Goal: Task Accomplishment & Management: Manage account settings

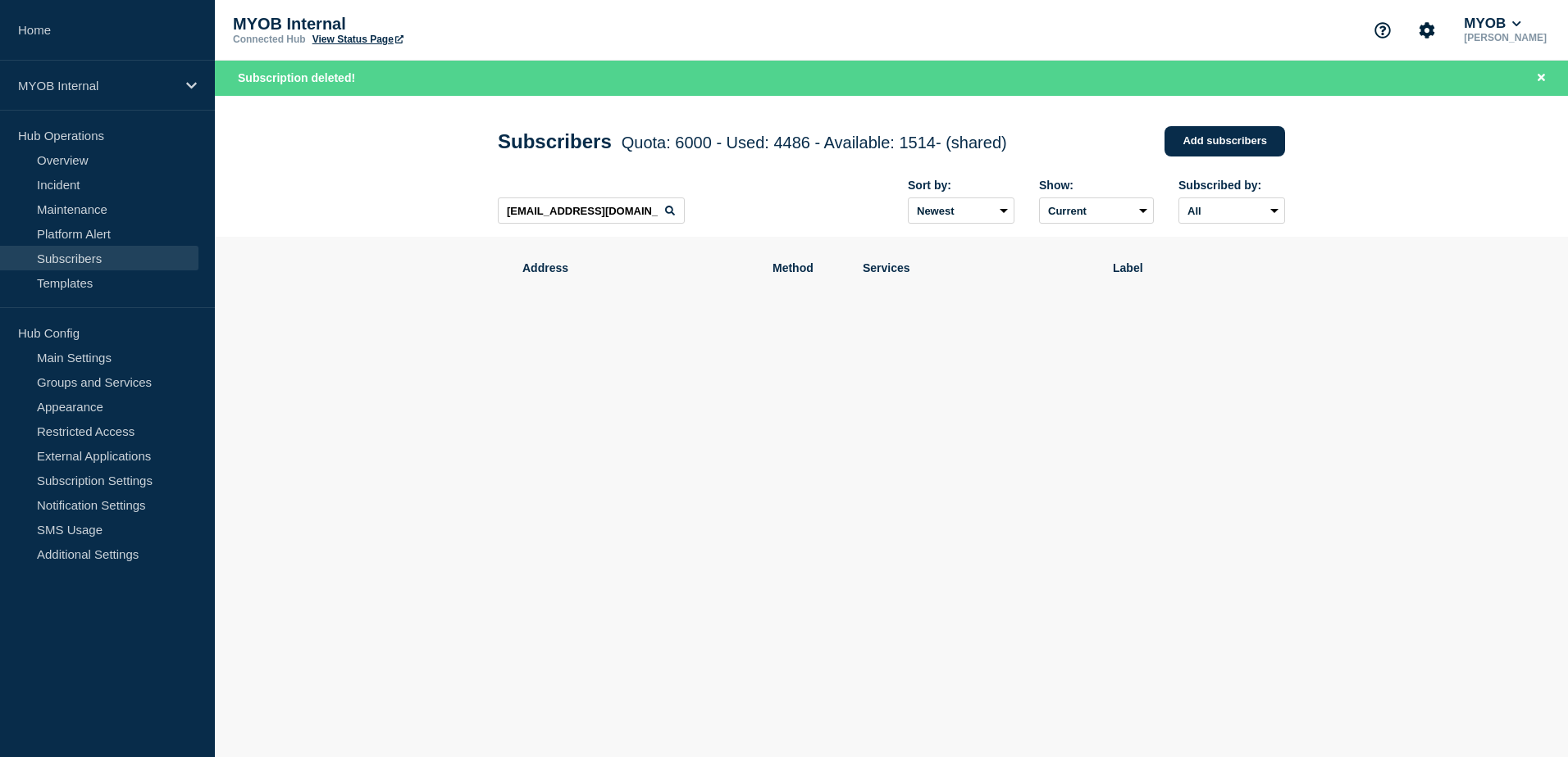
scroll to position [0, 33]
click at [725, 221] on div "[EMAIL_ADDRESS][DOMAIN_NAME] Sort by: Newest Oldest Show: Current Deleted Recen…" at bounding box center [890, 202] width 787 height 72
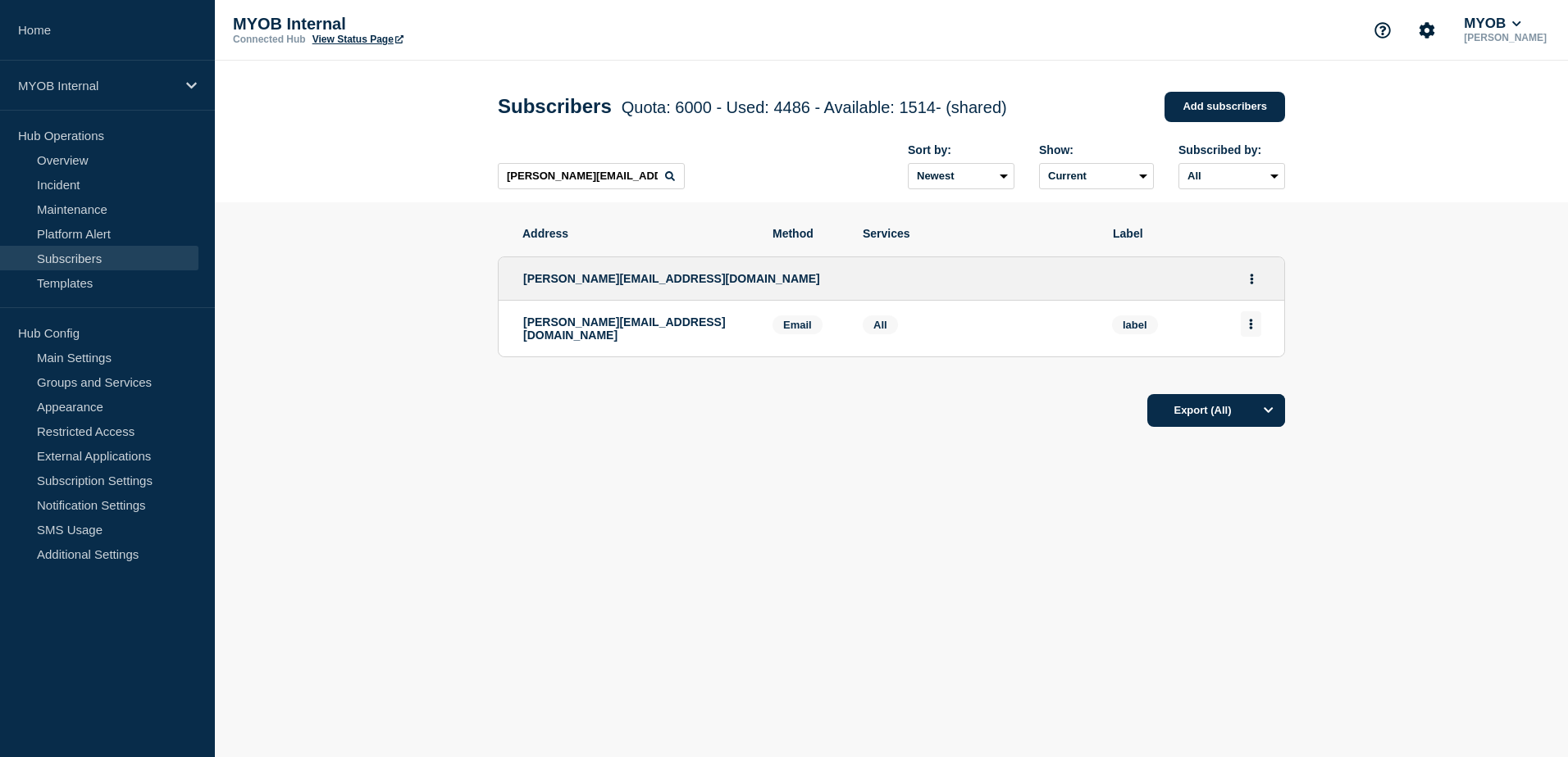
click at [1257, 331] on button "Actions" at bounding box center [1250, 324] width 21 height 25
click at [1257, 369] on button "Delete" at bounding box center [1251, 371] width 31 height 13
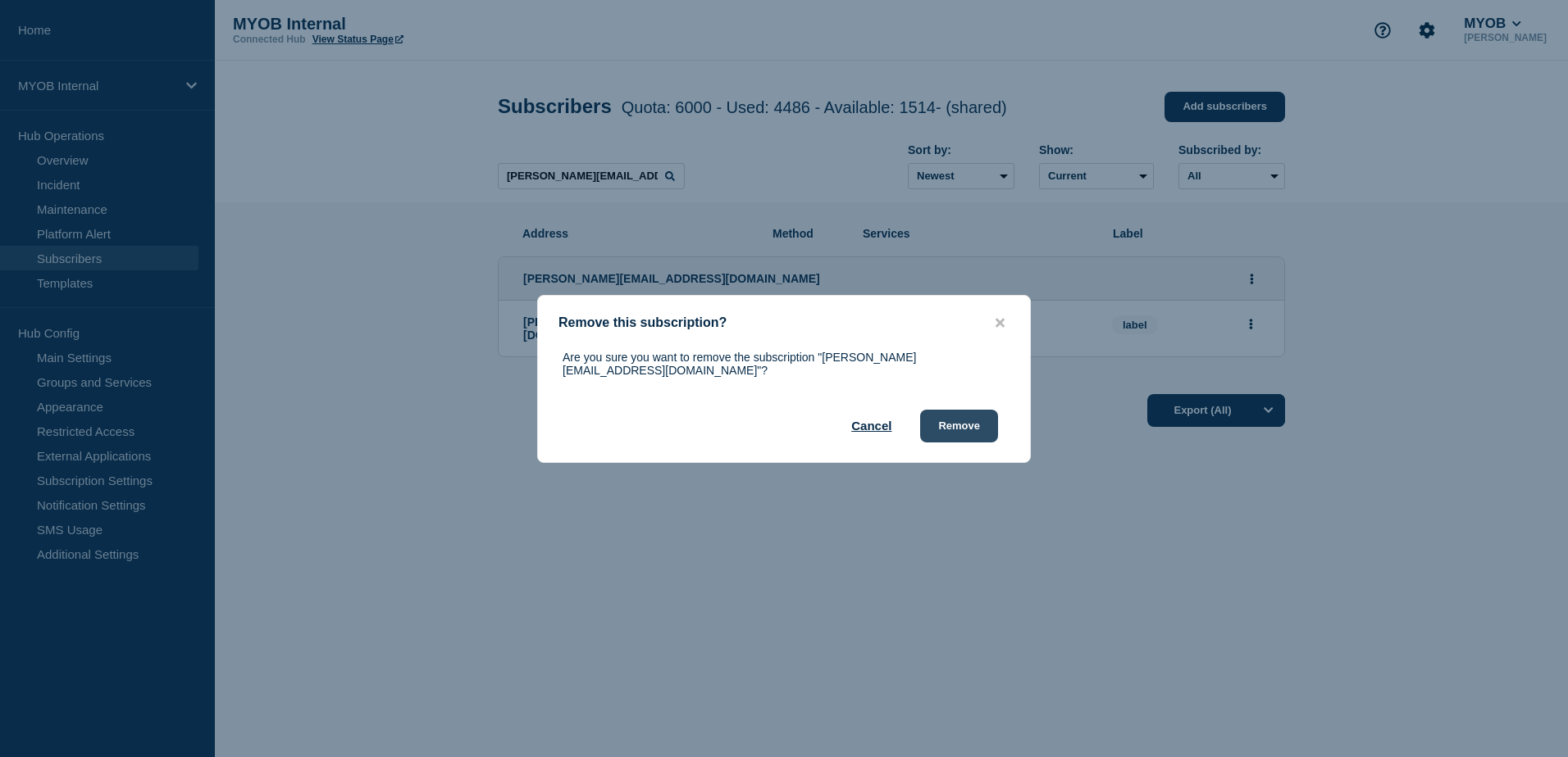
click at [948, 415] on button "Remove" at bounding box center [959, 426] width 78 height 33
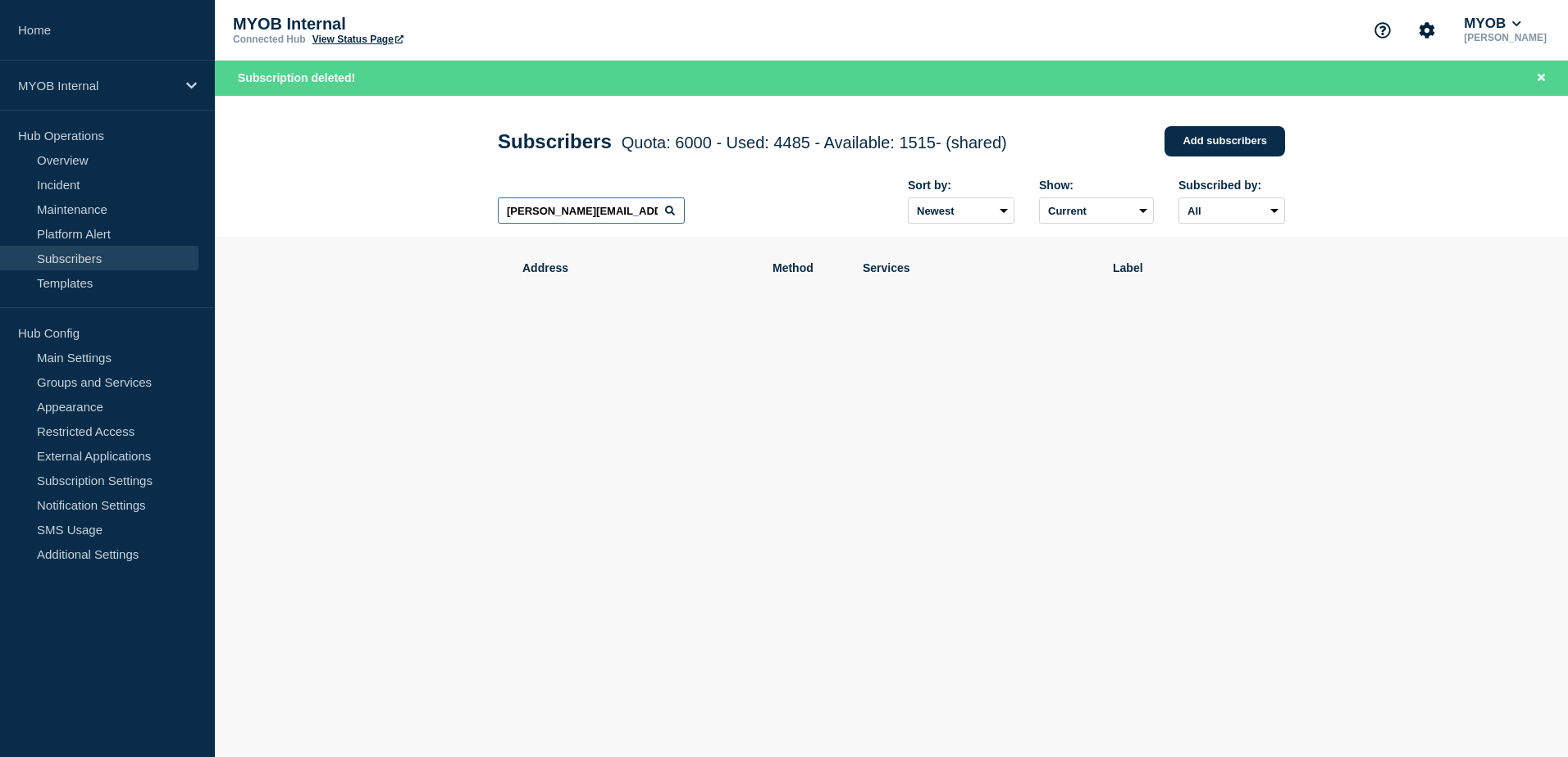
drag, startPoint x: 647, startPoint y: 212, endPoint x: 329, endPoint y: 187, distance: 319.0
click at [332, 189] on header "Subscribers Quota: 6000 - Used: 4485 - Available: 1515 - (shared) Quota Used Av…" at bounding box center [890, 167] width 1352 height 142
paste input "[EMAIL_ADDRESS][PERSON_NAME][DOMAIN_NAME]"
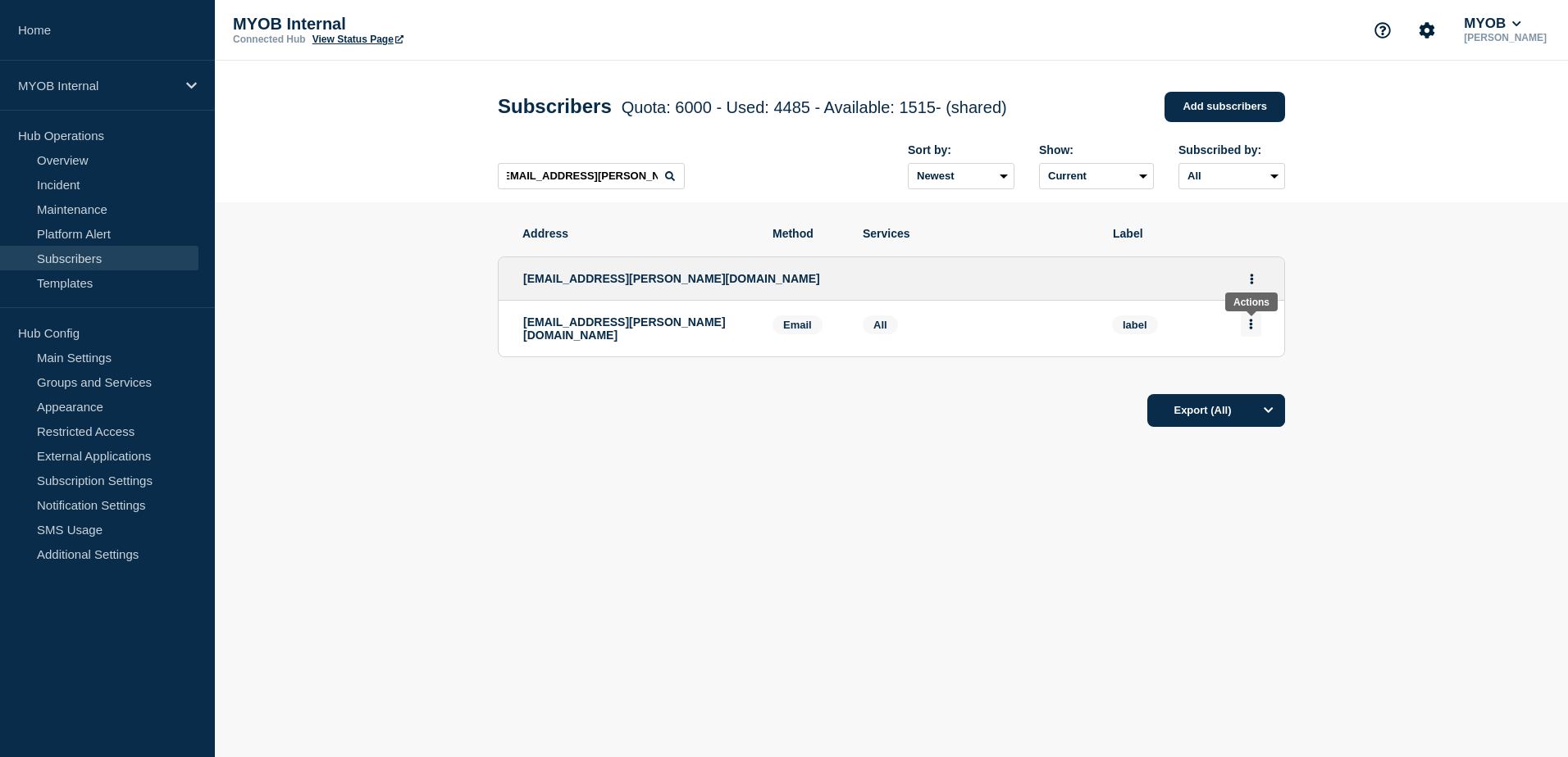
click at [1249, 325] on icon "Actions" at bounding box center [1251, 324] width 5 height 11
click at [1243, 369] on button "Delete" at bounding box center [1251, 371] width 31 height 13
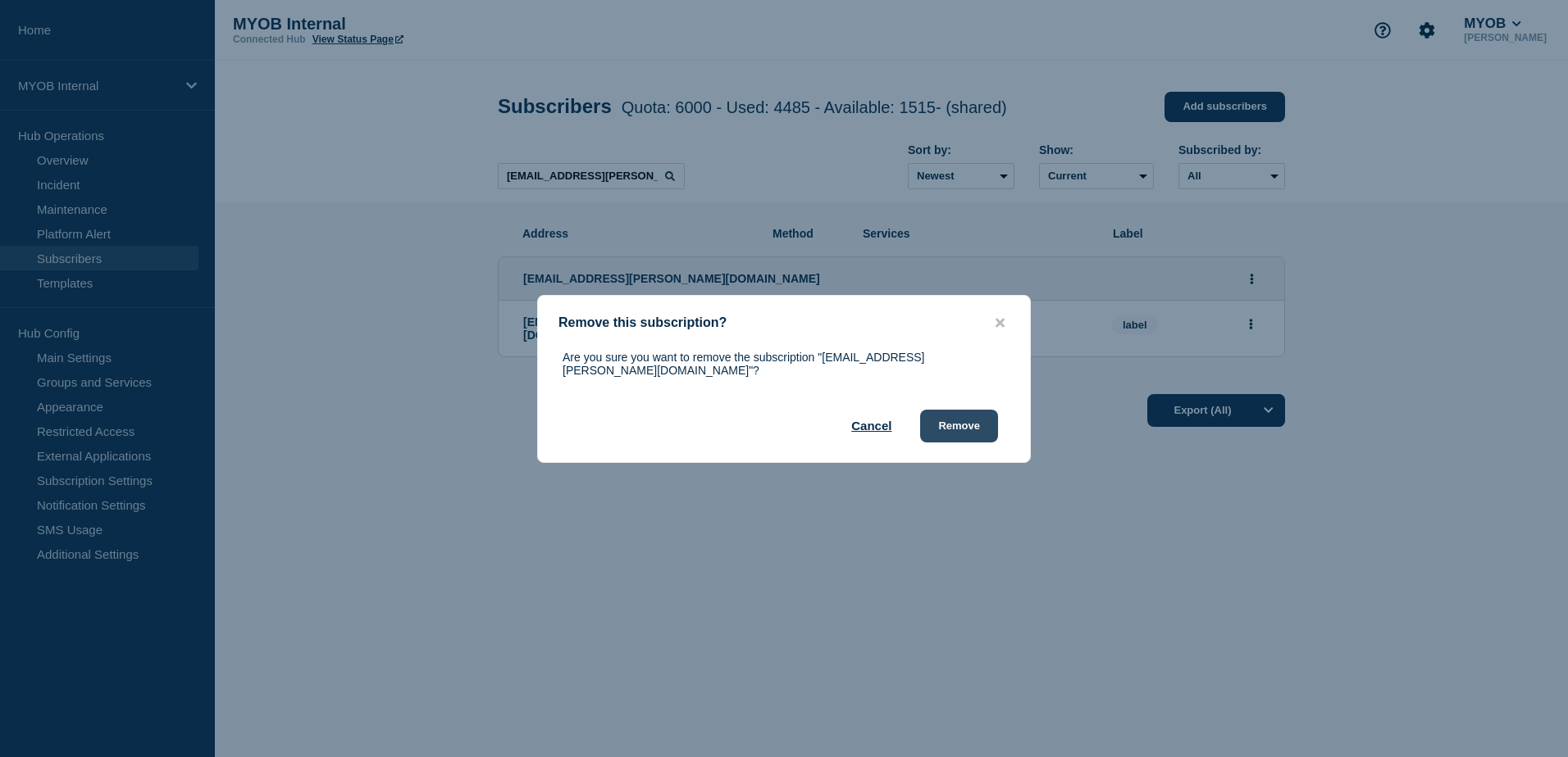
click at [974, 423] on button "Remove" at bounding box center [959, 426] width 78 height 33
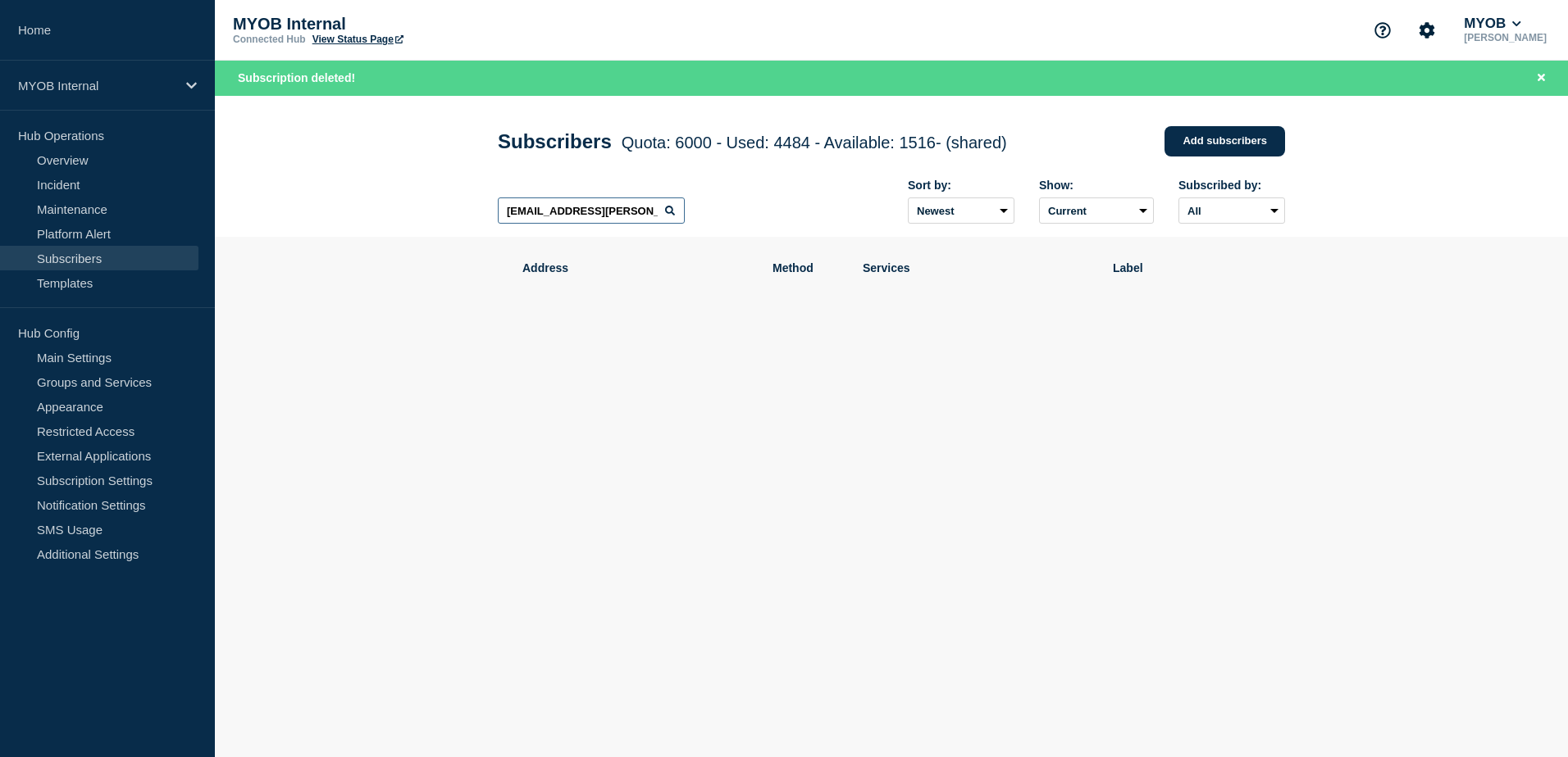
scroll to position [0, 7]
drag, startPoint x: 503, startPoint y: 213, endPoint x: 880, endPoint y: 239, distance: 377.9
click at [880, 237] on div "[EMAIL_ADDRESS][PERSON_NAME][DOMAIN_NAME] Sort by: Newest Oldest Show: Current …" at bounding box center [890, 202] width 787 height 72
paste input "[PERSON_NAME][EMAIL_ADDRESS][DOMAIN_NAME]"
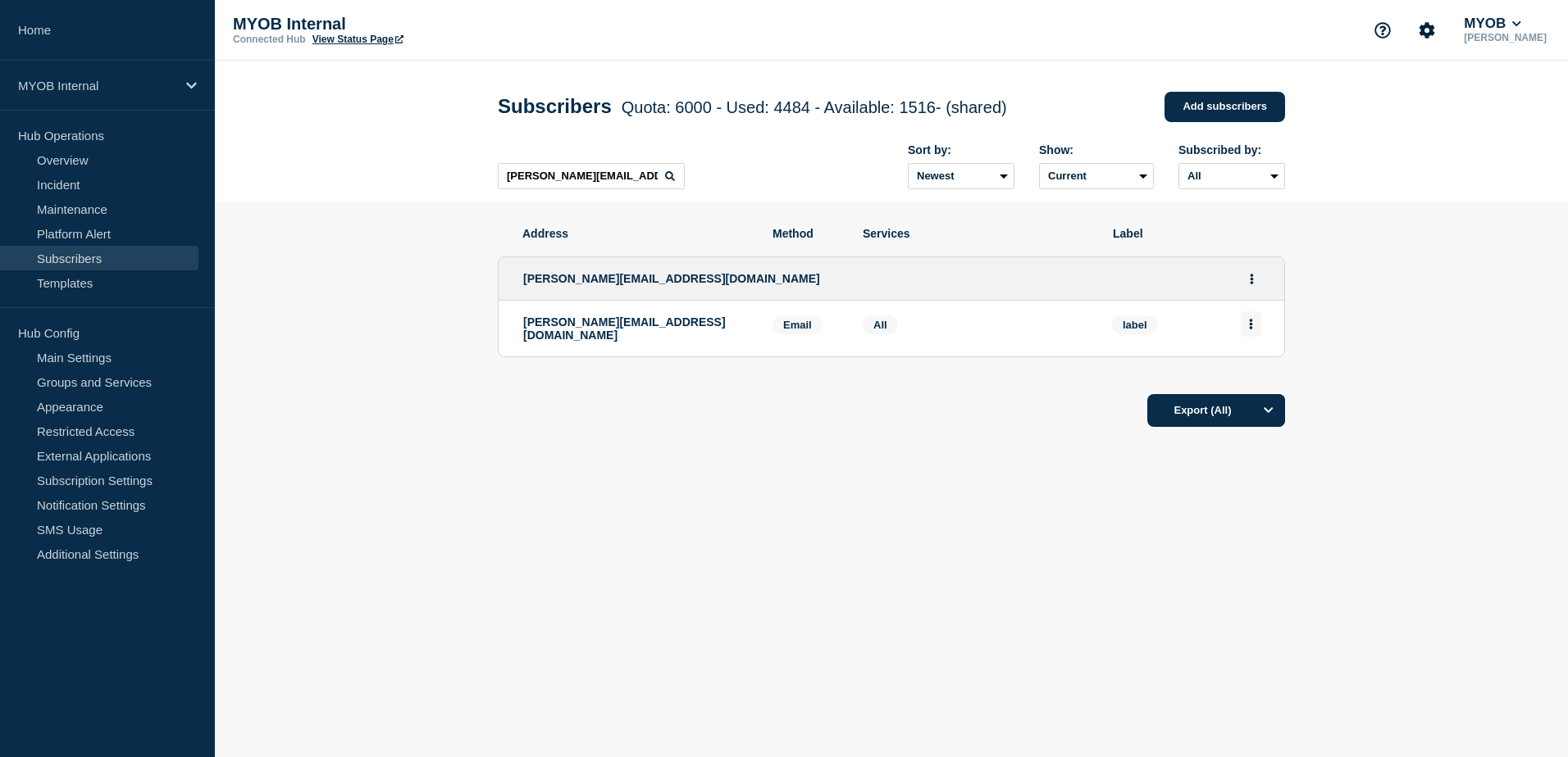
click at [1257, 336] on button "Actions" at bounding box center [1250, 324] width 21 height 25
click at [1251, 376] on button "Delete" at bounding box center [1251, 371] width 31 height 13
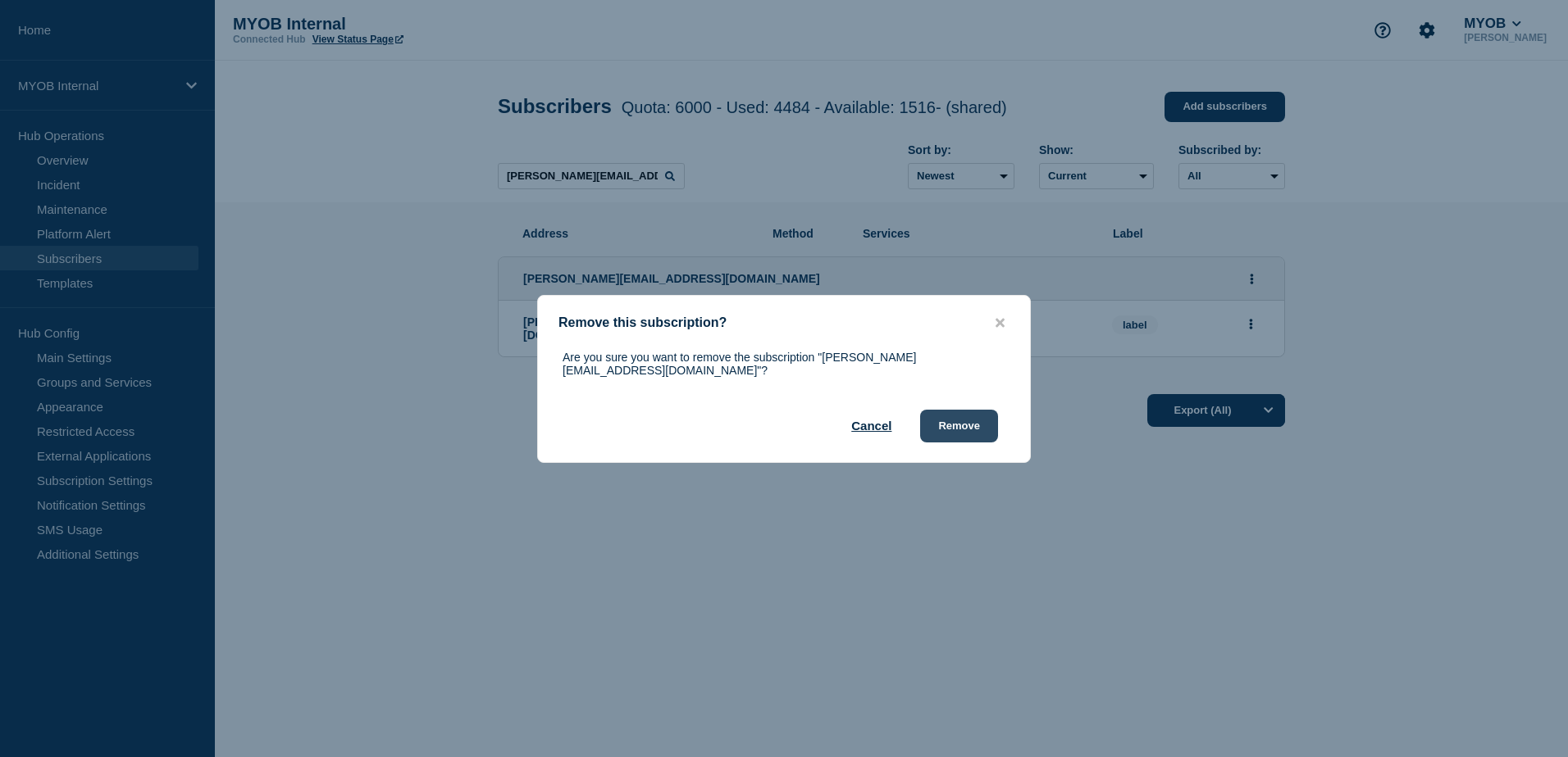
drag, startPoint x: 969, startPoint y: 420, endPoint x: 976, endPoint y: 429, distance: 11.4
click at [970, 420] on button "Remove" at bounding box center [959, 426] width 78 height 33
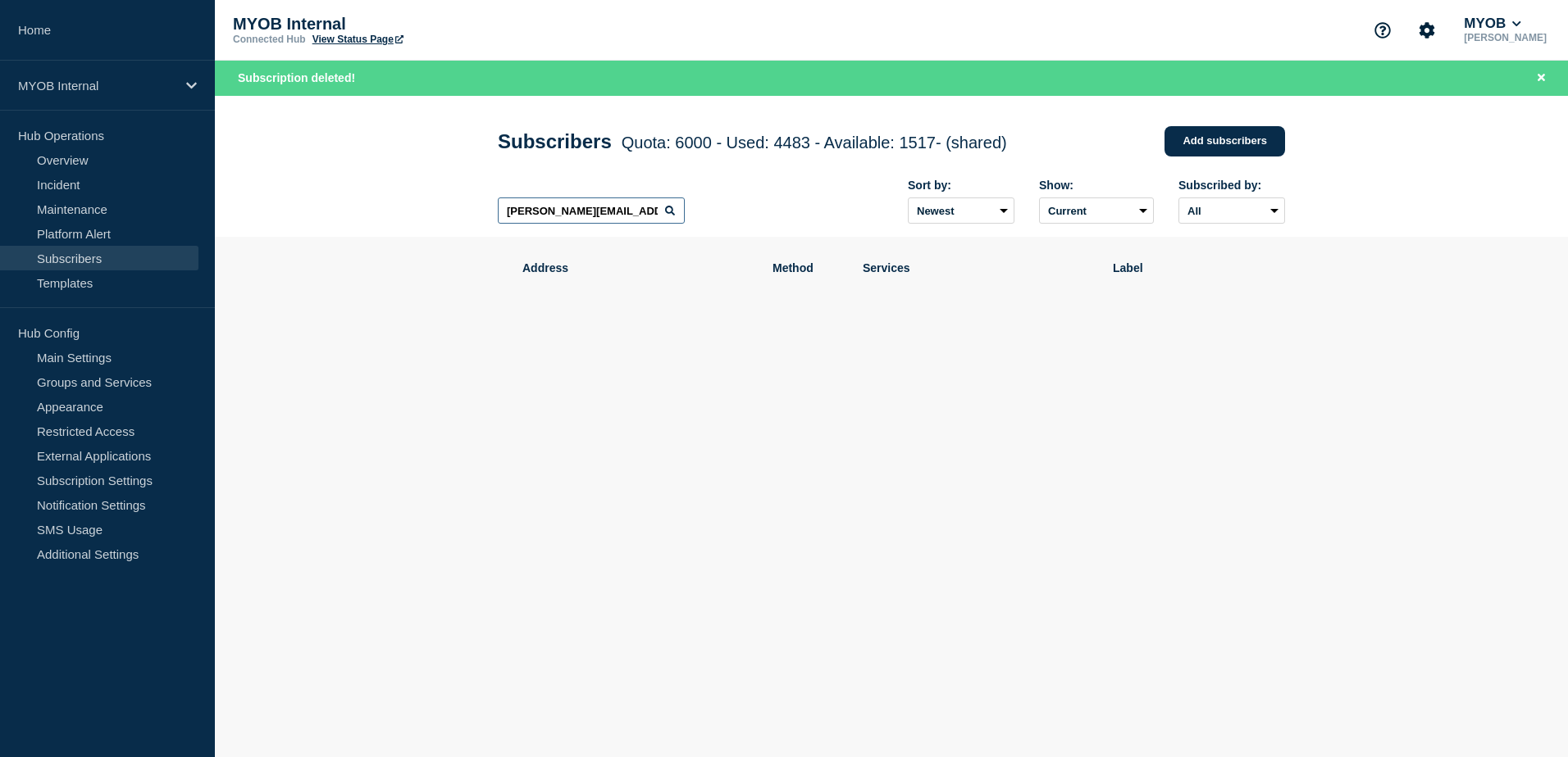
drag, startPoint x: 650, startPoint y: 220, endPoint x: 350, endPoint y: 201, distance: 300.6
click at [350, 201] on header "Subscribers Quota: 6000 - Used: 4483 - Available: 1517 - (shared) Quota Used Av…" at bounding box center [890, 167] width 1352 height 142
paste input "[EMAIL_ADDRESS][DOMAIN_NAME]"
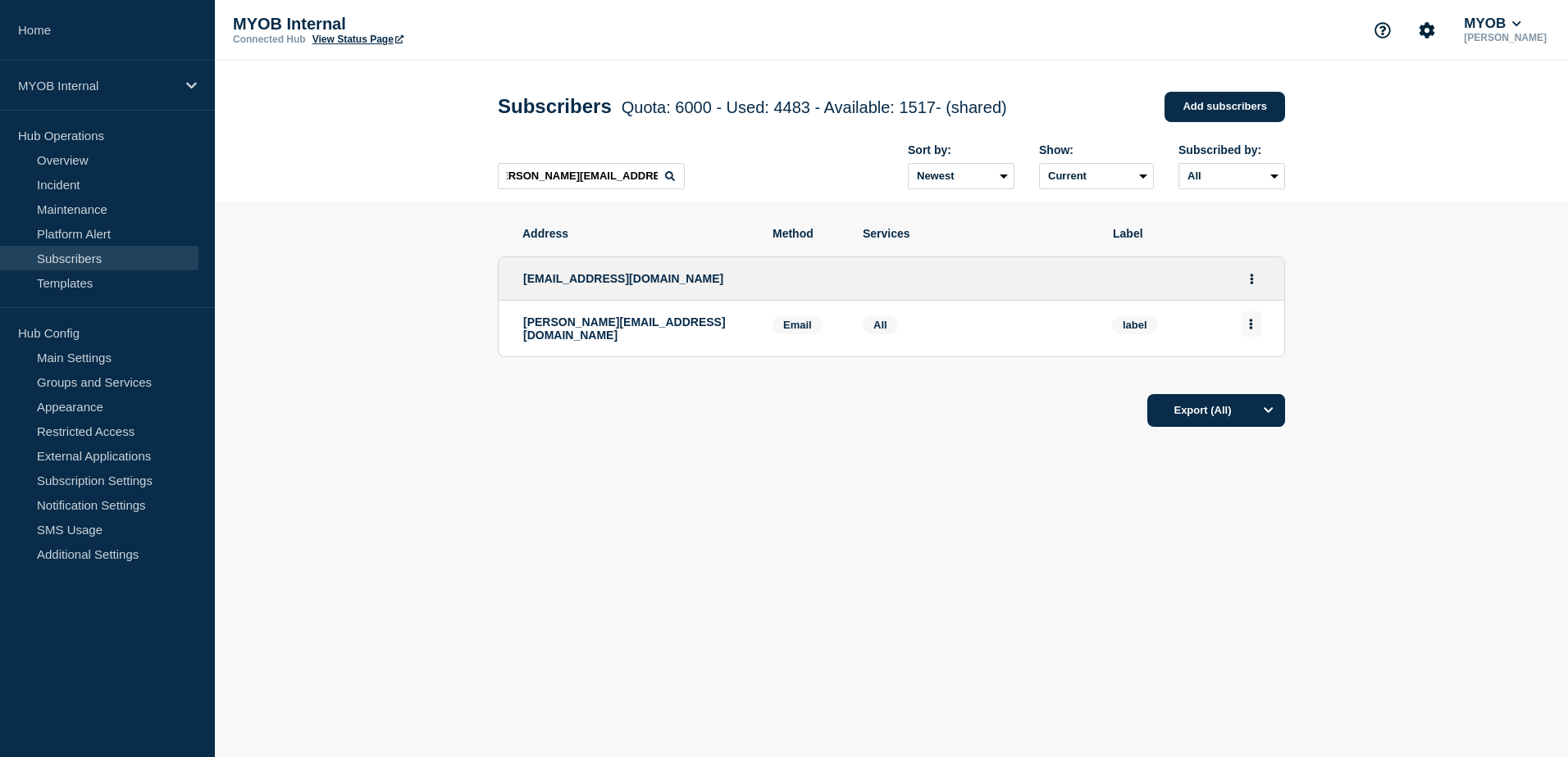
click at [1251, 330] on icon "Actions" at bounding box center [1251, 324] width 4 height 11
click at [1255, 369] on button "Delete" at bounding box center [1251, 371] width 31 height 13
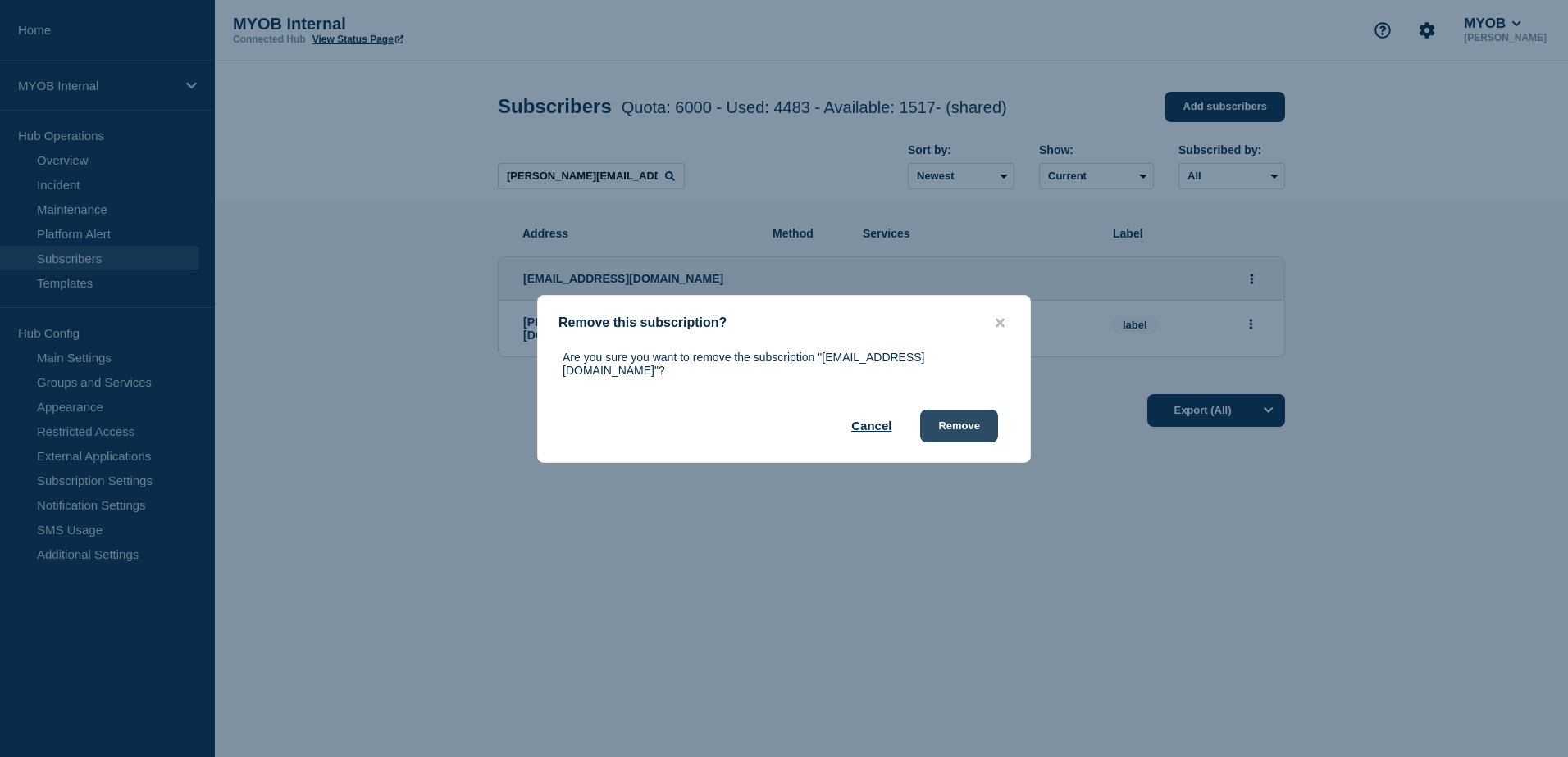
click at [965, 430] on button "Remove" at bounding box center [959, 426] width 78 height 33
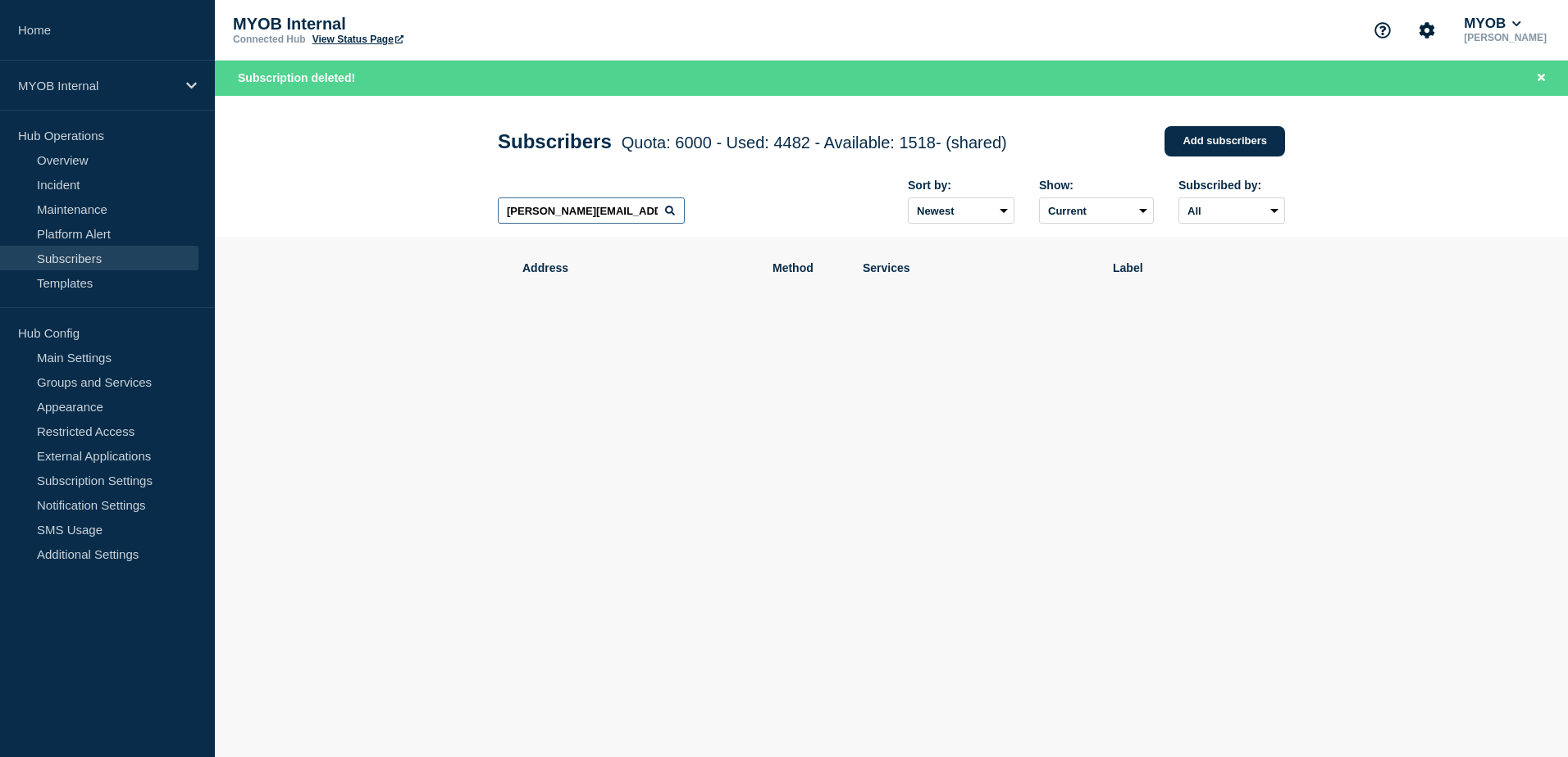
scroll to position [0, 16]
drag, startPoint x: 505, startPoint y: 218, endPoint x: 836, endPoint y: 238, distance: 331.6
click at [836, 237] on div "[PERSON_NAME][EMAIL_ADDRESS][DOMAIN_NAME] Sort by: Newest Oldest Show: Current …" at bounding box center [890, 202] width 787 height 72
paste input "[EMAIL_ADDRESS][PERSON_NAME][DOMAIN_NAME]"
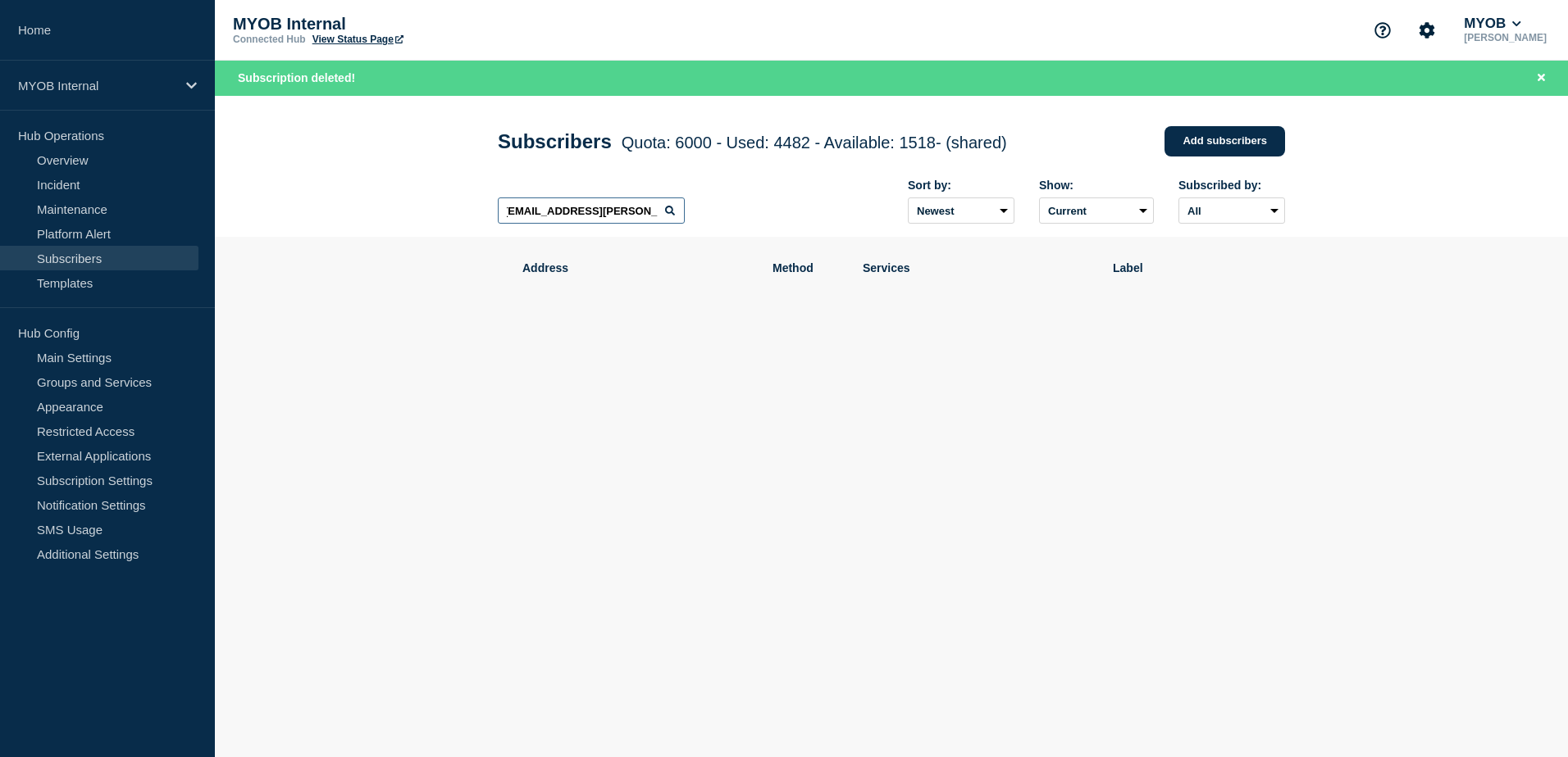
type input "[EMAIL_ADDRESS][PERSON_NAME][DOMAIN_NAME]"
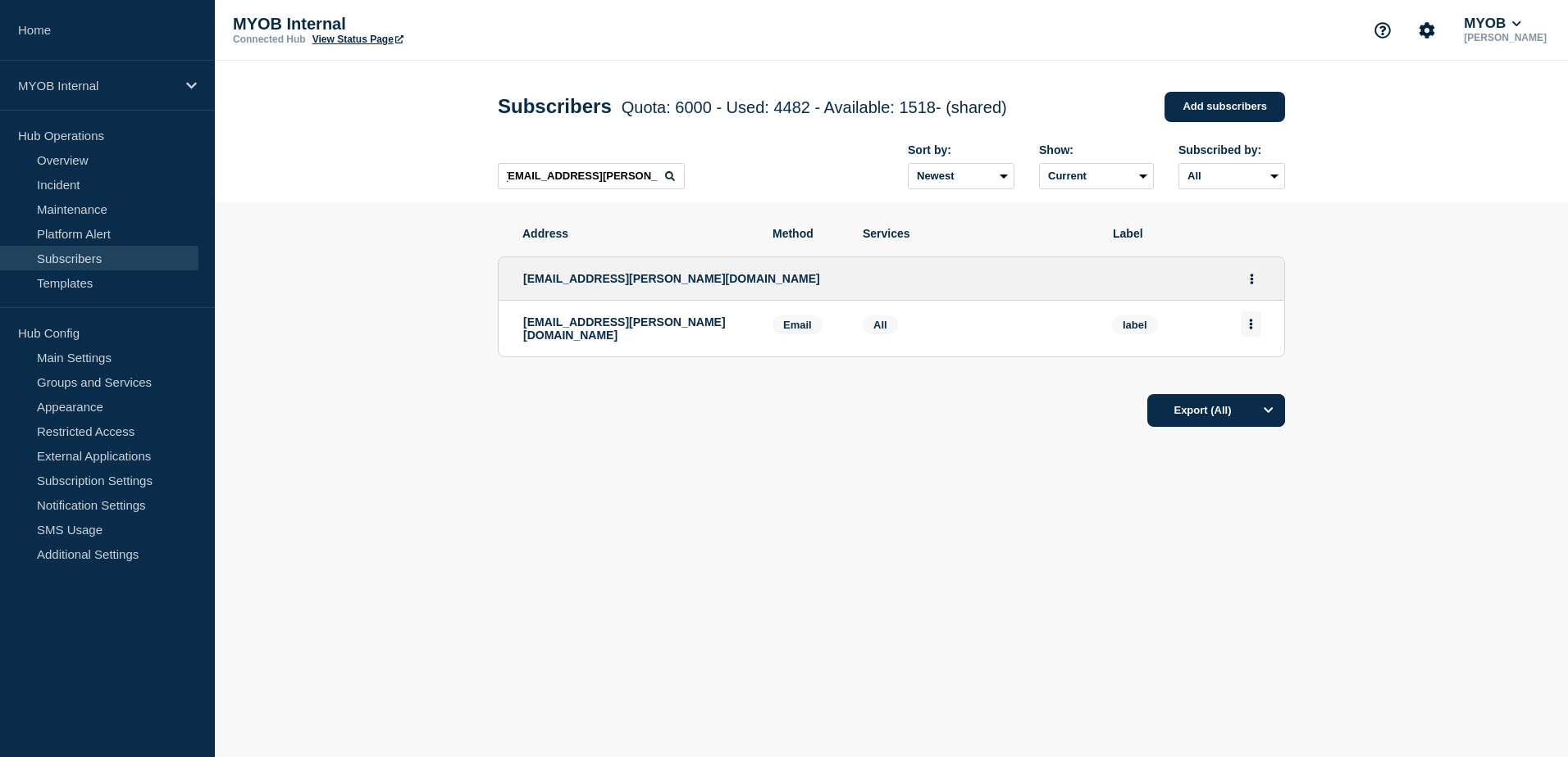
click at [1255, 325] on button "Actions" at bounding box center [1250, 324] width 21 height 25
click at [1264, 387] on div "Delete" at bounding box center [1251, 370] width 77 height 59
click at [1263, 375] on button "Delete" at bounding box center [1251, 371] width 31 height 13
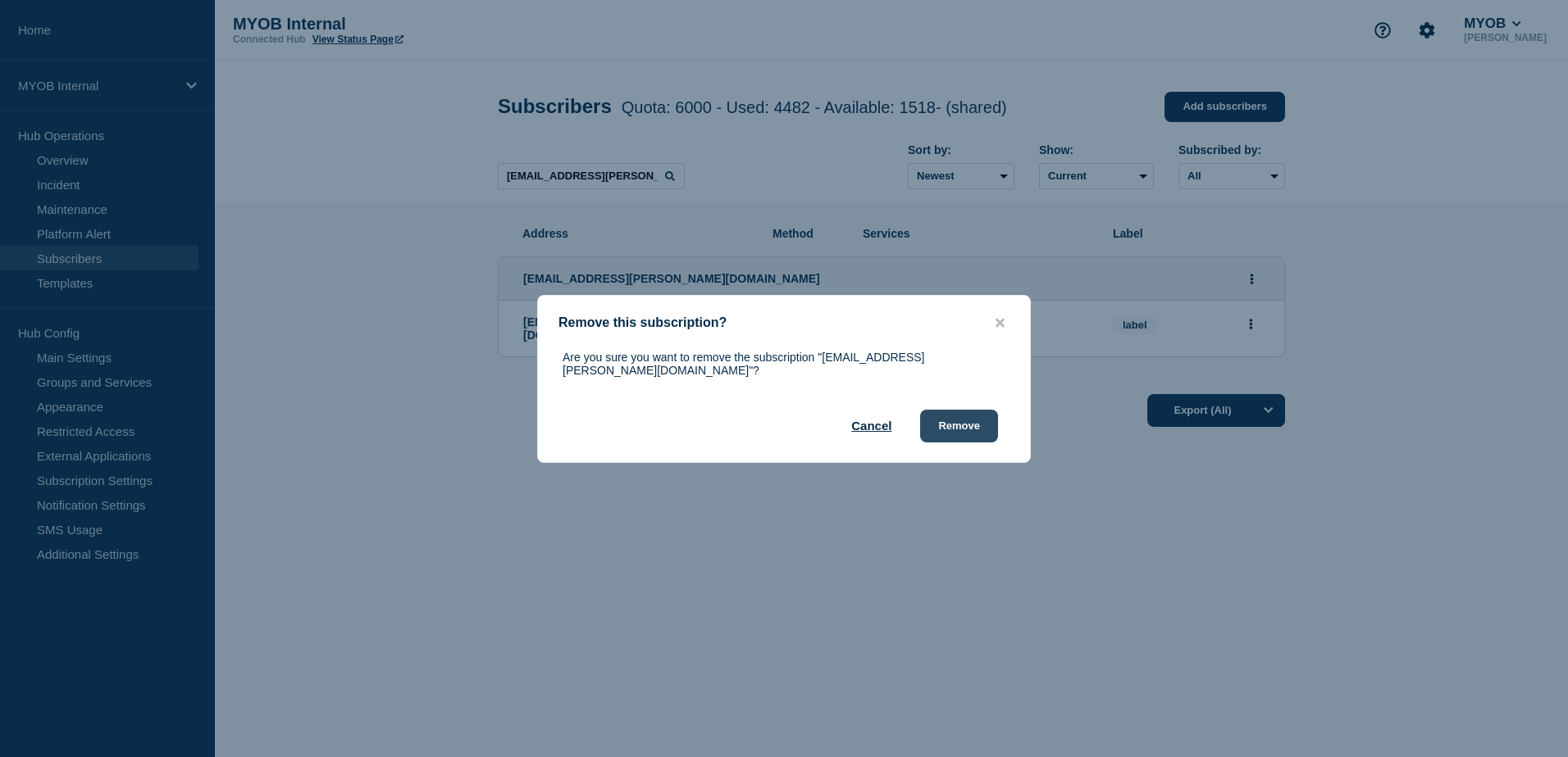
click at [986, 419] on button "Remove" at bounding box center [959, 426] width 78 height 33
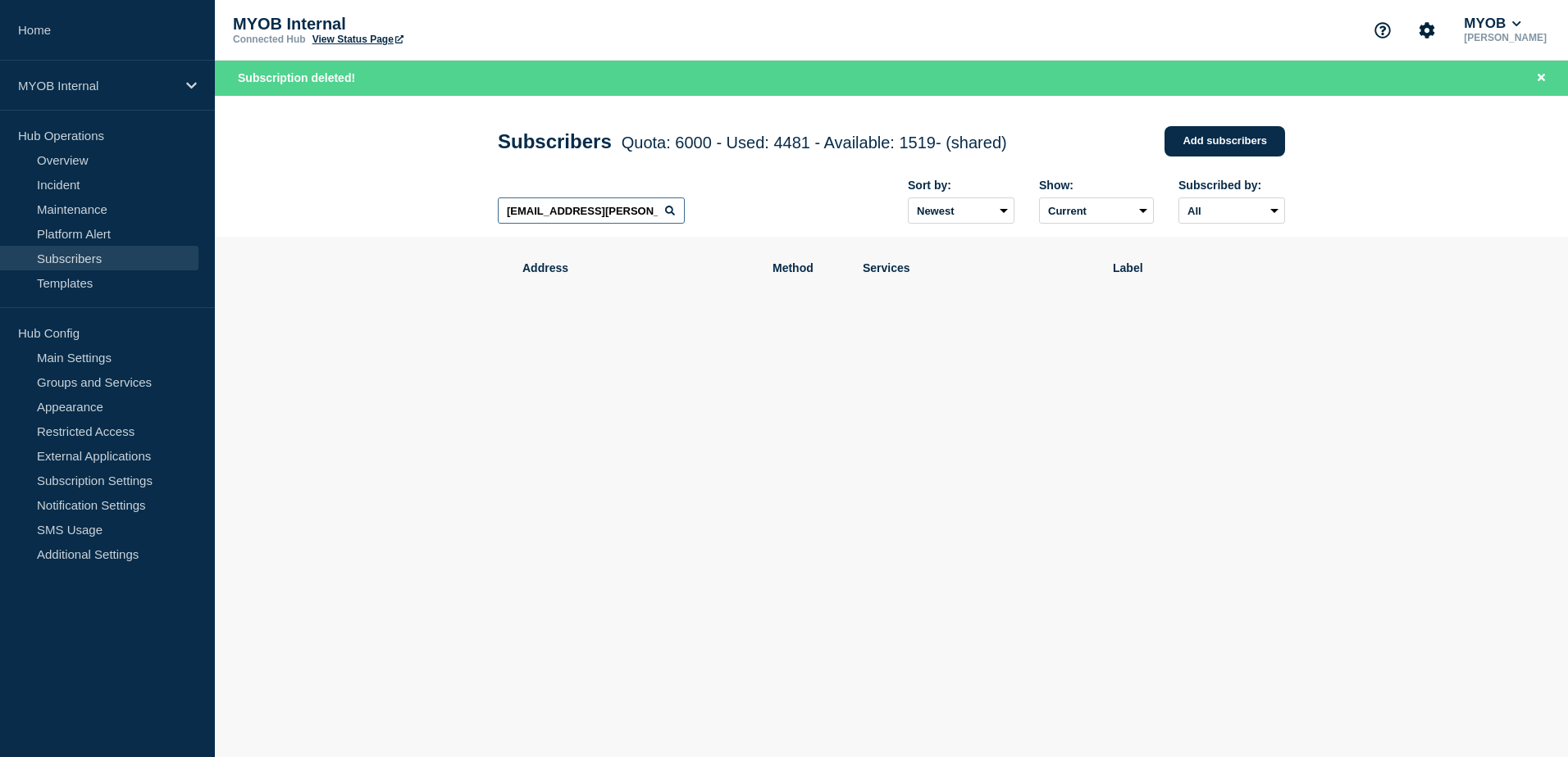
scroll to position [0, 3]
drag, startPoint x: 505, startPoint y: 214, endPoint x: 750, endPoint y: 228, distance: 245.4
click at [750, 228] on div "[EMAIL_ADDRESS][PERSON_NAME][DOMAIN_NAME] Sort by: Newest Oldest Show: Current …" at bounding box center [890, 202] width 787 height 72
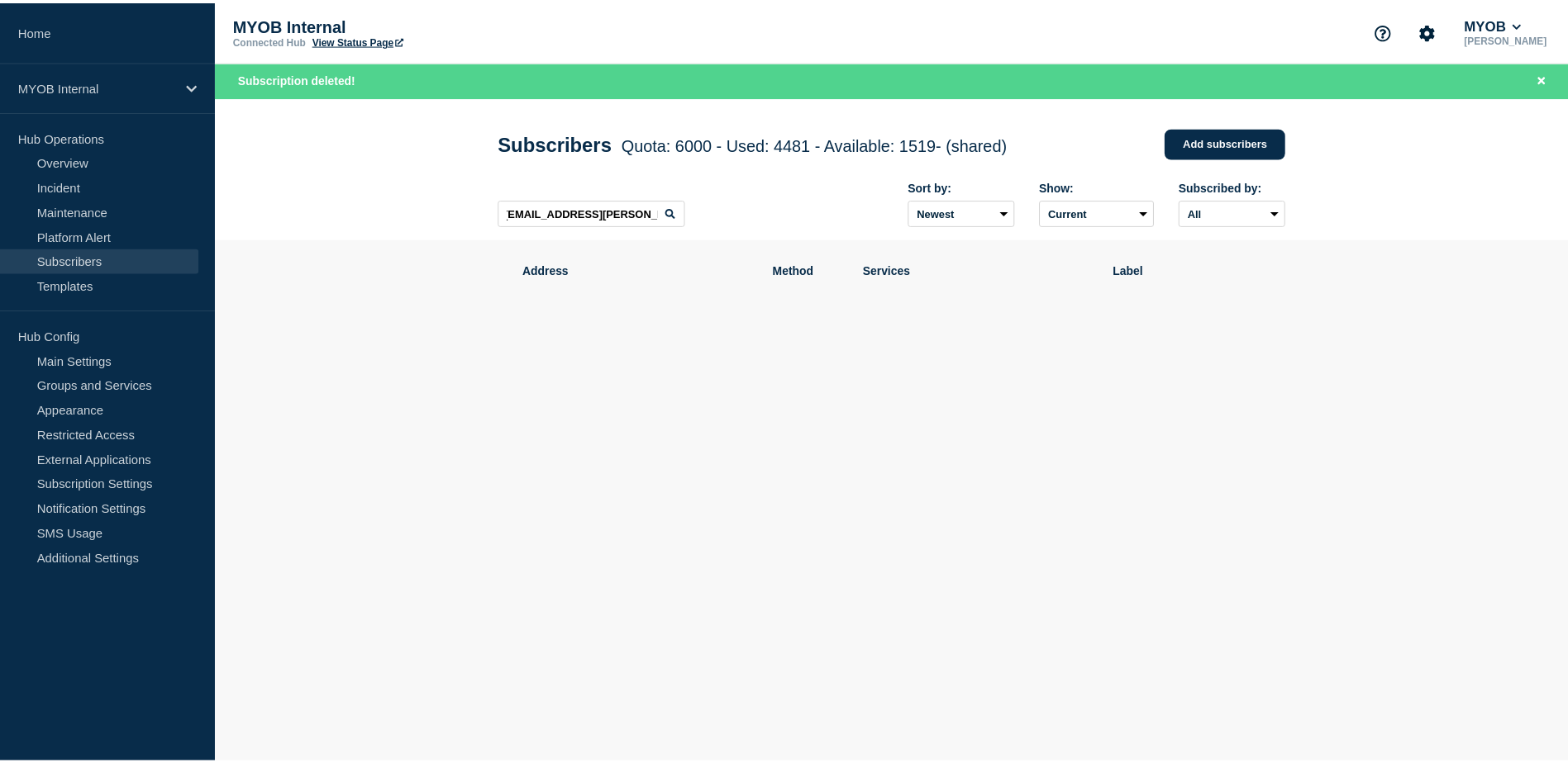
scroll to position [0, 0]
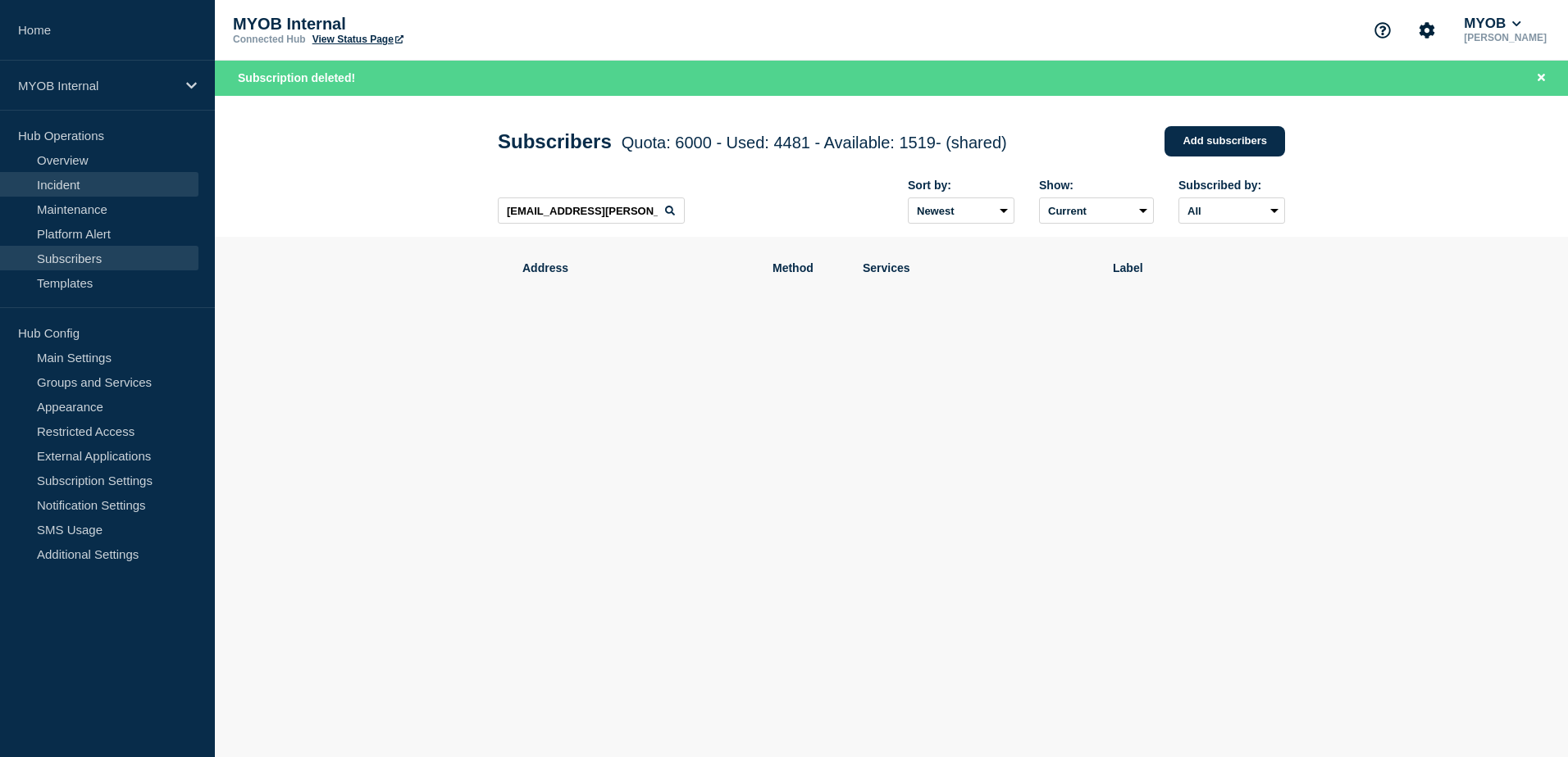
click at [87, 184] on link "Incident" at bounding box center [99, 184] width 198 height 24
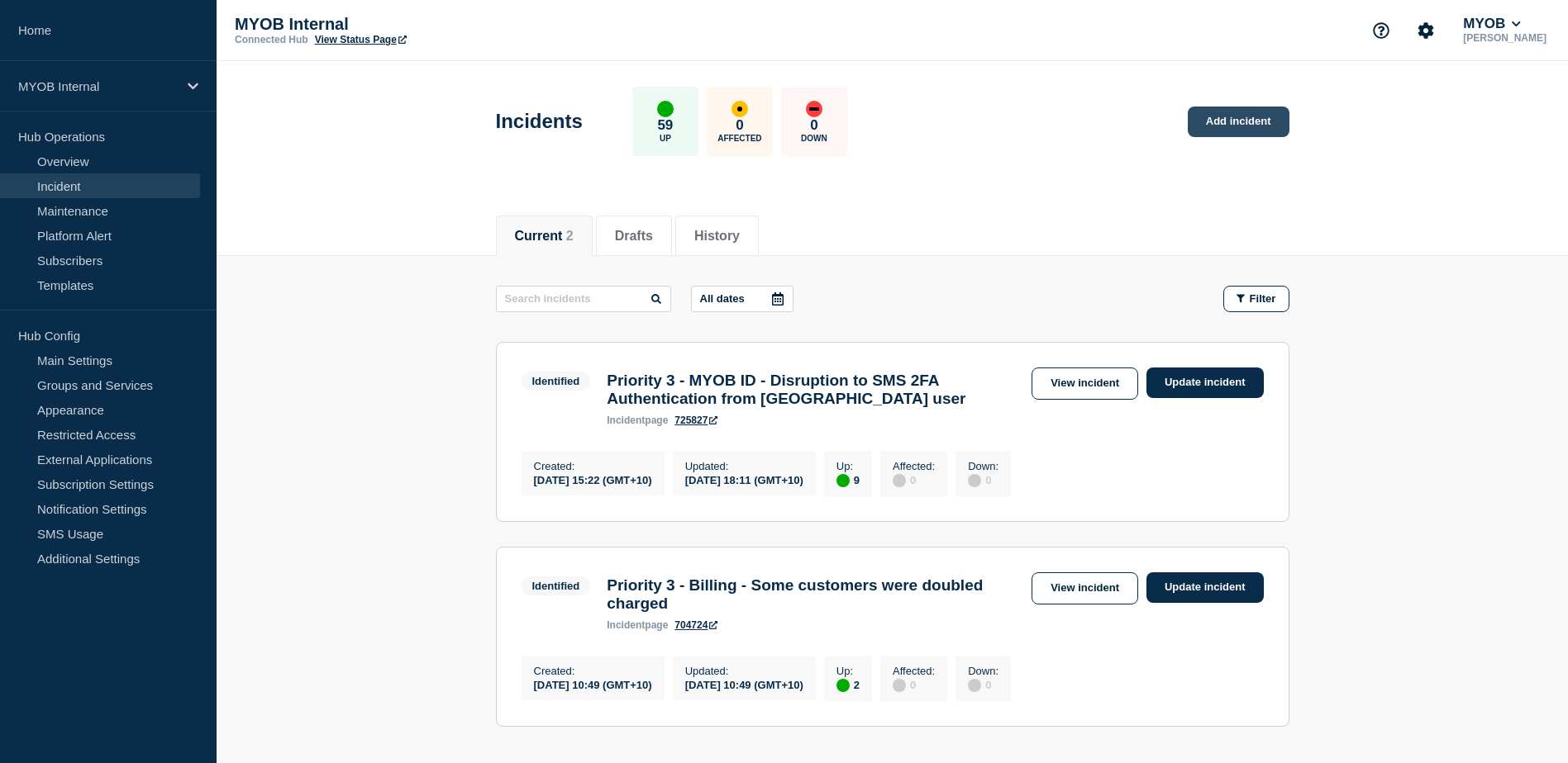
click at [1215, 114] on link "Add incident" at bounding box center [1238, 121] width 101 height 30
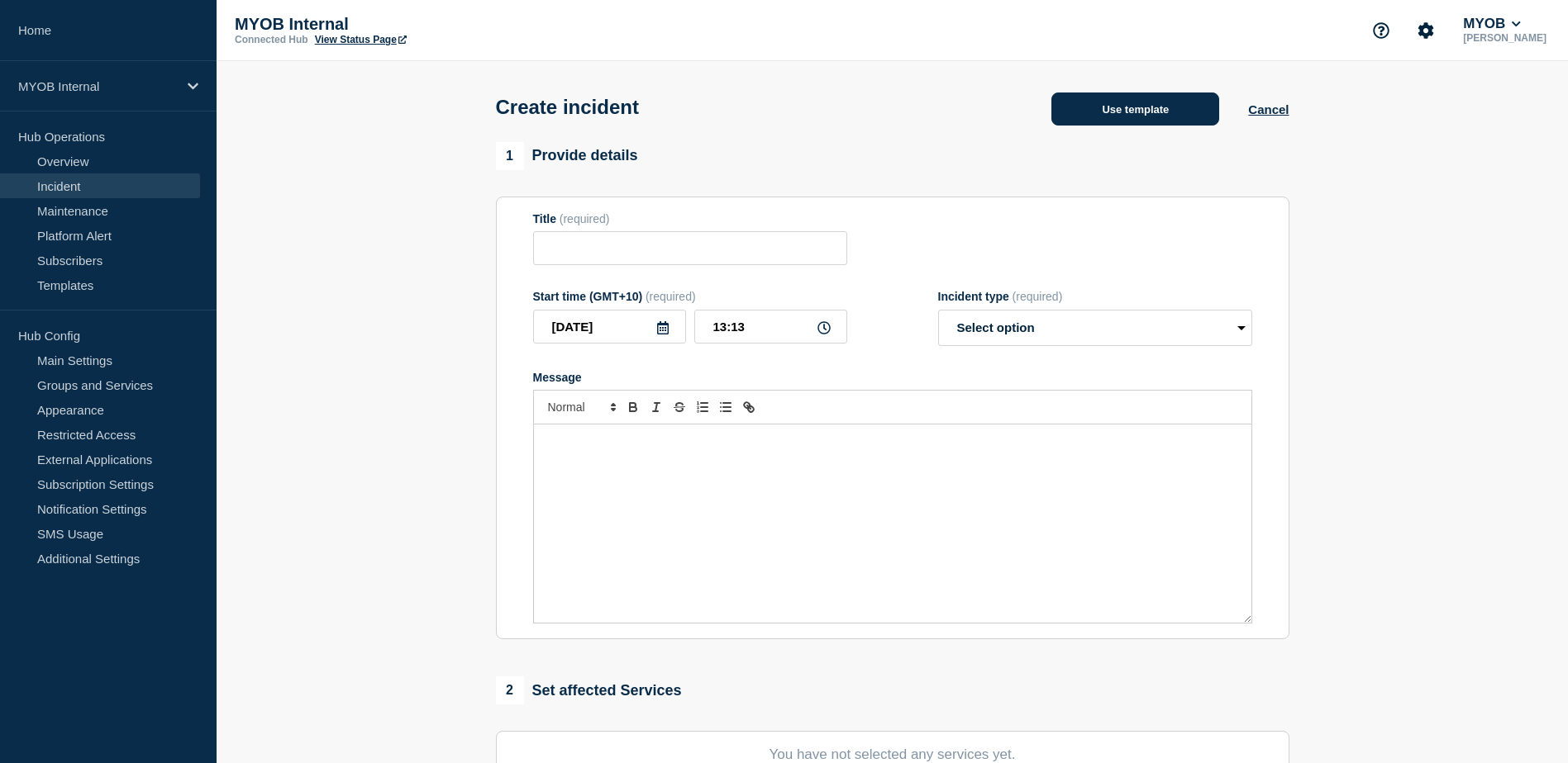
click at [1110, 117] on button "Use template" at bounding box center [1135, 109] width 168 height 33
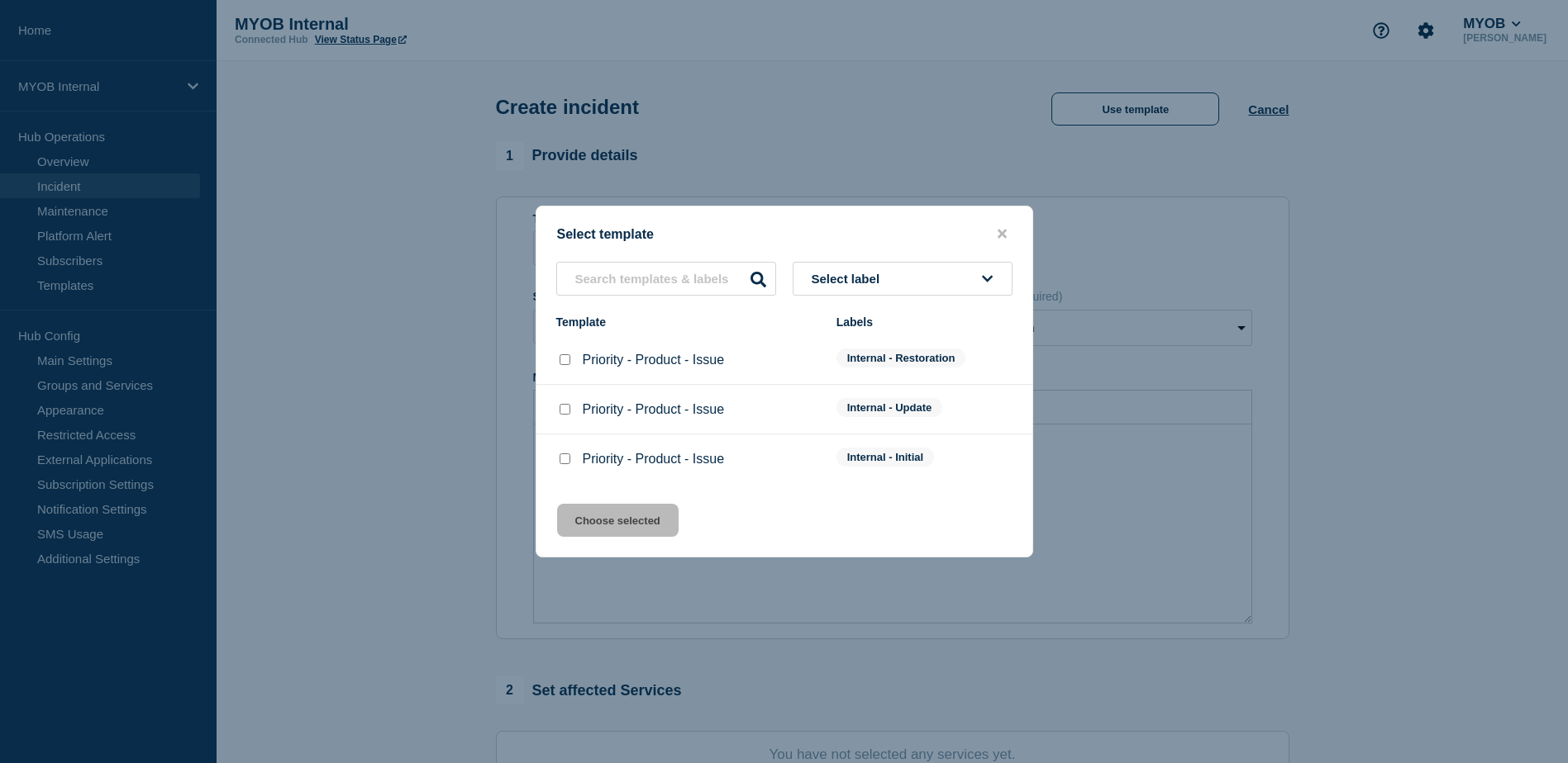
click at [562, 456] on input "Priority - Product - Issue checkbox" at bounding box center [565, 459] width 11 height 11
checkbox input "true"
click at [632, 520] on button "Choose selected" at bounding box center [617, 520] width 121 height 33
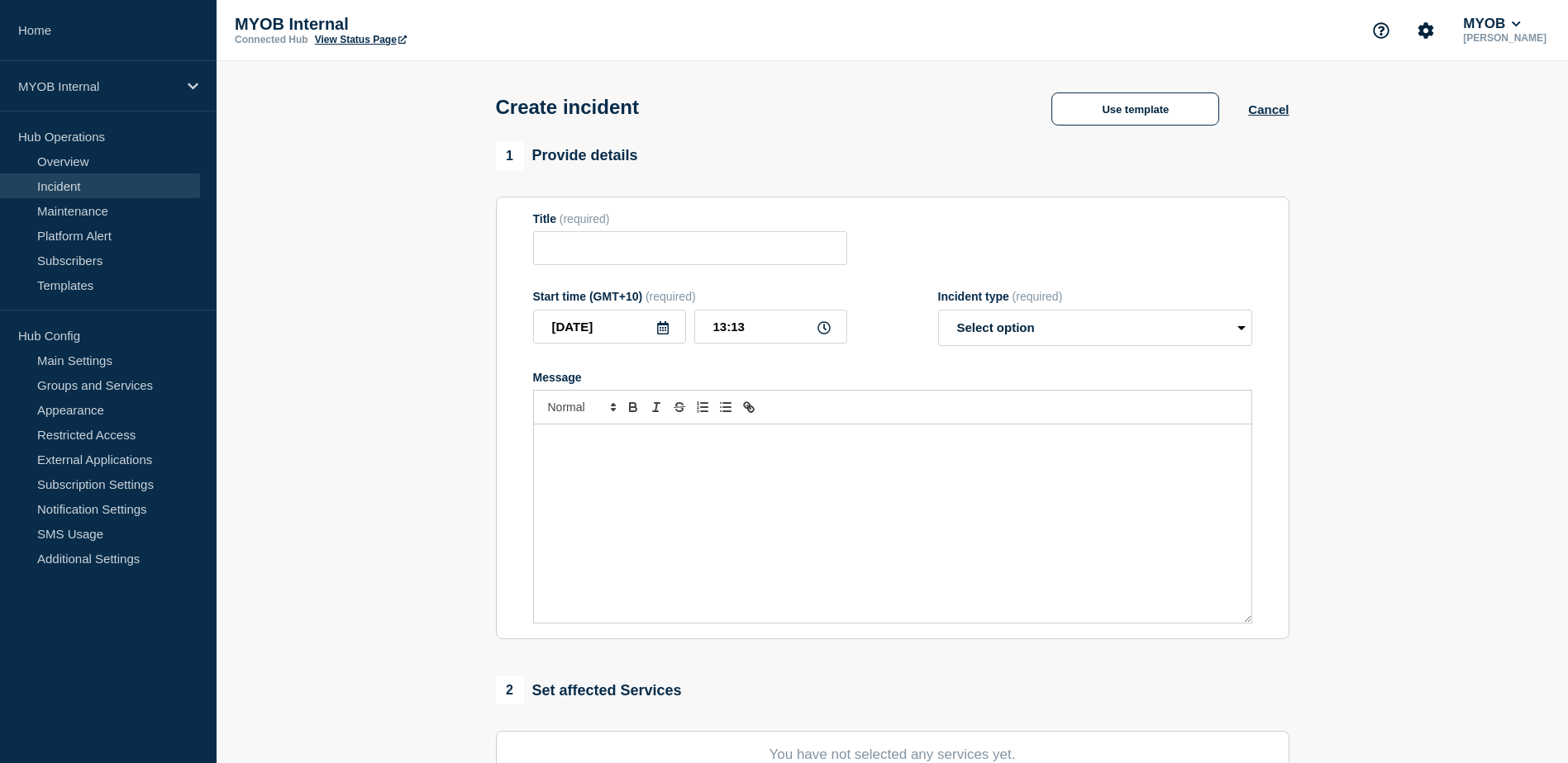
type input "Priority - Product - Issue"
select select "investigating"
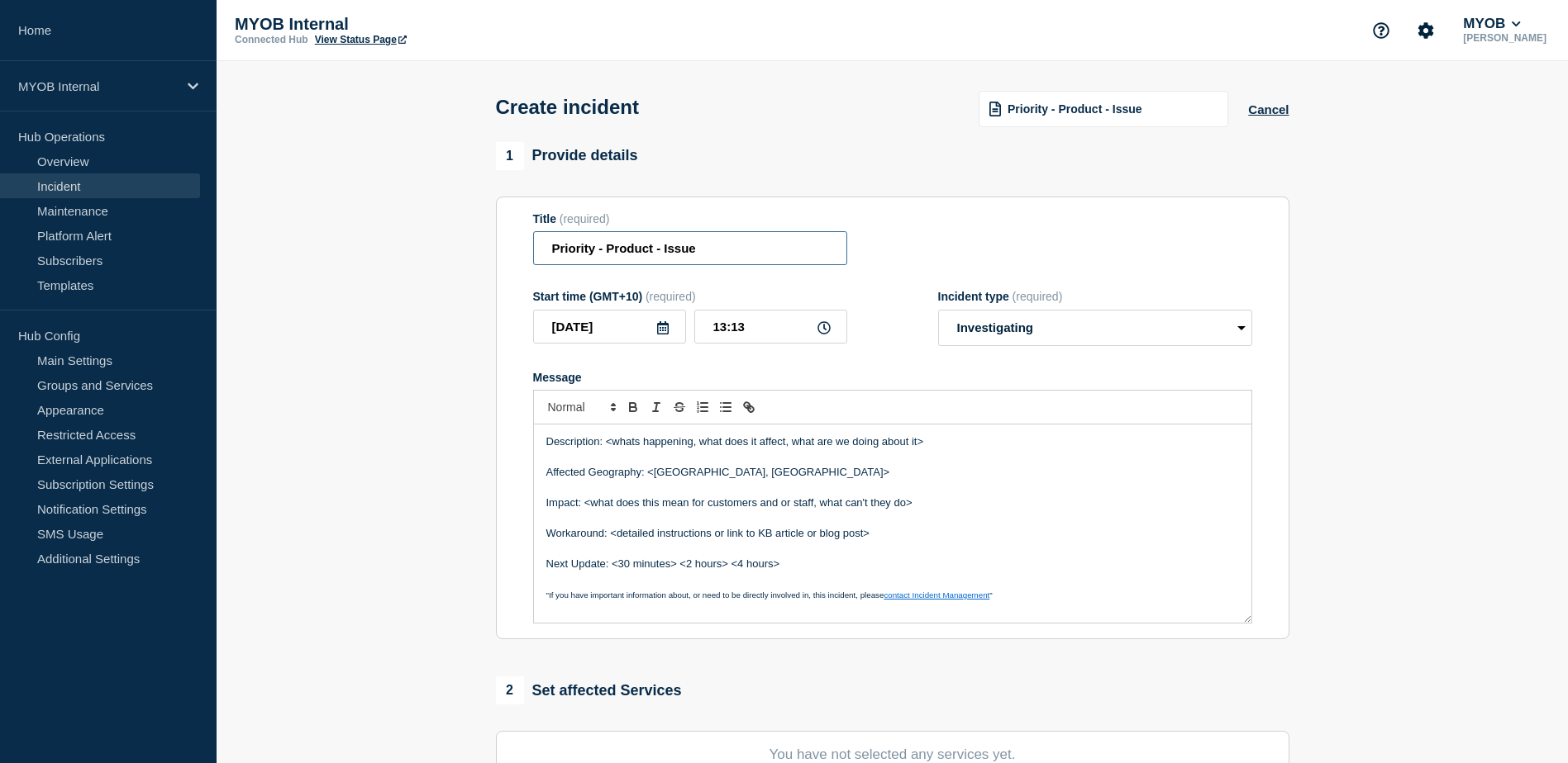
click at [595, 256] on input "Priority - Product - Issue" at bounding box center [690, 247] width 314 height 34
click at [664, 251] on input "Priority 3 - Product - Issue" at bounding box center [690, 247] width 314 height 34
click at [724, 254] on input "Priority 3 - PaySuper - Issue" at bounding box center [690, 247] width 314 height 34
click at [812, 253] on input "Priority 3 - PaySuper - Customers unable to Sign up" at bounding box center [690, 247] width 314 height 34
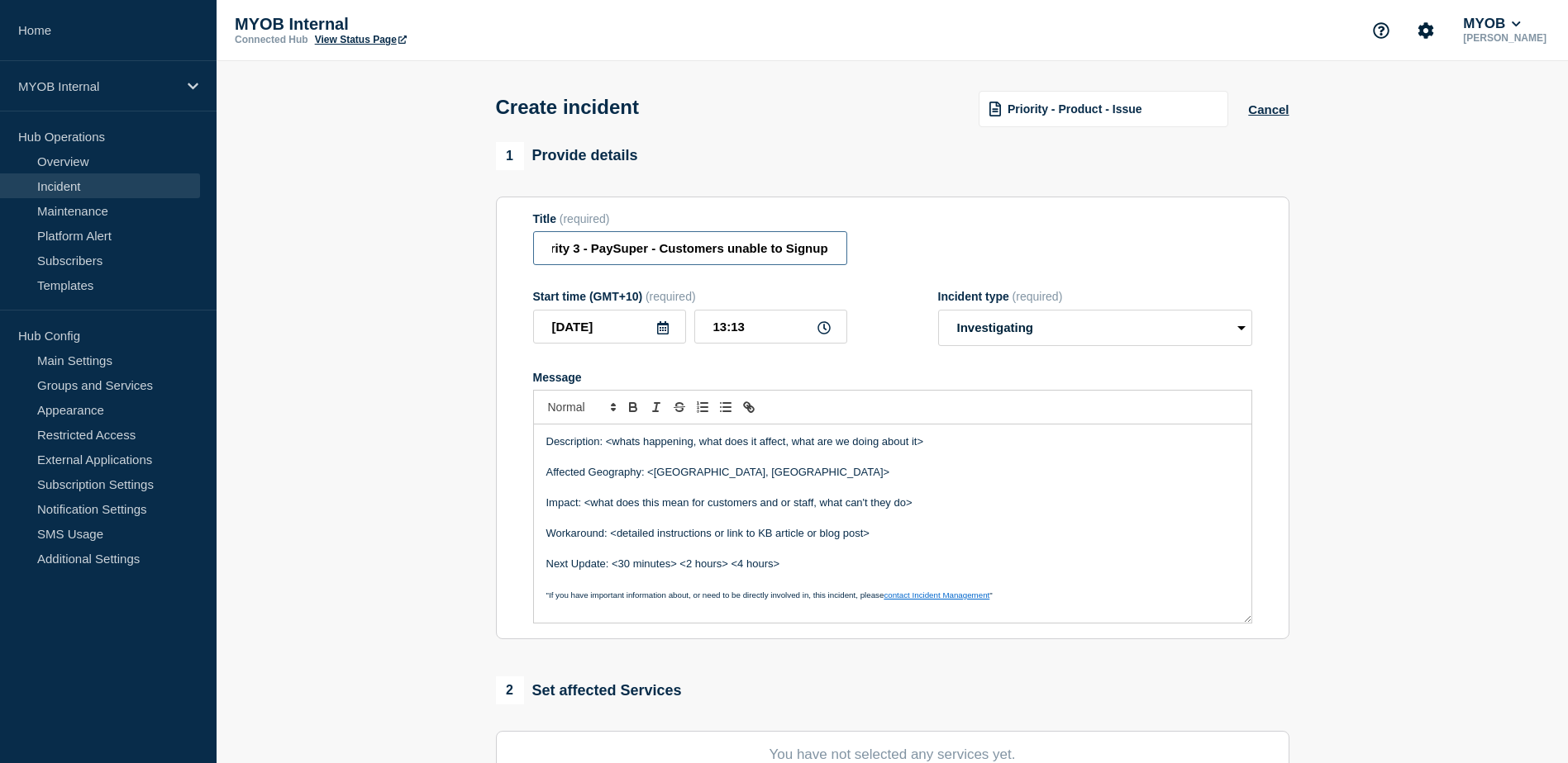
scroll to position [0, 26]
click at [732, 254] on input "Priority 3 - PaySuper - Customers unable to Sign-up" at bounding box center [690, 247] width 314 height 34
click at [827, 252] on input "Priority 3 - PaySuper - Customers Unable to Sign-up" at bounding box center [690, 247] width 314 height 34
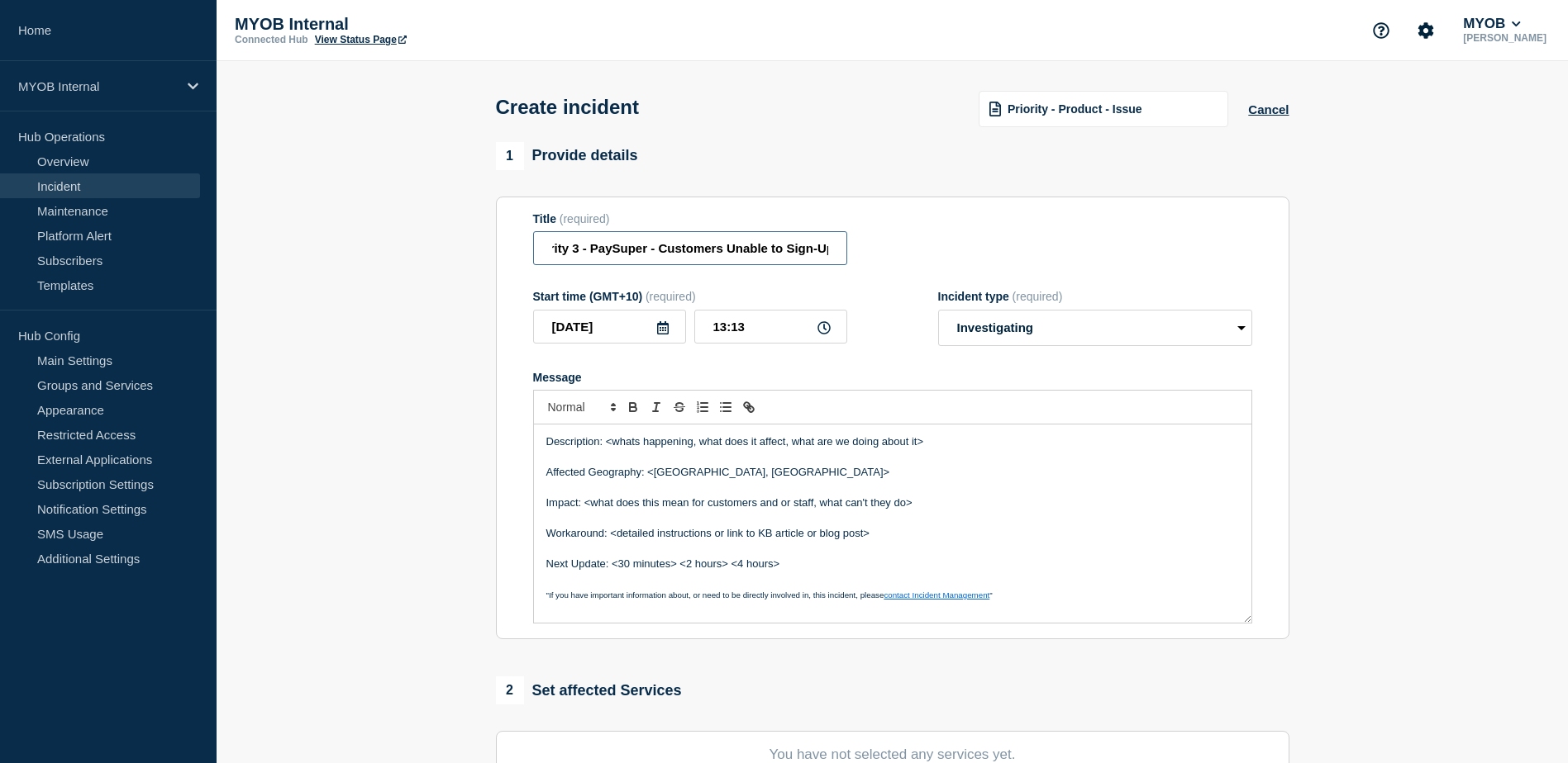
type input "Priority 3 - PaySuper - Customers Unable to Sign-Up"
drag, startPoint x: 940, startPoint y: 448, endPoint x: 607, endPoint y: 445, distance: 333.0
click at [607, 445] on p "Description: <whats happening, what does it affect, what are we doing about it>" at bounding box center [892, 442] width 693 height 15
drag, startPoint x: 1152, startPoint y: 445, endPoint x: 608, endPoint y: 441, distance: 544.0
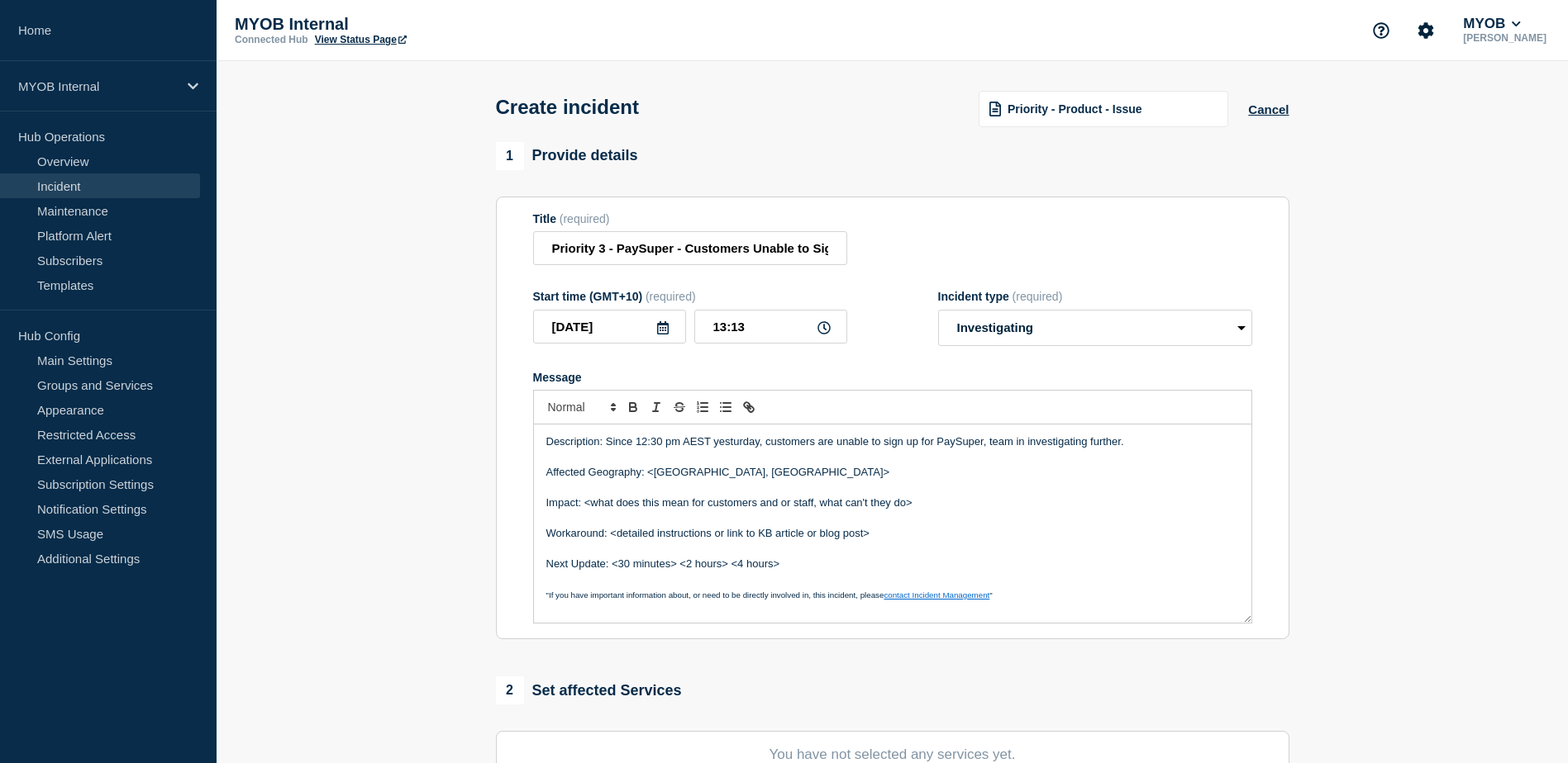
click at [608, 441] on p "Description: Since 12:30 pm AEST yesturday, customers are unable to sign up for…" at bounding box center [892, 442] width 693 height 15
copy p "Since 12:30 pm AEST yesturday, customers are unable to sign up for PaySuper, te…"
click at [853, 465] on p "Message" at bounding box center [892, 457] width 693 height 15
drag, startPoint x: 1135, startPoint y: 449, endPoint x: 605, endPoint y: 443, distance: 530.0
click at [605, 443] on p "Description: Since 12:30 pm AEST yesturday, customers are unable to sign up for…" at bounding box center [892, 442] width 693 height 15
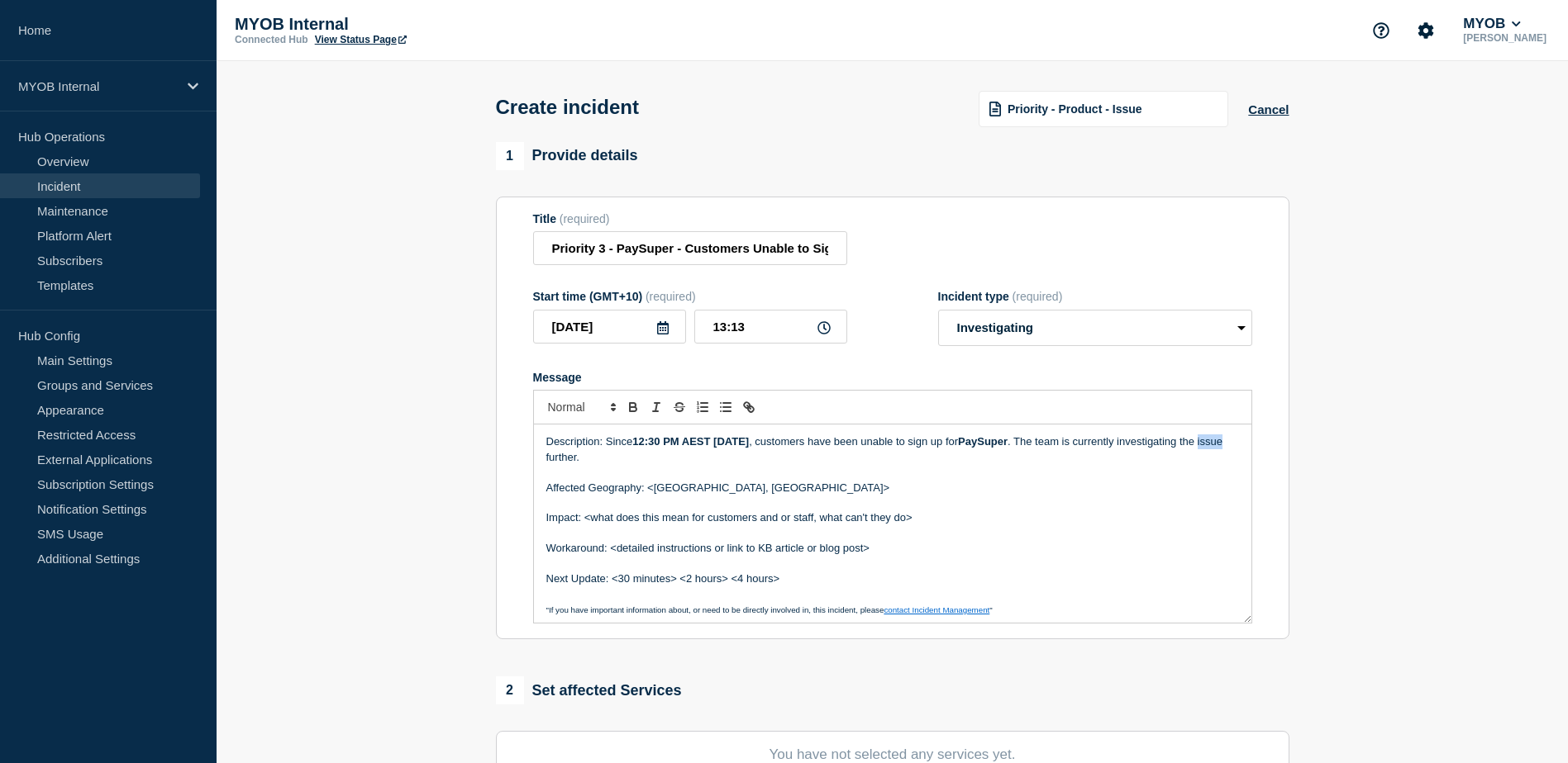
drag, startPoint x: 571, startPoint y: 462, endPoint x: 542, endPoint y: 463, distance: 29.0
click at [542, 463] on div "Description: Since 12:30 PM AEST [DATE] , customers have been unable to sign up…" at bounding box center [893, 523] width 718 height 198
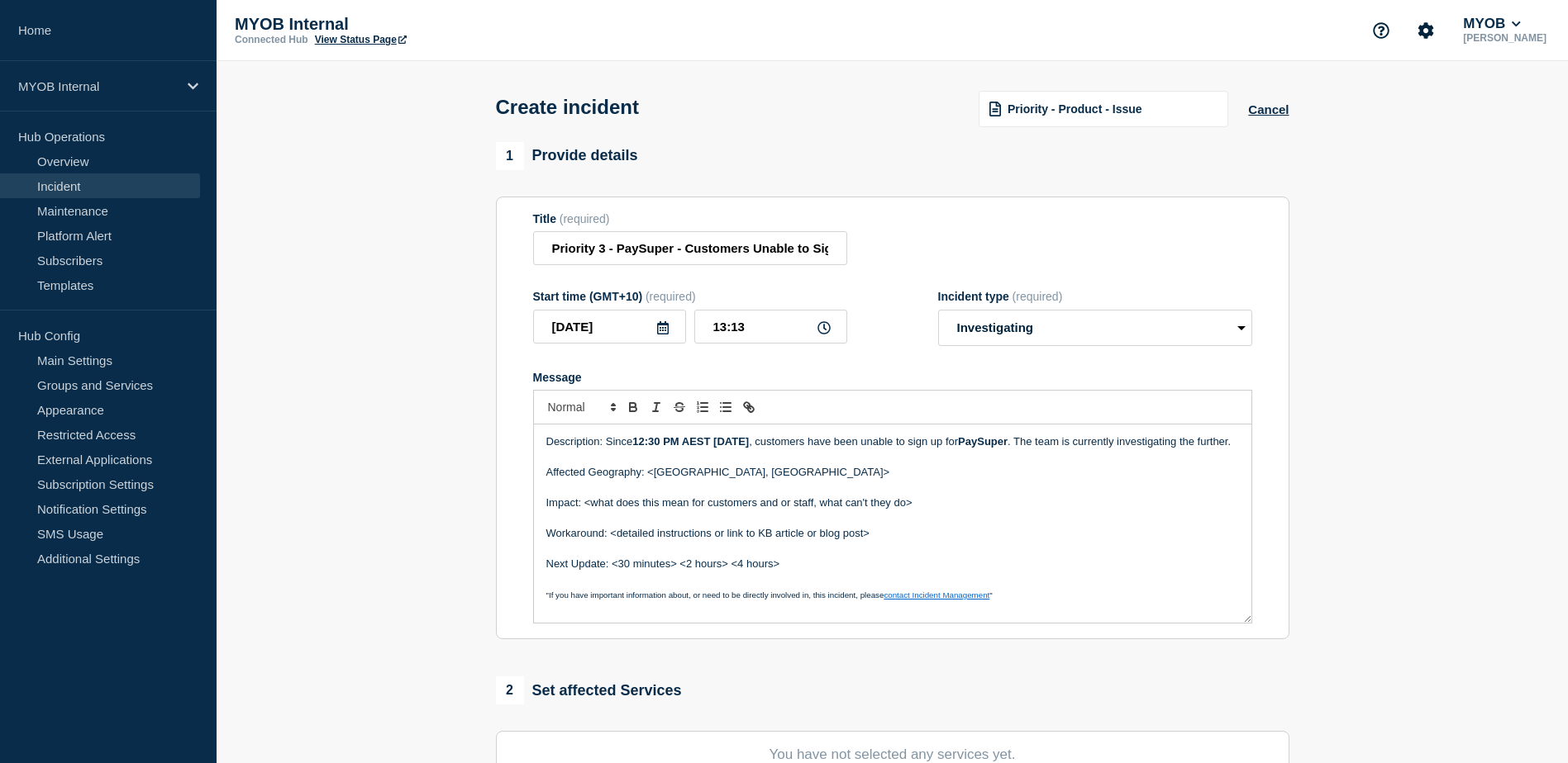
drag, startPoint x: 766, startPoint y: 447, endPoint x: 636, endPoint y: 444, distance: 130.0
click at [636, 444] on p "Description: Since 12:30 PM AEST [DATE] , customers have been unable to sign up…" at bounding box center [892, 442] width 693 height 15
click at [637, 414] on icon "Toggle bold text" at bounding box center [633, 407] width 15 height 15
click at [858, 480] on p "Affected Geography: <[GEOGRAPHIC_DATA], [GEOGRAPHIC_DATA]>" at bounding box center [892, 473] width 693 height 15
drag, startPoint x: 1020, startPoint y: 446, endPoint x: 974, endPoint y: 444, distance: 46.0
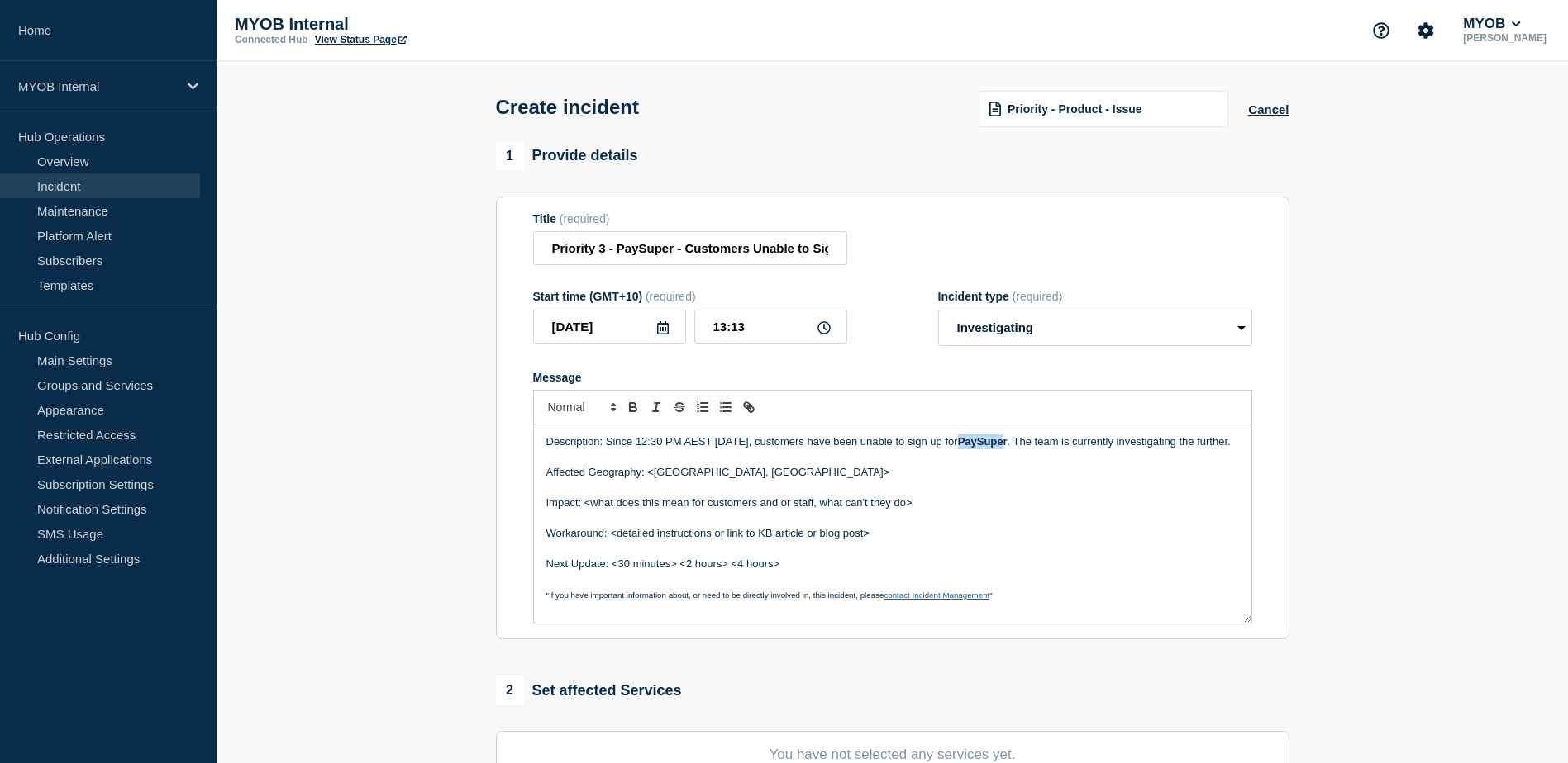
click at [974, 444] on strong "PaySuper" at bounding box center [983, 442] width 49 height 13
click at [630, 412] on icon "Toggle bold text" at bounding box center [633, 409] width 6 height 5
click at [883, 510] on p "Impact: <what does this mean for customers and or staff, what can't they do>" at bounding box center [892, 503] width 693 height 15
drag, startPoint x: 779, startPoint y: 489, endPoint x: 795, endPoint y: 511, distance: 27.2
click at [698, 480] on p "Affected Geography: <[GEOGRAPHIC_DATA], [GEOGRAPHIC_DATA]>" at bounding box center [892, 473] width 693 height 15
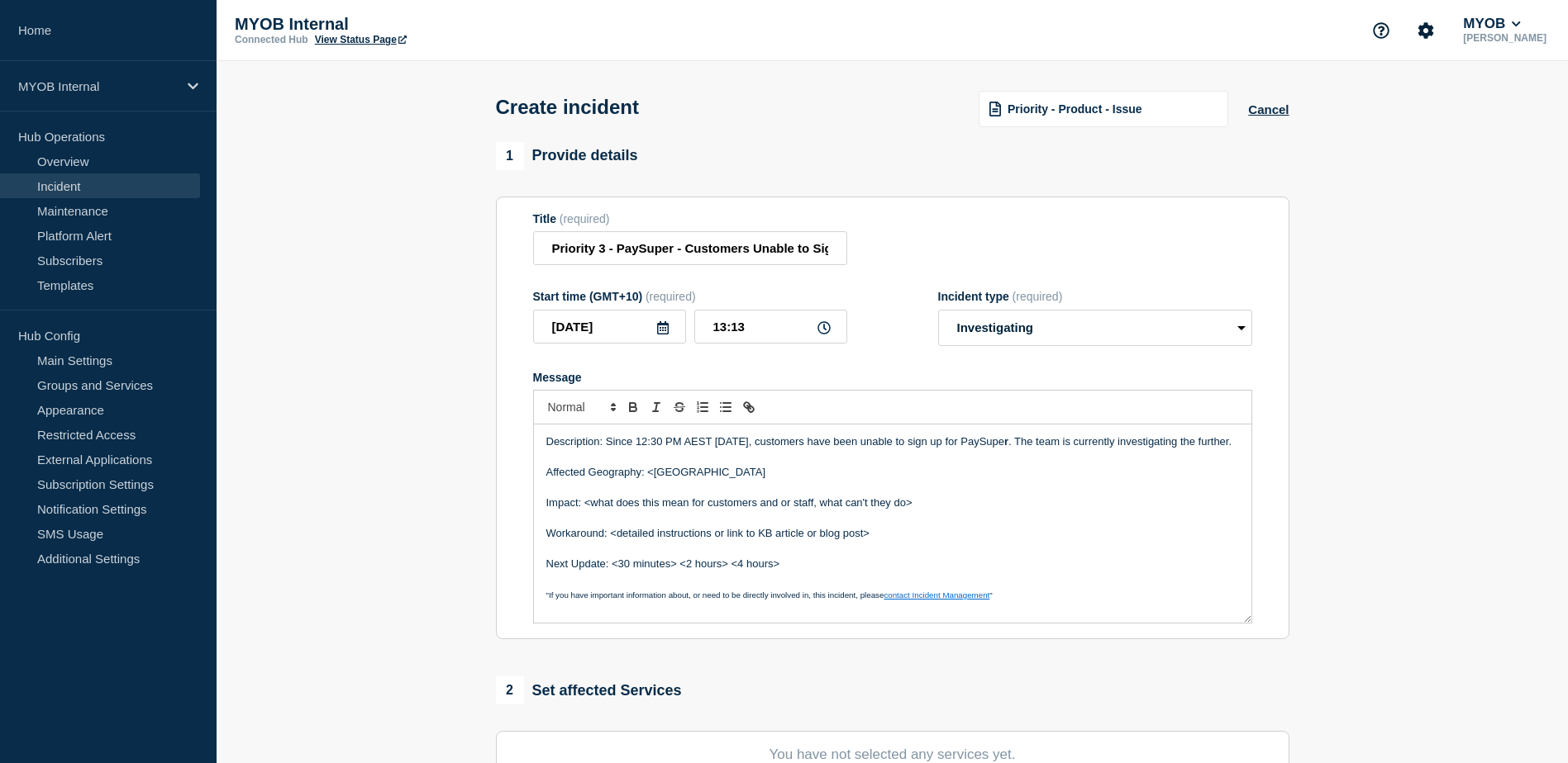
click at [652, 480] on p "Affected Geography: <[GEOGRAPHIC_DATA]" at bounding box center [892, 473] width 693 height 15
drag, startPoint x: 928, startPoint y: 527, endPoint x: 586, endPoint y: 526, distance: 342.0
click at [586, 510] on p "Impact: <what does this mean for customers and or staff, what can't they do>" at bounding box center [892, 503] width 693 height 15
drag, startPoint x: 883, startPoint y: 549, endPoint x: 607, endPoint y: 549, distance: 276.0
click at [607, 541] on p "Workaround: <detailed instructions or link to KB article or blog post>" at bounding box center [892, 534] width 693 height 15
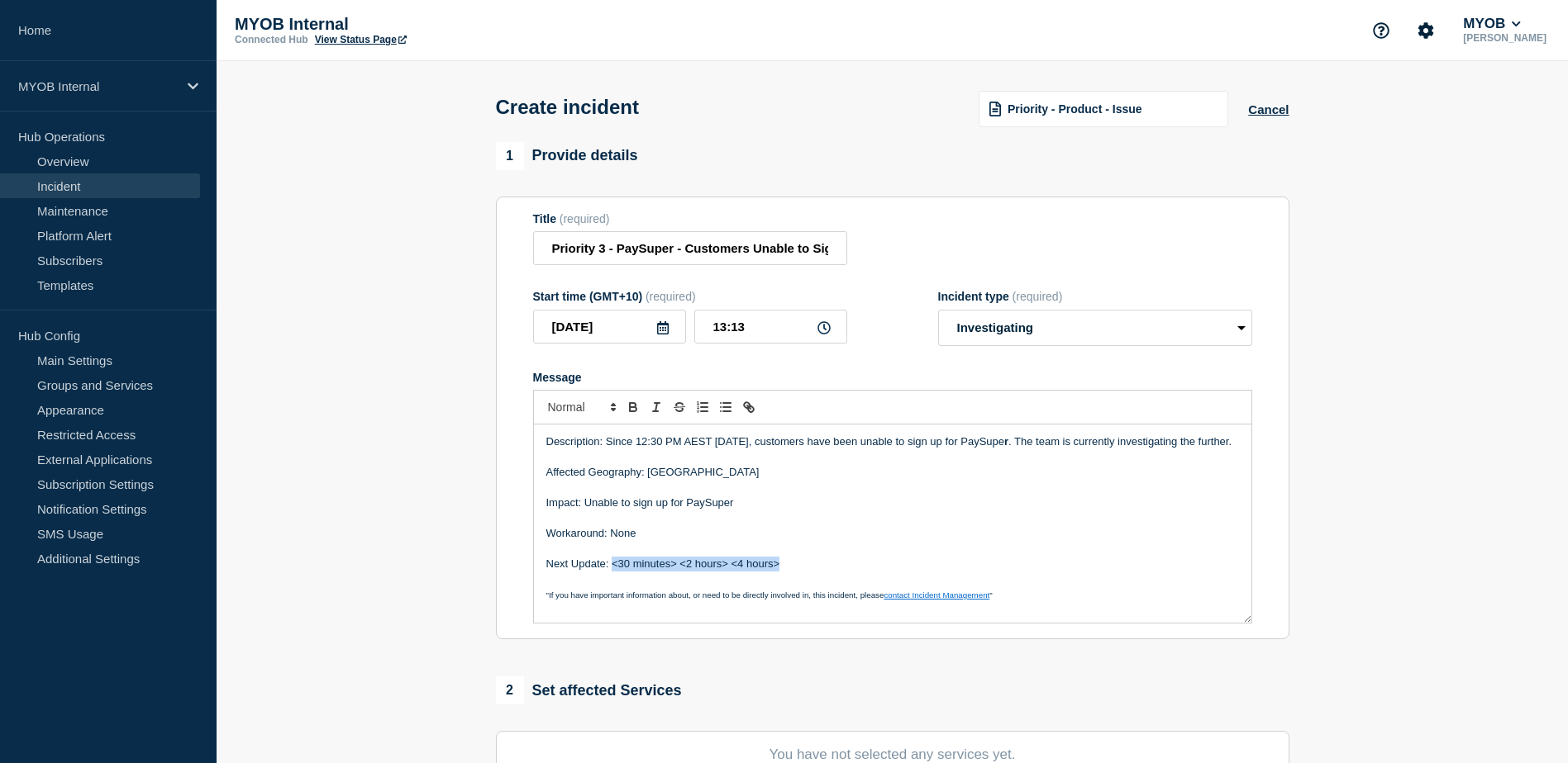
drag, startPoint x: 789, startPoint y: 585, endPoint x: 613, endPoint y: 581, distance: 176.0
click at [613, 571] on p "Next Update: <30 minutes> <2 hours> <4 hours>" at bounding box center [892, 564] width 693 height 15
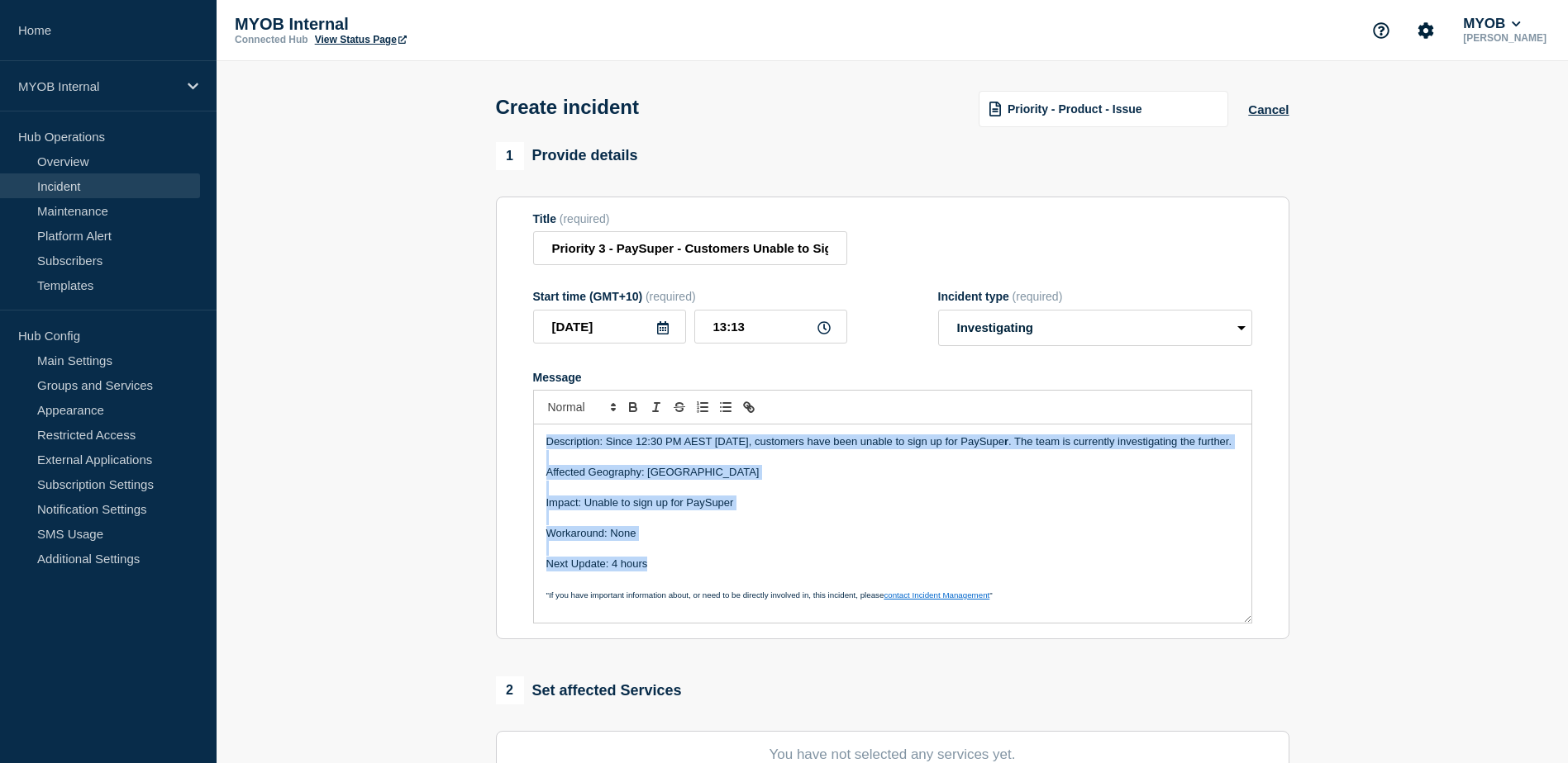
drag, startPoint x: 666, startPoint y: 583, endPoint x: 504, endPoint y: 441, distance: 215.4
click at [504, 441] on section "Title (required) Priority 3 - PaySuper - Customers Unable to Sign-Up Start time…" at bounding box center [892, 418] width 794 height 444
copy div "Description: Since 12:30 PM AEST [DATE], customers have been unable to sign up …"
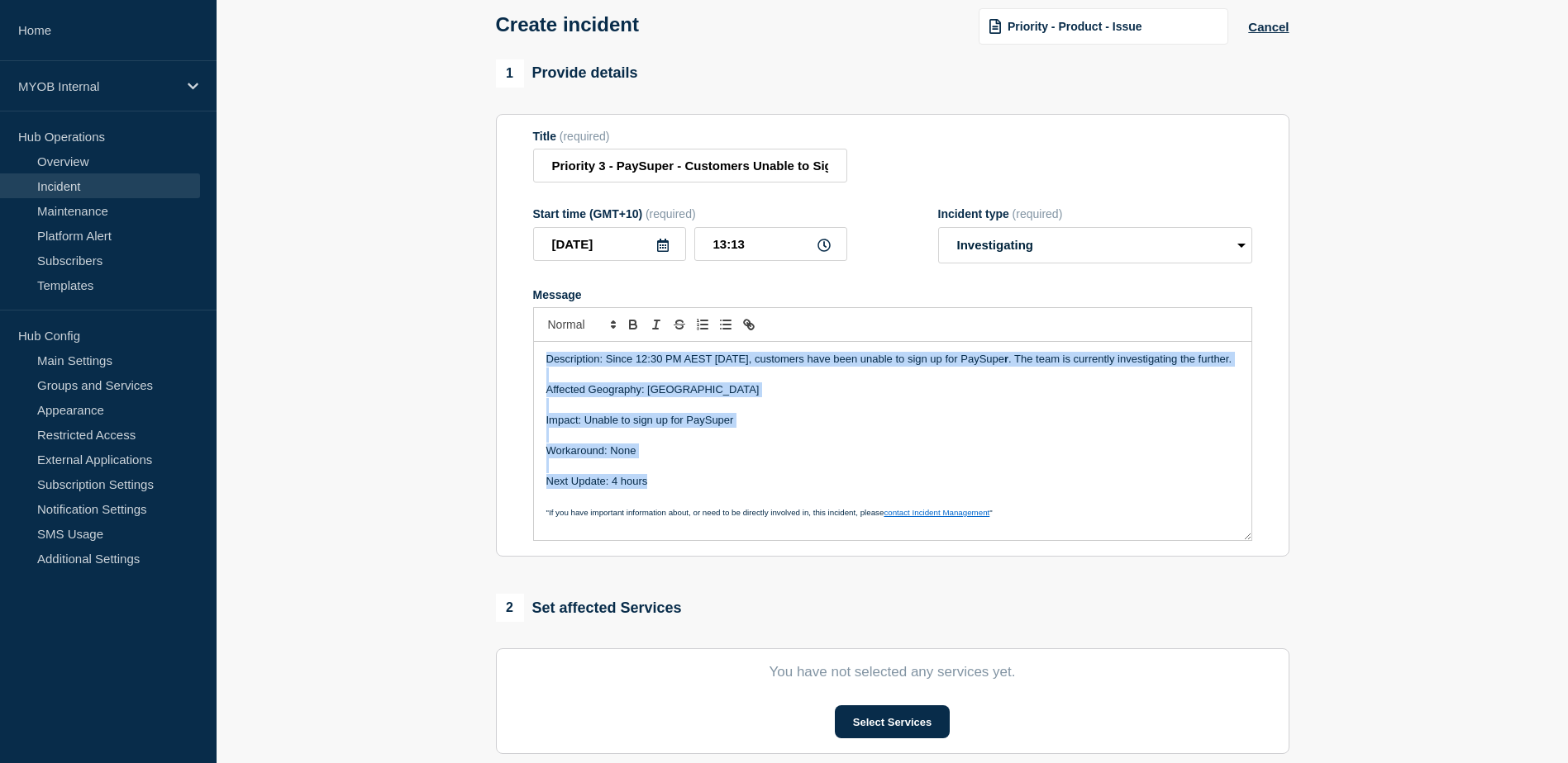
scroll to position [330, 0]
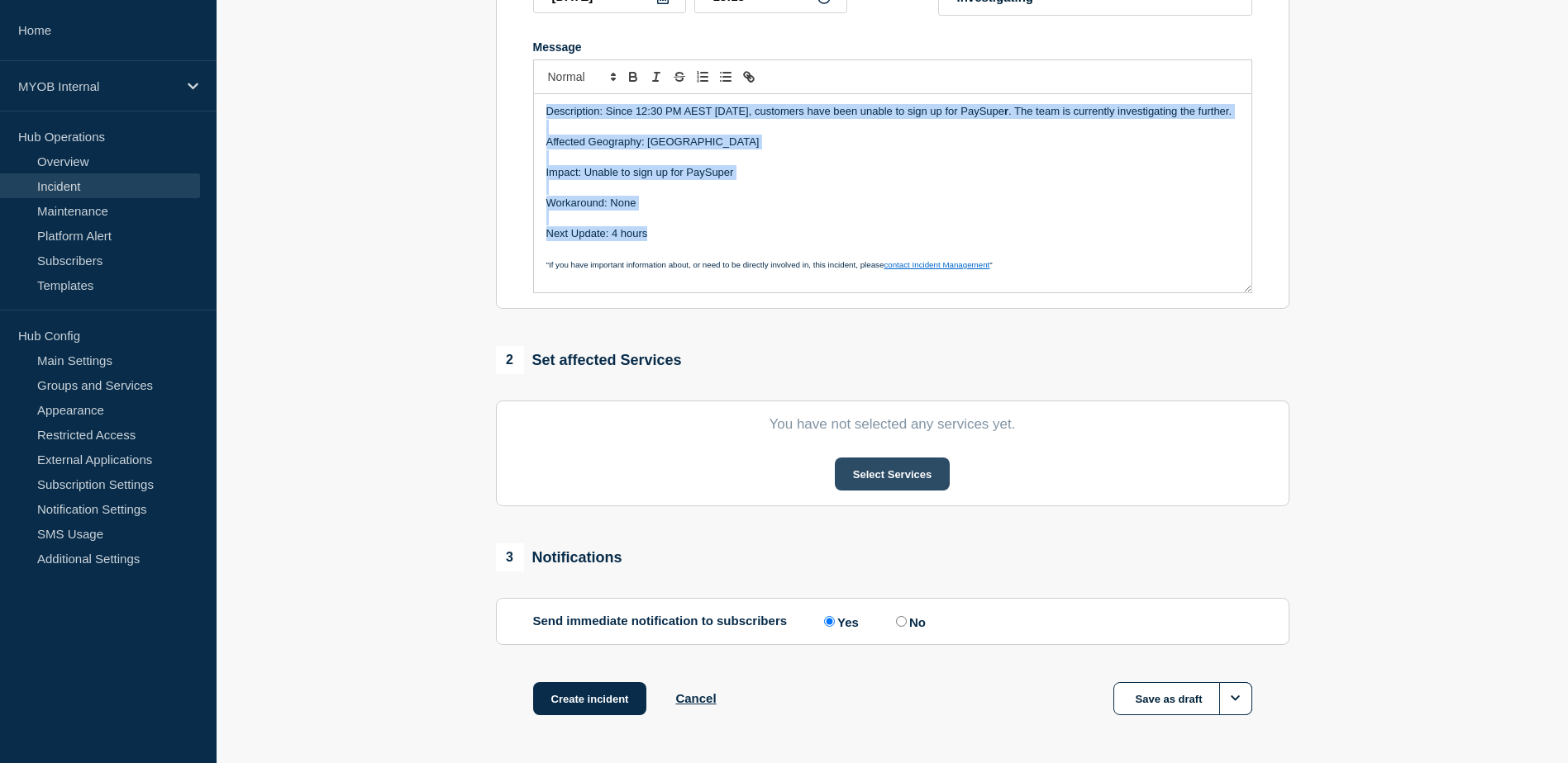
click at [883, 486] on button "Select Services" at bounding box center [892, 474] width 115 height 33
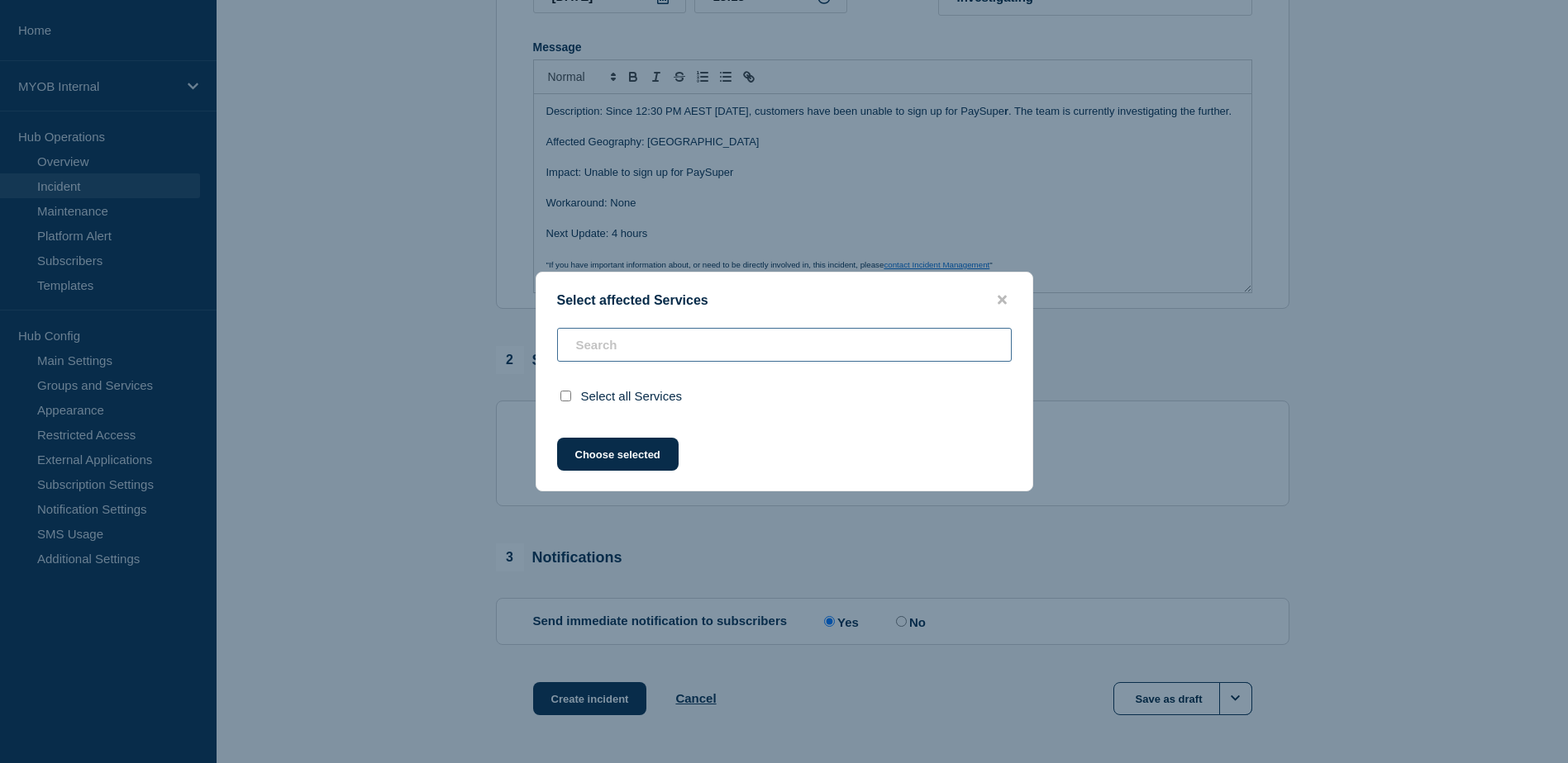
click at [678, 344] on input "text" at bounding box center [784, 344] width 455 height 34
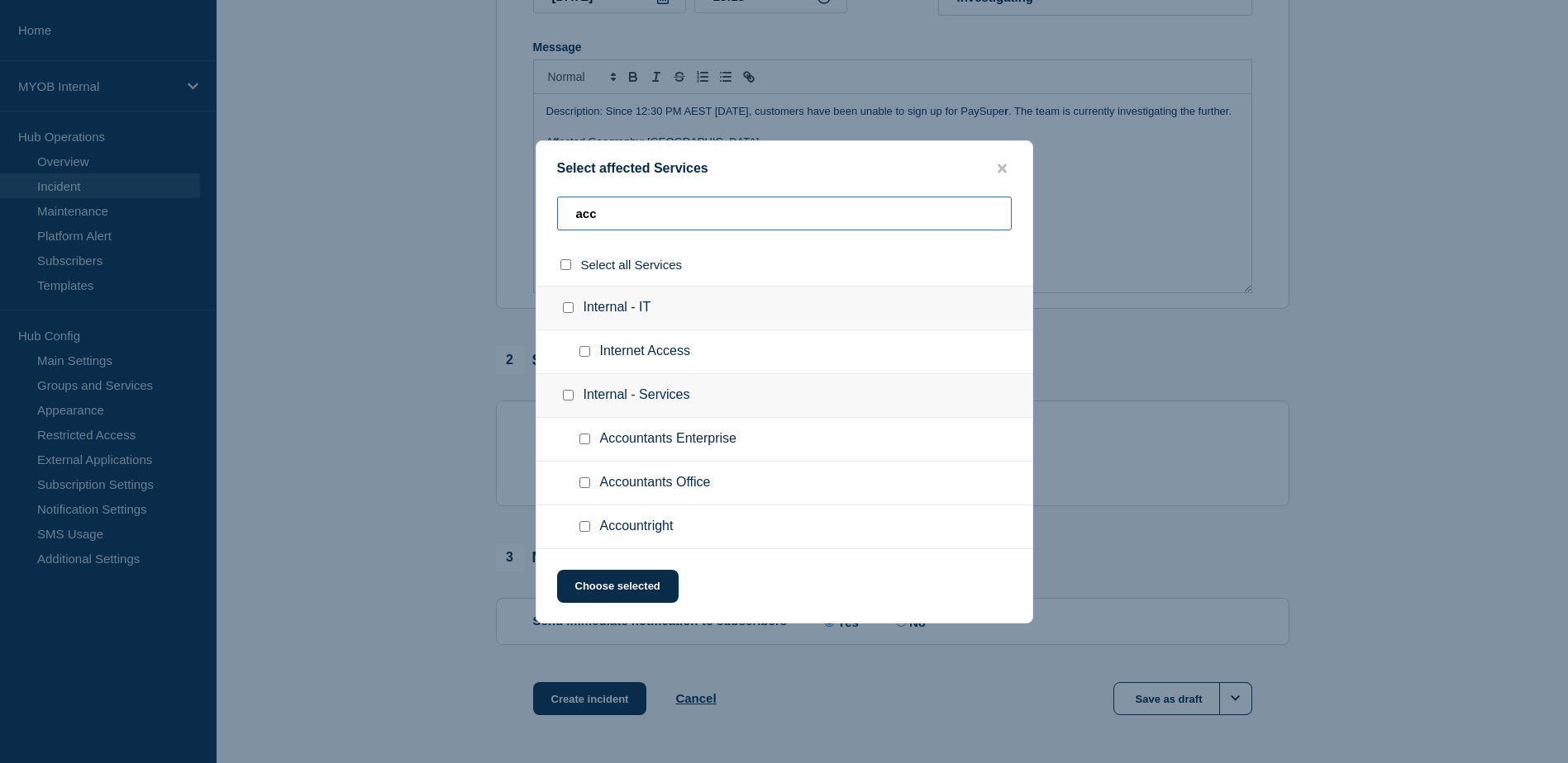
type input "acc"
click at [585, 530] on input "Accountright checkbox" at bounding box center [585, 527] width 11 height 11
checkbox input "true"
click at [637, 591] on button "Choose selected" at bounding box center [617, 587] width 121 height 33
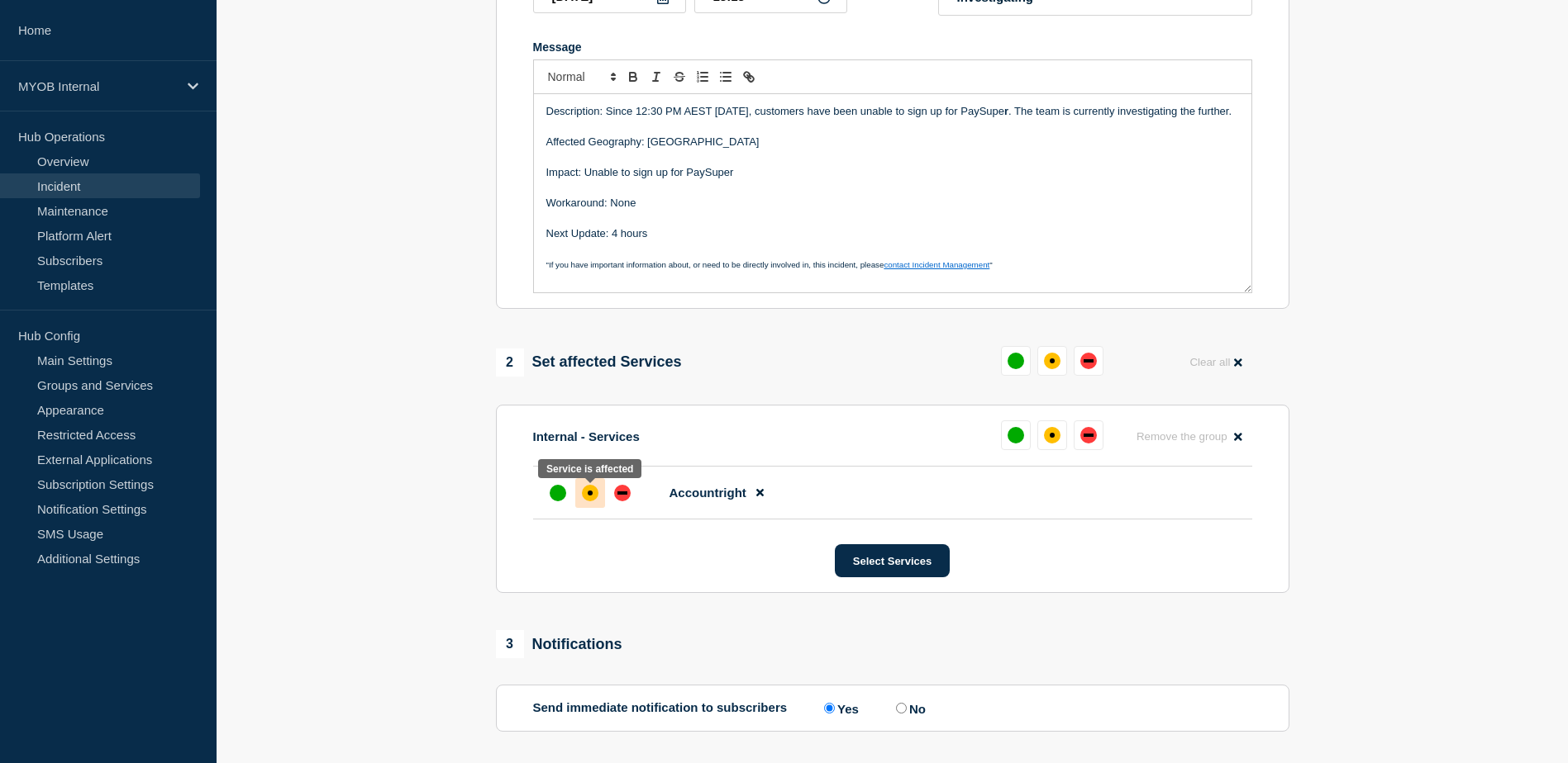
click at [599, 505] on div at bounding box center [590, 493] width 30 height 30
click at [562, 499] on div "up" at bounding box center [558, 493] width 16 height 16
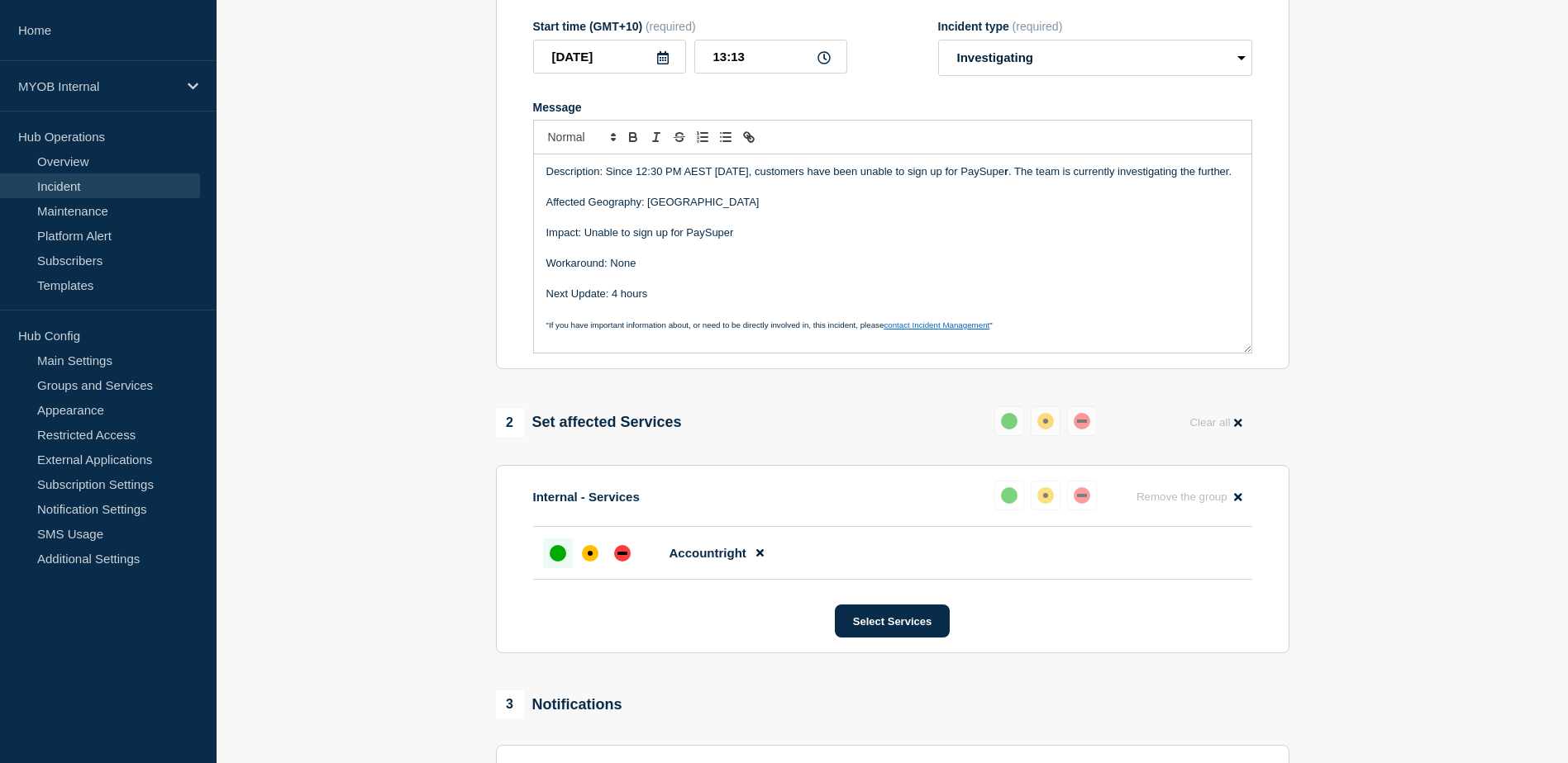
scroll to position [248, 0]
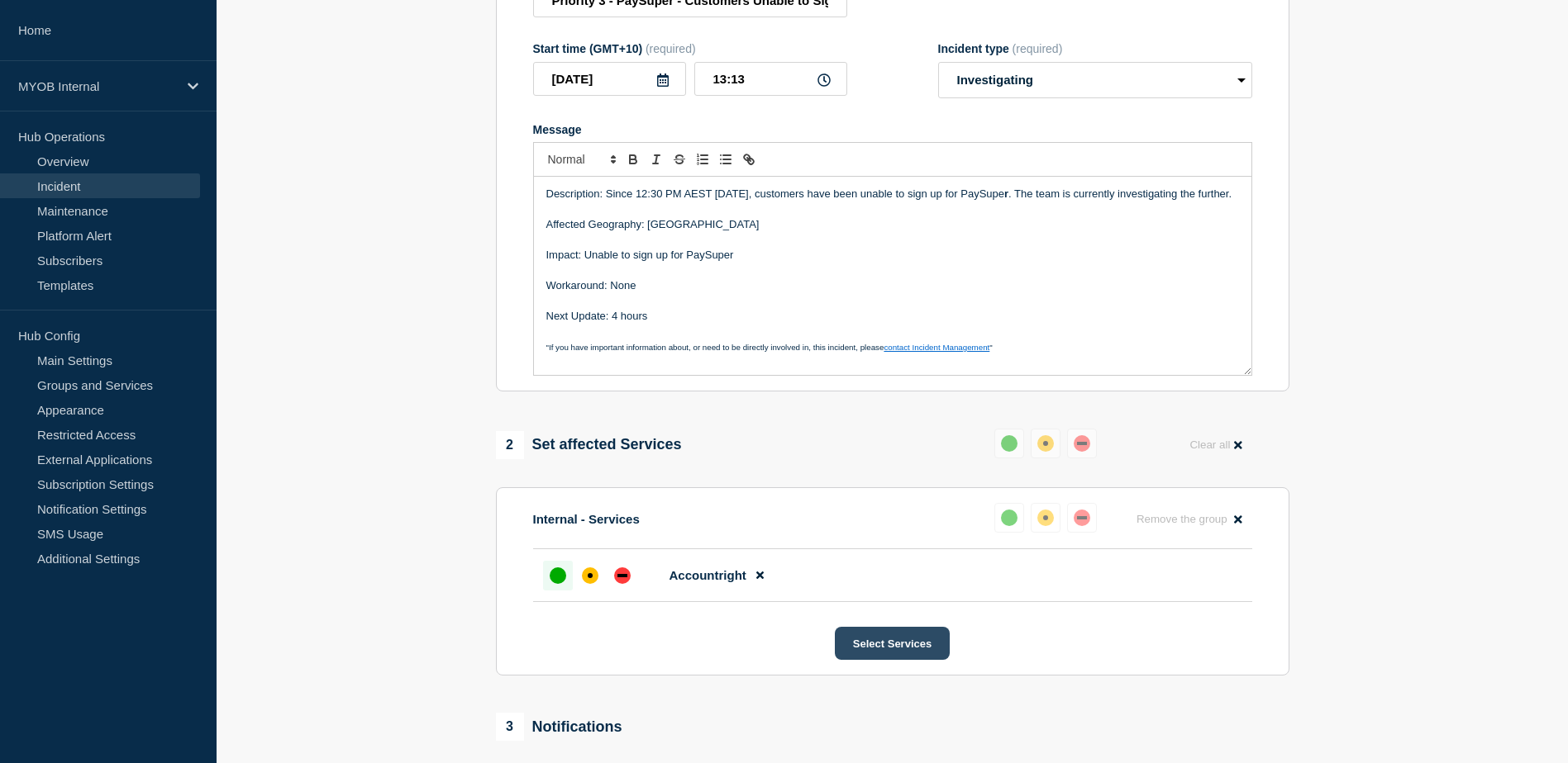
click at [860, 644] on button "Select Services" at bounding box center [892, 643] width 115 height 33
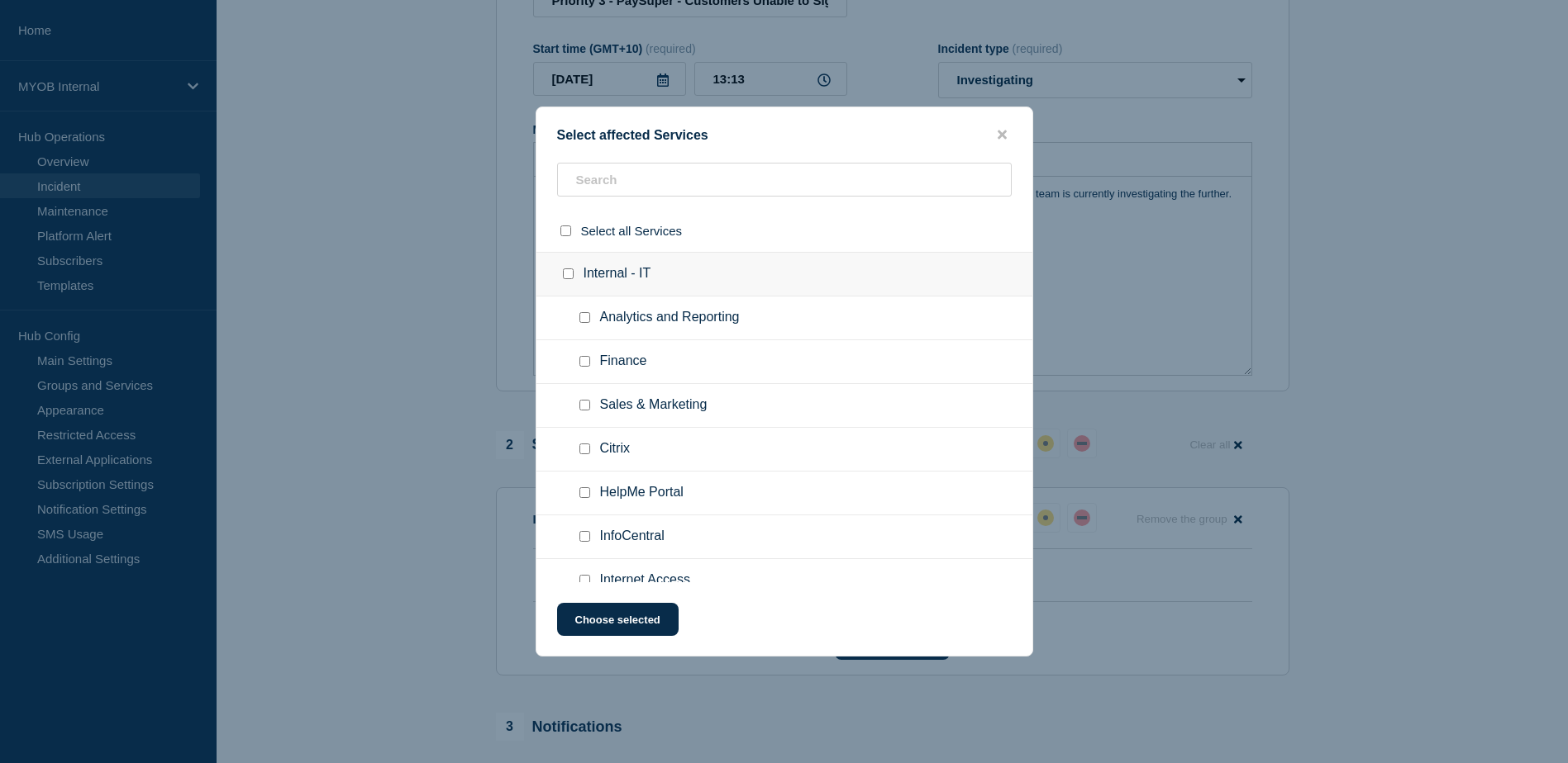
click at [728, 352] on ul "Finance" at bounding box center [784, 362] width 496 height 44
click at [781, 178] on input "text" at bounding box center [784, 179] width 455 height 34
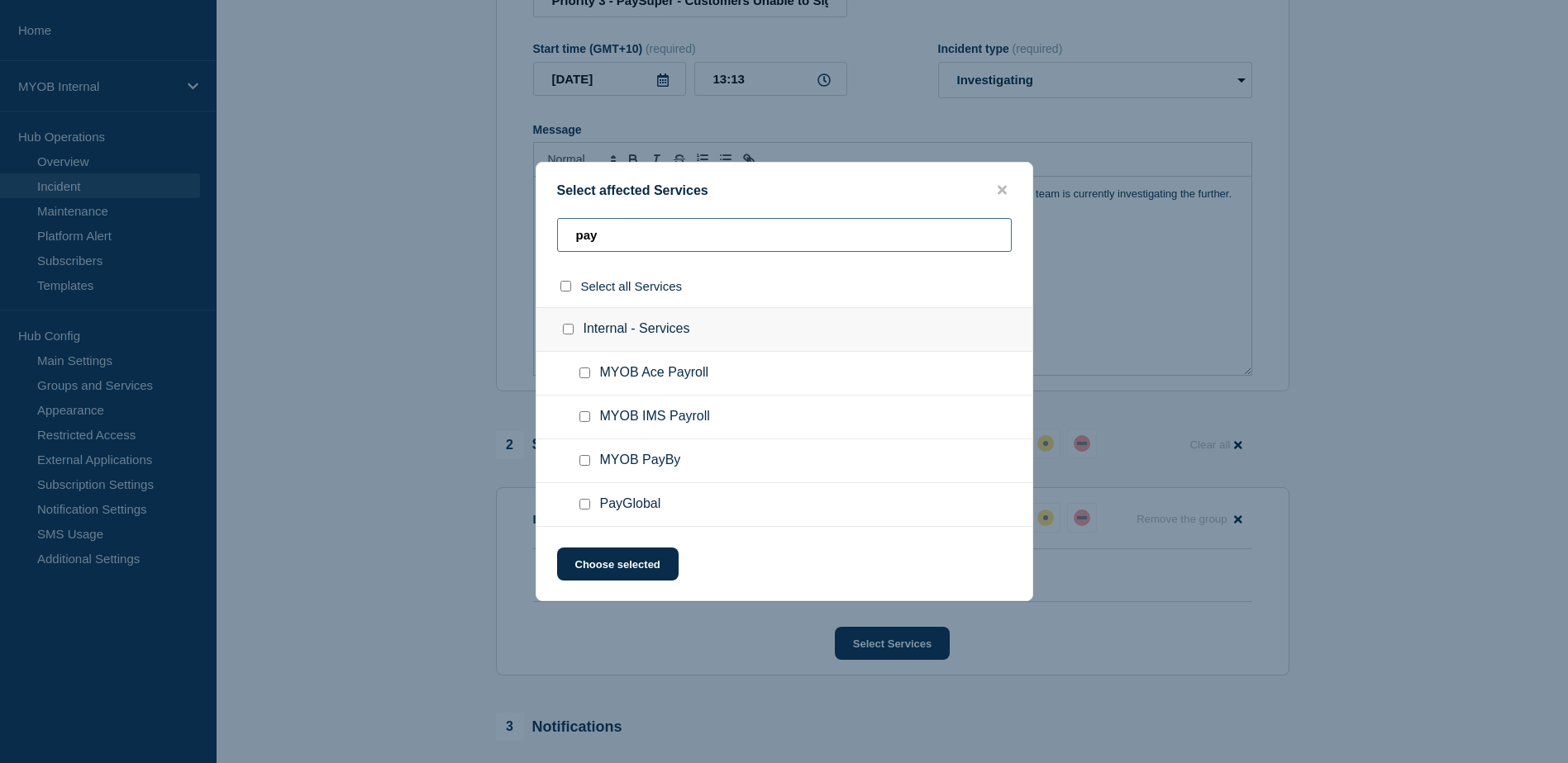
scroll to position [413, 0]
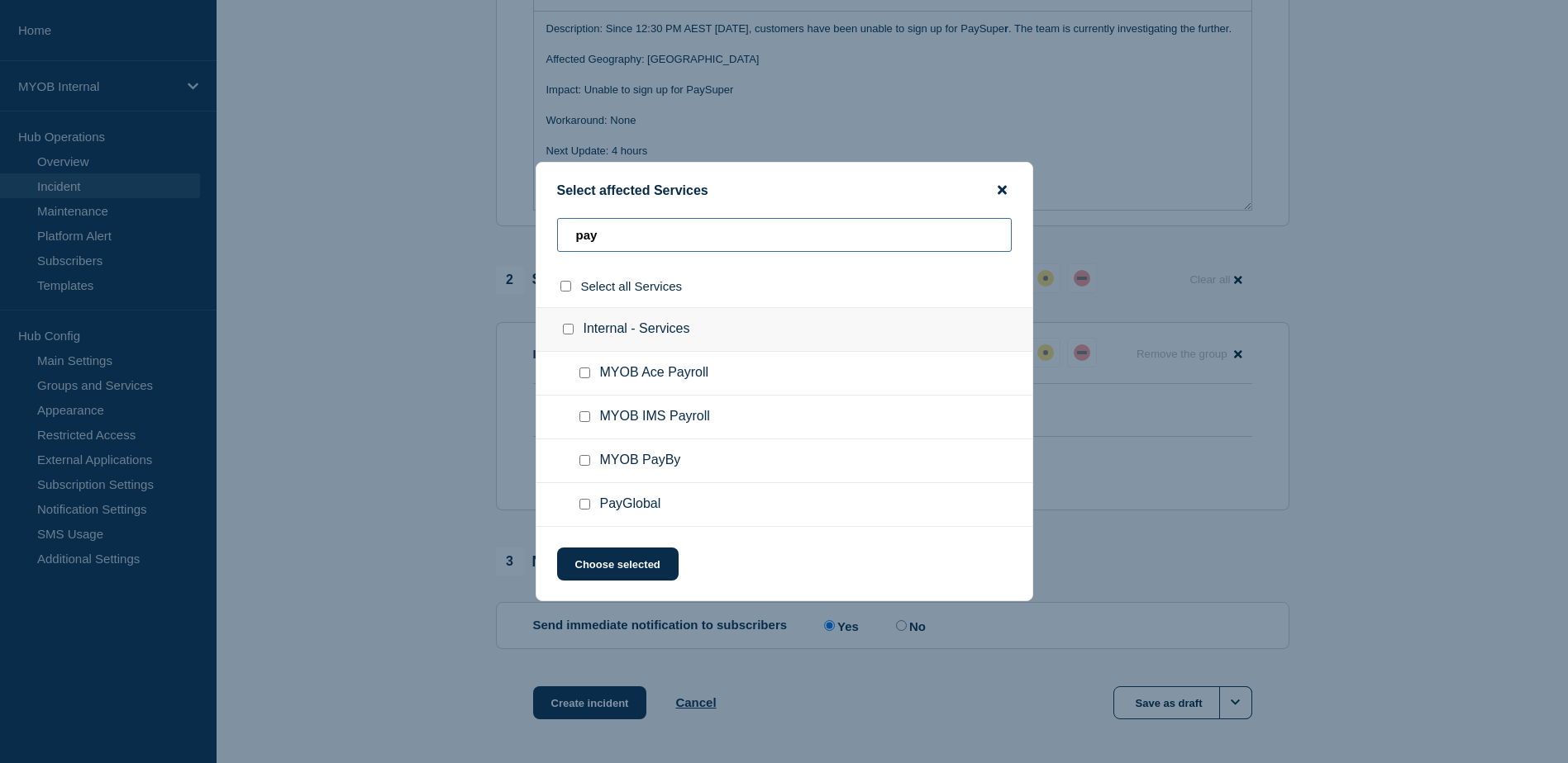
type input "pay"
click at [1006, 190] on icon "close button" at bounding box center [1002, 190] width 9 height 13
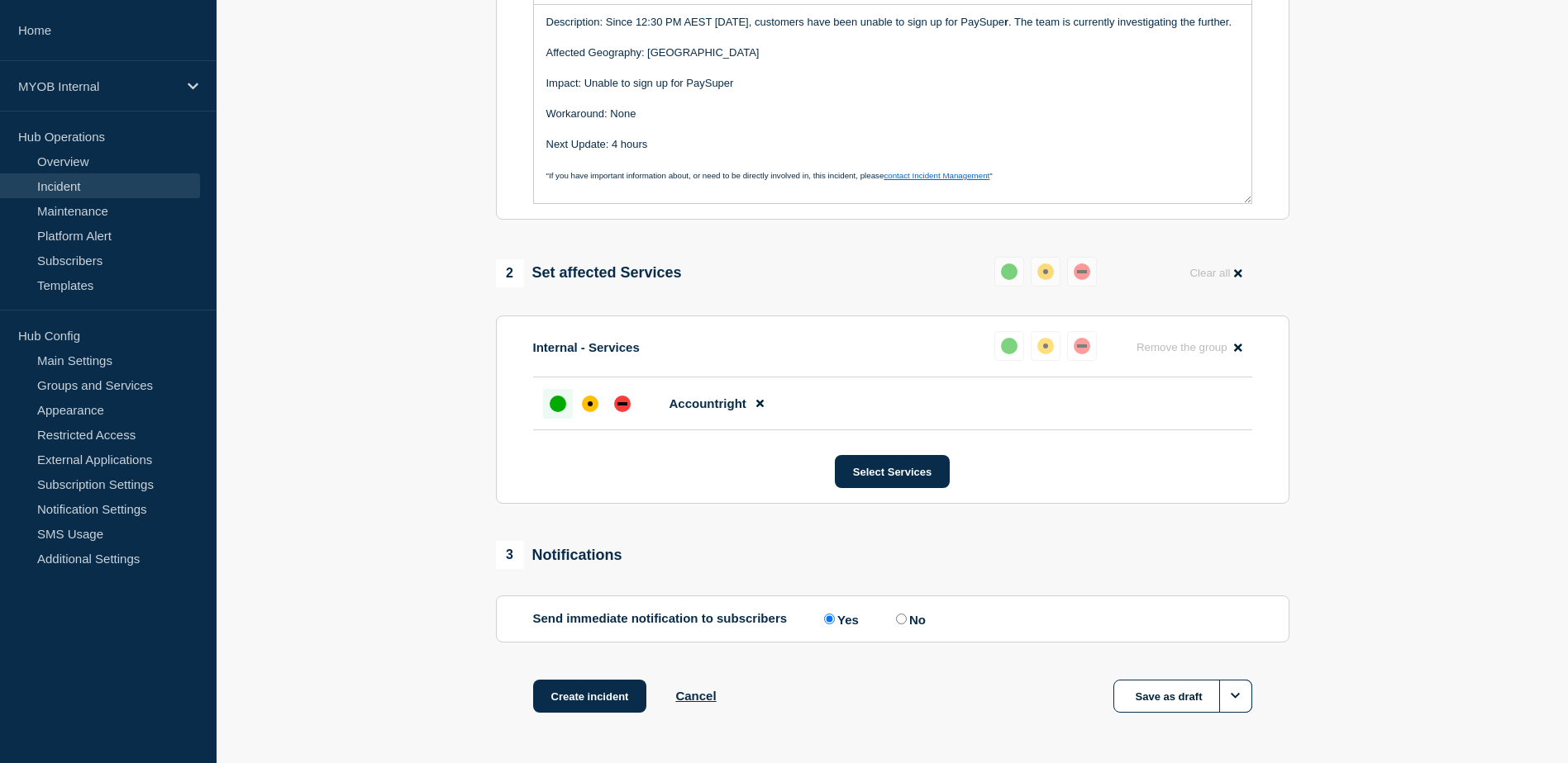
scroll to position [481, 0]
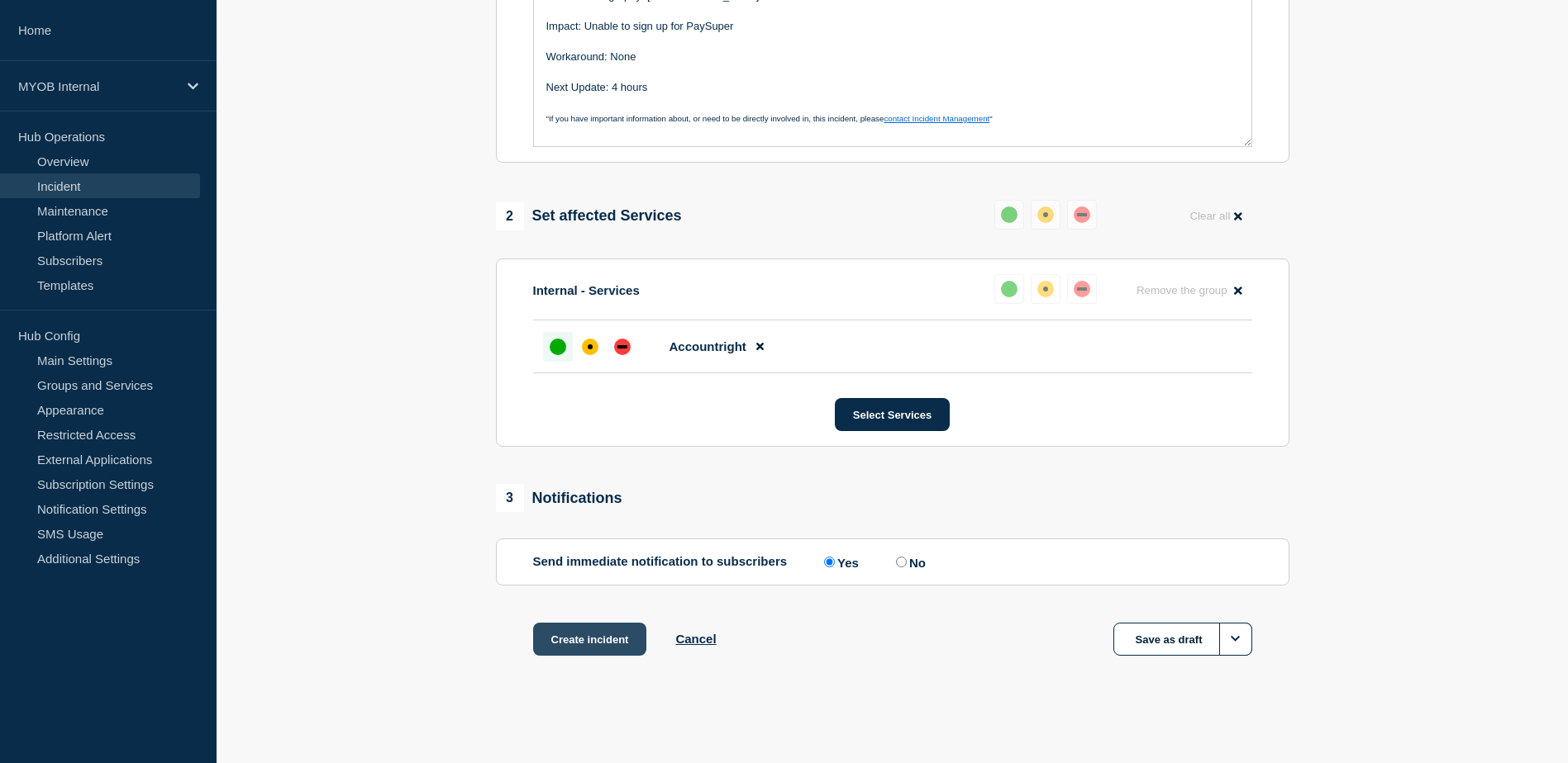
click at [604, 643] on button "Create incident" at bounding box center [590, 639] width 114 height 33
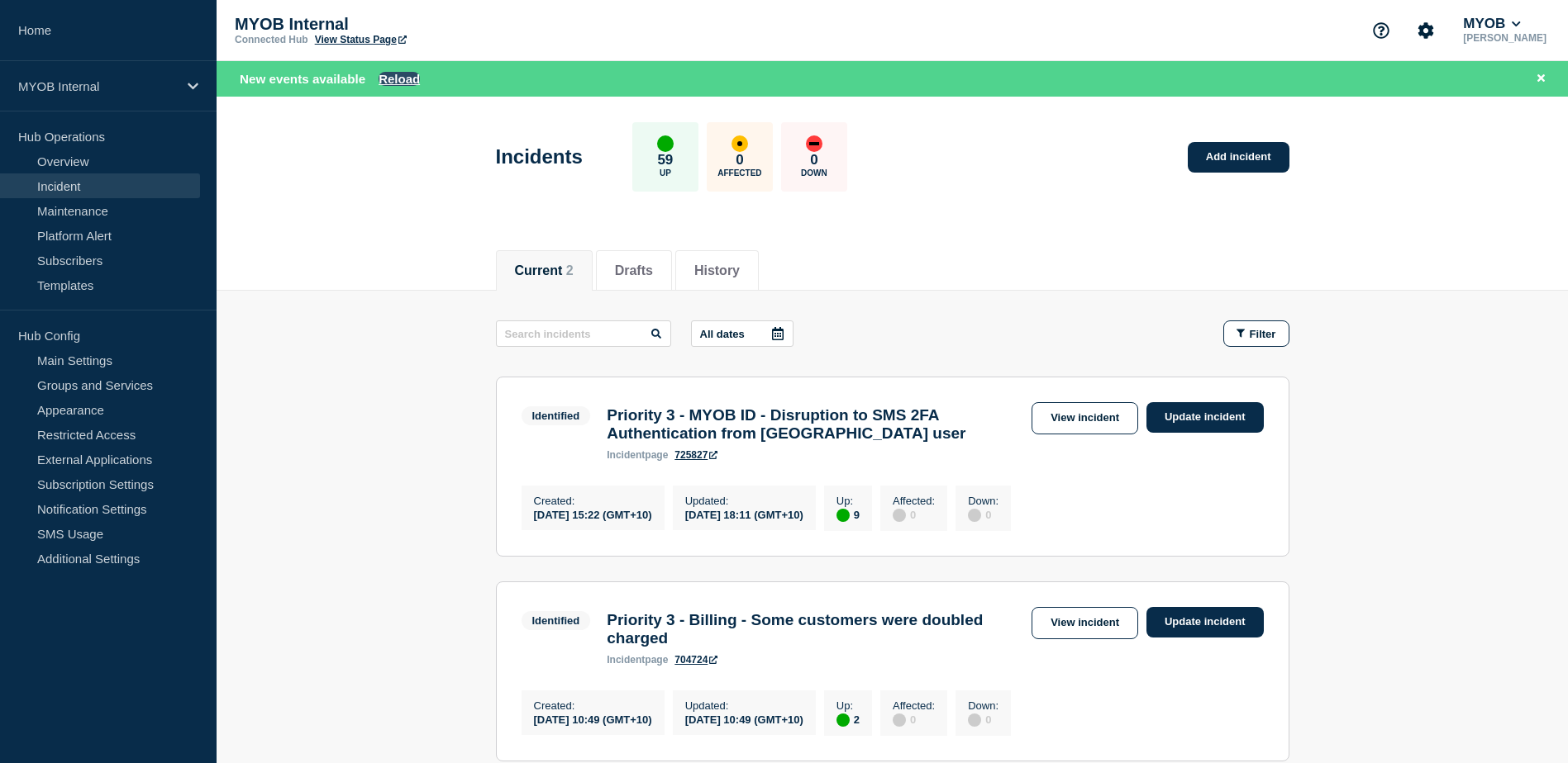
click at [413, 78] on button "Reload" at bounding box center [399, 78] width 41 height 14
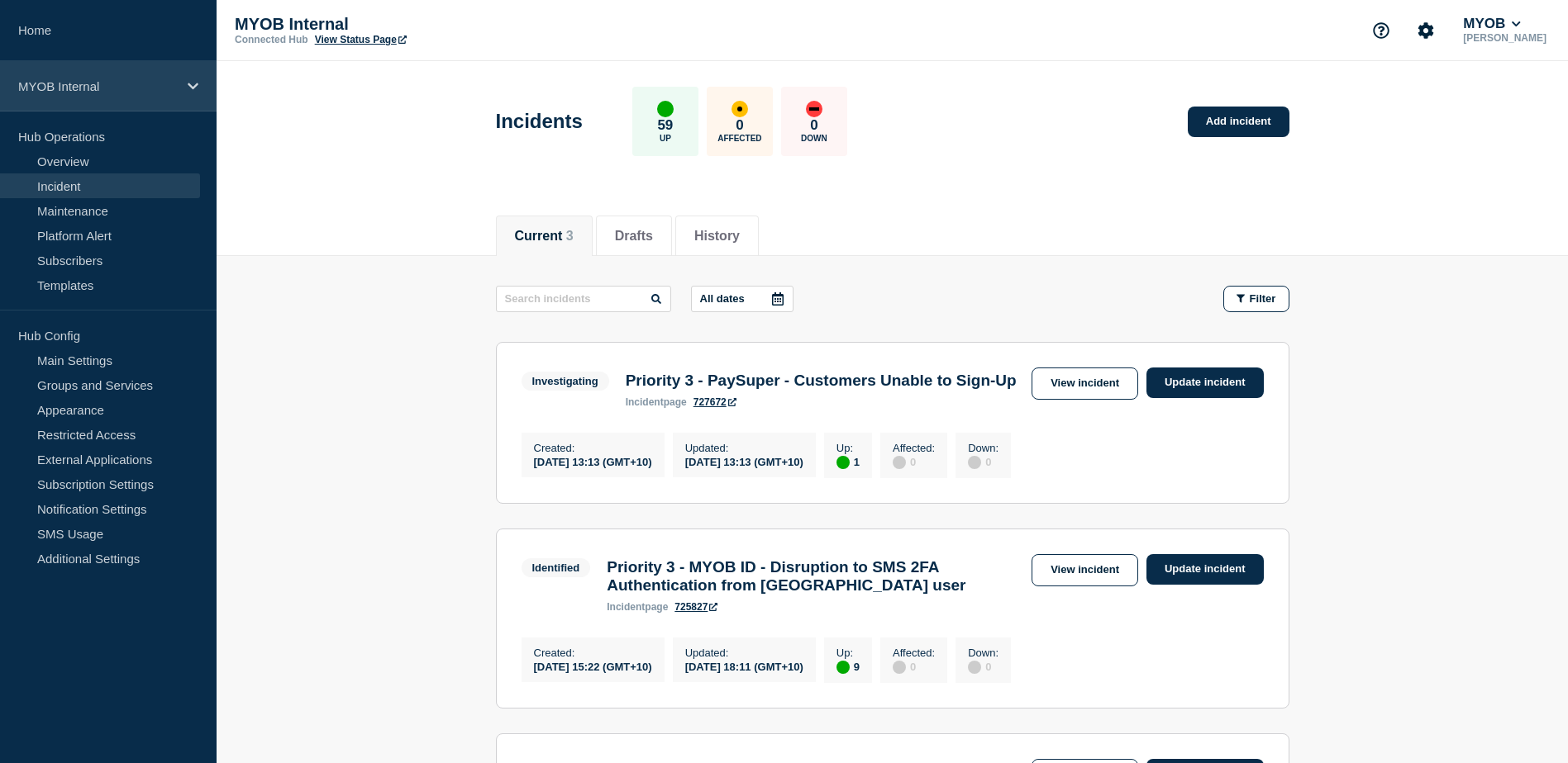
click at [192, 83] on icon at bounding box center [193, 87] width 11 height 13
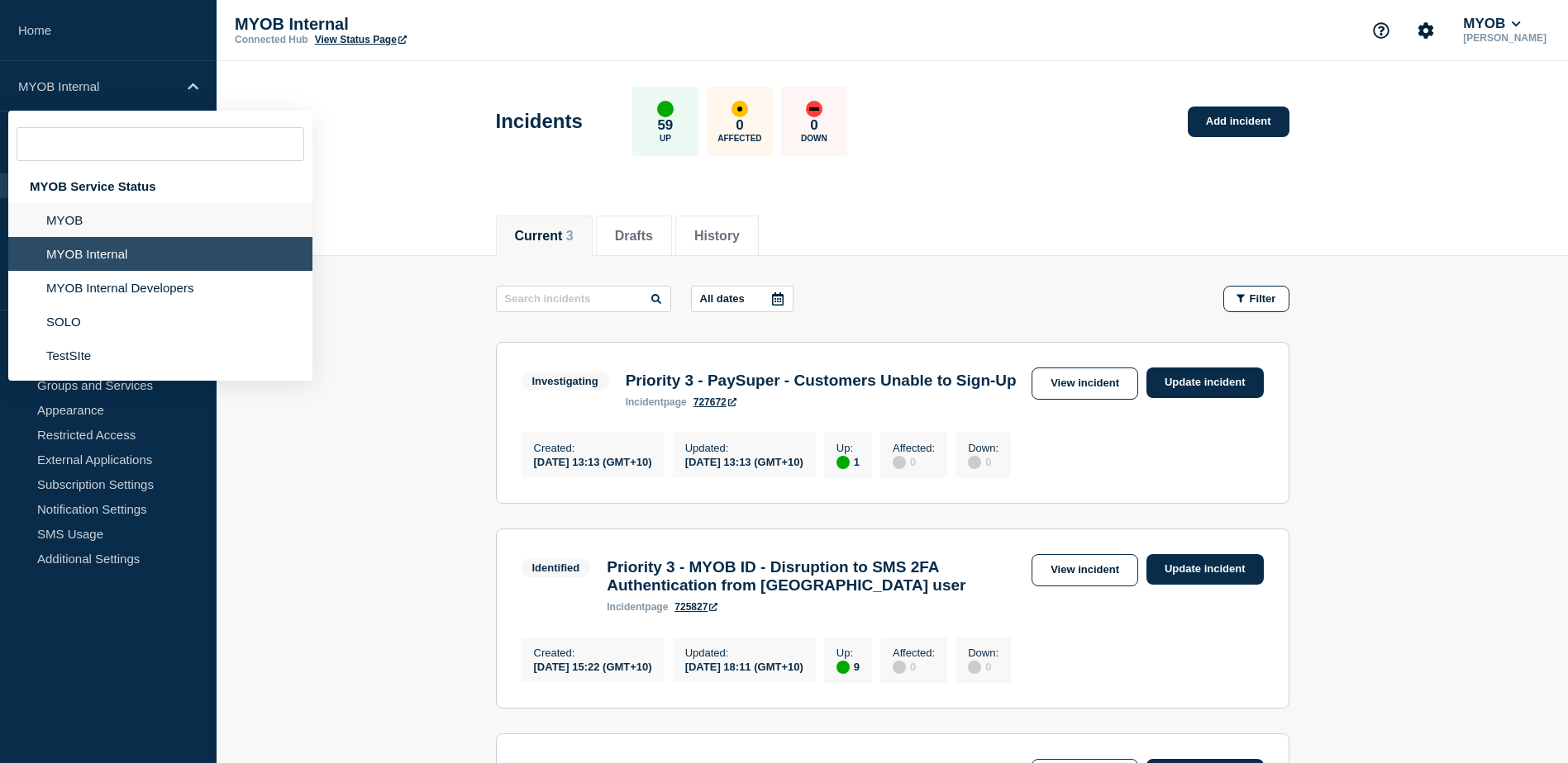
click at [118, 212] on li "MYOB" at bounding box center [160, 220] width 304 height 34
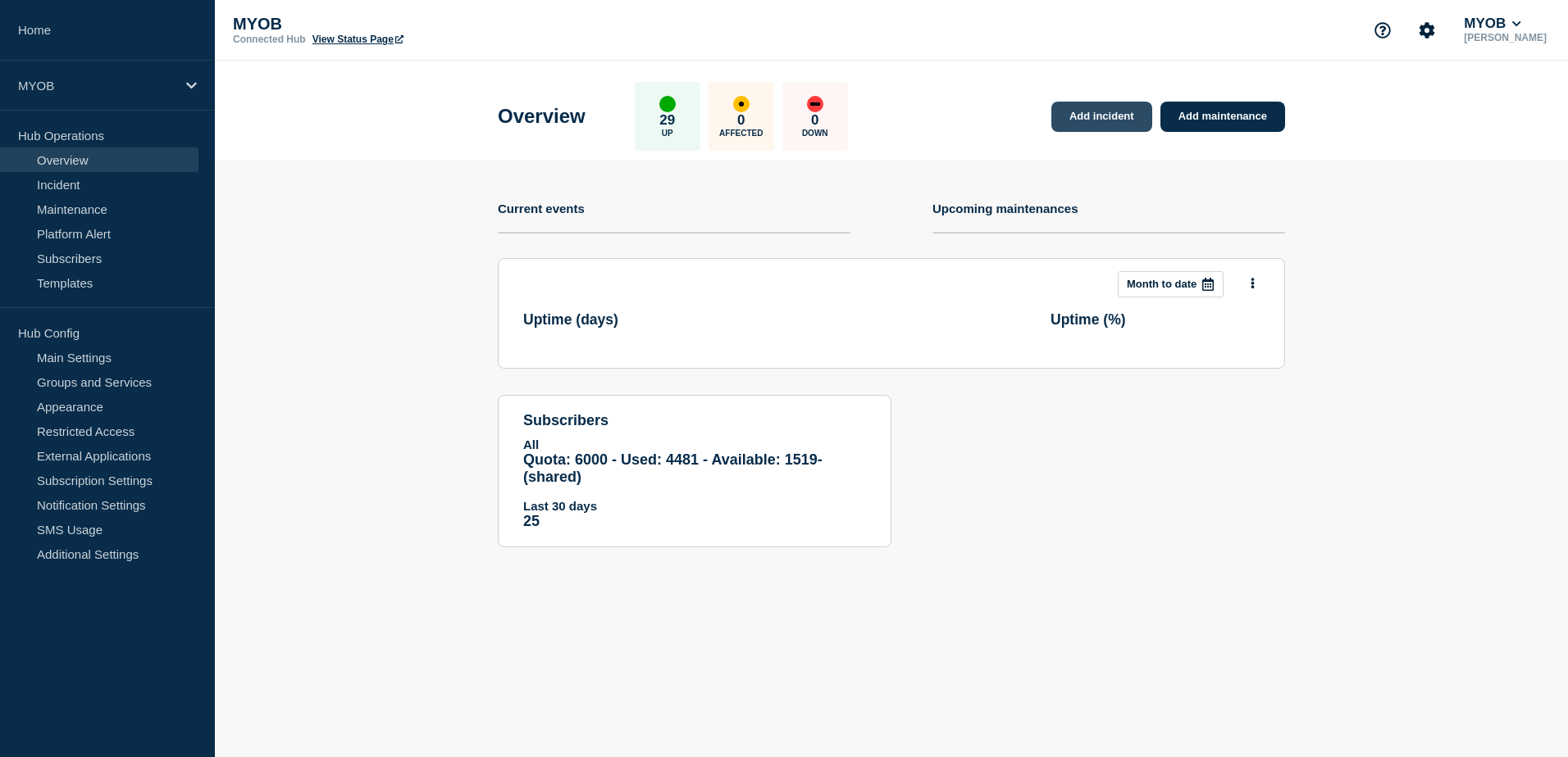
click at [1105, 118] on link "Add incident" at bounding box center [1101, 116] width 101 height 30
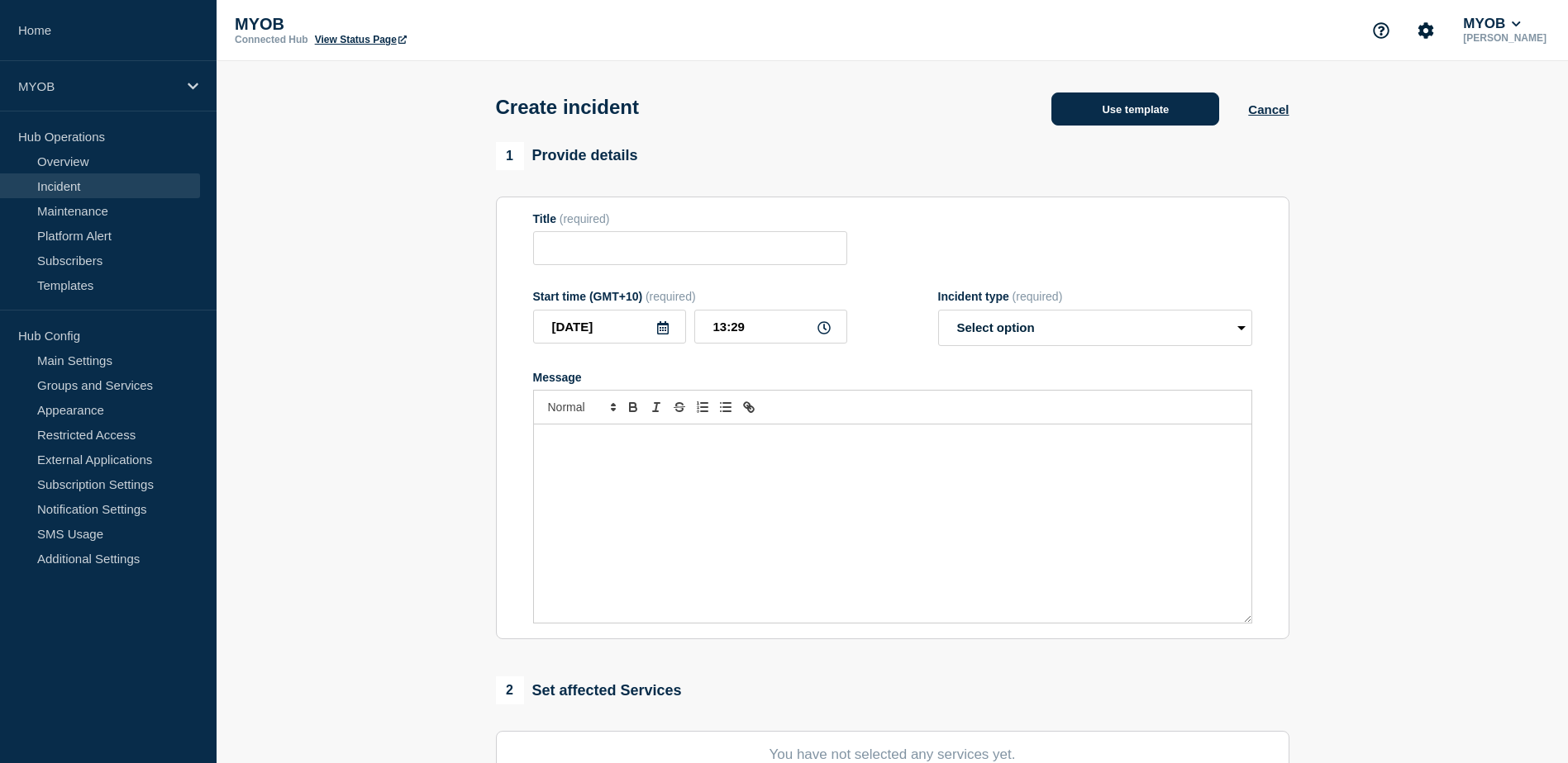
click at [1109, 99] on button "Use template" at bounding box center [1135, 109] width 168 height 33
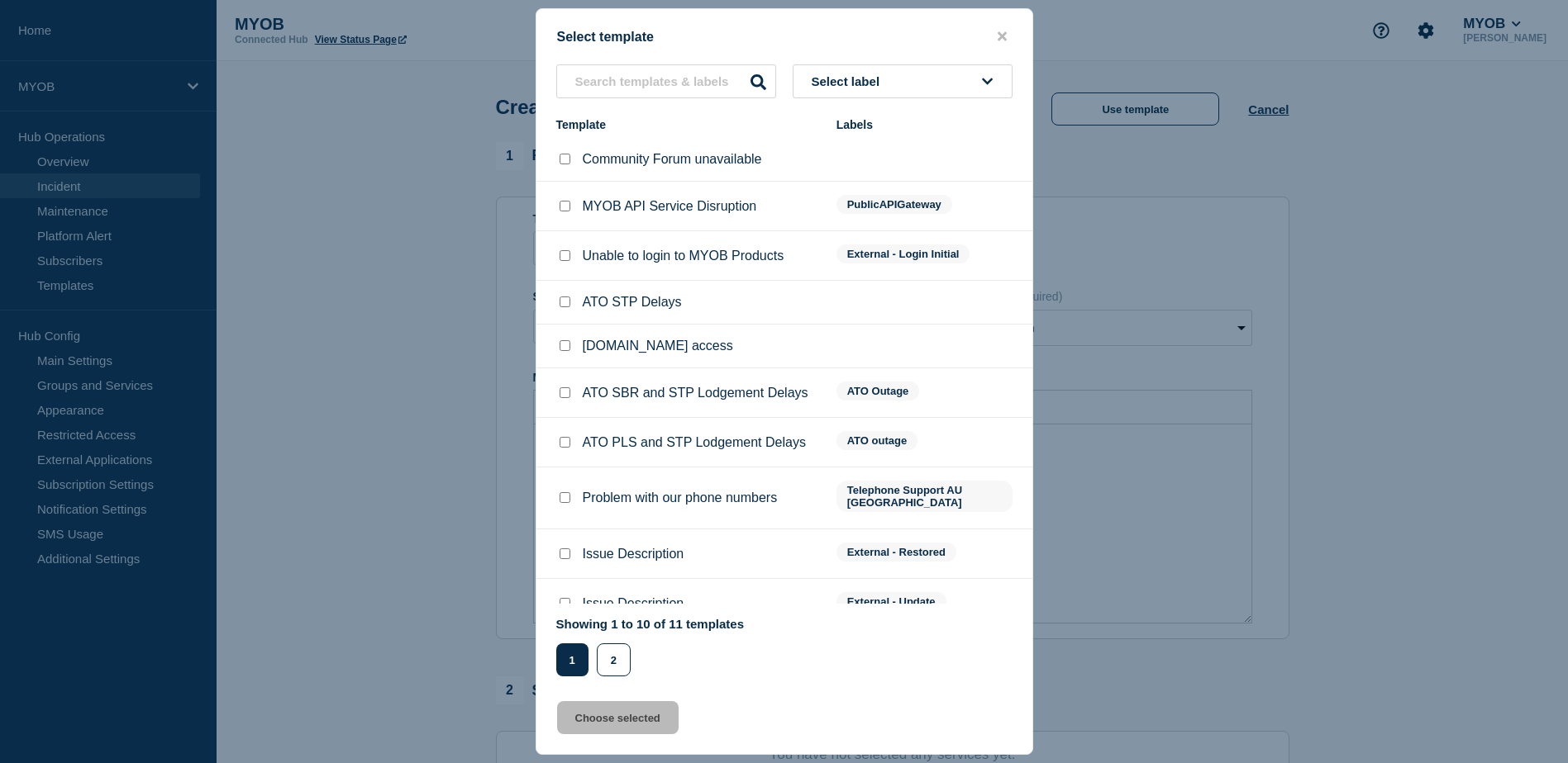
scroll to position [12, 0]
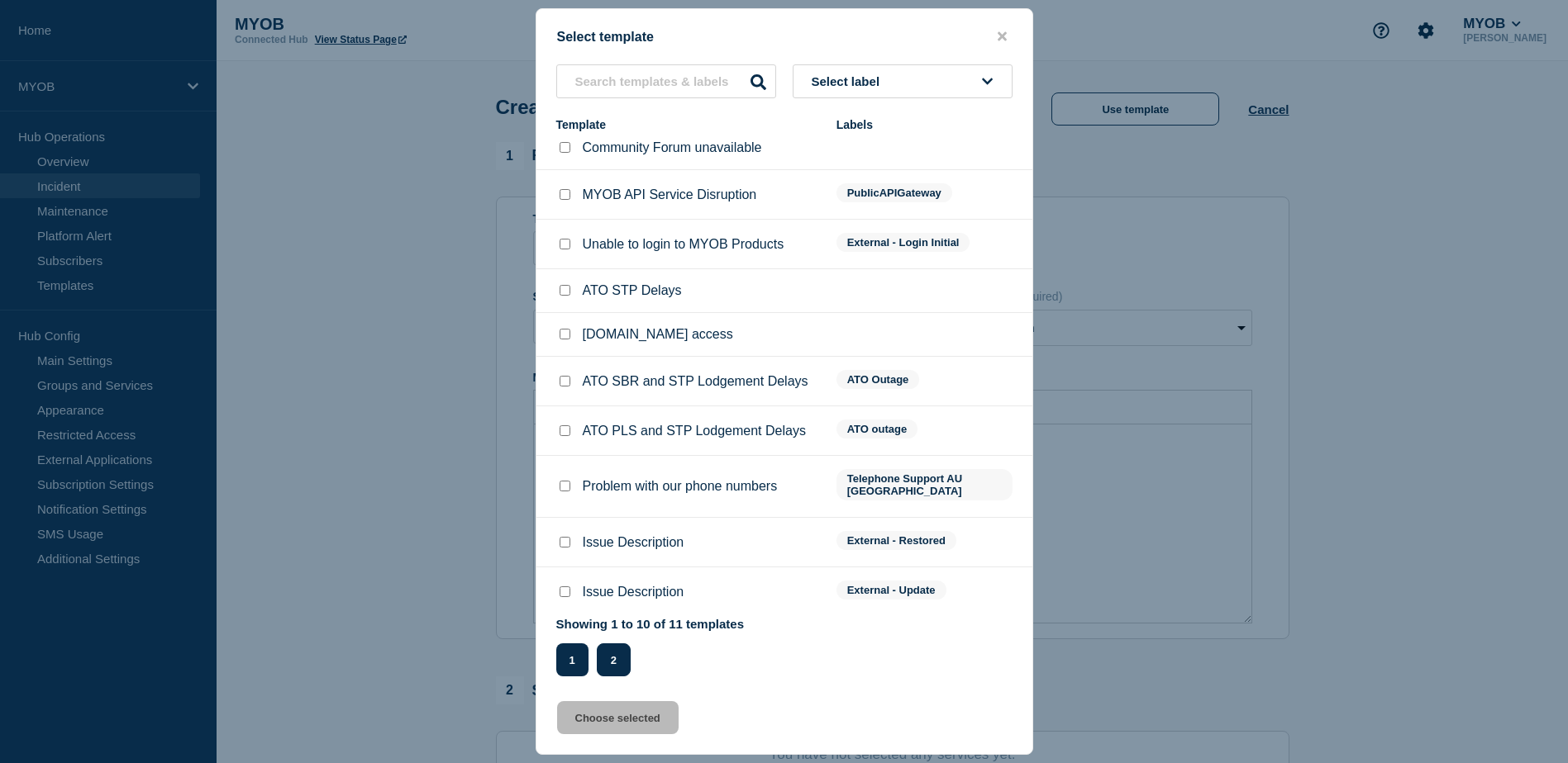
click at [625, 654] on button "2" at bounding box center [614, 660] width 34 height 33
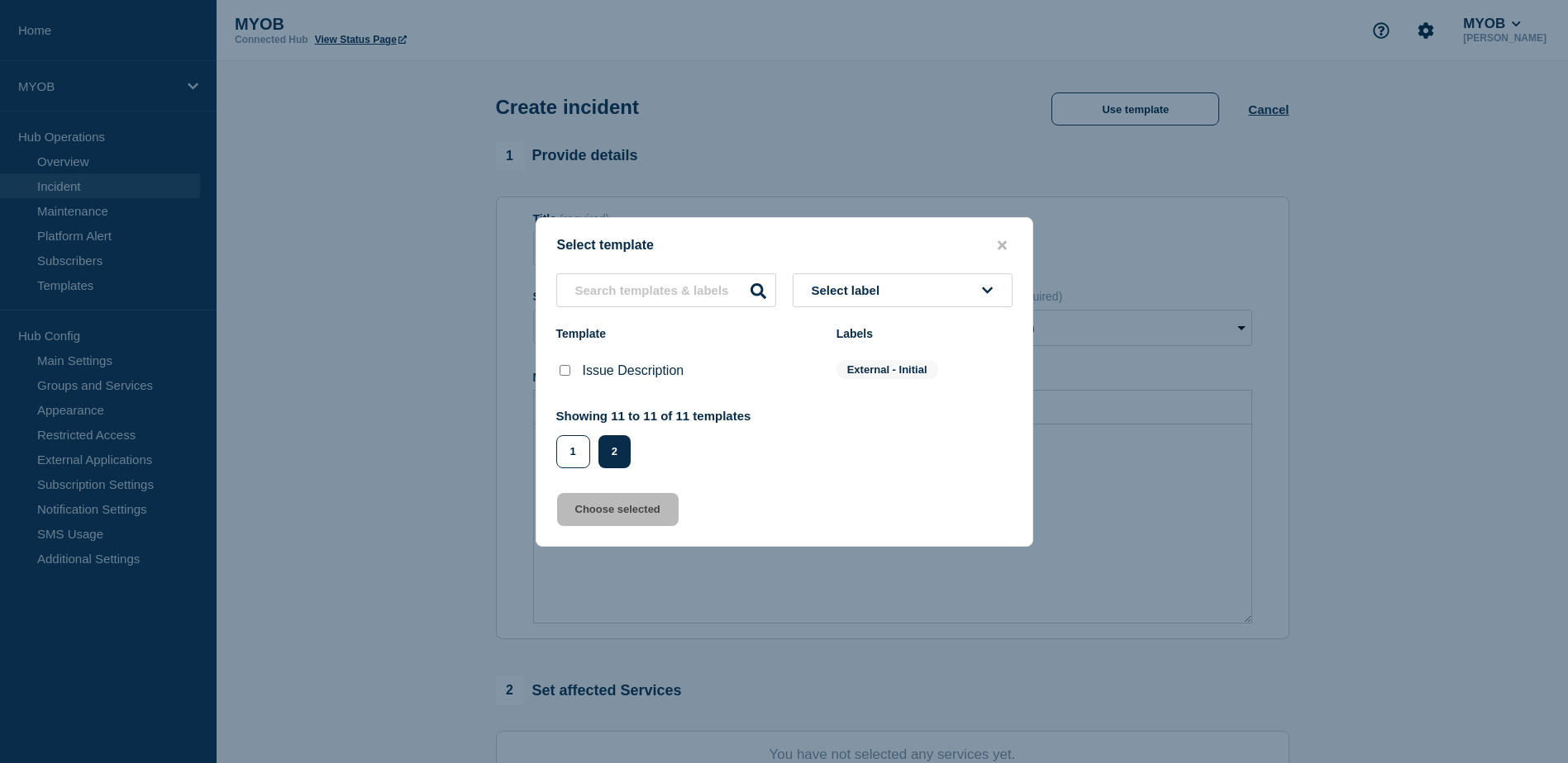
scroll to position [0, 0]
click at [570, 373] on input "Issue Description checkbox" at bounding box center [565, 371] width 11 height 11
checkbox input "true"
click at [620, 513] on button "Choose selected" at bounding box center [617, 509] width 121 height 33
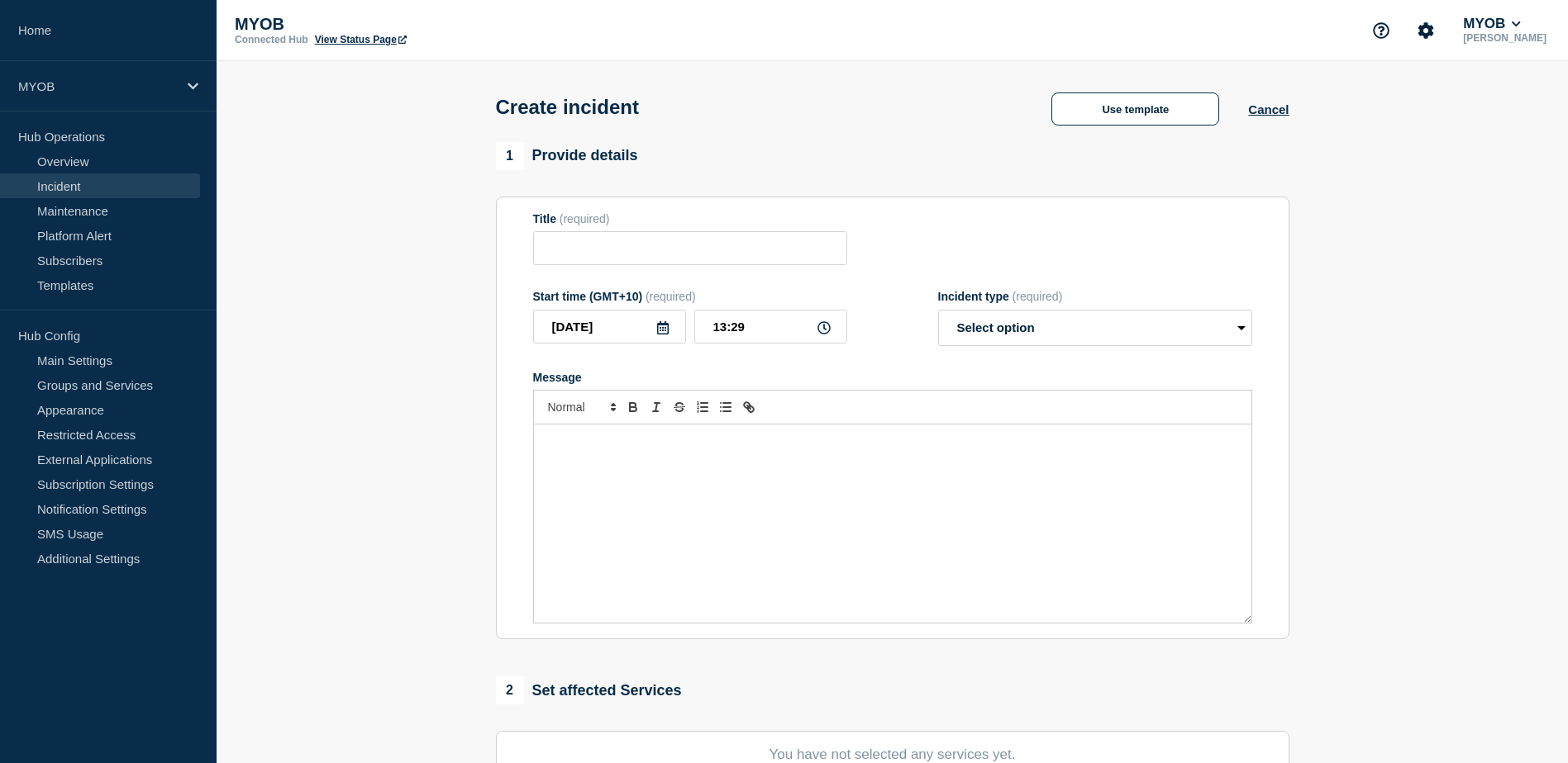
type input "Issue Description"
select select "investigating"
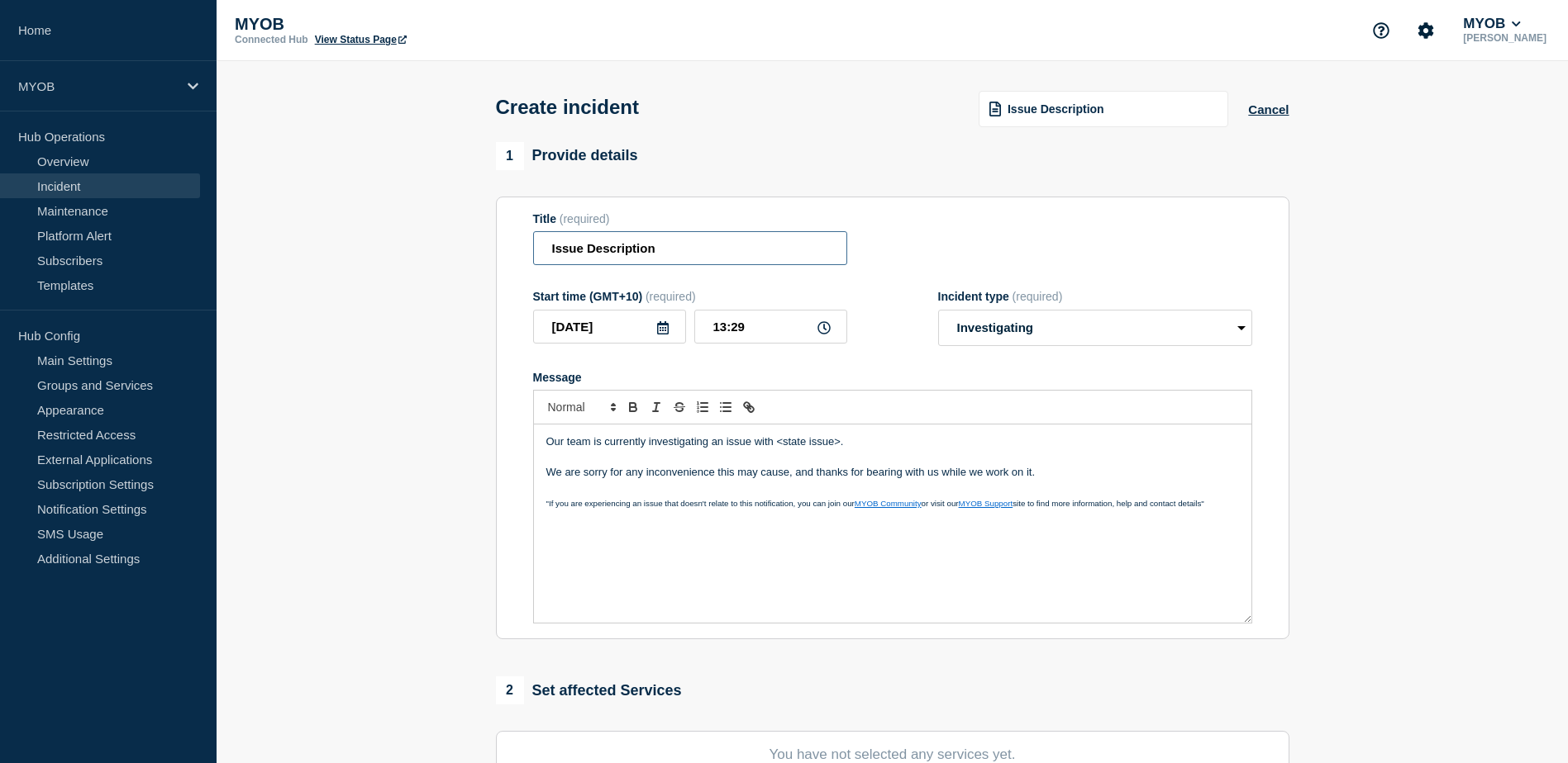
drag, startPoint x: 521, startPoint y: 251, endPoint x: 448, endPoint y: 246, distance: 73.2
click at [448, 246] on section "1 Provide details Title (required) Issue Description Start time (GMT+10) (requi…" at bounding box center [892, 615] width 1352 height 946
type input "N"
drag, startPoint x: 797, startPoint y: 250, endPoint x: 502, endPoint y: 244, distance: 295.1
click at [502, 244] on section "Title (required) PaySuper new Signups not working Start time (GMT+10) (required…" at bounding box center [892, 418] width 794 height 444
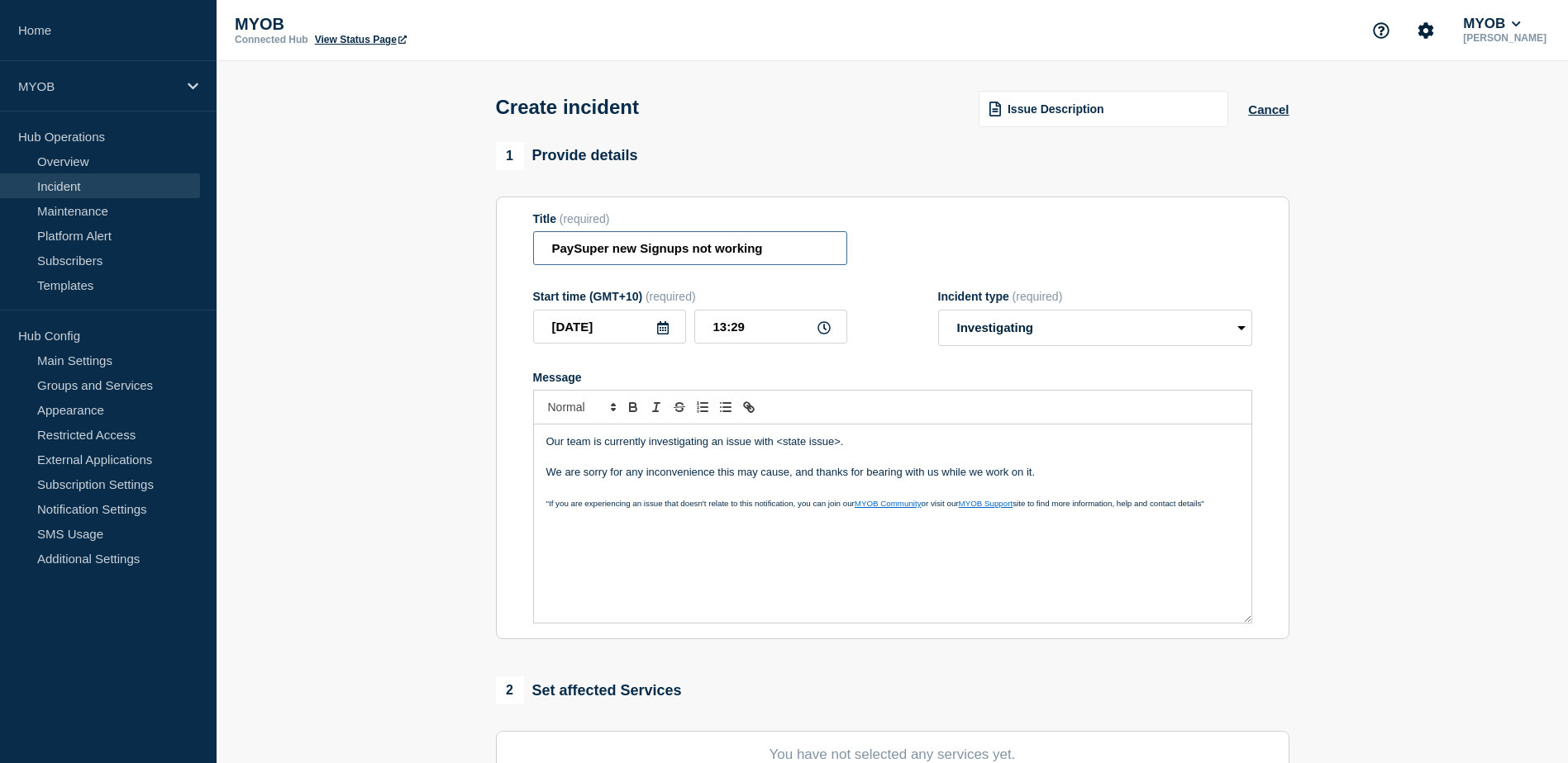
click at [778, 248] on input "PaySuper new Signups not working" at bounding box center [690, 247] width 314 height 34
drag, startPoint x: 589, startPoint y: 241, endPoint x: 500, endPoint y: 239, distance: 89.0
click at [500, 239] on section "Title (required) PaySuper new Signups not working Start time (GMT+10) (required…" at bounding box center [892, 418] width 794 height 444
paste input "– New Signups Not W"
type input "PaySuper – New Signups Not Working"
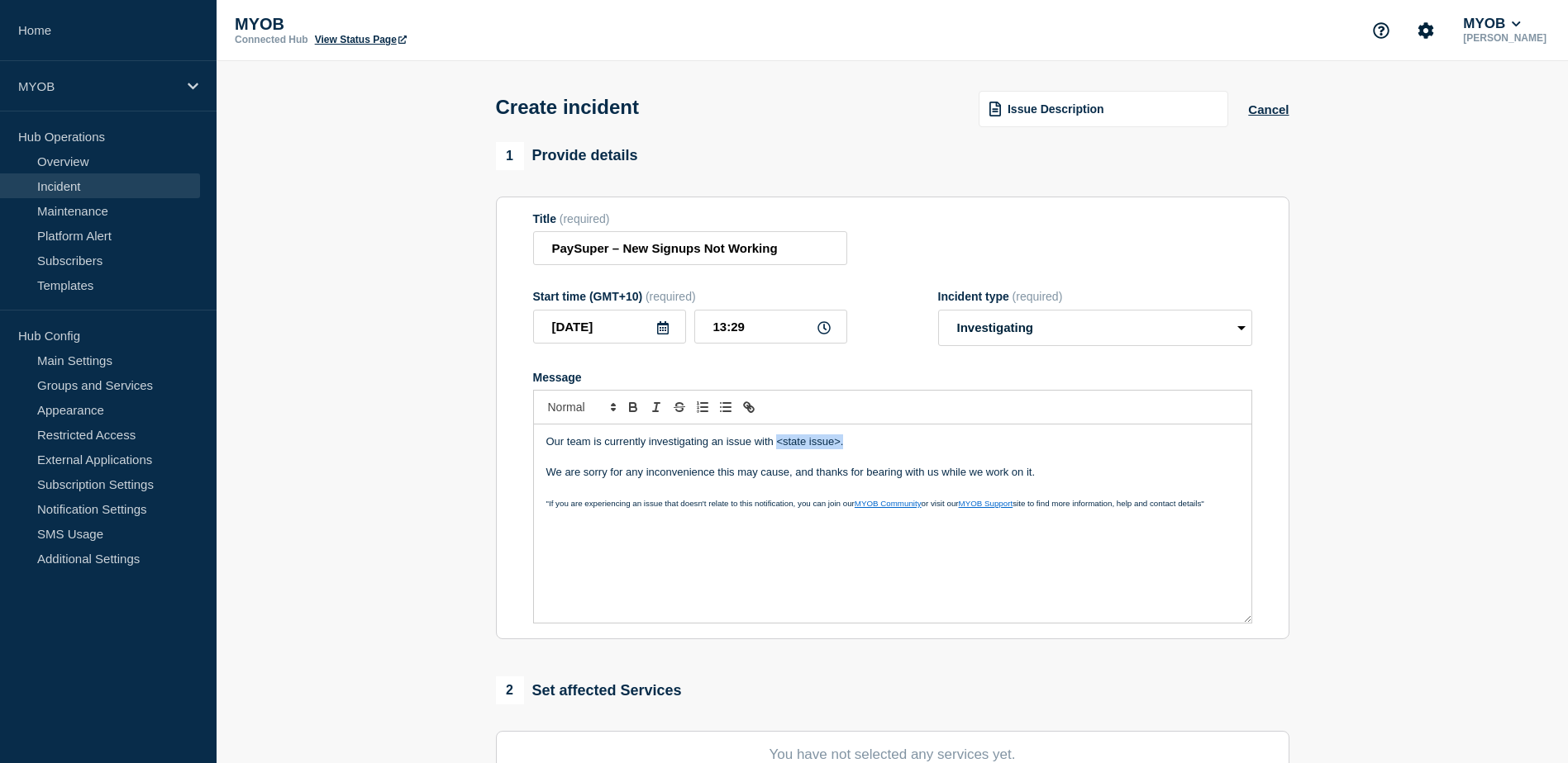
drag, startPoint x: 816, startPoint y: 443, endPoint x: 777, endPoint y: 442, distance: 39.0
click at [777, 442] on p "Our team is currently investigating an issue with <state issue>." at bounding box center [892, 442] width 693 height 15
drag, startPoint x: 1039, startPoint y: 478, endPoint x: 524, endPoint y: 435, distance: 516.8
click at [524, 435] on section "Title (required) PaySuper – New Signups Not Working Start time (GMT+10) (requir…" at bounding box center [892, 418] width 794 height 444
copy div "Our team is currently investigating an issue with PaySuper Singups. We are sorr…"
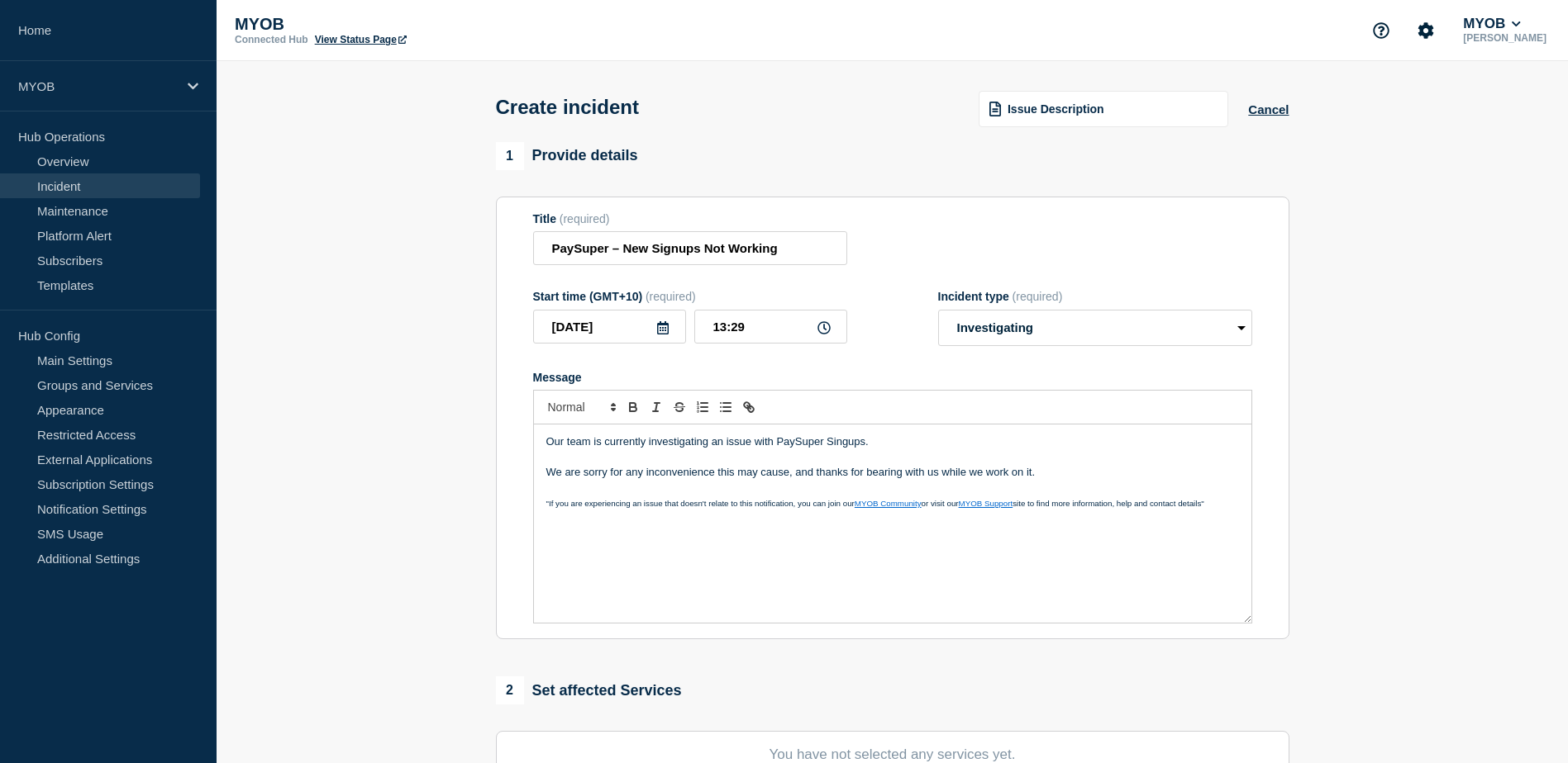
click at [1104, 485] on p "Message" at bounding box center [892, 488] width 693 height 15
drag, startPoint x: 1055, startPoint y: 476, endPoint x: 520, endPoint y: 437, distance: 536.4
click at [520, 437] on section "Title (required) PaySuper – New Signups Not Working Start time (GMT+10) (requir…" at bounding box center [892, 418] width 794 height 444
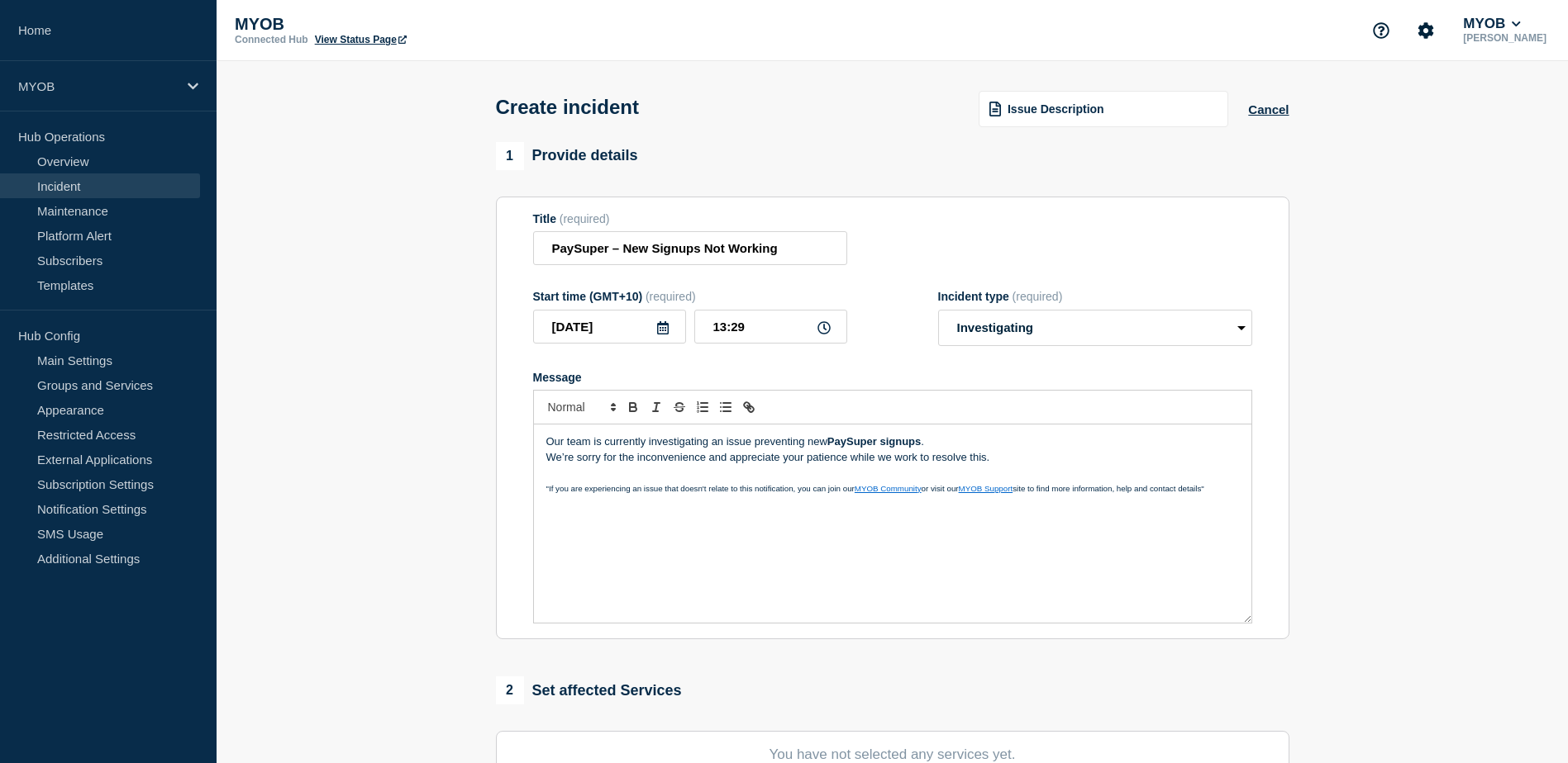
click at [951, 446] on p "Our team is currently investigating an issue preventing new PaySuper signups ." at bounding box center [892, 442] width 693 height 15
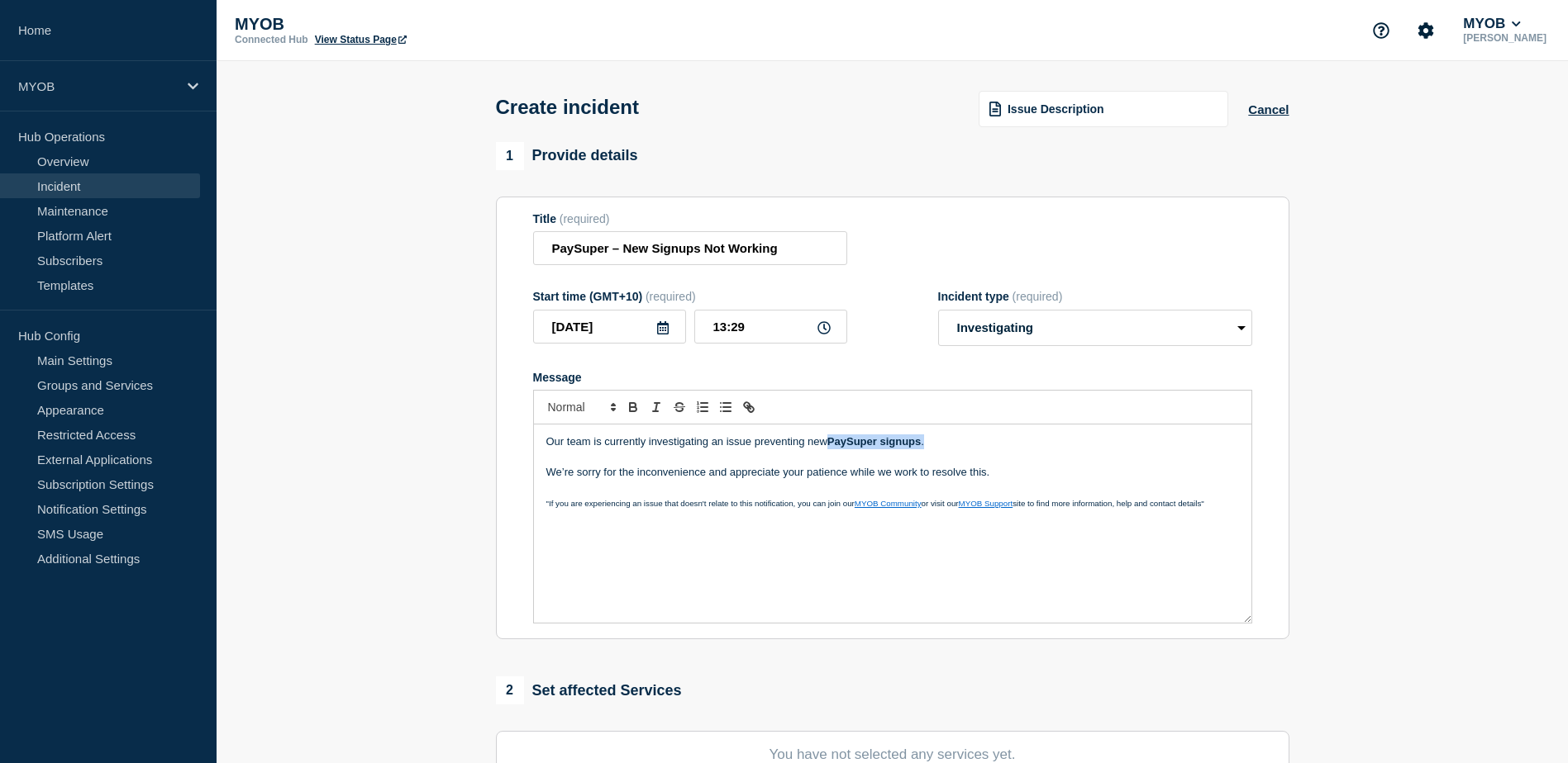
drag, startPoint x: 931, startPoint y: 448, endPoint x: 832, endPoint y: 440, distance: 99.3
click at [832, 440] on p "Our team is currently investigating an issue preventing new PaySuper signups ." at bounding box center [892, 442] width 693 height 15
click at [626, 411] on icon "Toggle bold text" at bounding box center [633, 407] width 15 height 15
click at [626, 412] on icon "Toggle bold text" at bounding box center [633, 407] width 15 height 15
click at [819, 574] on div "Our team is currently investigating an issue preventing new PaySuper signups. W…" at bounding box center [893, 523] width 718 height 198
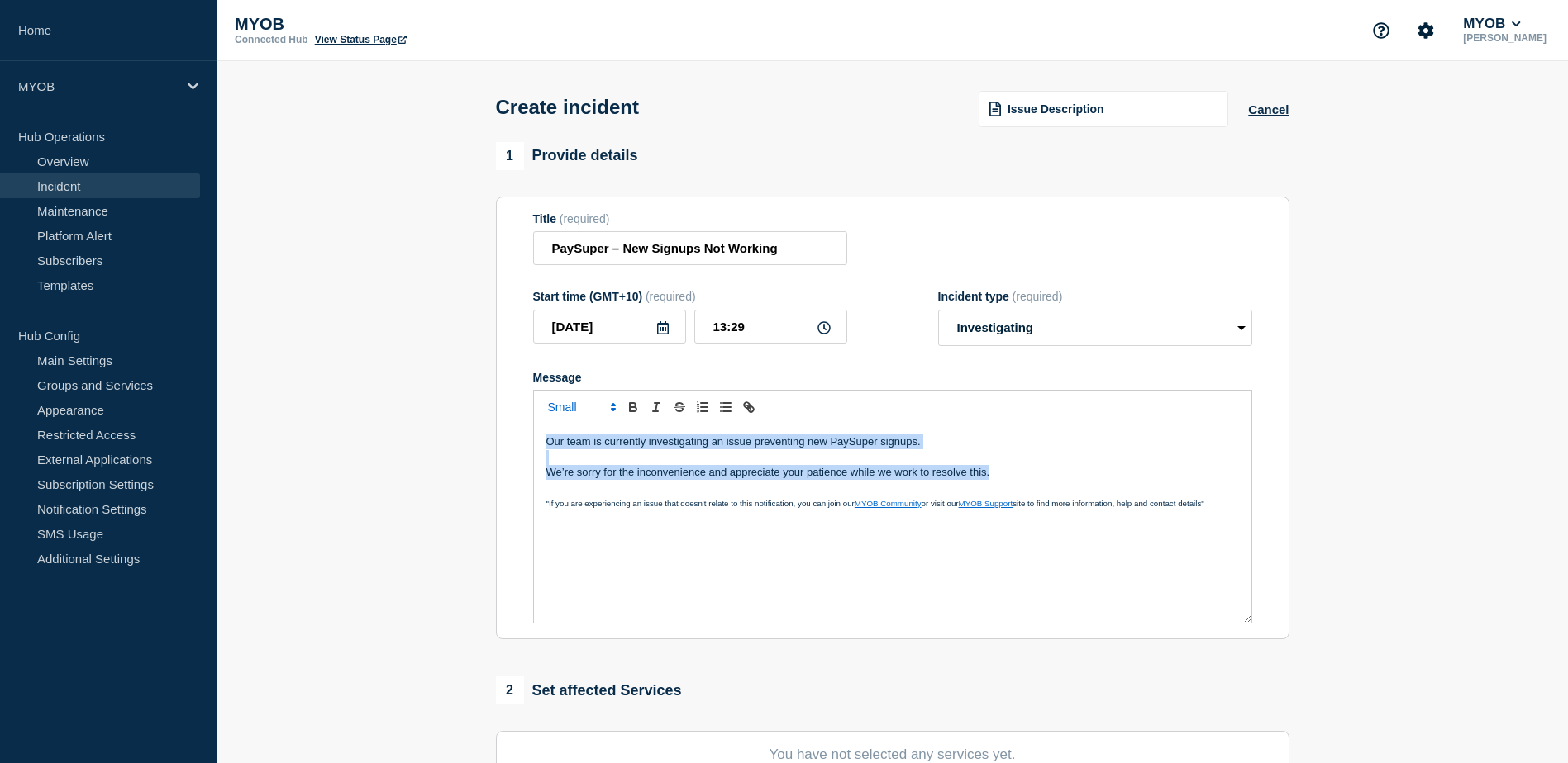
drag, startPoint x: 995, startPoint y: 478, endPoint x: 521, endPoint y: 430, distance: 476.4
click at [521, 430] on section "Title (required) PaySuper – New Signups Not Working Start time (GMT+10) (requir…" at bounding box center [892, 418] width 794 height 444
copy div "Our team is currently investigating an issue preventing new PaySuper signups. W…"
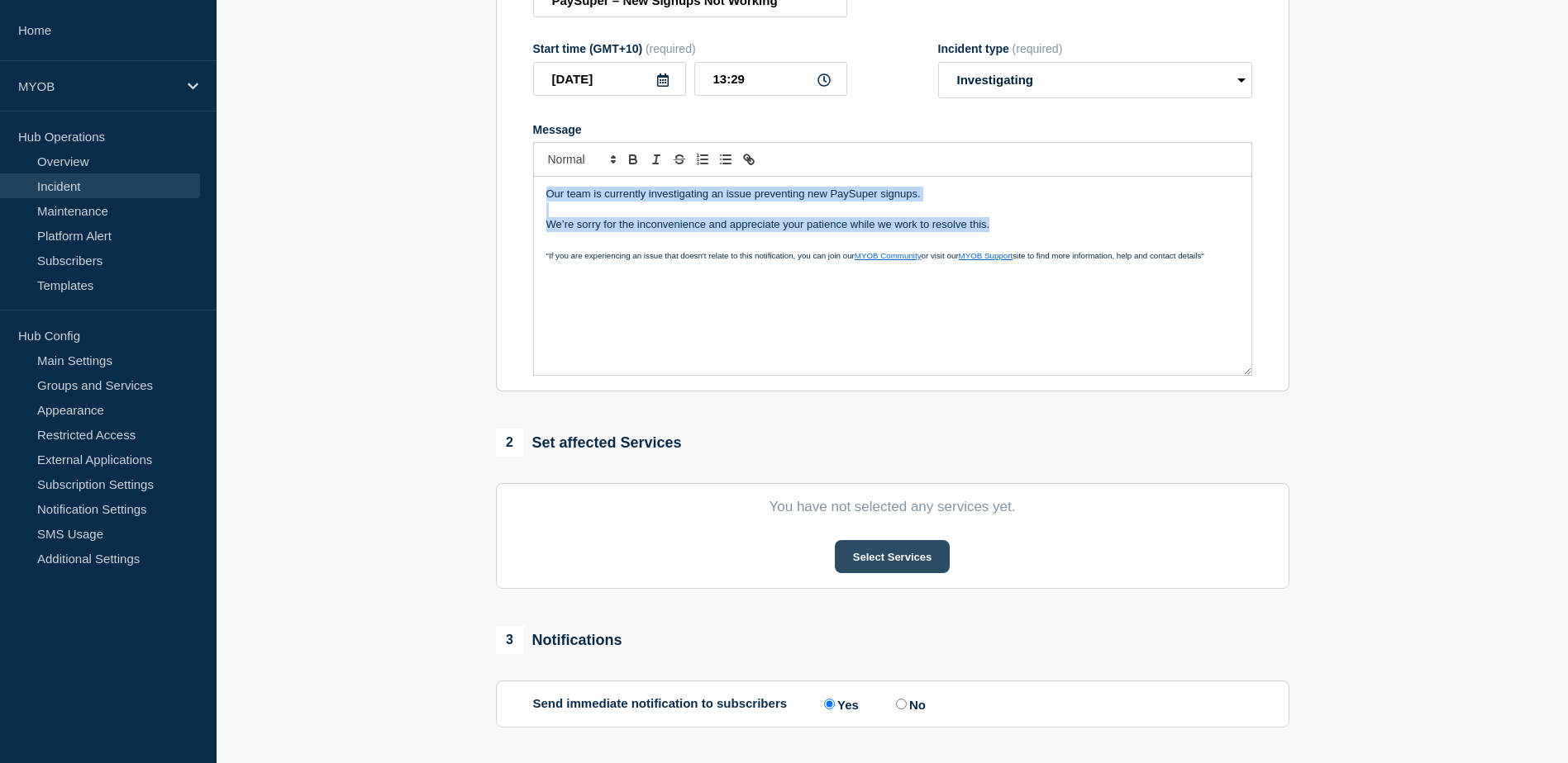
click at [905, 570] on button "Select Services" at bounding box center [892, 557] width 115 height 33
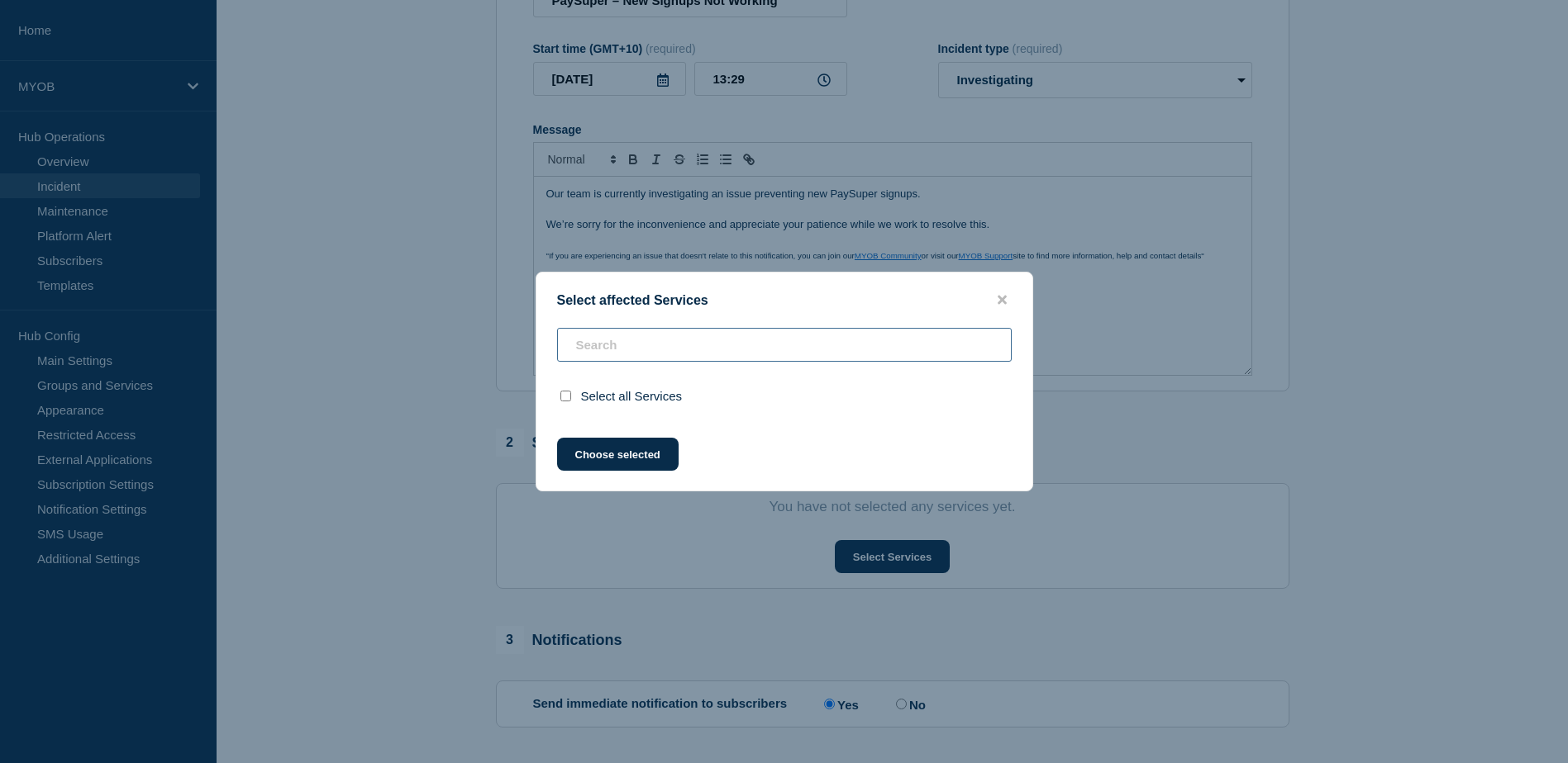
click at [666, 345] on input "text" at bounding box center [784, 344] width 455 height 34
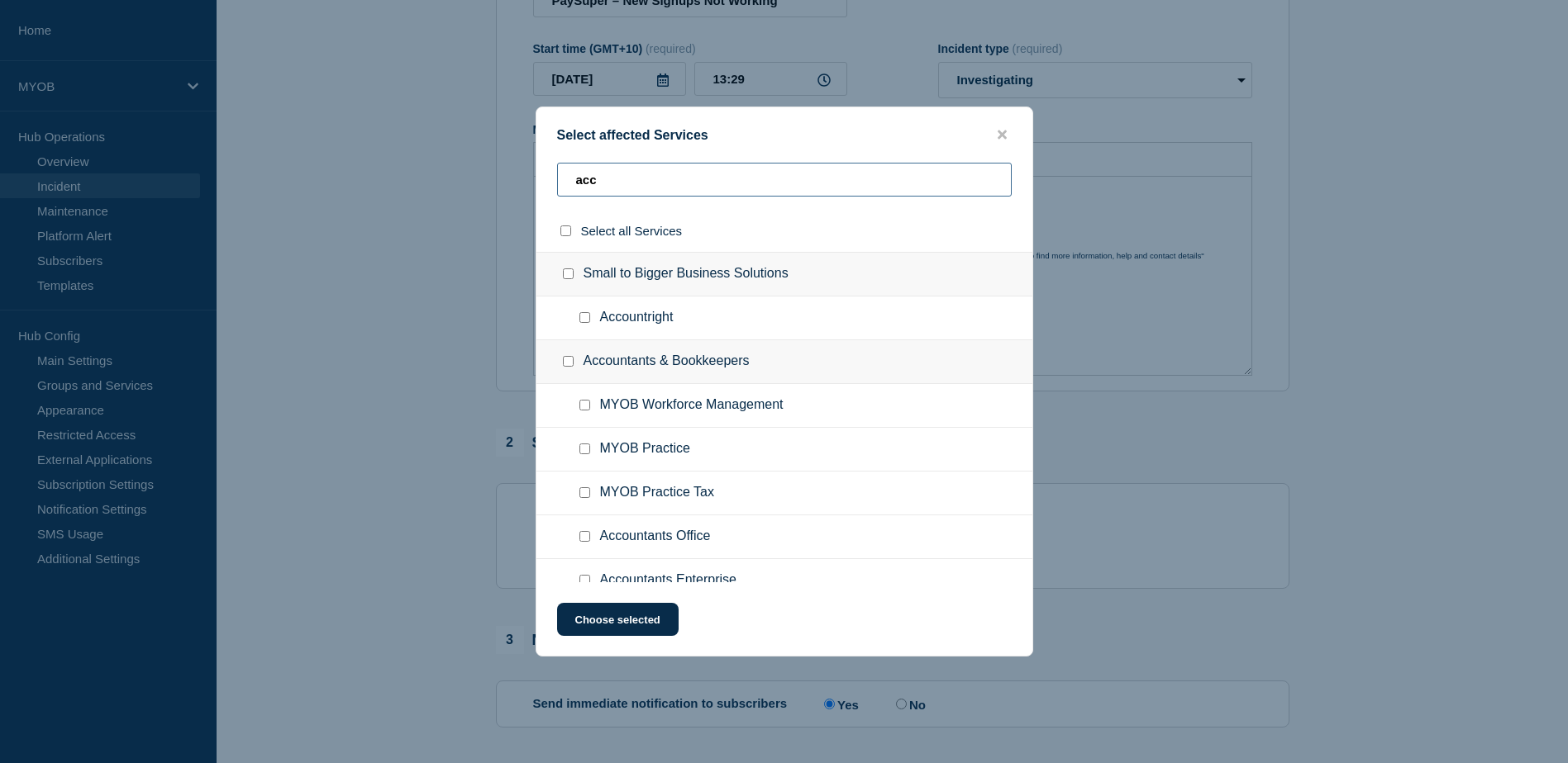
type input "acc"
click at [589, 319] on input "Accountright checkbox" at bounding box center [585, 318] width 11 height 11
checkbox input "true"
click at [639, 626] on button "Choose selected" at bounding box center [617, 620] width 121 height 33
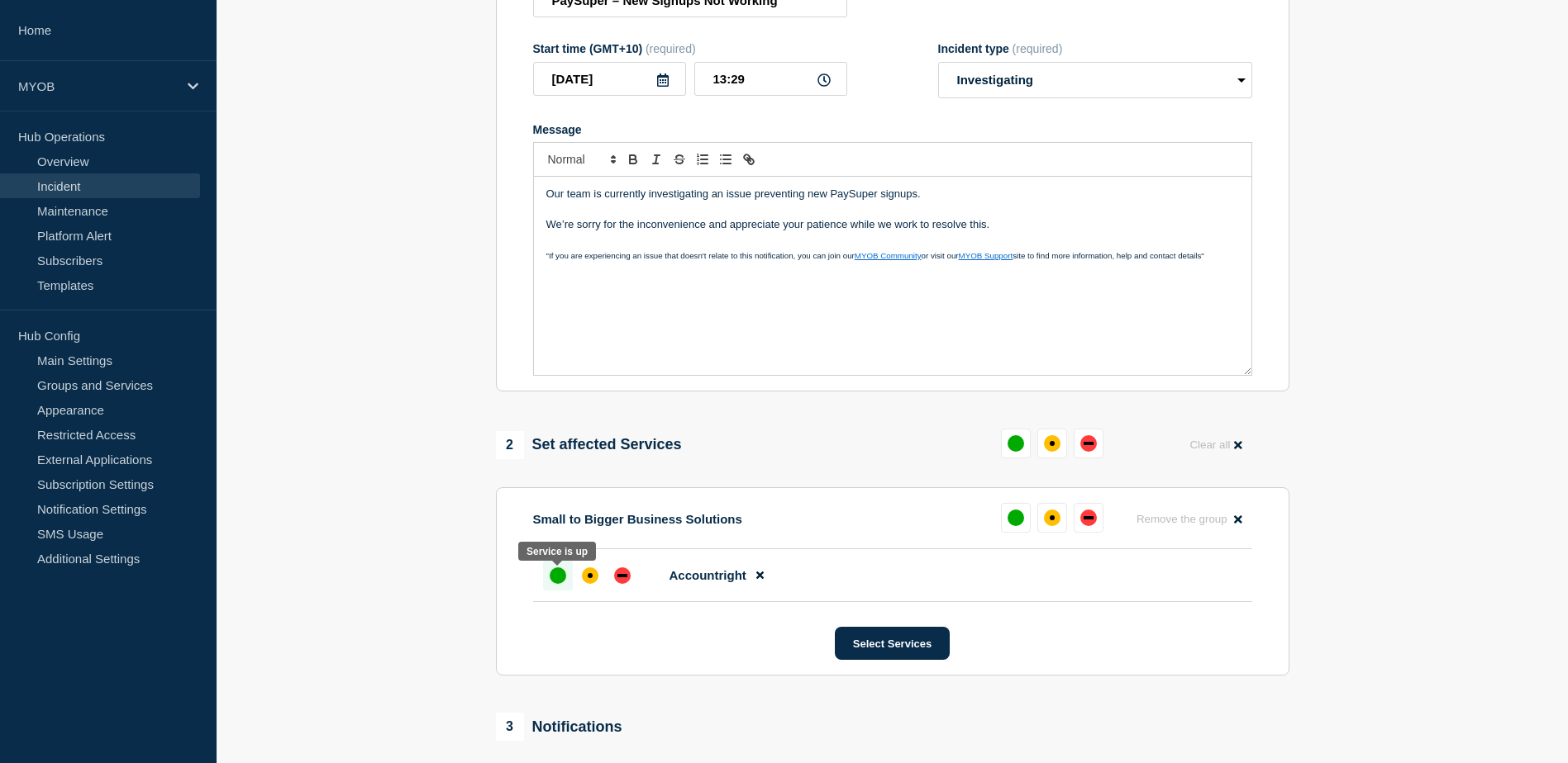
click at [558, 584] on div "up" at bounding box center [558, 576] width 16 height 16
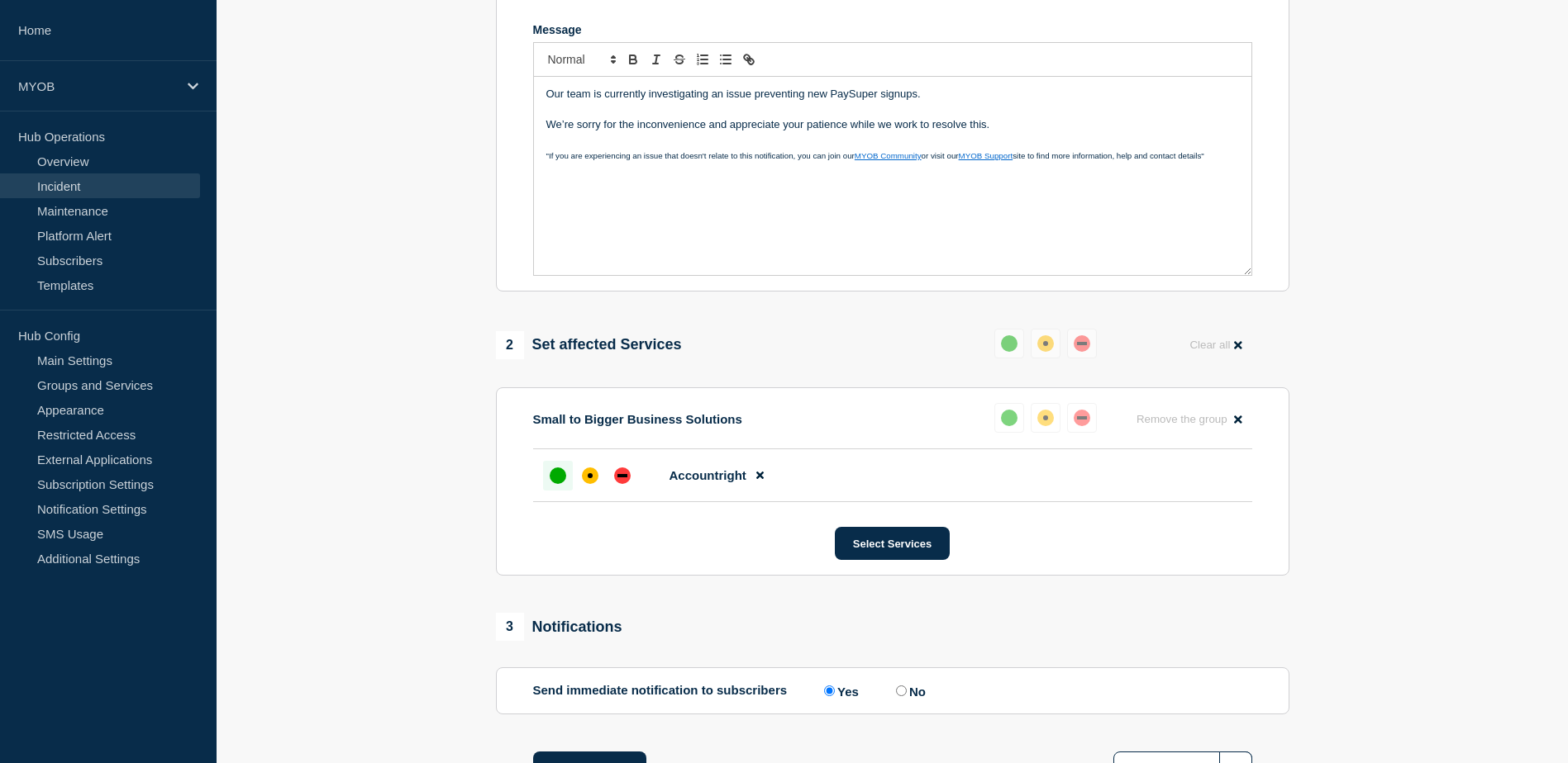
scroll to position [413, 0]
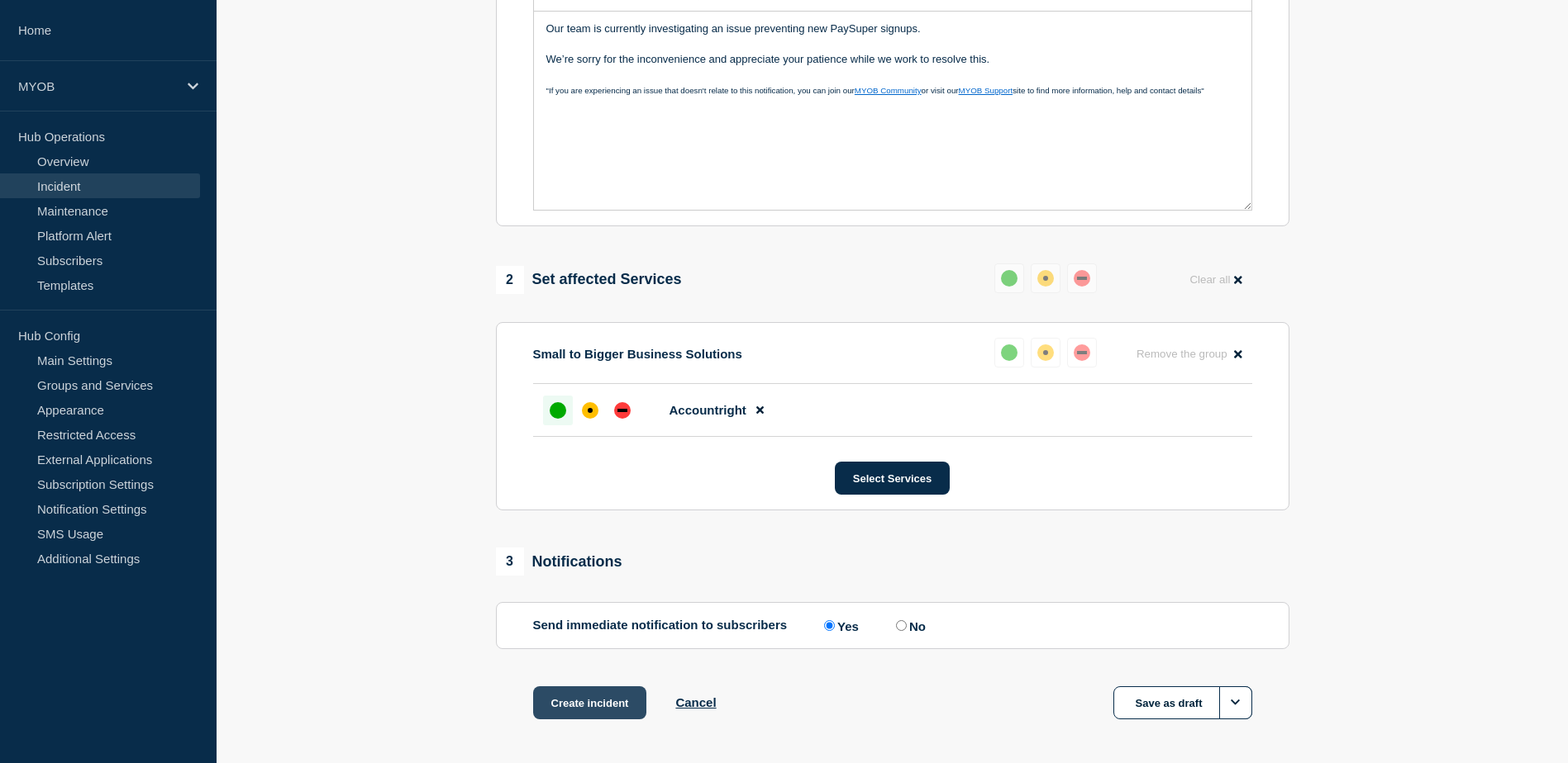
click at [605, 710] on button "Create incident" at bounding box center [590, 703] width 114 height 33
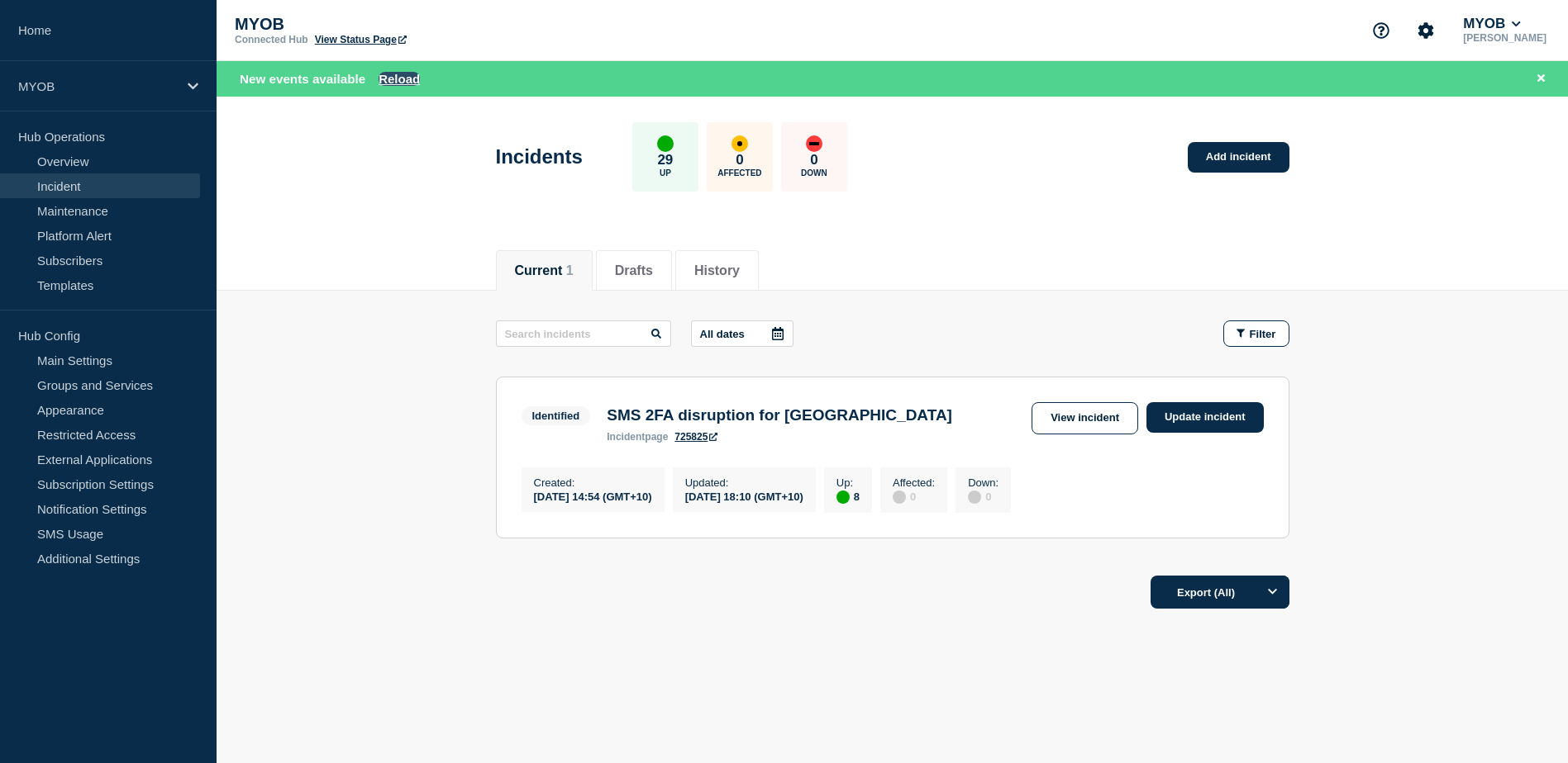
click at [400, 75] on button "Reload" at bounding box center [399, 78] width 41 height 14
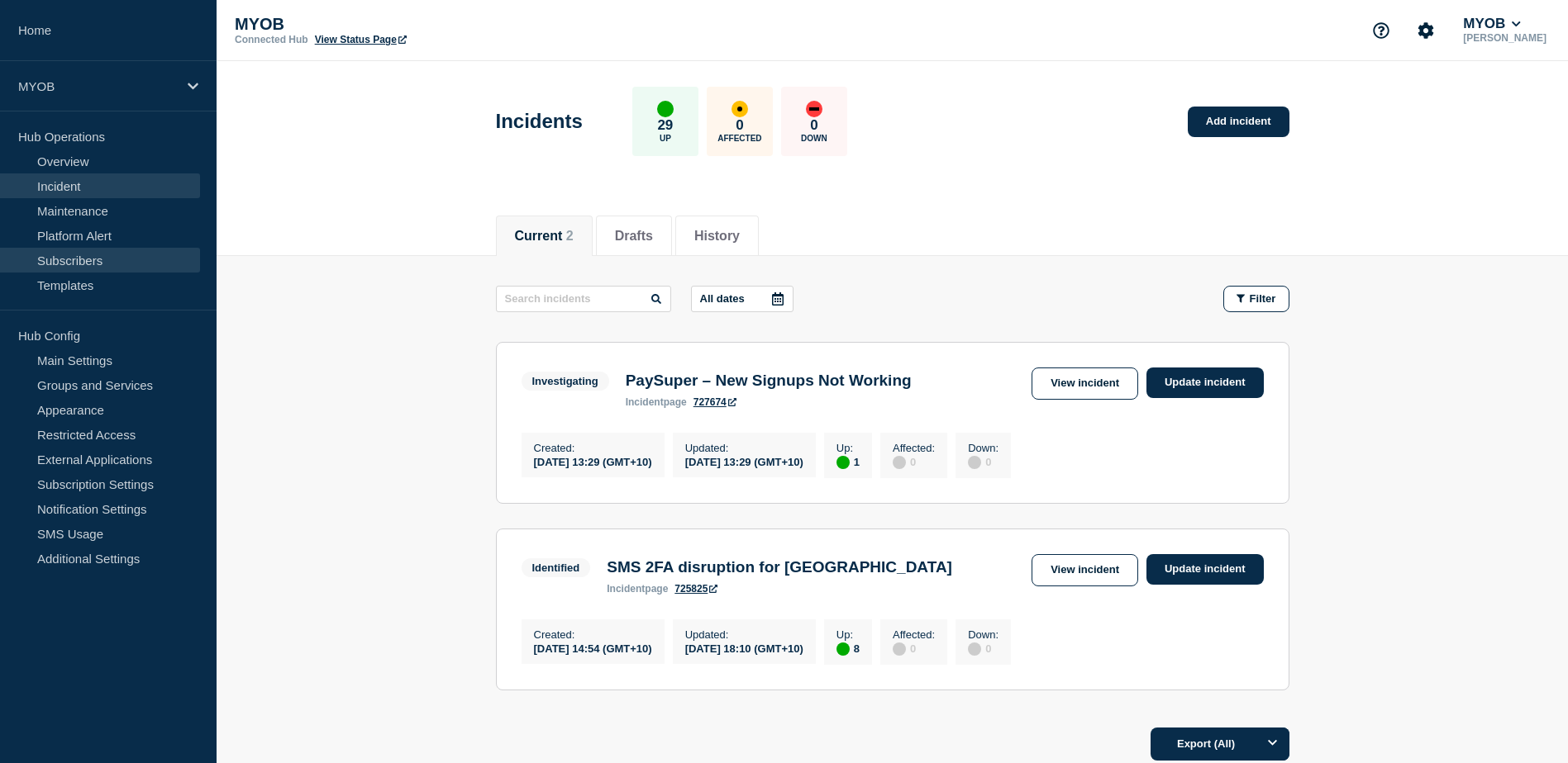
click at [114, 256] on link "Subscribers" at bounding box center [100, 260] width 200 height 25
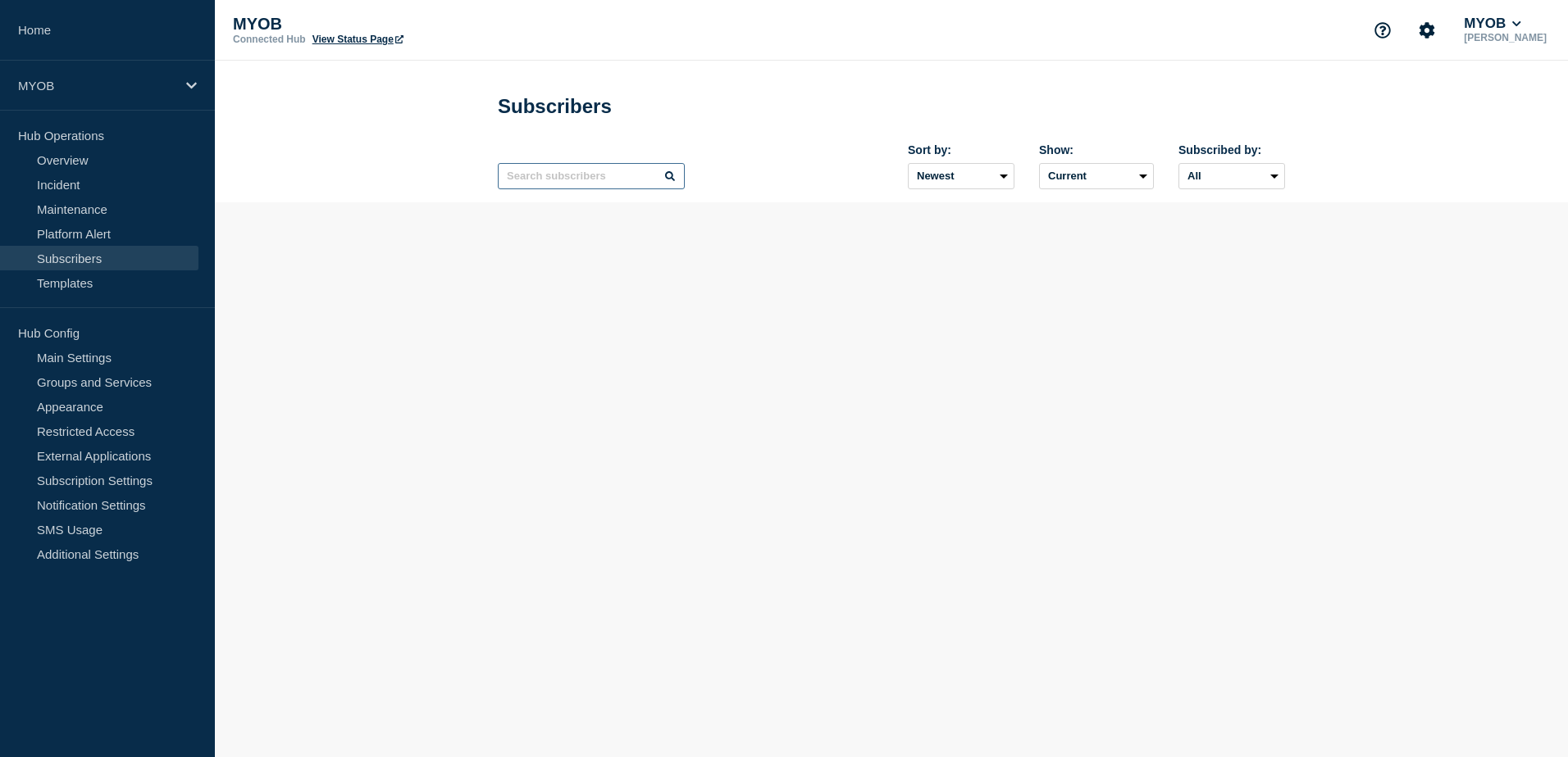
click at [532, 179] on input "text" at bounding box center [591, 176] width 187 height 26
paste input "[PERSON_NAME][EMAIL_ADDRESS][PERSON_NAME][DOMAIN_NAME]"
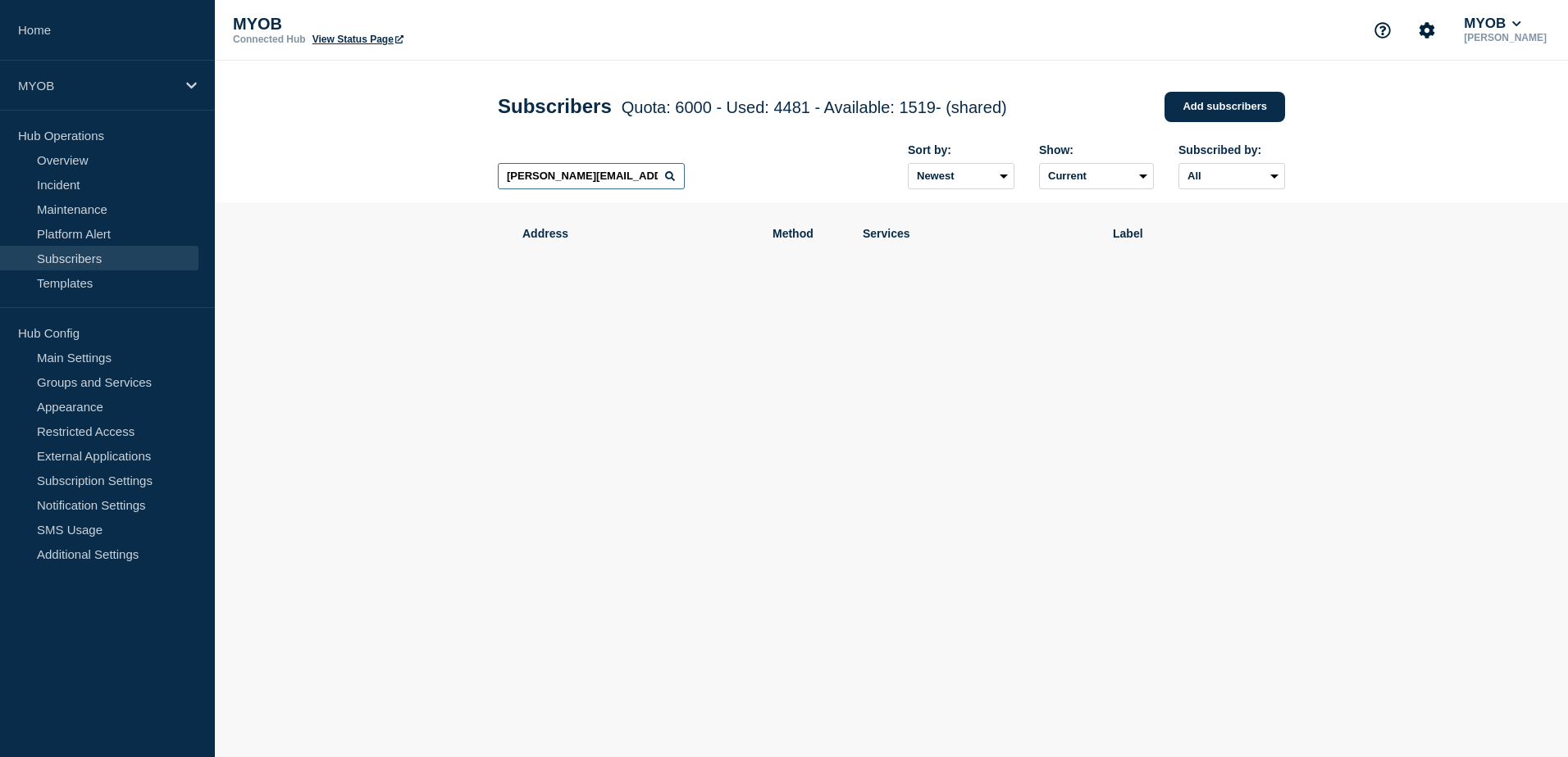
drag, startPoint x: 654, startPoint y: 182, endPoint x: 379, endPoint y: 165, distance: 275.5
click at [379, 165] on header "Subscribers Quota: 6000 - Used: 4481 - Available: 1519 - (shared) Quota Used Av…" at bounding box center [890, 131] width 1352 height 142
paste input "[EMAIL_ADDRESS][PERSON_NAME][DOMAIN_NAME]"
type input "[EMAIL_ADDRESS][PERSON_NAME][DOMAIN_NAME]"
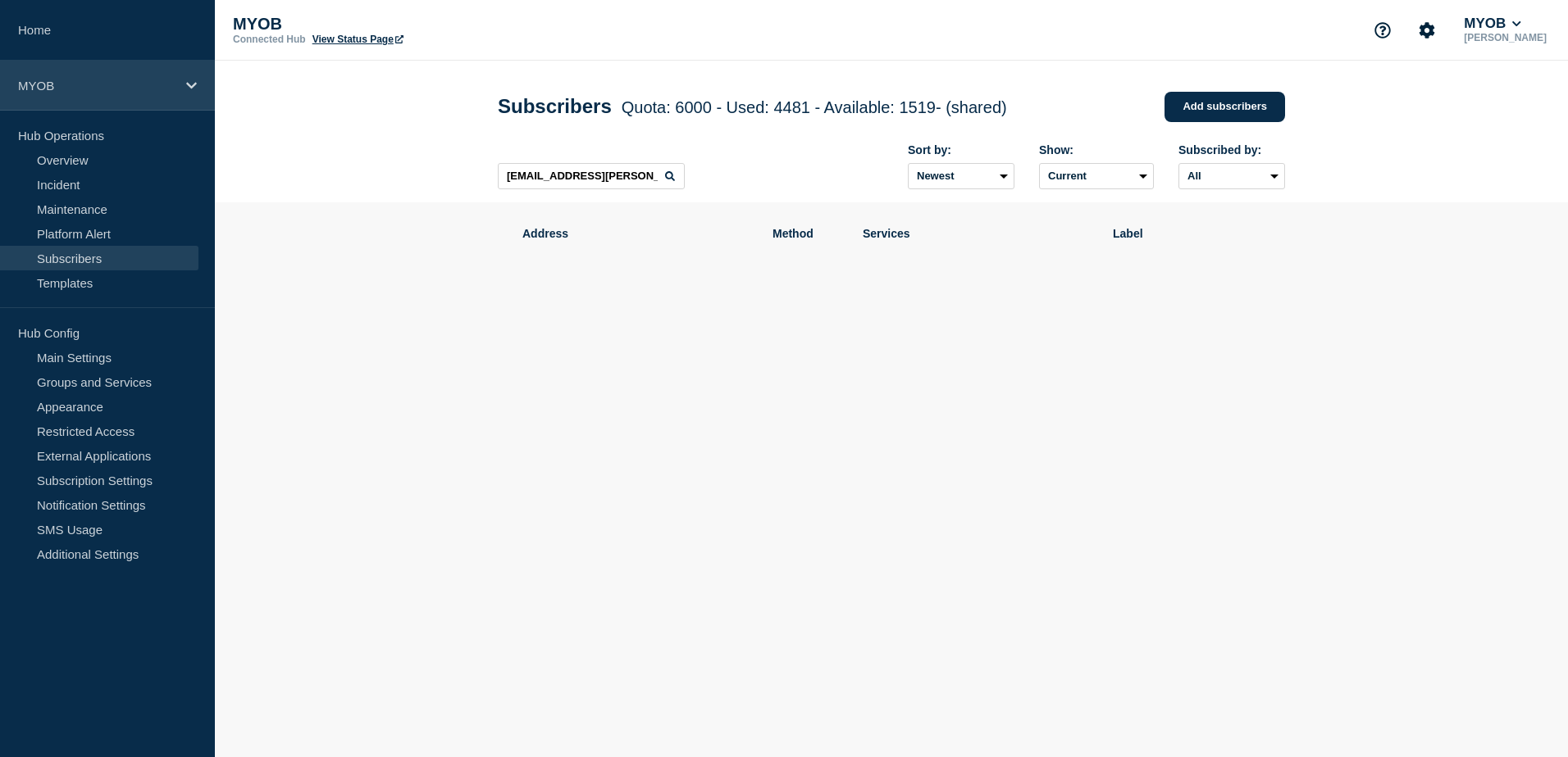
click at [194, 90] on icon at bounding box center [191, 86] width 11 height 13
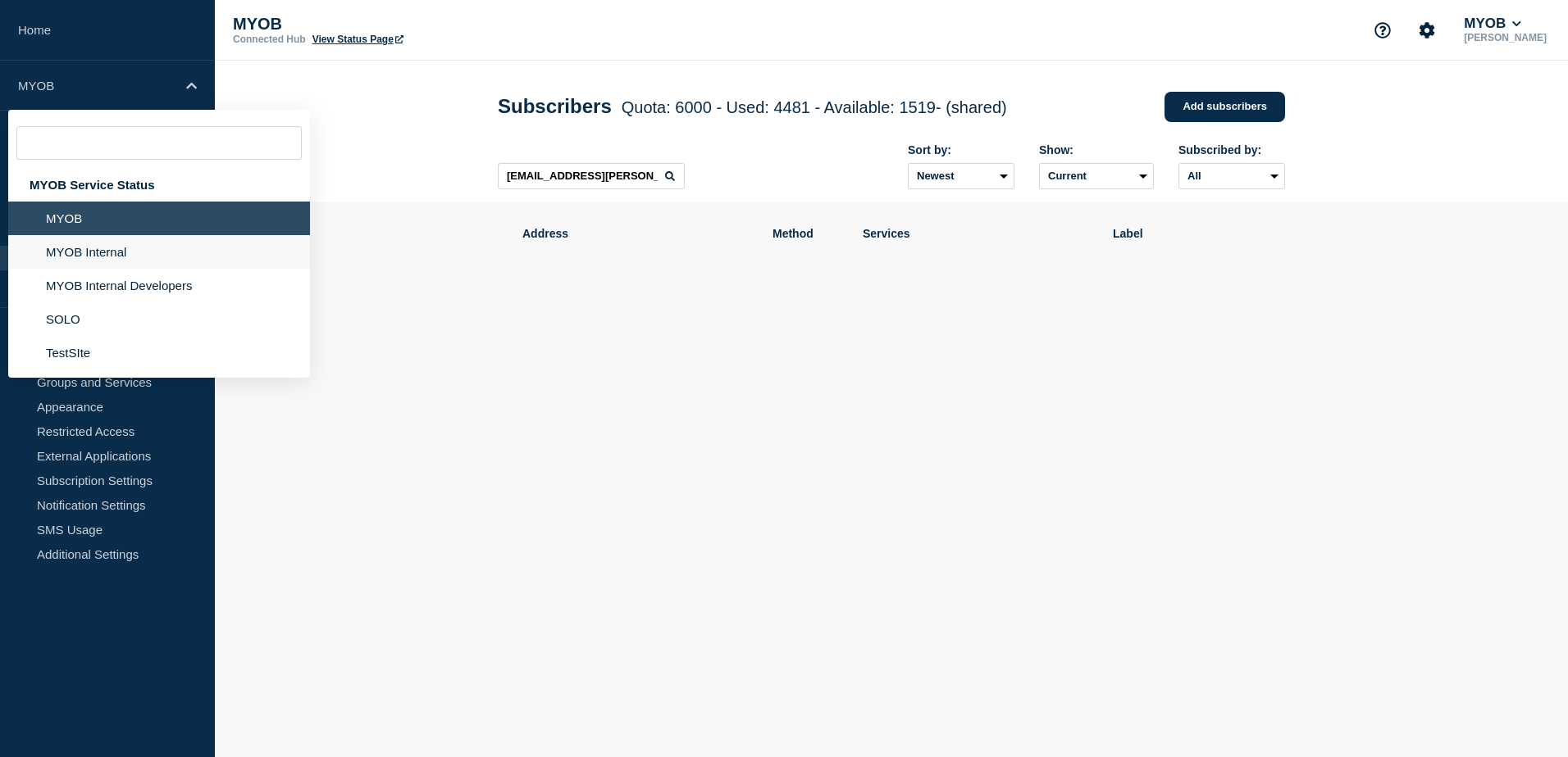
click at [115, 253] on li "MYOB Internal" at bounding box center [159, 252] width 302 height 34
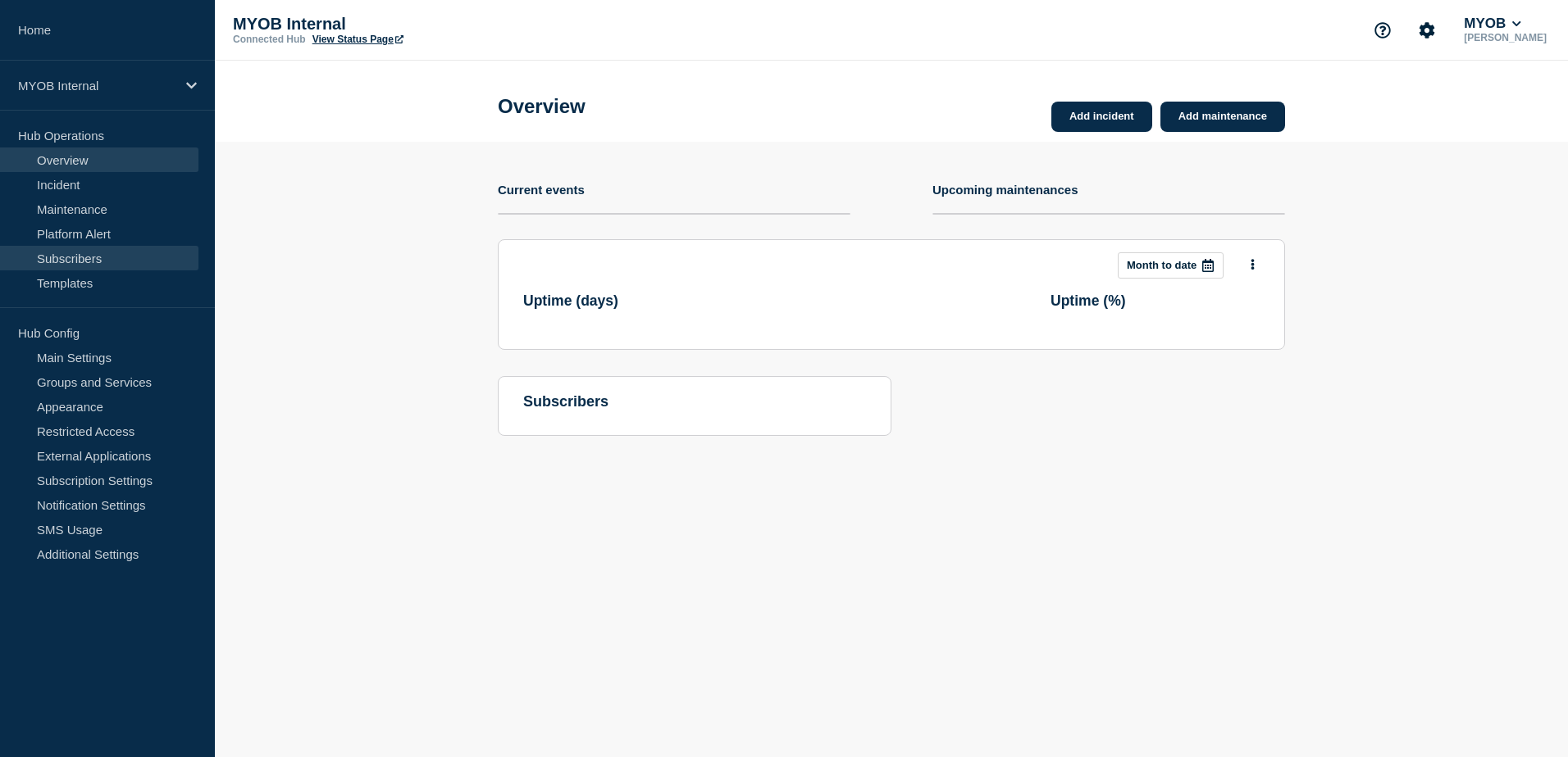
click at [94, 255] on link "Subscribers" at bounding box center [99, 258] width 198 height 24
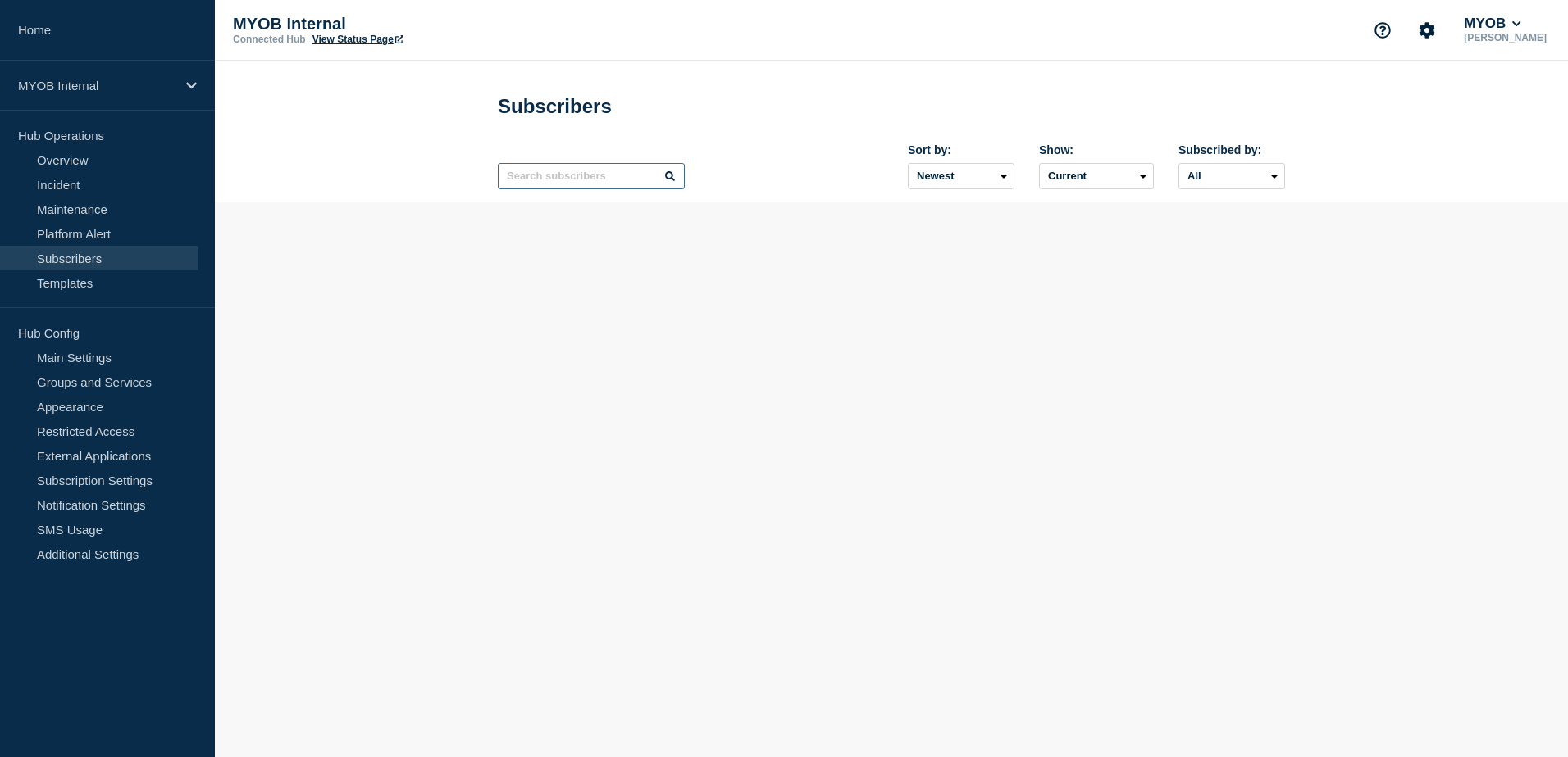
click at [629, 182] on input "text" at bounding box center [591, 176] width 187 height 26
paste input "[EMAIL_ADDRESS][PERSON_NAME][DOMAIN_NAME]"
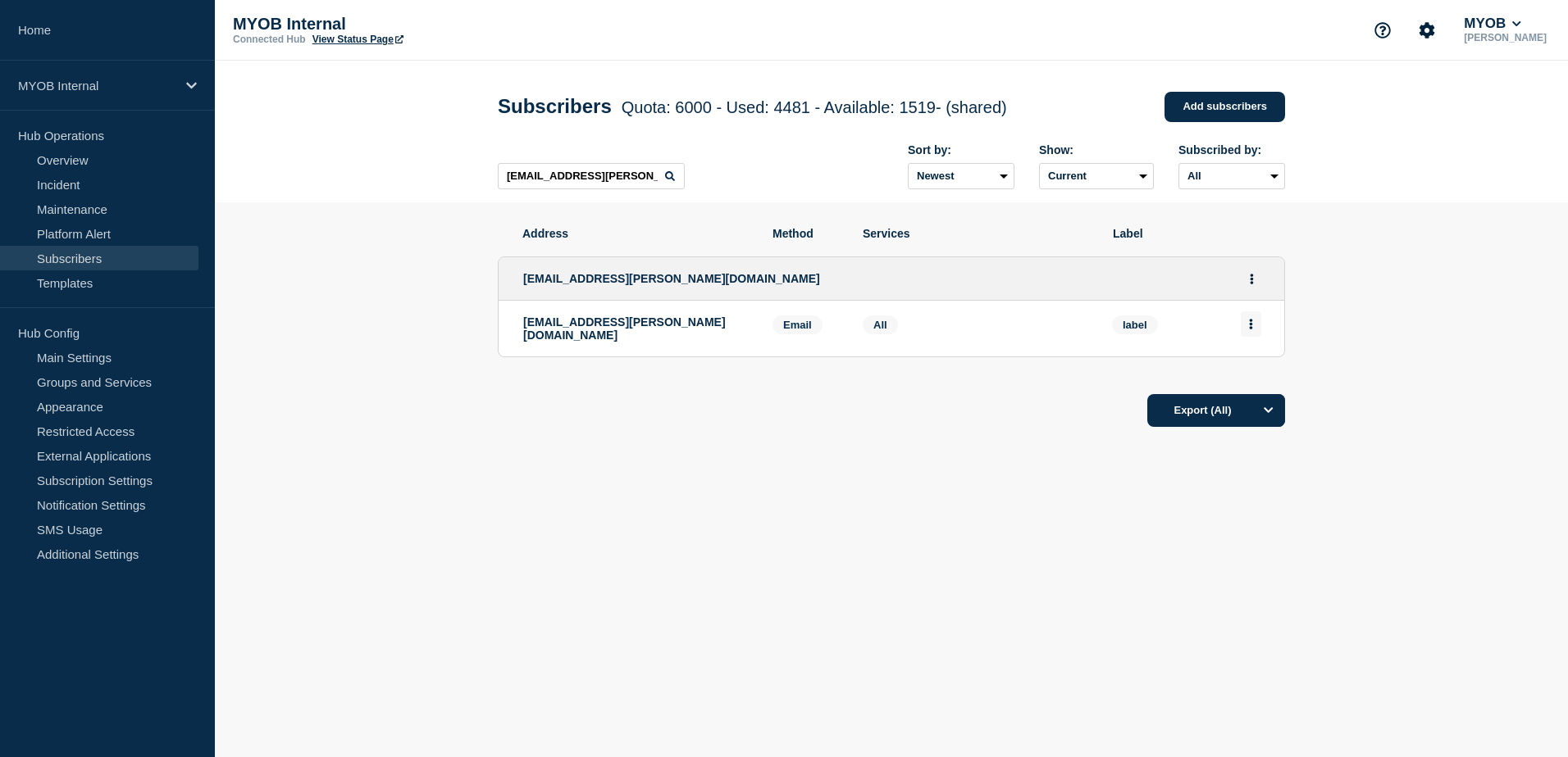
click at [1249, 324] on icon "Actions" at bounding box center [1251, 324] width 5 height 11
click at [1244, 377] on button "Delete" at bounding box center [1251, 371] width 31 height 13
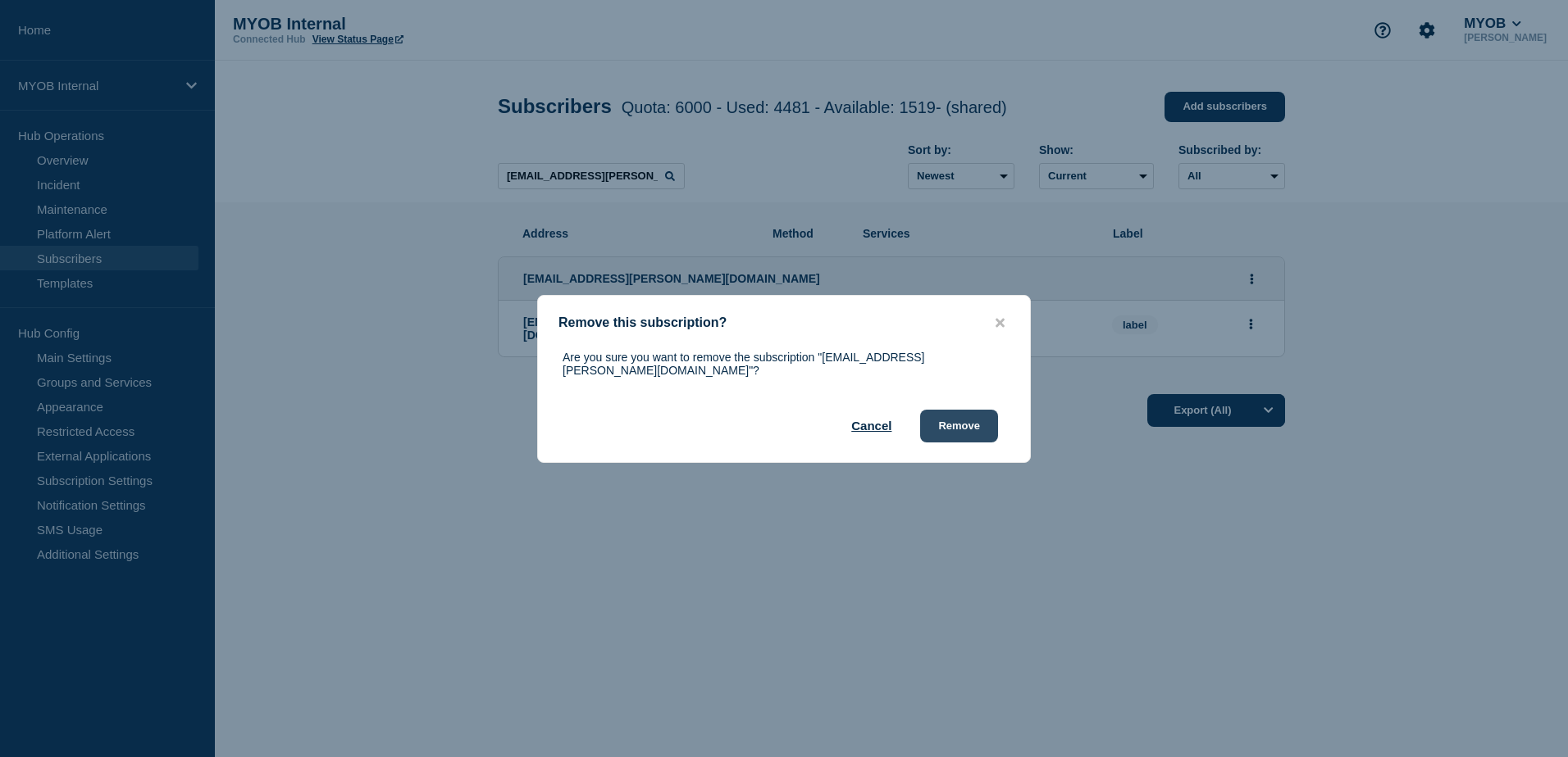
click at [965, 421] on button "Remove" at bounding box center [959, 426] width 78 height 33
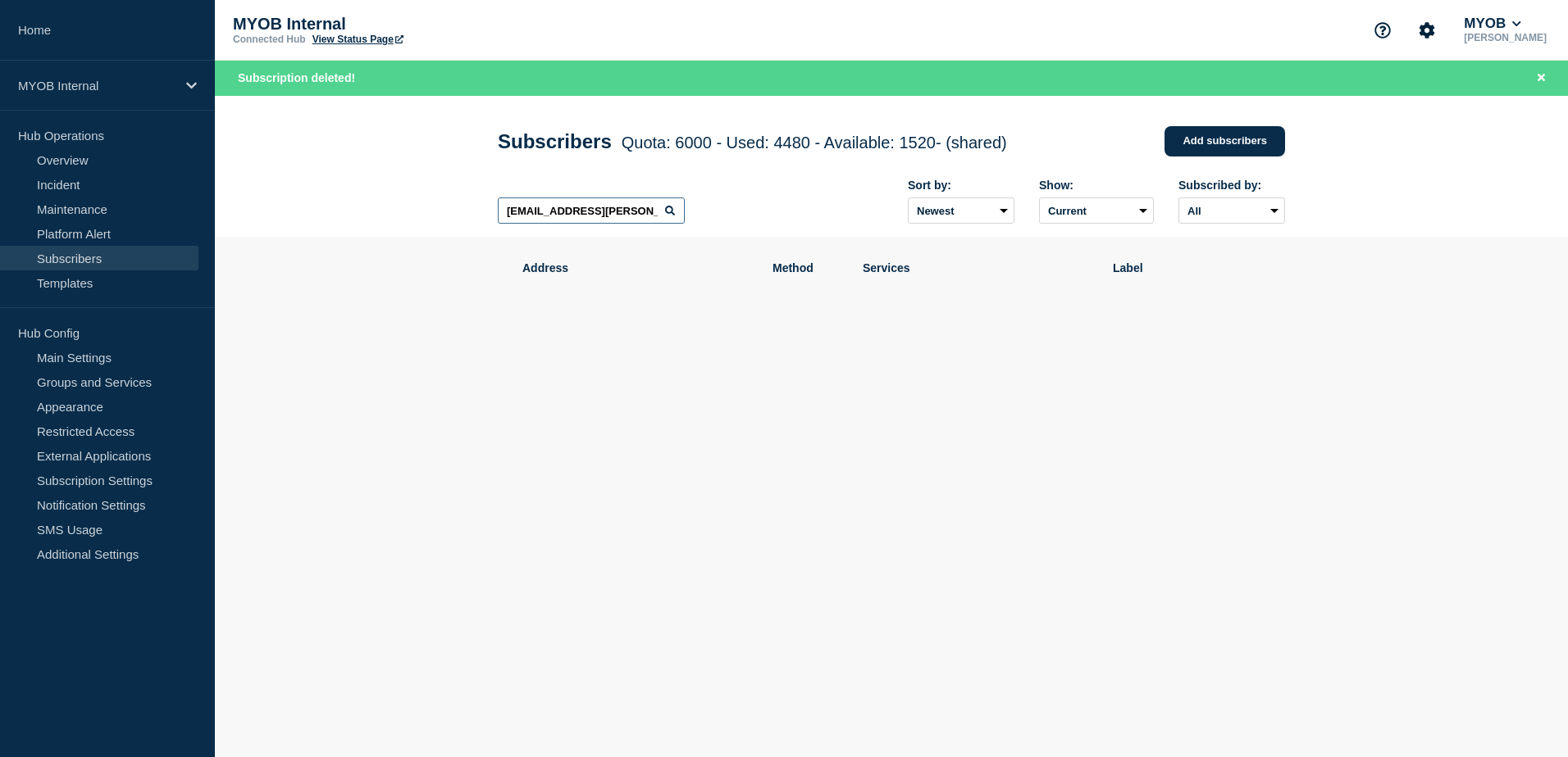
scroll to position [0, 28]
drag, startPoint x: 505, startPoint y: 214, endPoint x: 705, endPoint y: 215, distance: 200.0
click at [705, 215] on div "[EMAIL_ADDRESS][PERSON_NAME][DOMAIN_NAME] Sort by: Newest Oldest Show: Current …" at bounding box center [890, 202] width 787 height 72
paste input "[PERSON_NAME][EMAIL_ADDRESS][PERSON_NAME][DOMAIN_NAME]"
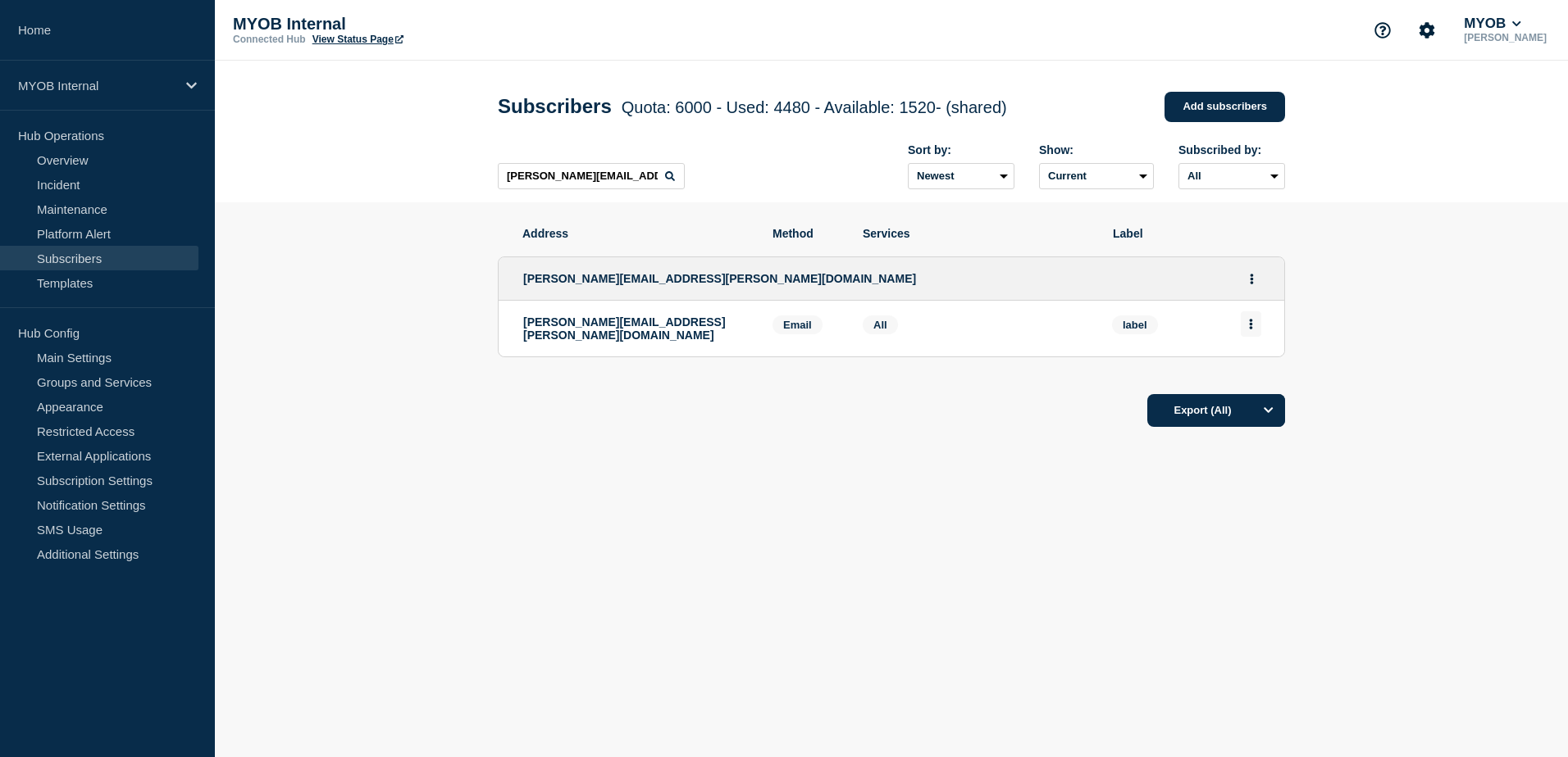
click at [1257, 328] on button "Actions" at bounding box center [1250, 324] width 21 height 25
click at [1257, 370] on button "Delete" at bounding box center [1251, 371] width 31 height 13
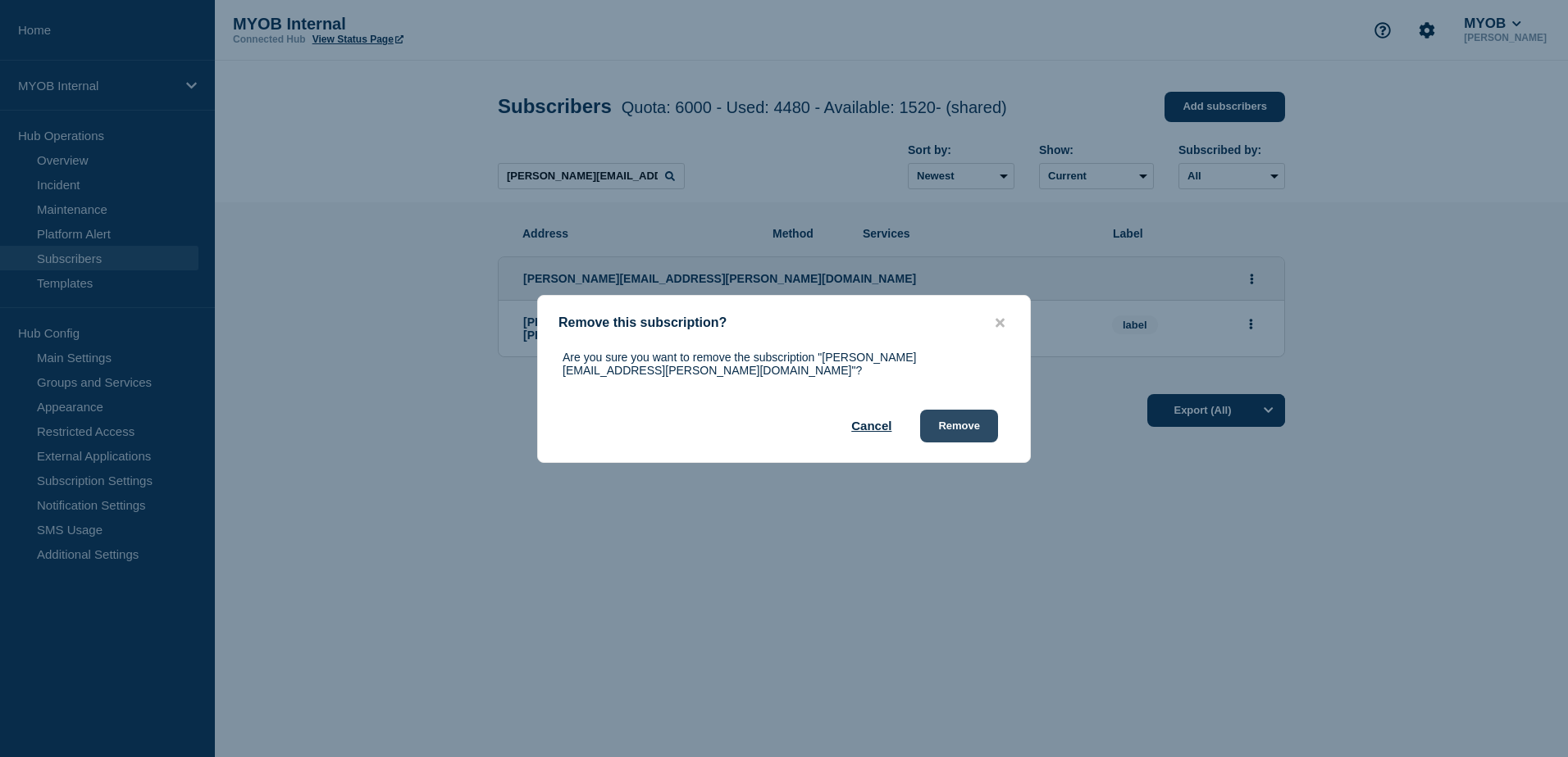
click at [972, 427] on button "Remove" at bounding box center [959, 426] width 78 height 33
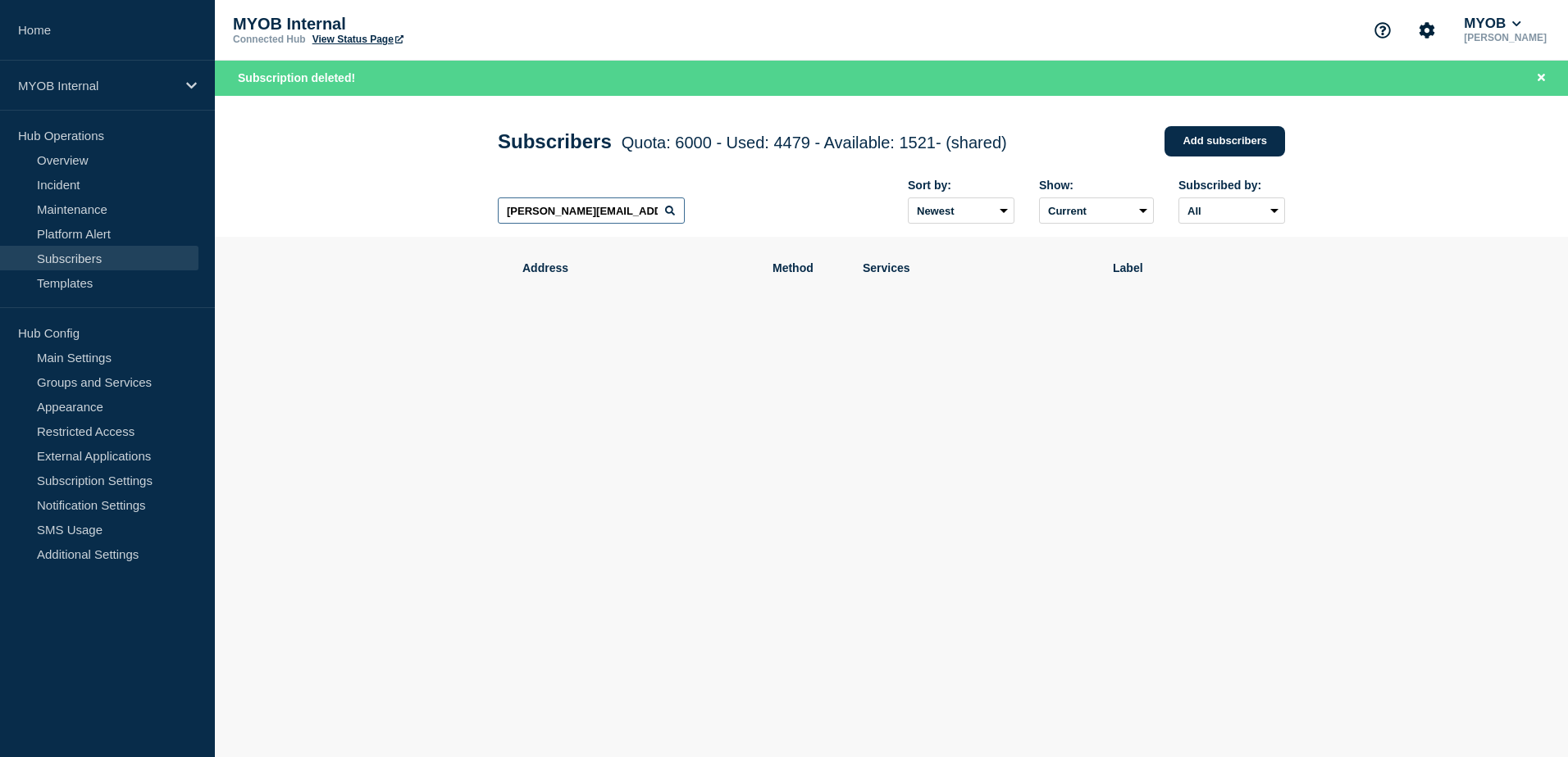
drag, startPoint x: 659, startPoint y: 217, endPoint x: 370, endPoint y: 203, distance: 289.3
click at [370, 203] on header "Subscribers Quota: 6000 - Used: 4479 - Available: 1521 - (shared) Quota Used Av…" at bounding box center [890, 167] width 1352 height 142
paste input "[PERSON_NAME][EMAIL_ADDRESS][DOMAIN_NAME]"
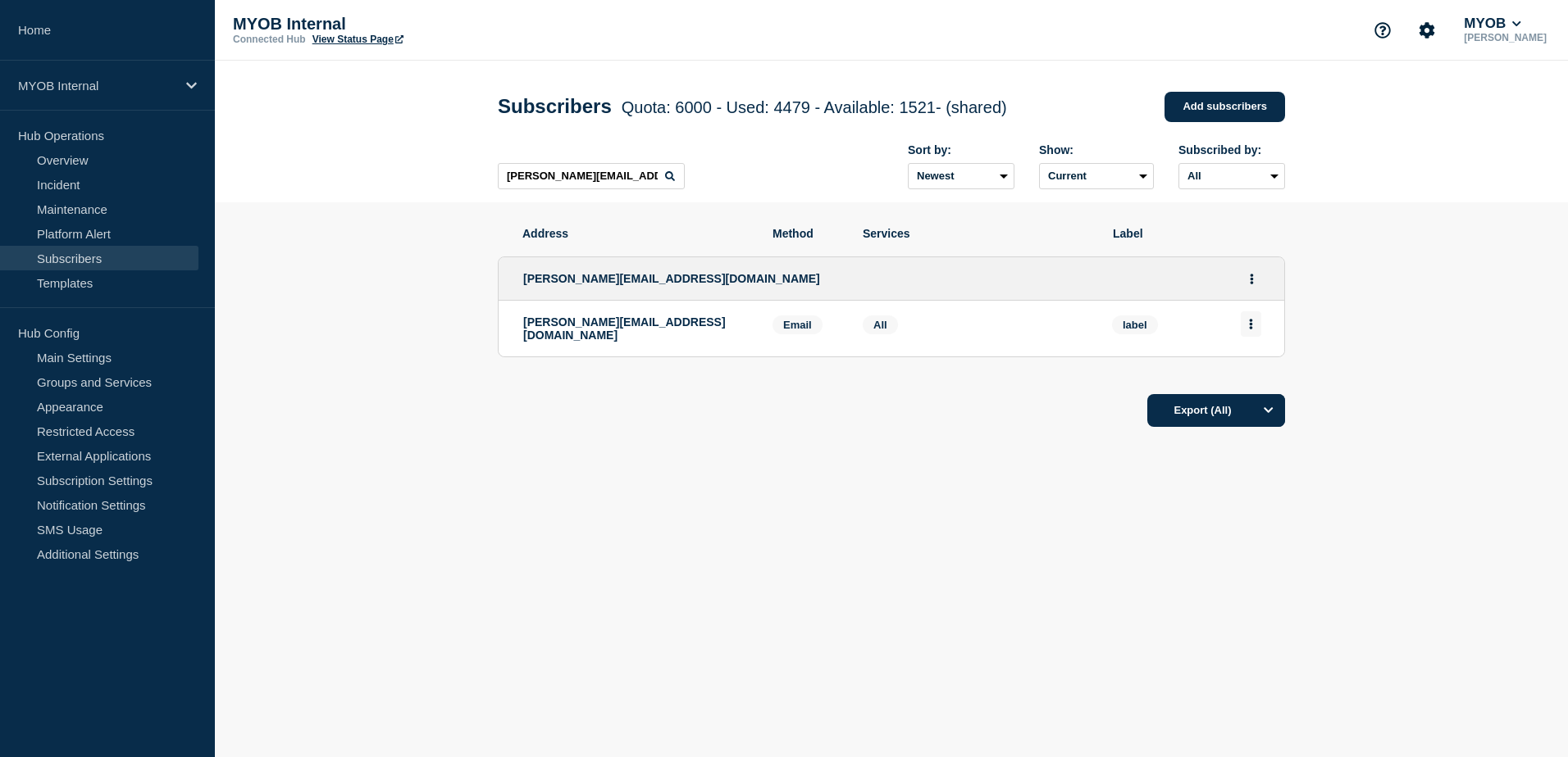
click at [1255, 331] on button "Actions" at bounding box center [1250, 324] width 21 height 25
click at [1255, 374] on button "Delete" at bounding box center [1251, 371] width 31 height 13
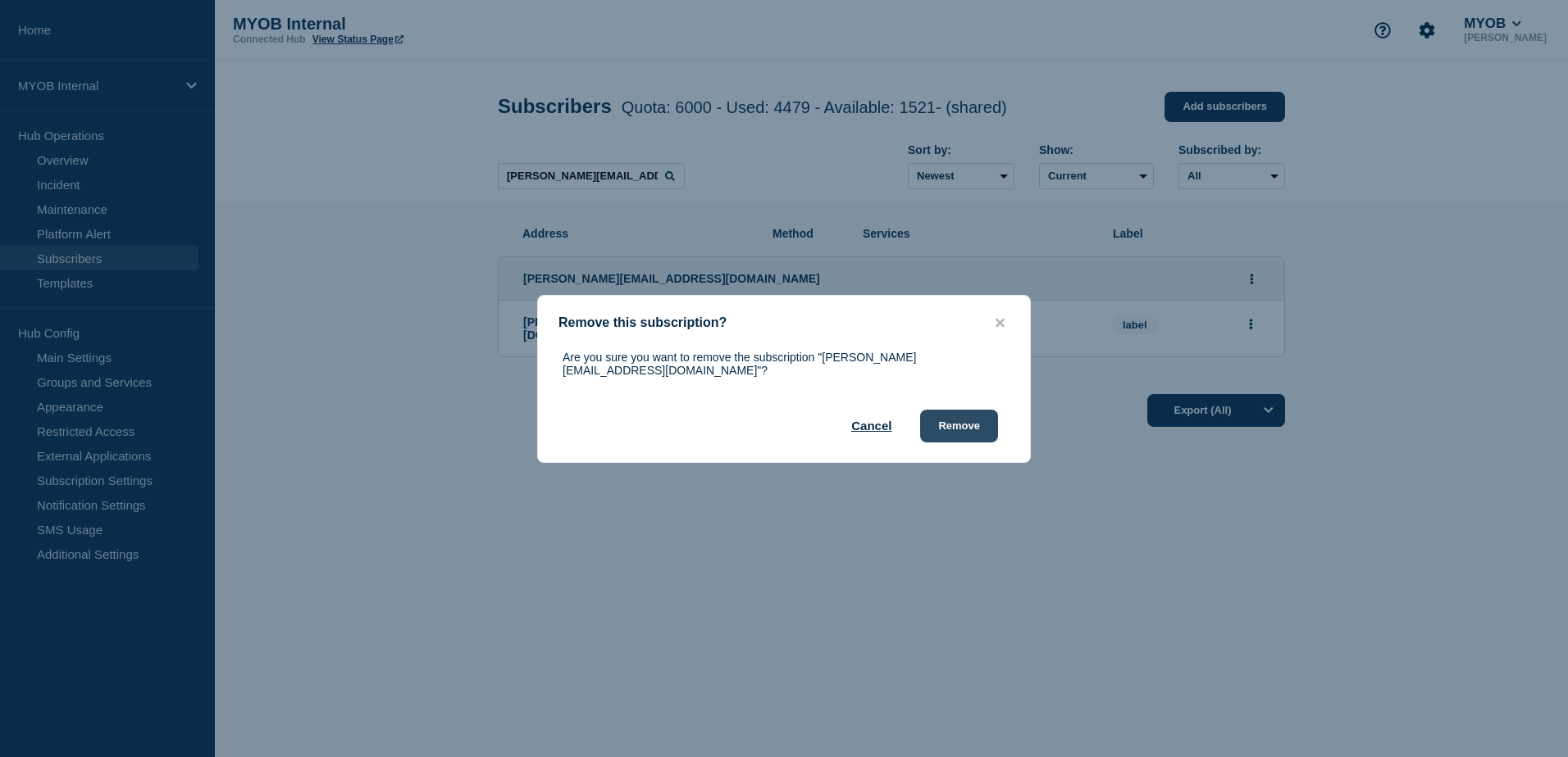
click at [948, 427] on button "Remove" at bounding box center [959, 426] width 78 height 33
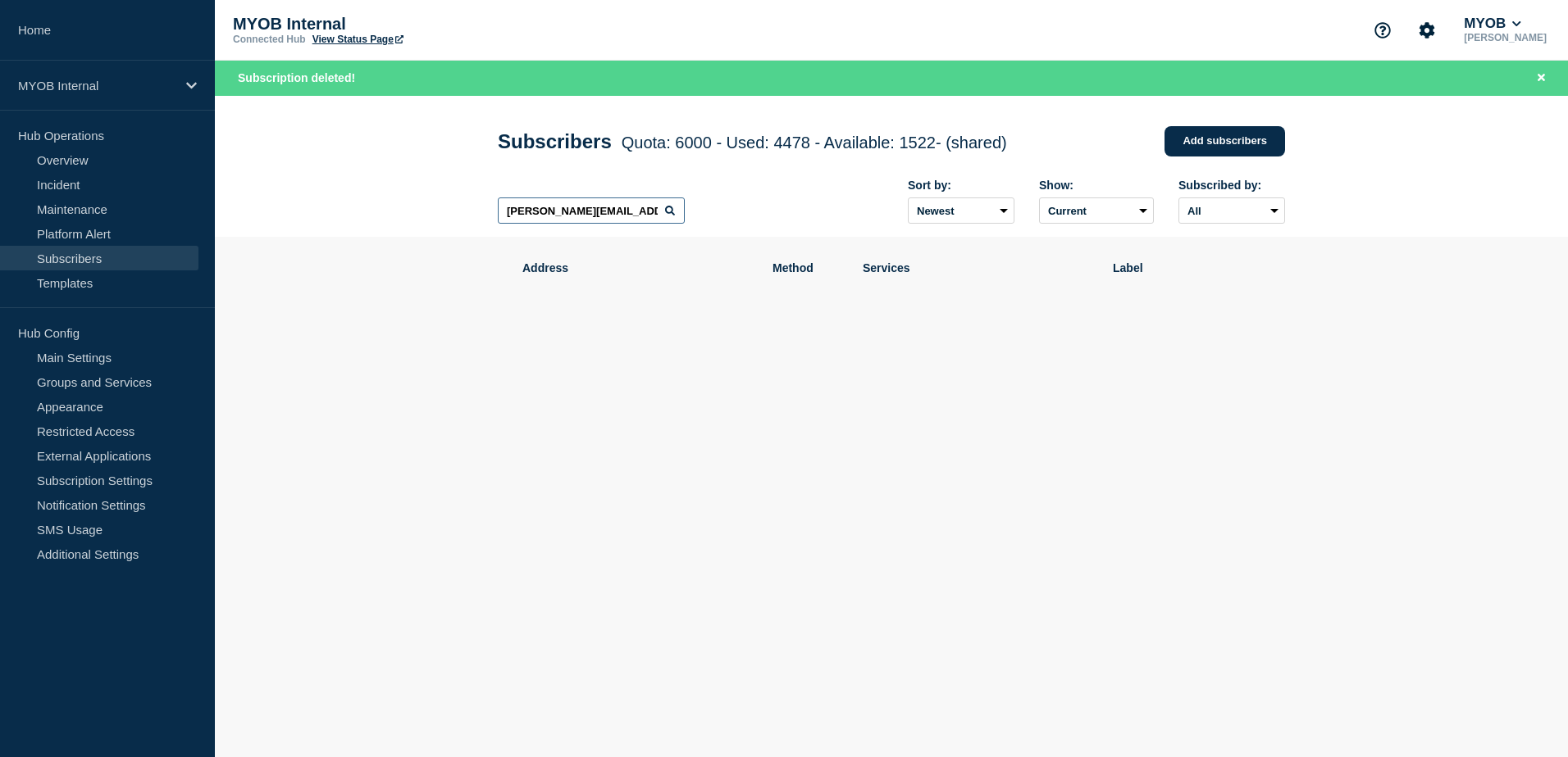
drag, startPoint x: 653, startPoint y: 216, endPoint x: 380, endPoint y: 211, distance: 273.0
click at [380, 211] on header "Subscribers Quota: 6000 - Used: 4478 - Available: 1522 - (shared) Quota Used Av…" at bounding box center [890, 167] width 1352 height 142
paste input "[EMAIL_ADDRESS][PERSON_NAME][DOMAIN_NAME]"
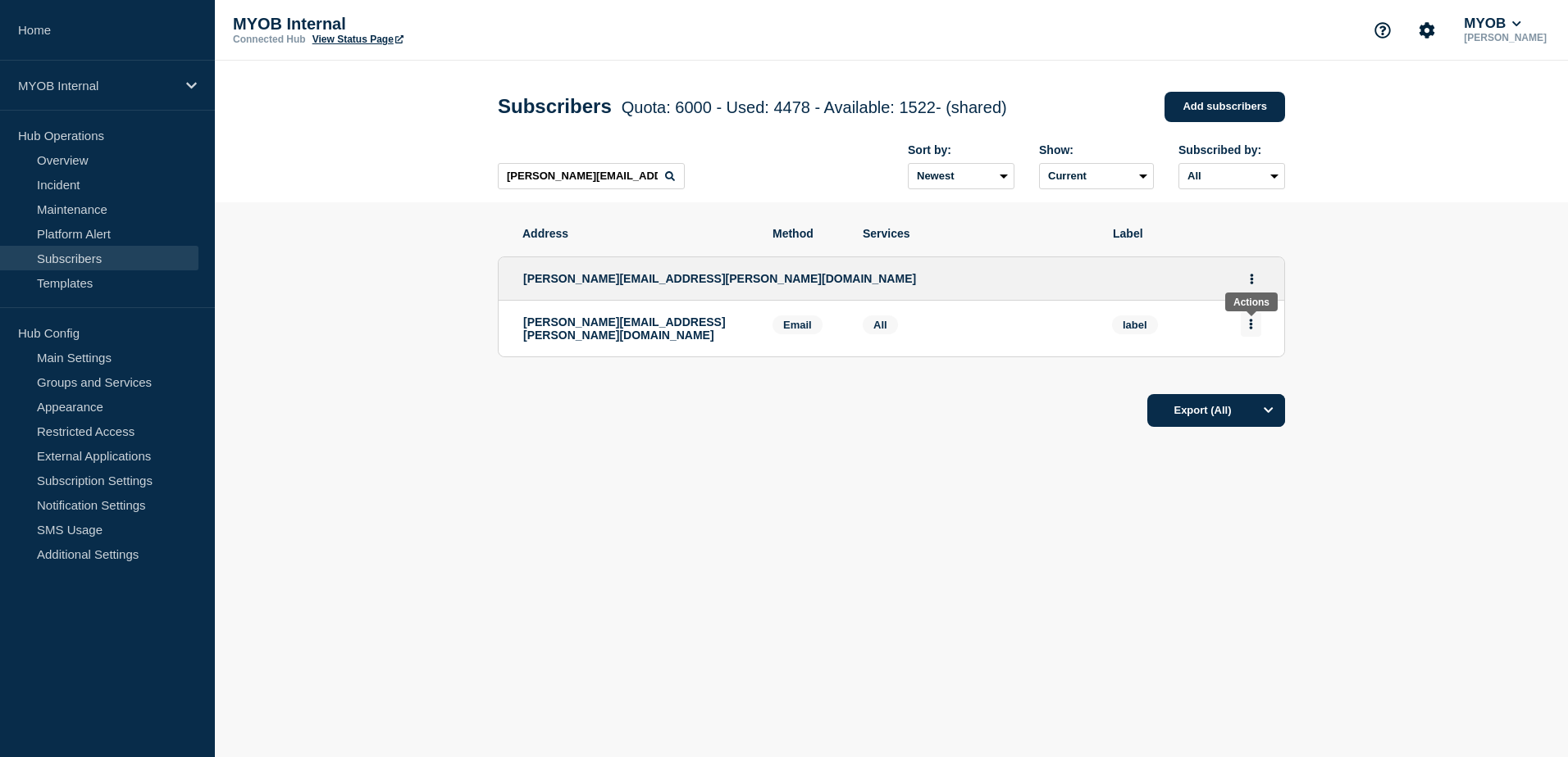
click at [1254, 325] on button "Actions" at bounding box center [1250, 324] width 21 height 25
click at [1264, 375] on button "Delete" at bounding box center [1251, 371] width 31 height 13
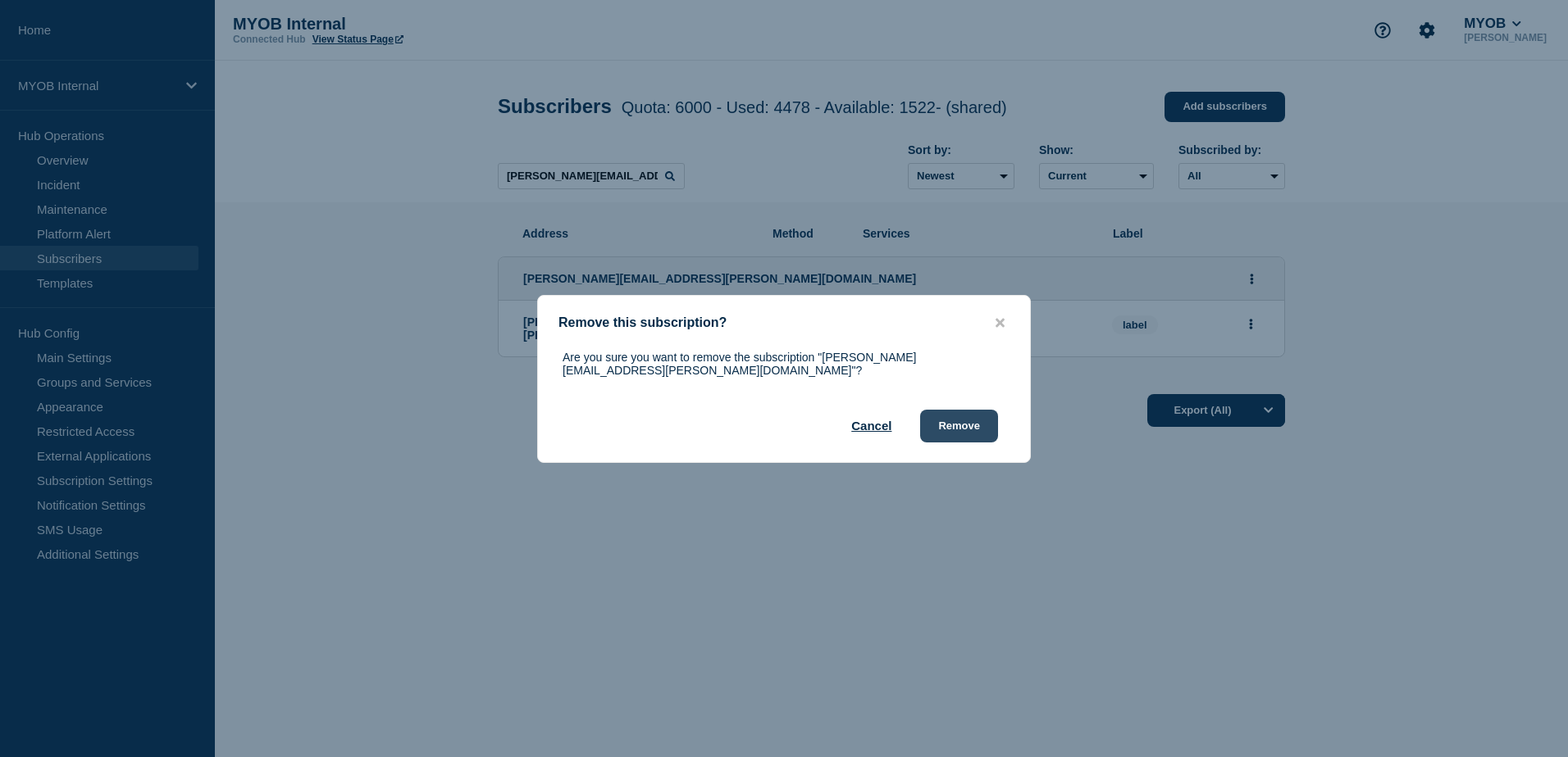
click at [985, 417] on button "Remove" at bounding box center [959, 426] width 78 height 33
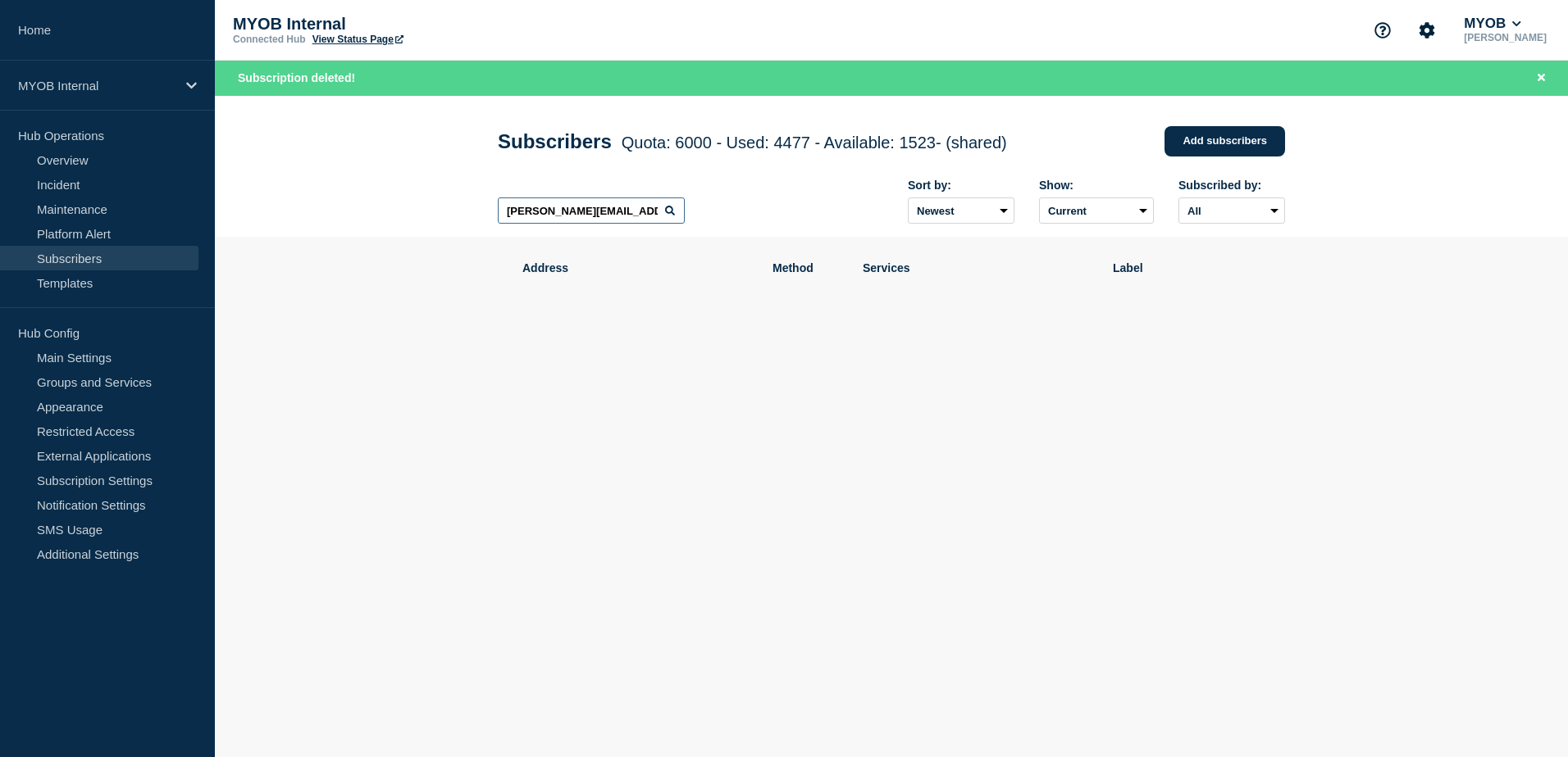
drag, startPoint x: 652, startPoint y: 217, endPoint x: 414, endPoint y: 223, distance: 238.1
click at [414, 223] on header "Subscribers Quota: 6000 - Used: 4477 - Available: 1523 - (shared) Quota Used Av…" at bounding box center [890, 167] width 1352 height 142
paste input "[EMAIL_ADDRESS][DOMAIN_NAME]"
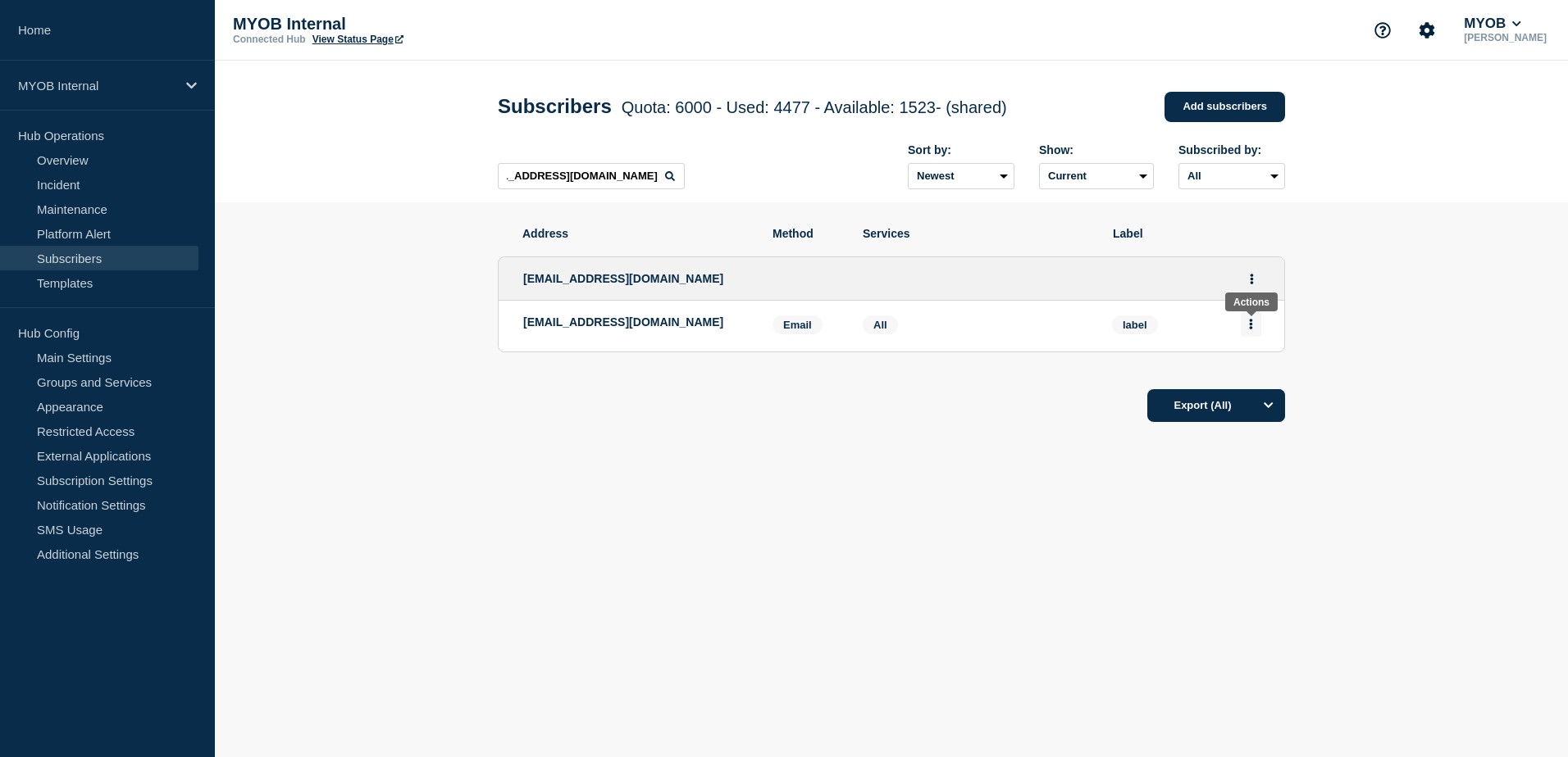
click at [1257, 331] on button "Actions" at bounding box center [1250, 324] width 21 height 25
click at [1247, 371] on button "Delete" at bounding box center [1251, 371] width 31 height 13
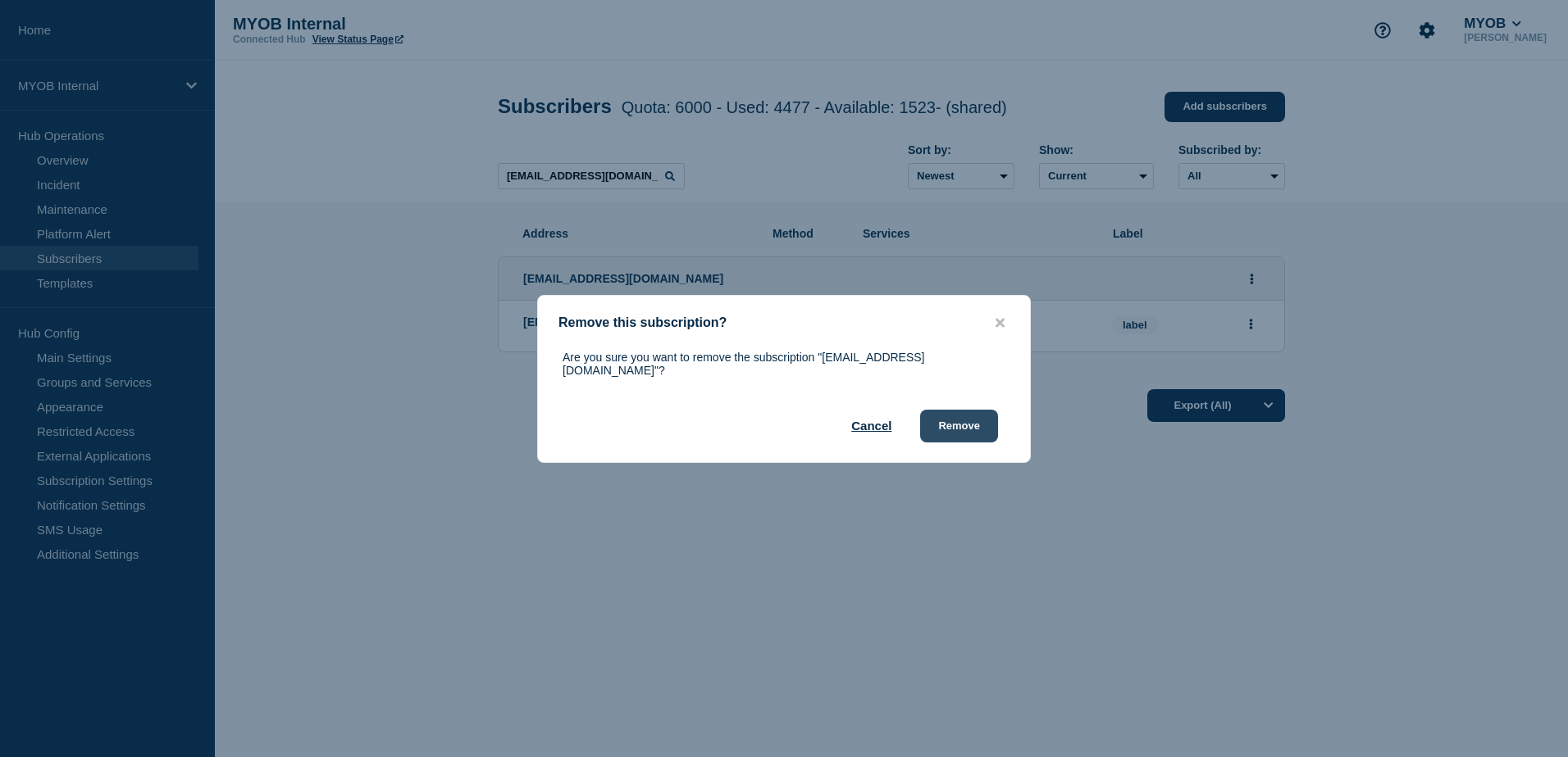
click at [940, 432] on button "Remove" at bounding box center [959, 426] width 78 height 33
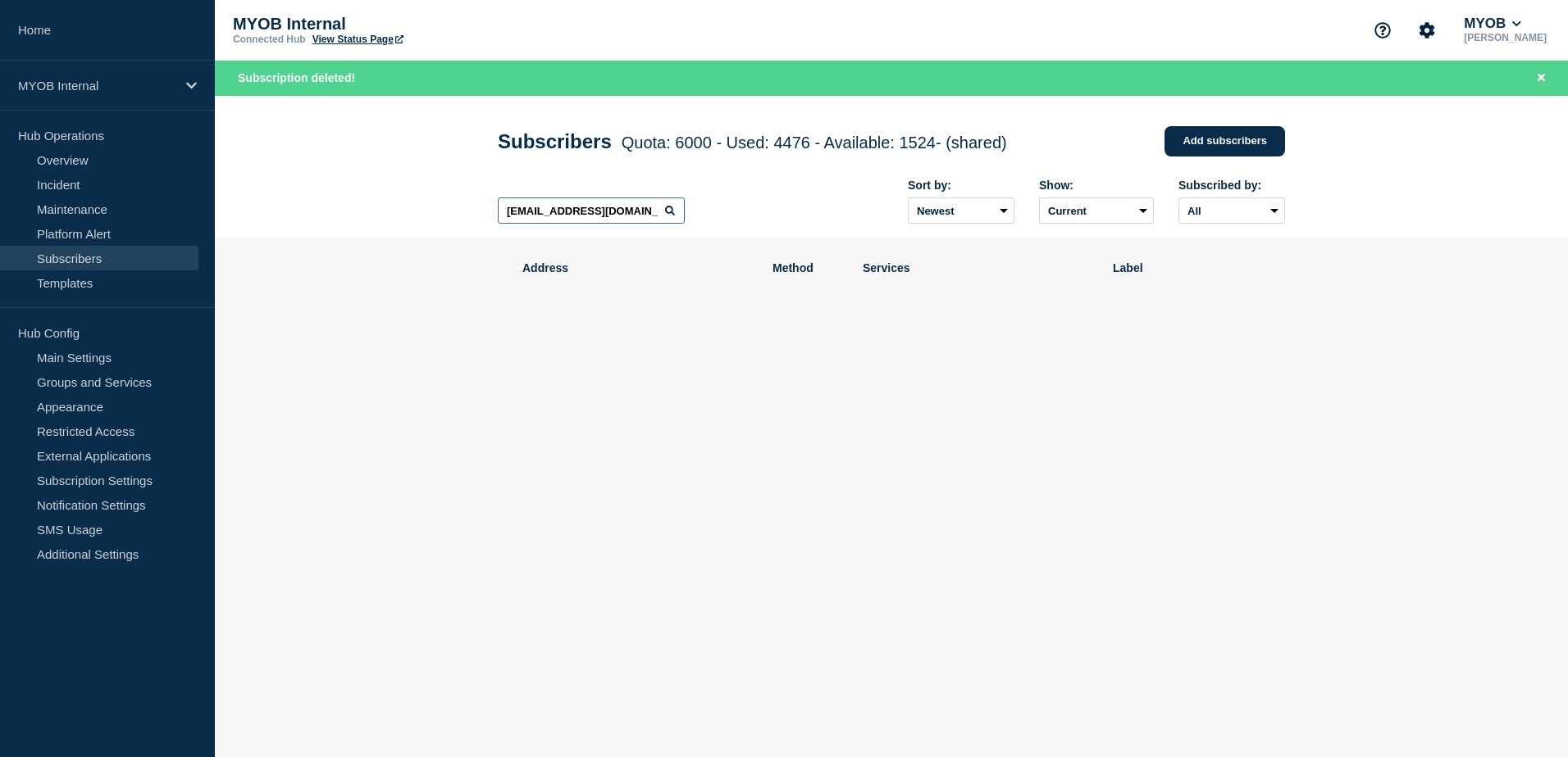
scroll to position [0, 49]
drag, startPoint x: 497, startPoint y: 216, endPoint x: 783, endPoint y: 227, distance: 286.2
click at [783, 227] on div "[EMAIL_ADDRESS][DOMAIN_NAME] Sort by: Newest Oldest Show: Current Deleted Recen…" at bounding box center [890, 202] width 787 height 72
paste input "[EMAIL_ADDRESS][PERSON_NAME][DOMAIN_NAME]"
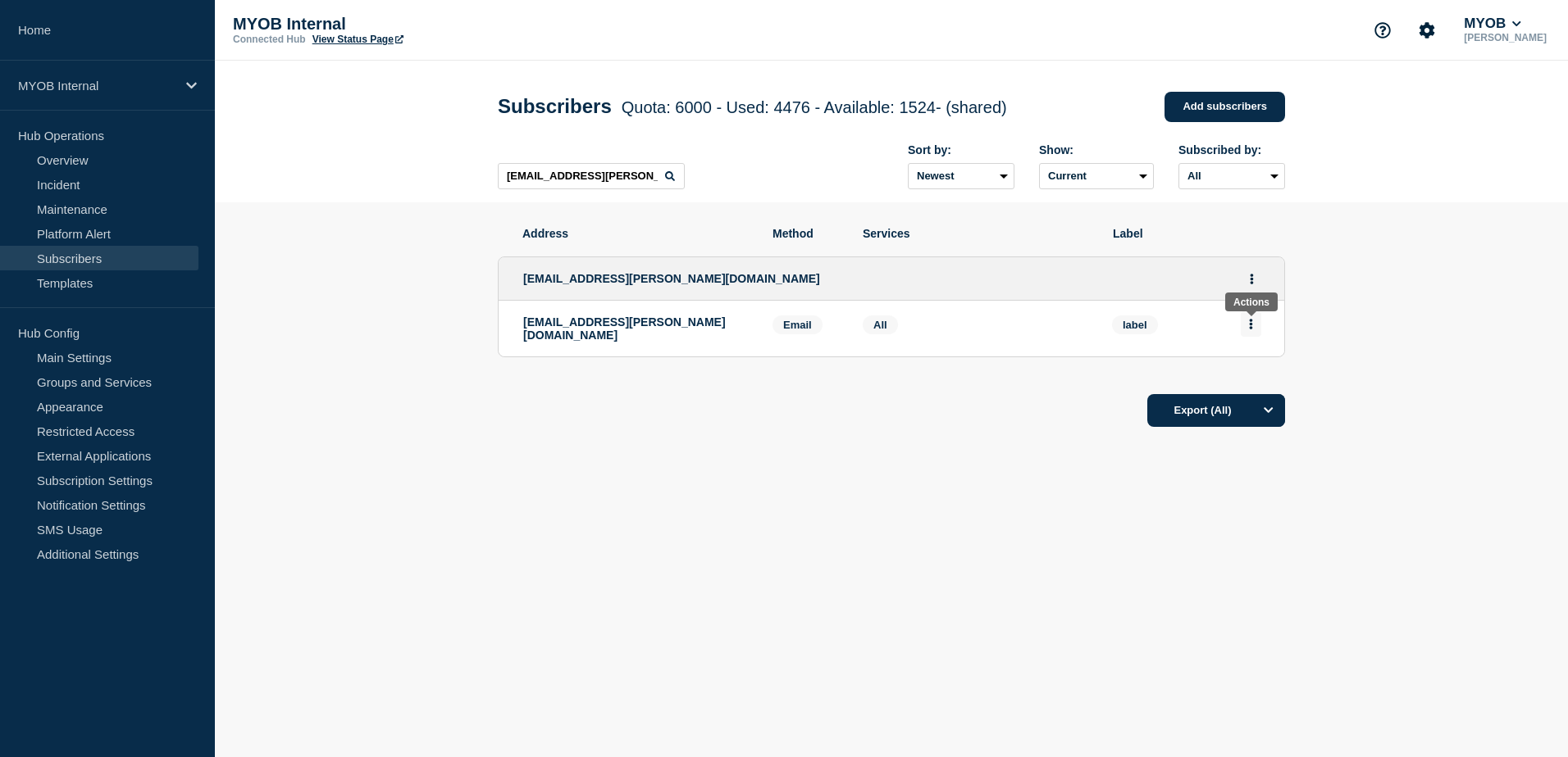
drag, startPoint x: 1248, startPoint y: 326, endPoint x: 1250, endPoint y: 334, distance: 8.2
click at [1248, 325] on button "Actions" at bounding box center [1250, 324] width 21 height 25
click at [1247, 371] on button "Delete" at bounding box center [1251, 371] width 31 height 13
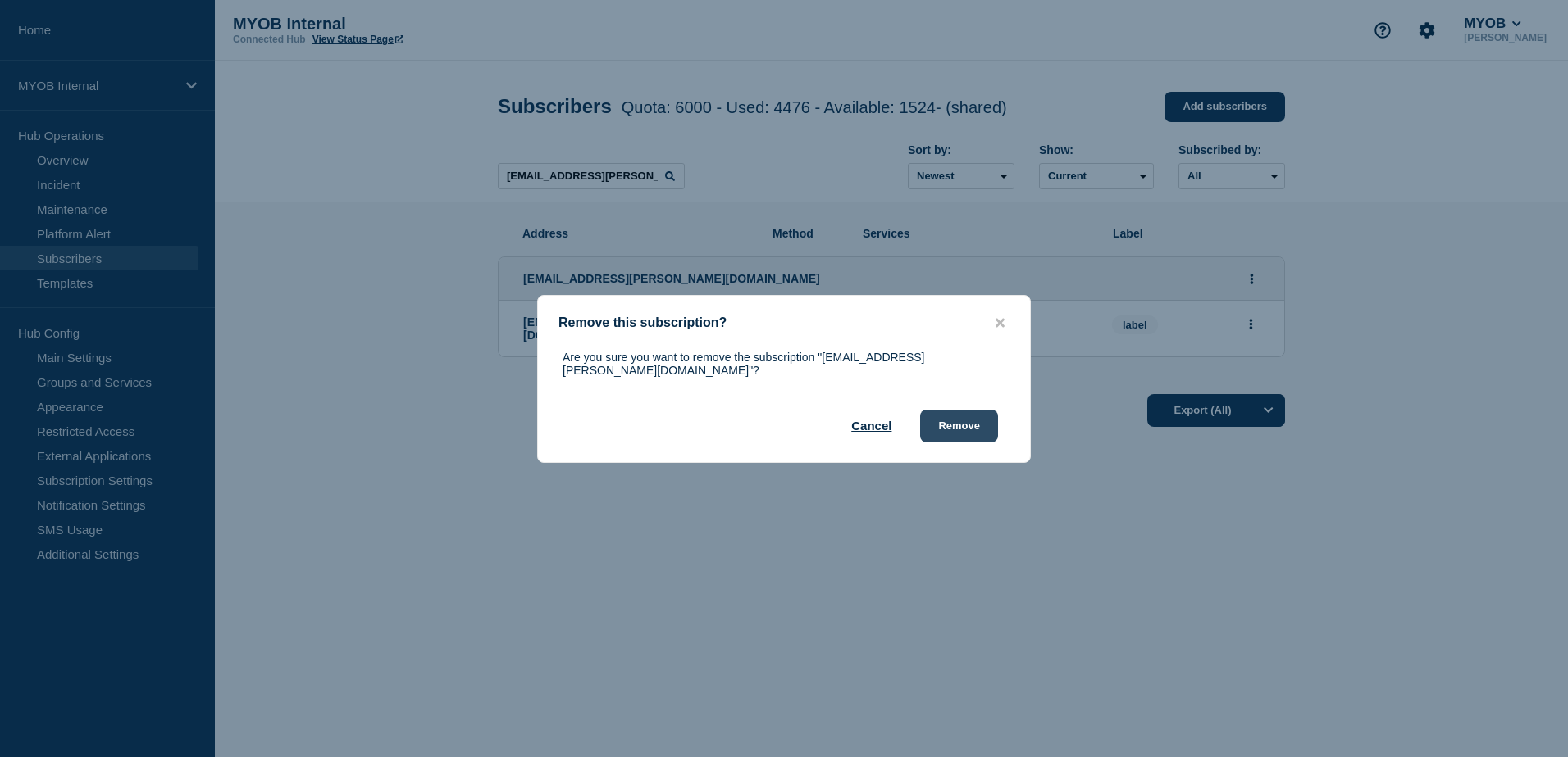
click at [955, 420] on button "Remove" at bounding box center [959, 426] width 78 height 33
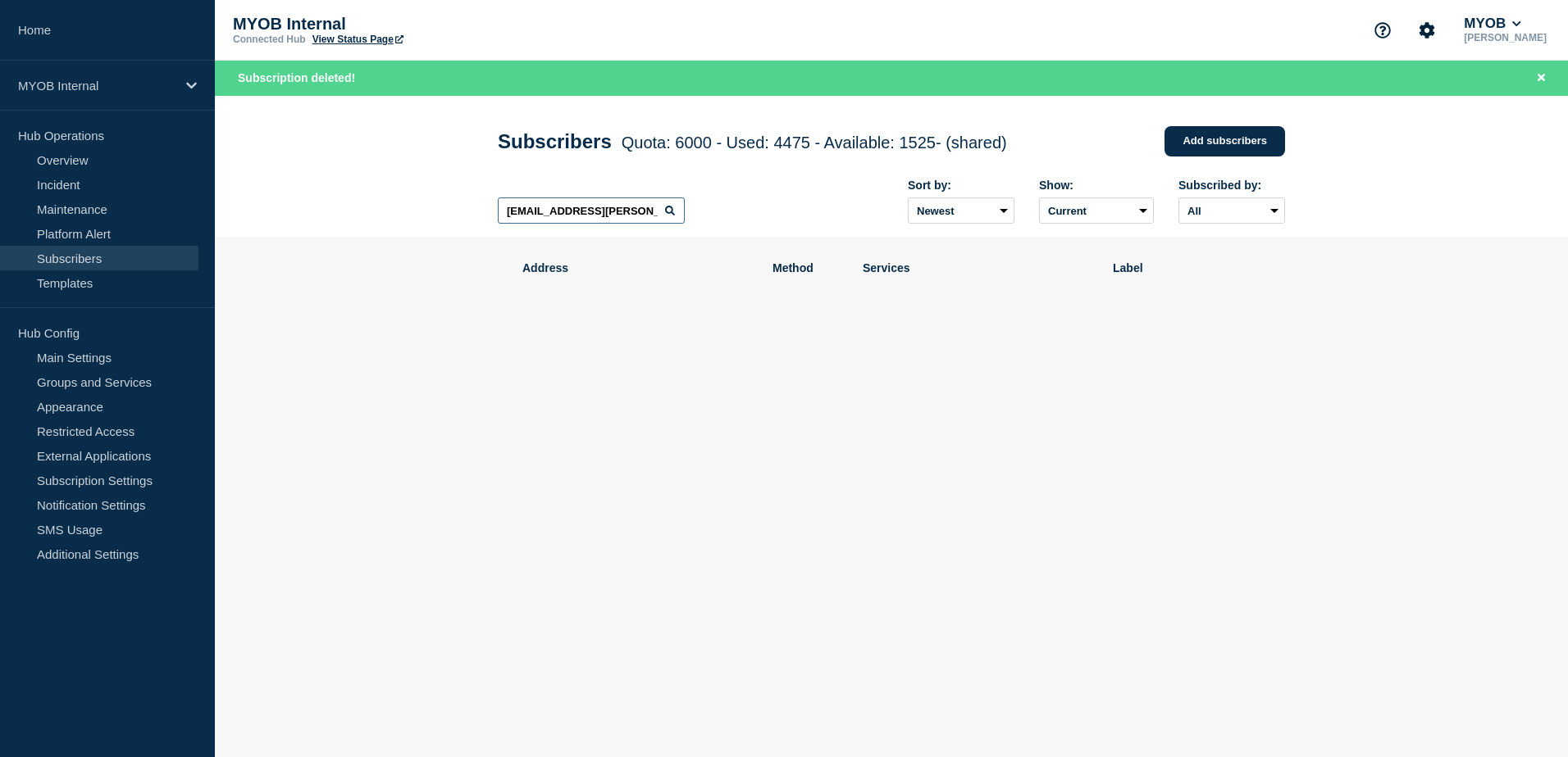
drag, startPoint x: 652, startPoint y: 213, endPoint x: 271, endPoint y: 189, distance: 381.8
click at [271, 189] on header "Subscribers Quota: 6000 - Used: 4475 - Available: 1525 - (shared) Quota Used Av…" at bounding box center [890, 167] width 1352 height 142
paste input "[PERSON_NAME][EMAIL_ADDRESS][PERSON_NAME][DOMAIN_NAME]"
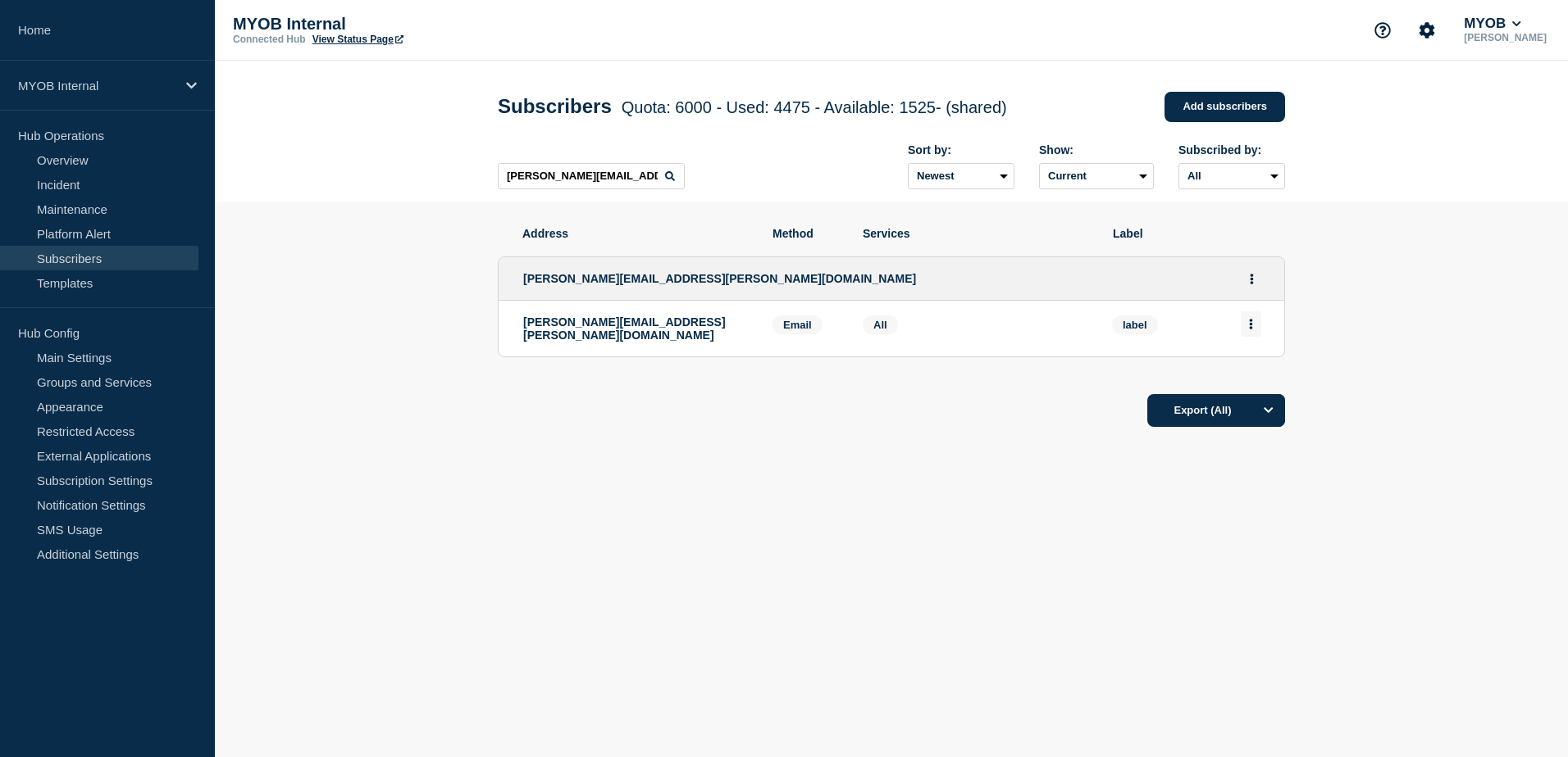
click at [1245, 330] on button "Actions" at bounding box center [1250, 324] width 21 height 25
click at [1256, 377] on button "Delete" at bounding box center [1251, 371] width 31 height 13
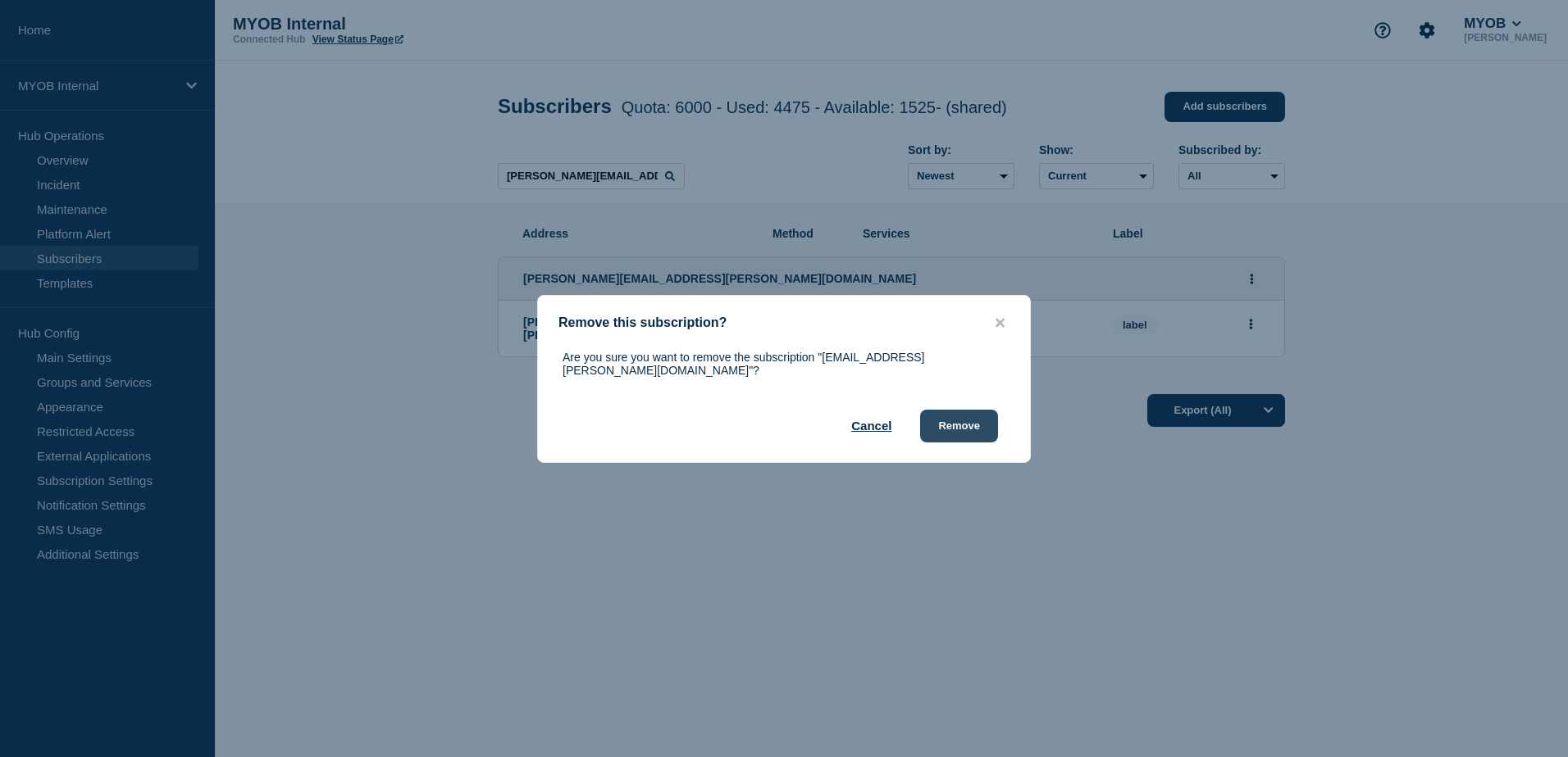
click at [977, 418] on button "Remove" at bounding box center [959, 426] width 78 height 33
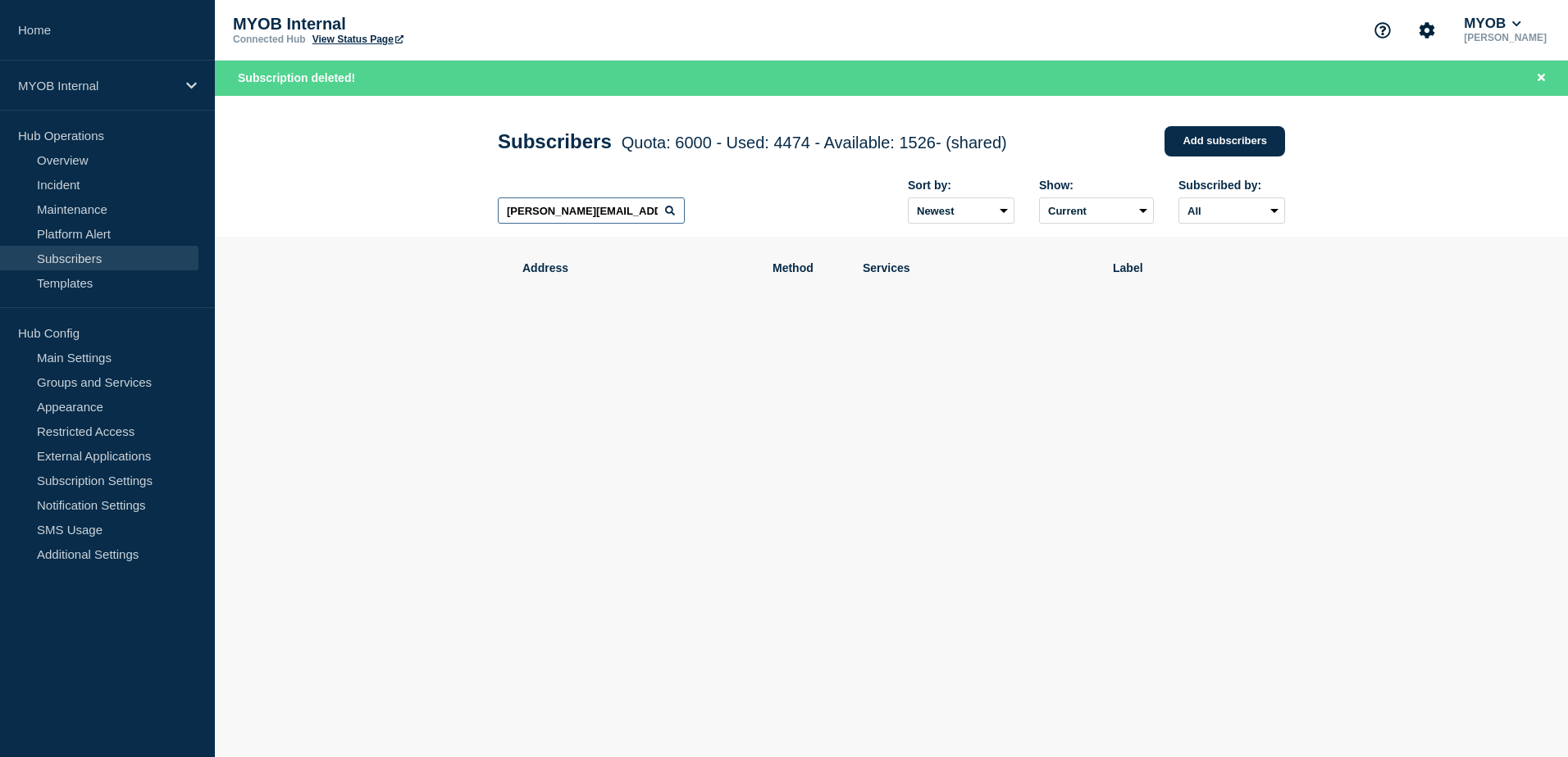
drag, startPoint x: 647, startPoint y: 216, endPoint x: 307, endPoint y: 195, distance: 340.6
click at [309, 195] on header "Subscribers Quota: 6000 - Used: 4474 - Available: 1526 - (shared) Quota Used Av…" at bounding box center [890, 167] width 1352 height 142
paste input "[EMAIL_ADDRESS][DOMAIN_NAME]"
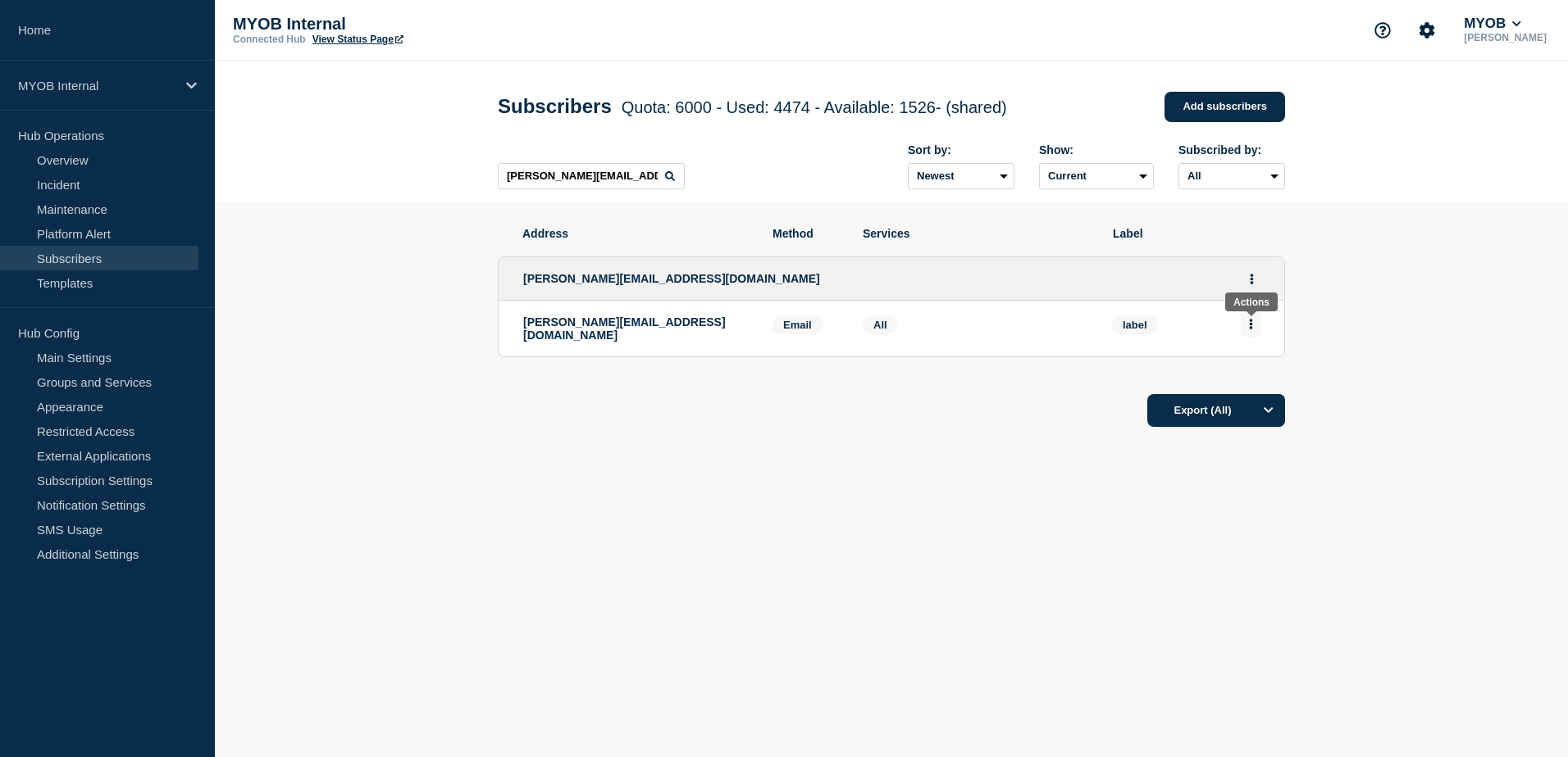
click at [1245, 331] on button "Actions" at bounding box center [1250, 324] width 21 height 25
click at [1241, 371] on button "Delete" at bounding box center [1251, 371] width 31 height 13
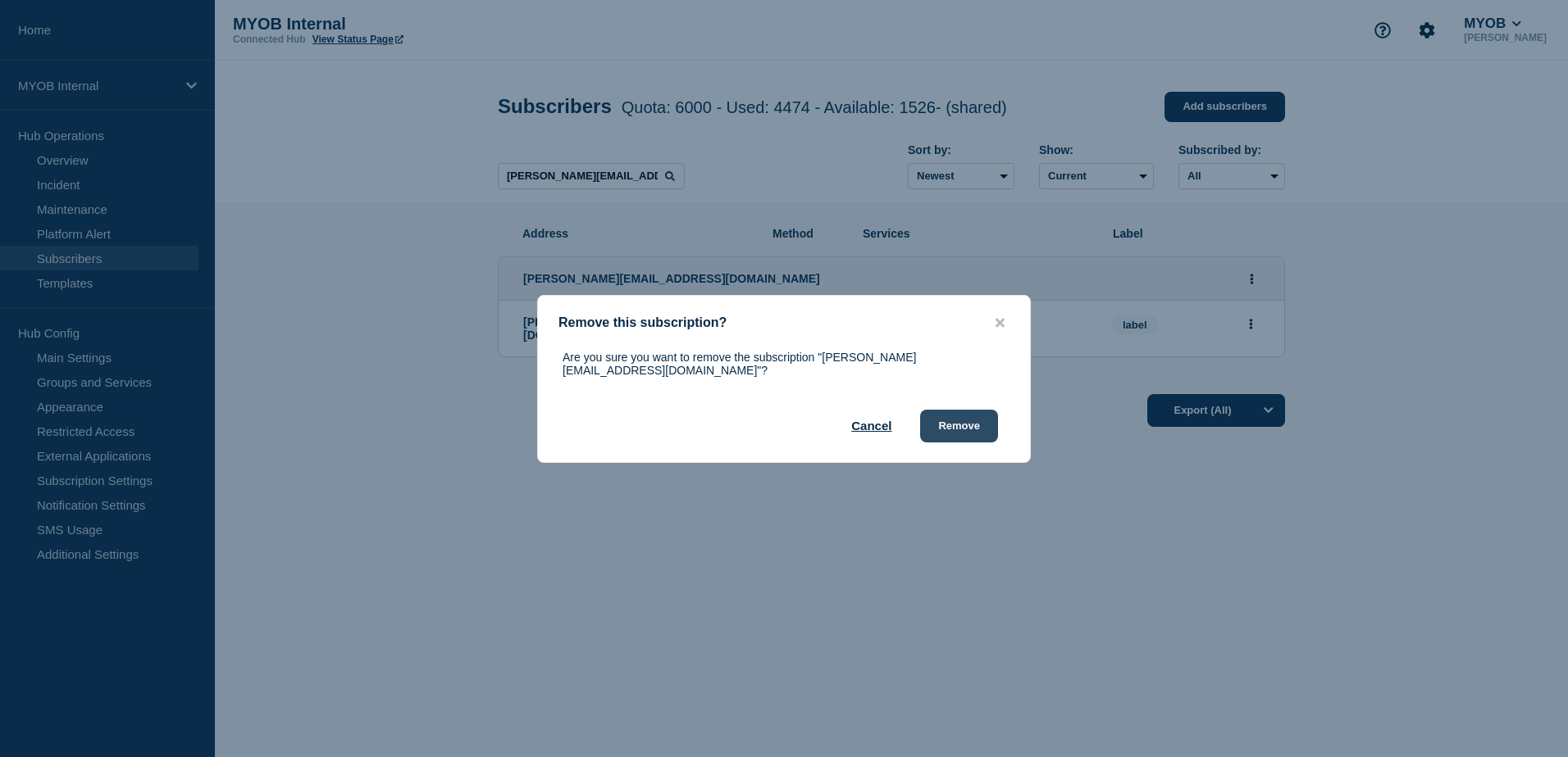
click at [937, 426] on button "Remove" at bounding box center [959, 426] width 78 height 33
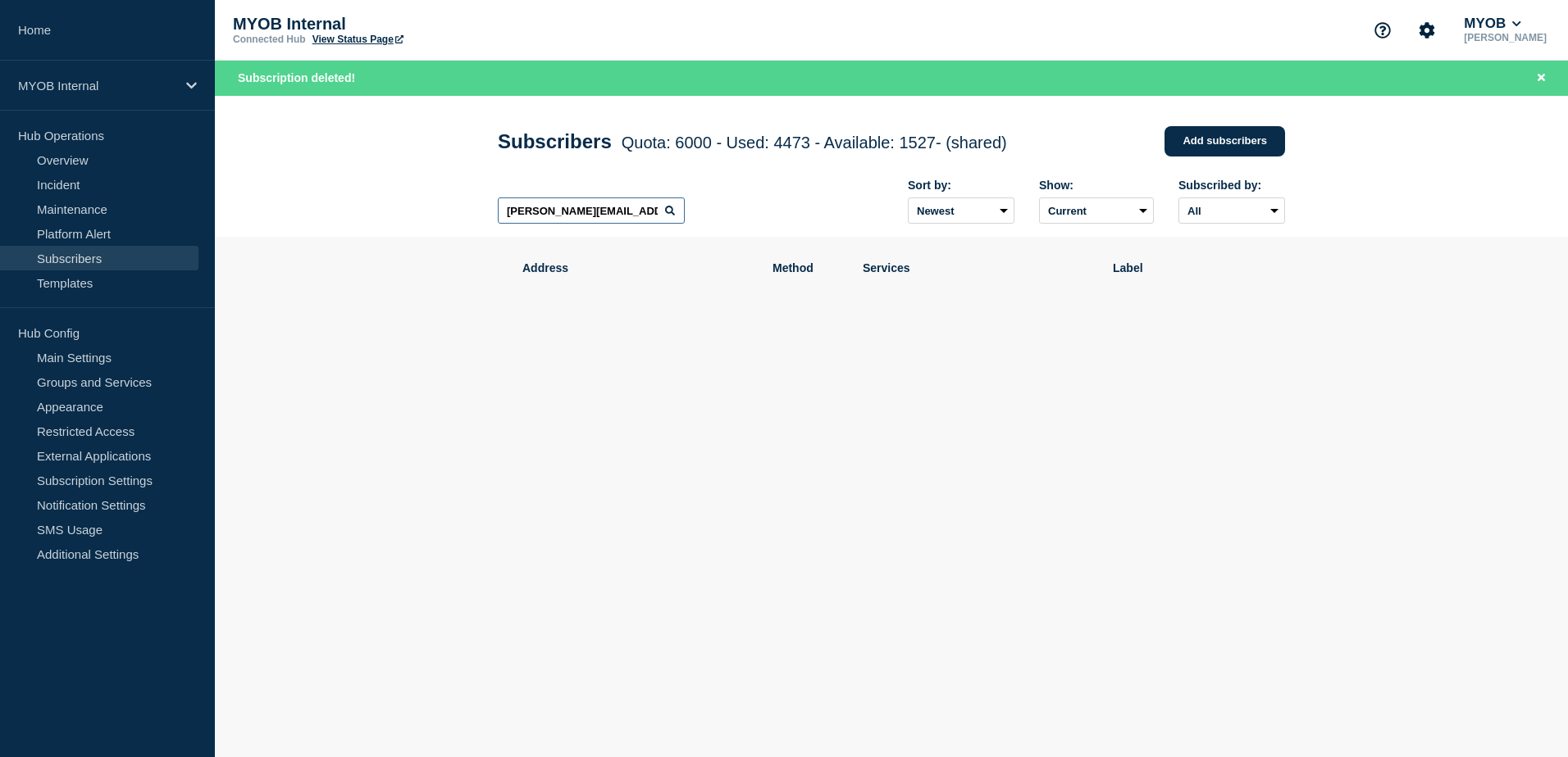
drag, startPoint x: 645, startPoint y: 216, endPoint x: 315, endPoint y: 220, distance: 330.0
click at [315, 220] on header "Subscribers Quota: 6000 - Used: 4473 - Available: 1527 - (shared) Quota Used Av…" at bounding box center [890, 167] width 1352 height 142
paste input "[EMAIL_ADDRESS][PERSON_NAME][DOMAIN_NAME]"
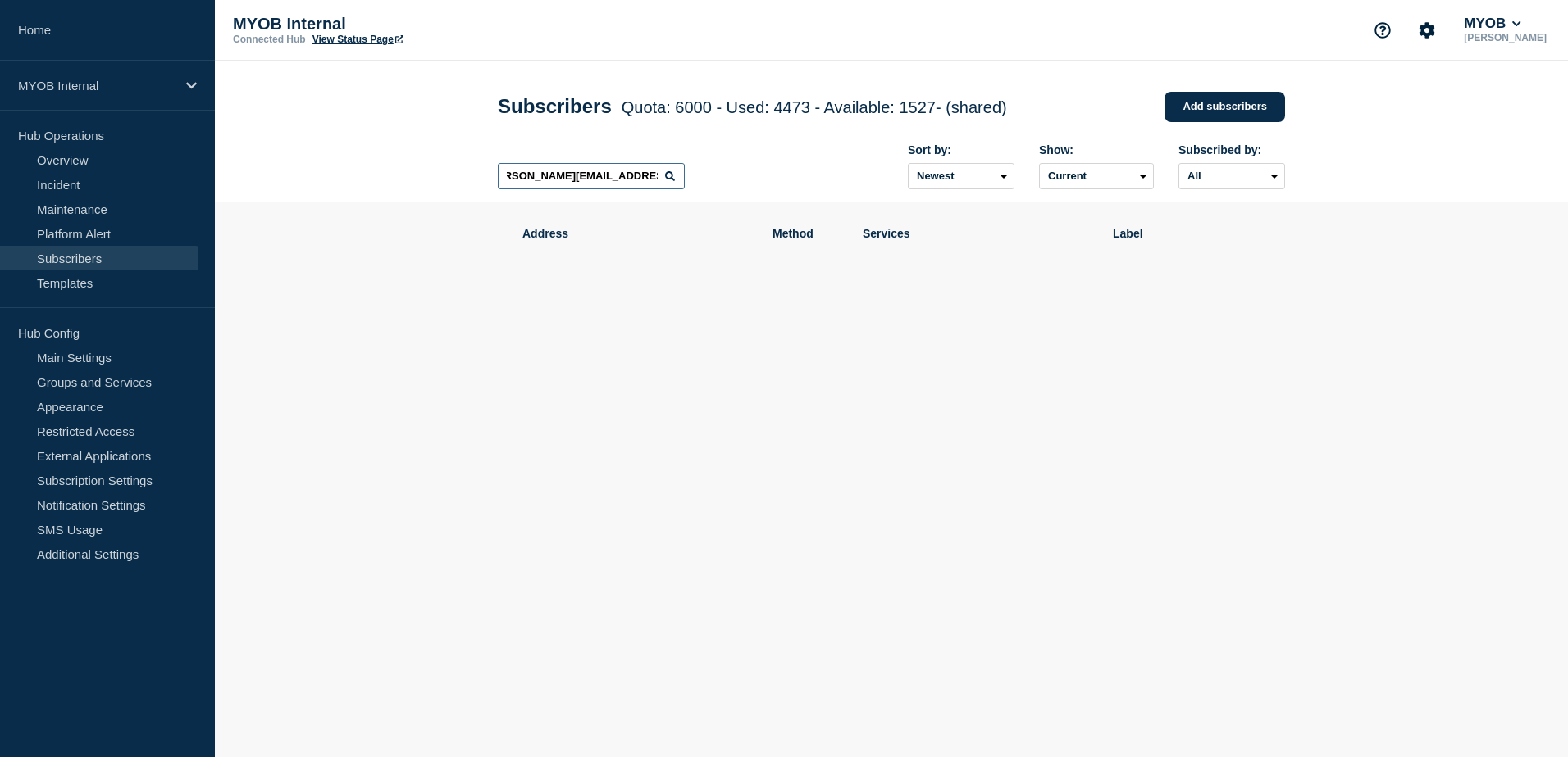
scroll to position [0, 18]
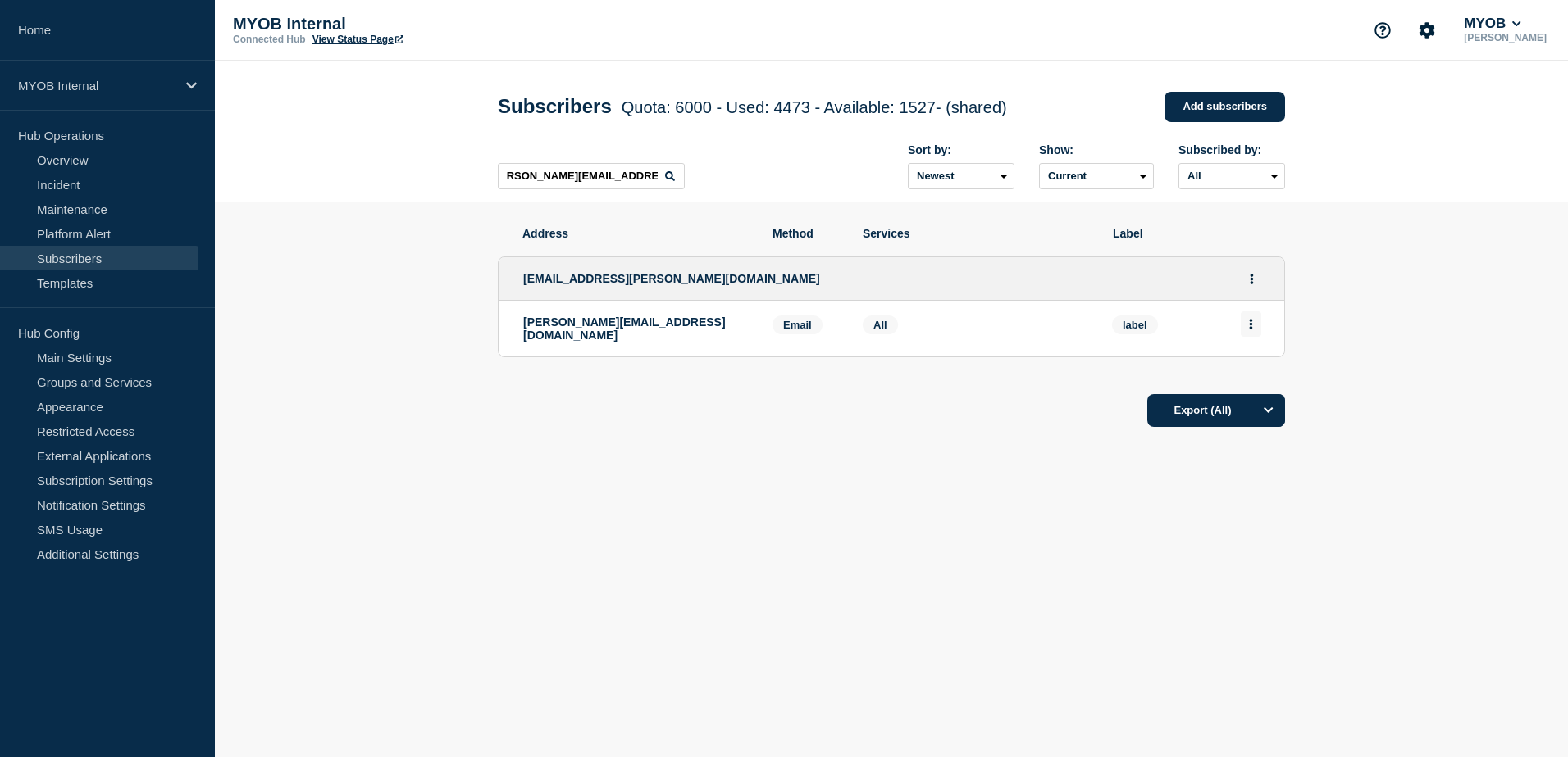
click at [1251, 336] on button "Actions" at bounding box center [1250, 324] width 21 height 25
click at [1255, 369] on button "Delete" at bounding box center [1251, 371] width 31 height 13
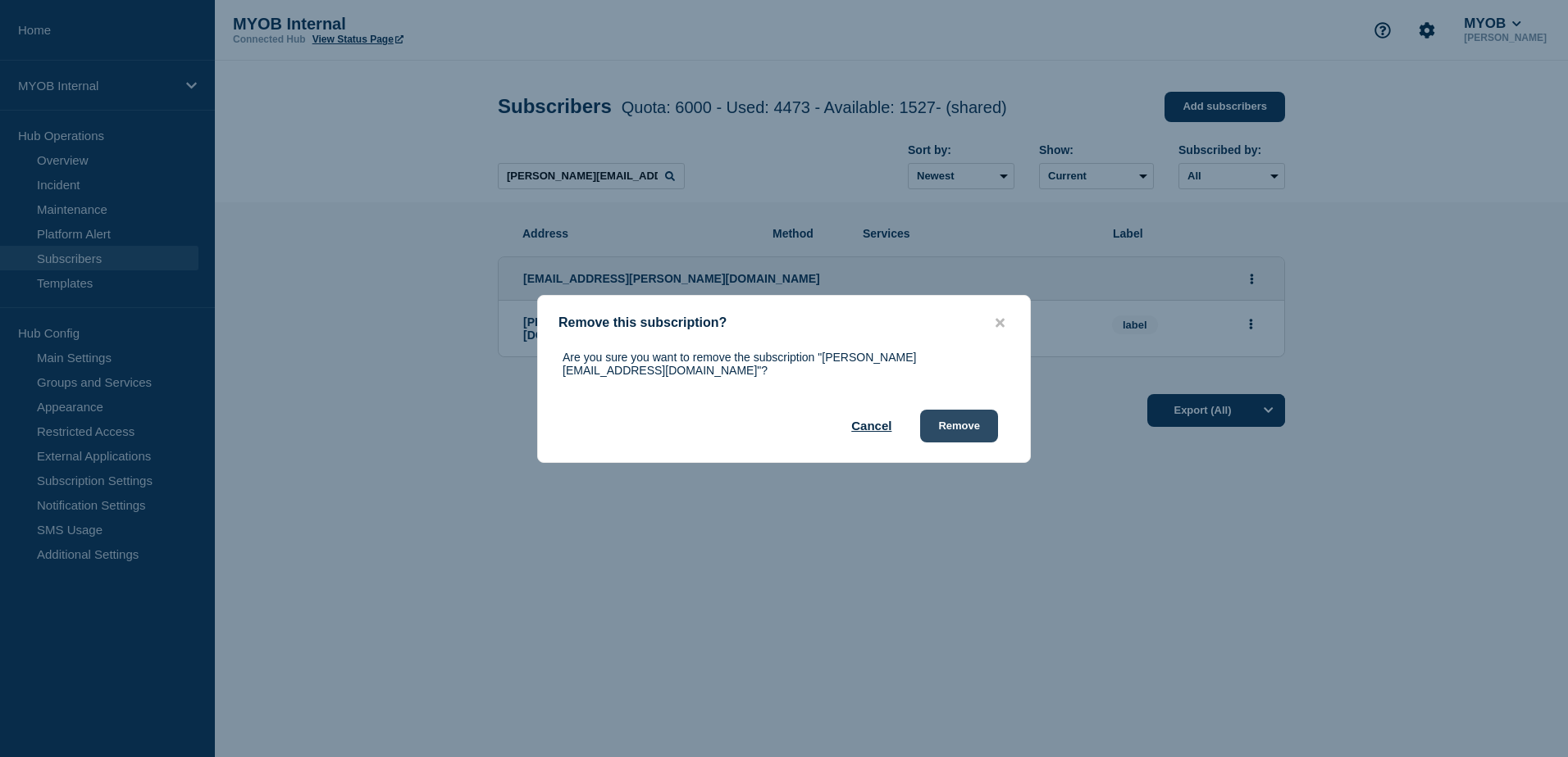
click at [976, 427] on button "Remove" at bounding box center [959, 426] width 78 height 33
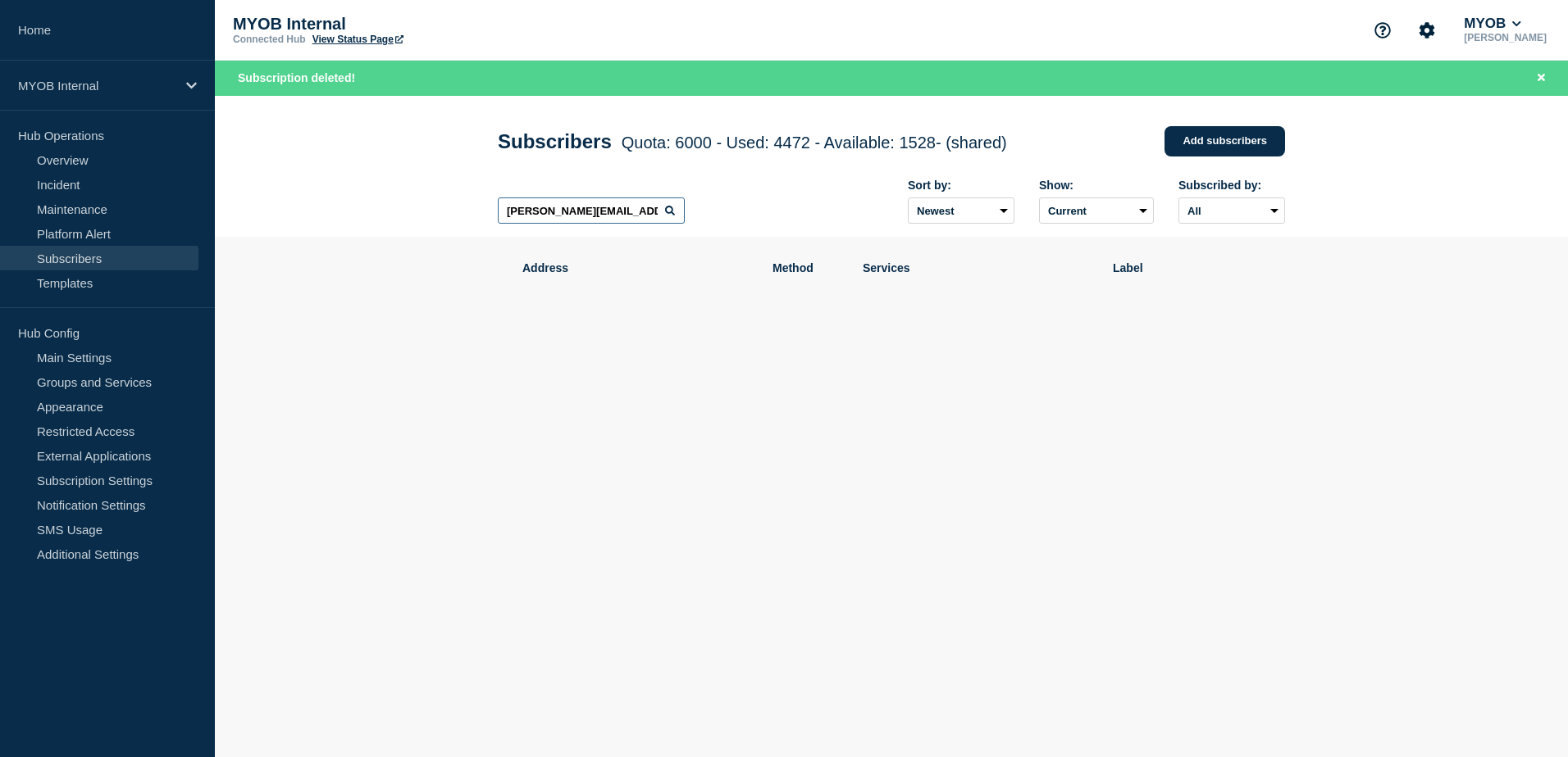
scroll to position [0, 18]
drag, startPoint x: 502, startPoint y: 213, endPoint x: 771, endPoint y: 236, distance: 270.0
click at [771, 236] on div "[PERSON_NAME][EMAIL_ADDRESS][DOMAIN_NAME] Sort by: Newest Oldest Show: Current …" at bounding box center [890, 202] width 787 height 72
paste input "[EMAIL_ADDRESS][PERSON_NAME][DOMAIN_NAME]"
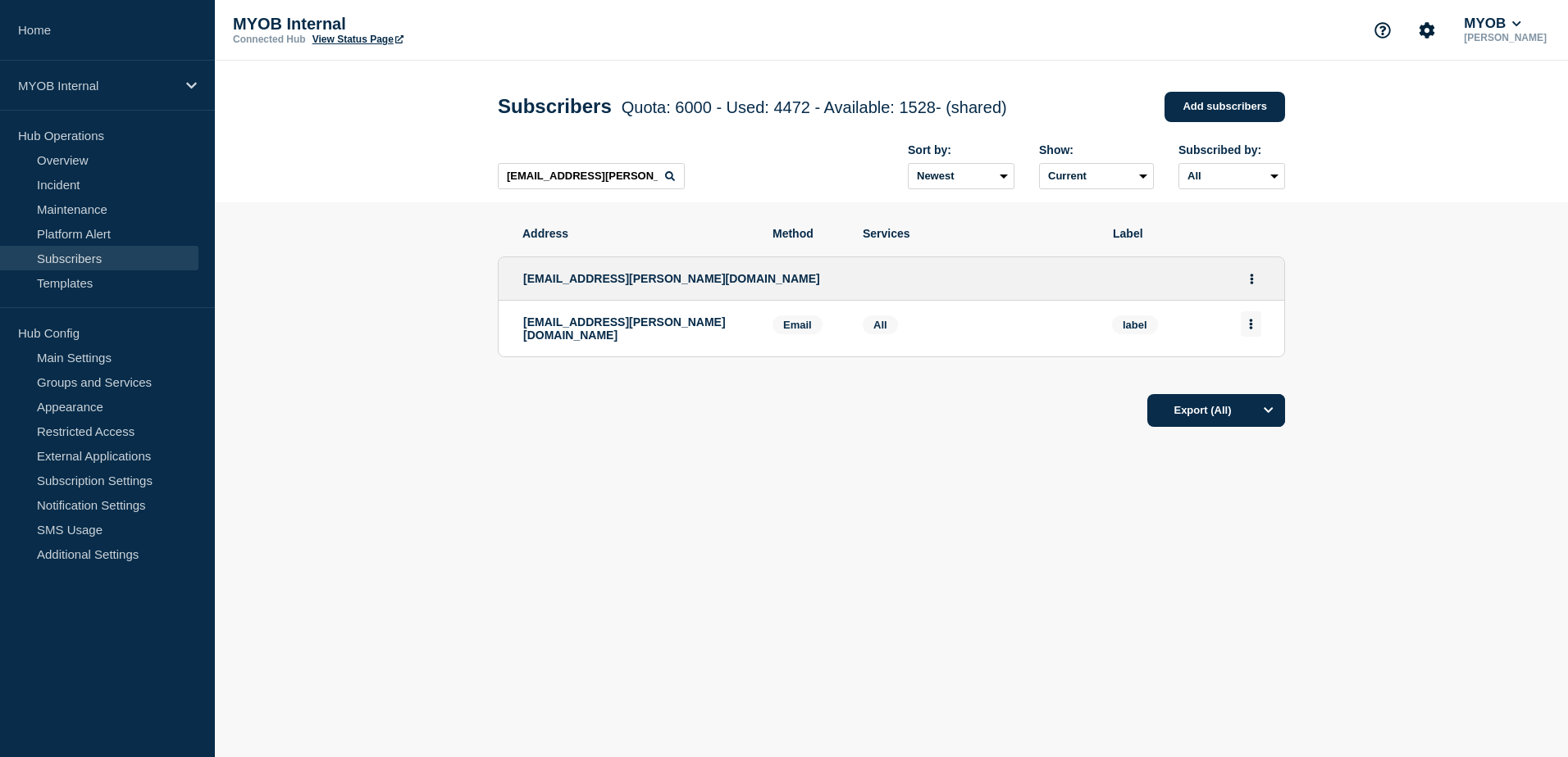
click at [1252, 329] on icon "Actions" at bounding box center [1251, 324] width 4 height 11
click at [1259, 377] on button "Delete" at bounding box center [1251, 371] width 31 height 13
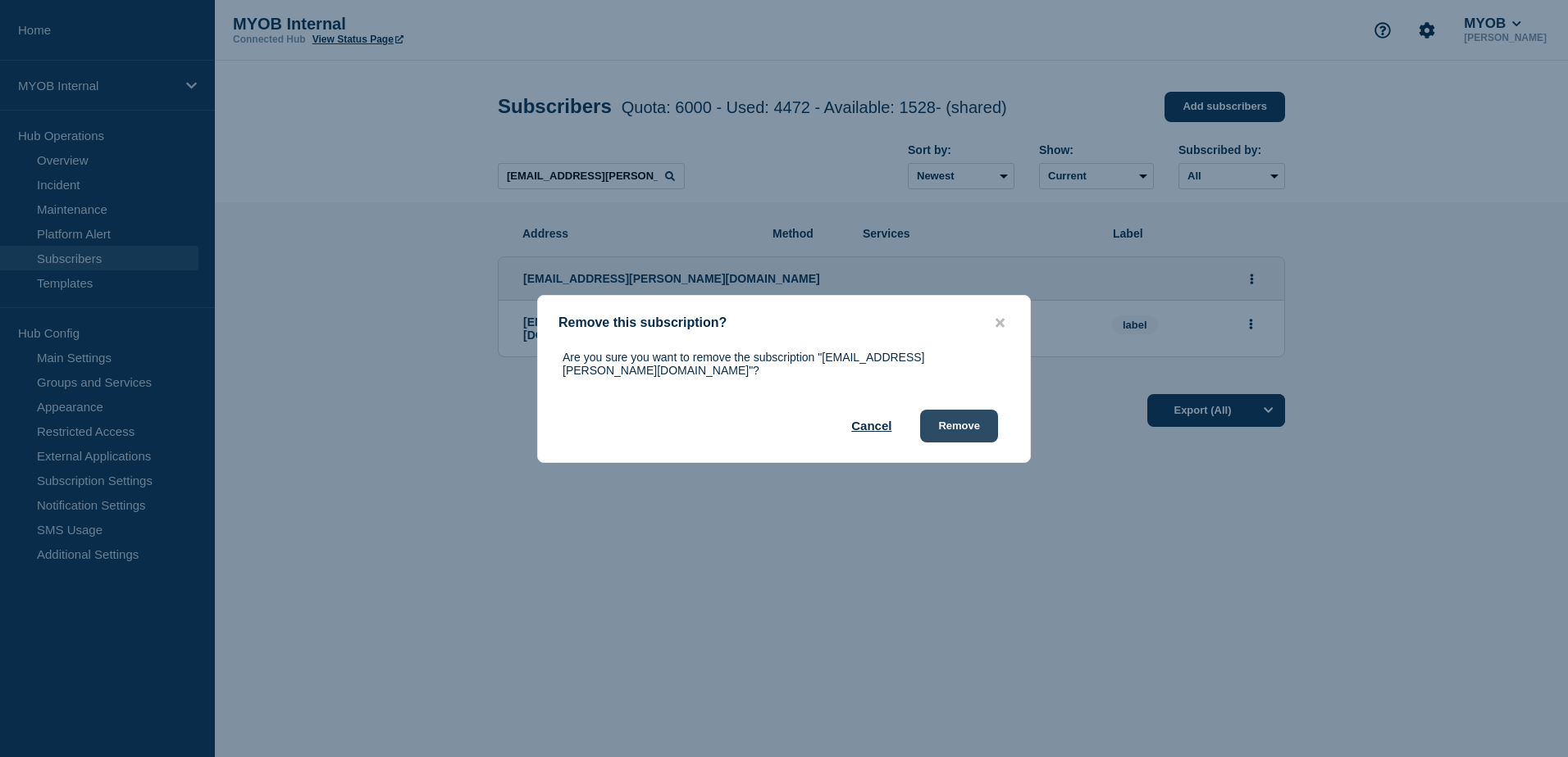
click at [976, 417] on button "Remove" at bounding box center [959, 426] width 78 height 33
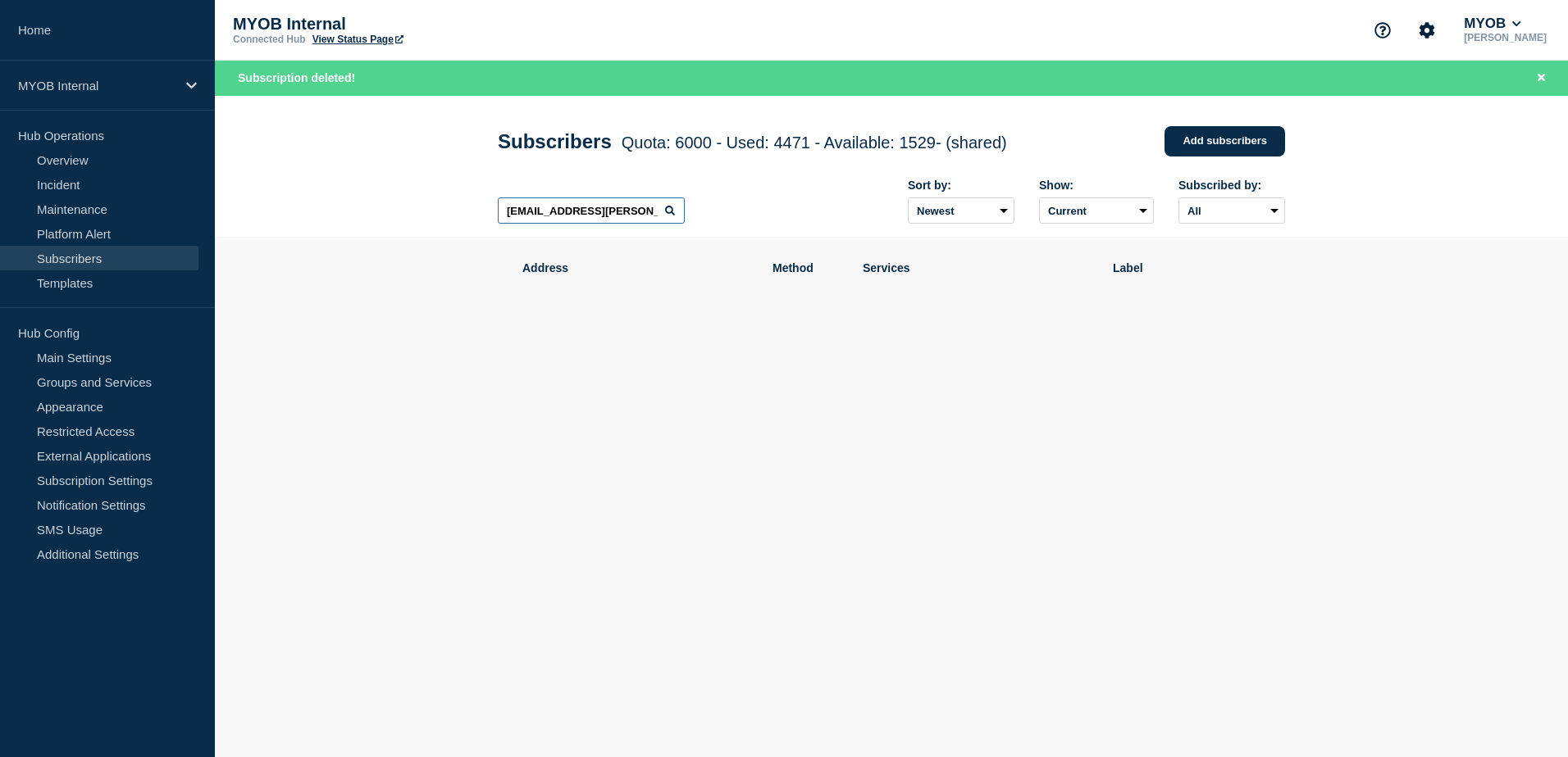
drag, startPoint x: 515, startPoint y: 213, endPoint x: 317, endPoint y: 207, distance: 198.1
click at [317, 207] on header "Subscribers Quota: 6000 - Used: 4471 - Available: 1529 - (shared) Quota Used Av…" at bounding box center [890, 167] width 1352 height 142
paste input "[EMAIL_ADDRESS][PERSON_NAME][DOMAIN_NAME]"
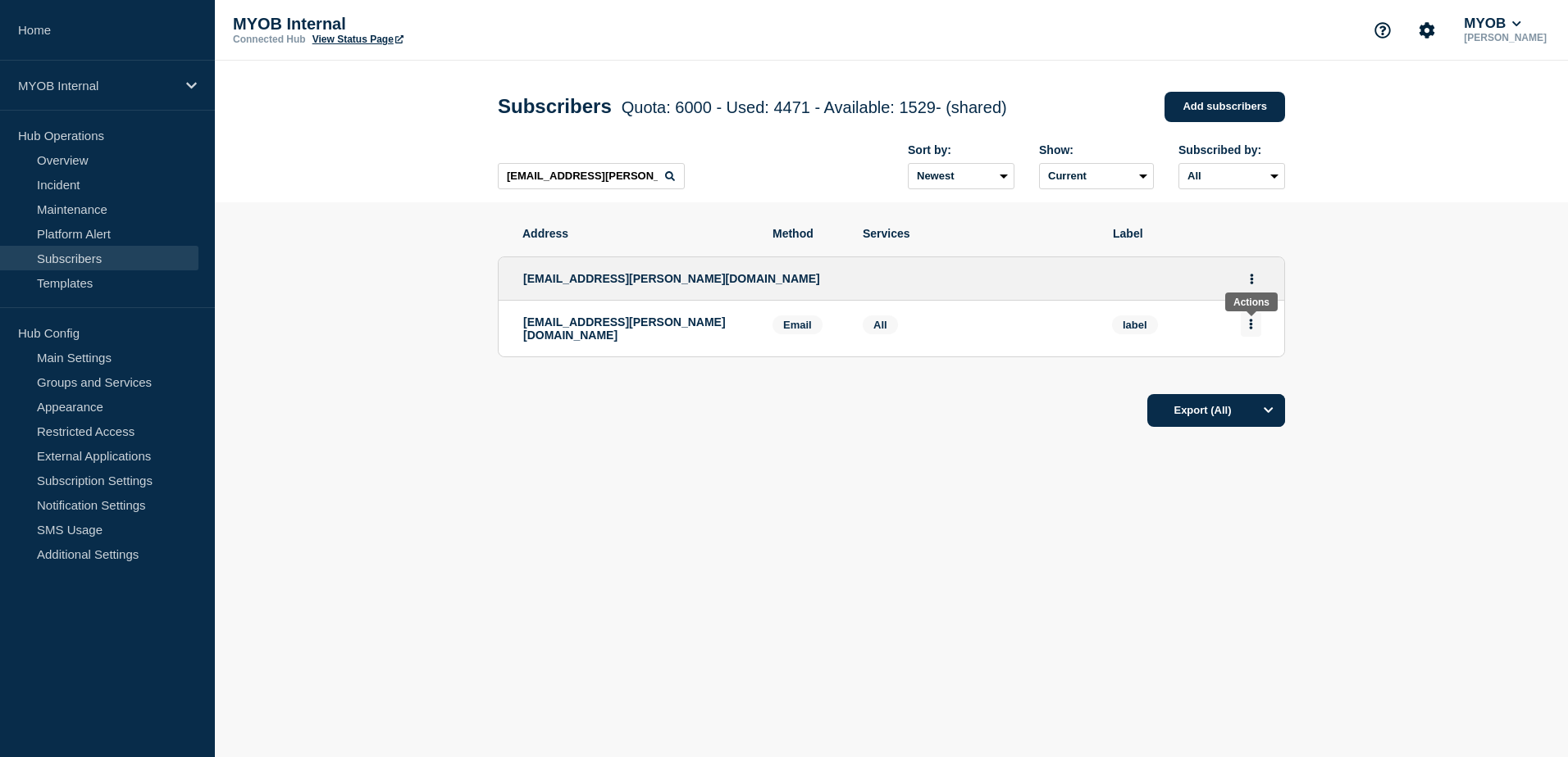
click at [1252, 328] on icon "Actions" at bounding box center [1251, 324] width 4 height 11
click at [1255, 371] on button "Delete" at bounding box center [1251, 371] width 31 height 13
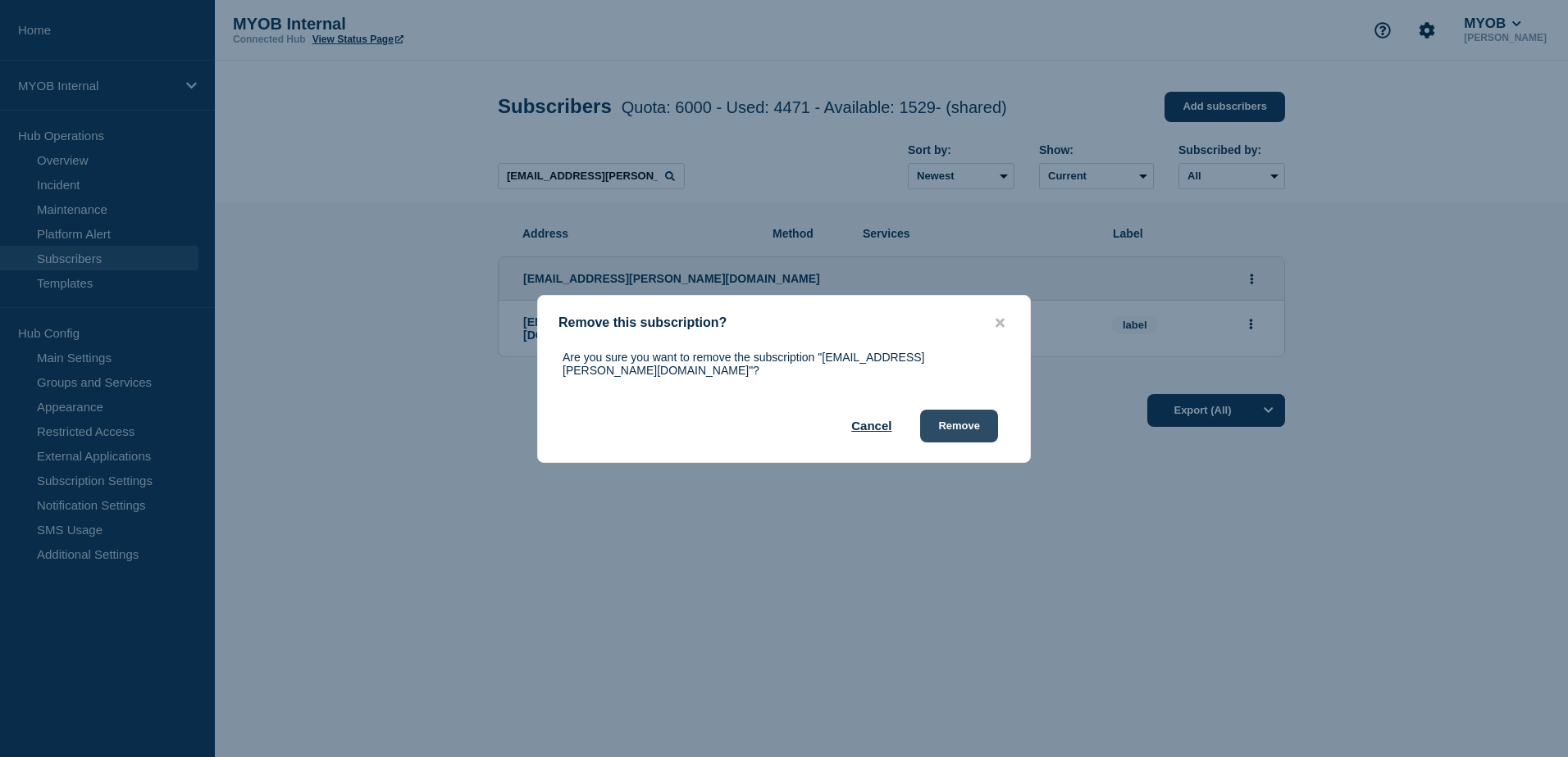
click at [961, 421] on button "Remove" at bounding box center [959, 426] width 78 height 33
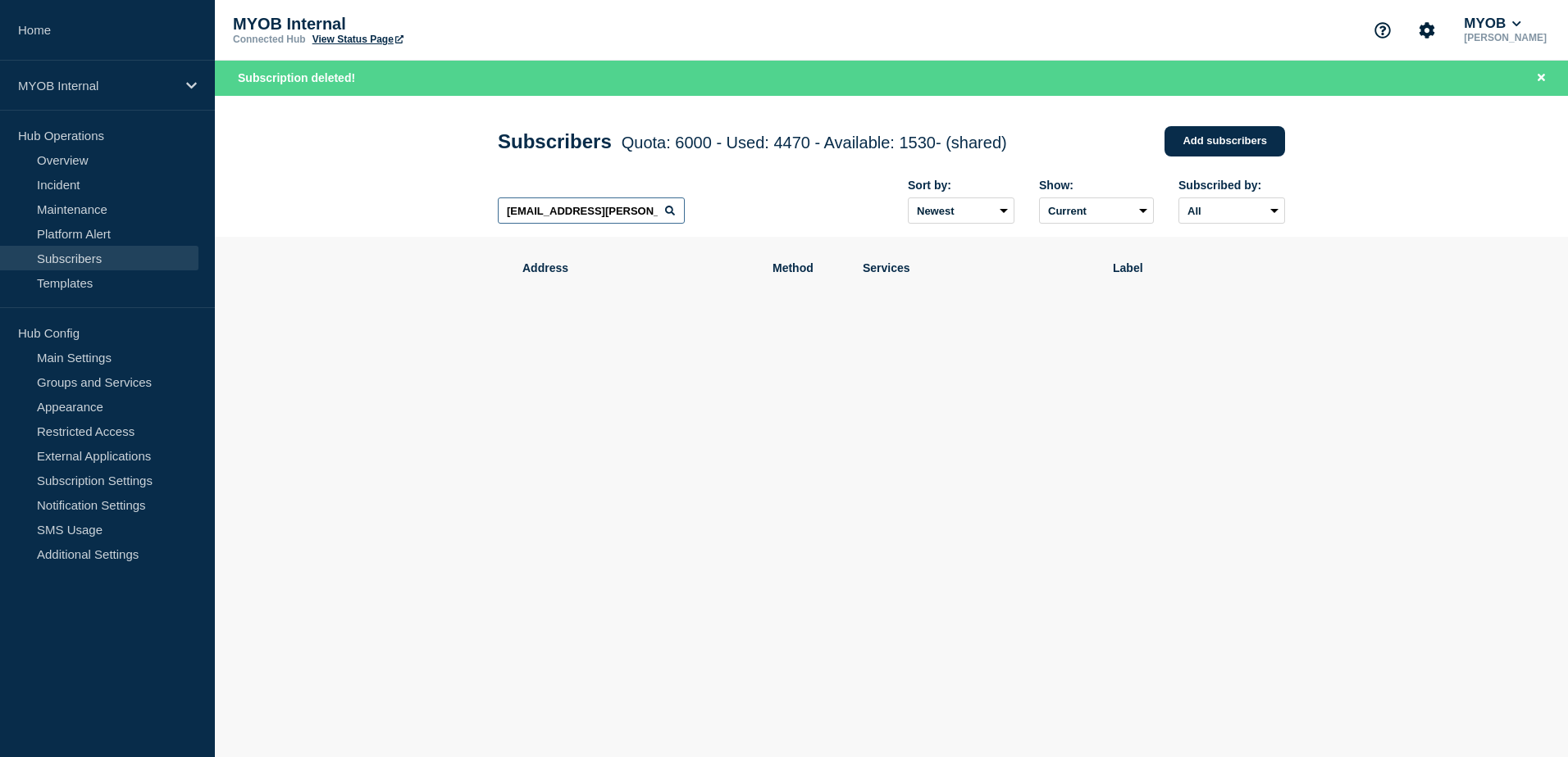
drag, startPoint x: 536, startPoint y: 214, endPoint x: 456, endPoint y: 212, distance: 80.0
click at [456, 212] on header "Subscribers Quota: 6000 - Used: 4470 - Available: 1530 - (shared) Quota Used Av…" at bounding box center [890, 167] width 1352 height 142
paste input "[EMAIL_ADDRESS][DOMAIN_NAME]"
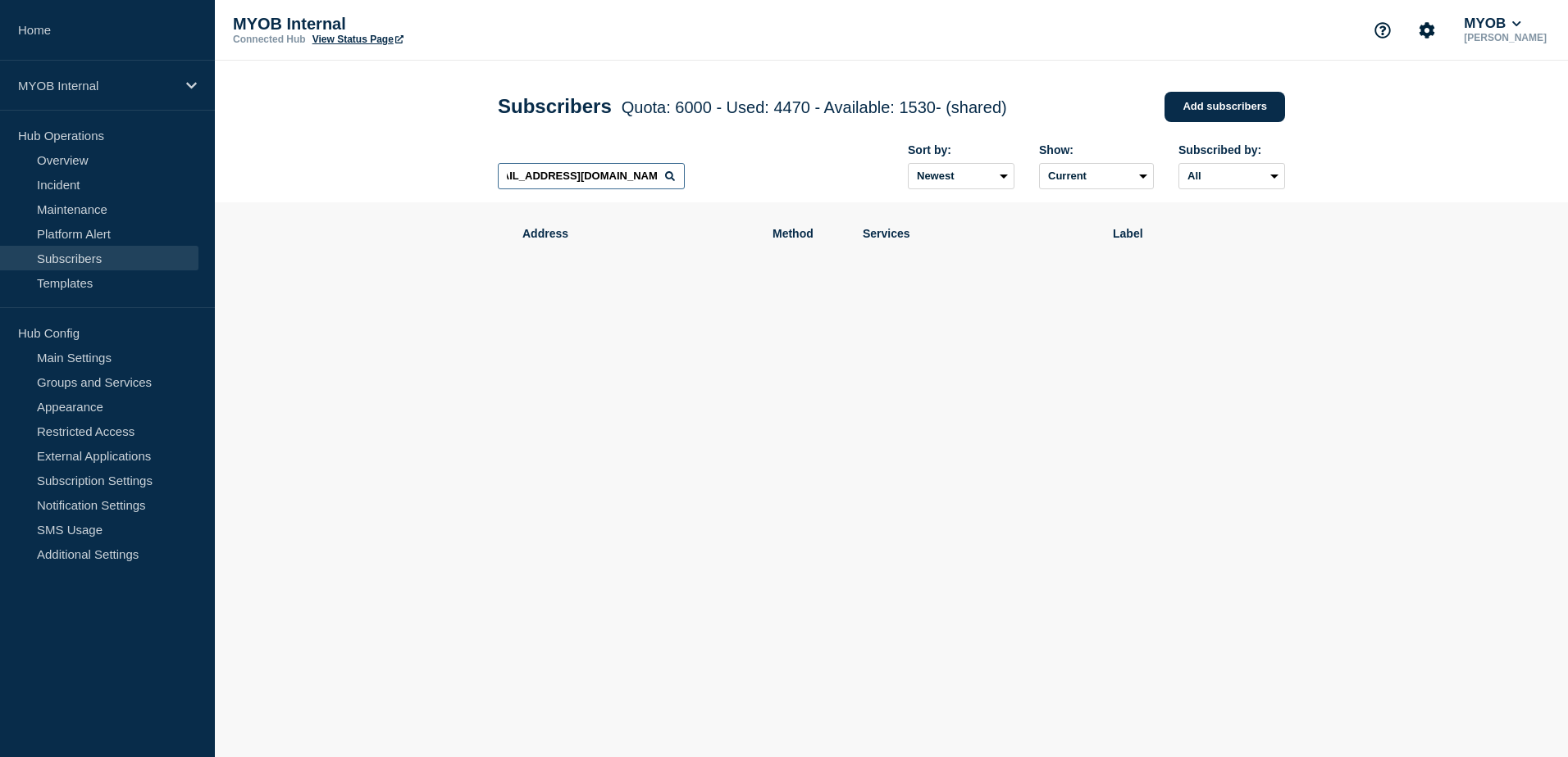
scroll to position [0, 22]
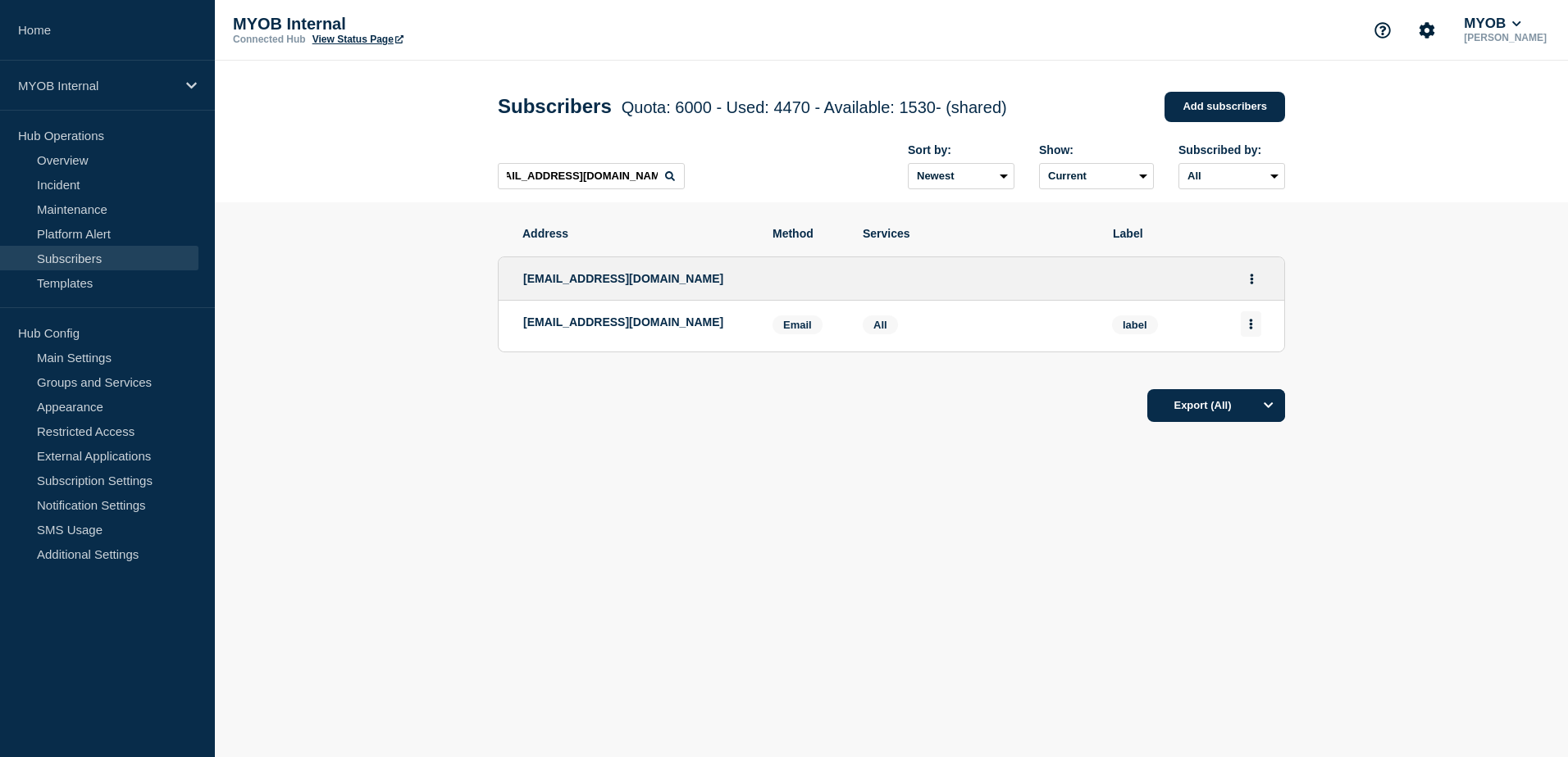
click at [1249, 333] on button "Actions" at bounding box center [1250, 324] width 21 height 25
click at [1243, 372] on button "Delete" at bounding box center [1251, 371] width 31 height 13
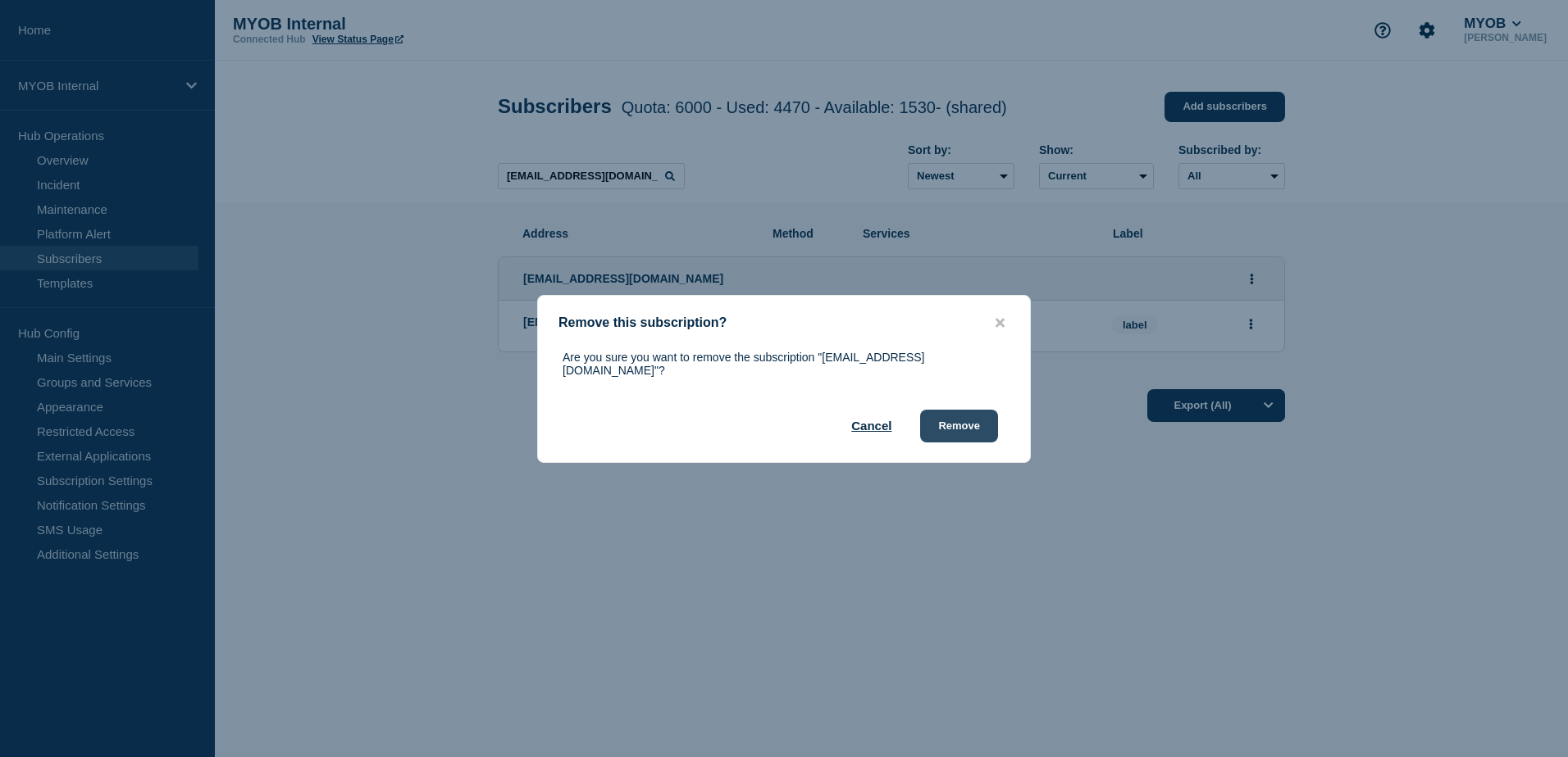
click at [990, 430] on button "Remove" at bounding box center [959, 426] width 78 height 33
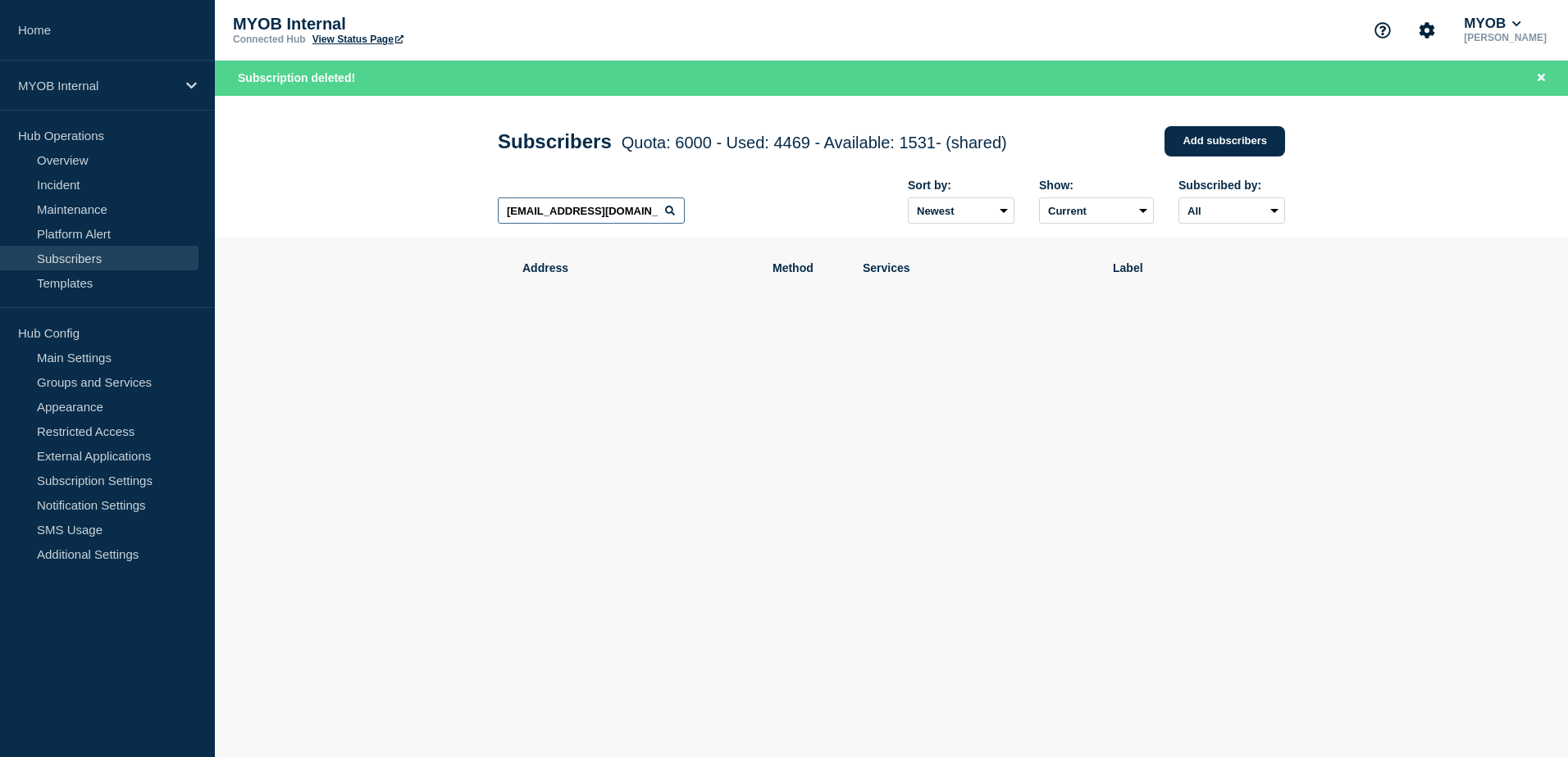
drag, startPoint x: 661, startPoint y: 216, endPoint x: 359, endPoint y: 219, distance: 302.0
click at [359, 219] on header "Subscribers Quota: 6000 - Used: 4469 - Available: 1531 - (shared) Quota Used Av…" at bounding box center [890, 167] width 1352 height 142
type input "m"
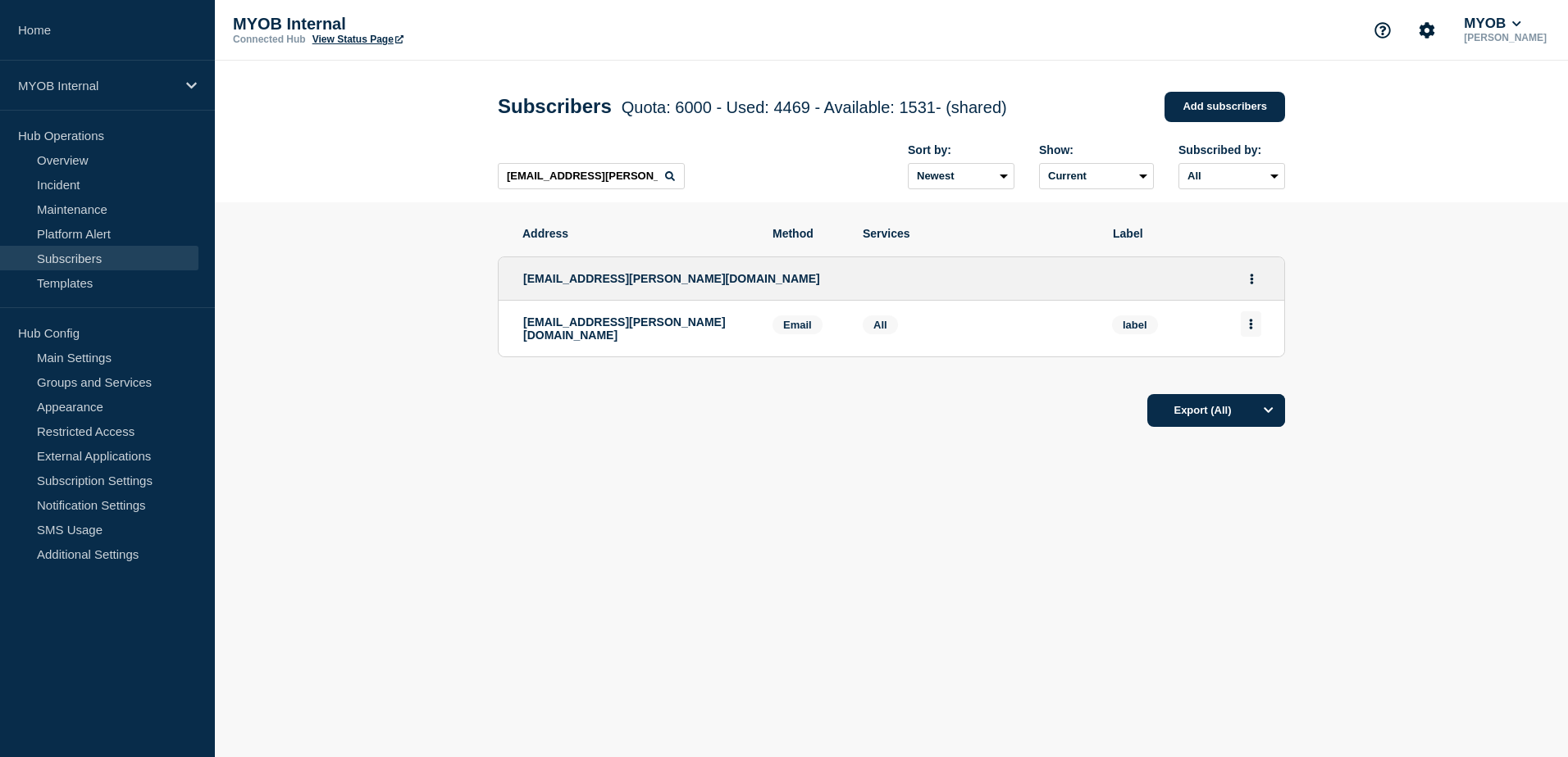
drag, startPoint x: 1250, startPoint y: 330, endPoint x: 1255, endPoint y: 339, distance: 10.3
click at [1251, 330] on icon "Actions" at bounding box center [1251, 324] width 5 height 11
click at [1258, 382] on div "Delete" at bounding box center [1251, 370] width 77 height 59
click at [1255, 377] on button "Delete" at bounding box center [1251, 371] width 31 height 13
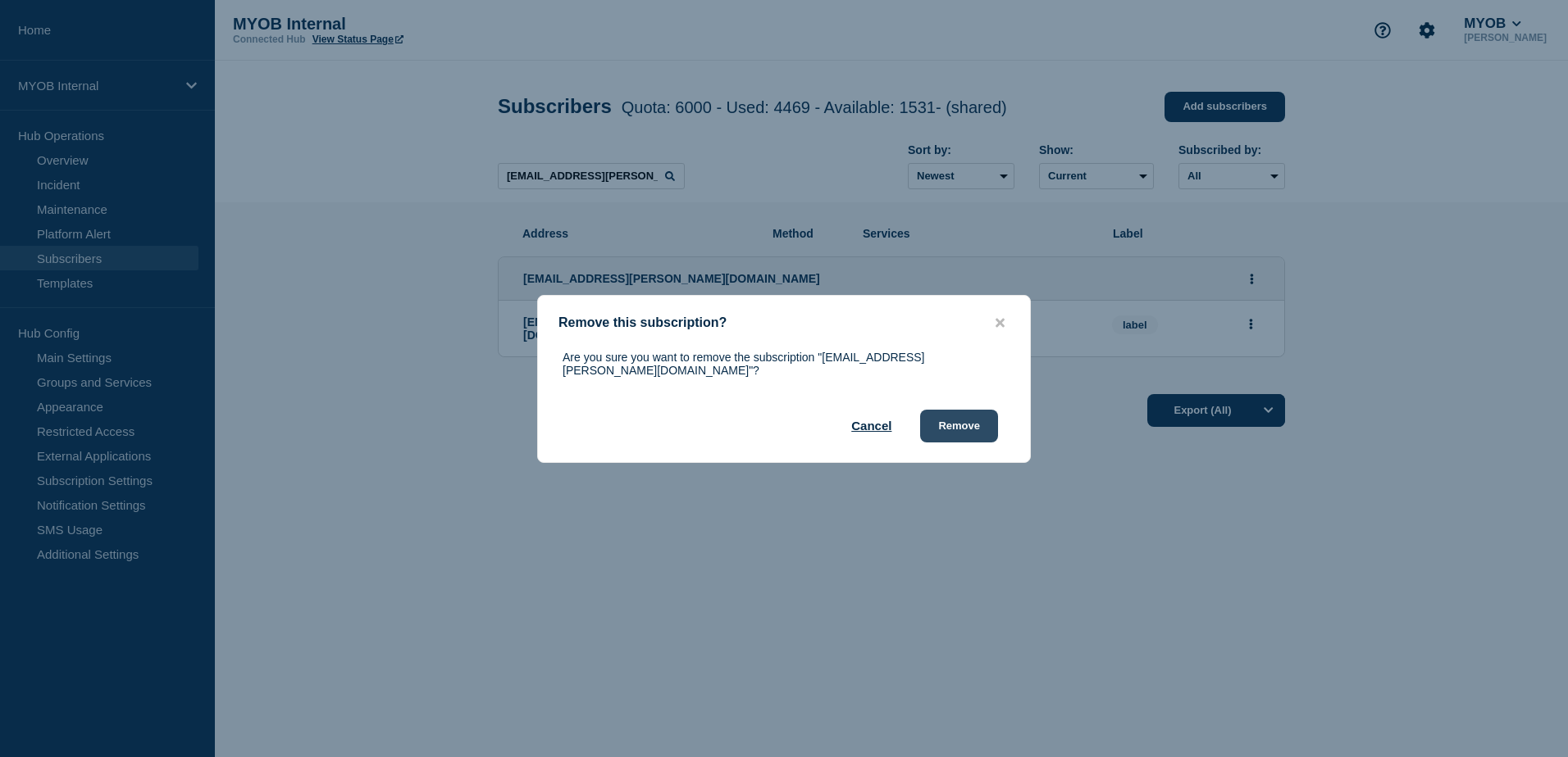
click at [983, 424] on button "Remove" at bounding box center [959, 426] width 78 height 33
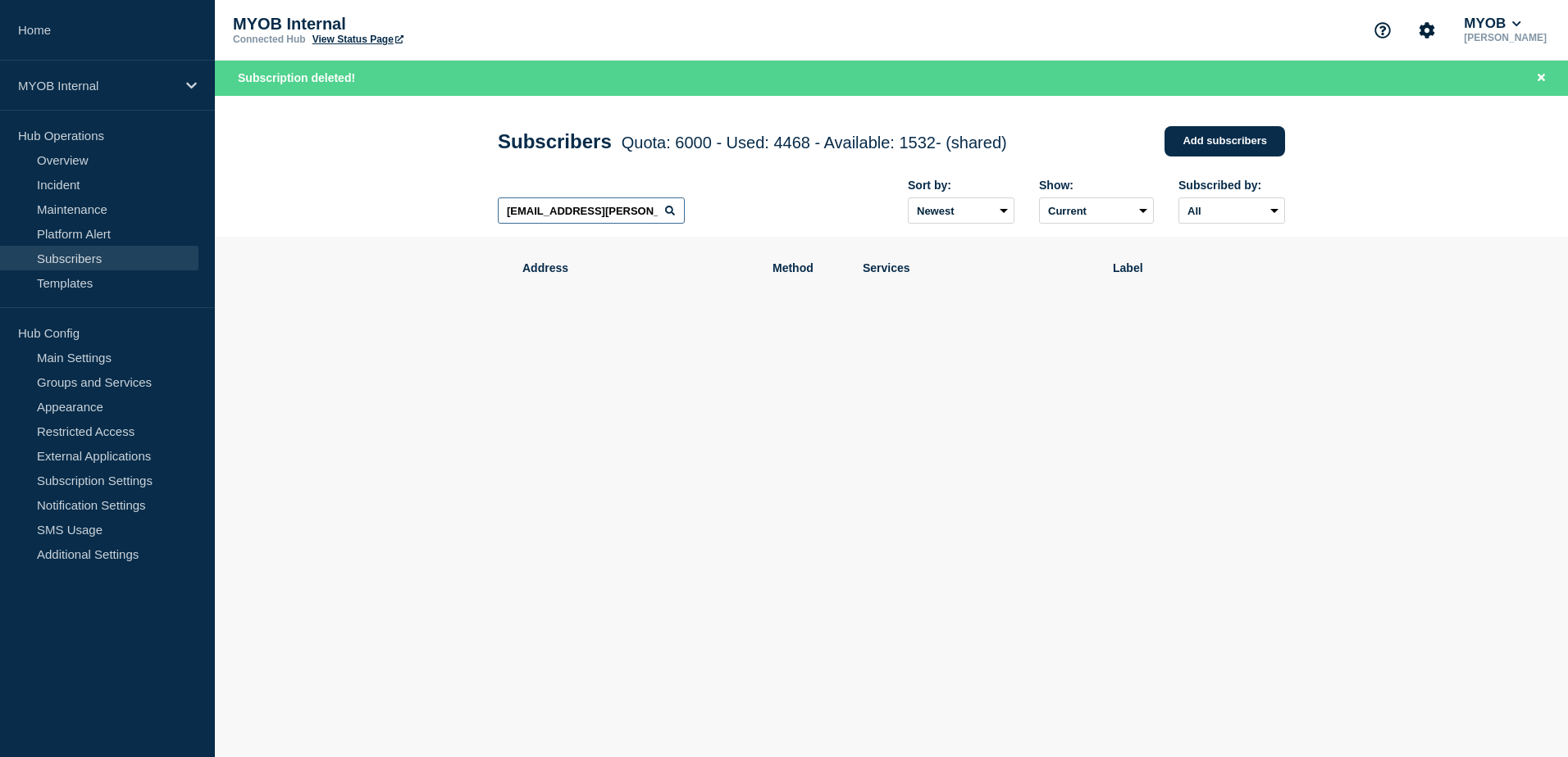
drag, startPoint x: 649, startPoint y: 223, endPoint x: 323, endPoint y: 210, distance: 326.3
click at [323, 210] on header "Subscribers Quota: 6000 - Used: 4468 - Available: 1532 - (shared) Quota Used Av…" at bounding box center [890, 167] width 1352 height 142
paste input "[PERSON_NAME][EMAIL_ADDRESS][PERSON_NAME][DOMAIN_NAME]"
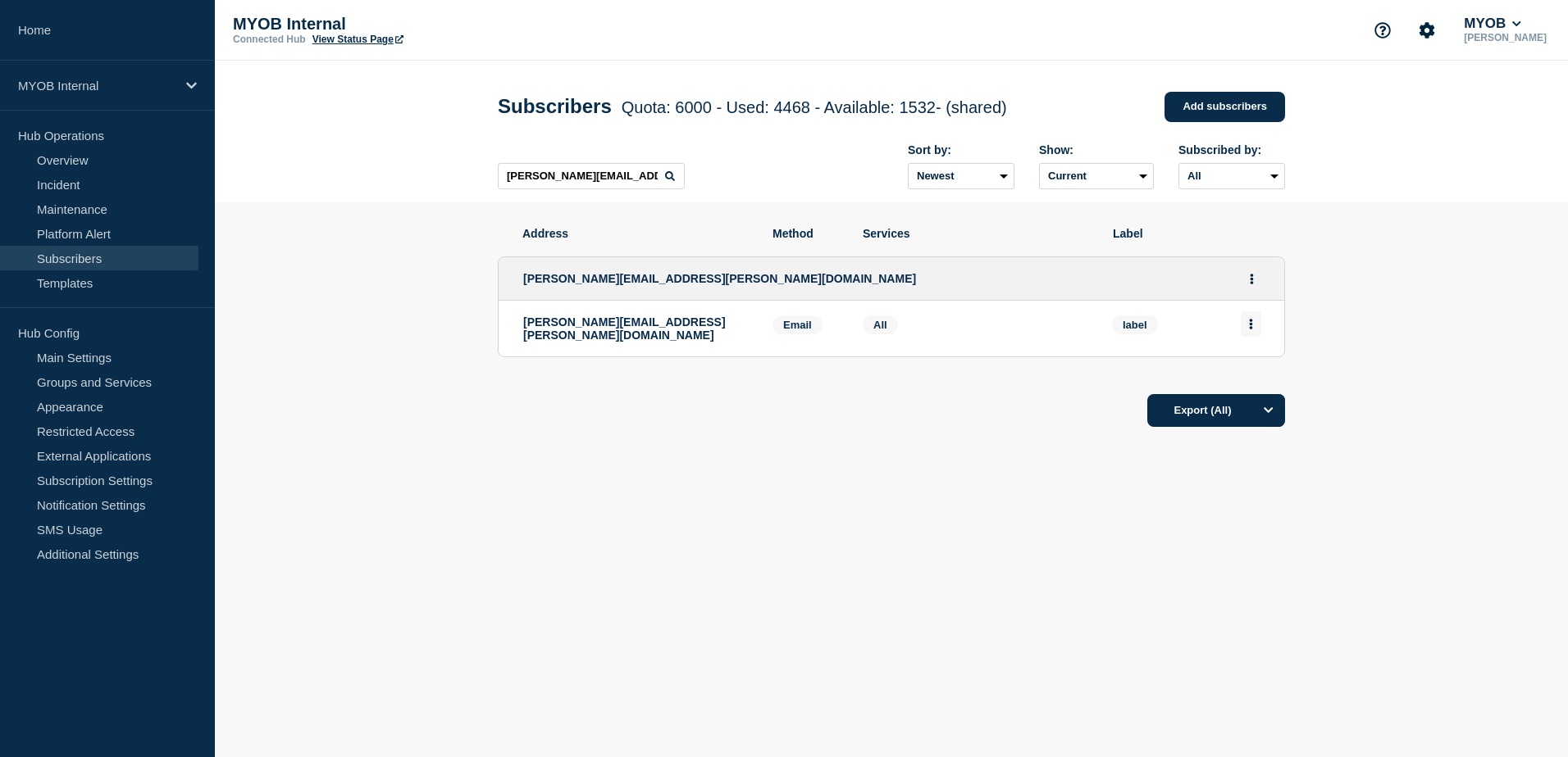
click at [1249, 330] on icon "Actions" at bounding box center [1251, 324] width 5 height 11
click at [1245, 374] on button "Delete" at bounding box center [1251, 371] width 31 height 13
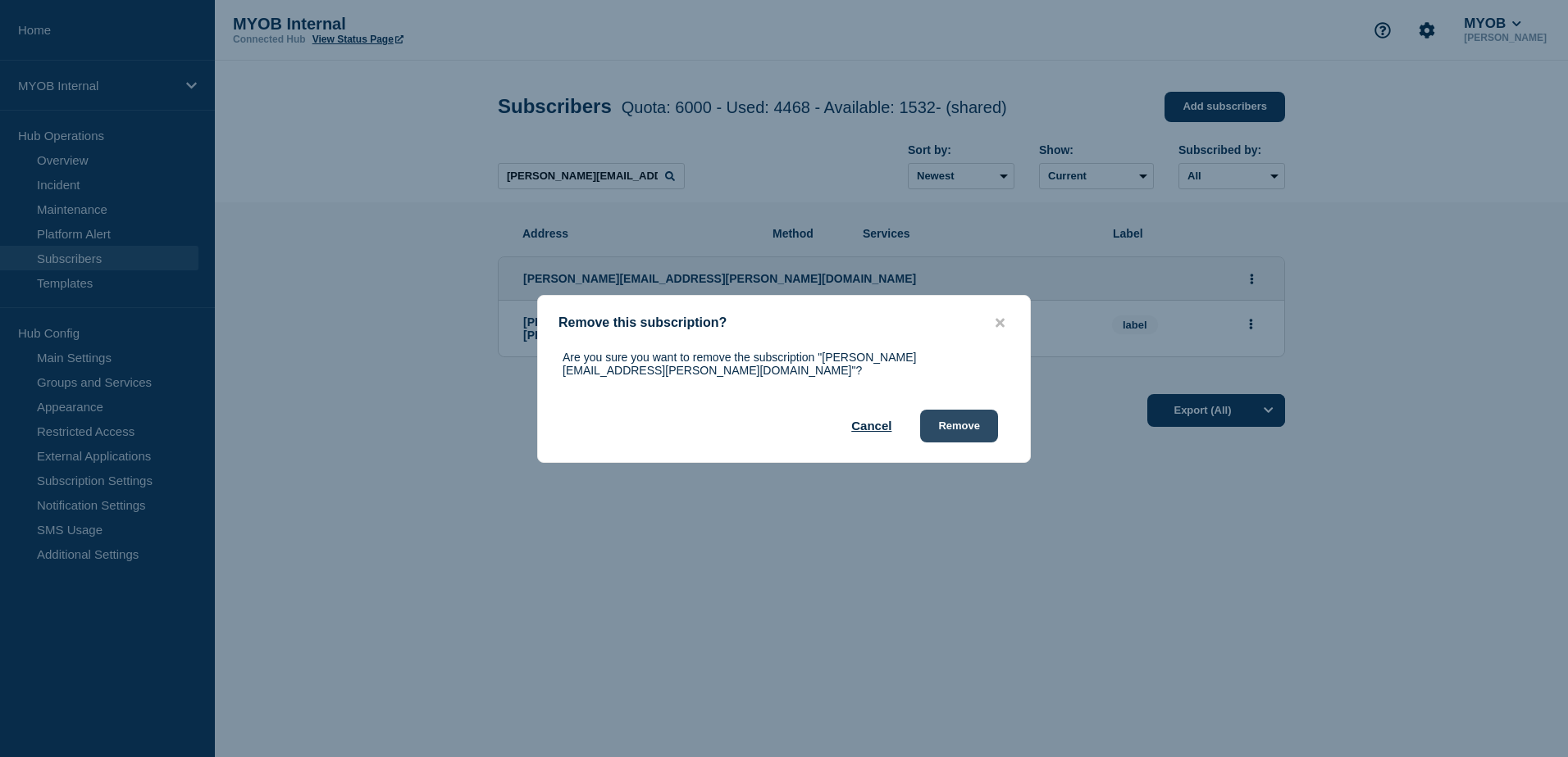
click at [995, 421] on button "Remove" at bounding box center [959, 426] width 78 height 33
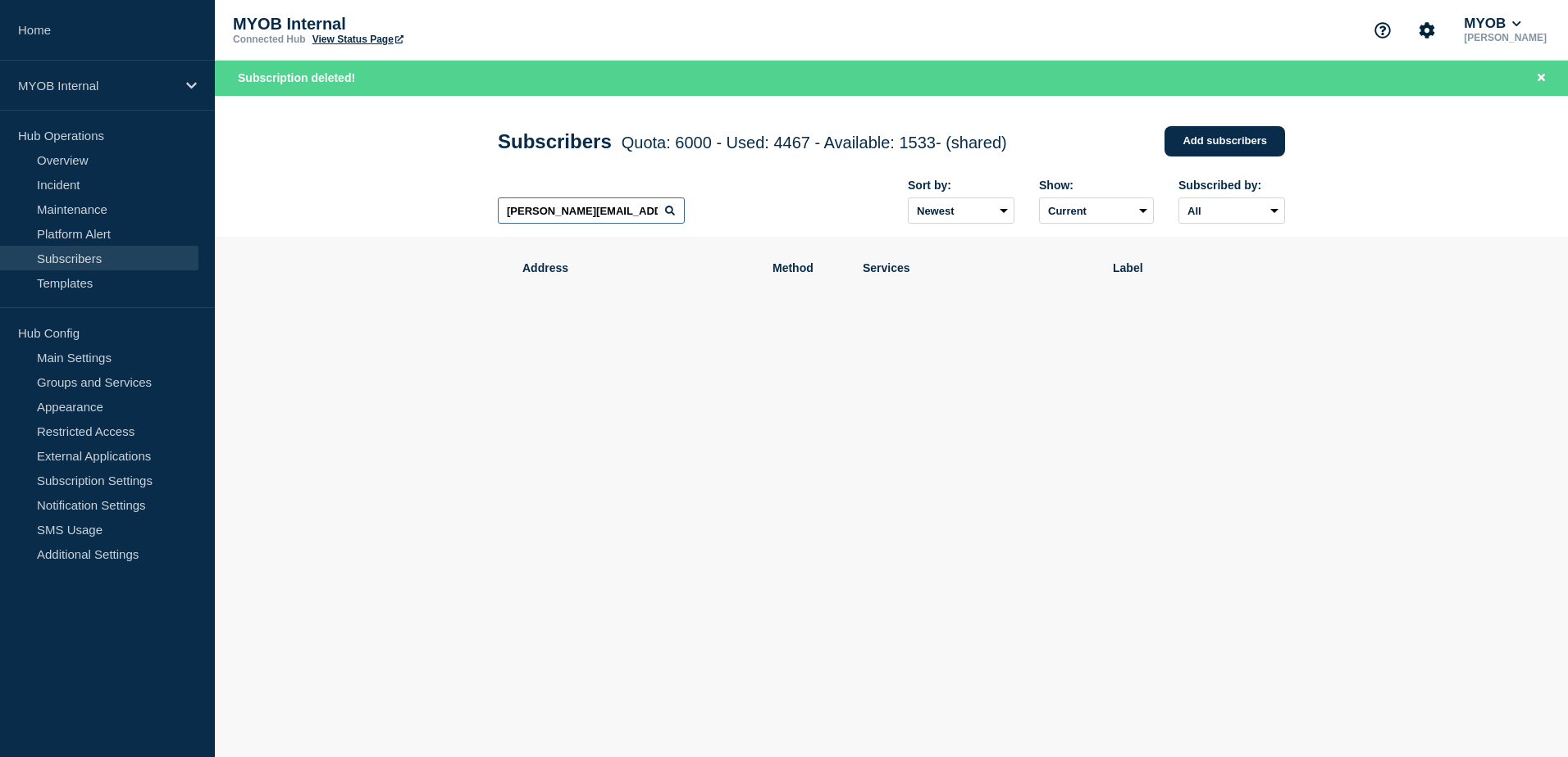
drag, startPoint x: 640, startPoint y: 213, endPoint x: 377, endPoint y: 216, distance: 263.0
click at [377, 216] on header "Subscribers Quota: 6000 - Used: 4467 - Available: 1533 - (shared) Quota Used Av…" at bounding box center [890, 167] width 1352 height 142
paste input "[PERSON_NAME][EMAIL_ADDRESS][PERSON_NAME][DOMAIN_NAME]"
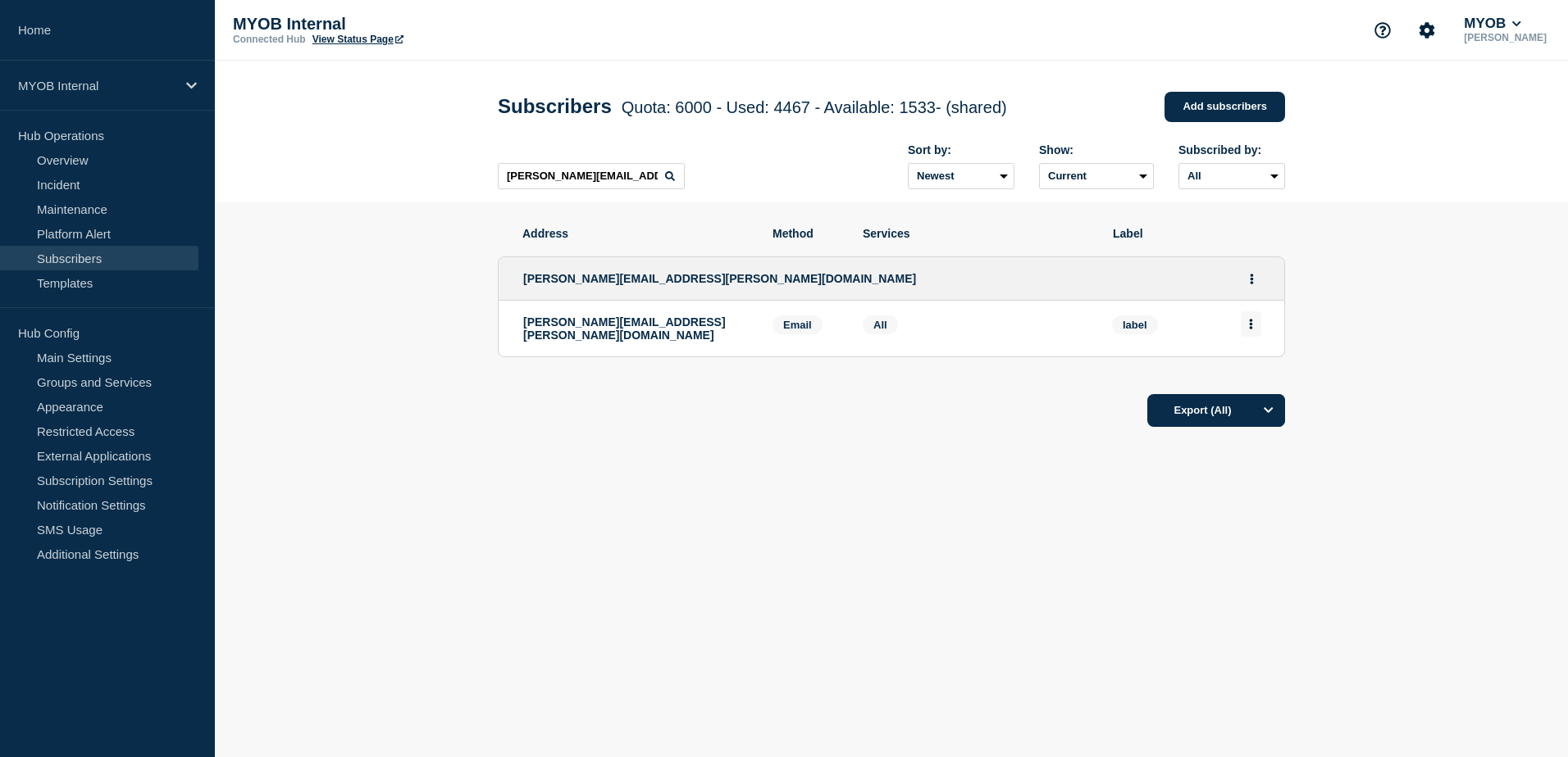
click at [1256, 331] on button "Actions" at bounding box center [1250, 324] width 21 height 25
click at [1267, 371] on div "Delete" at bounding box center [1251, 370] width 77 height 59
click at [1253, 375] on button "Delete" at bounding box center [1251, 371] width 31 height 13
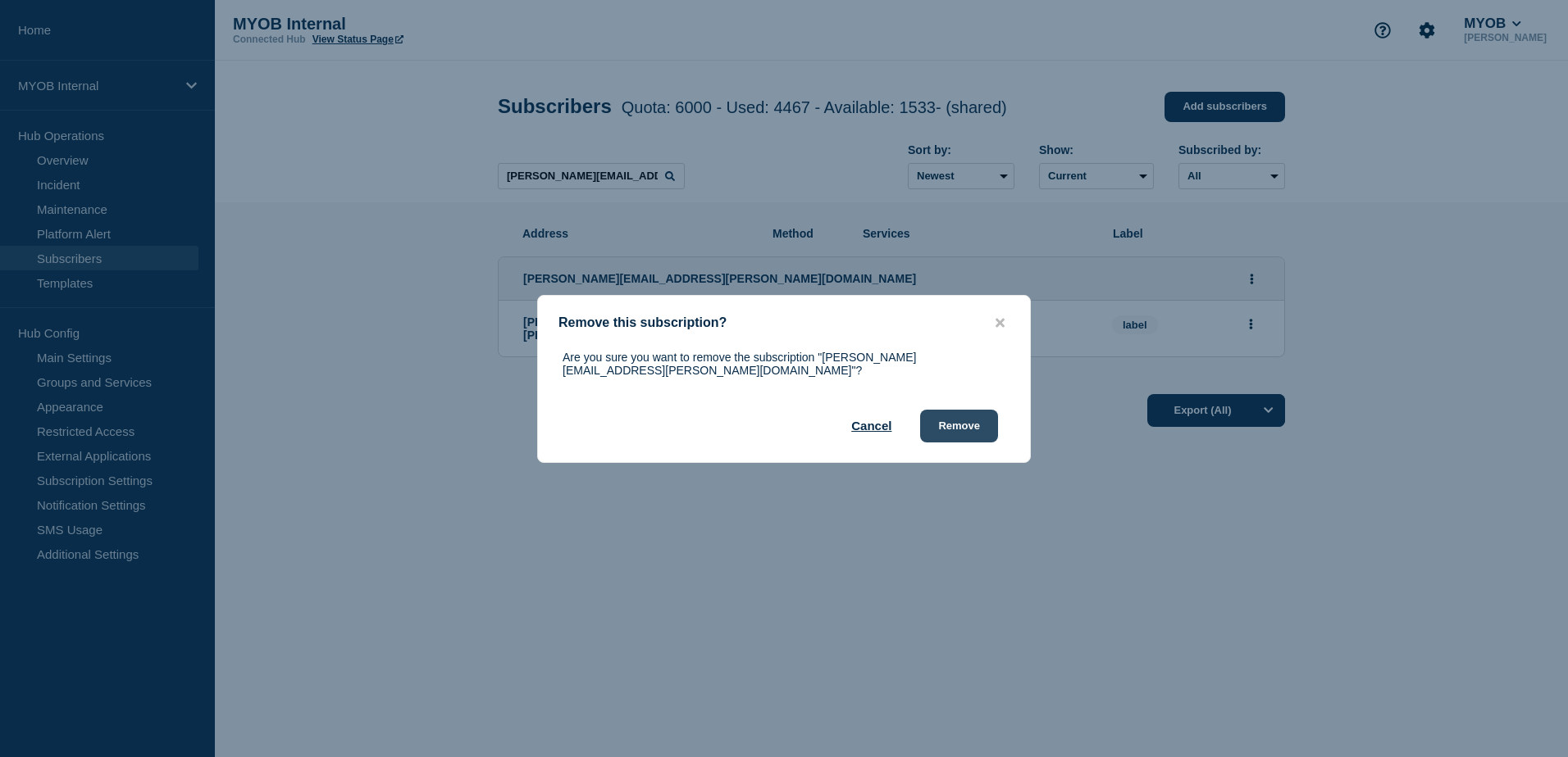
click at [972, 425] on button "Remove" at bounding box center [959, 426] width 78 height 33
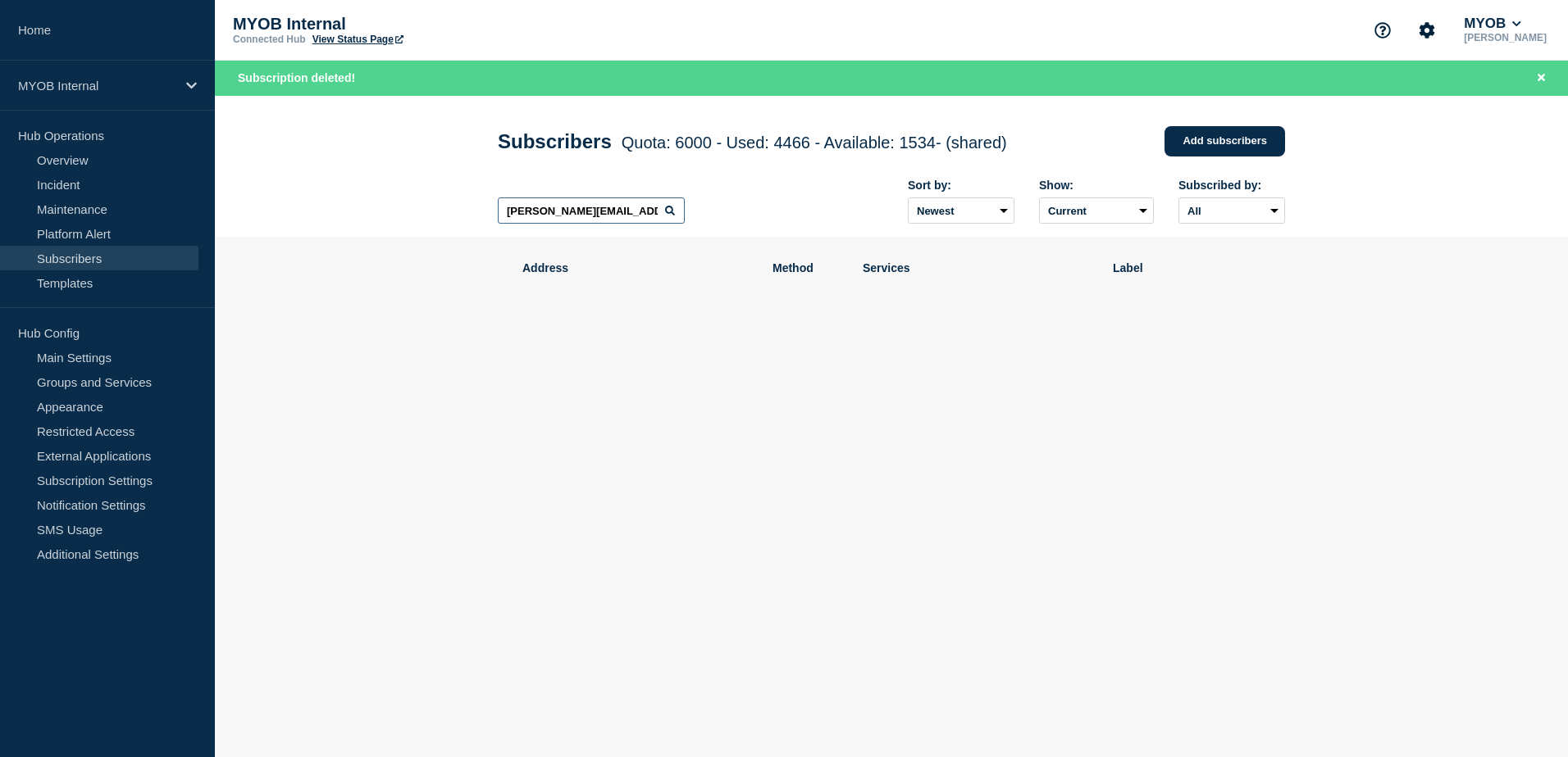
drag, startPoint x: 661, startPoint y: 214, endPoint x: 324, endPoint y: 206, distance: 337.1
click at [324, 206] on header "Subscribers Quota: 6000 - Used: 4466 - Available: 1534 - (shared) Quota Used Av…" at bounding box center [890, 167] width 1352 height 142
paste input "[PERSON_NAME][EMAIL_ADDRESS][DOMAIN_NAME]"
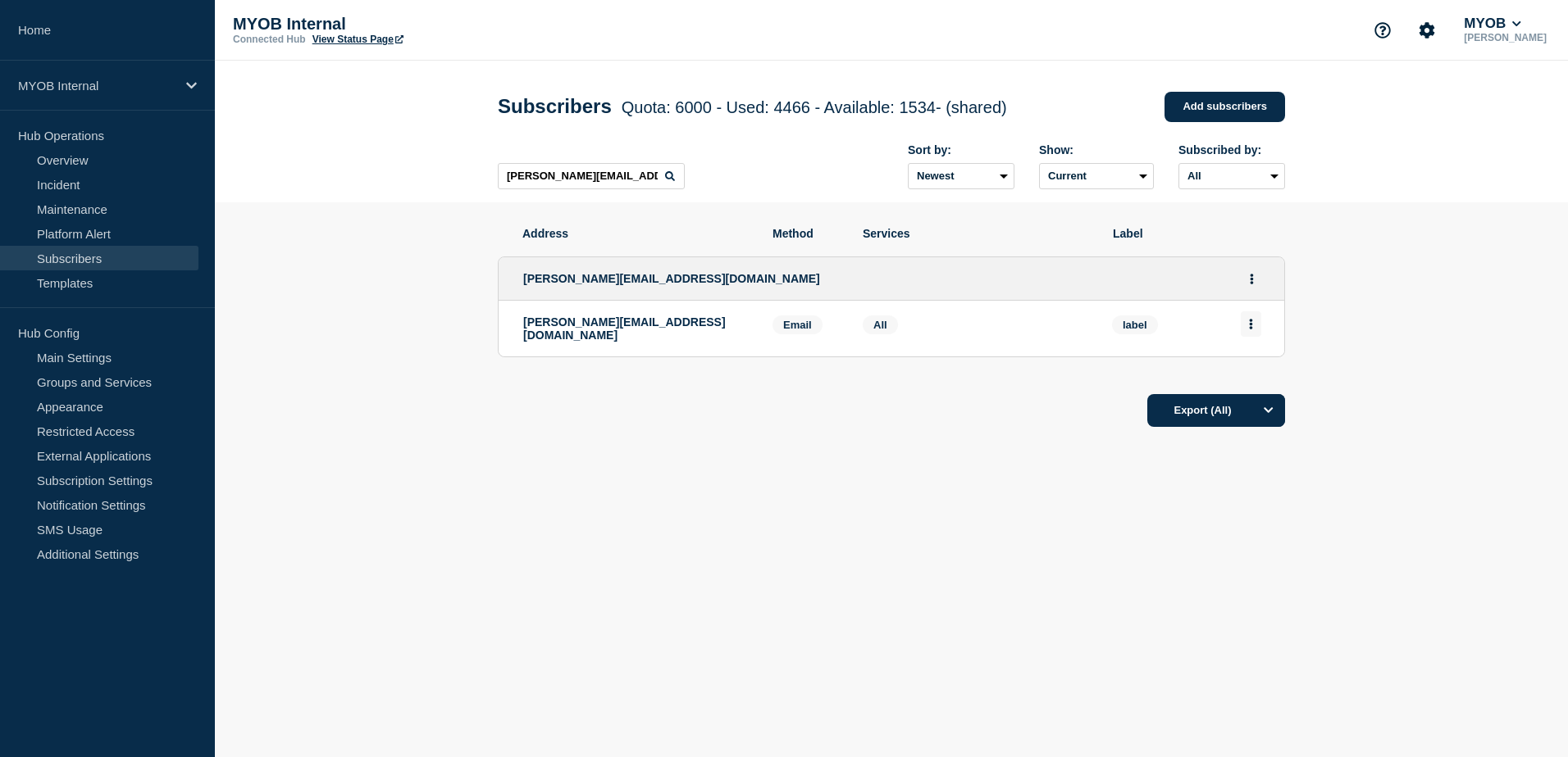
click at [1250, 334] on button "Actions" at bounding box center [1250, 324] width 21 height 25
click at [1255, 376] on button "Delete" at bounding box center [1251, 371] width 31 height 13
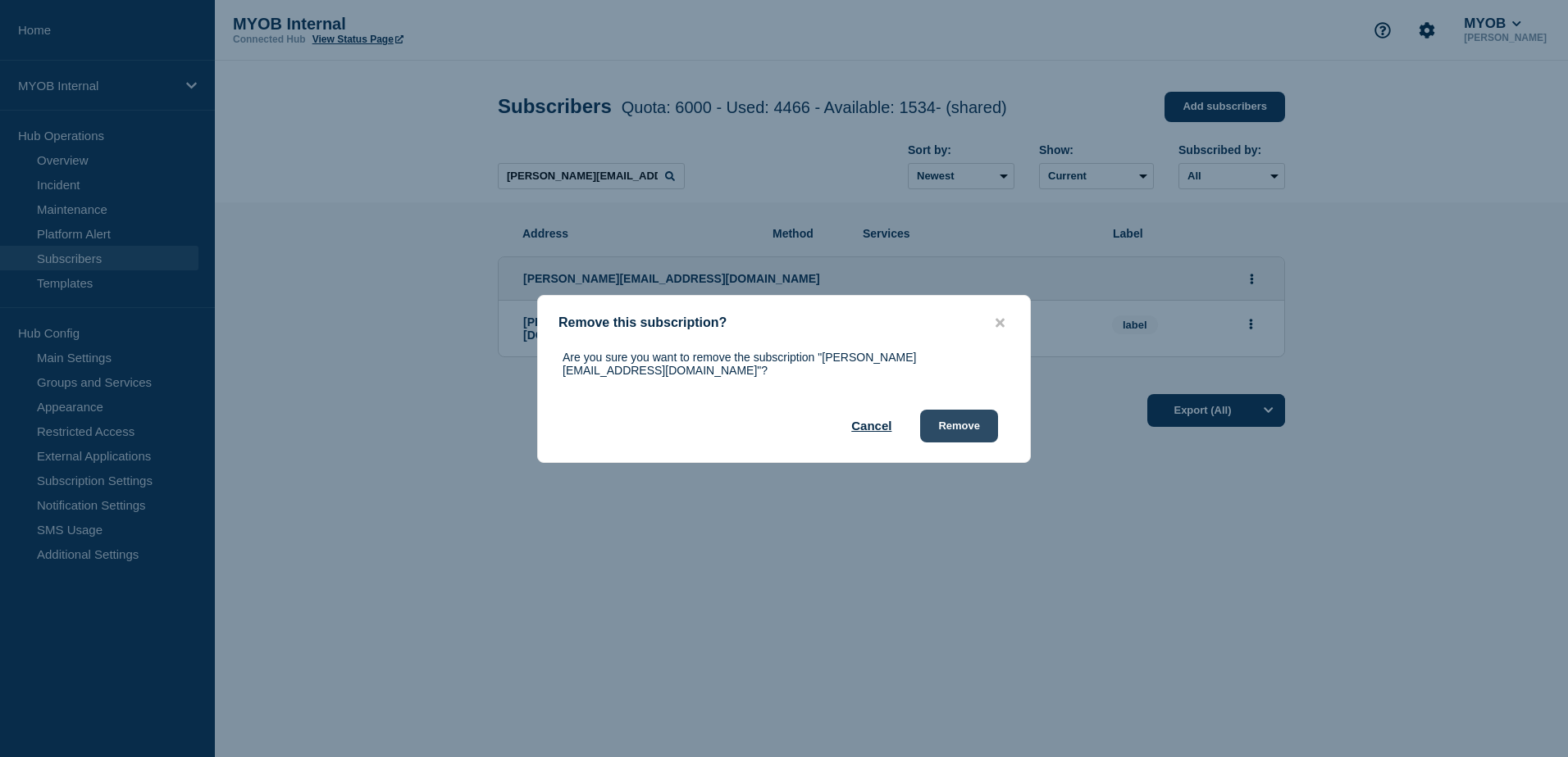
click at [962, 423] on button "Remove" at bounding box center [959, 426] width 78 height 33
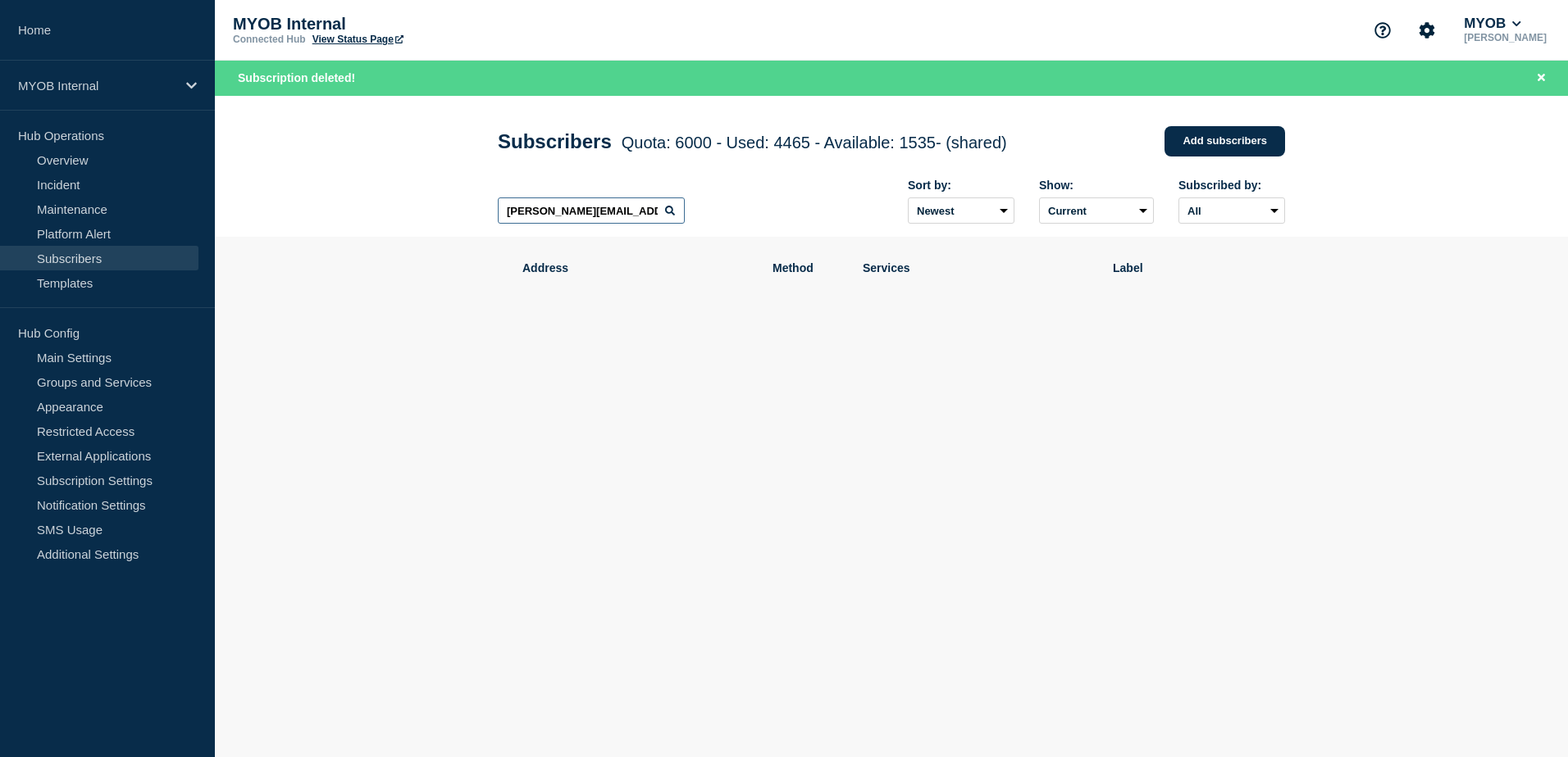
drag, startPoint x: 651, startPoint y: 217, endPoint x: 402, endPoint y: 216, distance: 249.0
click at [402, 216] on header "Subscribers Quota: 6000 - Used: 4465 - Available: 1535 - (shared) Quota Used Av…" at bounding box center [890, 167] width 1352 height 142
paste input "[EMAIL_ADDRESS][DOMAIN_NAME]"
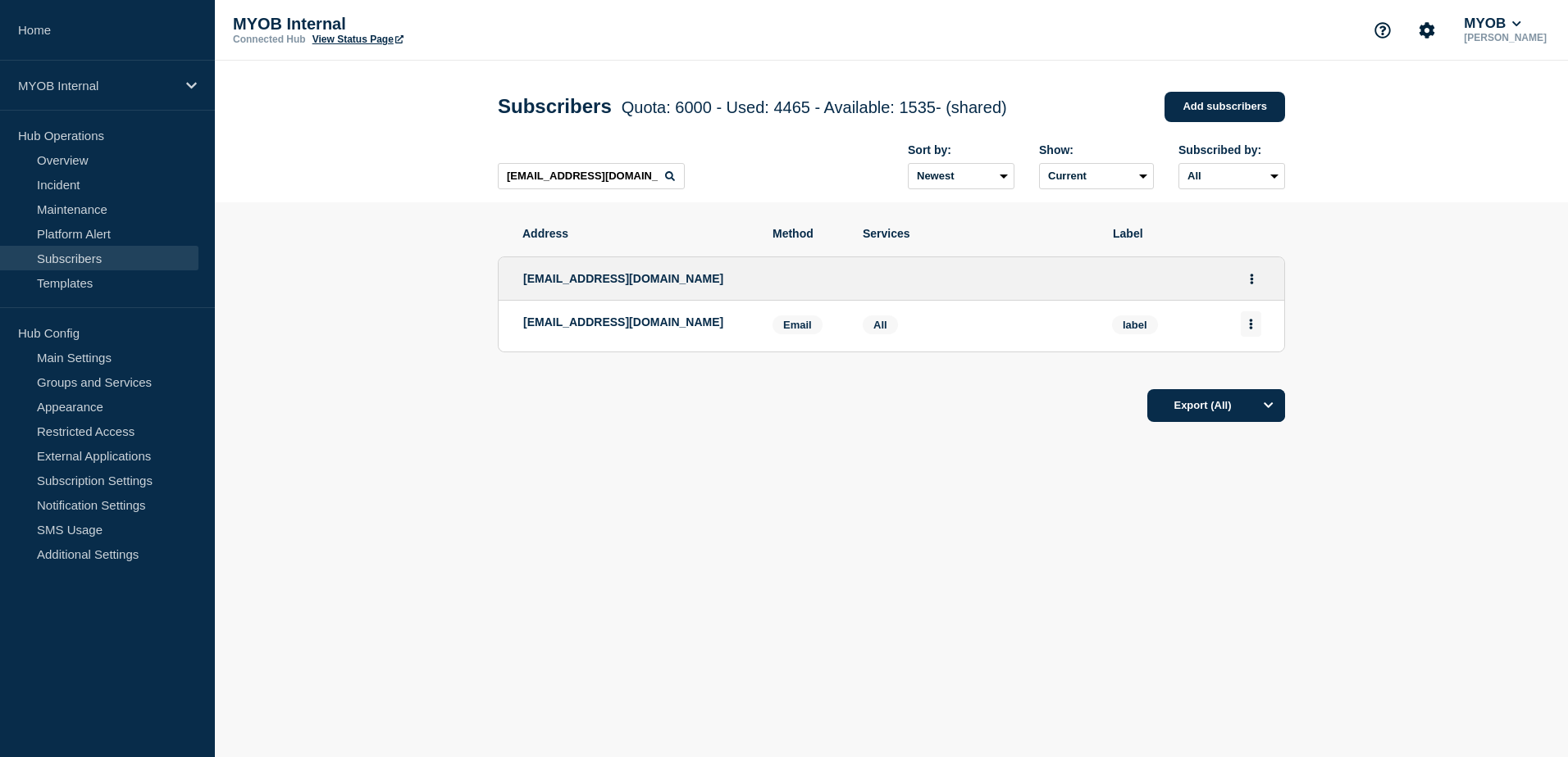
click at [1254, 327] on button "Actions" at bounding box center [1250, 324] width 21 height 25
click at [1256, 373] on button "Delete" at bounding box center [1251, 371] width 31 height 13
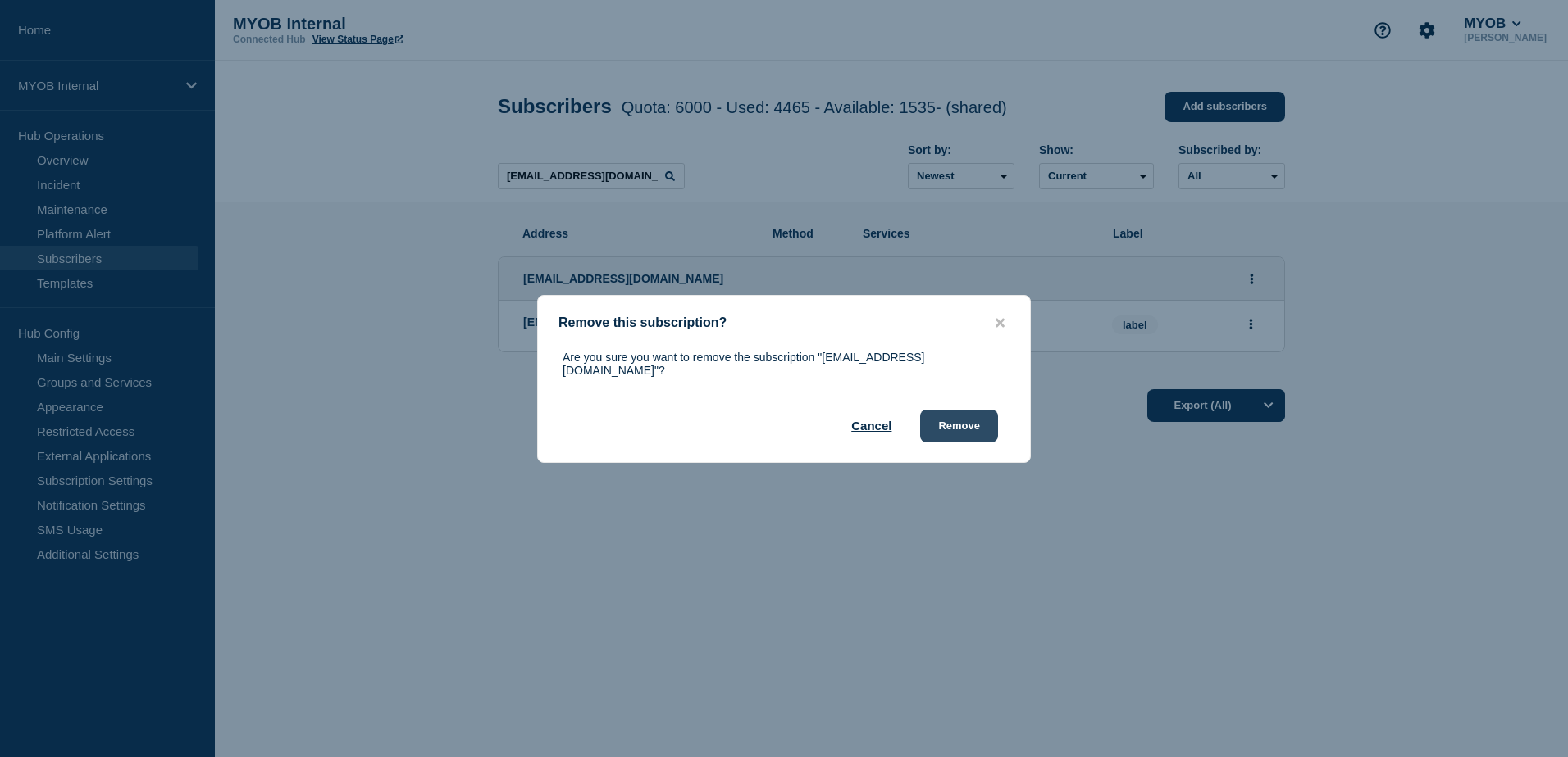
click at [970, 424] on button "Remove" at bounding box center [959, 426] width 78 height 33
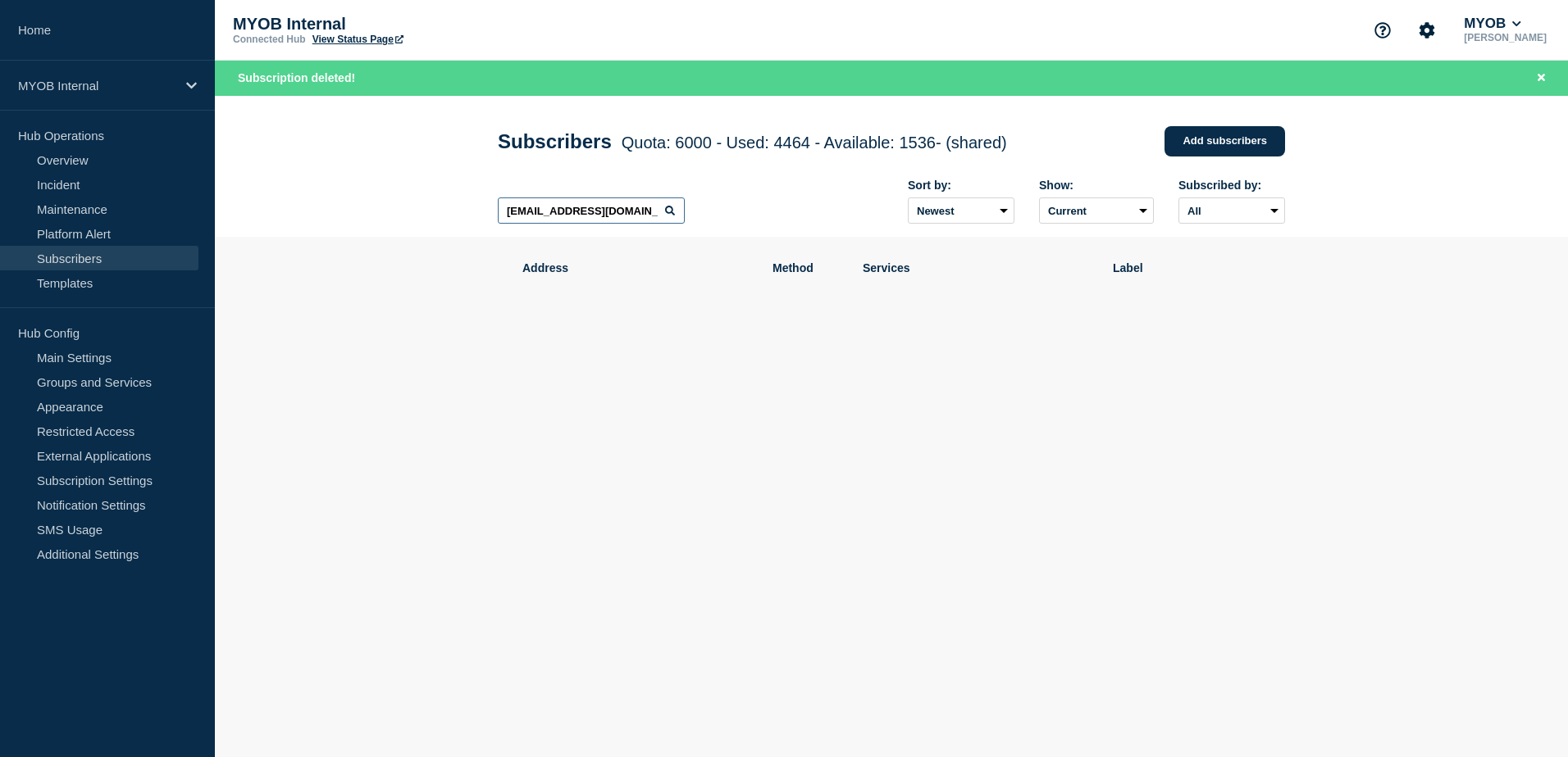
drag, startPoint x: 640, startPoint y: 215, endPoint x: 303, endPoint y: 211, distance: 337.0
click at [303, 211] on header "Subscribers Quota: 6000 - Used: 4464 - Available: 1536 - (shared) Quota Used Av…" at bounding box center [890, 167] width 1352 height 142
paste input "[PERSON_NAME][EMAIL_ADDRESS][DOMAIN_NAME]"
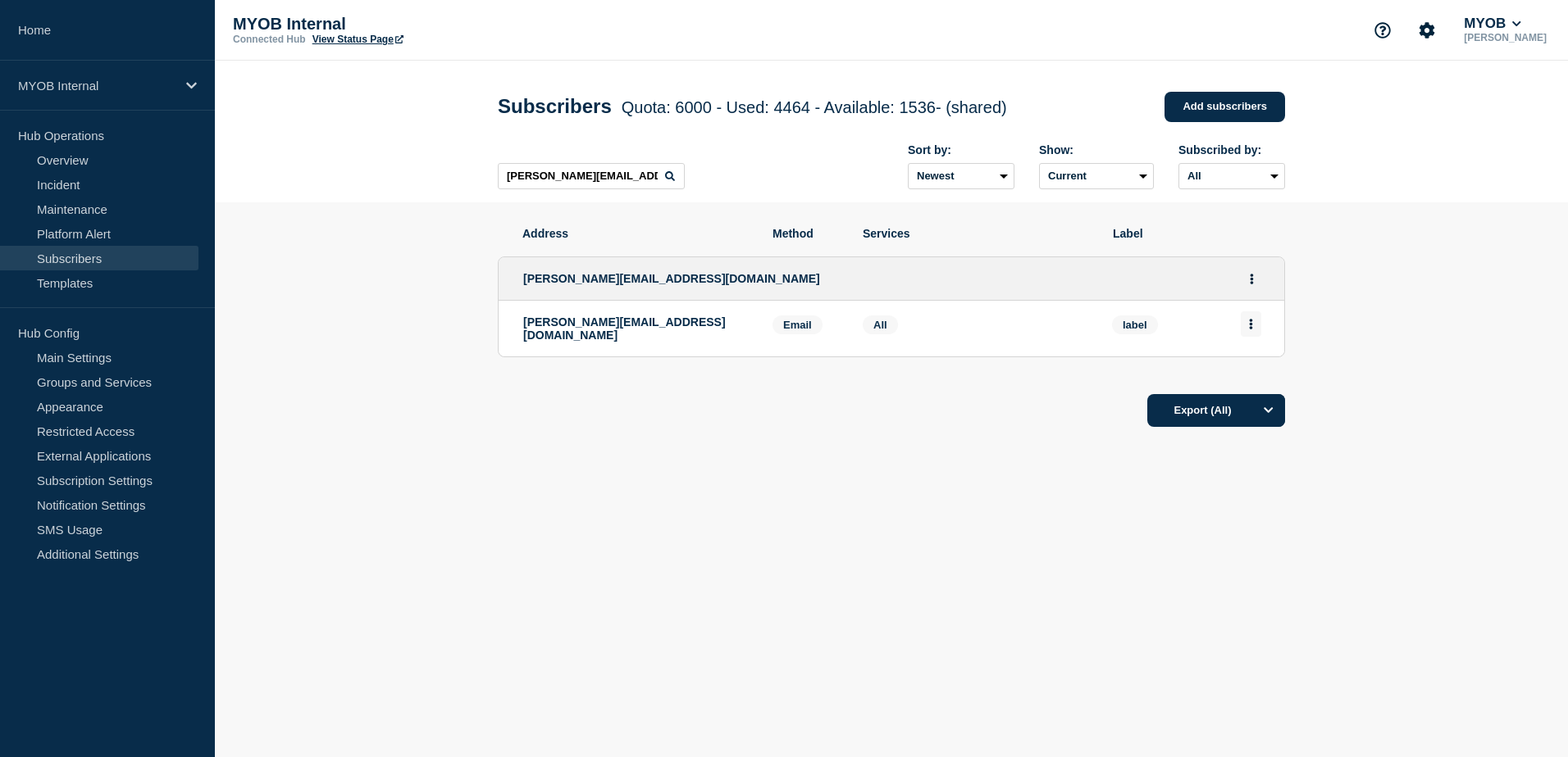
click at [1254, 332] on button "Actions" at bounding box center [1250, 324] width 21 height 25
click at [1252, 375] on button "Delete" at bounding box center [1251, 371] width 31 height 13
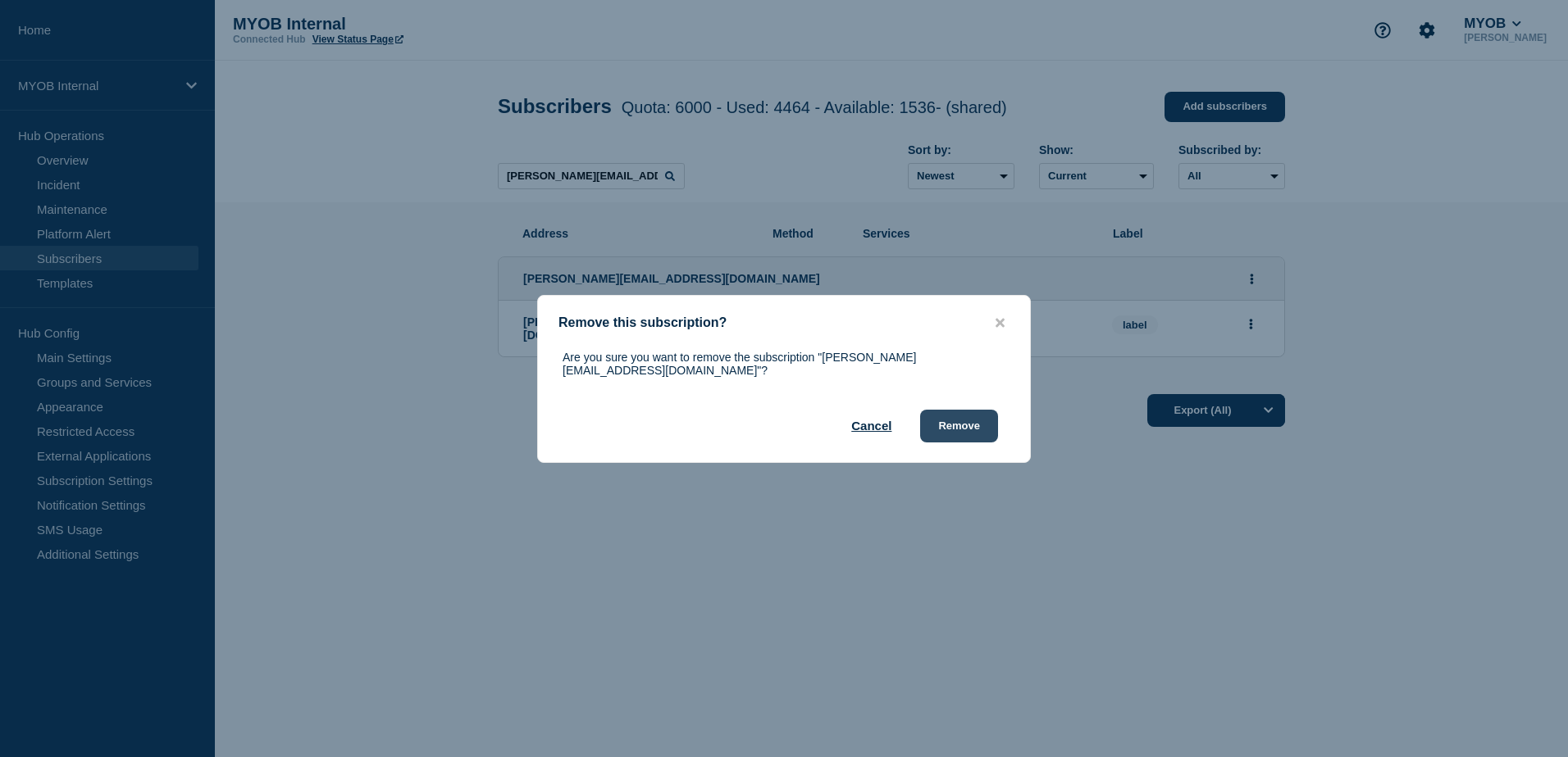
click at [972, 424] on button "Remove" at bounding box center [959, 426] width 78 height 33
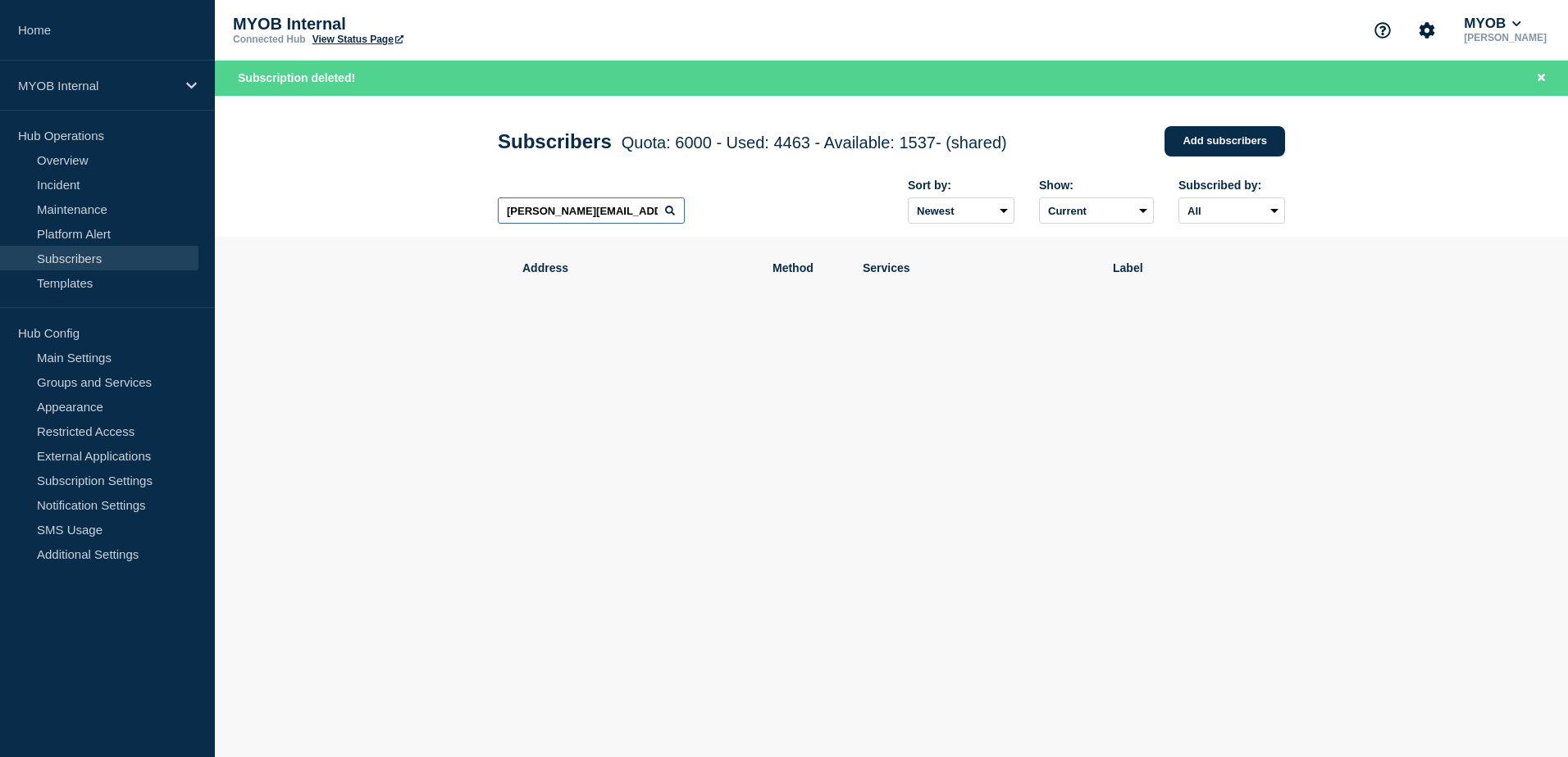
drag, startPoint x: 644, startPoint y: 212, endPoint x: 314, endPoint y: 208, distance: 330.0
click at [314, 208] on header "Subscribers Quota: 6000 - Used: 4463 - Available: 1537 - (shared) Quota Used Av…" at bounding box center [890, 167] width 1352 height 142
paste input "[EMAIL_ADDRESS][DOMAIN_NAME]"
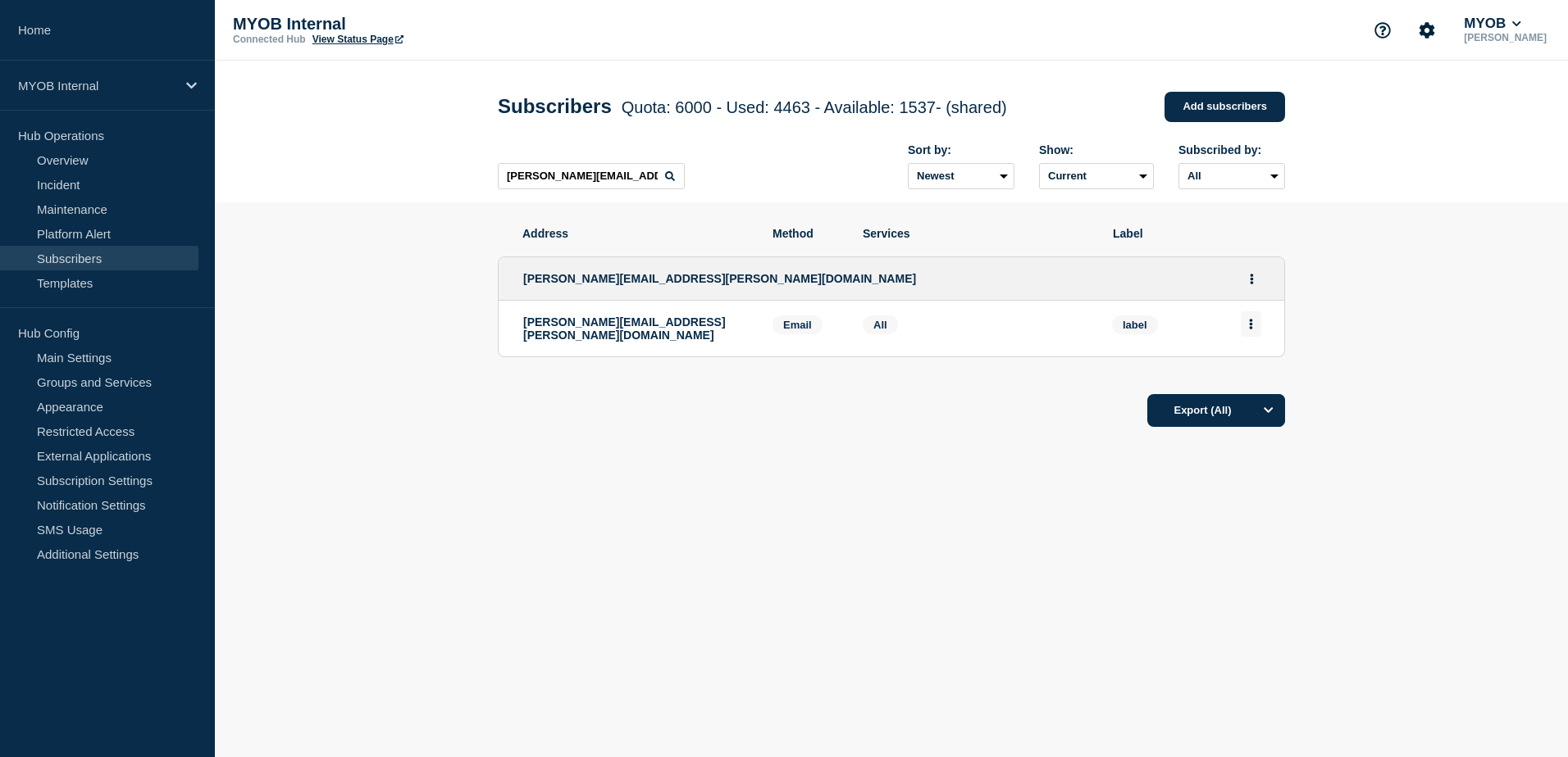
click at [1254, 331] on button "Actions" at bounding box center [1250, 324] width 21 height 25
click at [1266, 369] on div "Delete" at bounding box center [1251, 370] width 77 height 59
click at [1255, 376] on button "Delete" at bounding box center [1251, 371] width 31 height 13
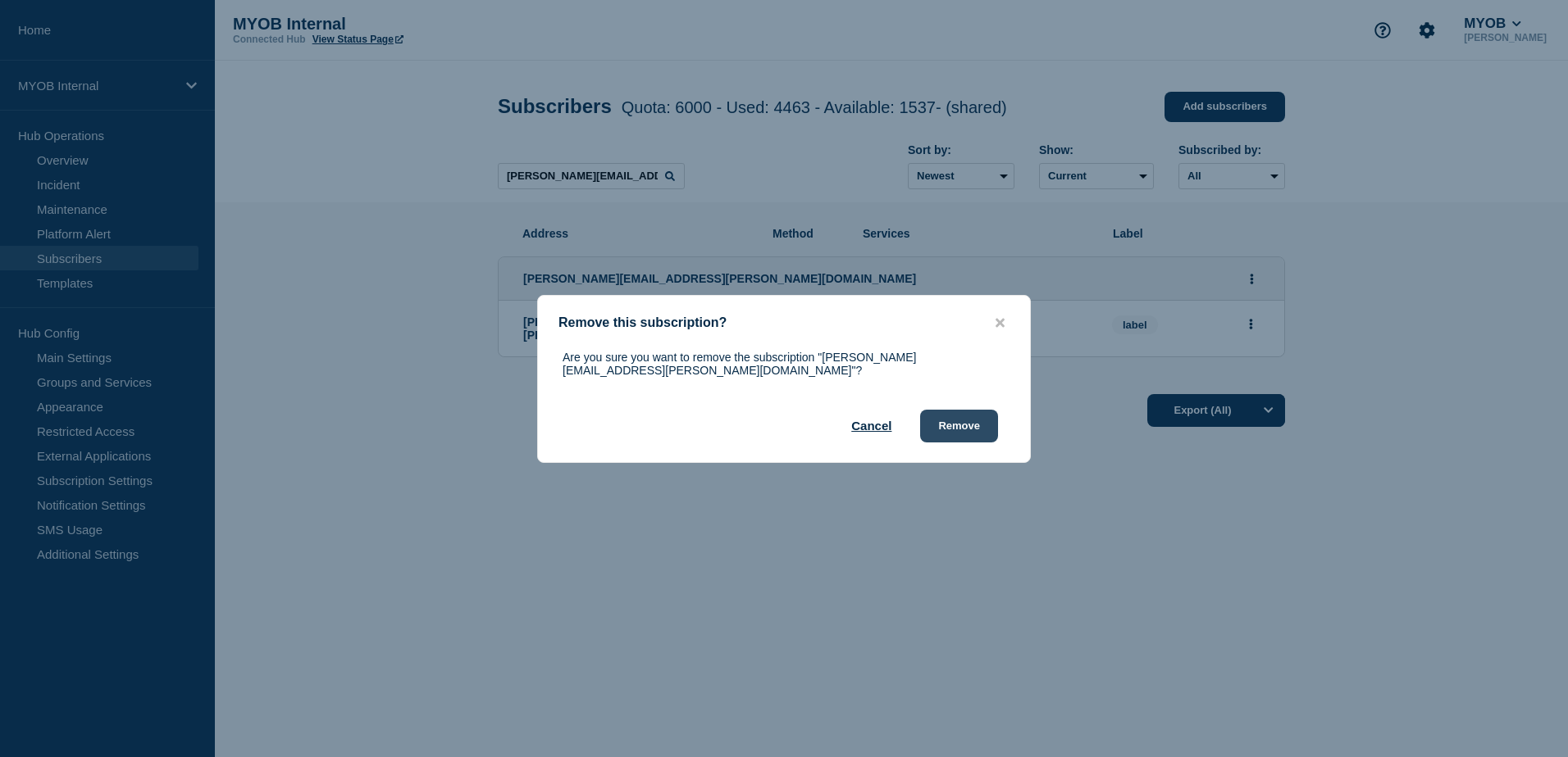
click at [978, 423] on button "Remove" at bounding box center [959, 426] width 78 height 33
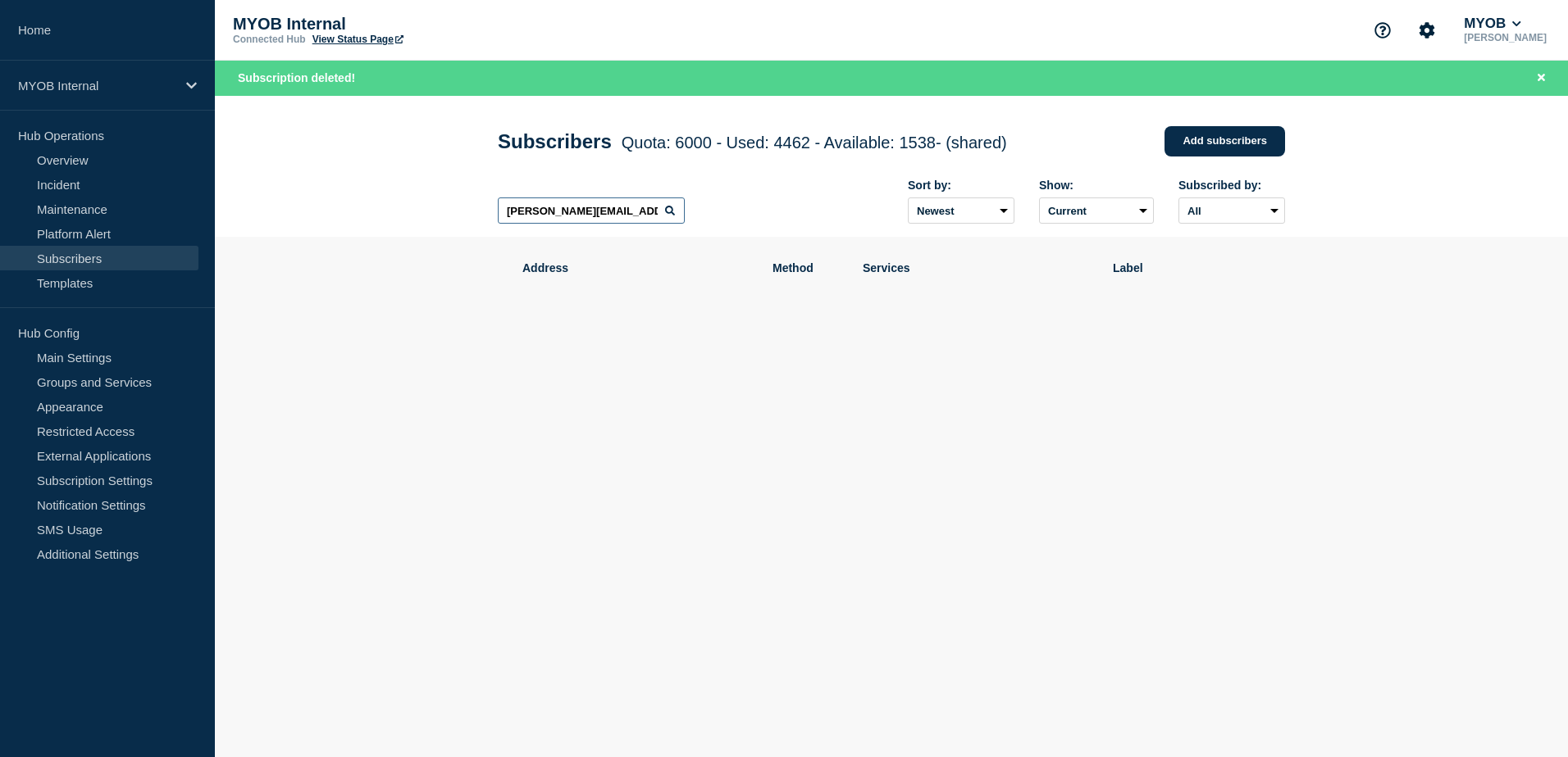
drag, startPoint x: 650, startPoint y: 216, endPoint x: 385, endPoint y: 209, distance: 265.1
click at [385, 209] on header "Subscribers Quota: 6000 - Used: 4462 - Available: 1538 - (shared) Quota Used Av…" at bounding box center [890, 167] width 1352 height 142
paste input "[EMAIL_ADDRESS][DOMAIN_NAME]"
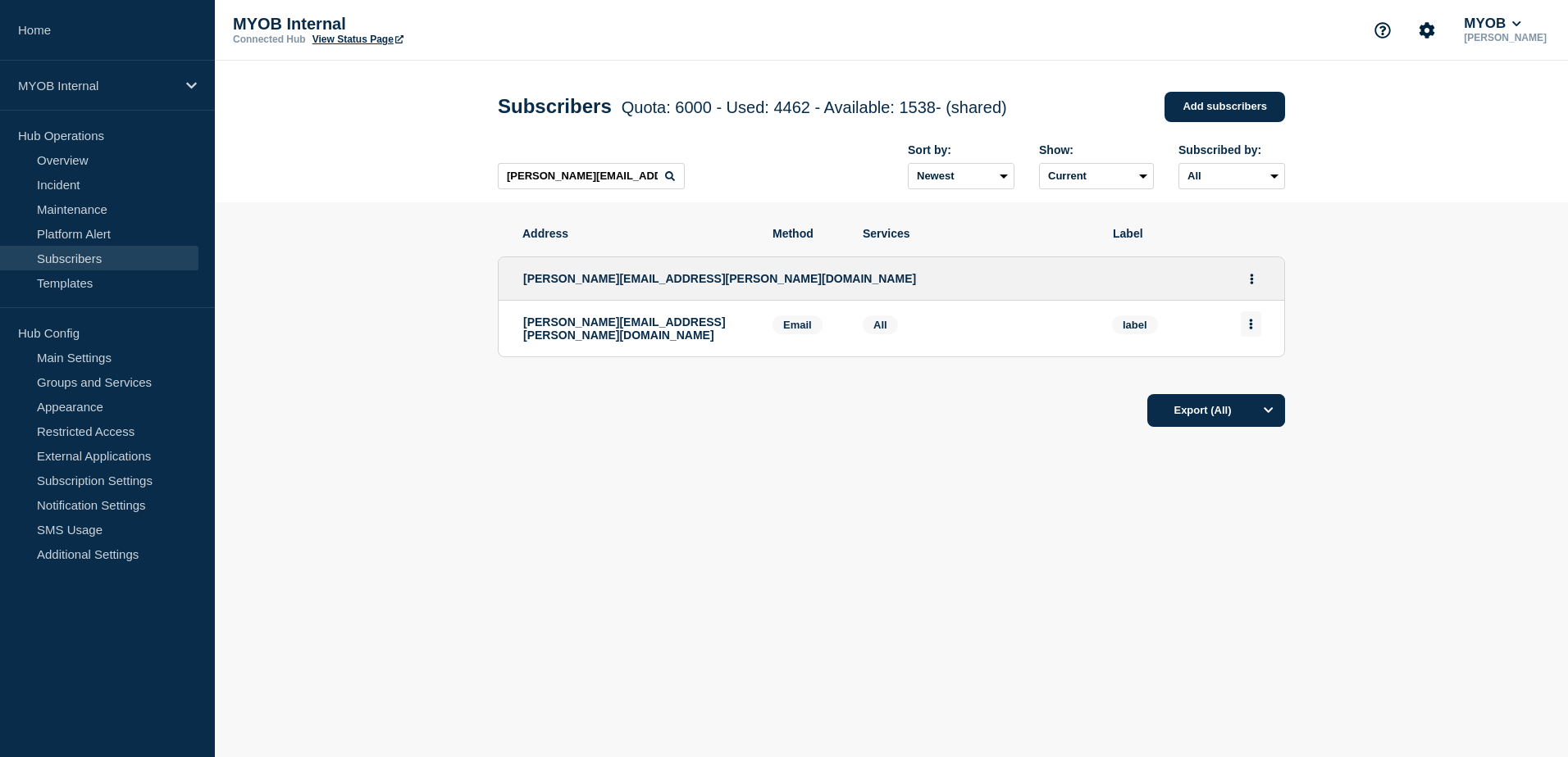
click at [1246, 328] on button "Actions" at bounding box center [1250, 324] width 21 height 25
click at [1238, 371] on button "Delete" at bounding box center [1251, 371] width 31 height 13
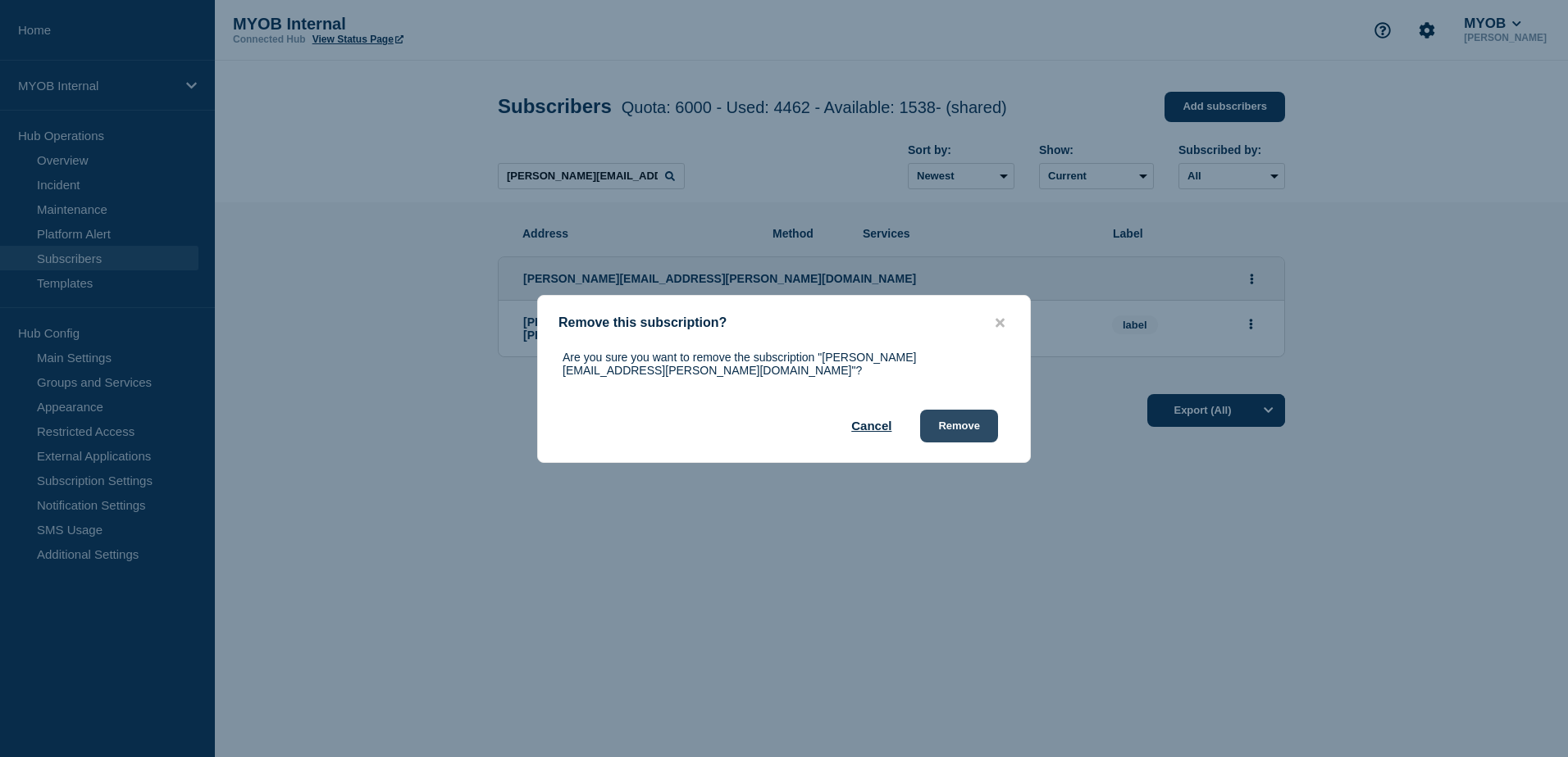
click at [989, 421] on button "Remove" at bounding box center [959, 426] width 78 height 33
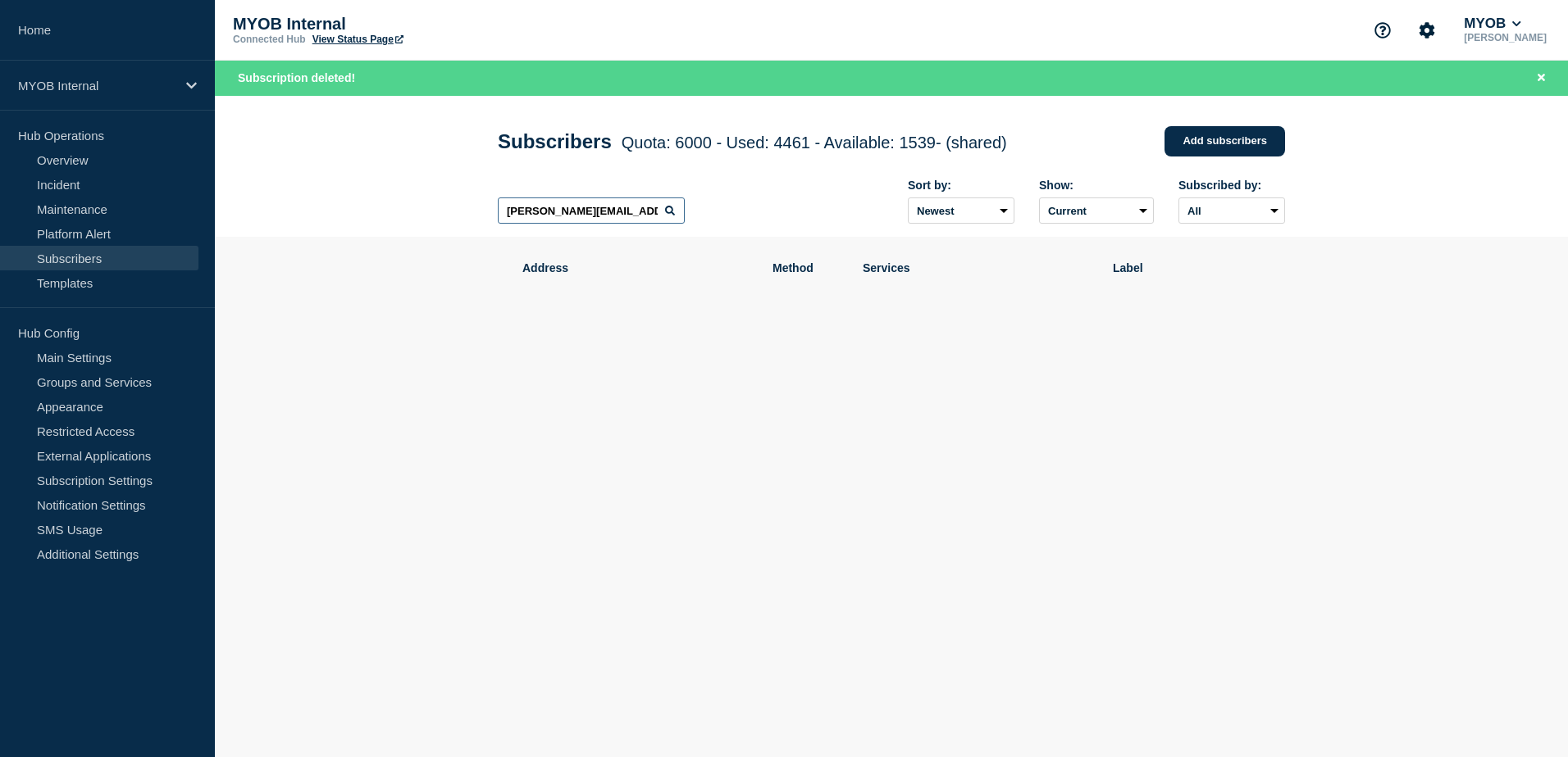
drag, startPoint x: 628, startPoint y: 216, endPoint x: 307, endPoint y: 212, distance: 321.0
click at [313, 212] on header "Subscribers Quota: 6000 - Used: 4461 - Available: 1539 - (shared) Quota Used Av…" at bounding box center [890, 167] width 1352 height 142
paste input "[EMAIL_ADDRESS][PERSON_NAME][DOMAIN_NAME]"
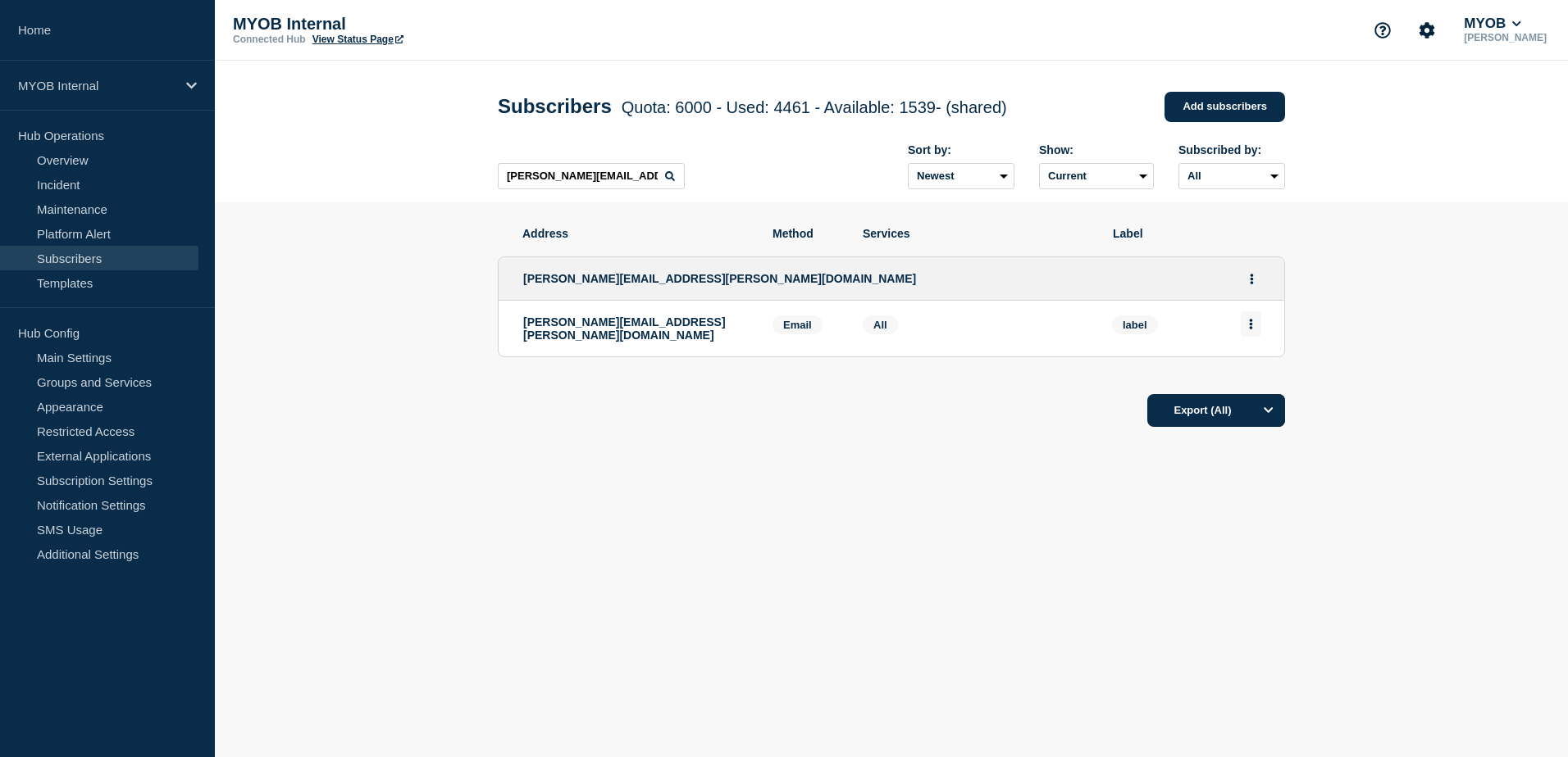
click at [1257, 326] on button "Actions" at bounding box center [1250, 324] width 21 height 25
click at [1241, 374] on button "Delete" at bounding box center [1251, 371] width 31 height 13
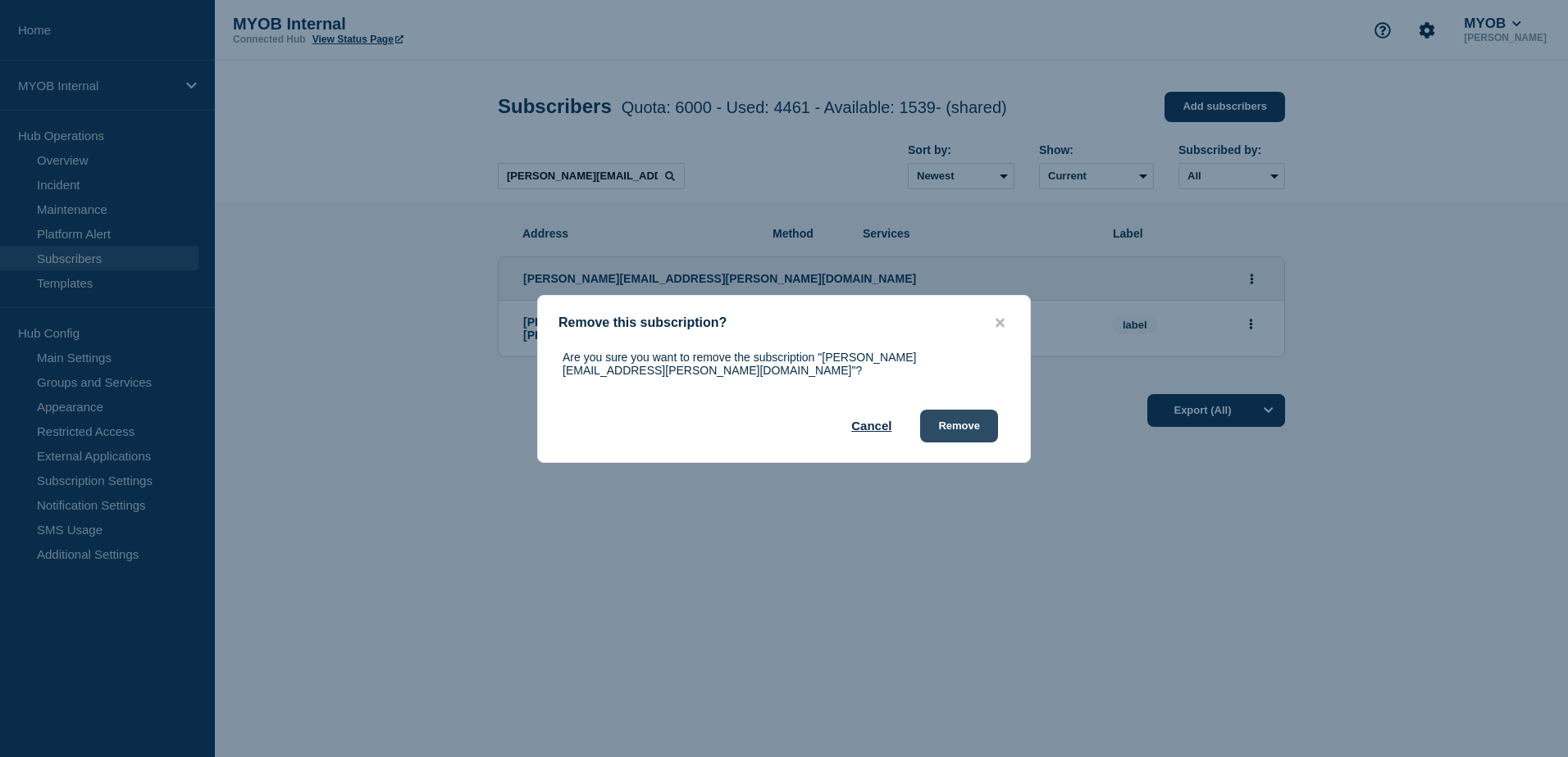
click at [953, 424] on button "Remove" at bounding box center [959, 426] width 78 height 33
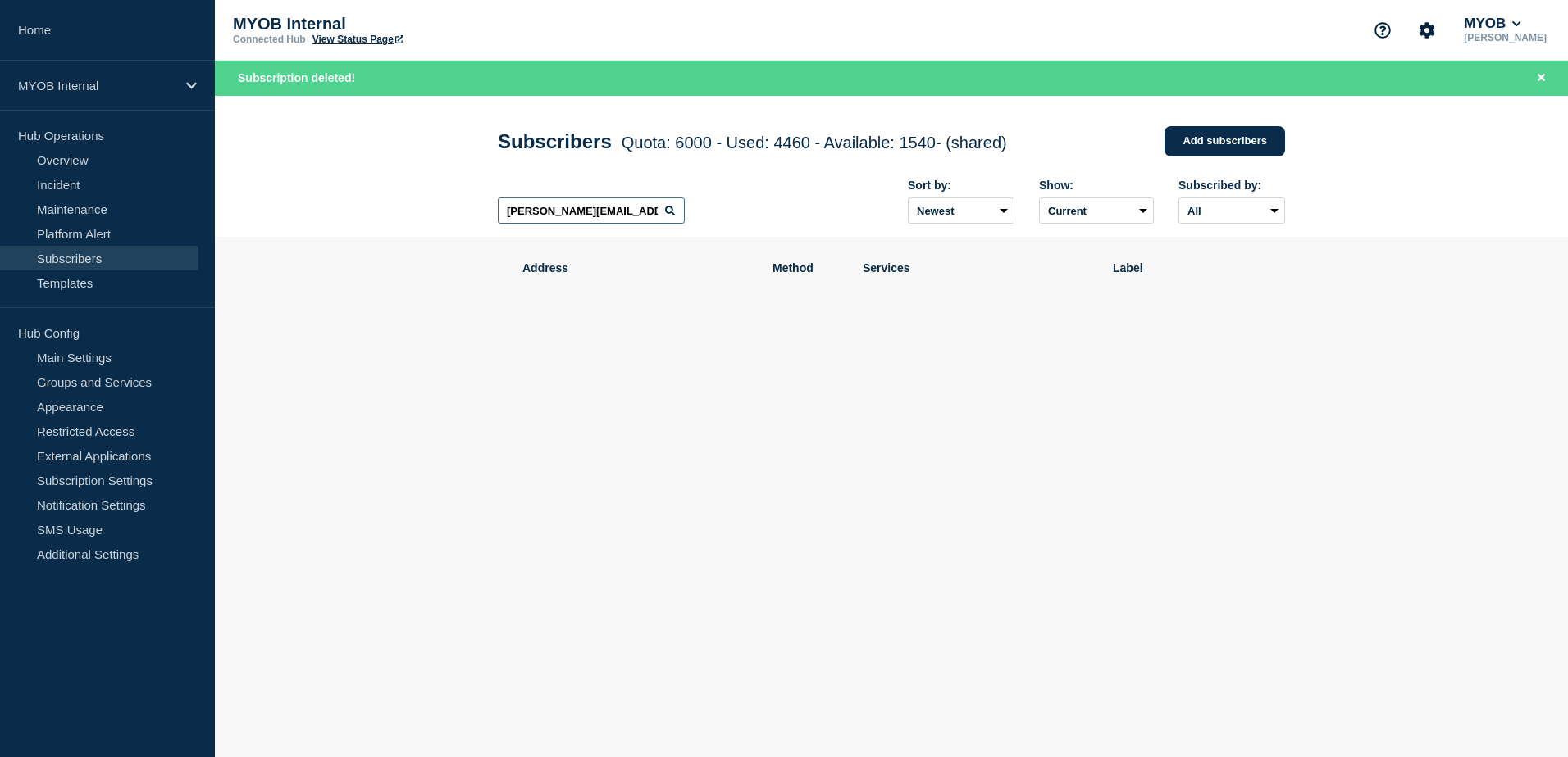
drag, startPoint x: 649, startPoint y: 212, endPoint x: 399, endPoint y: 198, distance: 250.4
click at [401, 197] on header "Subscribers Quota: 6000 - Used: 4460 - Available: 1540 - (shared) Quota Used Av…" at bounding box center [890, 167] width 1352 height 142
paste input "[EMAIL_ADDRESS][PERSON_NAME][DOMAIN_NAME]"
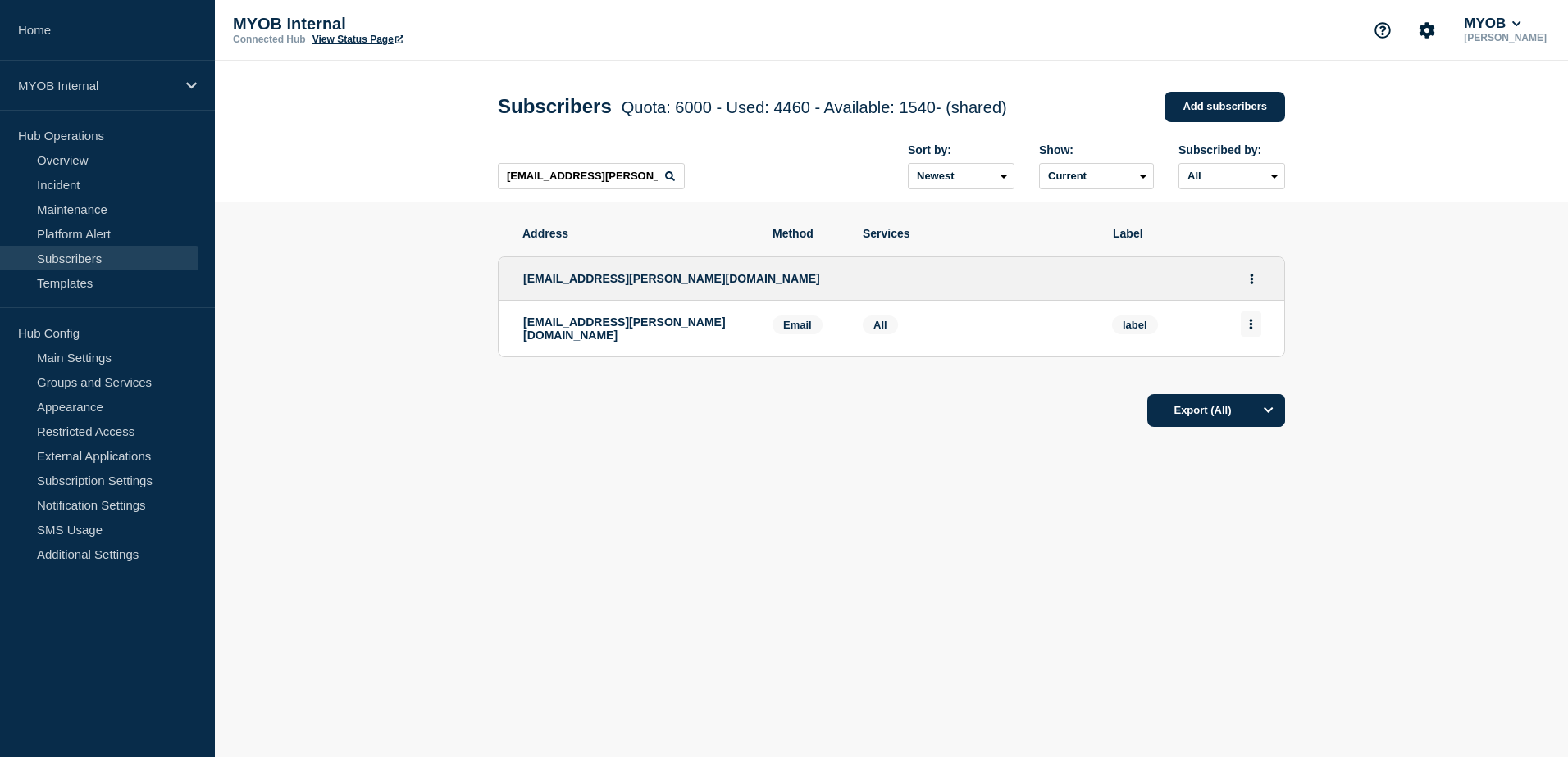
click at [1250, 323] on icon "Actions" at bounding box center [1251, 324] width 4 height 11
click at [1251, 371] on button "Delete" at bounding box center [1251, 371] width 31 height 13
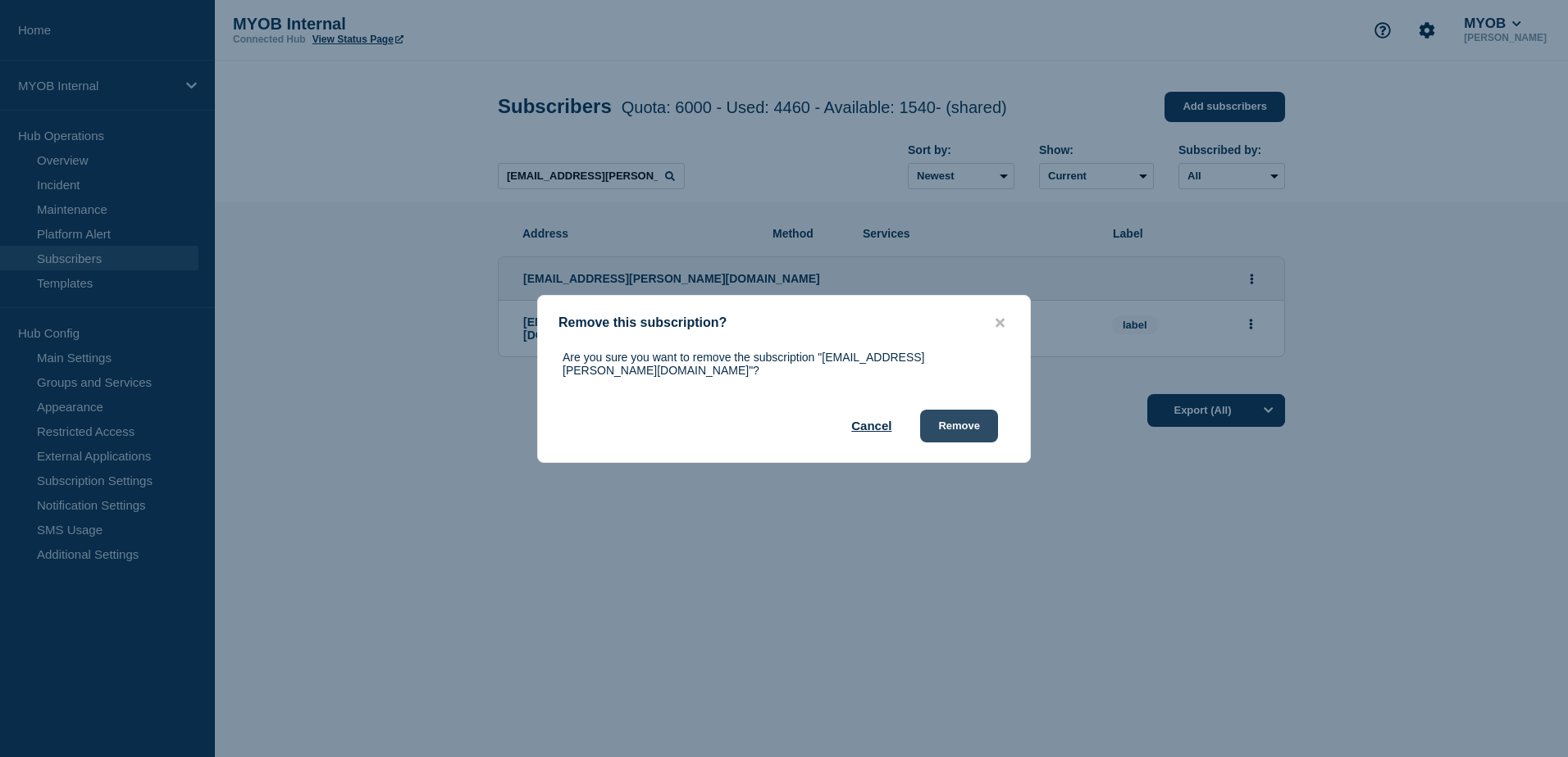
click at [979, 420] on button "Remove" at bounding box center [959, 426] width 78 height 33
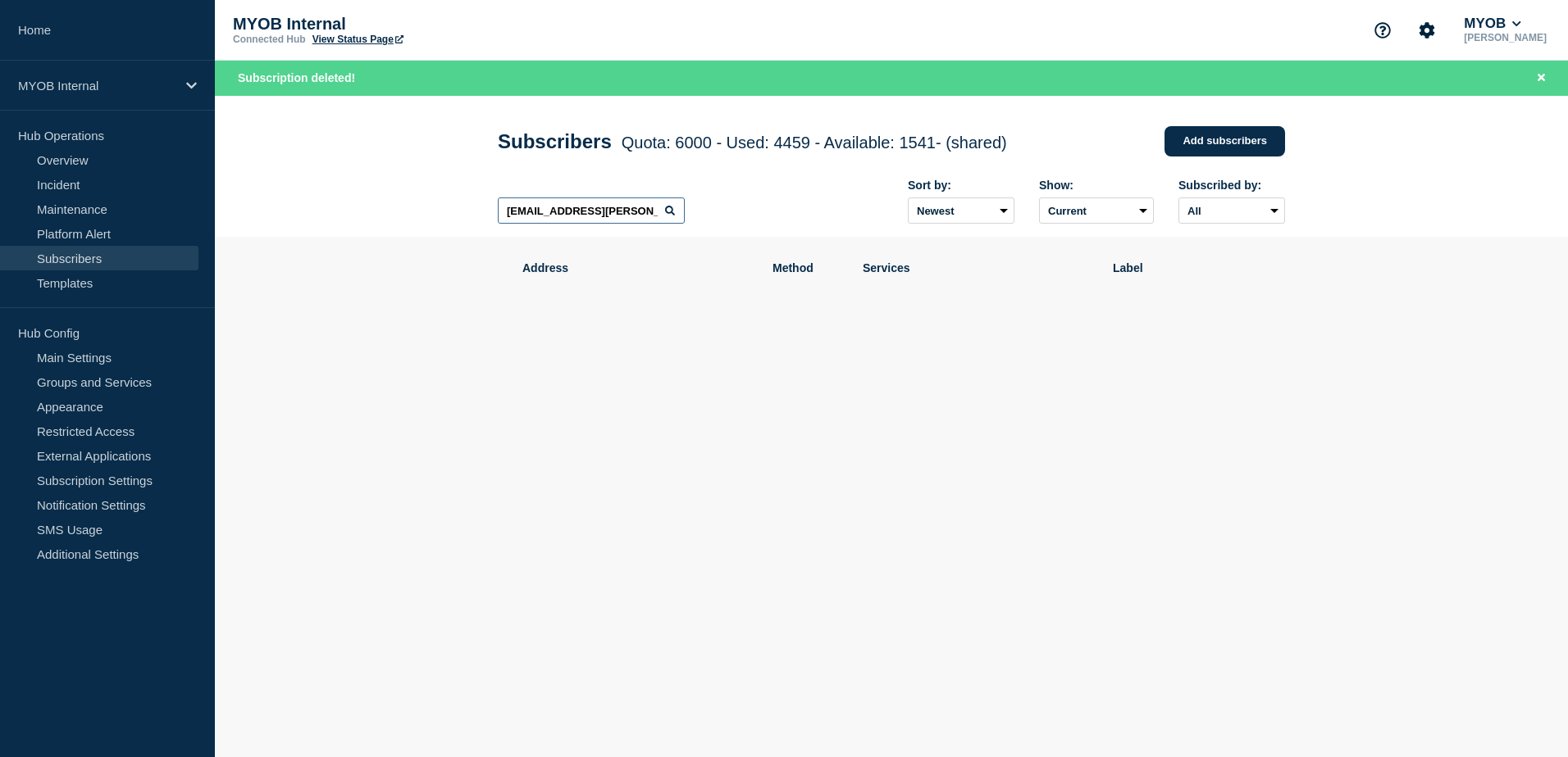
drag, startPoint x: 649, startPoint y: 216, endPoint x: 376, endPoint y: 205, distance: 273.2
click at [376, 205] on header "Subscribers Quota: 6000 - Used: 4459 - Available: 1541 - (shared) Quota Used Av…" at bounding box center [890, 167] width 1352 height 142
paste input "[EMAIL_ADDRESS][PERSON_NAME][DOMAIN_NAME]"
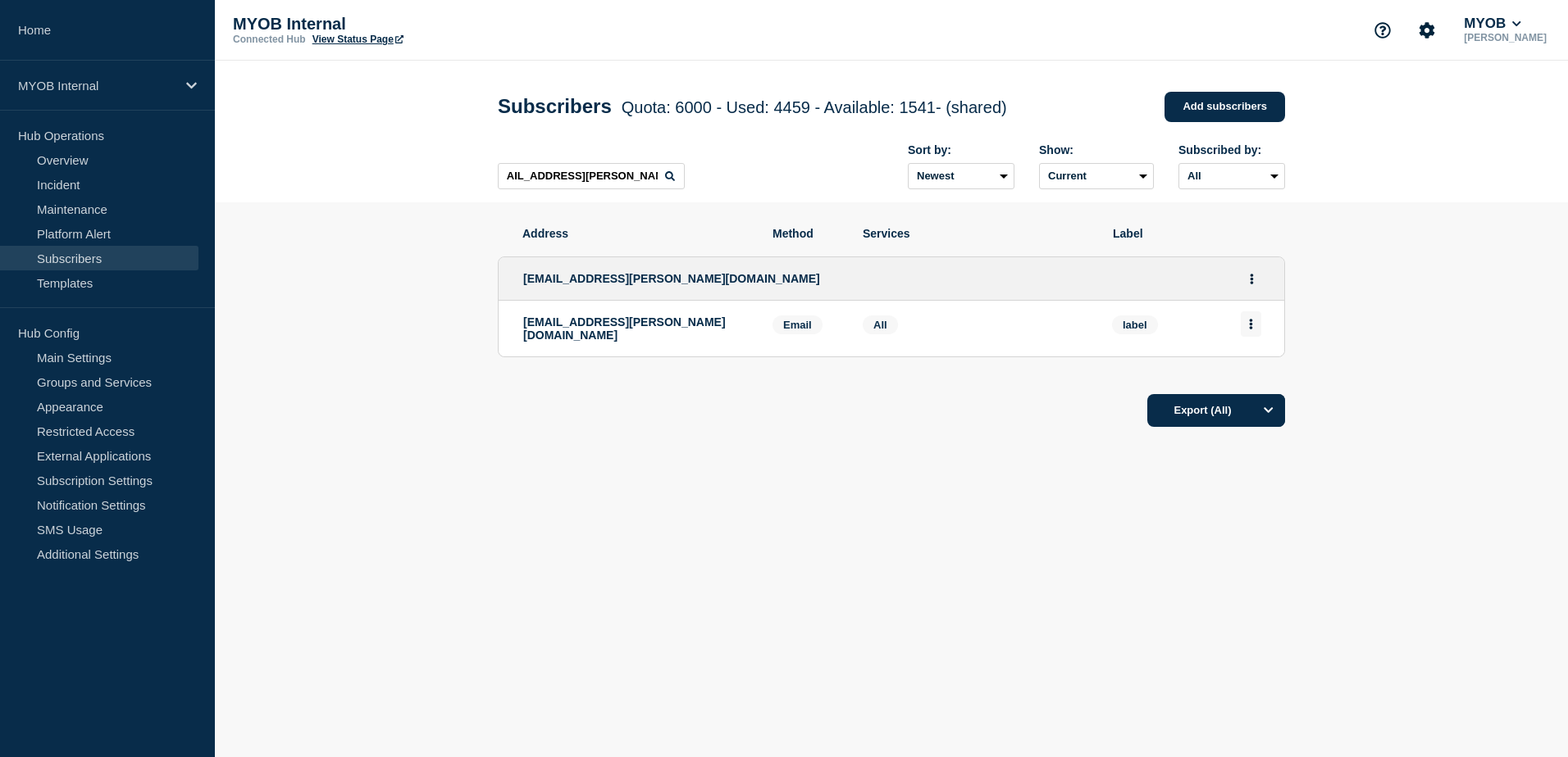
click at [1249, 329] on icon "Actions" at bounding box center [1251, 324] width 5 height 11
click at [1262, 371] on button "Delete" at bounding box center [1251, 371] width 31 height 13
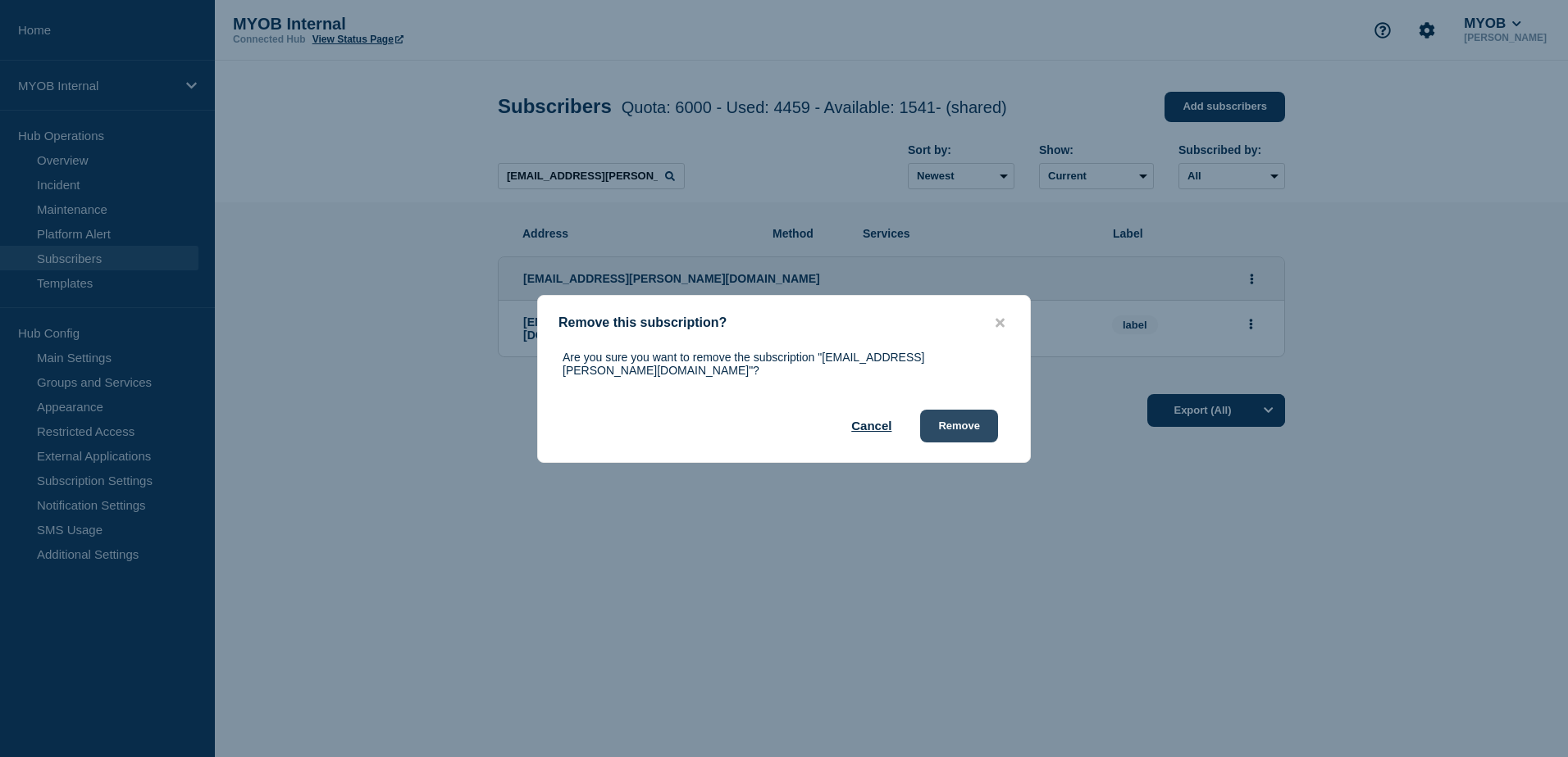
click at [972, 427] on button "Remove" at bounding box center [959, 426] width 78 height 33
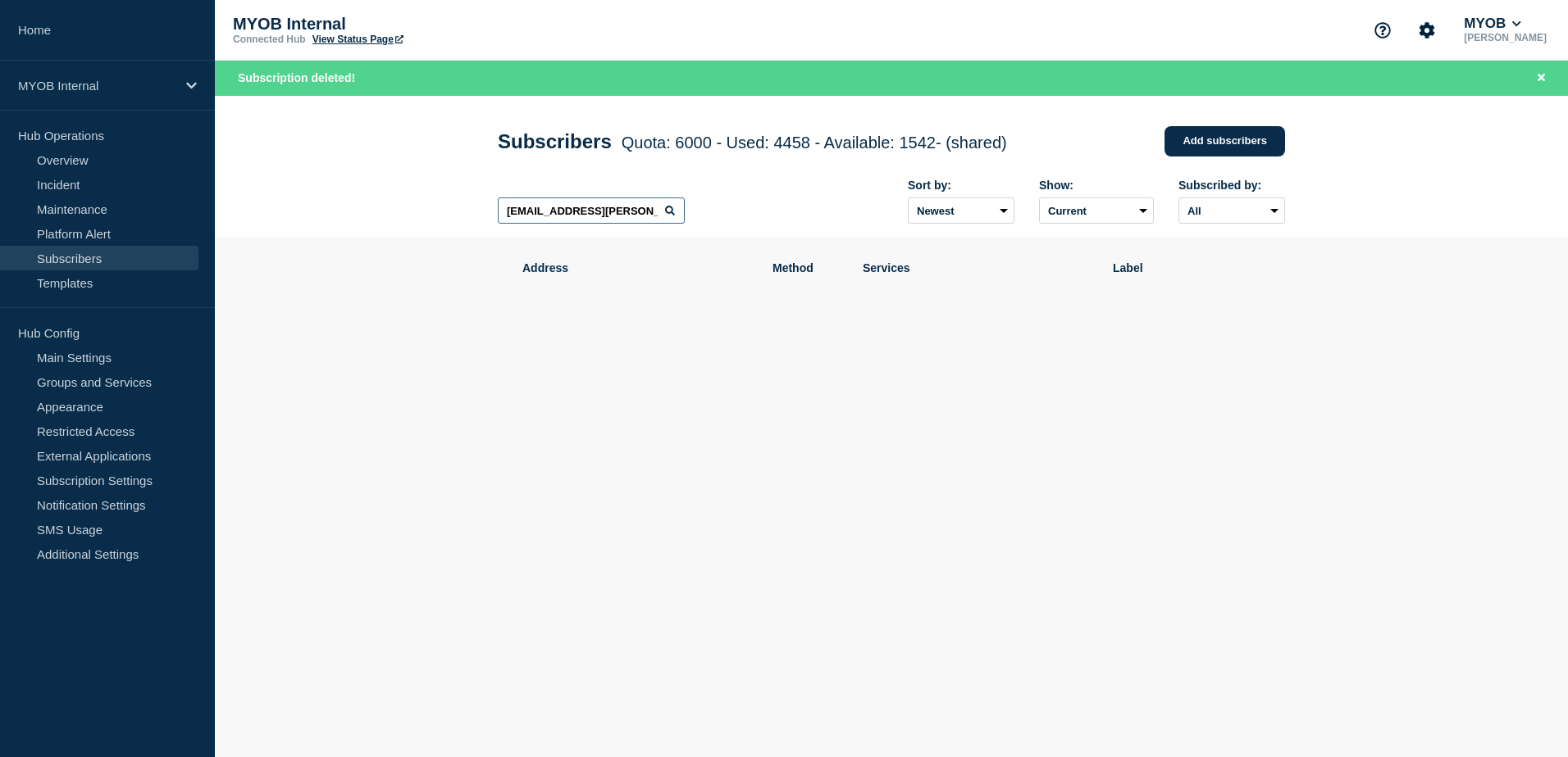
click at [501, 212] on input "[EMAIL_ADDRESS][PERSON_NAME][DOMAIN_NAME]" at bounding box center [591, 210] width 187 height 26
drag, startPoint x: 503, startPoint y: 212, endPoint x: 739, endPoint y: 220, distance: 236.1
click at [739, 220] on div "[EMAIL_ADDRESS][PERSON_NAME][DOMAIN_NAME] Sort by: Newest Oldest Show: Current …" at bounding box center [890, 202] width 787 height 72
paste input "[PERSON_NAME][EMAIL_ADDRESS][DOMAIN_NAME]"
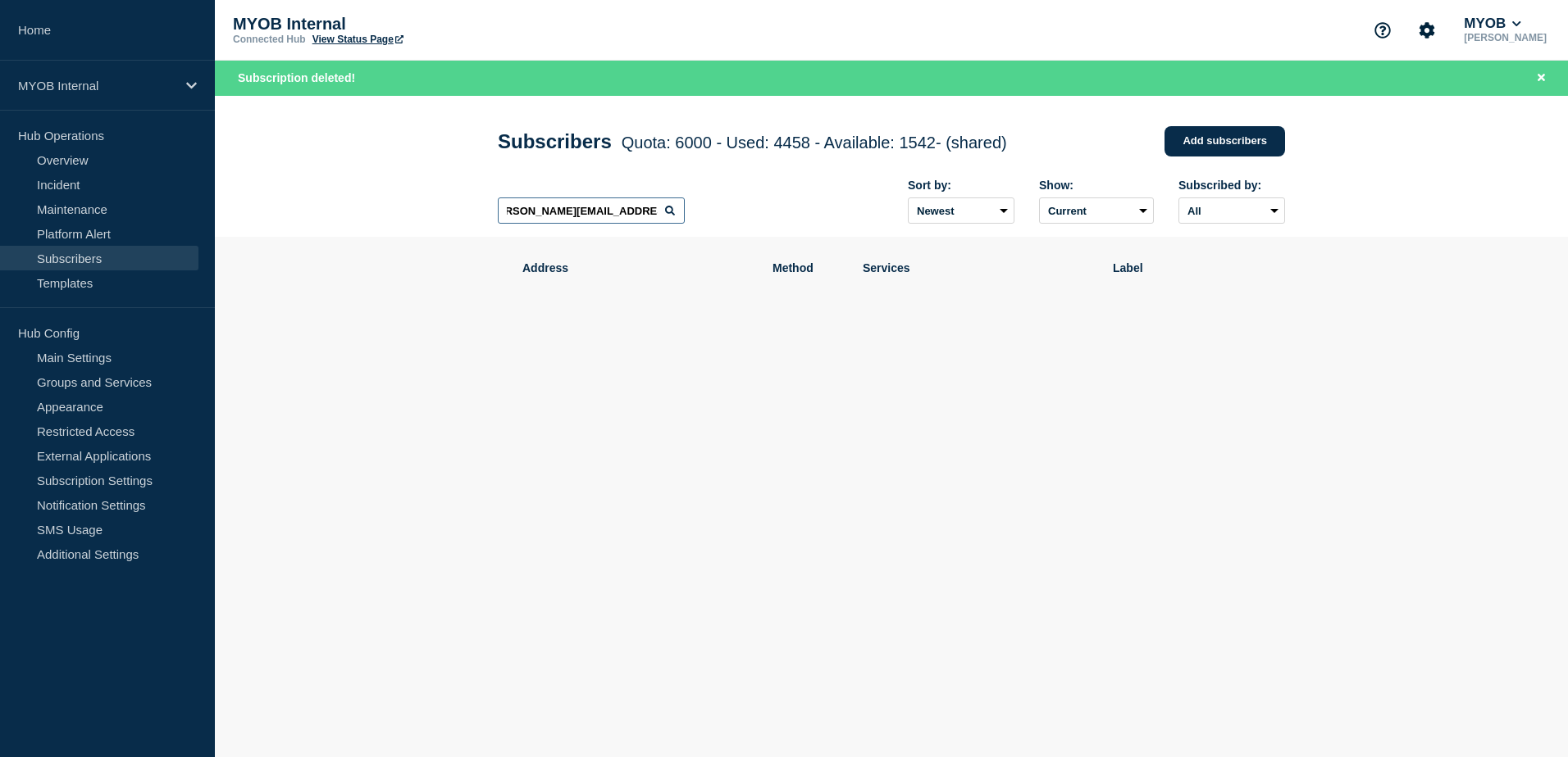
scroll to position [0, 0]
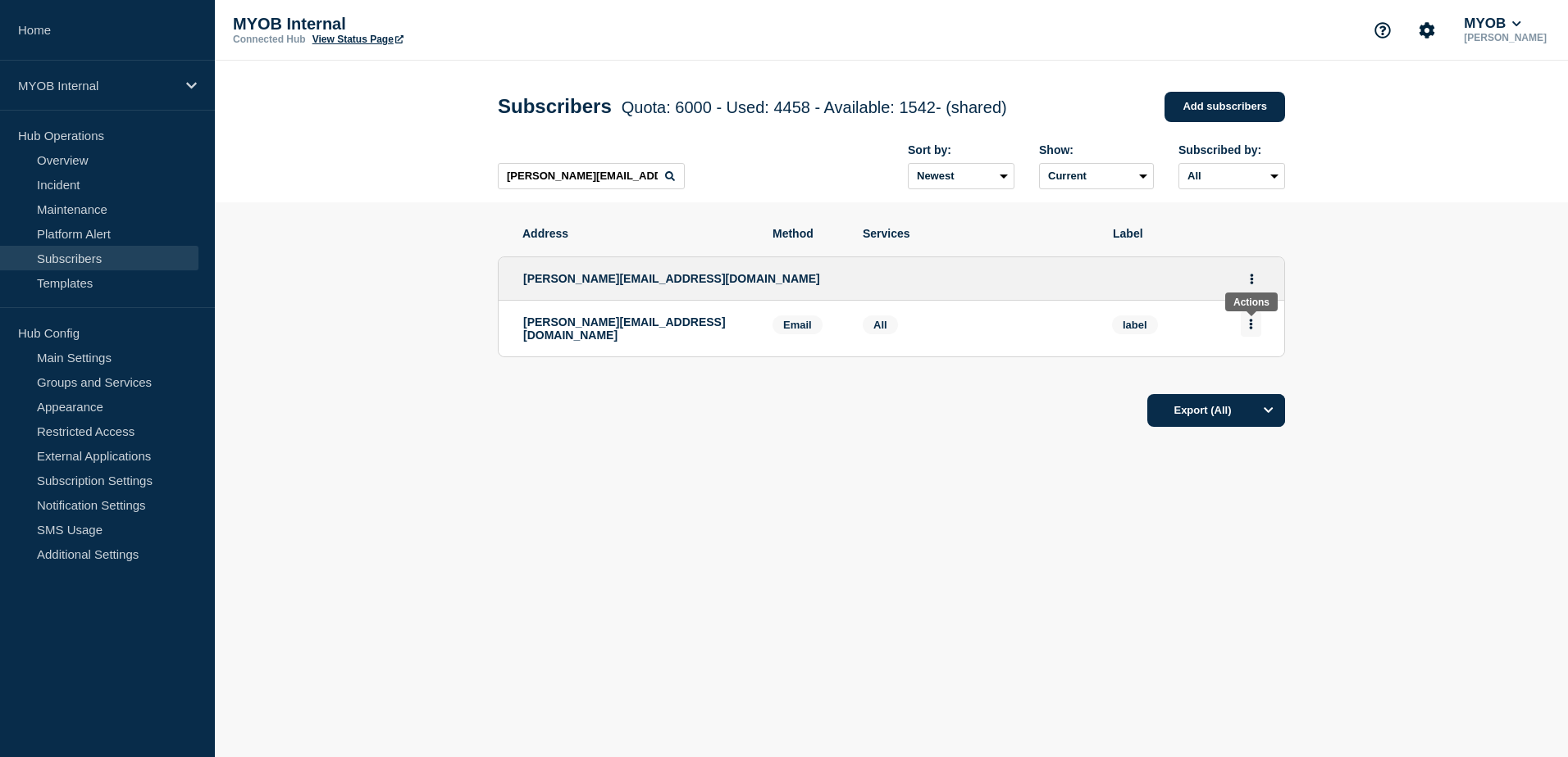
click at [1256, 328] on button "Actions" at bounding box center [1250, 324] width 21 height 25
click at [1260, 376] on button "Delete" at bounding box center [1251, 371] width 31 height 13
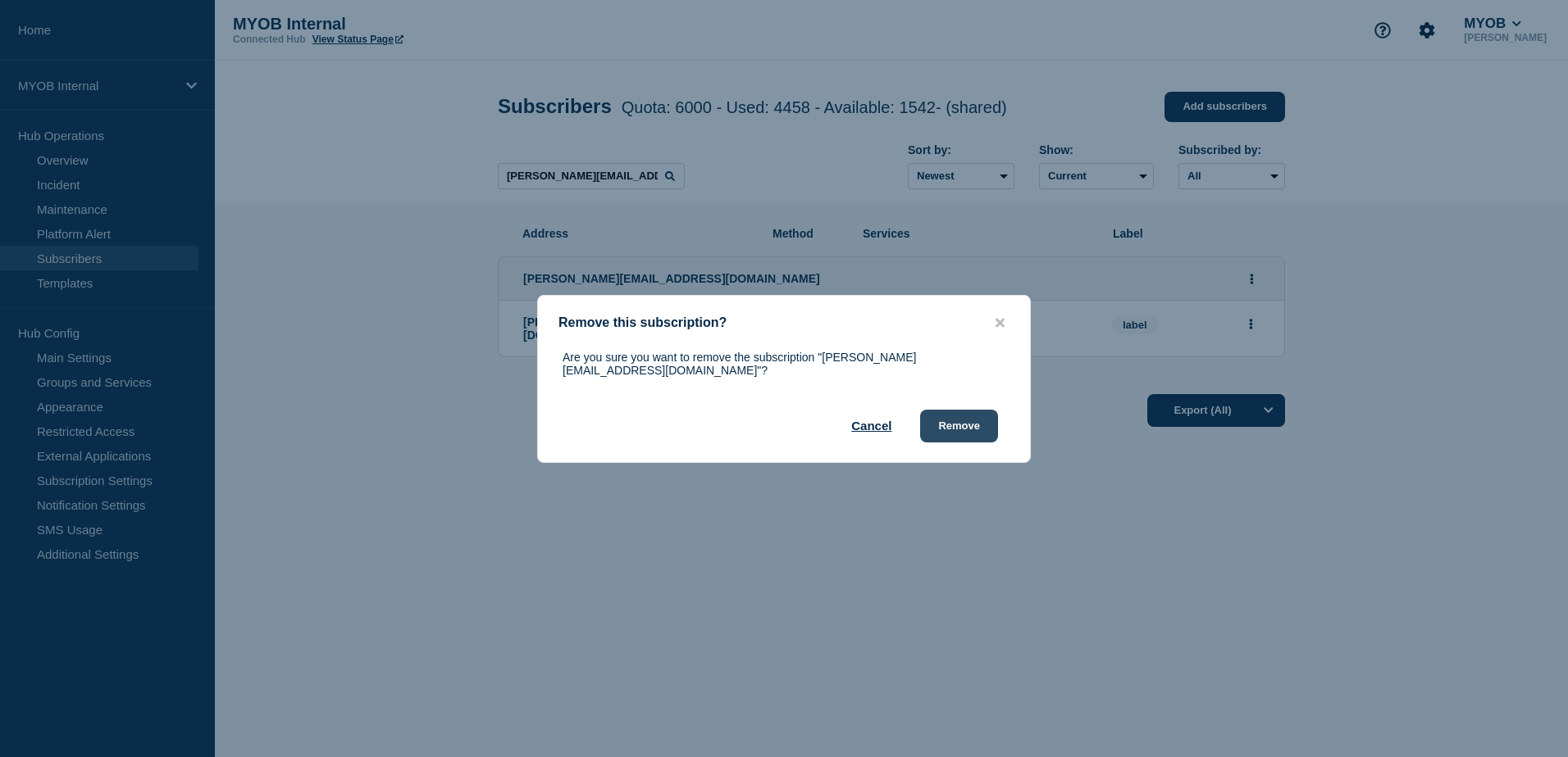
click at [963, 421] on button "Remove" at bounding box center [959, 426] width 78 height 33
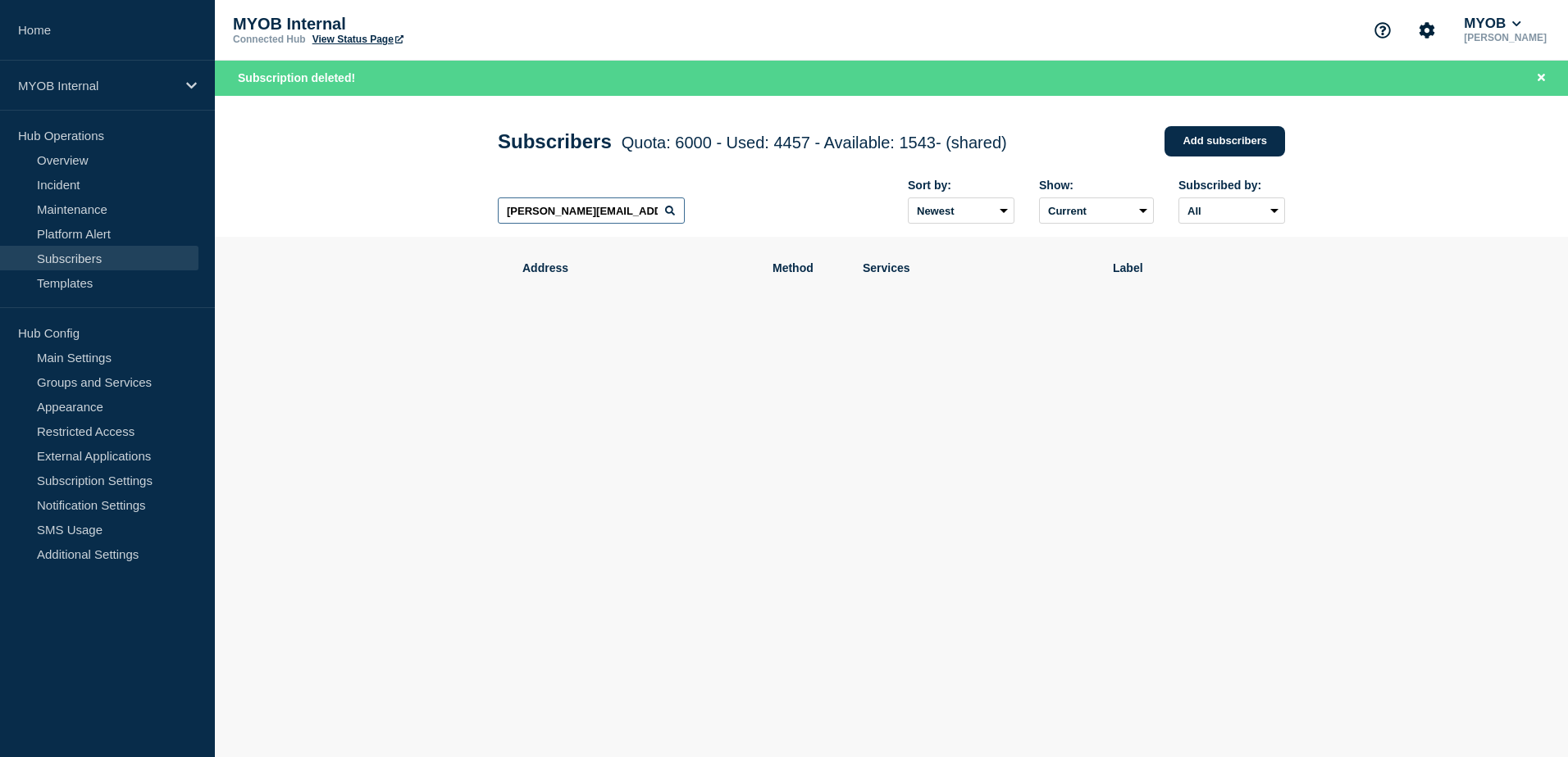
drag, startPoint x: 645, startPoint y: 216, endPoint x: 282, endPoint y: 194, distance: 363.7
click at [282, 194] on header "Subscribers Quota: 6000 - Used: 4457 - Available: 1543 - (shared) Quota Used Av…" at bounding box center [890, 167] width 1352 height 142
paste input "[EMAIL_ADDRESS][DOMAIN_NAME]"
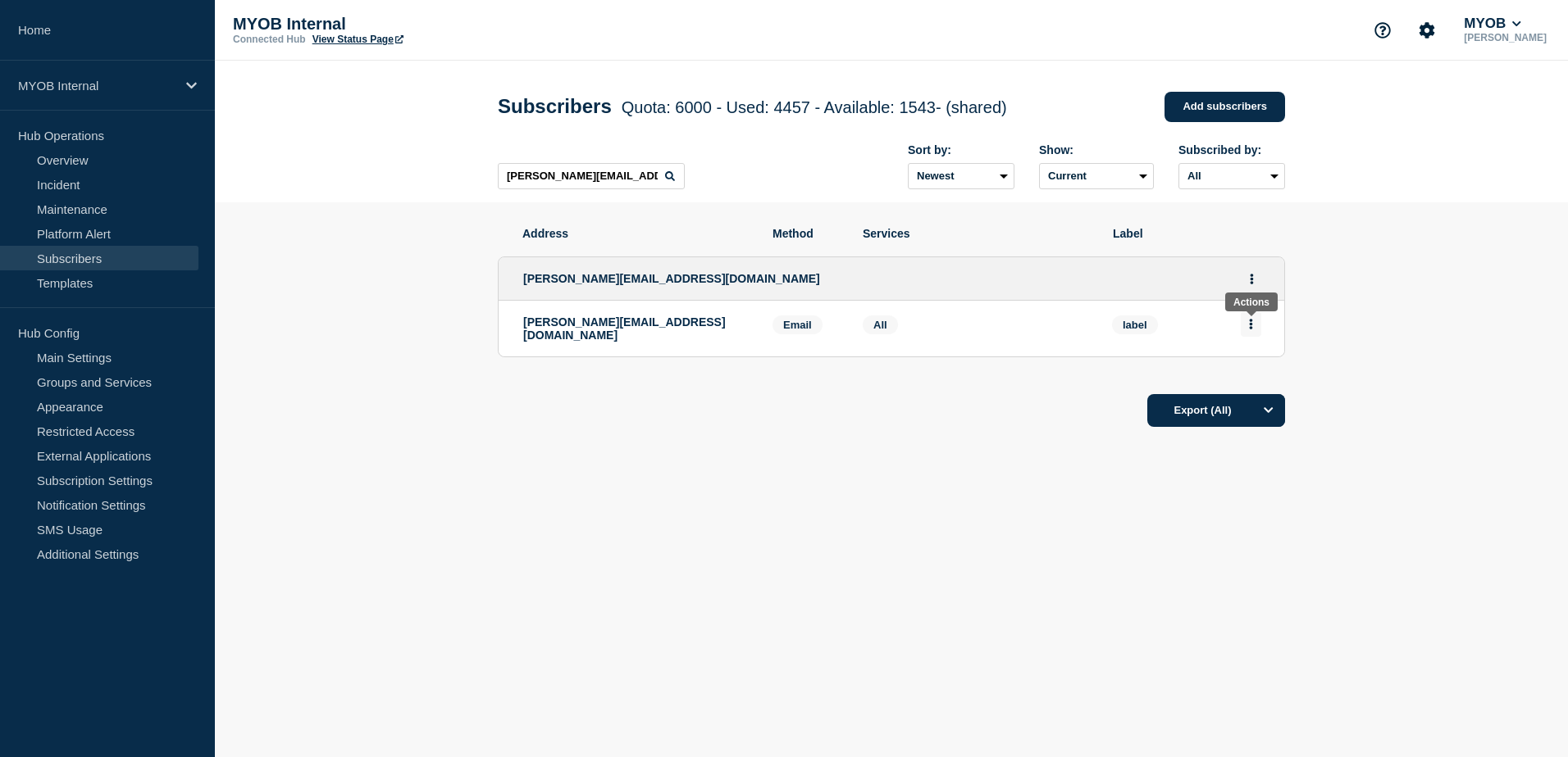
click at [1246, 325] on button "Actions" at bounding box center [1250, 324] width 21 height 25
click at [1254, 376] on button "Delete" at bounding box center [1251, 371] width 31 height 13
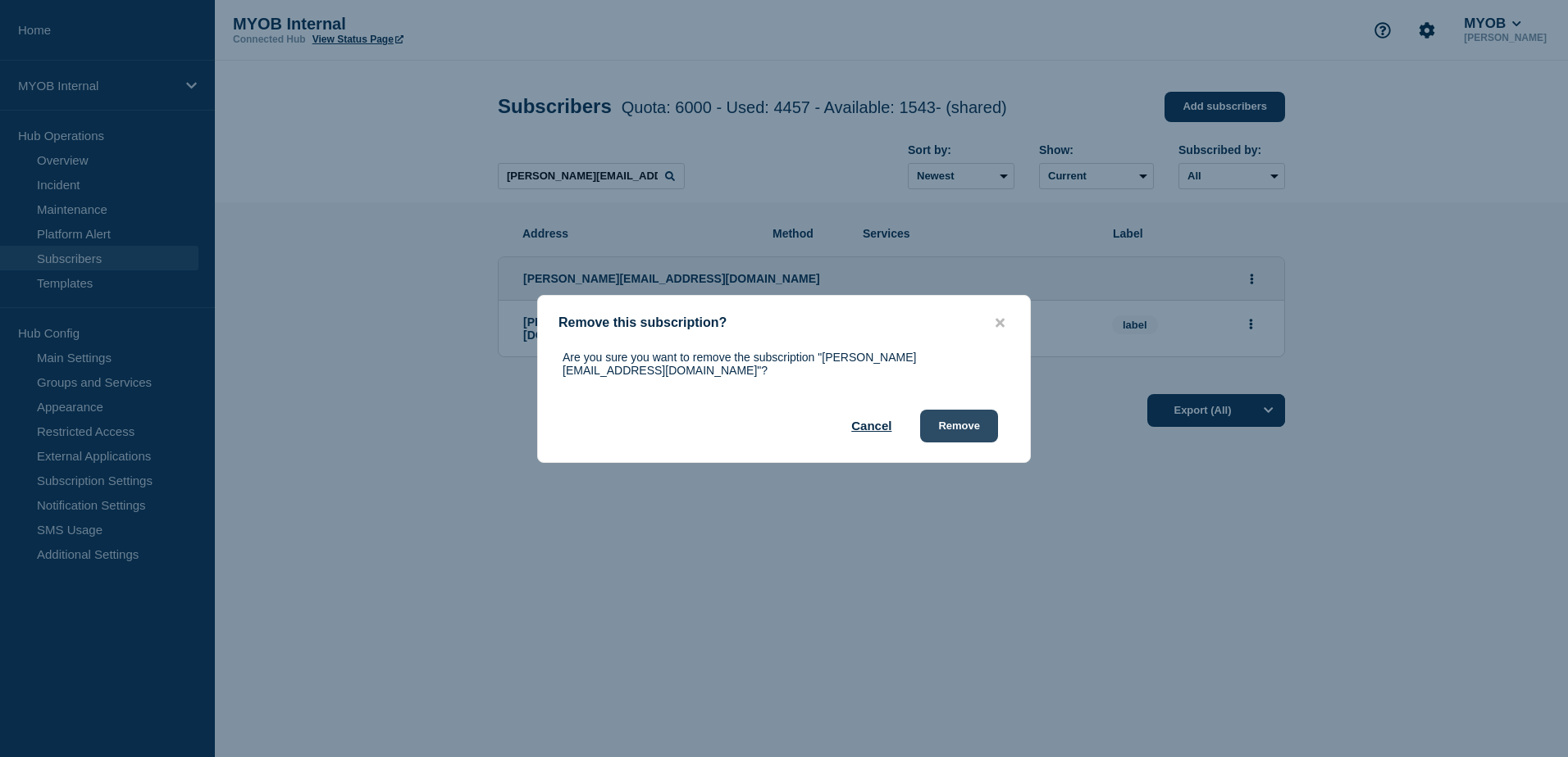
click at [966, 423] on button "Remove" at bounding box center [959, 426] width 78 height 33
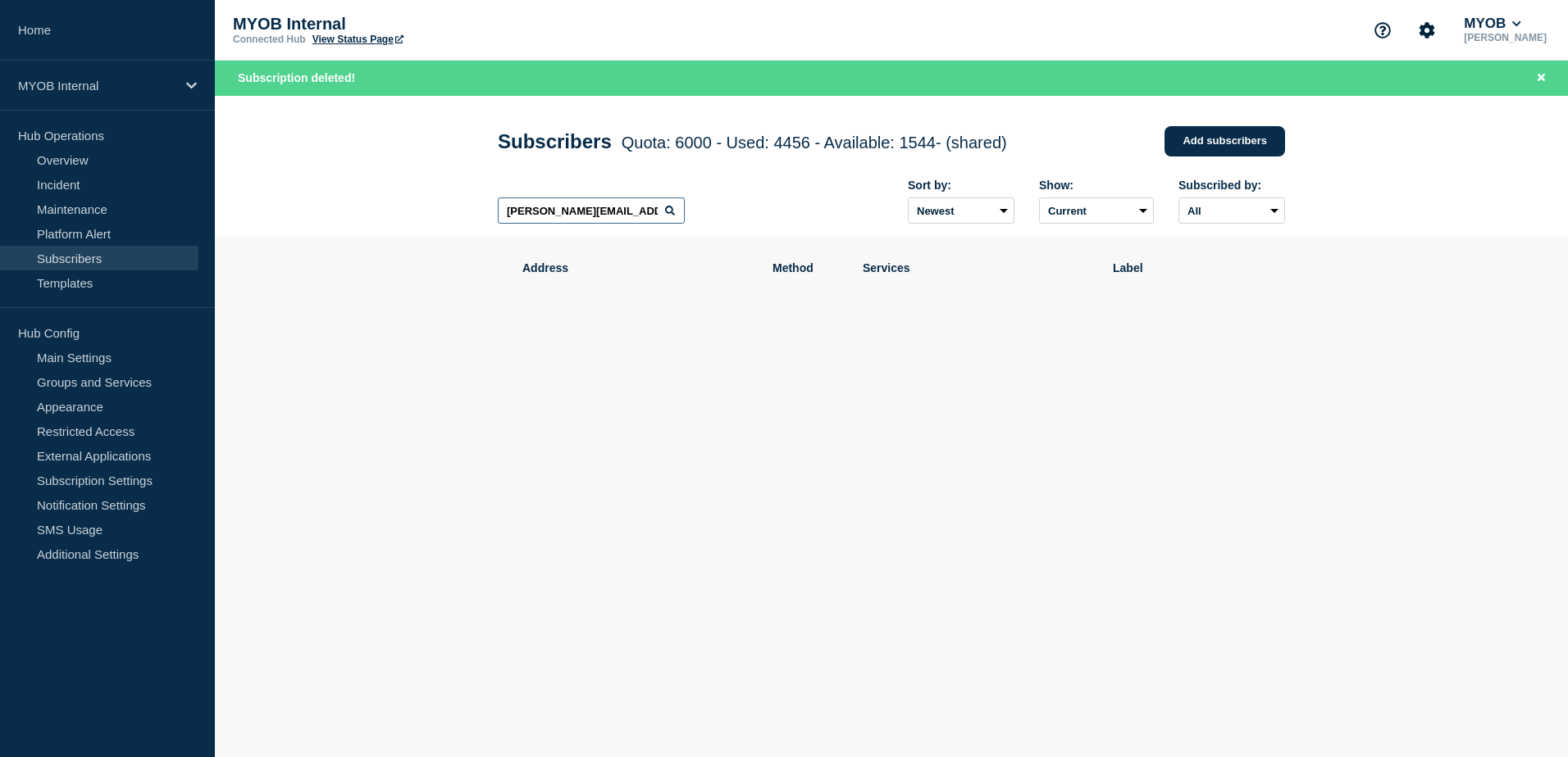
drag, startPoint x: 646, startPoint y: 214, endPoint x: 288, endPoint y: 203, distance: 358.2
click at [288, 203] on header "Subscribers Quota: 6000 - Used: 4456 - Available: 1544 - (shared) Quota Used Av…" at bounding box center [890, 167] width 1352 height 142
paste input "[PERSON_NAME][EMAIL_ADDRESS][DOMAIN_NAME]"
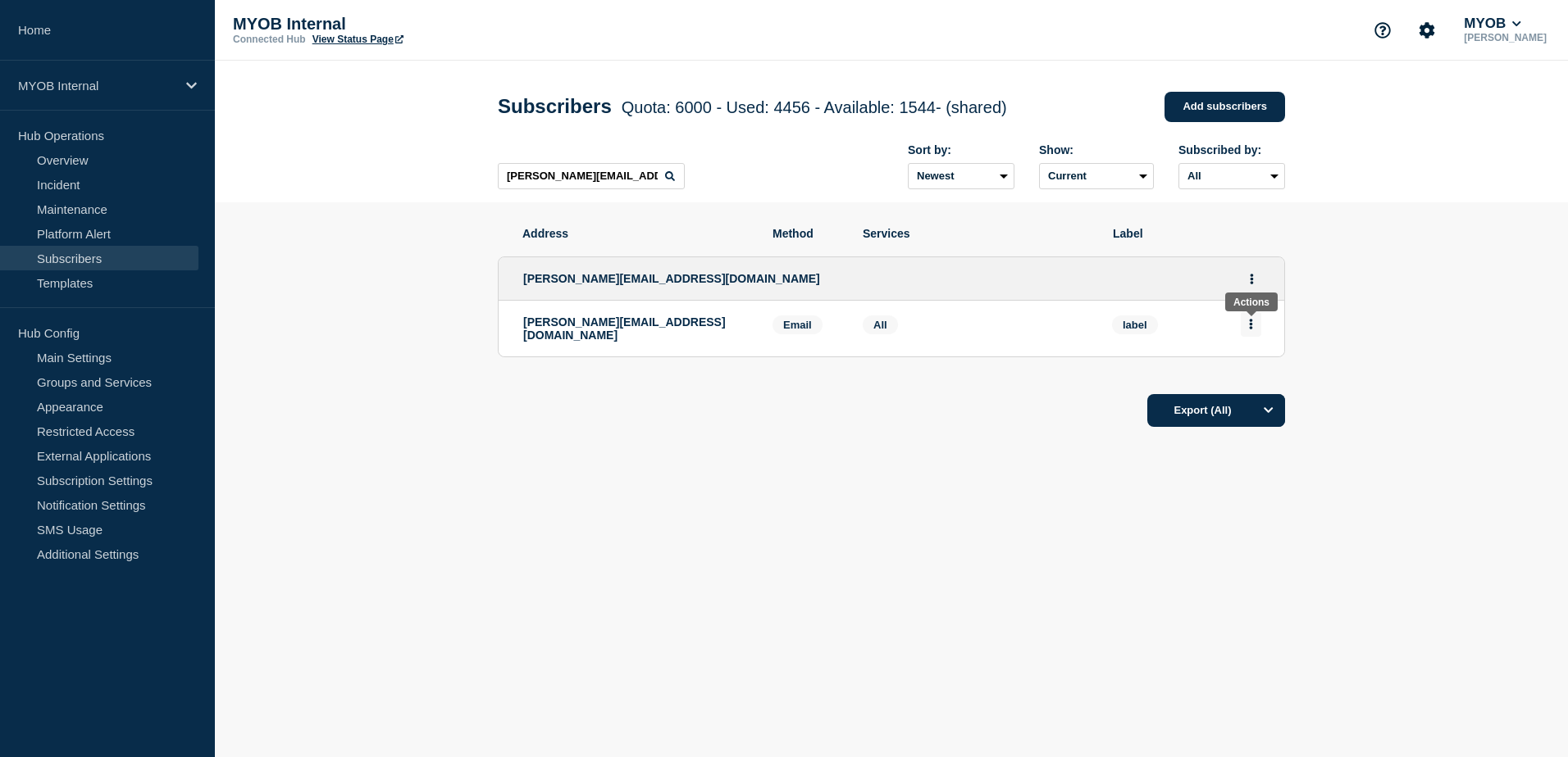
click at [1253, 333] on button "Actions" at bounding box center [1250, 324] width 21 height 25
click at [1254, 377] on button "Delete" at bounding box center [1251, 371] width 31 height 13
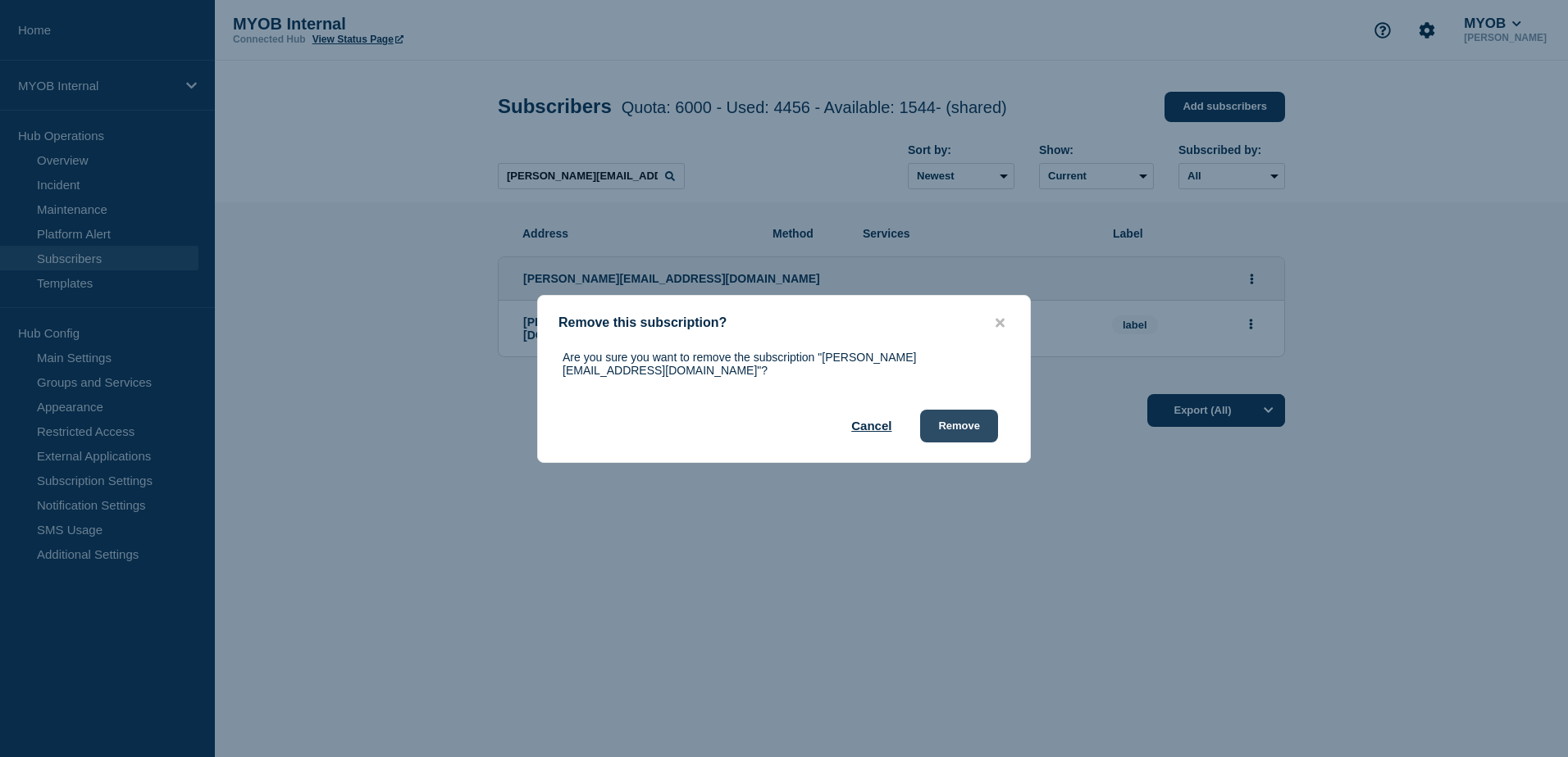
click at [956, 423] on button "Remove" at bounding box center [959, 426] width 78 height 33
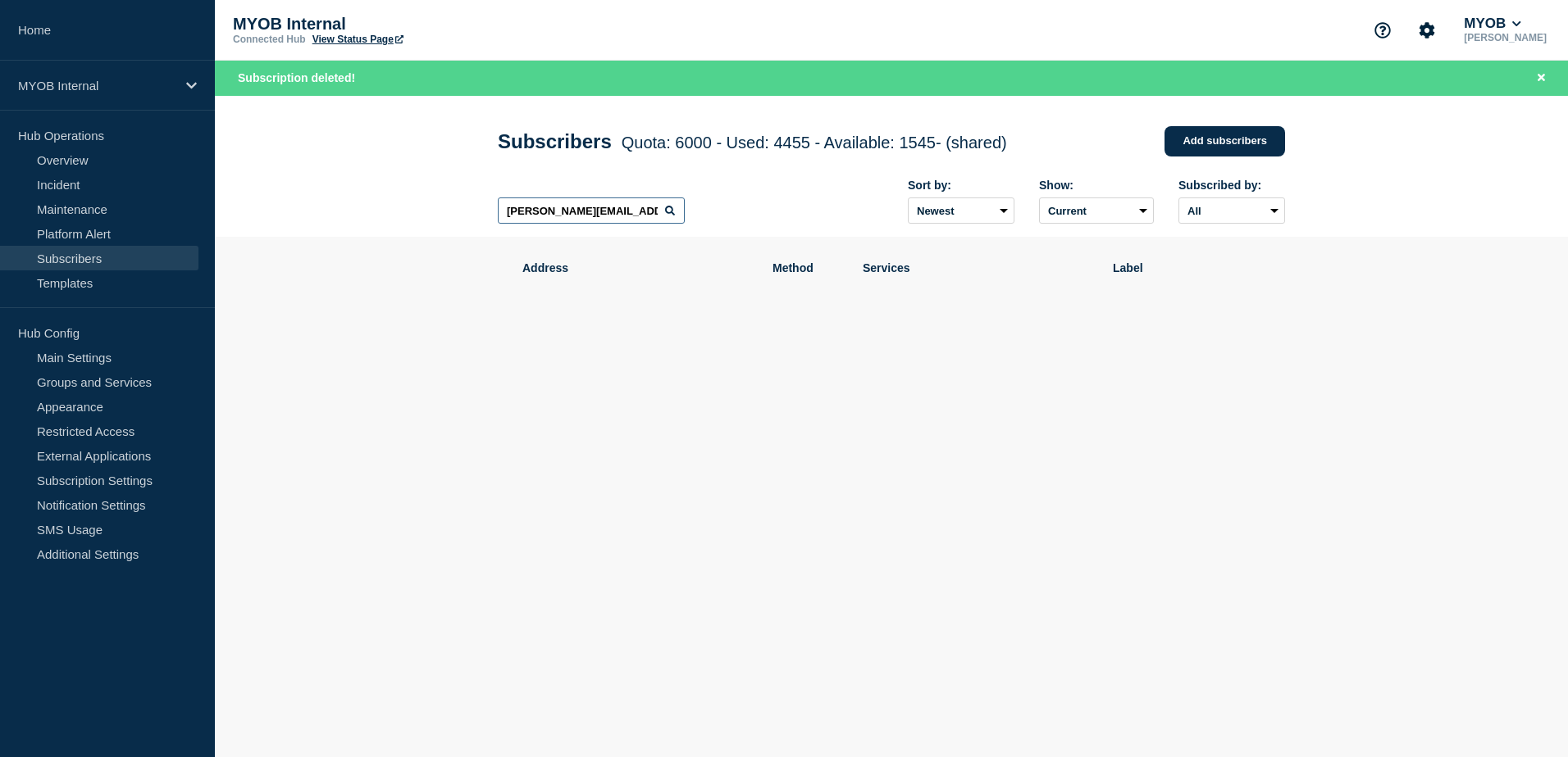
drag, startPoint x: 644, startPoint y: 214, endPoint x: 433, endPoint y: 210, distance: 211.0
click at [433, 210] on header "Subscribers Quota: 6000 - Used: 4455 - Available: 1545 - (shared) Quota Used Av…" at bounding box center [890, 167] width 1352 height 142
drag, startPoint x: 655, startPoint y: 216, endPoint x: 328, endPoint y: 213, distance: 327.0
click at [328, 213] on header "Subscribers Quota: 6000 - Used: 4455 - Available: 1545 - (shared) Quota Used Av…" at bounding box center [890, 167] width 1352 height 142
paste input "[EMAIL_ADDRESS][PERSON_NAME][DOMAIN_NAME]"
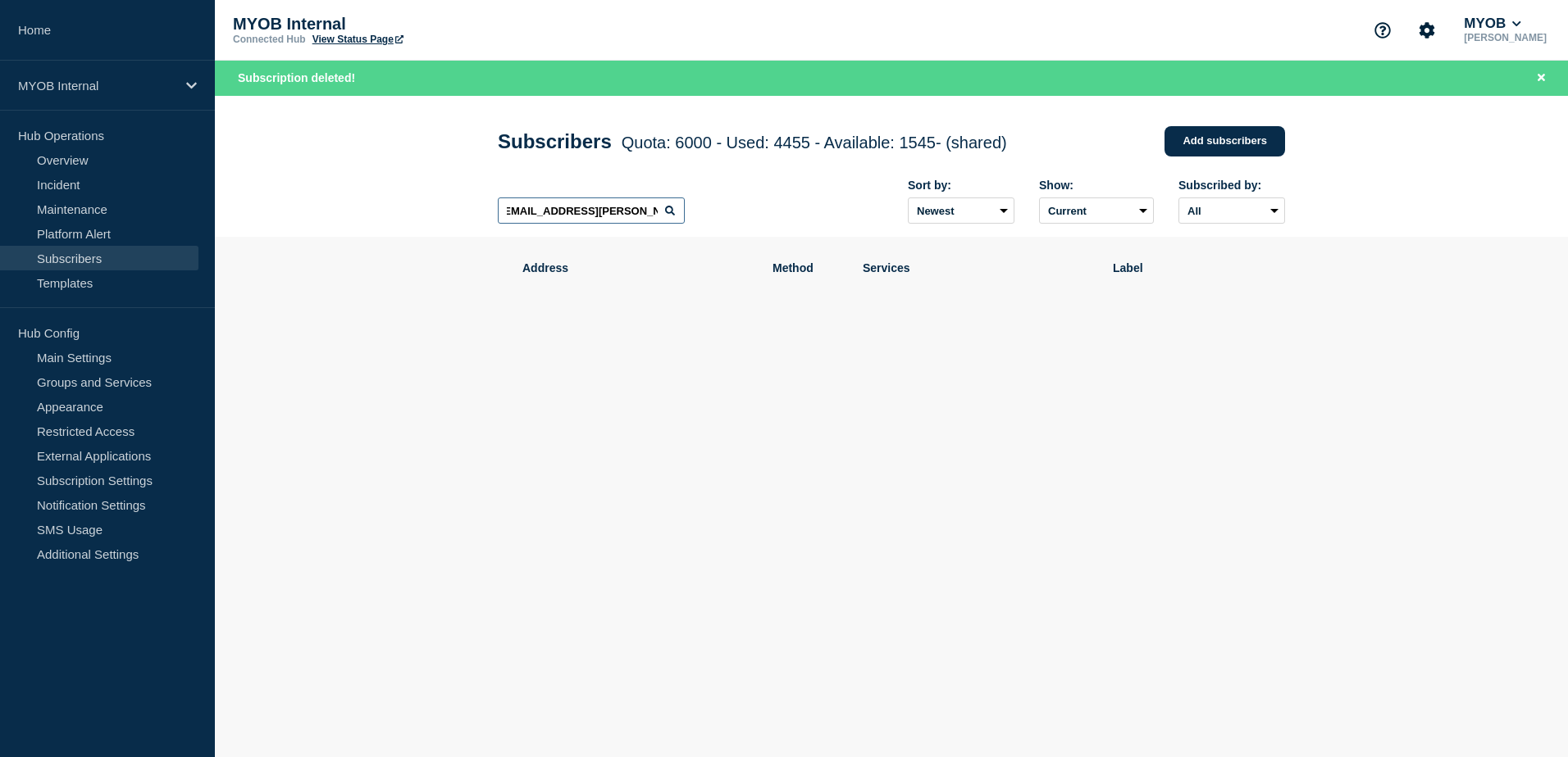
scroll to position [0, 5]
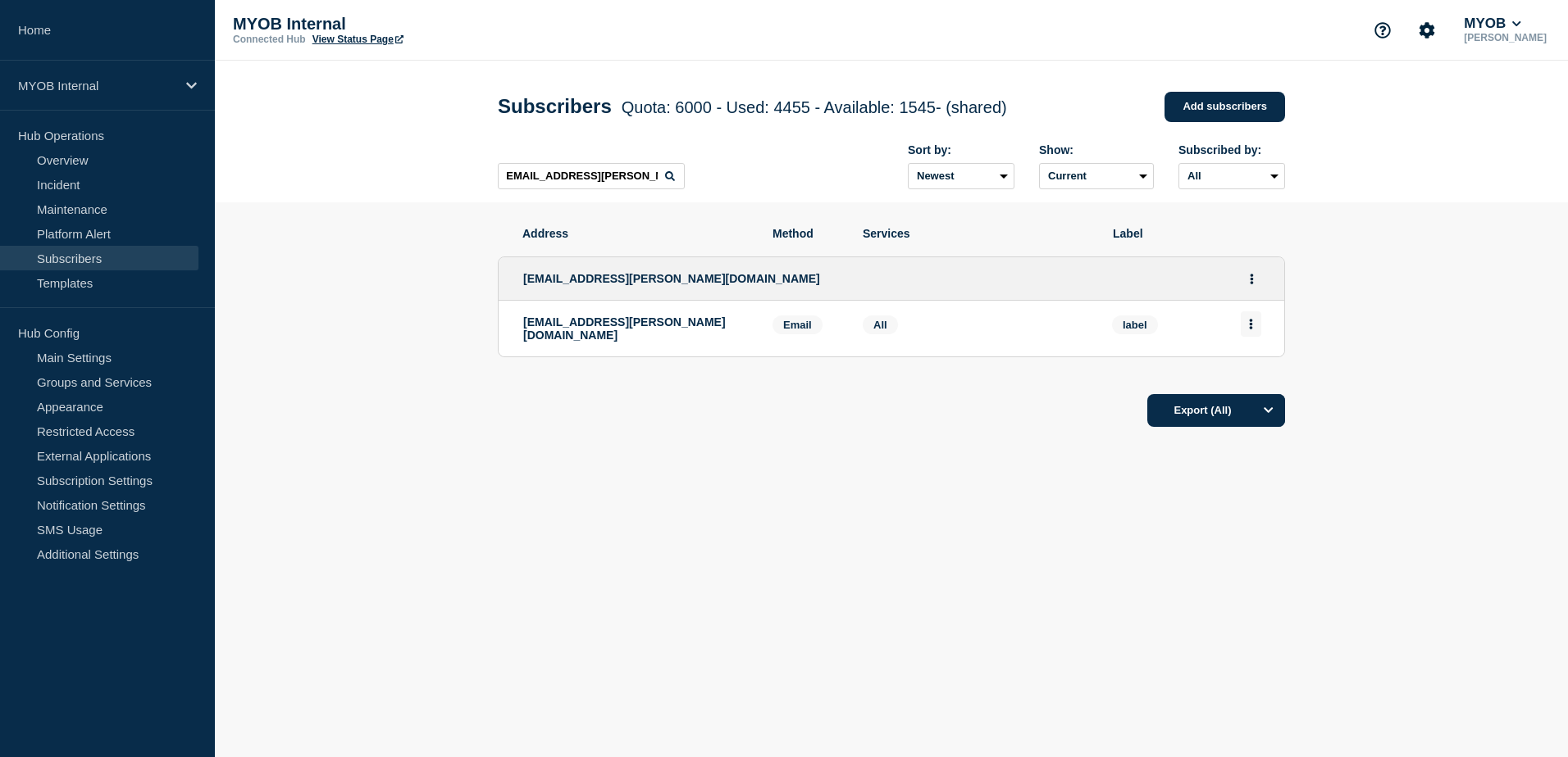
click at [1253, 329] on button "Actions" at bounding box center [1250, 324] width 21 height 25
click at [1245, 376] on button "Delete" at bounding box center [1251, 371] width 31 height 13
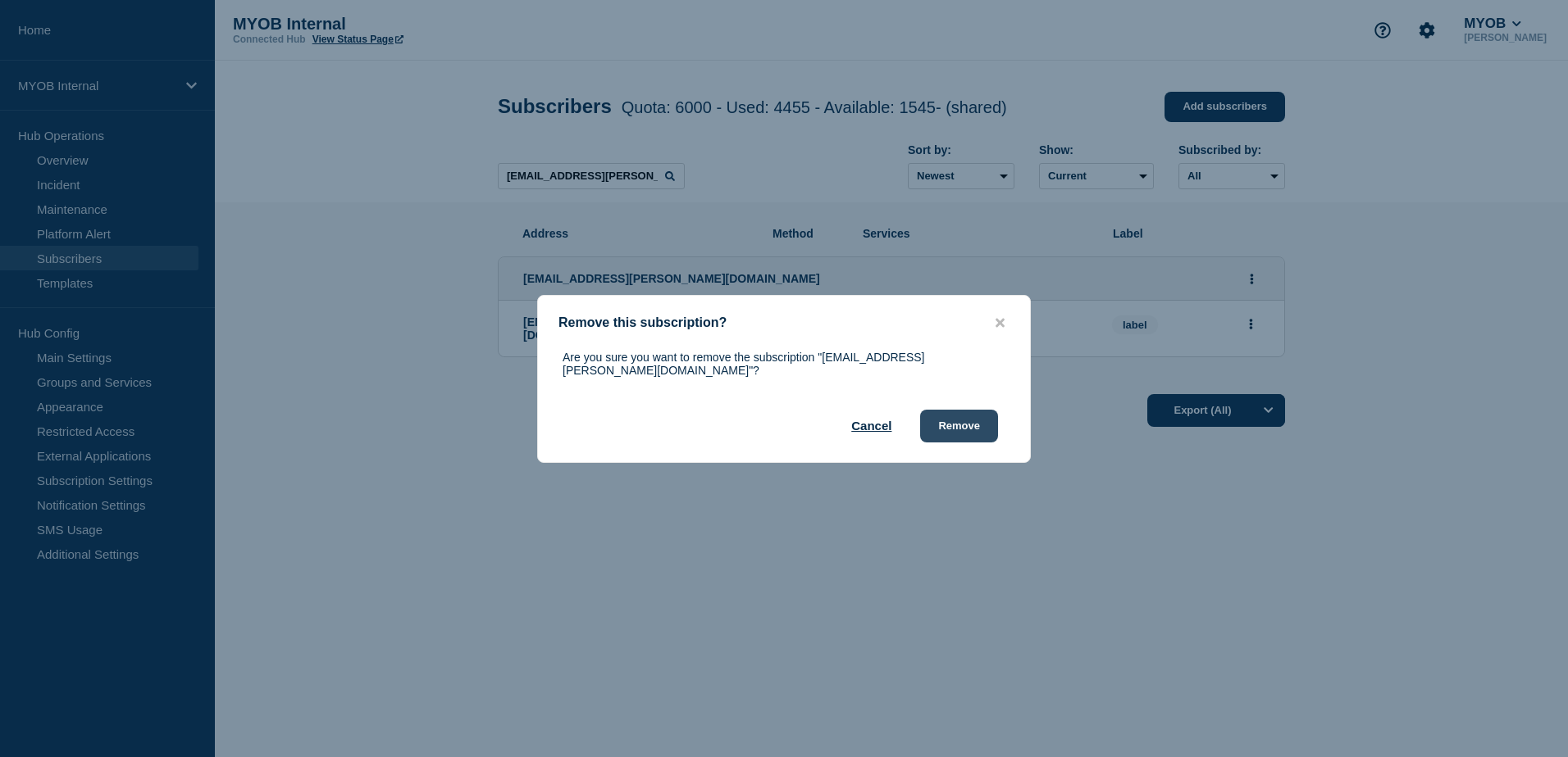
click at [964, 422] on button "Remove" at bounding box center [959, 426] width 78 height 33
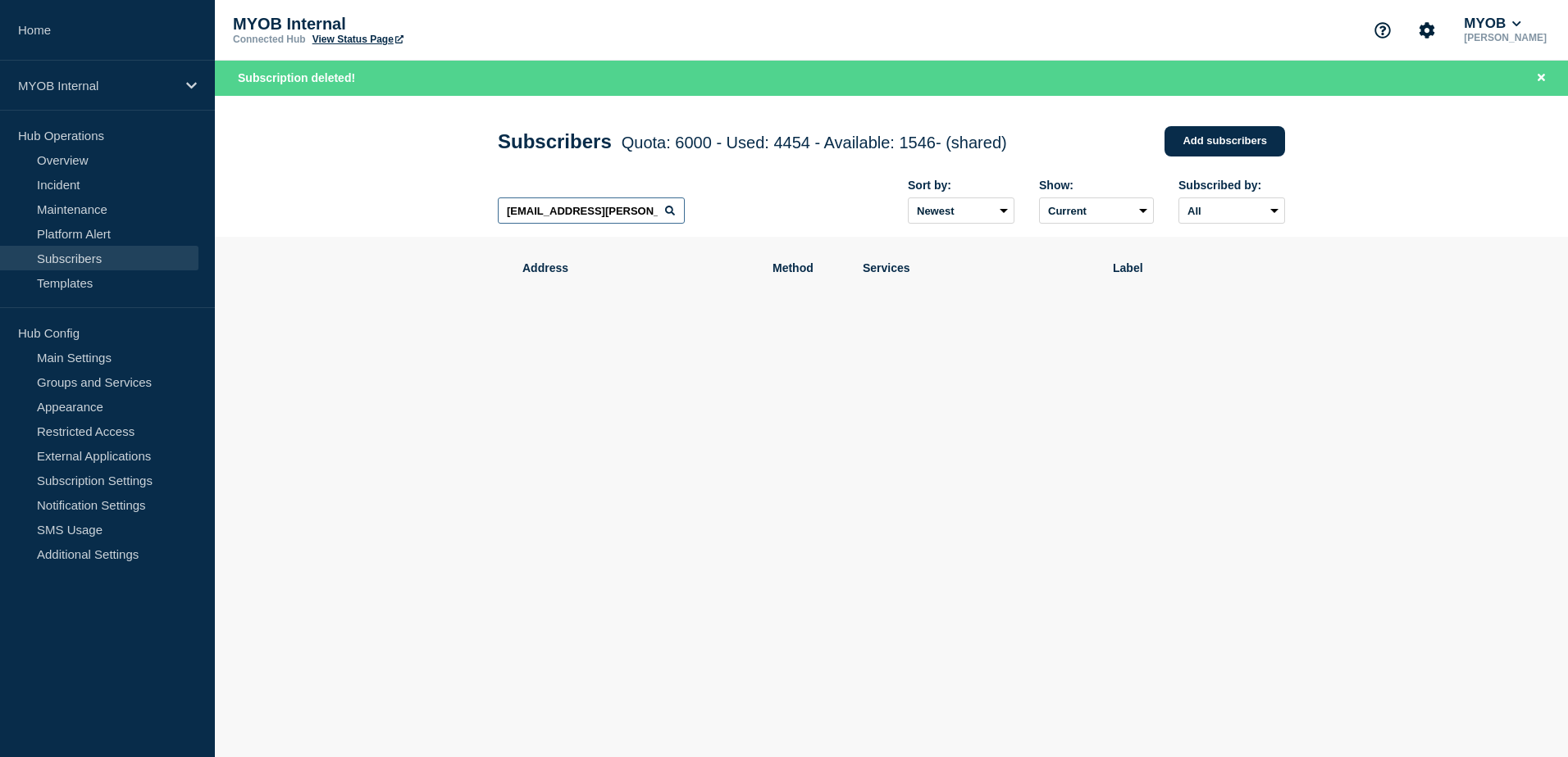
scroll to position [0, 5]
drag, startPoint x: 501, startPoint y: 215, endPoint x: 793, endPoint y: 228, distance: 292.3
click at [793, 228] on div "[EMAIL_ADDRESS][PERSON_NAME][DOMAIN_NAME] Sort by: Newest Oldest Show: Current …" at bounding box center [890, 202] width 787 height 72
paste input "[EMAIL_ADDRESS][DOMAIN_NAME]"
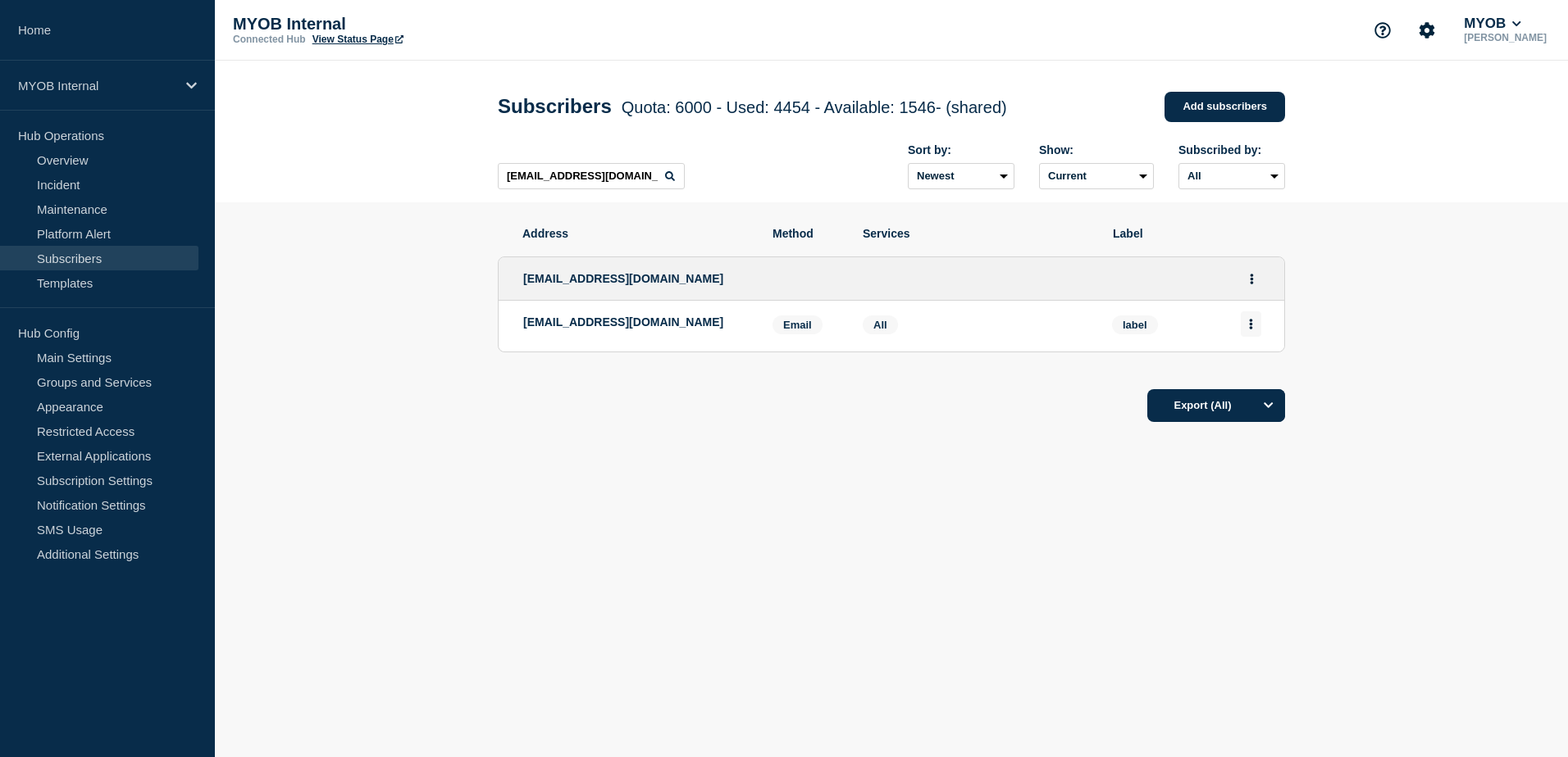
click at [1246, 331] on button "Actions" at bounding box center [1250, 324] width 21 height 25
click at [1257, 371] on button "Delete" at bounding box center [1251, 371] width 31 height 13
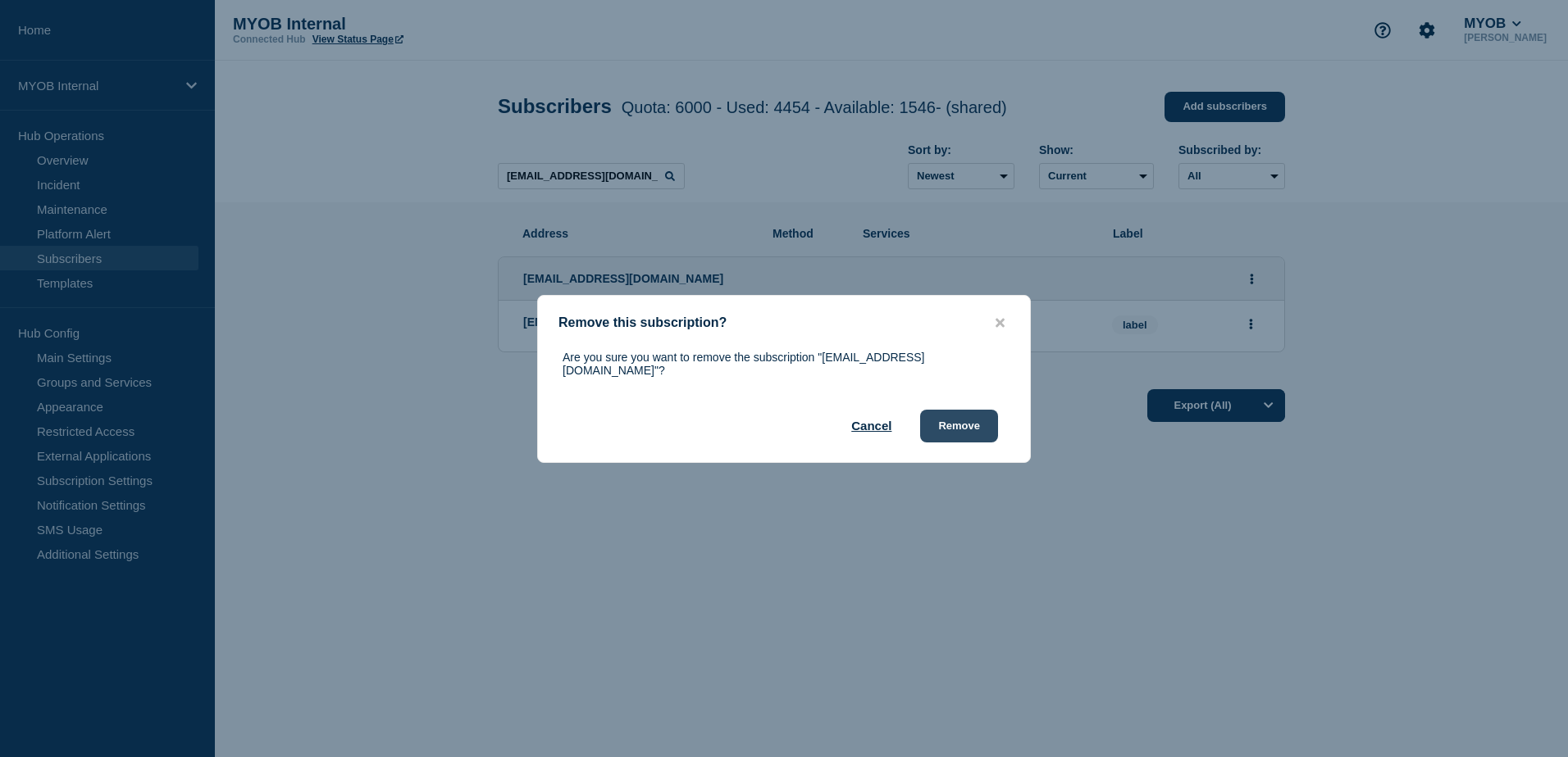
click at [981, 422] on button "Remove" at bounding box center [959, 426] width 78 height 33
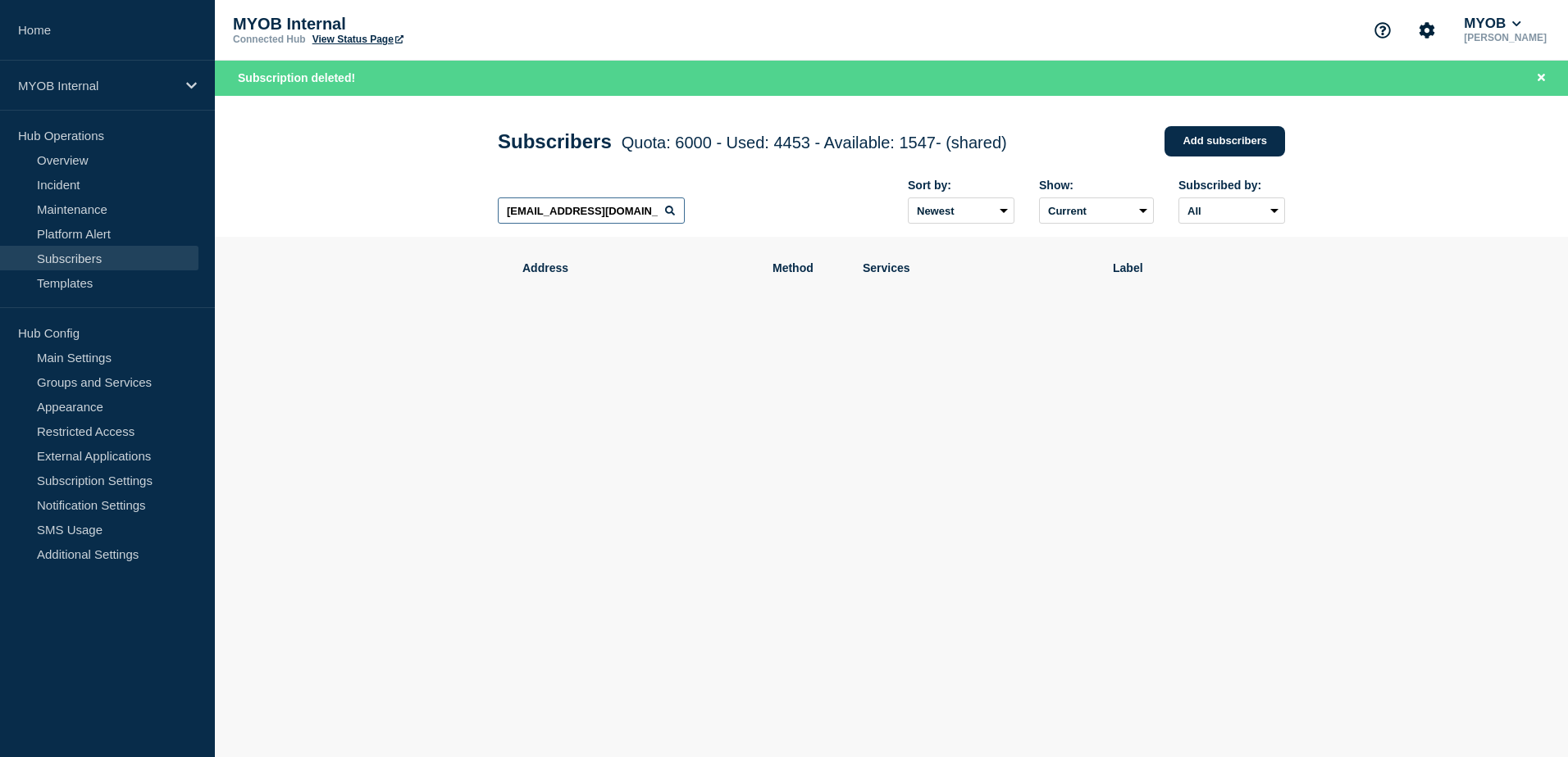
drag, startPoint x: 644, startPoint y: 209, endPoint x: 395, endPoint y: 212, distance: 249.0
click at [395, 212] on header "Subscribers Quota: 6000 - Used: 4453 - Available: 1547 - (shared) Quota Used Av…" at bounding box center [890, 167] width 1352 height 142
paste input "[EMAIL_ADDRESS][PERSON_NAME][DOMAIN_NAME]"
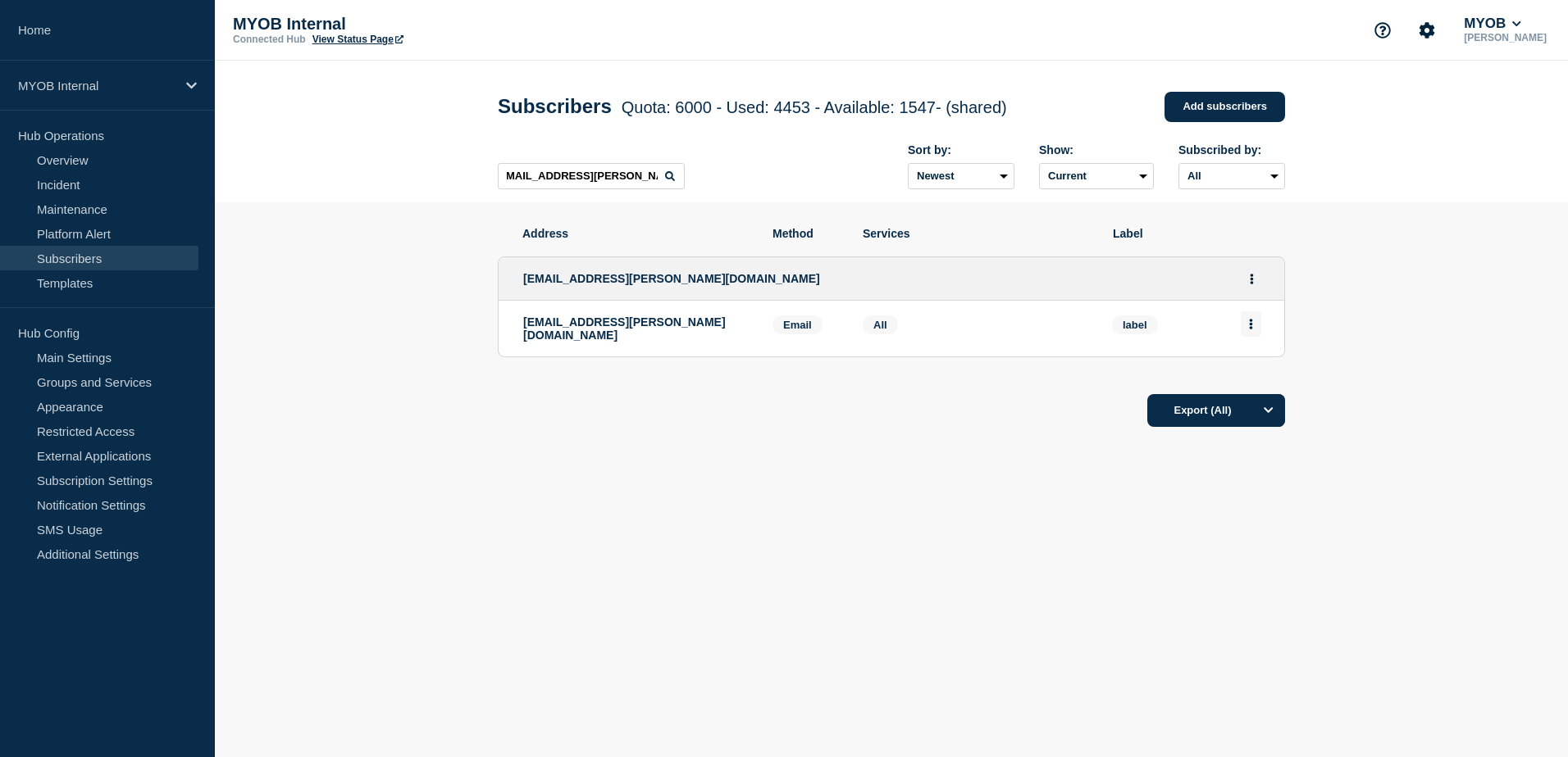
click at [1257, 329] on button "Actions" at bounding box center [1250, 324] width 21 height 25
click at [1255, 372] on button "Delete" at bounding box center [1251, 371] width 31 height 13
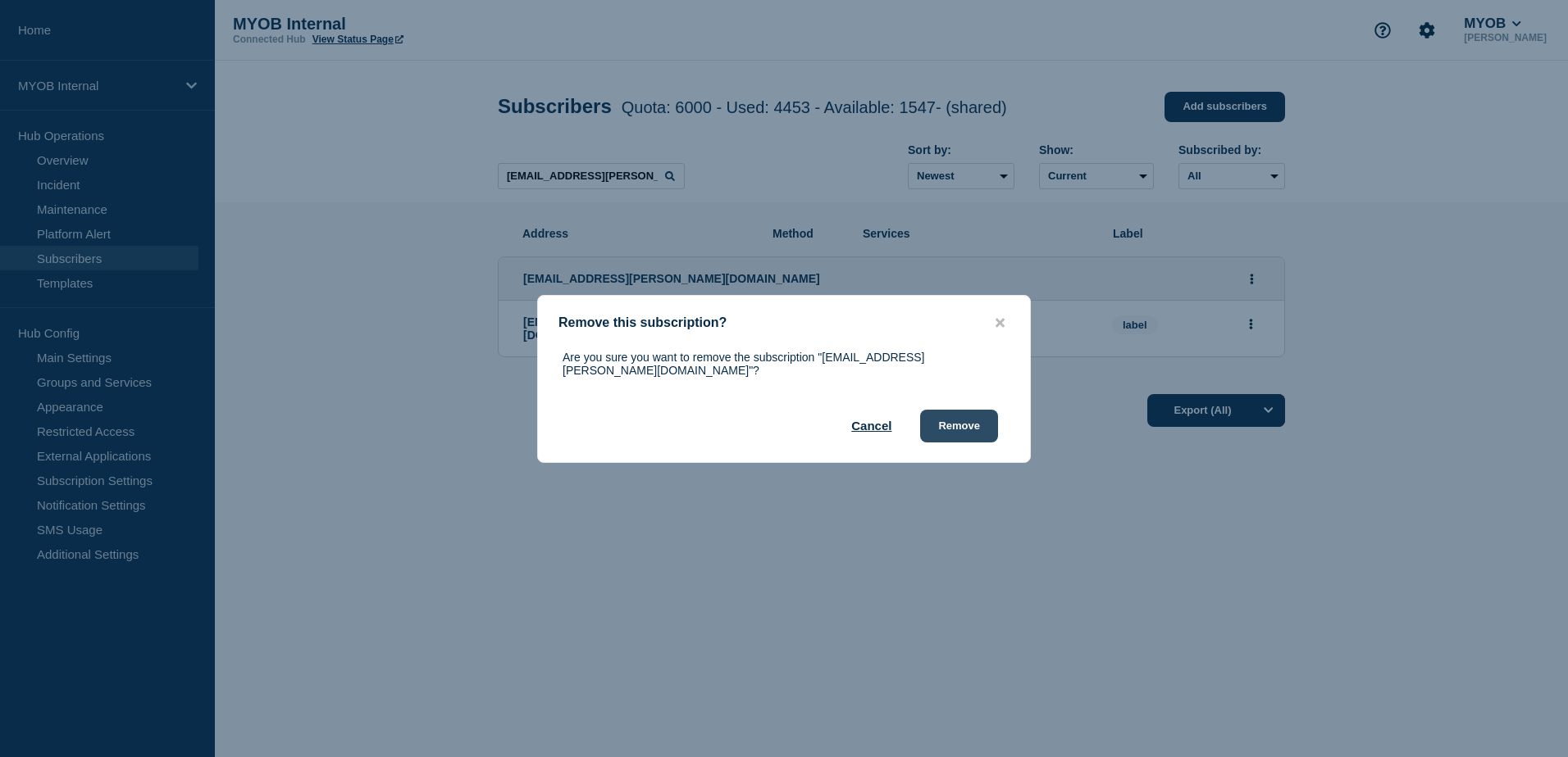
click at [959, 417] on button "Remove" at bounding box center [959, 426] width 78 height 33
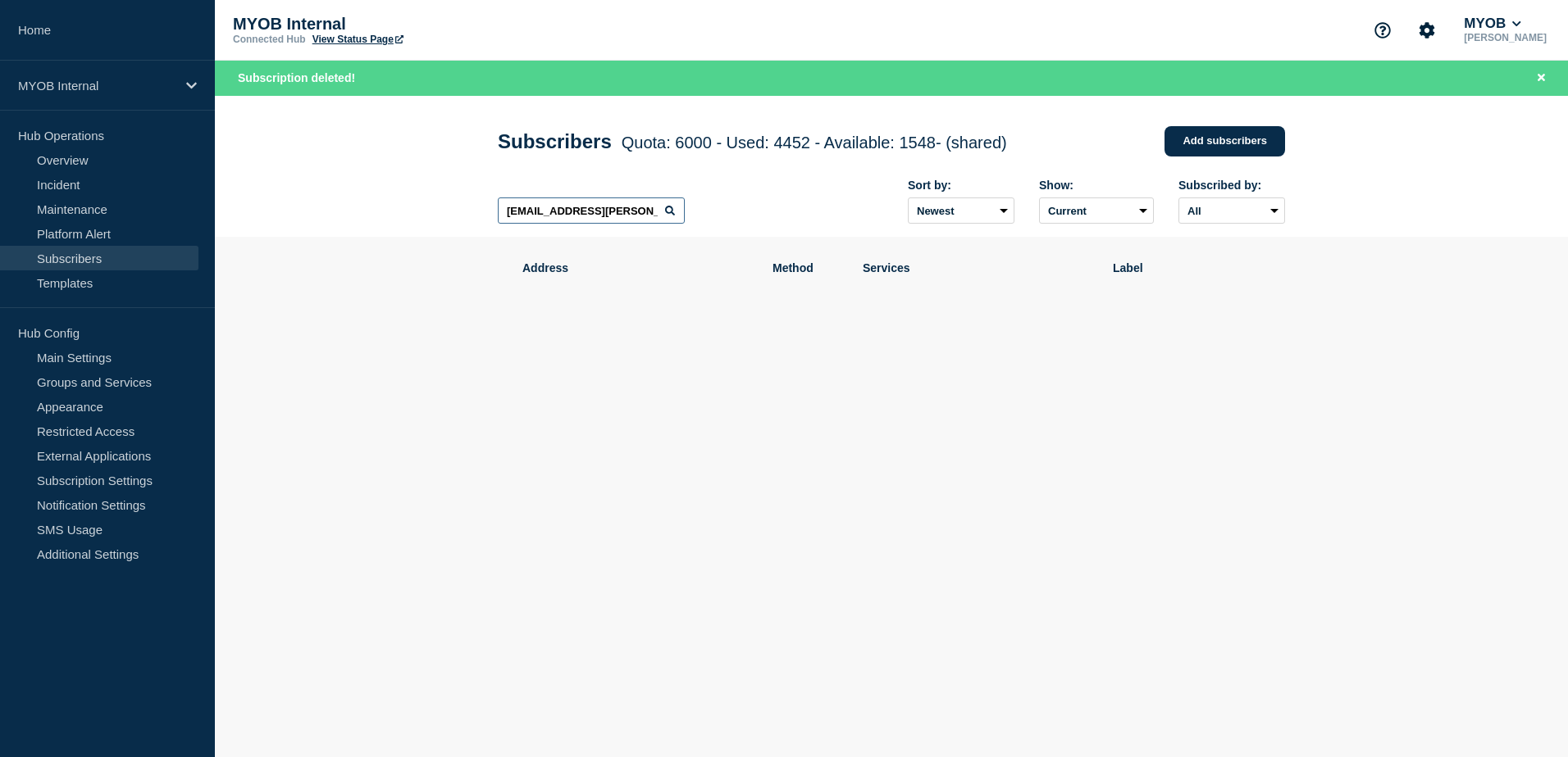
scroll to position [0, 12]
drag, startPoint x: 503, startPoint y: 214, endPoint x: 861, endPoint y: 241, distance: 359.0
click at [861, 241] on main "Subscribers Quota: 6000 - Used: 4452 - Available: 1548 - (shared) Quota Used Av…" at bounding box center [890, 287] width 1352 height 382
paste input "[PERSON_NAME][EMAIL_ADDRESS][PERSON_NAME][DOMAIN_NAME]"
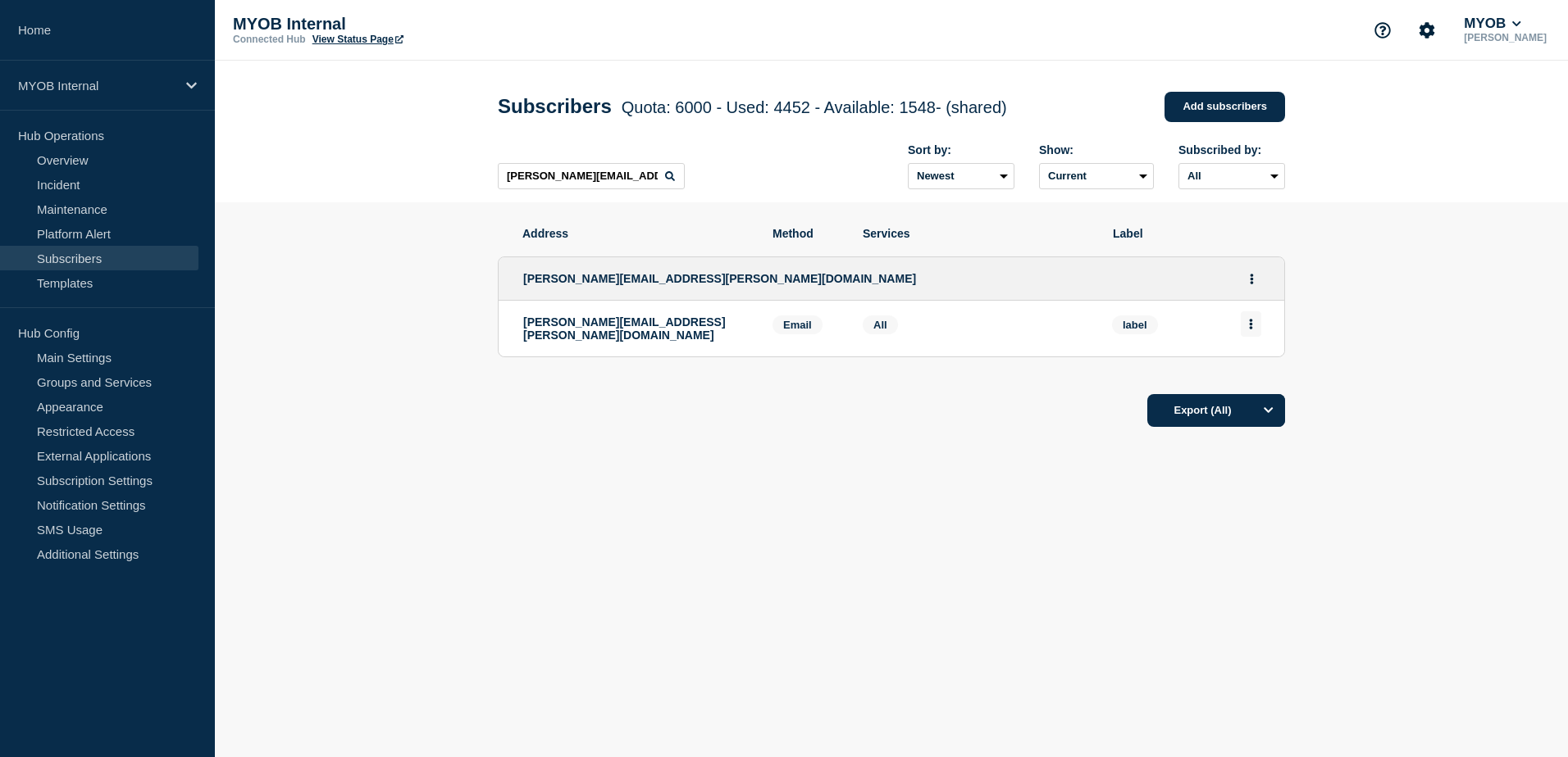
click at [1256, 325] on button "Actions" at bounding box center [1250, 324] width 21 height 25
click at [1250, 366] on div "Delete" at bounding box center [1251, 370] width 77 height 59
click at [1249, 369] on button "Delete" at bounding box center [1251, 371] width 31 height 13
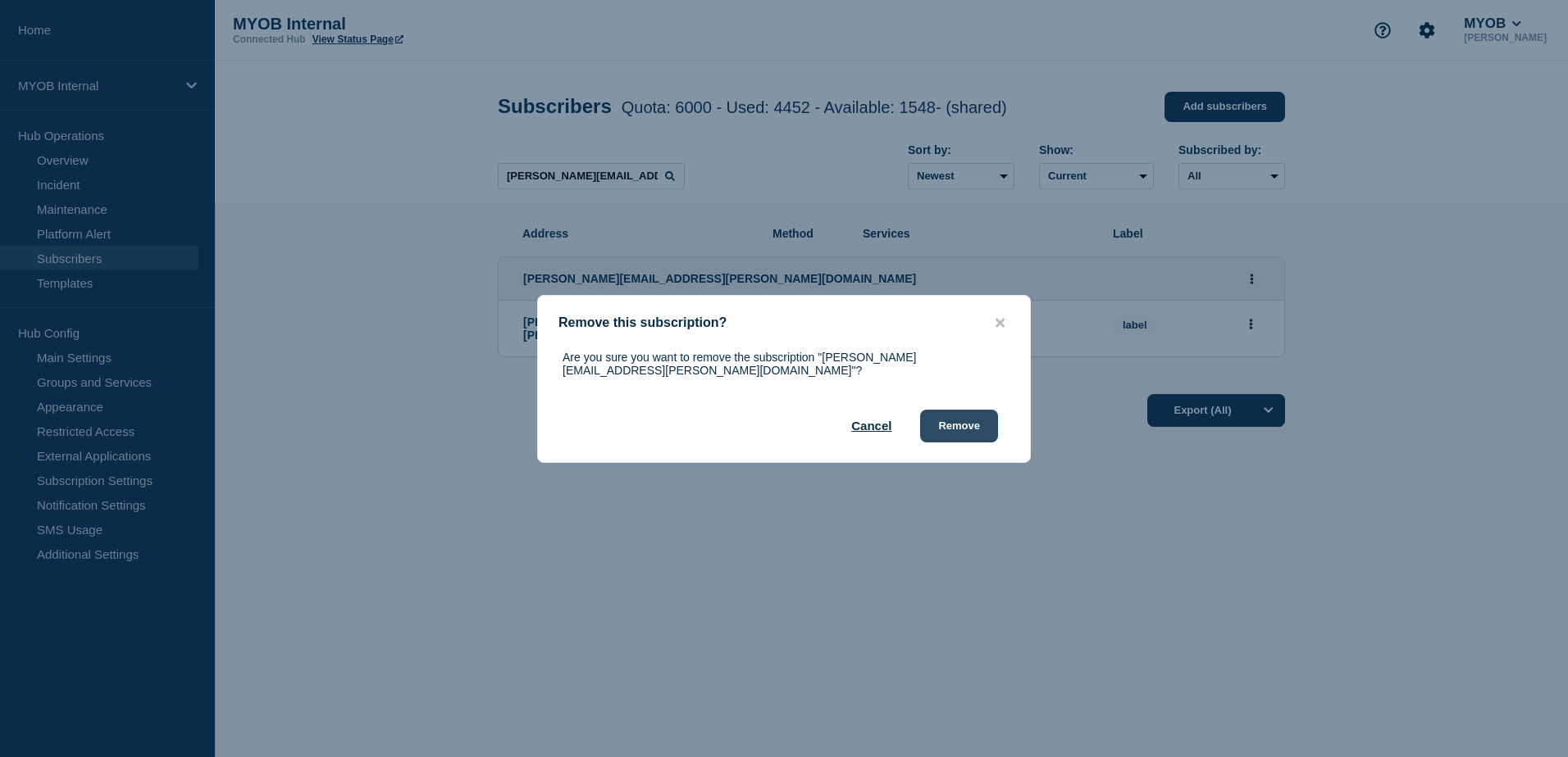
click at [976, 419] on button "Remove" at bounding box center [959, 426] width 78 height 33
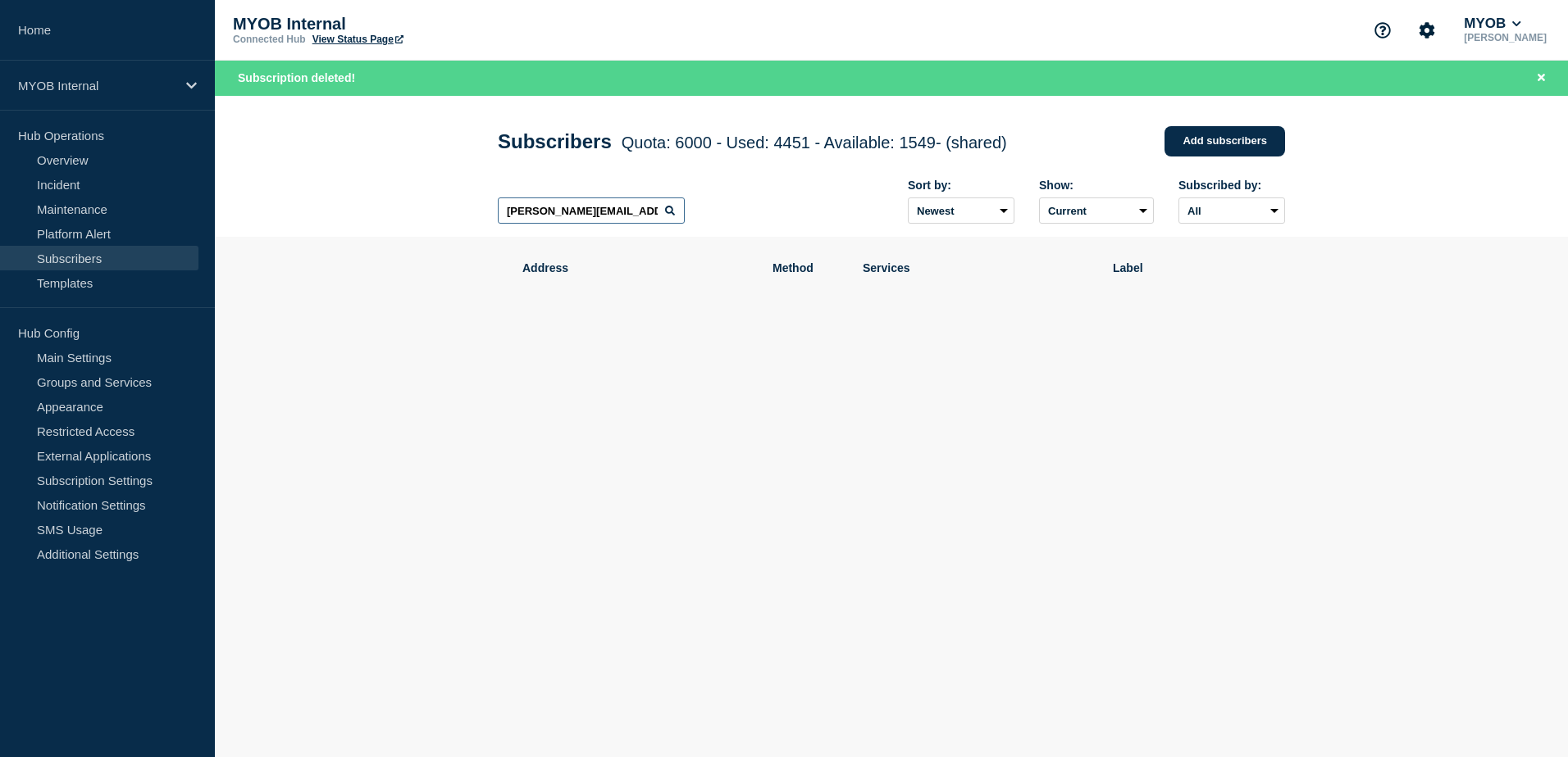
drag, startPoint x: 588, startPoint y: 213, endPoint x: 393, endPoint y: 216, distance: 195.0
click at [393, 216] on header "Subscribers Quota: 6000 - Used: 4451 - Available: 1549 - (shared) Quota Used Av…" at bounding box center [890, 167] width 1352 height 142
paste input "[EMAIL_ADDRESS][DOMAIN_NAME]"
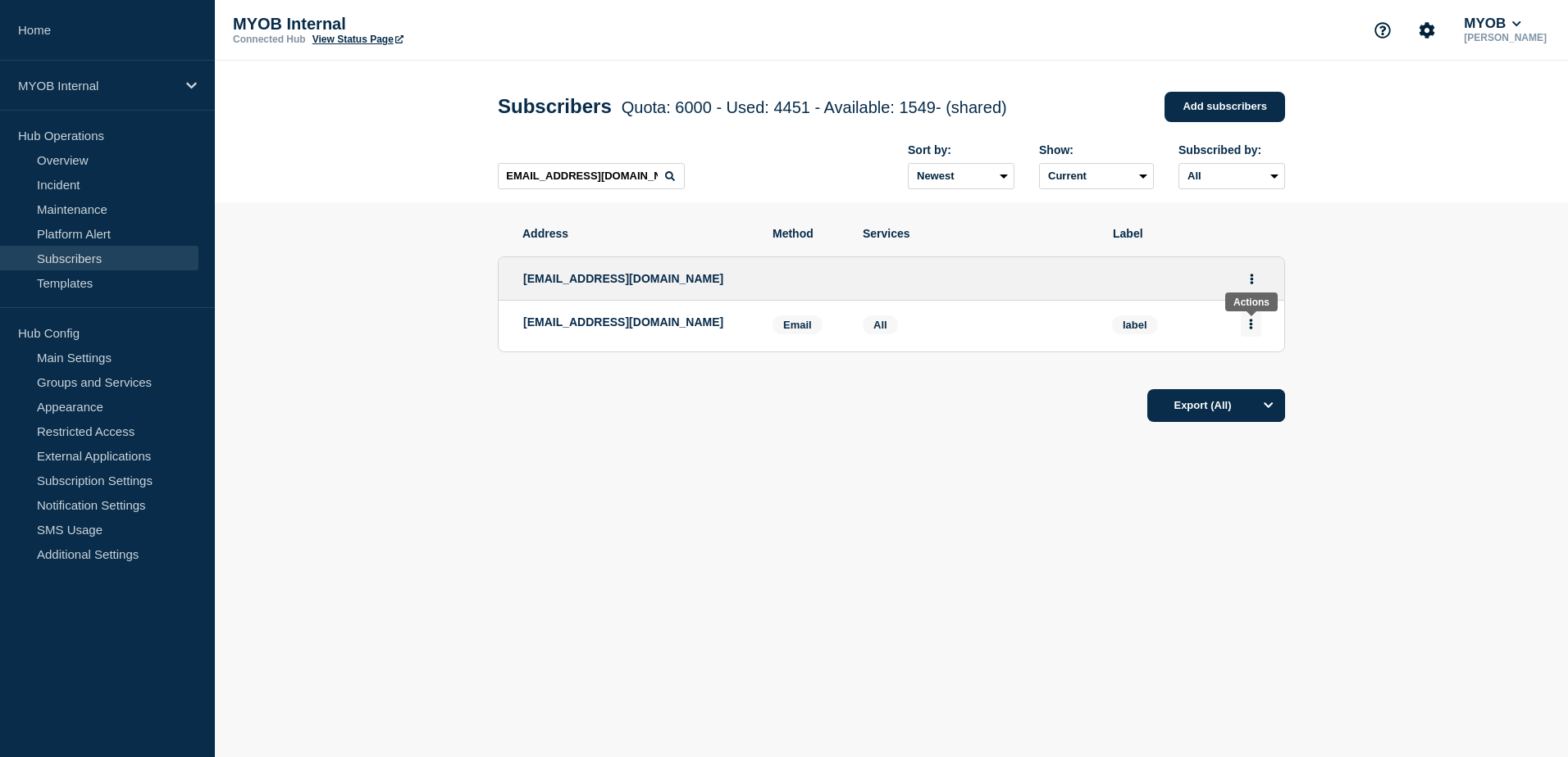
click at [1250, 328] on icon "Actions" at bounding box center [1251, 324] width 4 height 11
click at [1247, 369] on button "Delete" at bounding box center [1251, 371] width 31 height 13
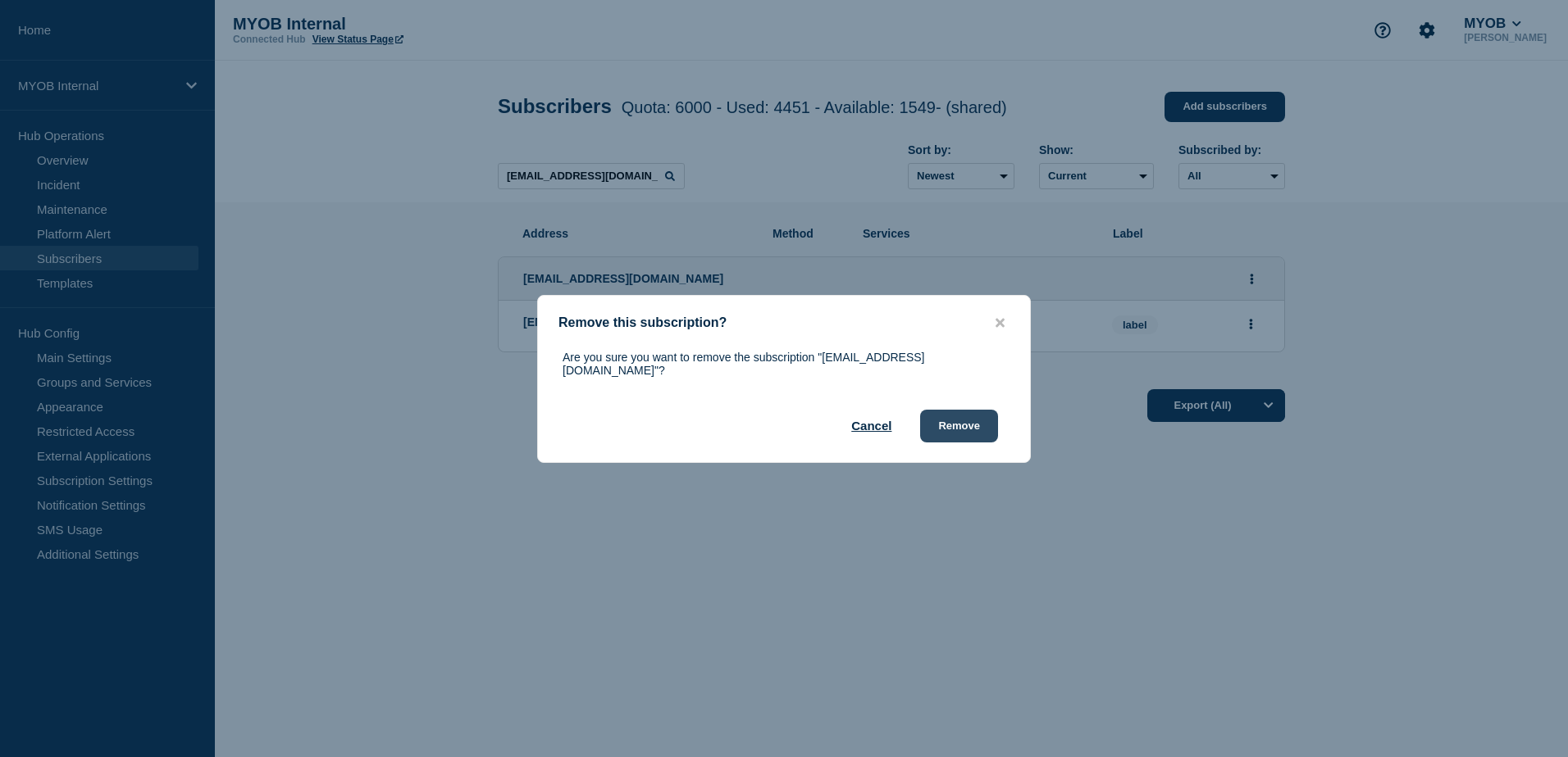
click at [969, 419] on button "Remove" at bounding box center [959, 426] width 78 height 33
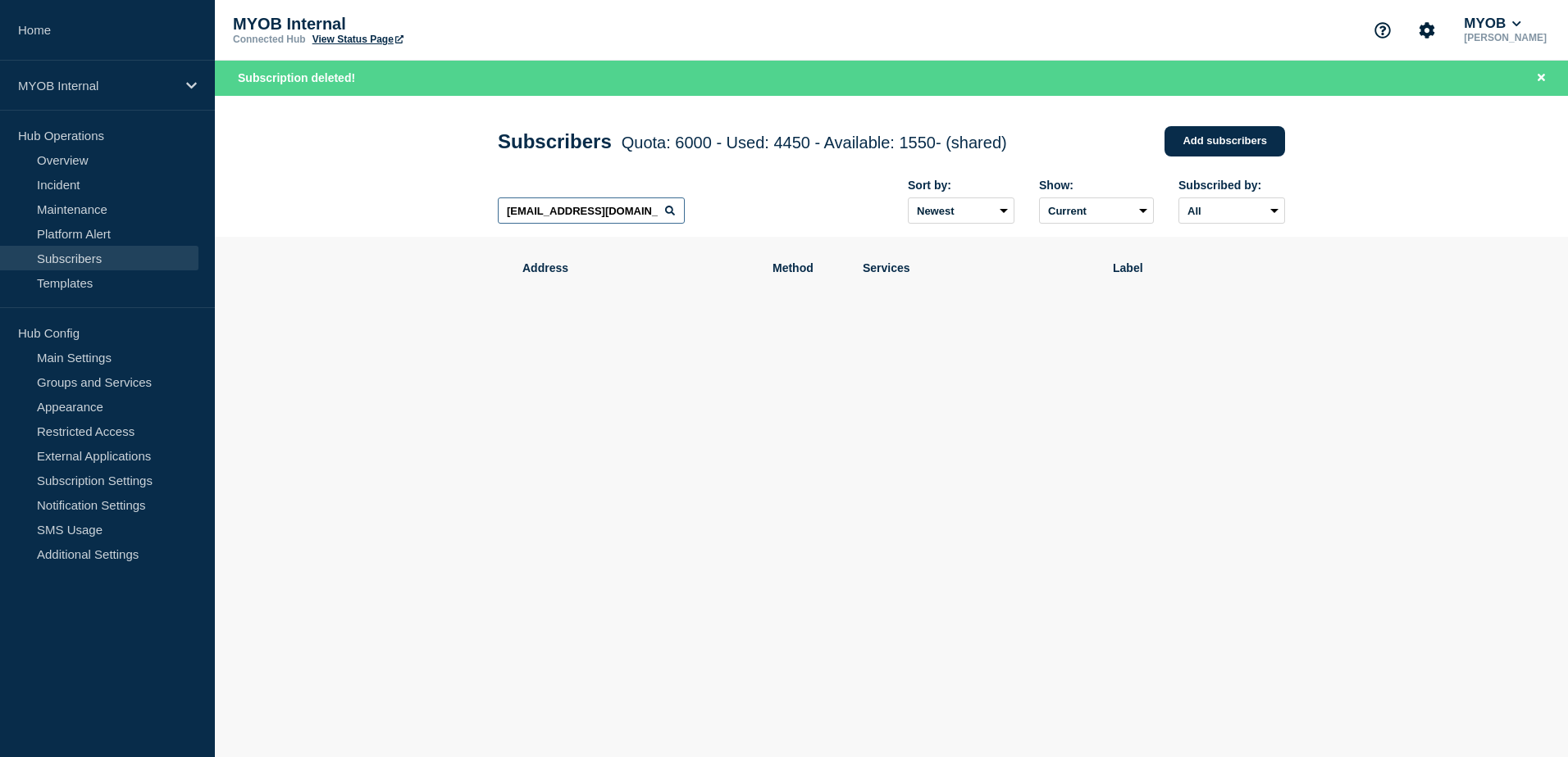
scroll to position [0, 5]
drag, startPoint x: 501, startPoint y: 216, endPoint x: 726, endPoint y: 227, distance: 225.3
click at [726, 227] on div "[EMAIL_ADDRESS][DOMAIN_NAME] Sort by: Newest Oldest Show: Current Deleted Recen…" at bounding box center [890, 202] width 787 height 72
paste input "[PERSON_NAME][EMAIL_ADDRESS][DOMAIN_NAME]"
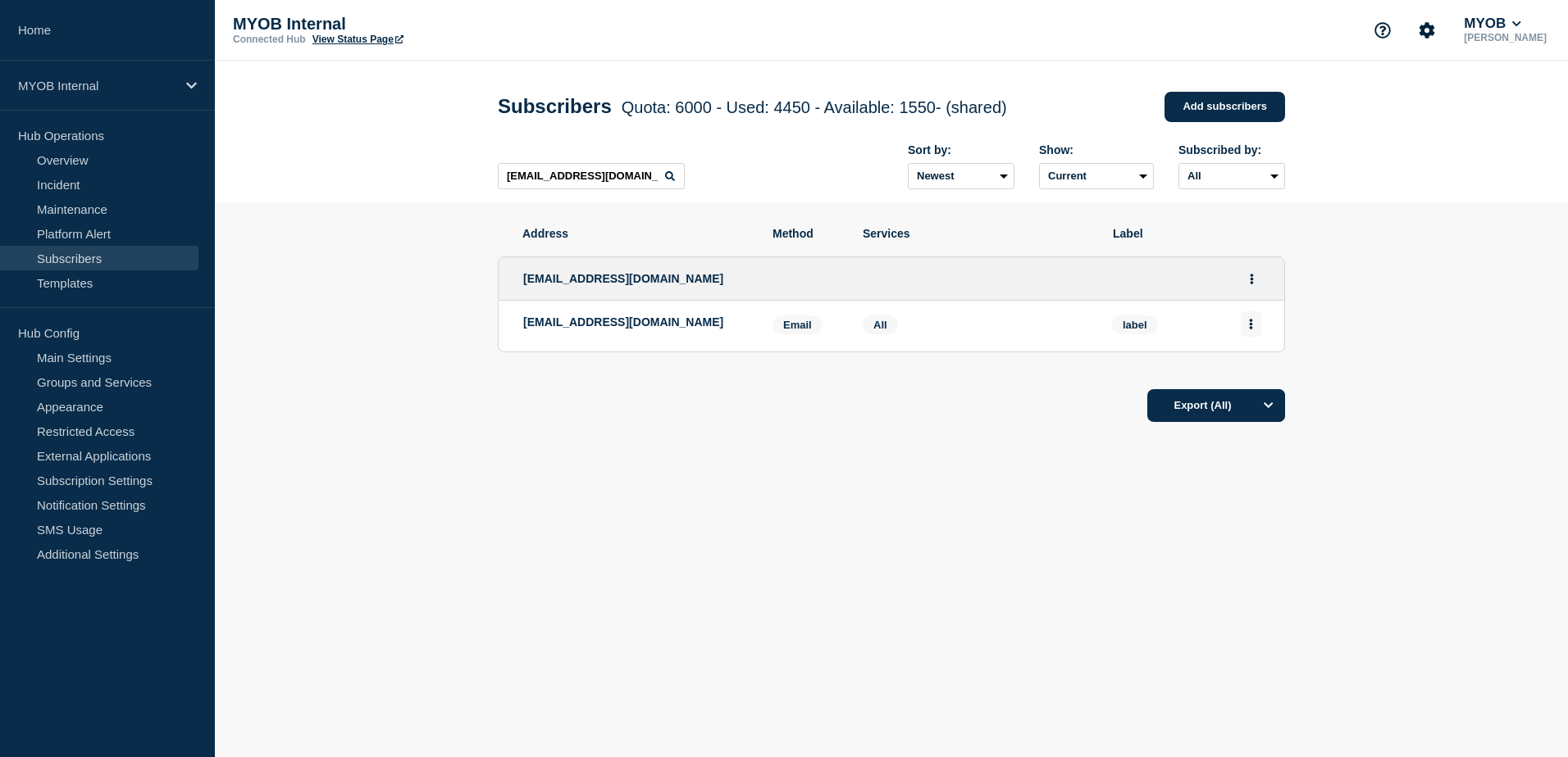
click at [1252, 326] on icon "Actions" at bounding box center [1251, 324] width 5 height 11
click at [1260, 372] on button "Delete" at bounding box center [1251, 371] width 31 height 13
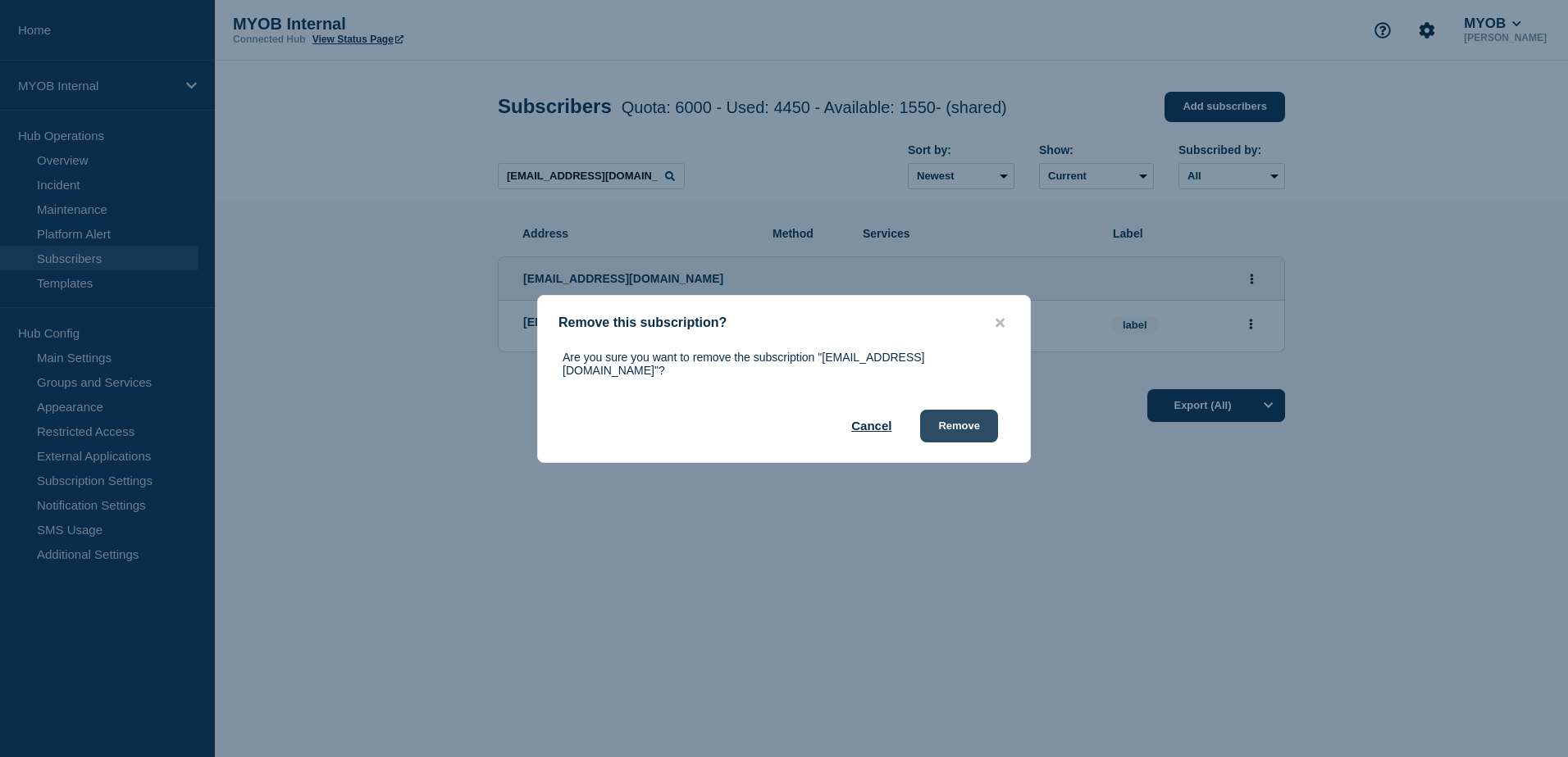
click at [969, 418] on button "Remove" at bounding box center [959, 426] width 78 height 33
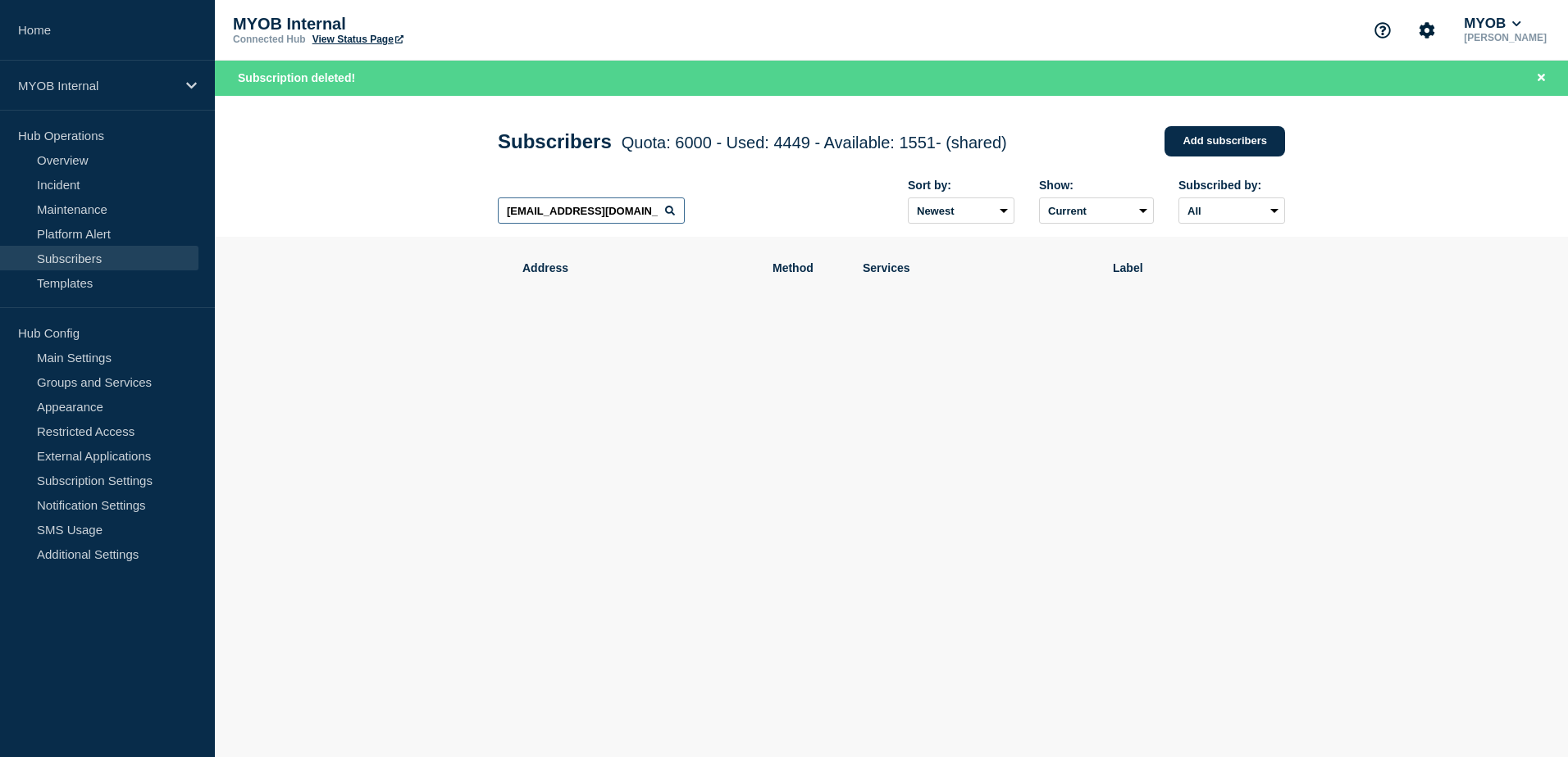
drag, startPoint x: 651, startPoint y: 213, endPoint x: 332, endPoint y: 218, distance: 319.0
click at [331, 219] on header "Subscribers Quota: 6000 - Used: 4449 - Available: 1551 - (shared) Quota Used Av…" at bounding box center [890, 167] width 1352 height 142
paste input "[PERSON_NAME][EMAIL_ADDRESS][PERSON_NAME][DOMAIN_NAME]"
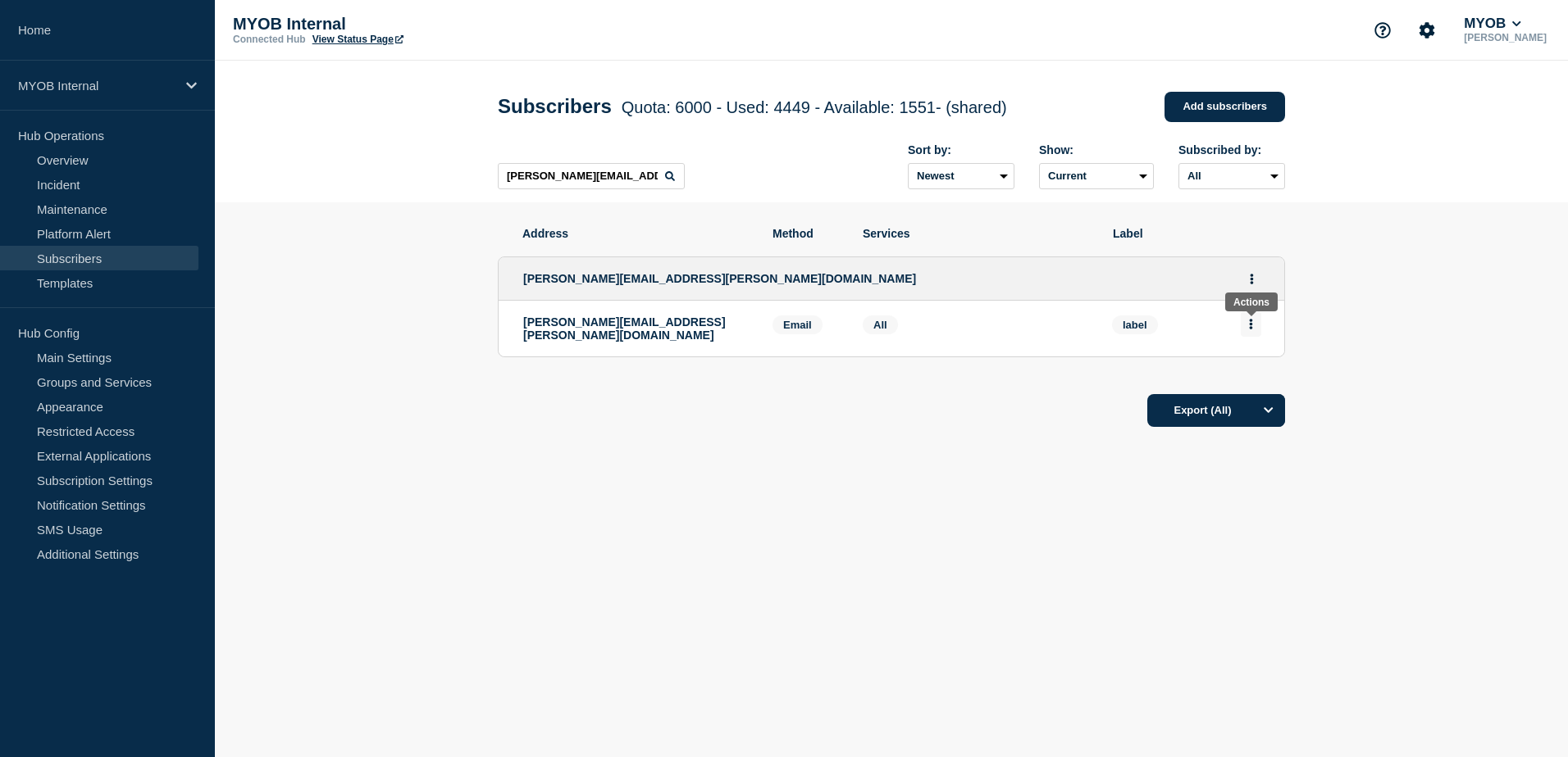
click at [1257, 336] on button "Actions" at bounding box center [1250, 324] width 21 height 25
click at [1255, 377] on button "Delete" at bounding box center [1251, 371] width 31 height 13
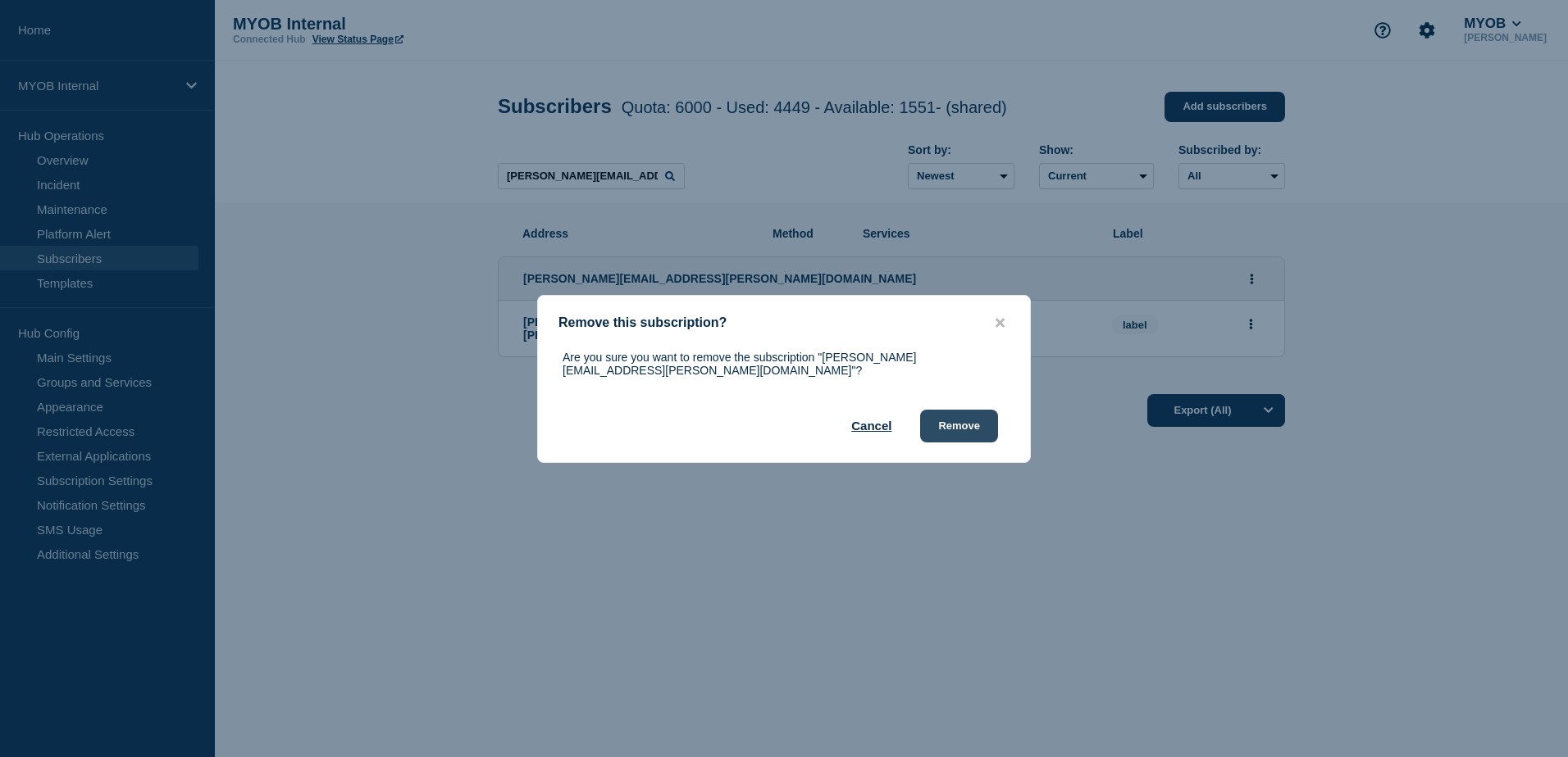
click at [986, 424] on button "Remove" at bounding box center [959, 426] width 78 height 33
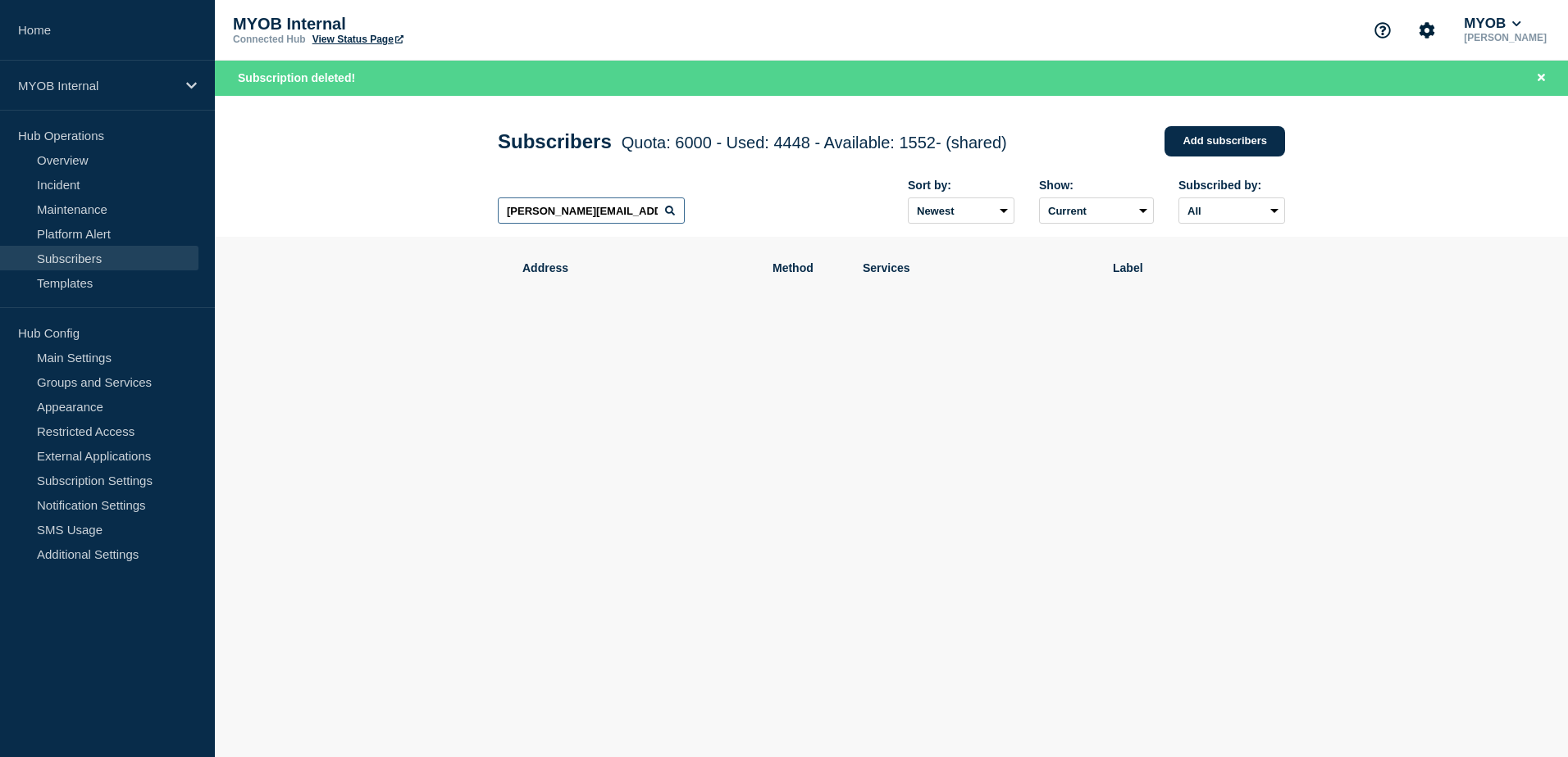
drag, startPoint x: 661, startPoint y: 213, endPoint x: 410, endPoint y: 208, distance: 251.0
click at [410, 208] on header "Subscribers Quota: 6000 - Used: 4448 - Available: 1552 - (shared) Quota Used Av…" at bounding box center [890, 167] width 1352 height 142
paste input "[EMAIL_ADDRESS][DOMAIN_NAME]"
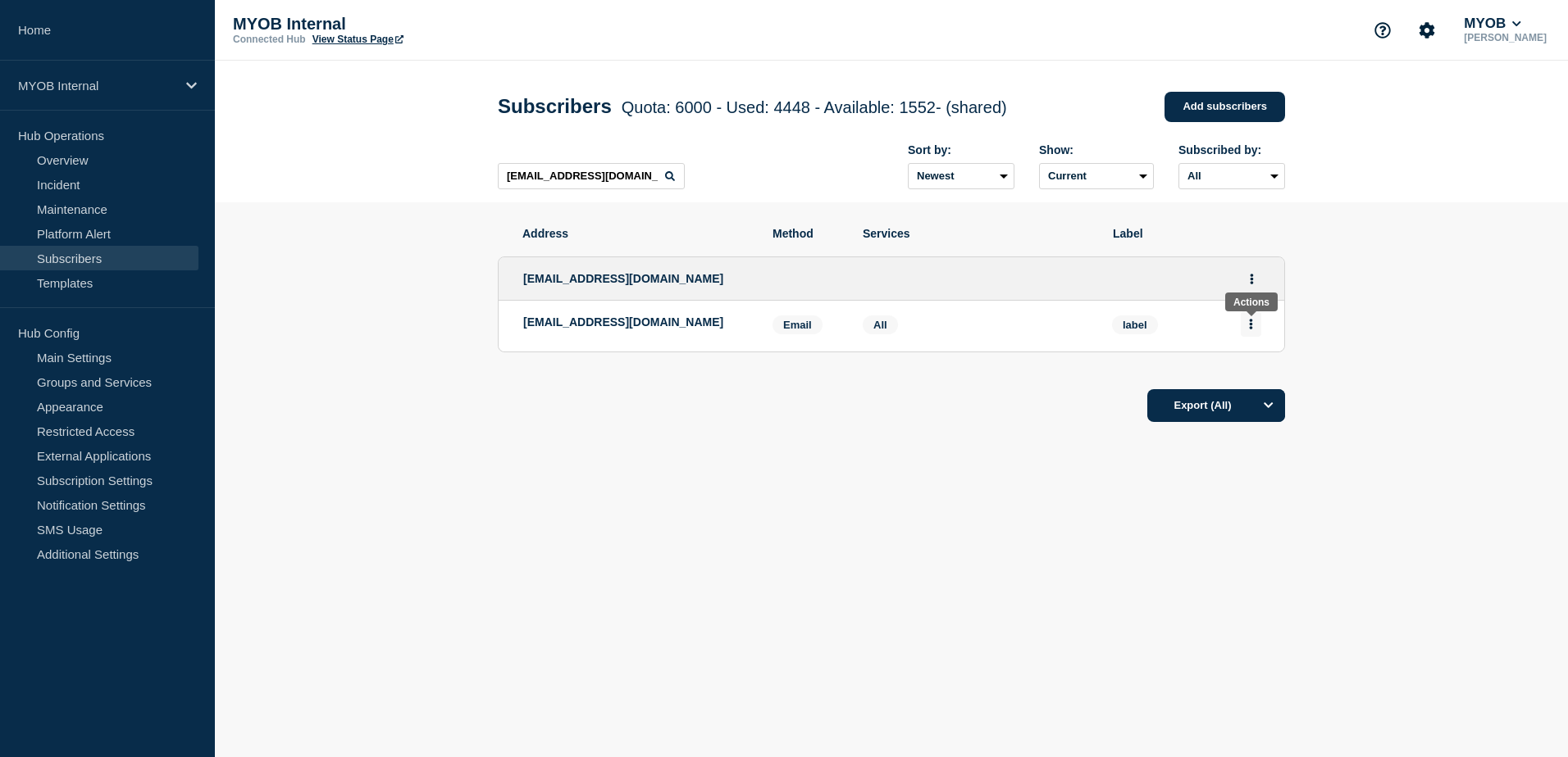
click at [1252, 322] on icon "Actions" at bounding box center [1251, 324] width 5 height 11
click at [1256, 377] on button "Delete" at bounding box center [1251, 371] width 31 height 13
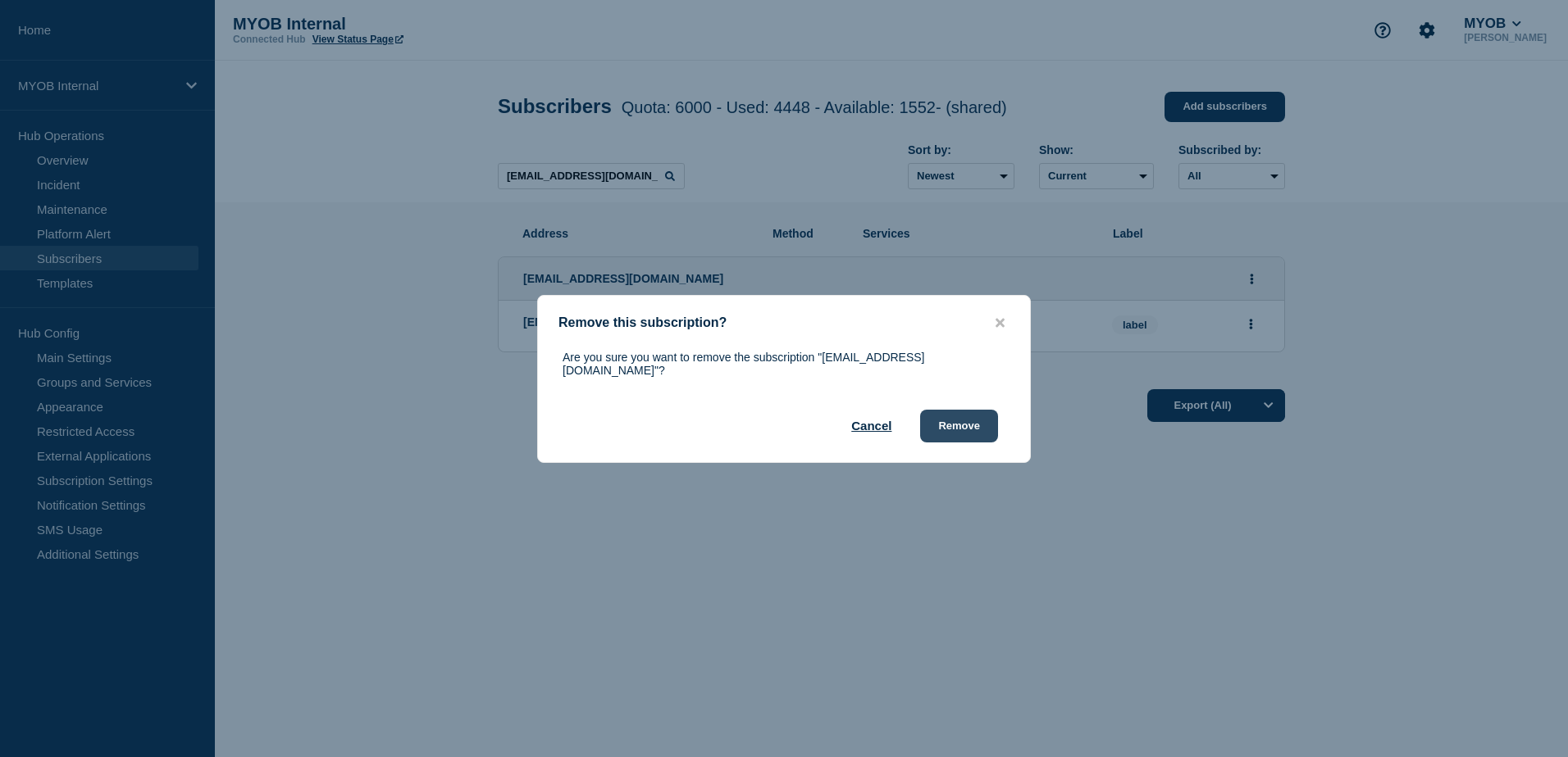
click at [994, 423] on button "Remove" at bounding box center [959, 426] width 78 height 33
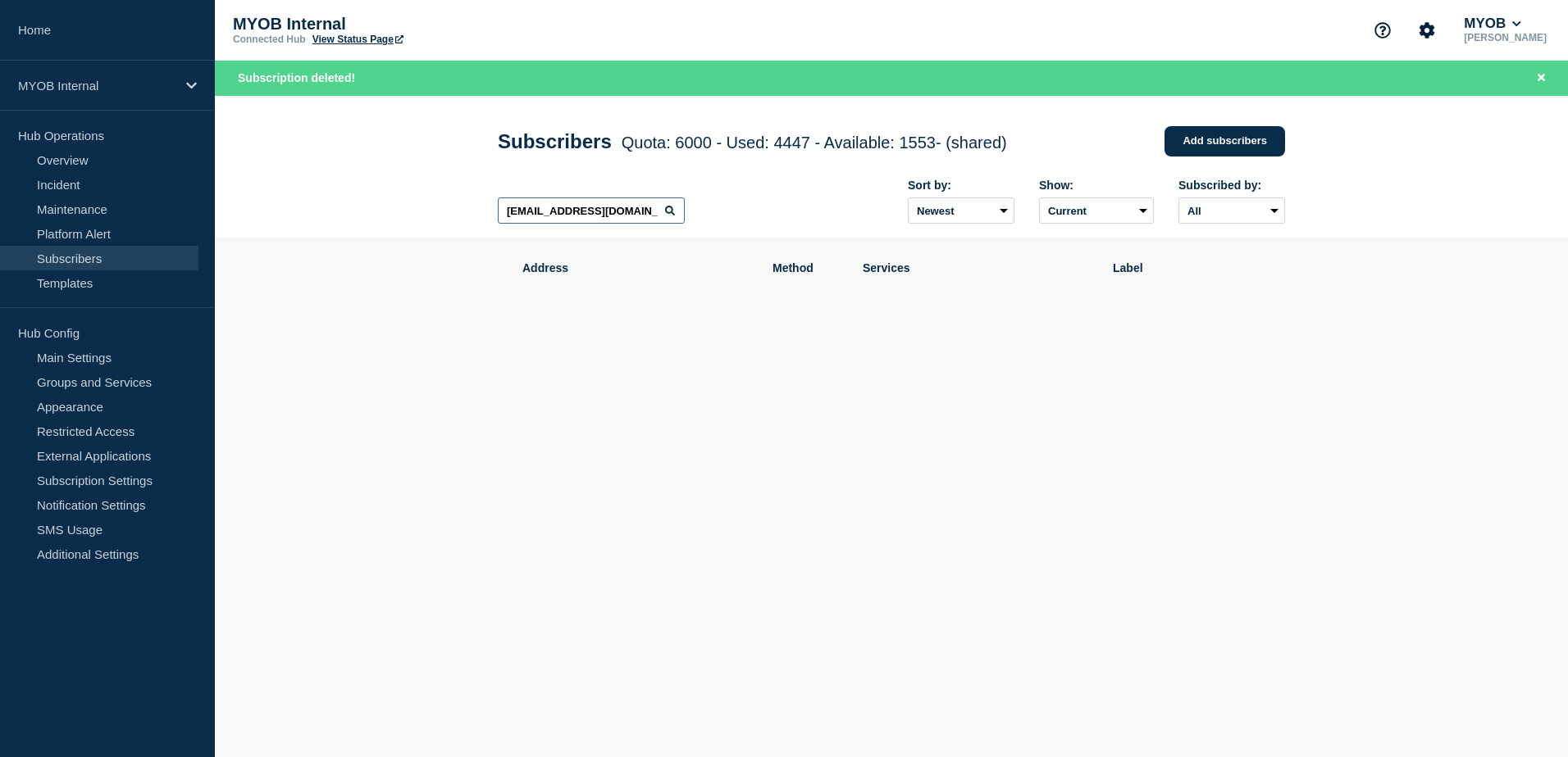
drag, startPoint x: 627, startPoint y: 224, endPoint x: 390, endPoint y: 220, distance: 237.0
click at [390, 220] on header "Subscribers Quota: 6000 - Used: 4447 - Available: 1553 - (shared) Quota Used Av…" at bounding box center [890, 167] width 1352 height 142
paste input "[EMAIL_ADDRESS][PERSON_NAME][DOMAIN_NAME]"
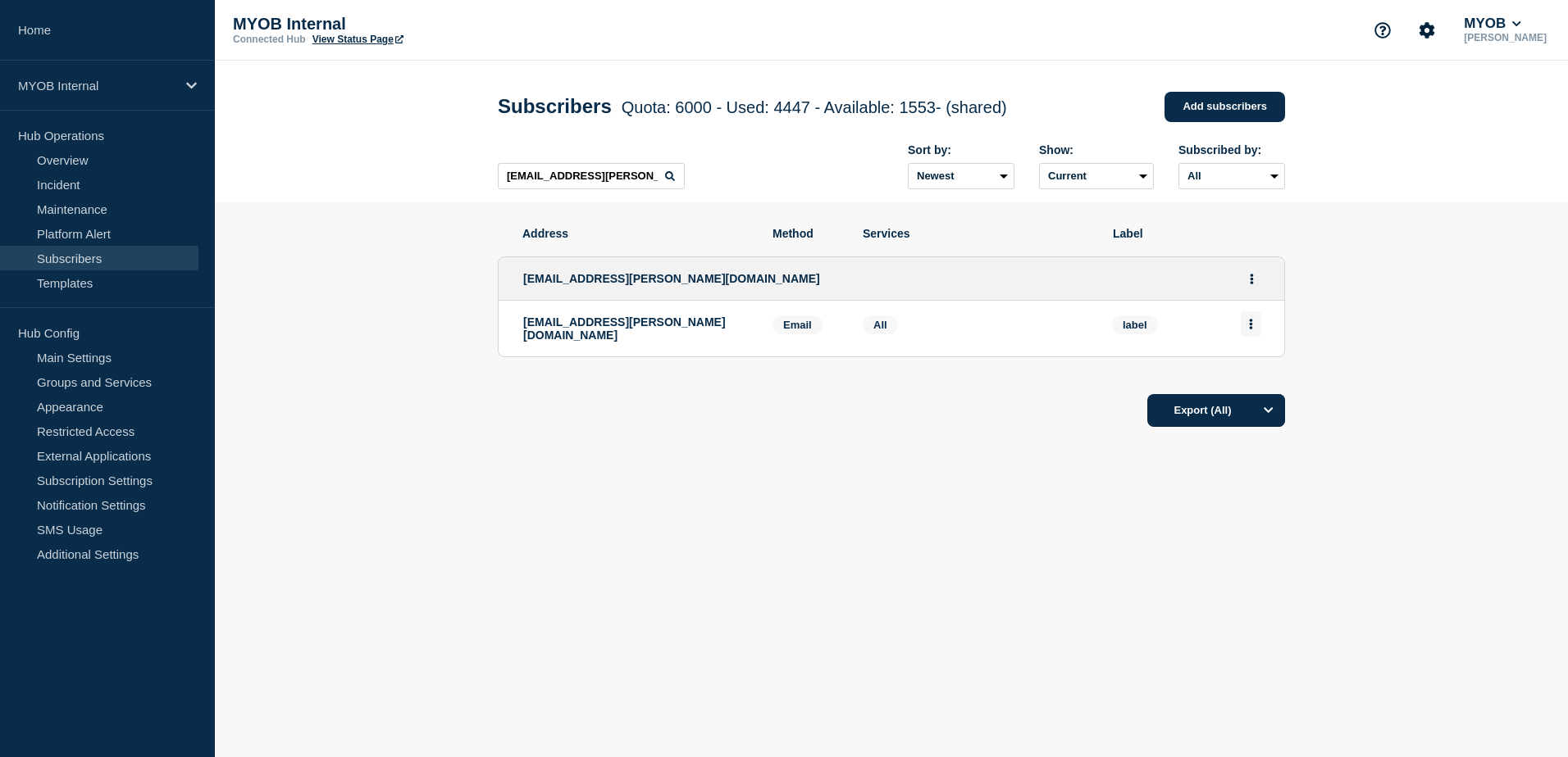
click at [1259, 330] on button "Actions" at bounding box center [1250, 324] width 21 height 25
click at [1257, 368] on button "Delete" at bounding box center [1251, 371] width 31 height 13
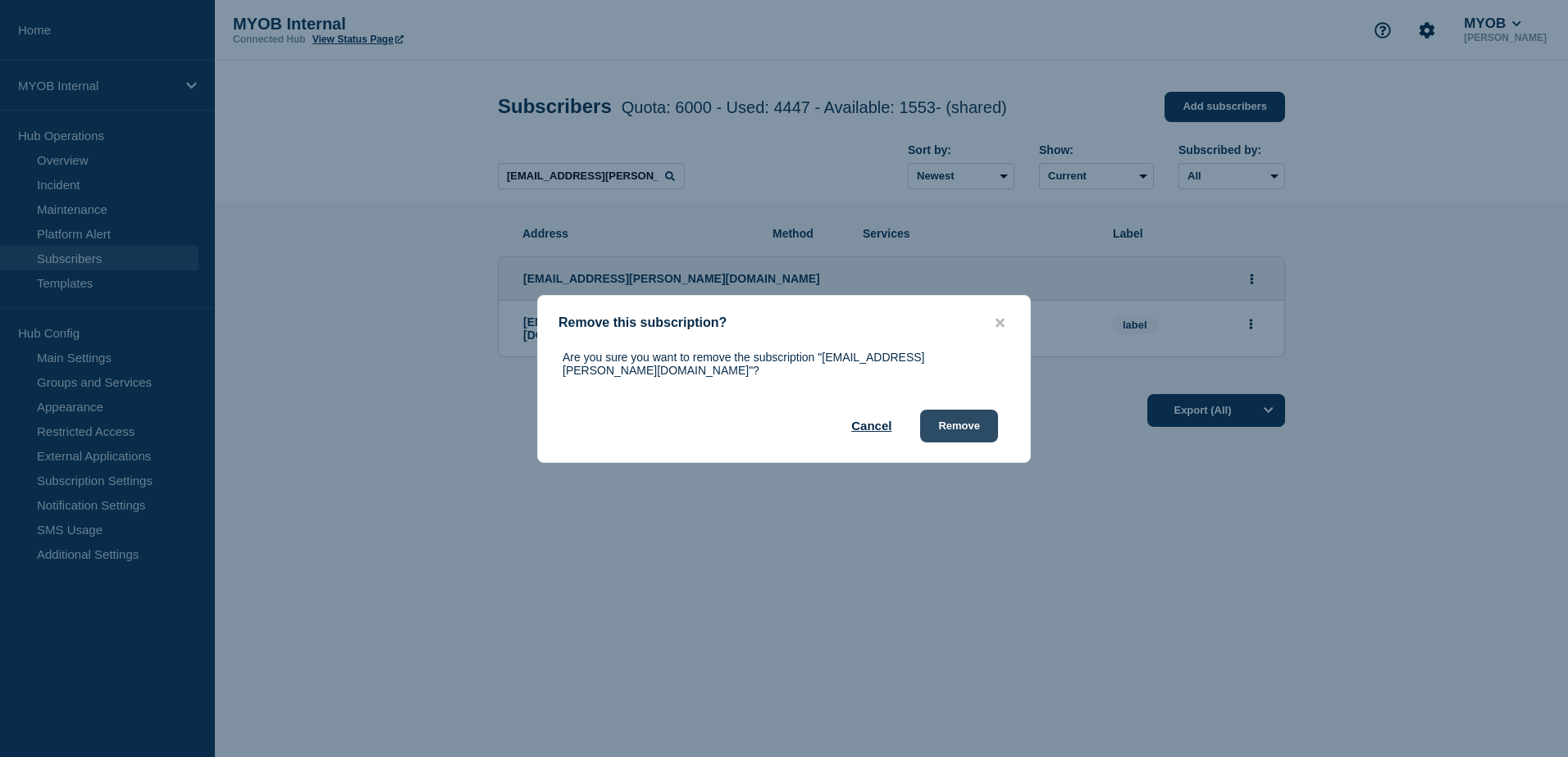
click at [974, 421] on button "Remove" at bounding box center [959, 426] width 78 height 33
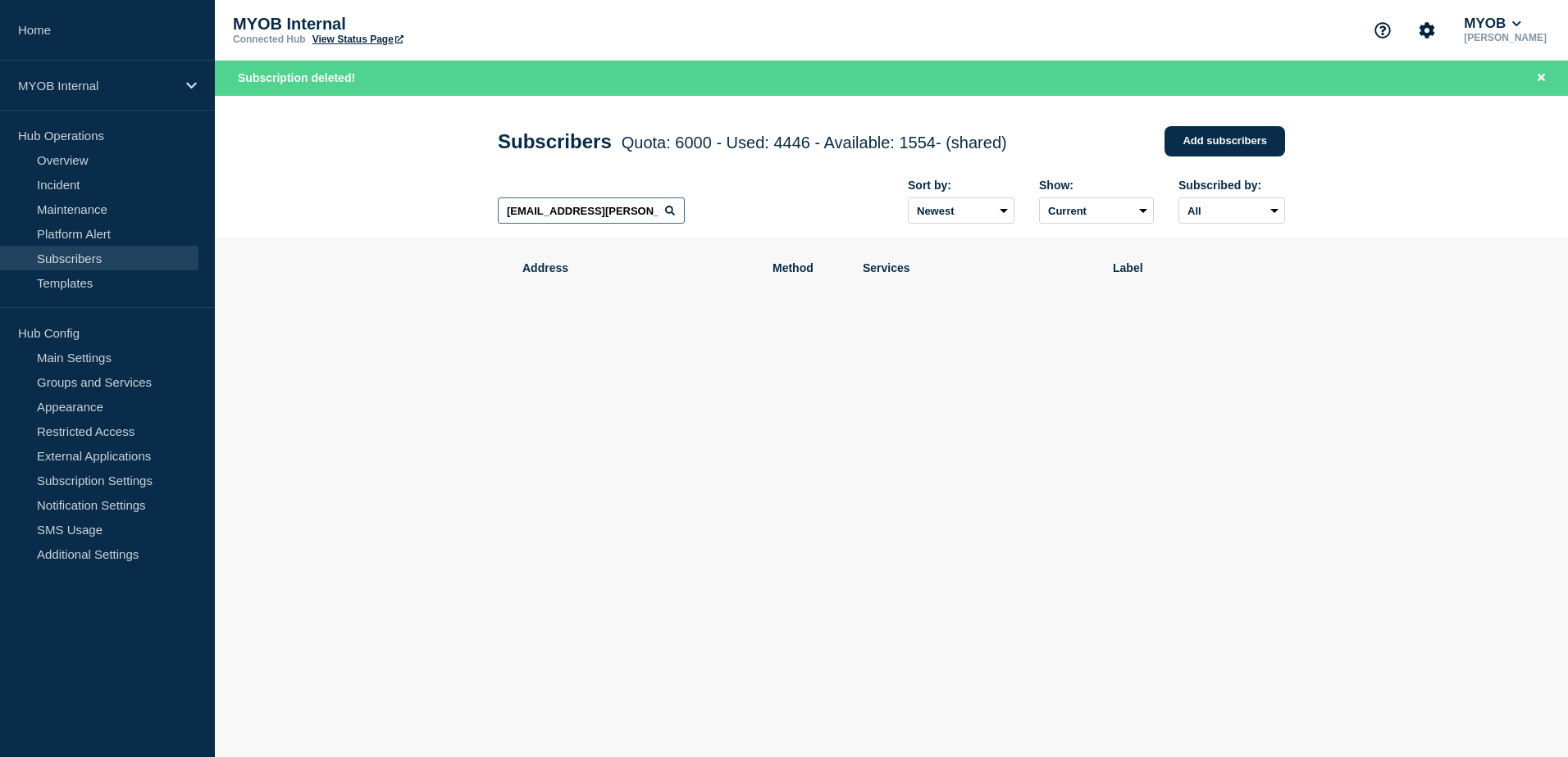
drag, startPoint x: 649, startPoint y: 219, endPoint x: 404, endPoint y: 206, distance: 245.3
click at [404, 206] on header "Subscribers Quota: 6000 - Used: 4446 - Available: 1554 - (shared) Quota Used Av…" at bounding box center [890, 167] width 1352 height 142
paste input "[PERSON_NAME][EMAIL_ADDRESS][DOMAIN_NAME]"
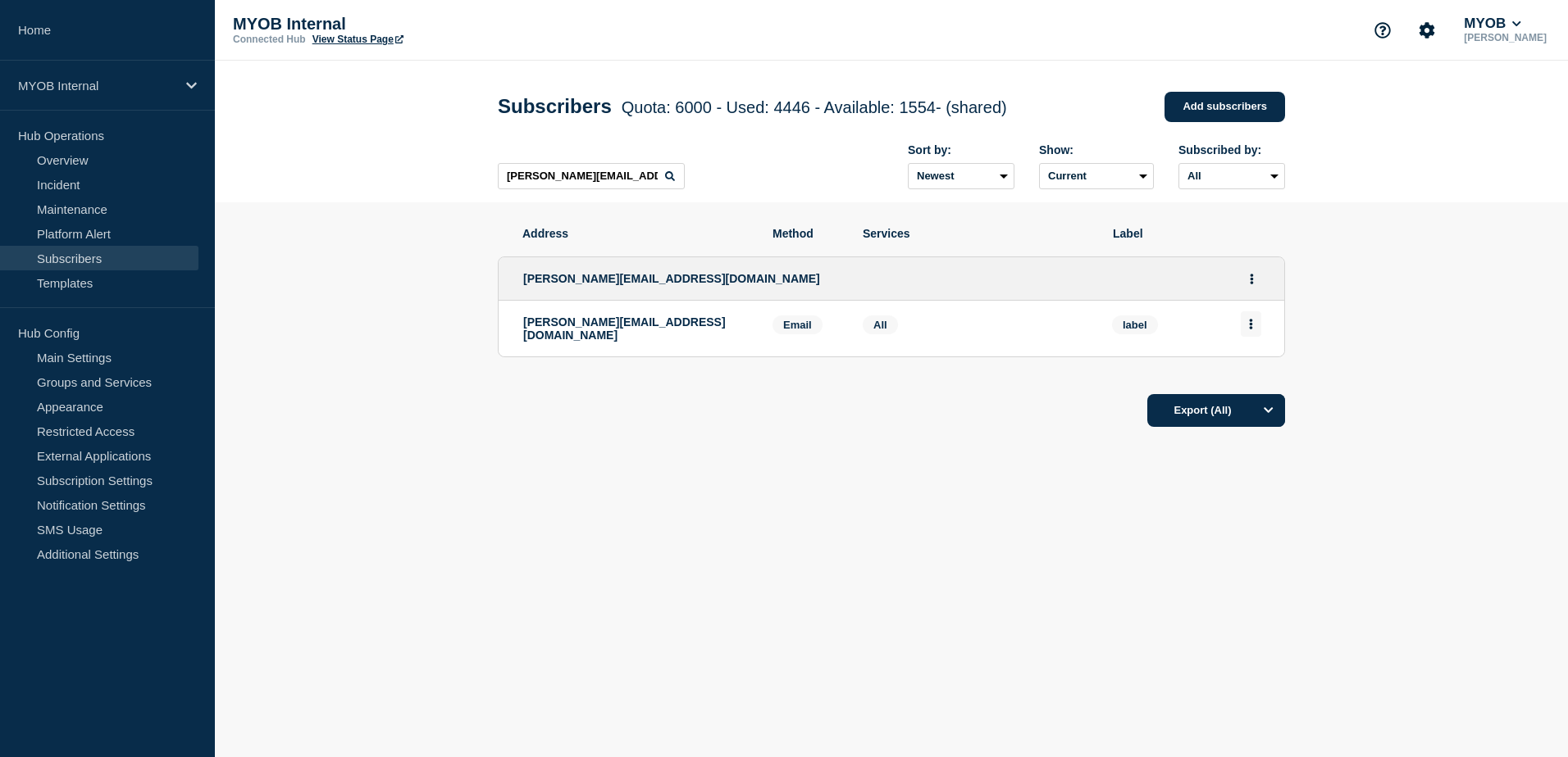
click at [1253, 330] on button "Actions" at bounding box center [1250, 324] width 21 height 25
click at [1249, 377] on button "Delete" at bounding box center [1251, 371] width 31 height 13
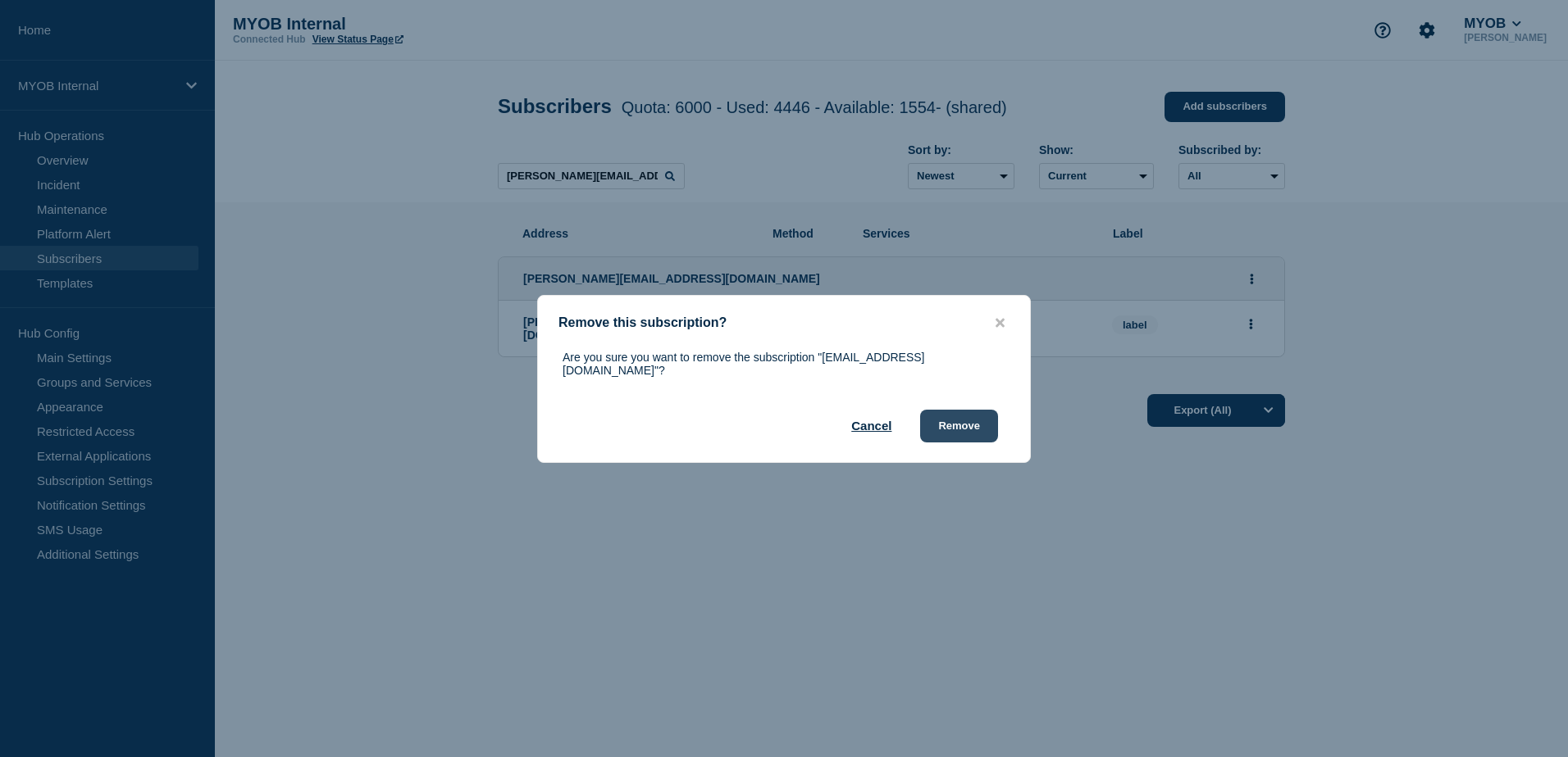
click at [962, 419] on button "Remove" at bounding box center [959, 426] width 78 height 33
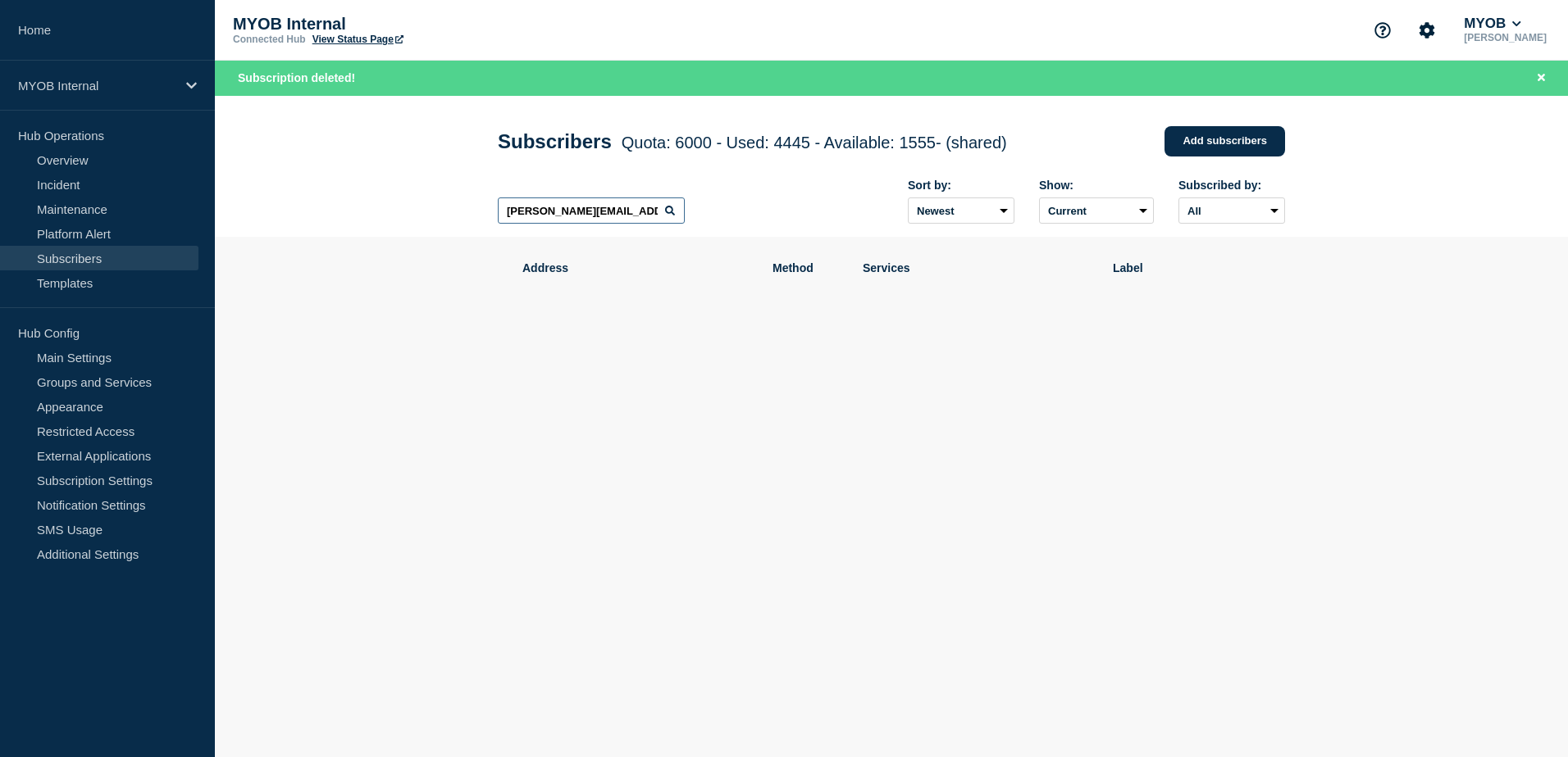
drag, startPoint x: 621, startPoint y: 214, endPoint x: 440, endPoint y: 203, distance: 181.3
click at [440, 203] on header "Subscribers Quota: 6000 - Used: 4445 - Available: 1555 - (shared) Quota Used Av…" at bounding box center [890, 167] width 1352 height 142
paste input "[EMAIL_ADDRESS][PERSON_NAME][DOMAIN_NAME]"
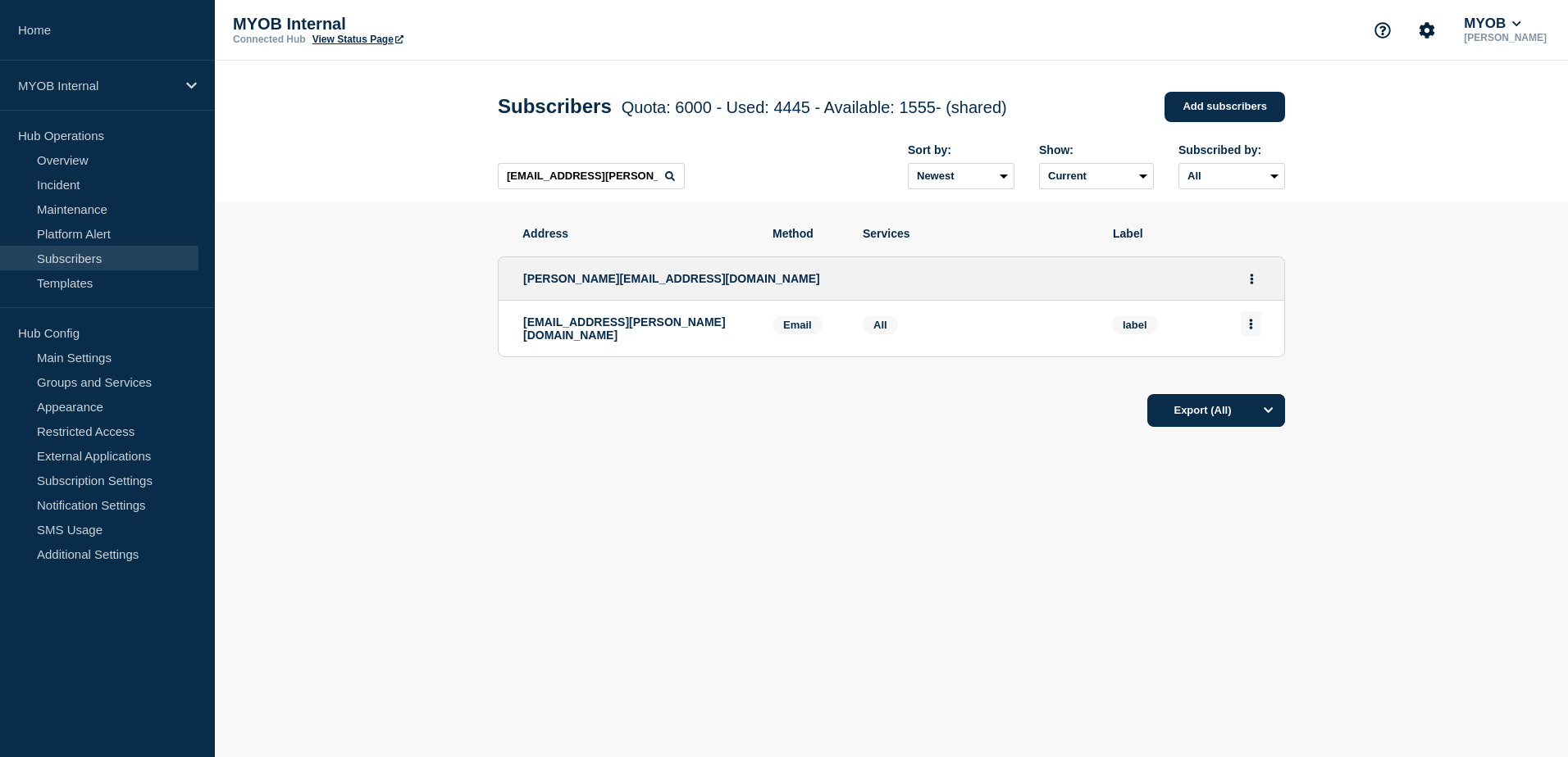
click at [1257, 332] on button "Actions" at bounding box center [1250, 324] width 21 height 25
click at [1254, 369] on button "Delete" at bounding box center [1251, 371] width 31 height 13
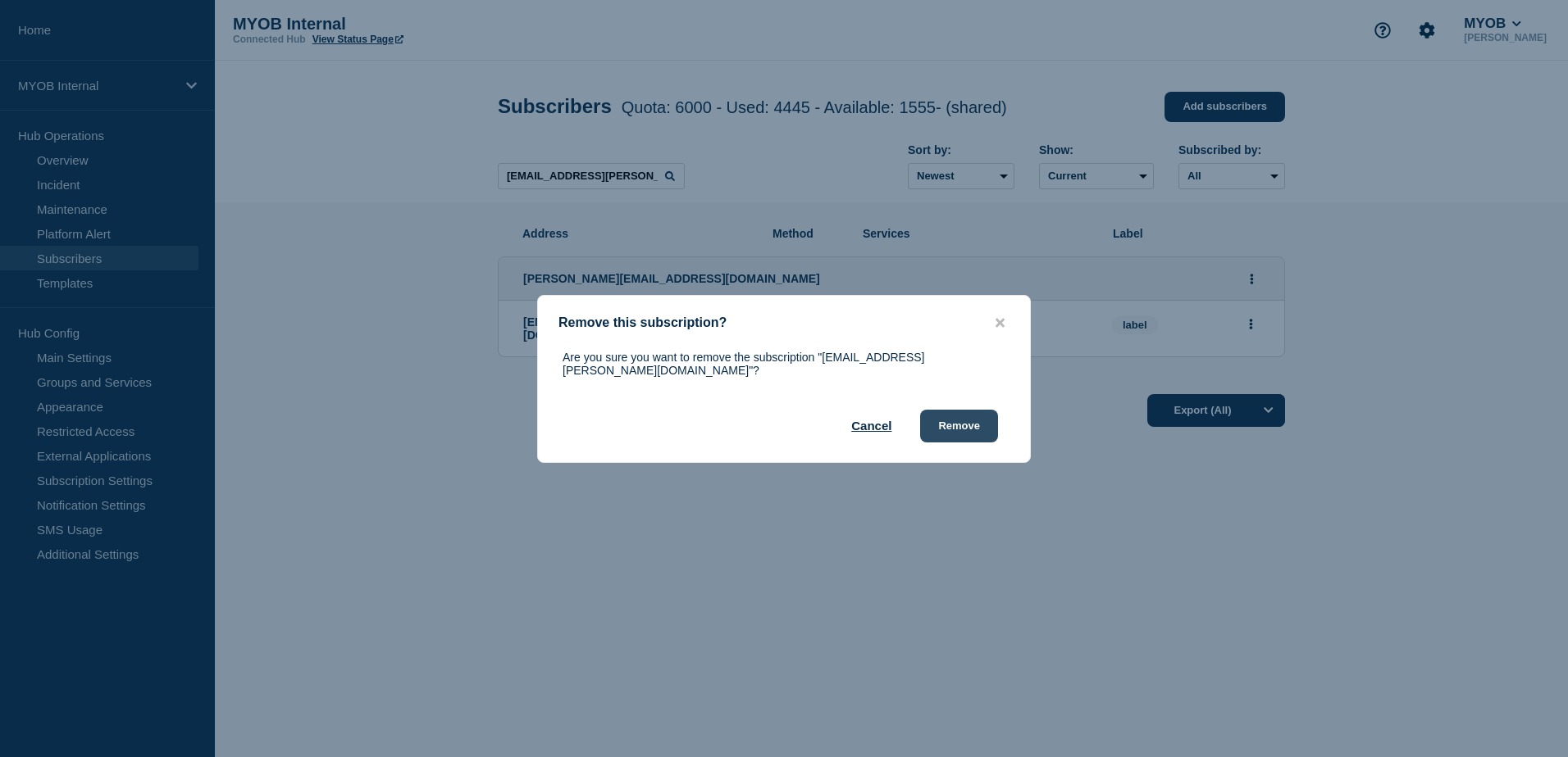
click at [943, 421] on button "Remove" at bounding box center [959, 426] width 78 height 33
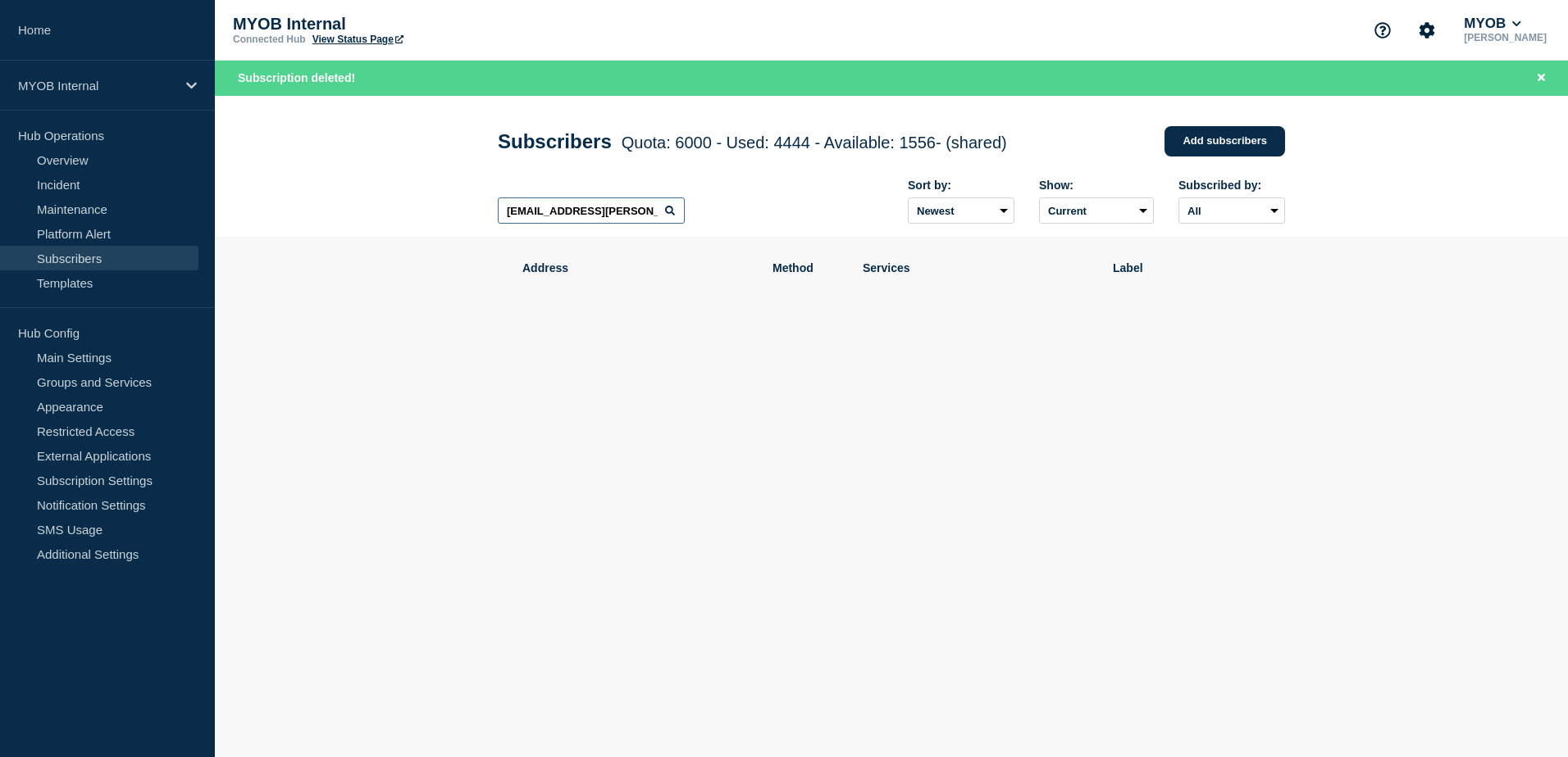
drag, startPoint x: 654, startPoint y: 217, endPoint x: 380, endPoint y: 210, distance: 274.1
click at [385, 211] on header "Subscribers Quota: 6000 - Used: 4444 - Available: 1556 - (shared) Quota Used Av…" at bounding box center [890, 167] width 1352 height 142
paste input "[EMAIL_ADDRESS][PERSON_NAME][DOMAIN_NAME]"
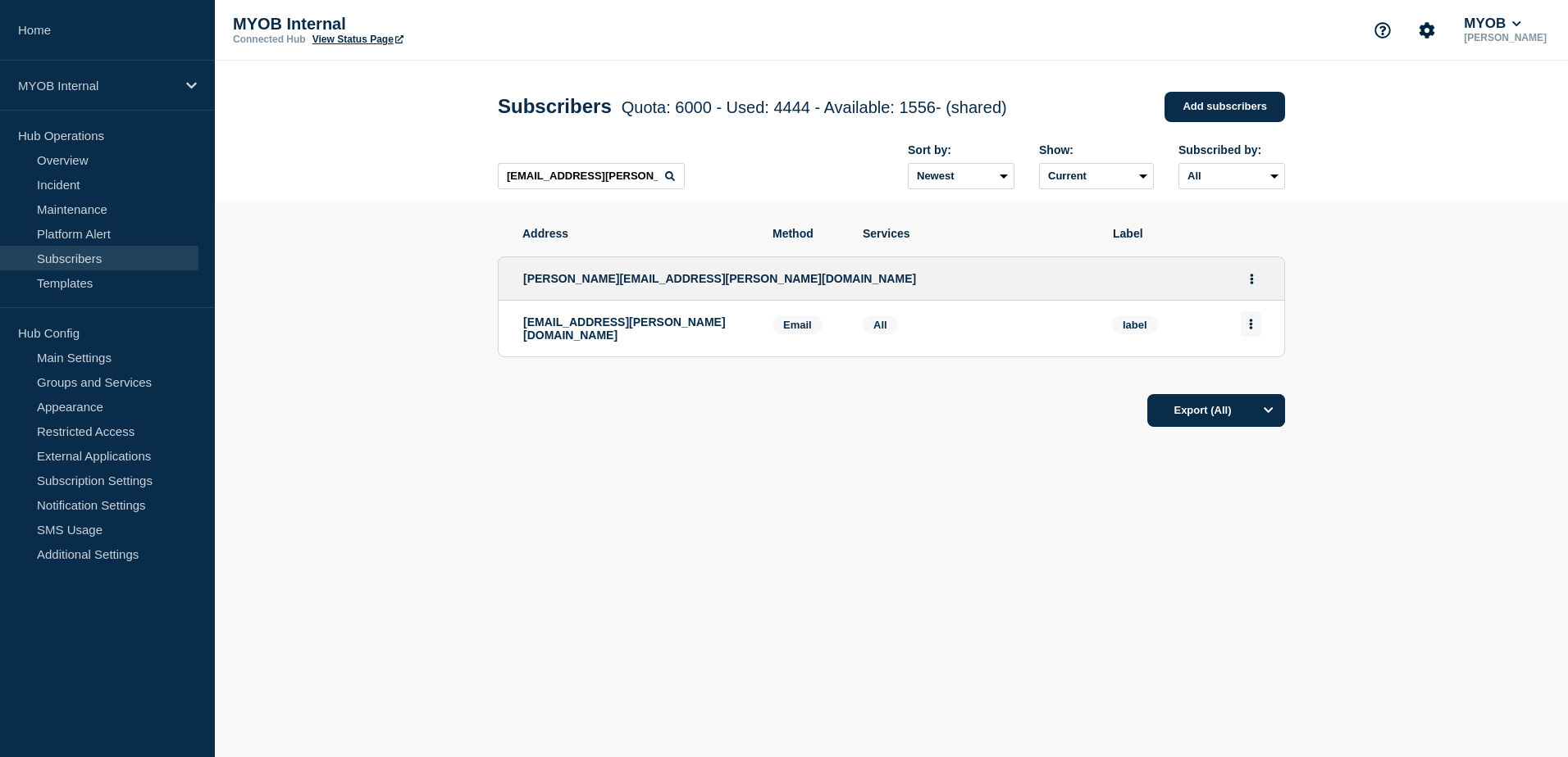
click at [1252, 326] on icon "Actions" at bounding box center [1251, 324] width 5 height 11
click at [1247, 372] on button "Delete" at bounding box center [1251, 371] width 31 height 13
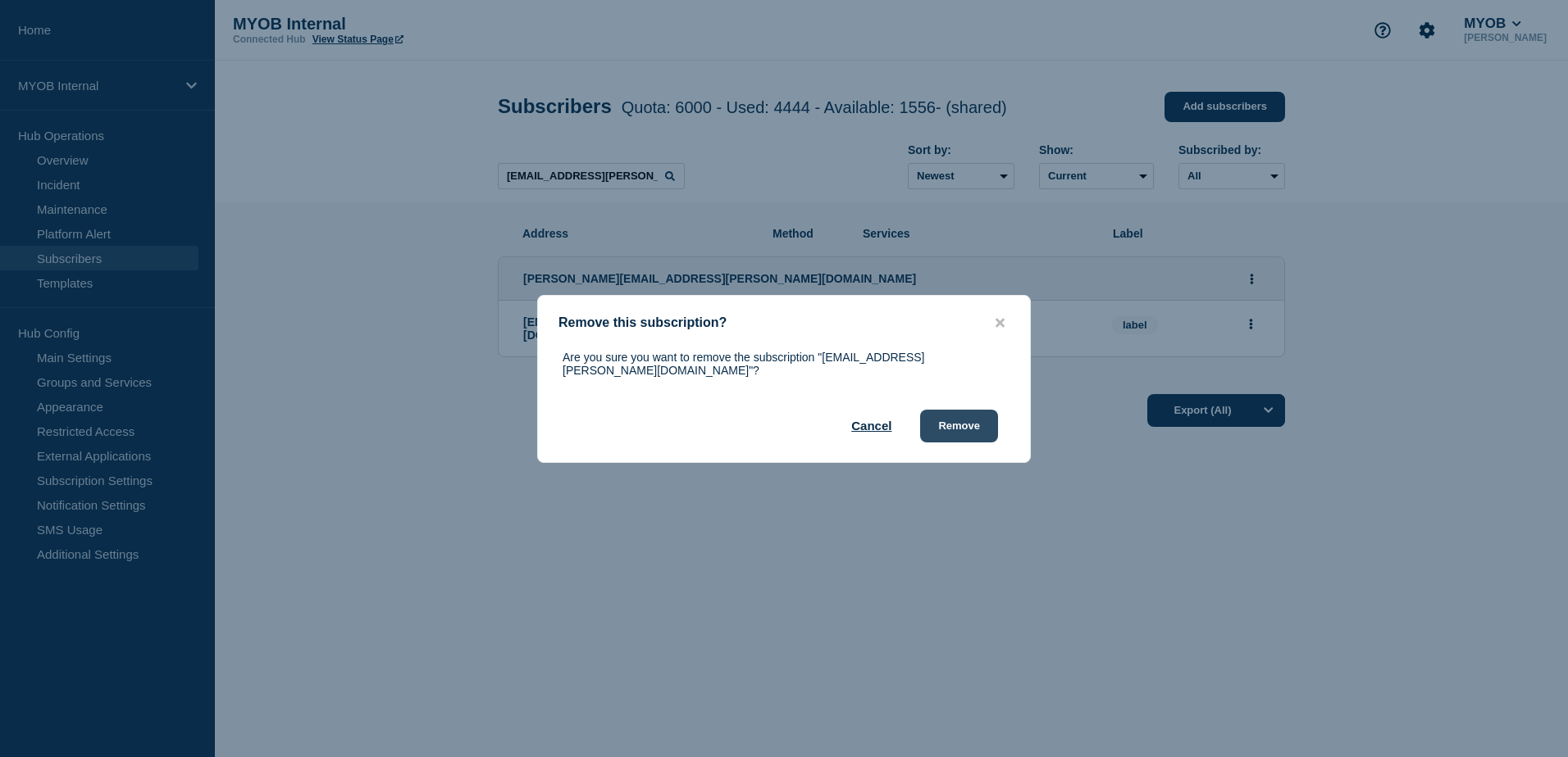
click at [981, 432] on button "Remove" at bounding box center [959, 426] width 78 height 33
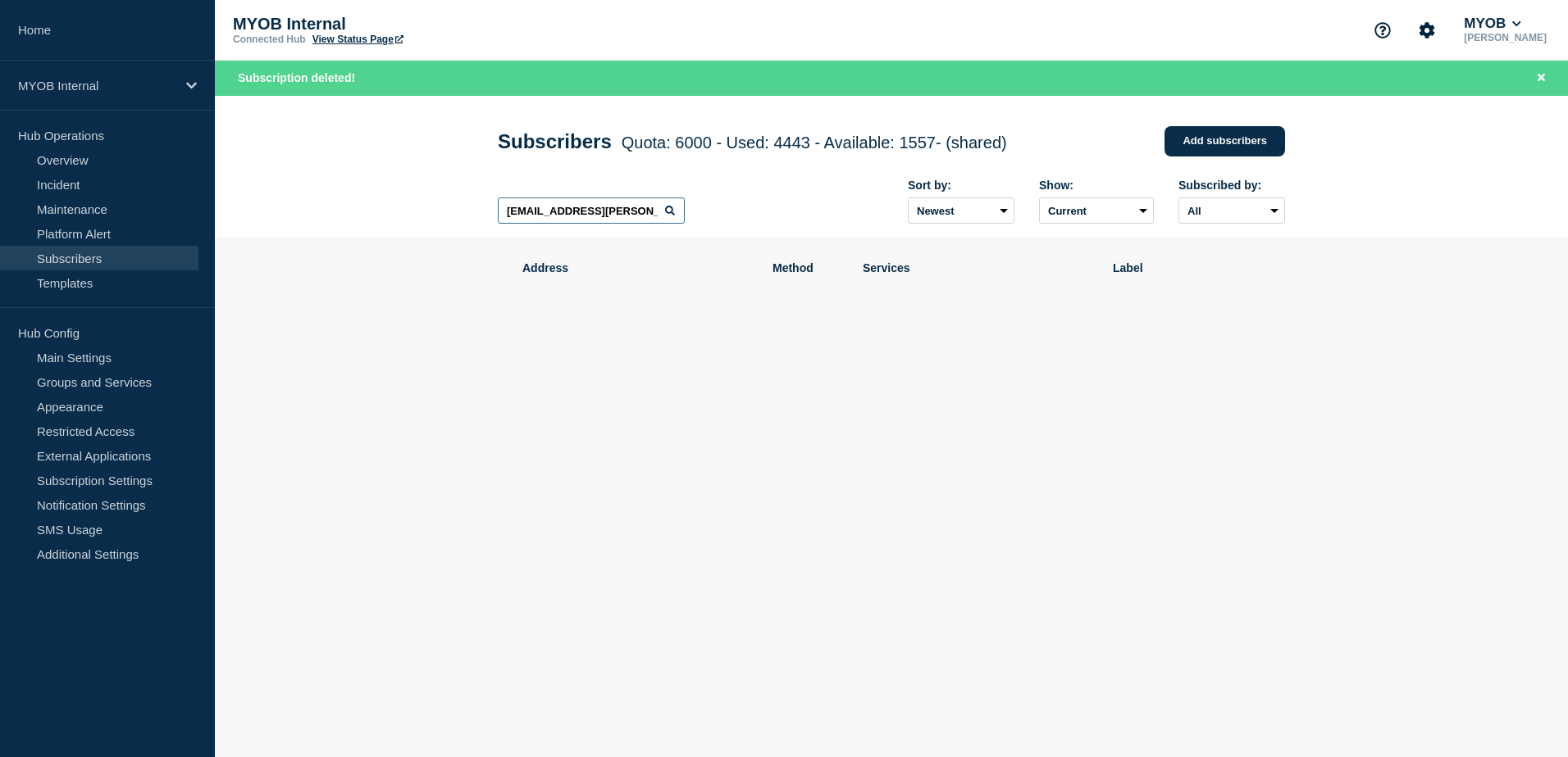
drag, startPoint x: 634, startPoint y: 216, endPoint x: 422, endPoint y: 193, distance: 213.2
click at [422, 195] on header "Subscribers Quota: 6000 - Used: 4443 - Available: 1557 - (shared) Quota Used Av…" at bounding box center [890, 167] width 1352 height 142
paste input "[PERSON_NAME][EMAIL_ADDRESS][PERSON_NAME][DOMAIN_NAME]"
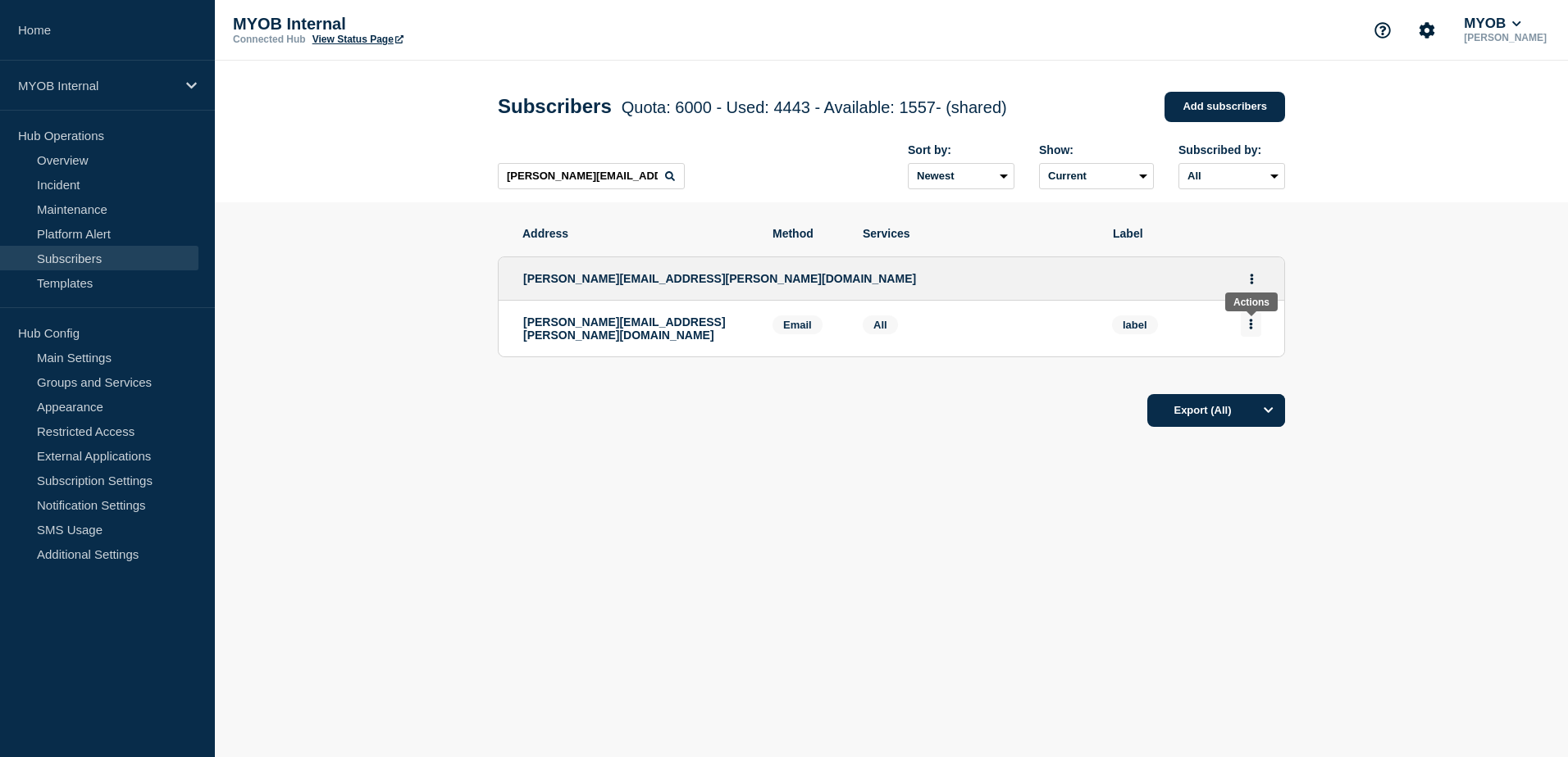
click at [1258, 328] on button "Actions" at bounding box center [1250, 324] width 21 height 25
click at [1255, 370] on button "Delete" at bounding box center [1251, 371] width 31 height 13
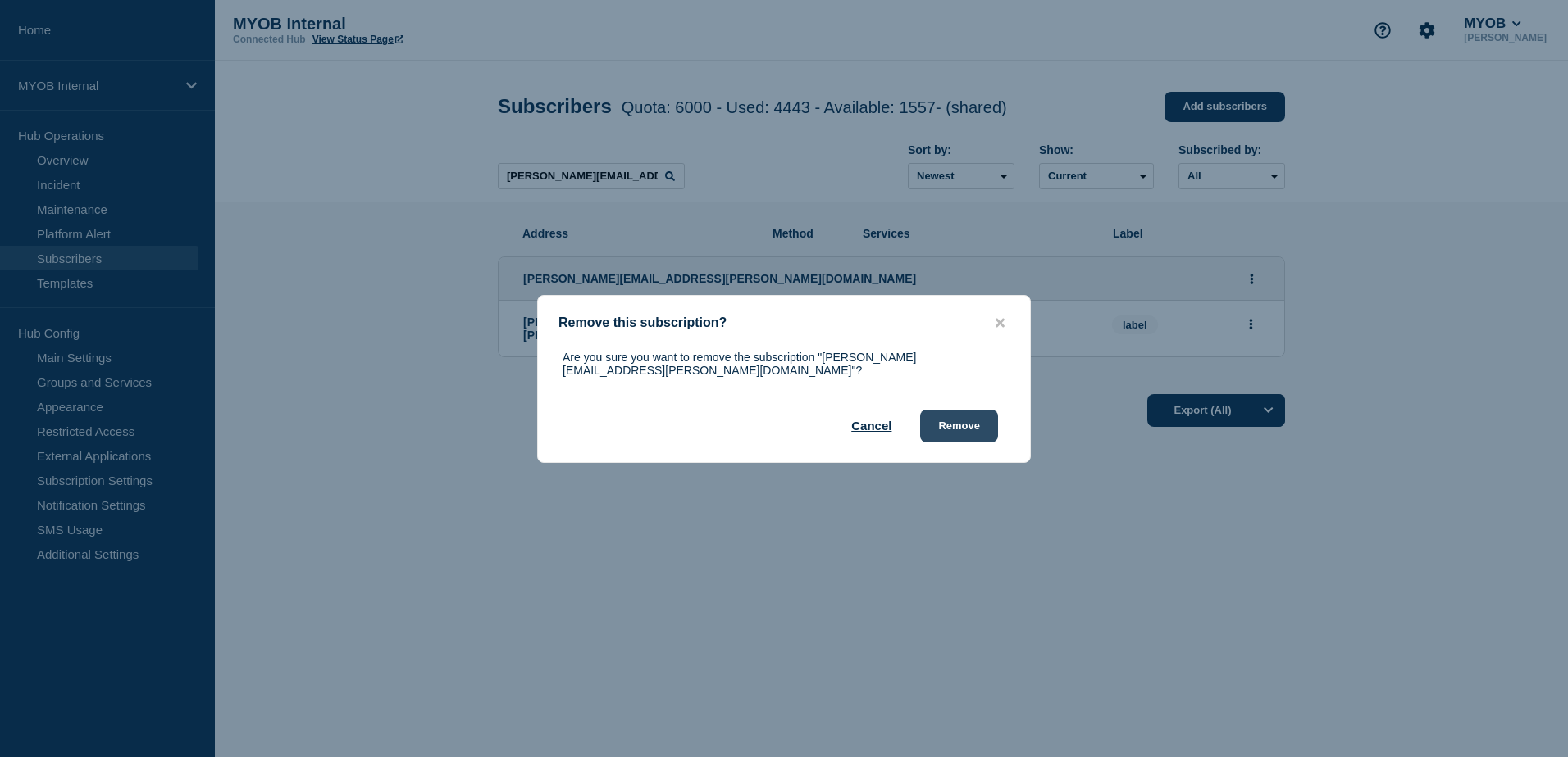
click at [963, 422] on button "Remove" at bounding box center [959, 426] width 78 height 33
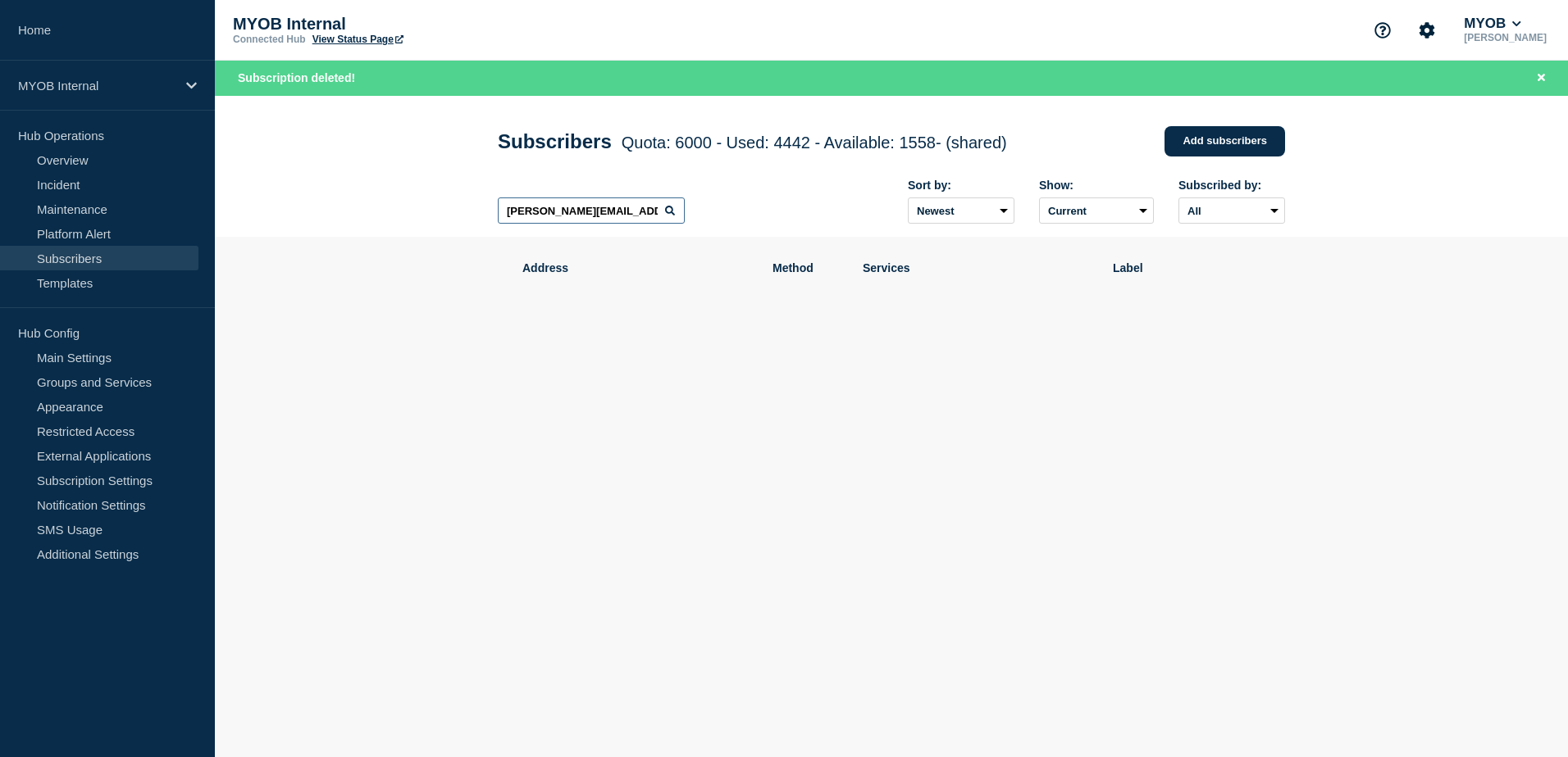
drag, startPoint x: 637, startPoint y: 214, endPoint x: 351, endPoint y: 199, distance: 286.4
click at [351, 199] on header "Subscribers Quota: 6000 - Used: 4442 - Available: 1558 - (shared) Quota Used Av…" at bounding box center [890, 167] width 1352 height 142
paste input "[EMAIL_ADDRESS][DOMAIN_NAME]"
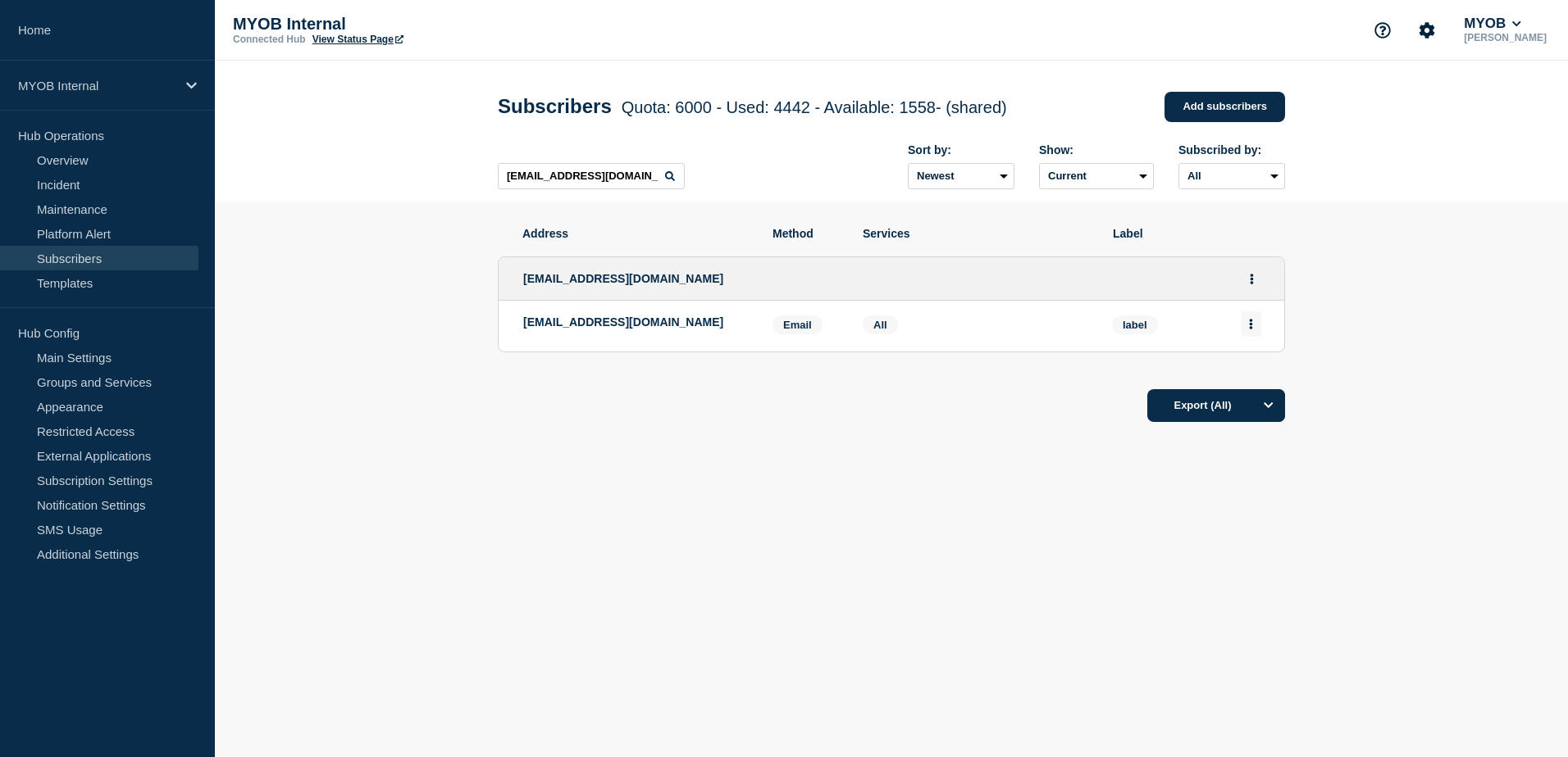
click at [1257, 327] on button "Actions" at bounding box center [1250, 324] width 21 height 25
click at [1240, 374] on button "Delete" at bounding box center [1251, 371] width 31 height 13
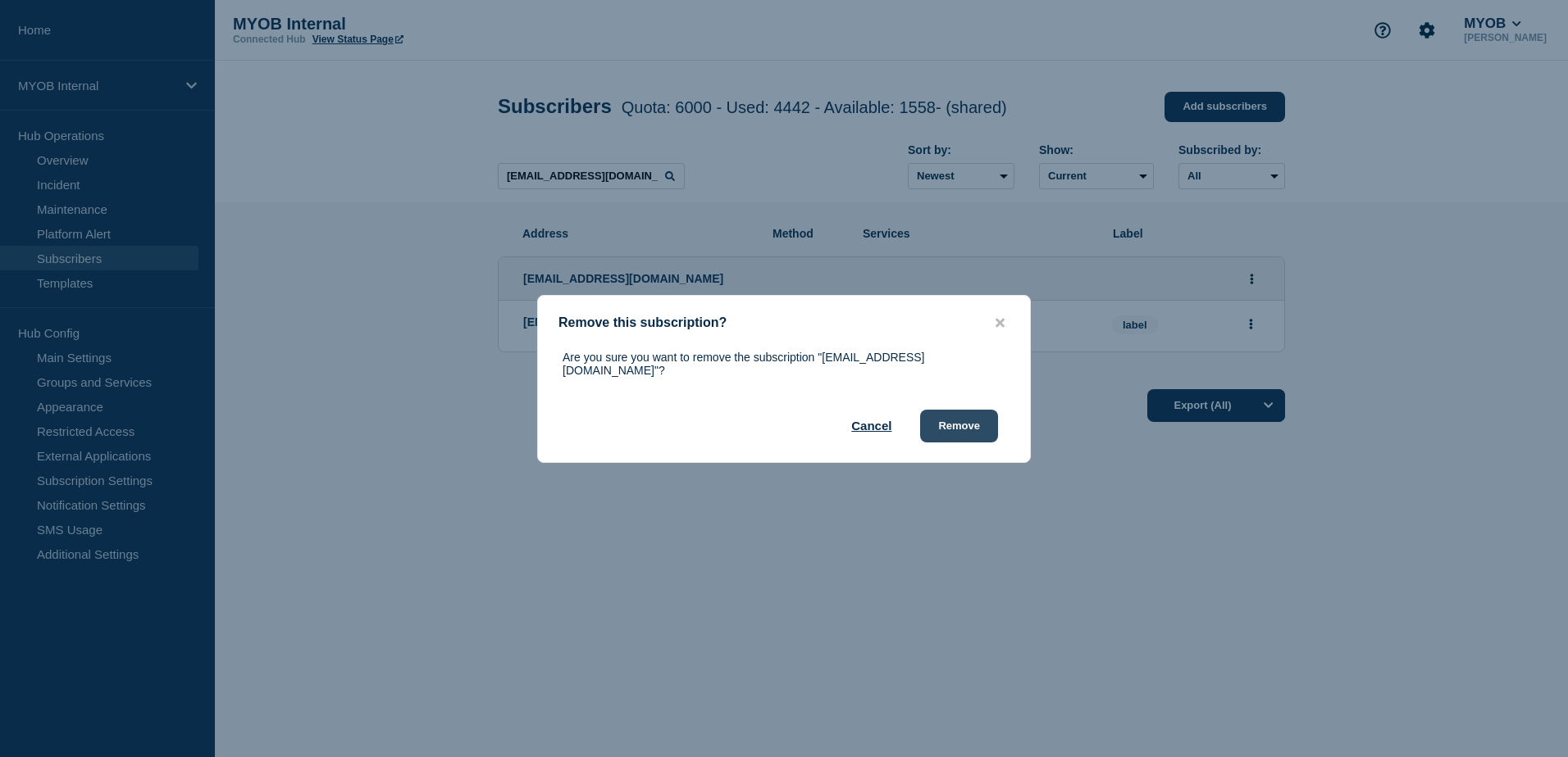
click at [966, 426] on button "Remove" at bounding box center [959, 426] width 78 height 33
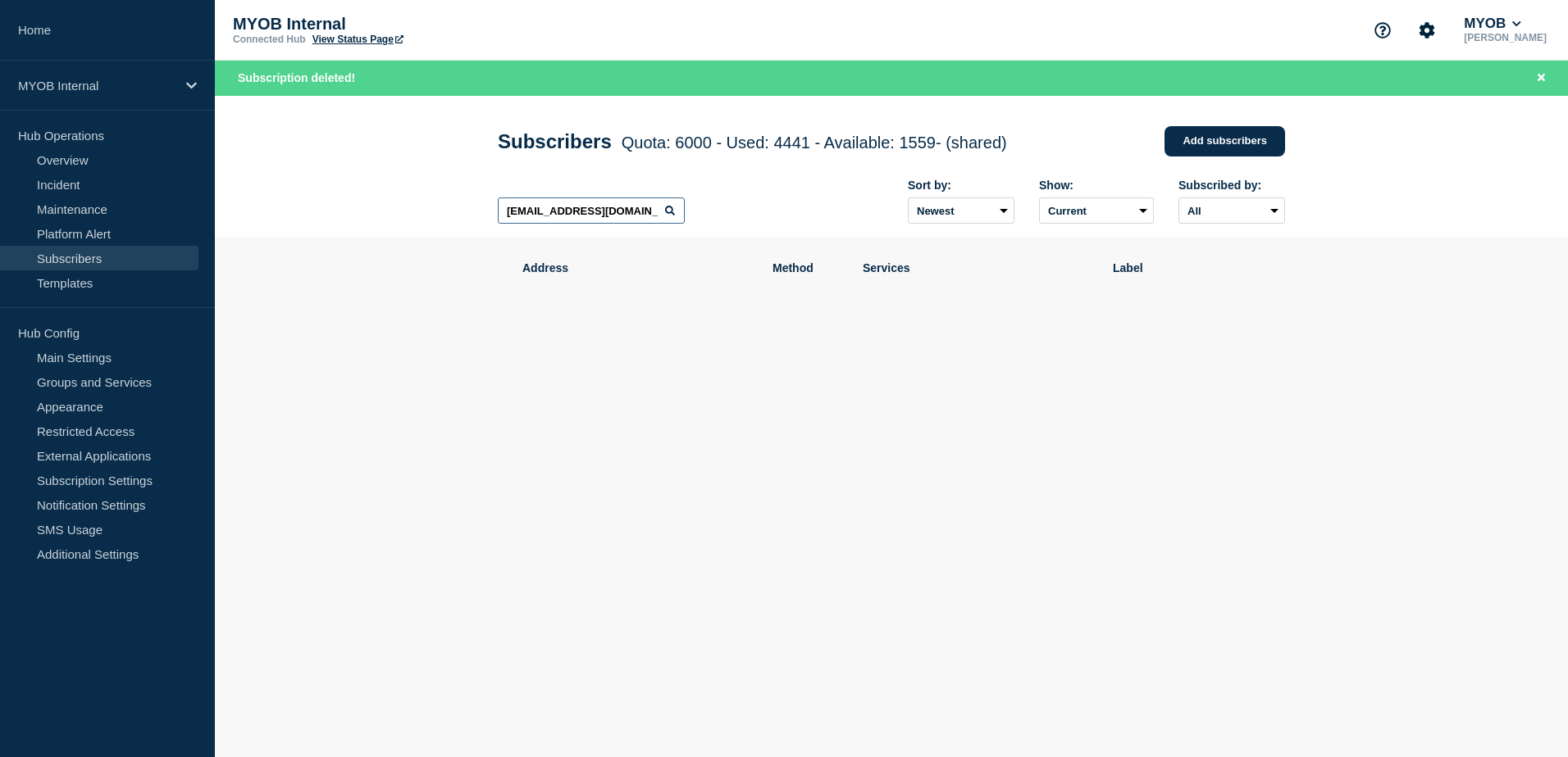
drag, startPoint x: 652, startPoint y: 218, endPoint x: 464, endPoint y: 212, distance: 188.1
click at [464, 212] on header "Subscribers Quota: 6000 - Used: 4441 - Available: 1559 - (shared) Quota Used Av…" at bounding box center [890, 167] width 1352 height 142
paste input "[EMAIL_ADDRESS][DOMAIN_NAME]"
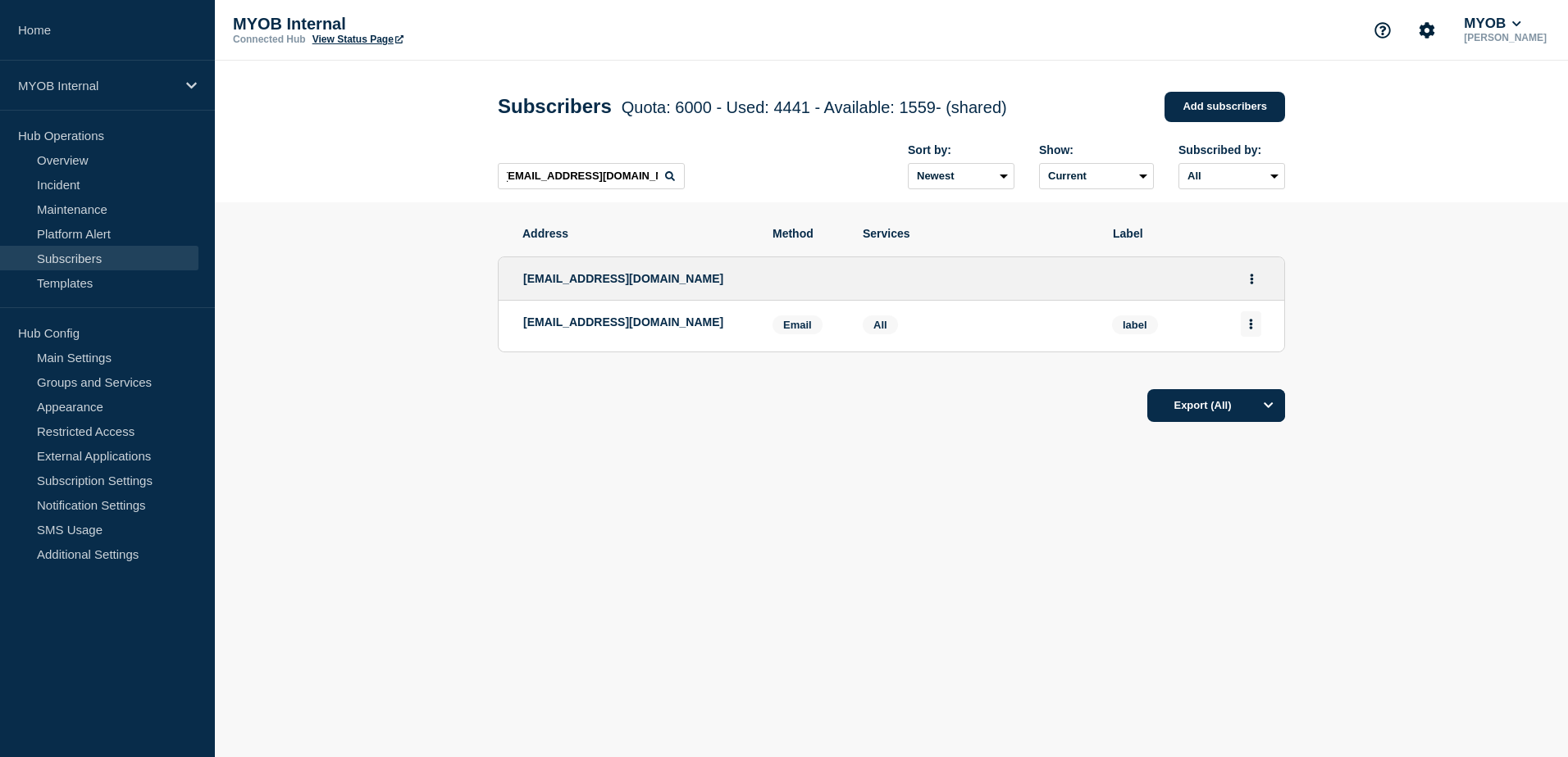
click at [1255, 335] on button "Actions" at bounding box center [1250, 324] width 21 height 25
click at [1245, 377] on button "Delete" at bounding box center [1251, 371] width 31 height 13
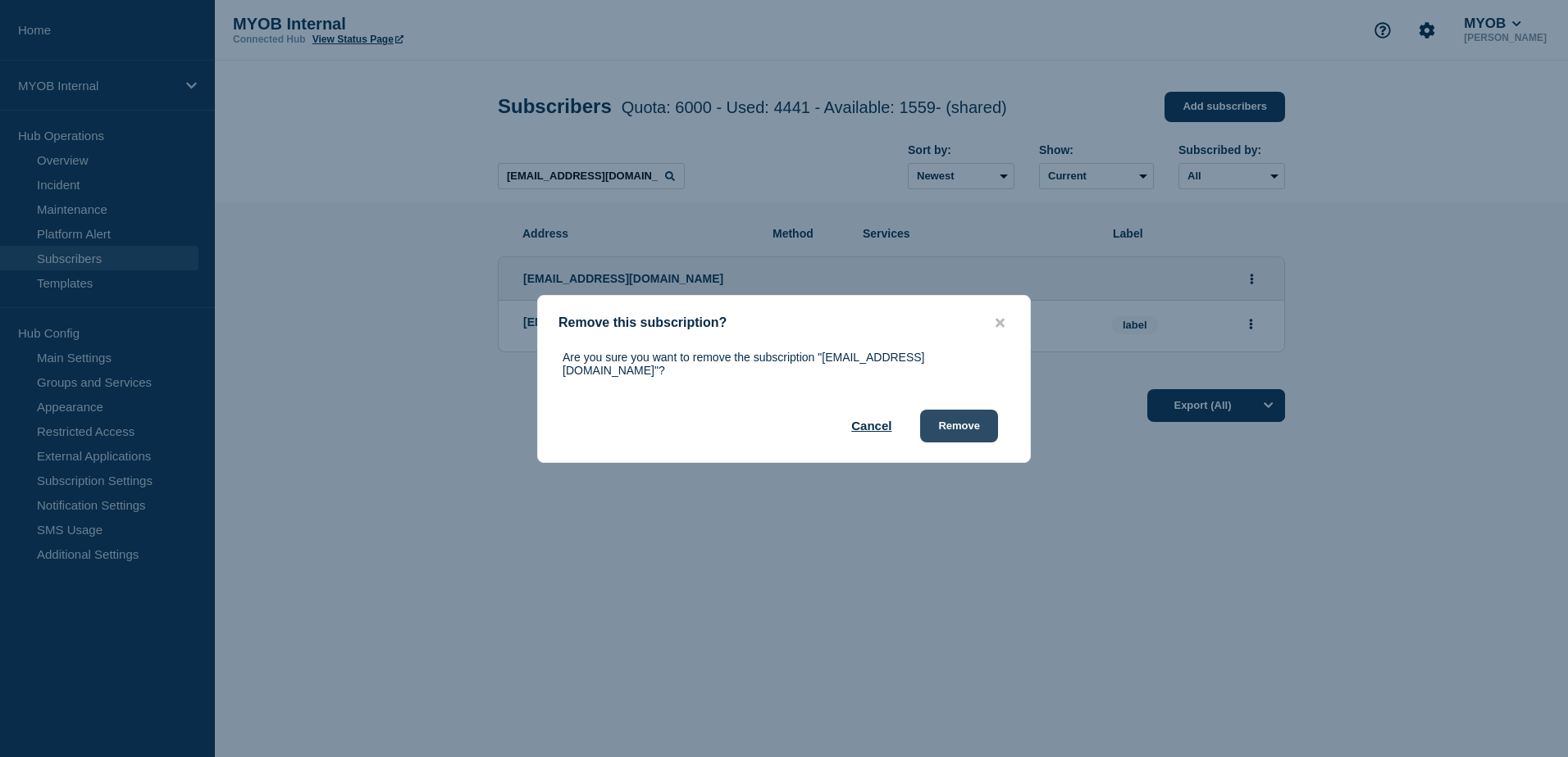
click at [946, 419] on button "Remove" at bounding box center [959, 426] width 78 height 33
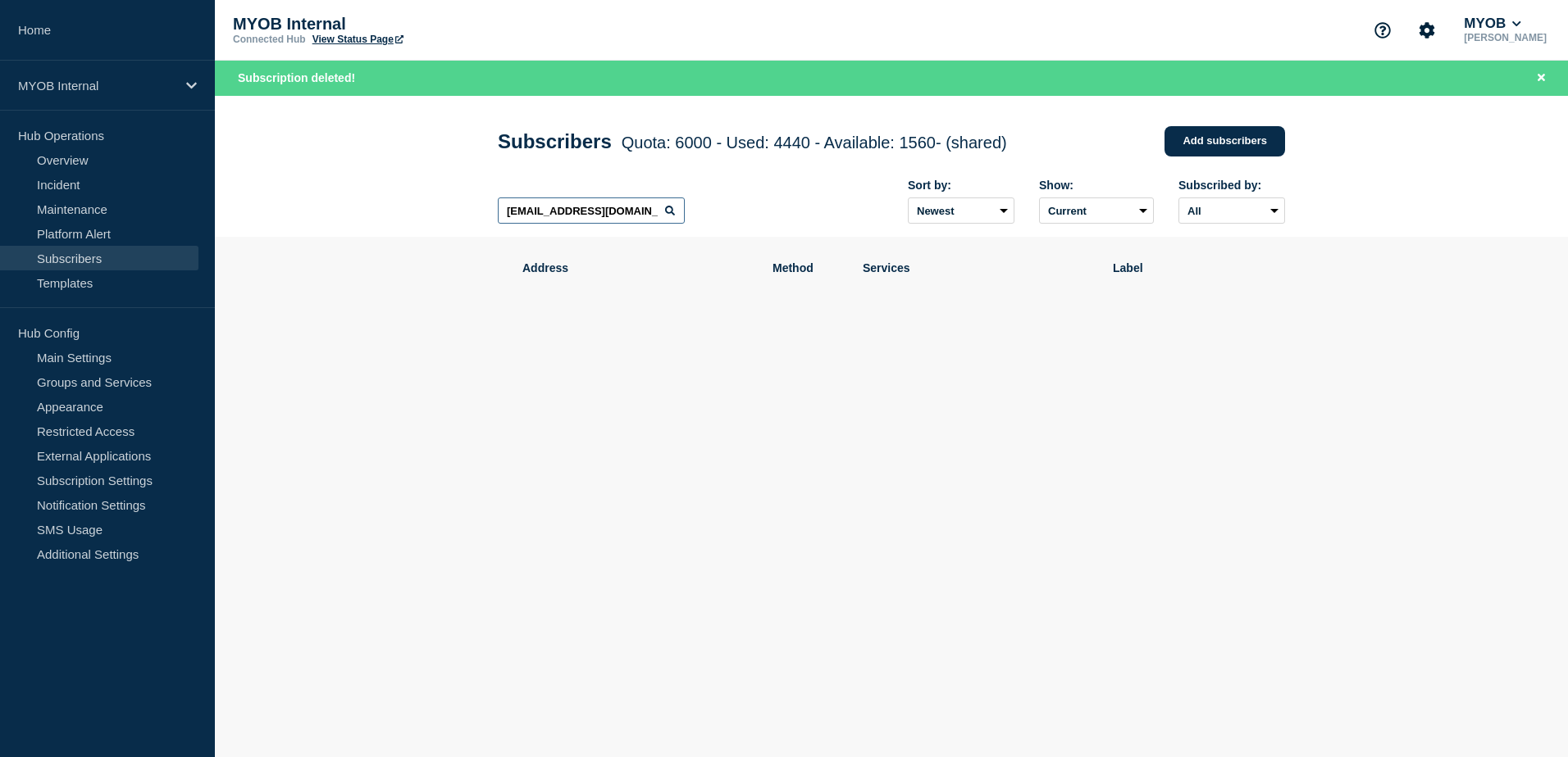
scroll to position [0, 3]
drag, startPoint x: 505, startPoint y: 215, endPoint x: 784, endPoint y: 224, distance: 279.1
click at [784, 224] on div "[EMAIL_ADDRESS][DOMAIN_NAME] Sort by: Newest Oldest Show: Current Deleted Recen…" at bounding box center [890, 202] width 787 height 72
paste input "[PERSON_NAME][EMAIL_ADDRESS][PERSON_NAME][DOMAIN_NAME]"
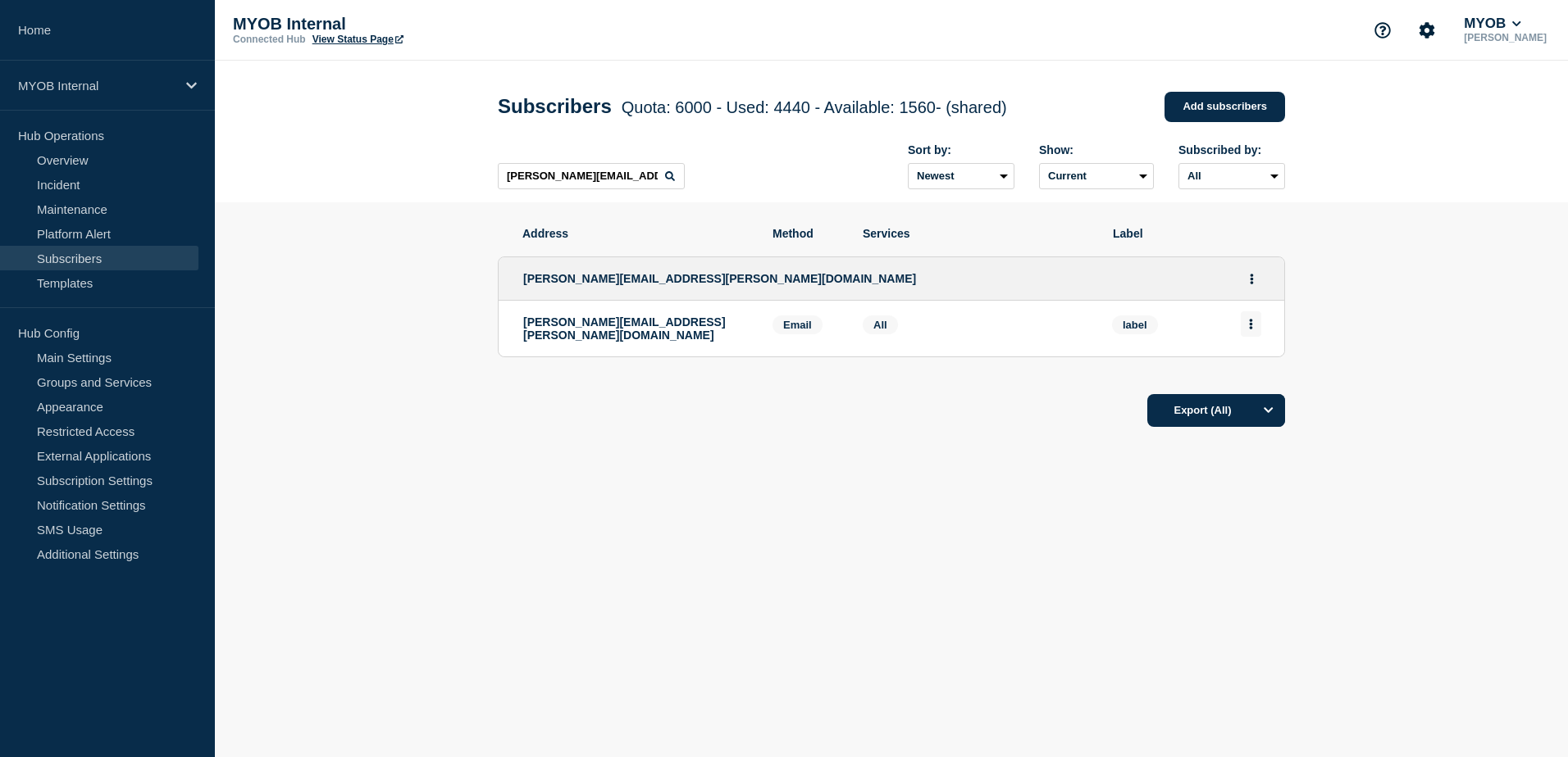
click at [1255, 328] on button "Actions" at bounding box center [1250, 324] width 21 height 25
click at [1253, 373] on button "Delete" at bounding box center [1251, 371] width 31 height 13
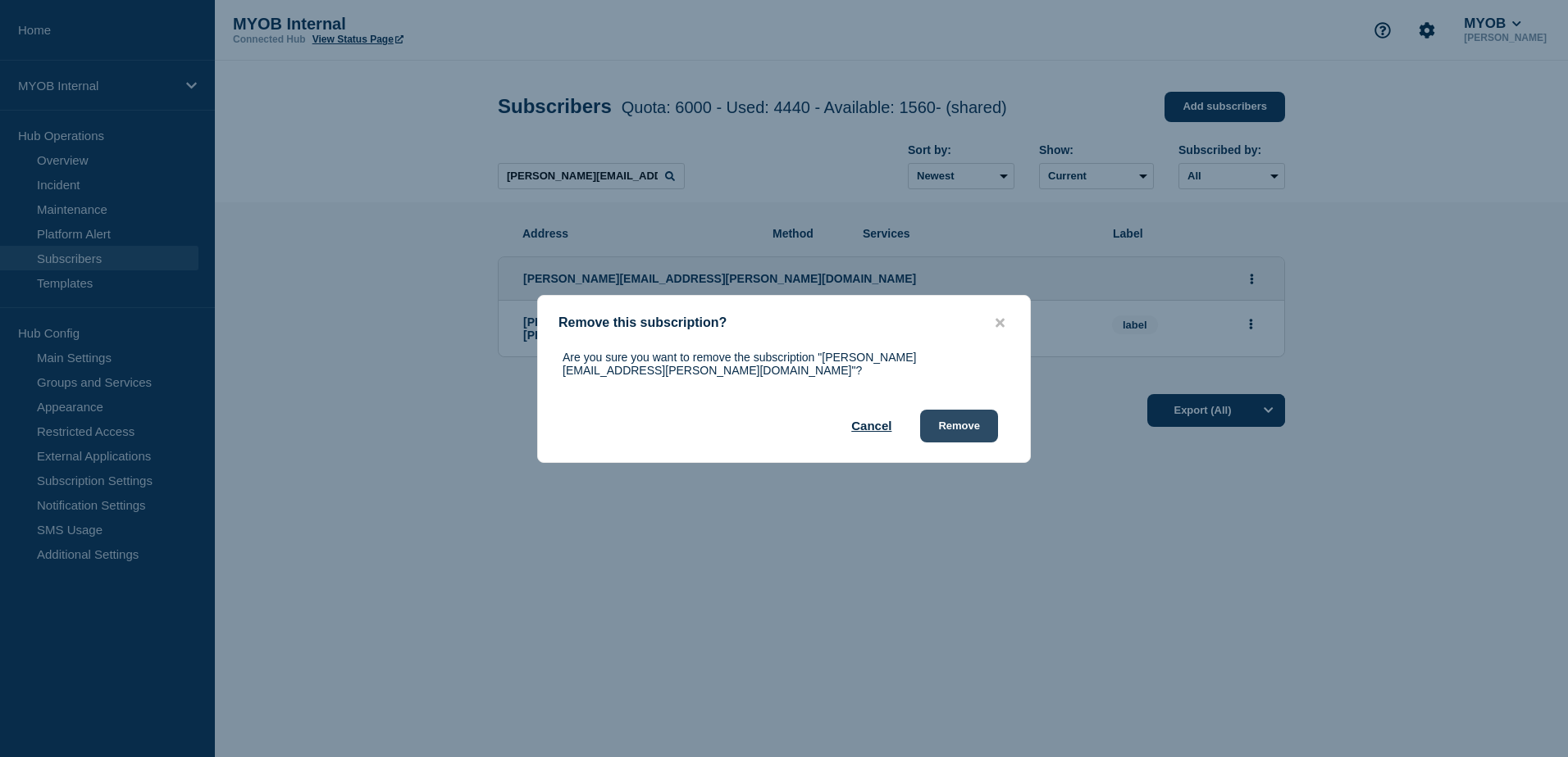
click at [982, 423] on button "Remove" at bounding box center [959, 426] width 78 height 33
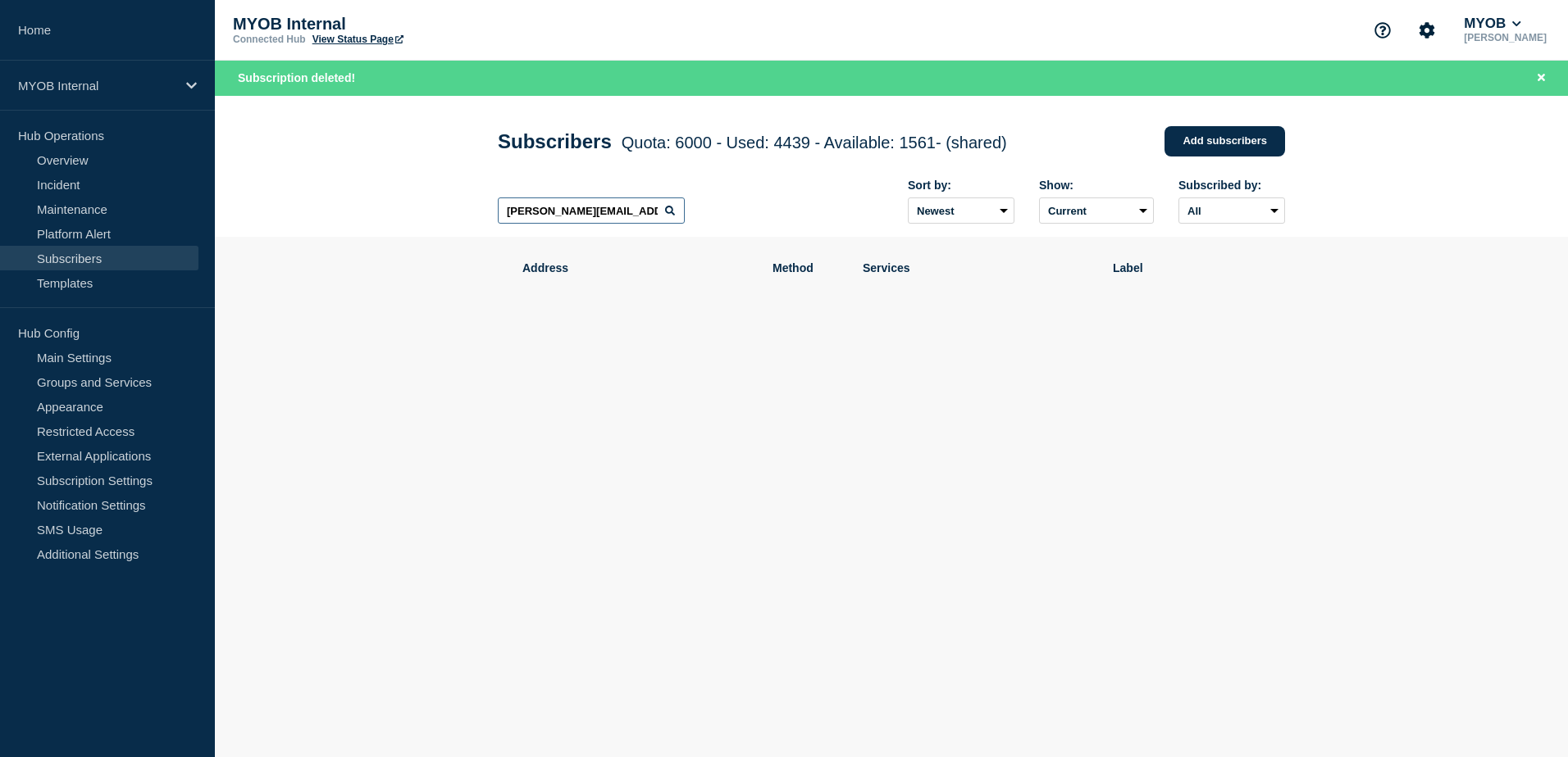
drag, startPoint x: 608, startPoint y: 210, endPoint x: 447, endPoint y: 214, distance: 161.0
click at [447, 214] on header "Subscribers Quota: 6000 - Used: 4439 - Available: 1561 - (shared) Quota Used Av…" at bounding box center [890, 167] width 1352 height 142
paste input "[EMAIL_ADDRESS][DOMAIN_NAME]"
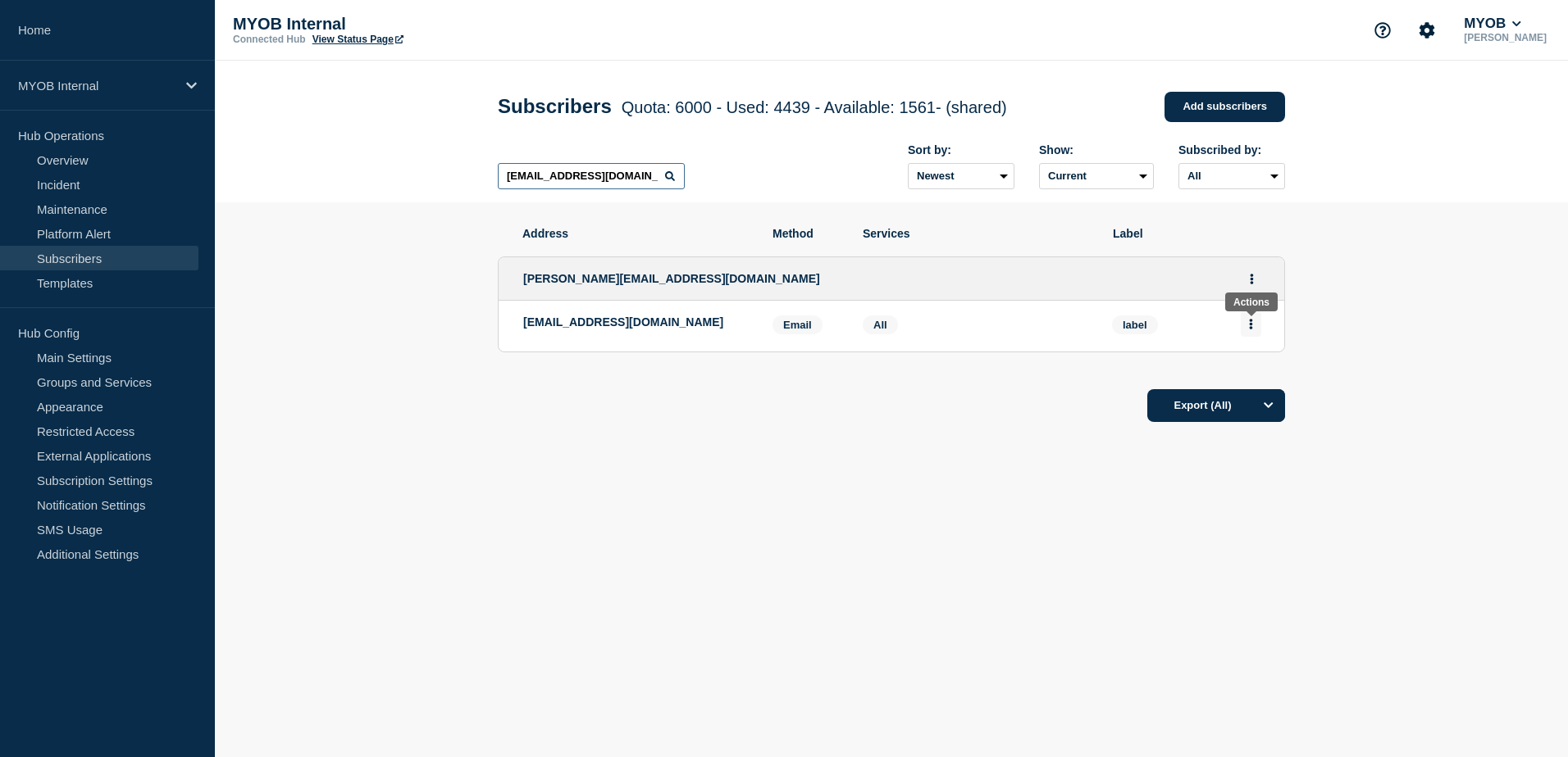
type input "[EMAIL_ADDRESS][DOMAIN_NAME]"
click at [1257, 331] on button "Actions" at bounding box center [1250, 324] width 21 height 25
click at [1255, 375] on button "Delete" at bounding box center [1251, 371] width 31 height 13
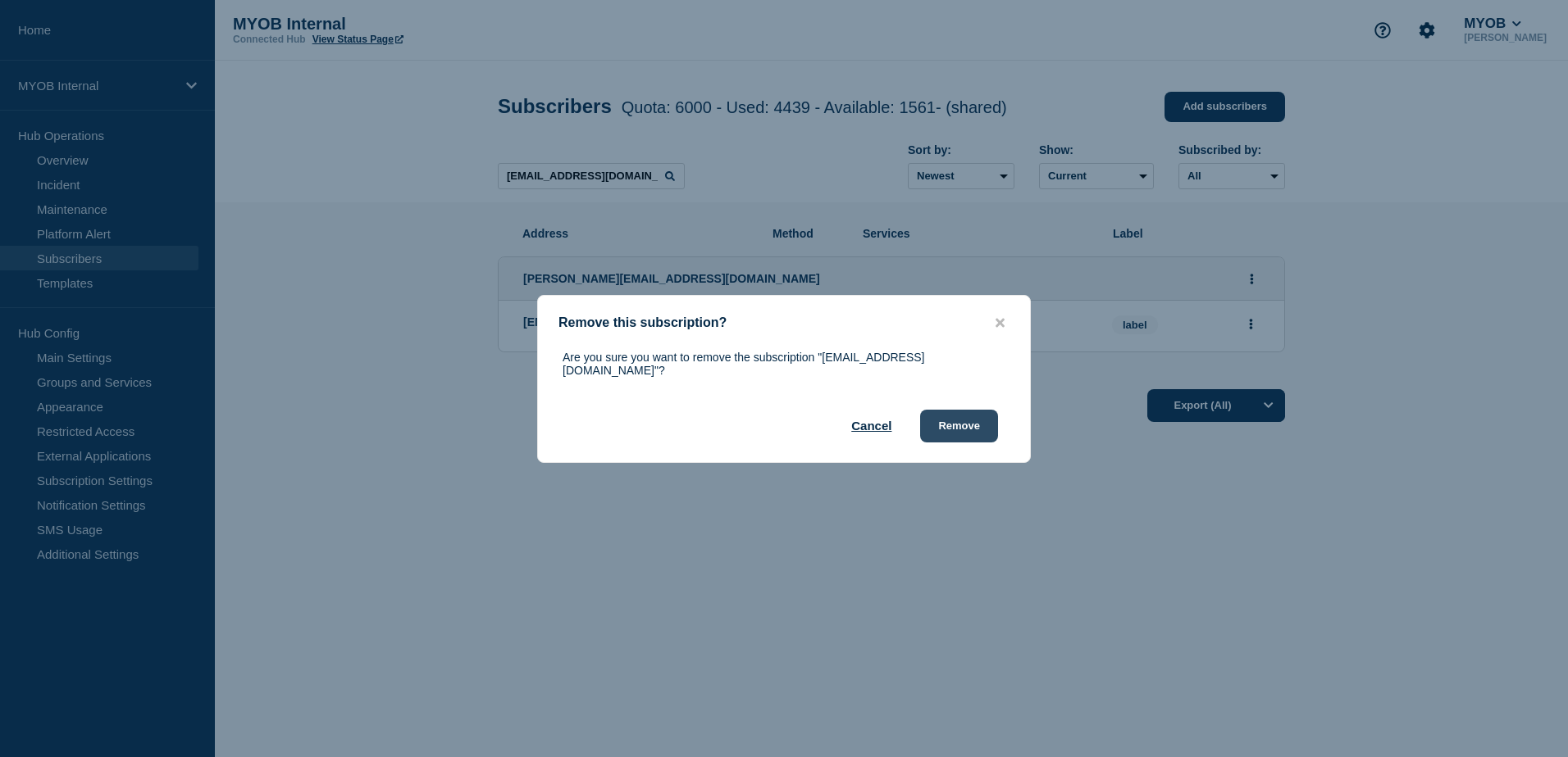
click at [950, 424] on button "Remove" at bounding box center [959, 426] width 78 height 33
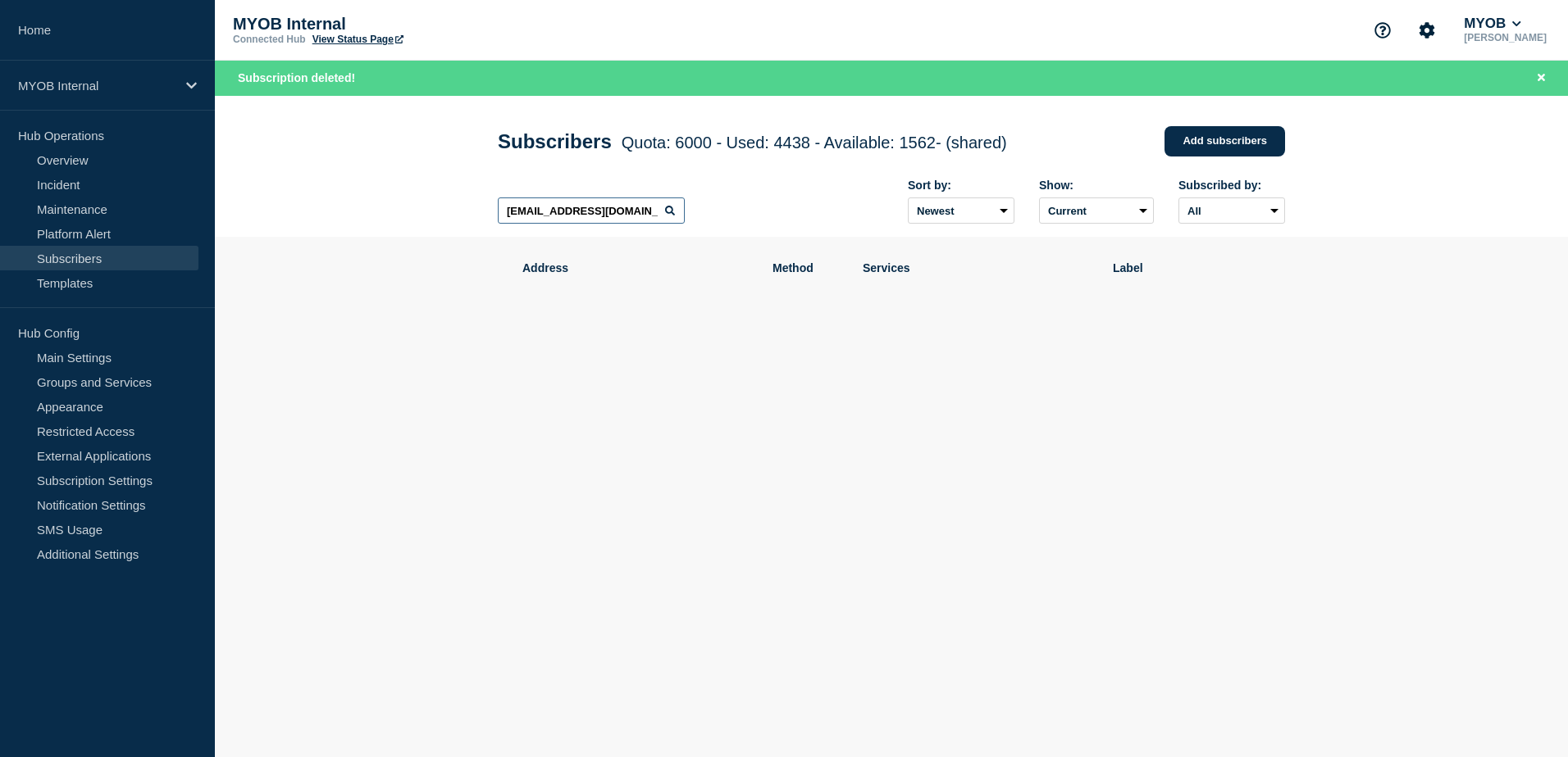
drag, startPoint x: 641, startPoint y: 216, endPoint x: 427, endPoint y: 204, distance: 214.3
click at [427, 204] on header "Subscribers Quota: 6000 - Used: 4438 - Available: 1562 - (shared) Quota Used Av…" at bounding box center [890, 167] width 1352 height 142
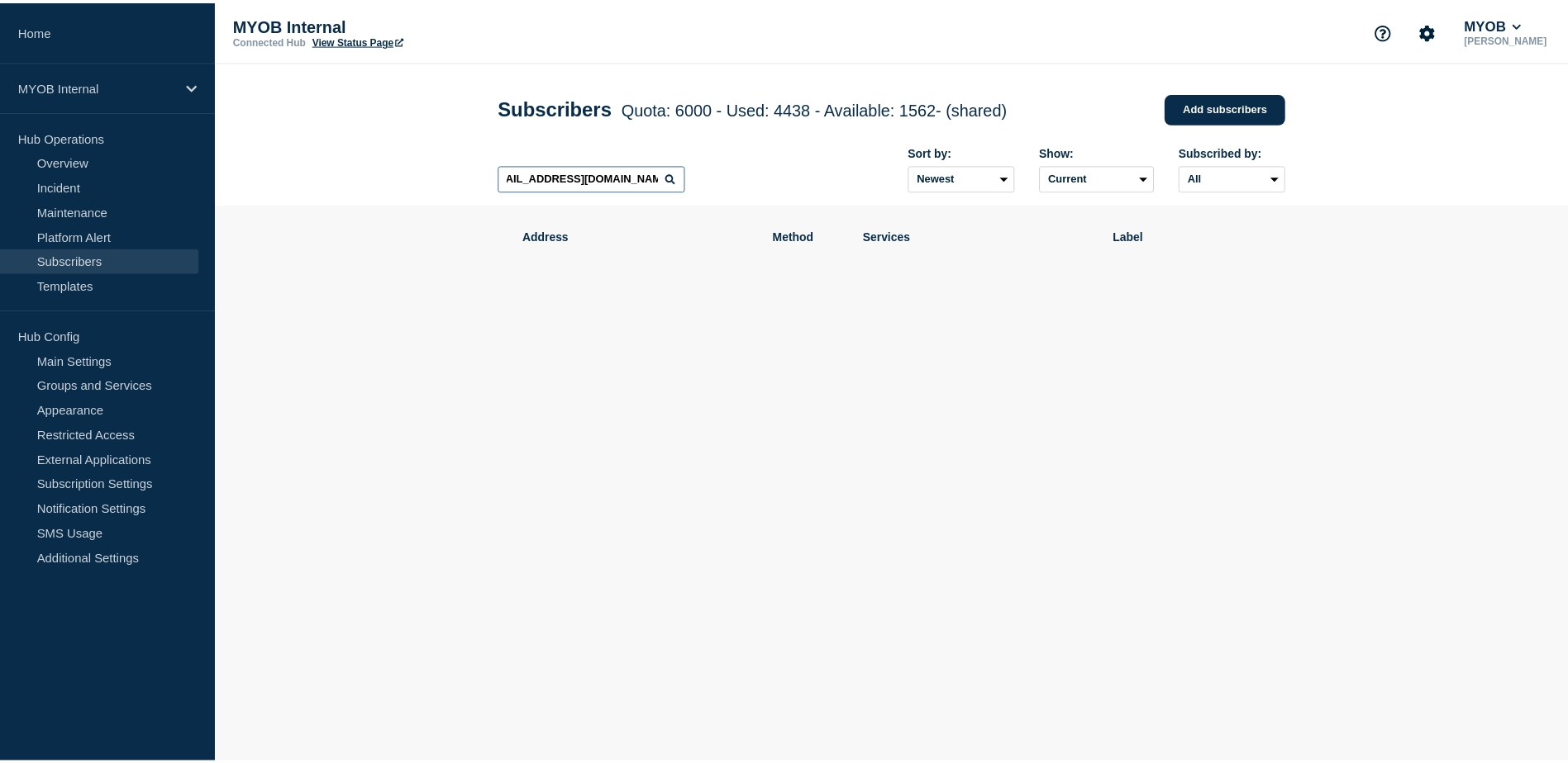
scroll to position [0, 18]
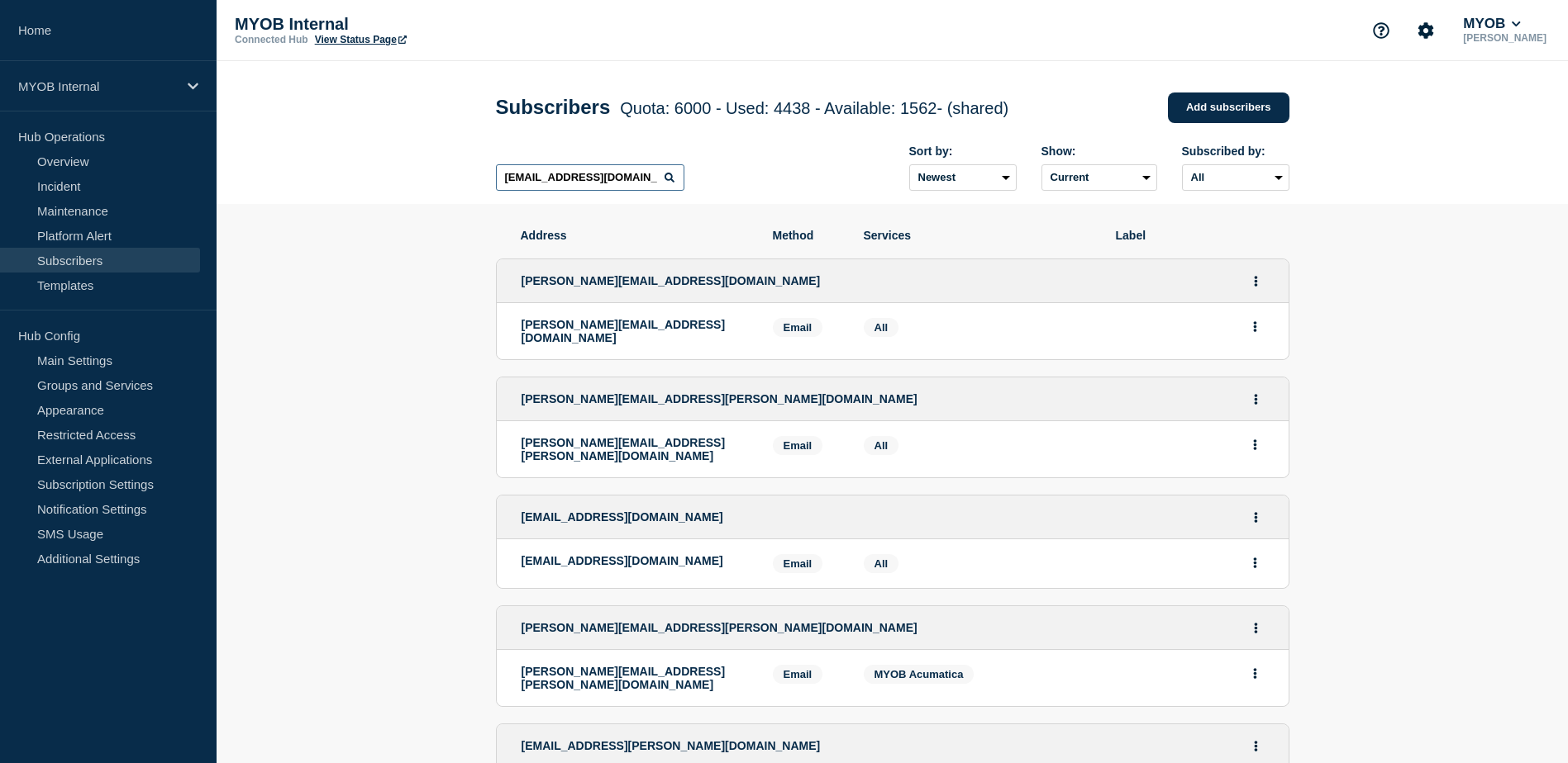
scroll to position [0, 18]
drag, startPoint x: 501, startPoint y: 179, endPoint x: 805, endPoint y: 203, distance: 304.9
click at [805, 203] on div "[EMAIL_ADDRESS][DOMAIN_NAME] Sort by: Newest Oldest Show: Current Deleted Recen…" at bounding box center [892, 168] width 794 height 72
paste input "[PERSON_NAME][EMAIL_ADDRESS][PERSON_NAME][DOMAIN_NAME]"
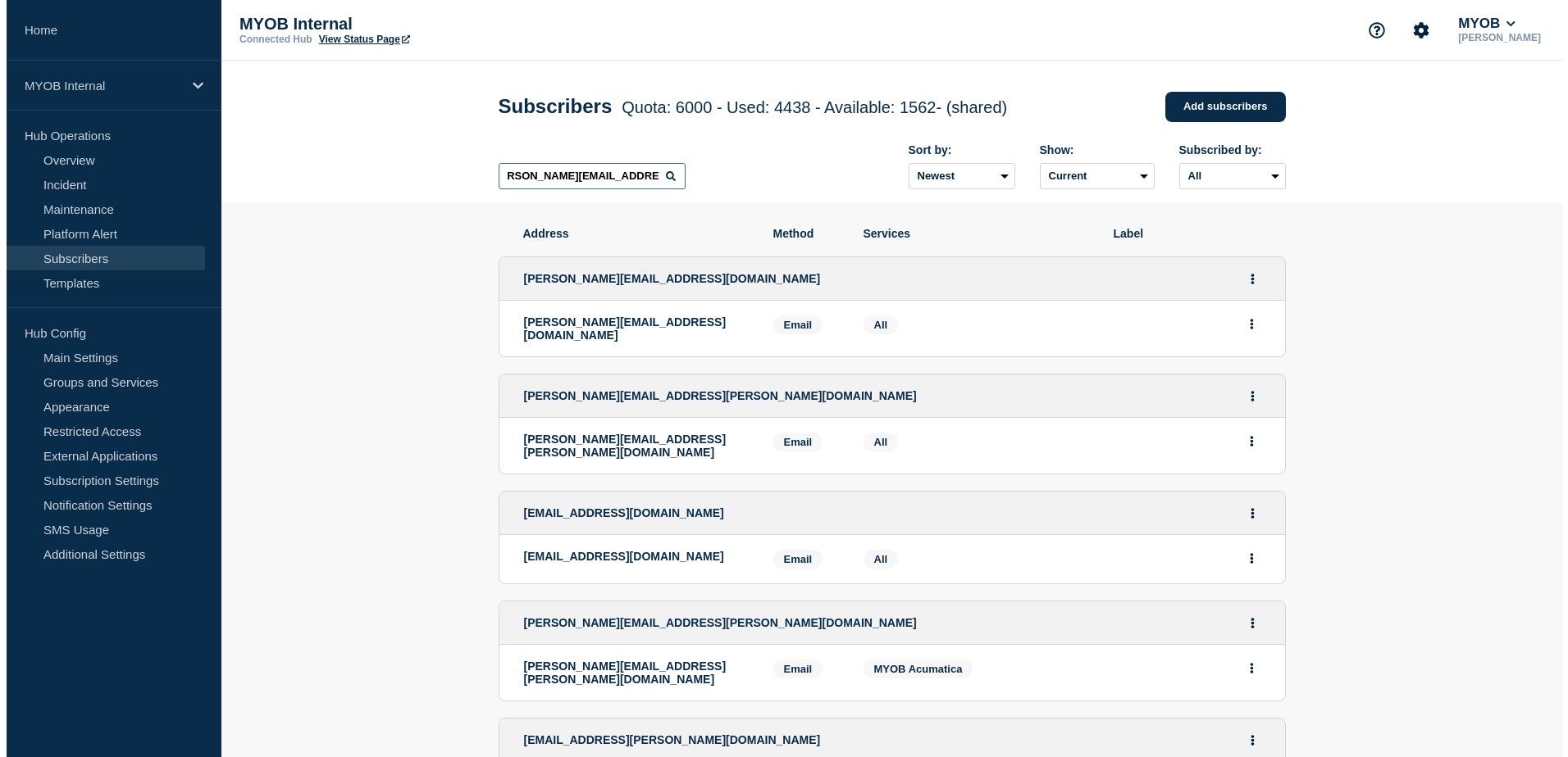
scroll to position [0, 0]
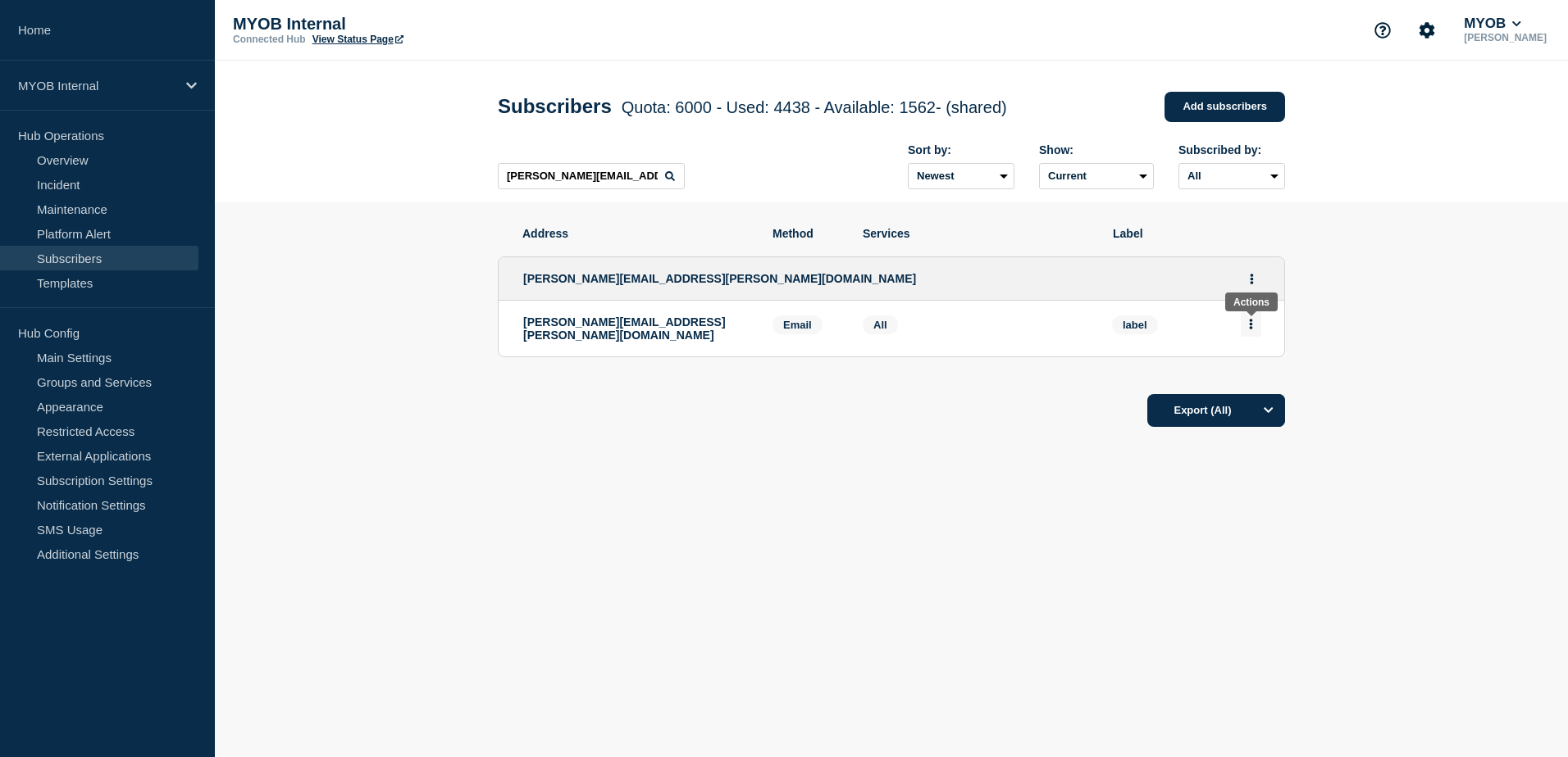
click at [1250, 326] on icon "Actions" at bounding box center [1251, 324] width 5 height 11
click at [1251, 376] on button "Delete" at bounding box center [1251, 371] width 31 height 13
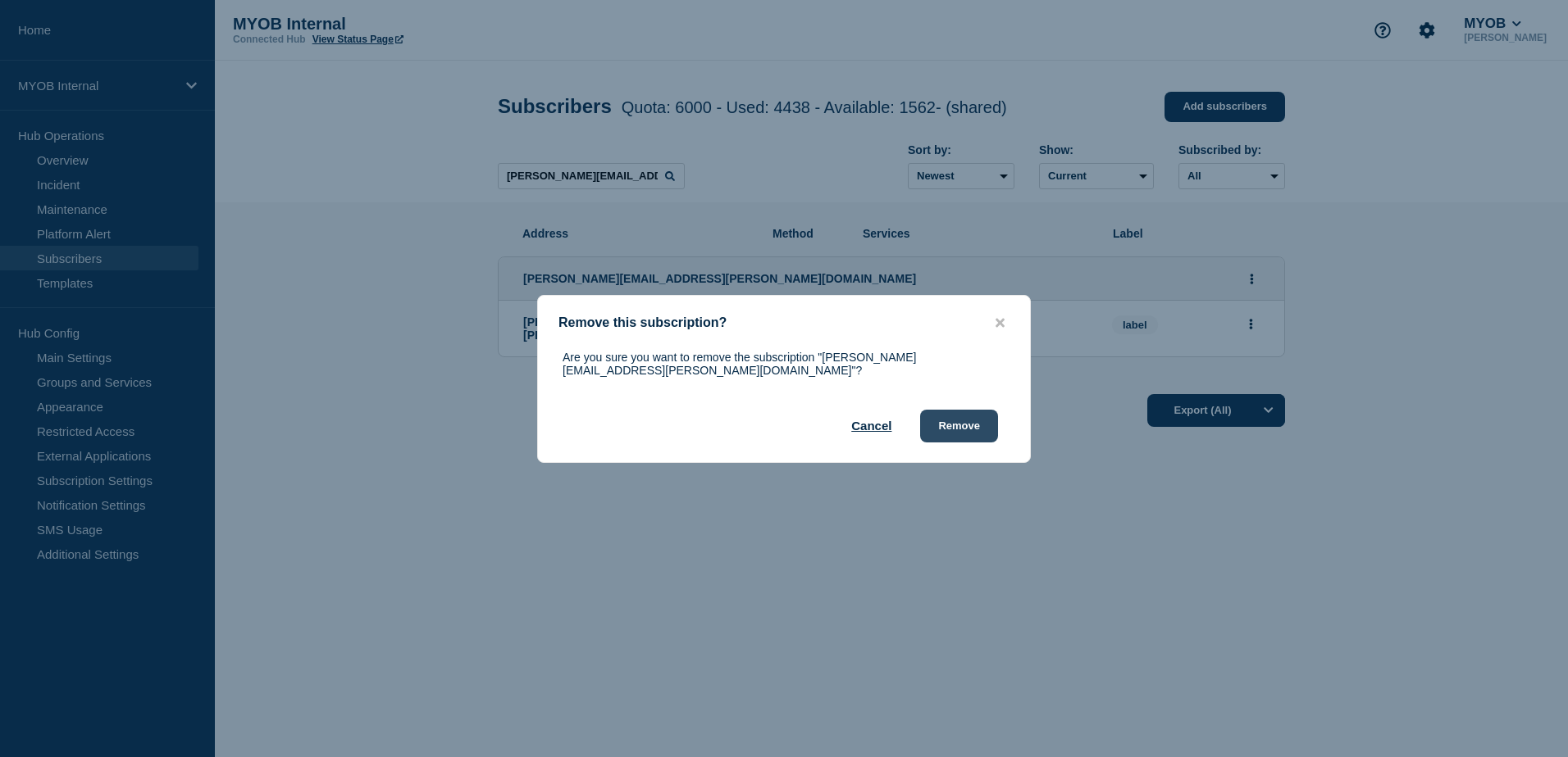
click at [982, 426] on button "Remove" at bounding box center [959, 426] width 78 height 33
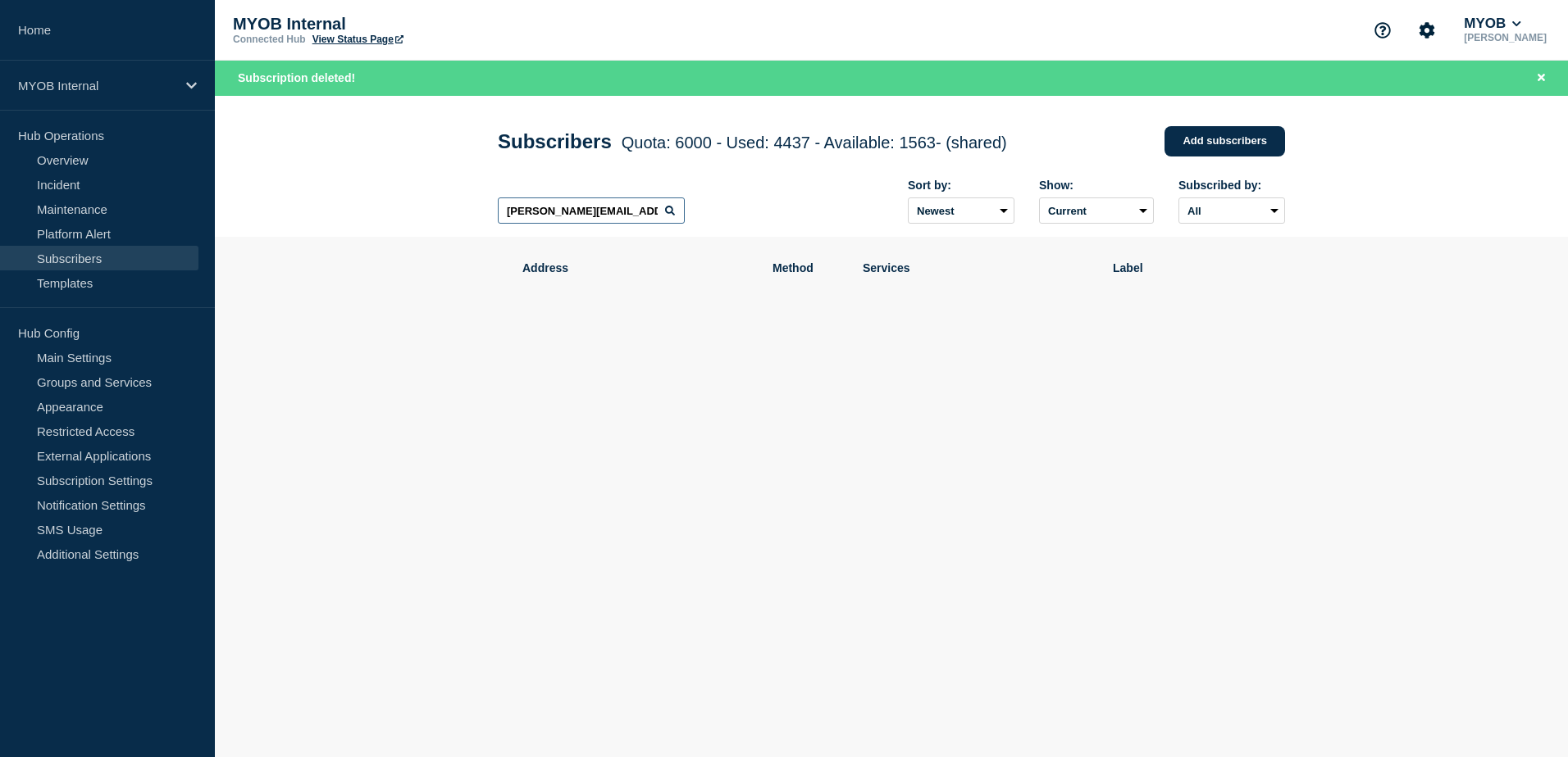
drag, startPoint x: 583, startPoint y: 212, endPoint x: 394, endPoint y: 213, distance: 189.0
click at [394, 213] on header "Subscribers Quota: 6000 - Used: 4437 - Available: 1563 - (shared) Quota Used Av…" at bounding box center [890, 167] width 1352 height 142
paste input "[PERSON_NAME][EMAIL_ADDRESS][DOMAIN_NAME]"
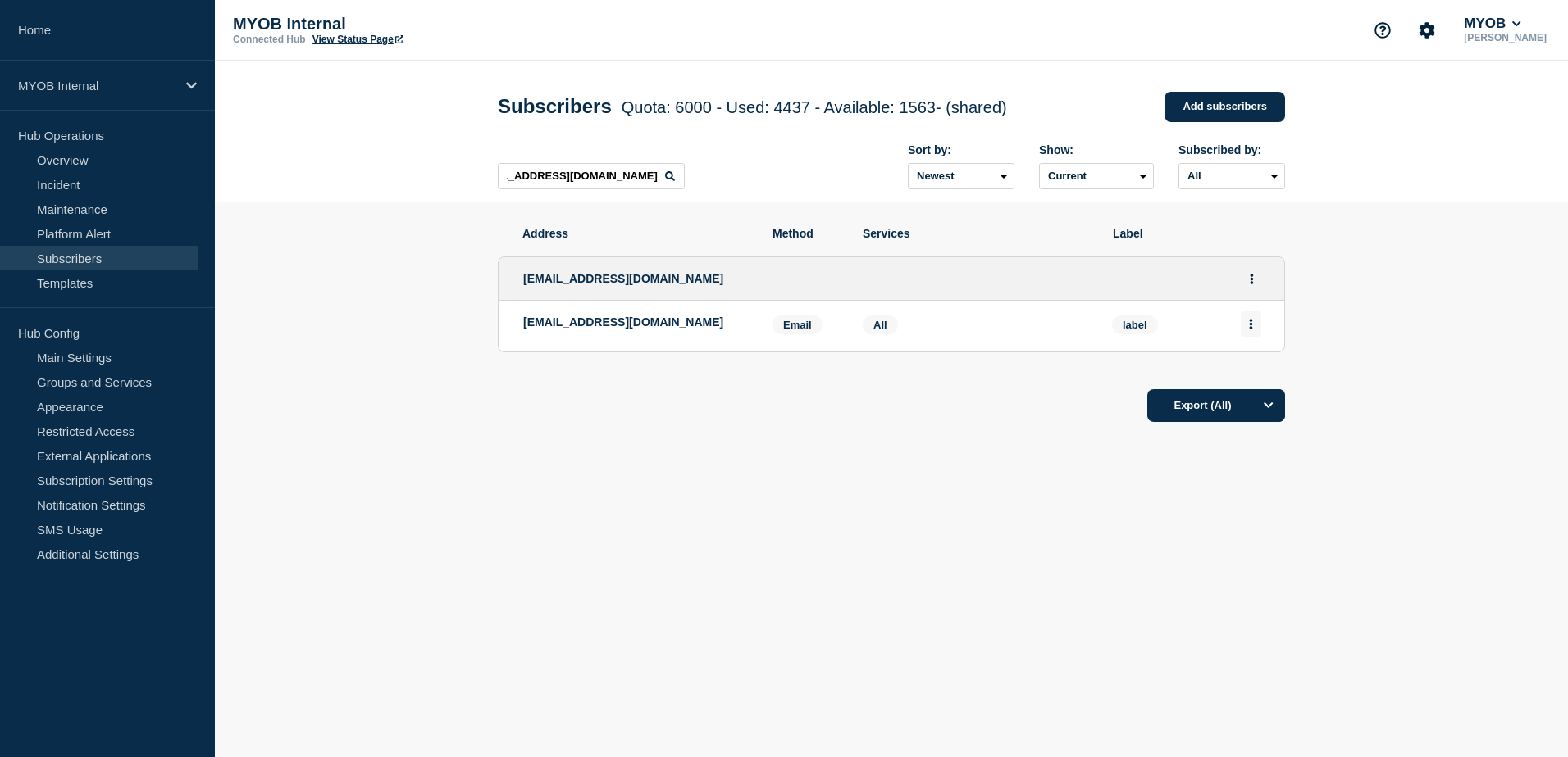
click at [1255, 327] on button "Actions" at bounding box center [1250, 324] width 21 height 25
click at [1254, 374] on button "Delete" at bounding box center [1251, 371] width 31 height 13
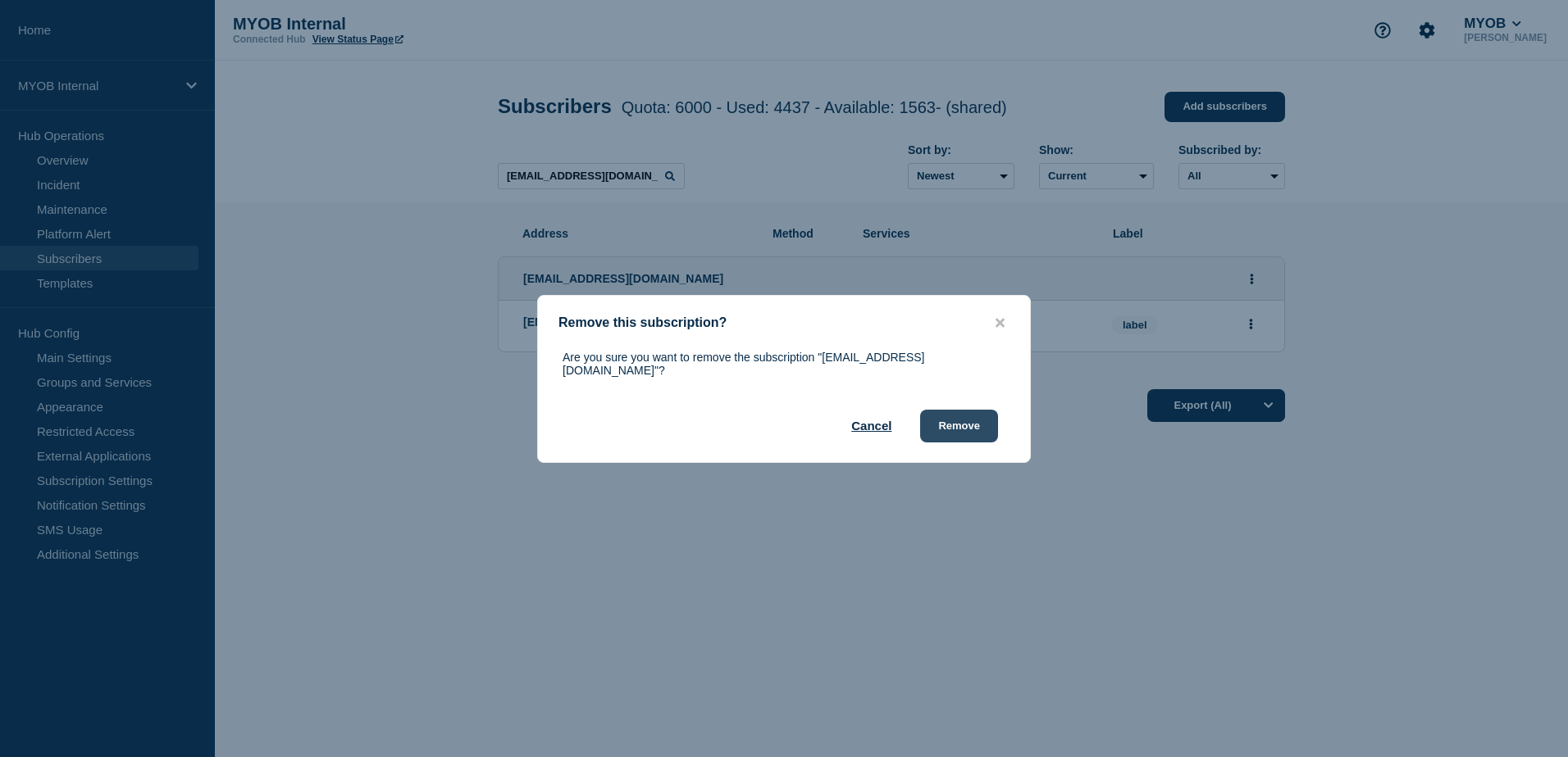
click at [953, 419] on button "Remove" at bounding box center [959, 426] width 78 height 33
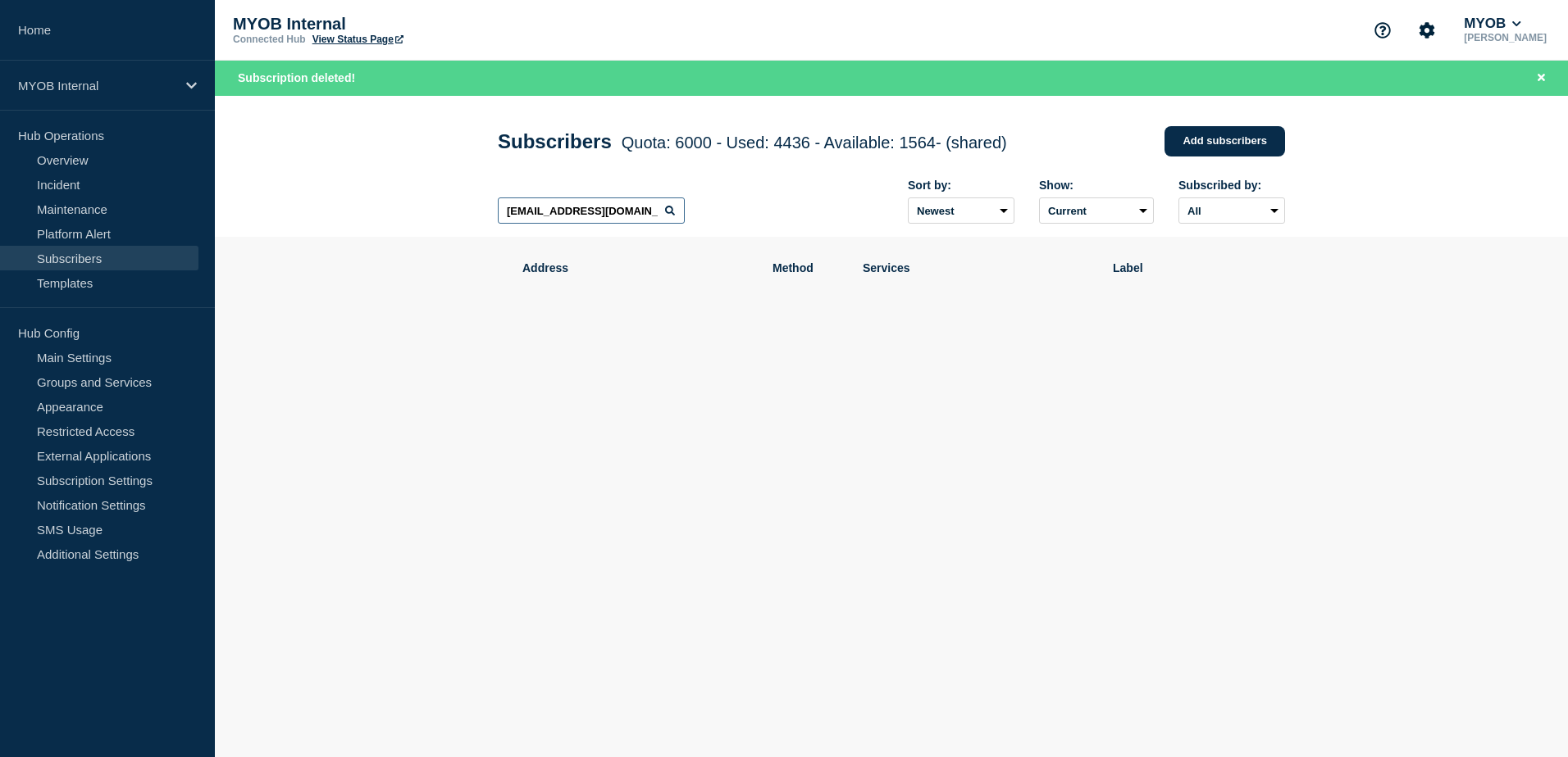
scroll to position [0, 43]
drag, startPoint x: 505, startPoint y: 215, endPoint x: 831, endPoint y: 231, distance: 326.4
click at [831, 231] on div "[EMAIL_ADDRESS][DOMAIN_NAME] Sort by: Newest Oldest Show: Current Deleted Recen…" at bounding box center [890, 202] width 787 height 72
paste input "[EMAIL_ADDRESS][DOMAIN_NAME]"
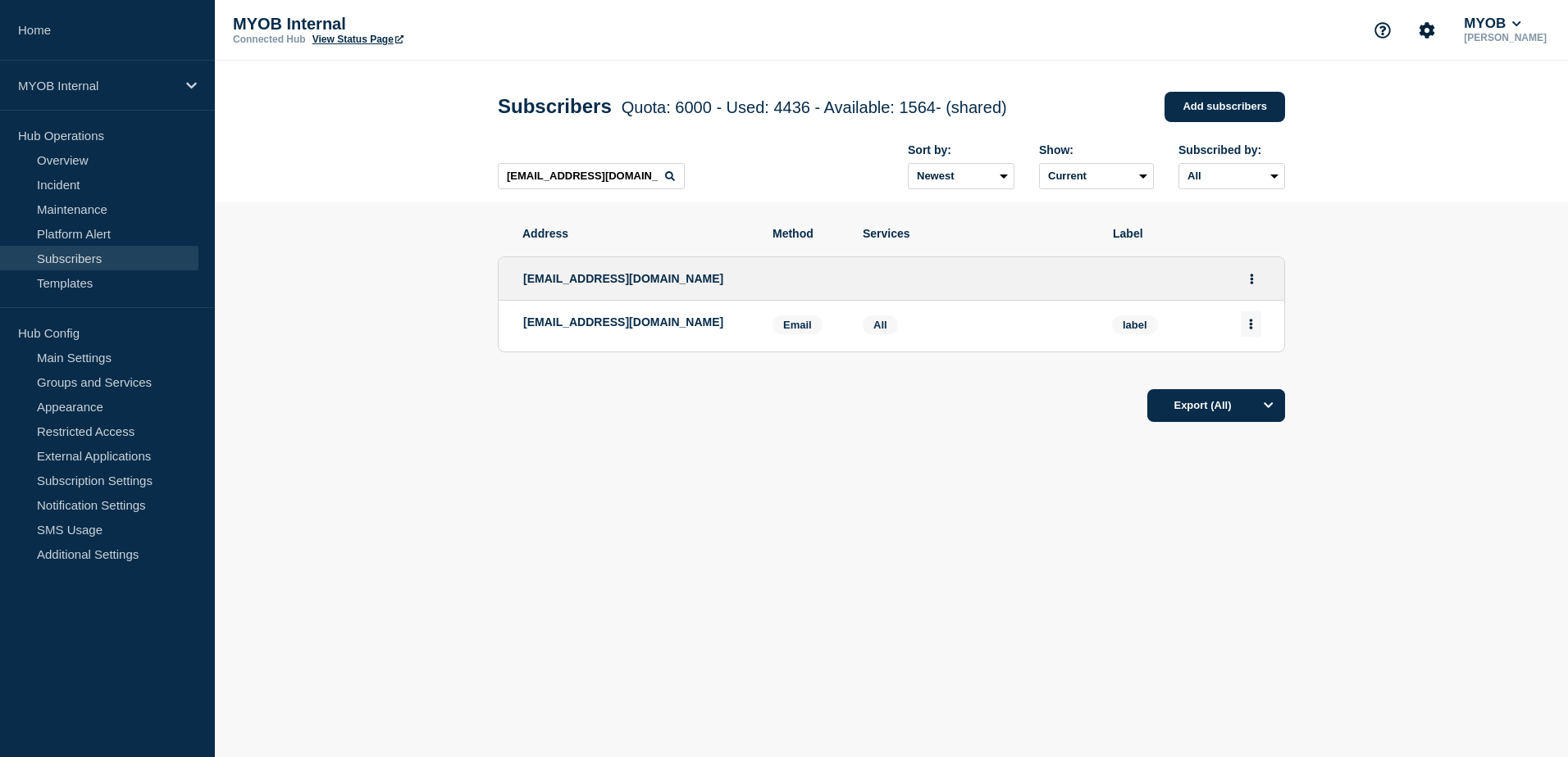
click at [1252, 328] on icon "Actions" at bounding box center [1251, 324] width 4 height 11
click at [1259, 369] on button "Delete" at bounding box center [1251, 371] width 31 height 13
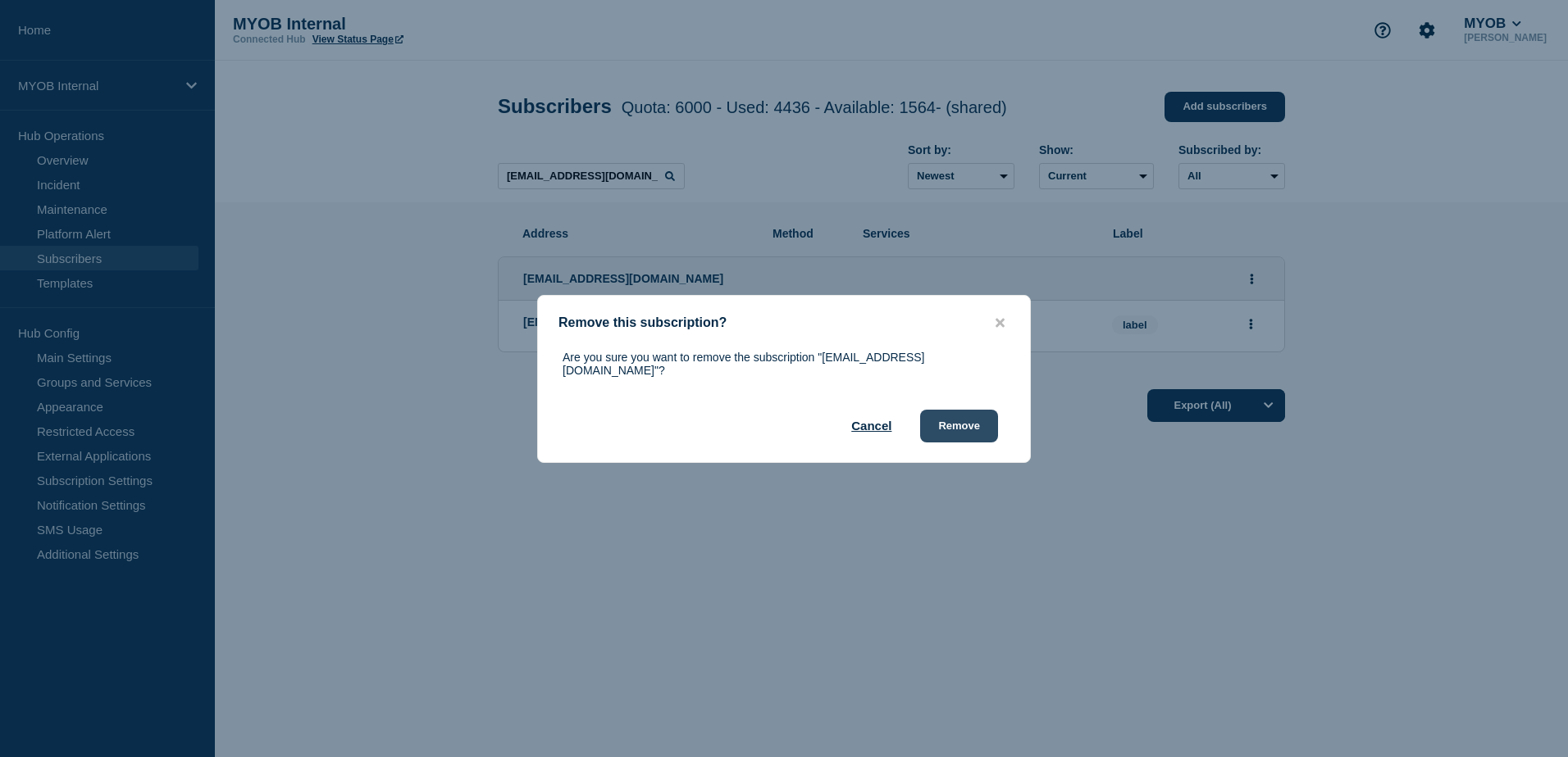
click at [971, 419] on button "Remove" at bounding box center [959, 426] width 78 height 33
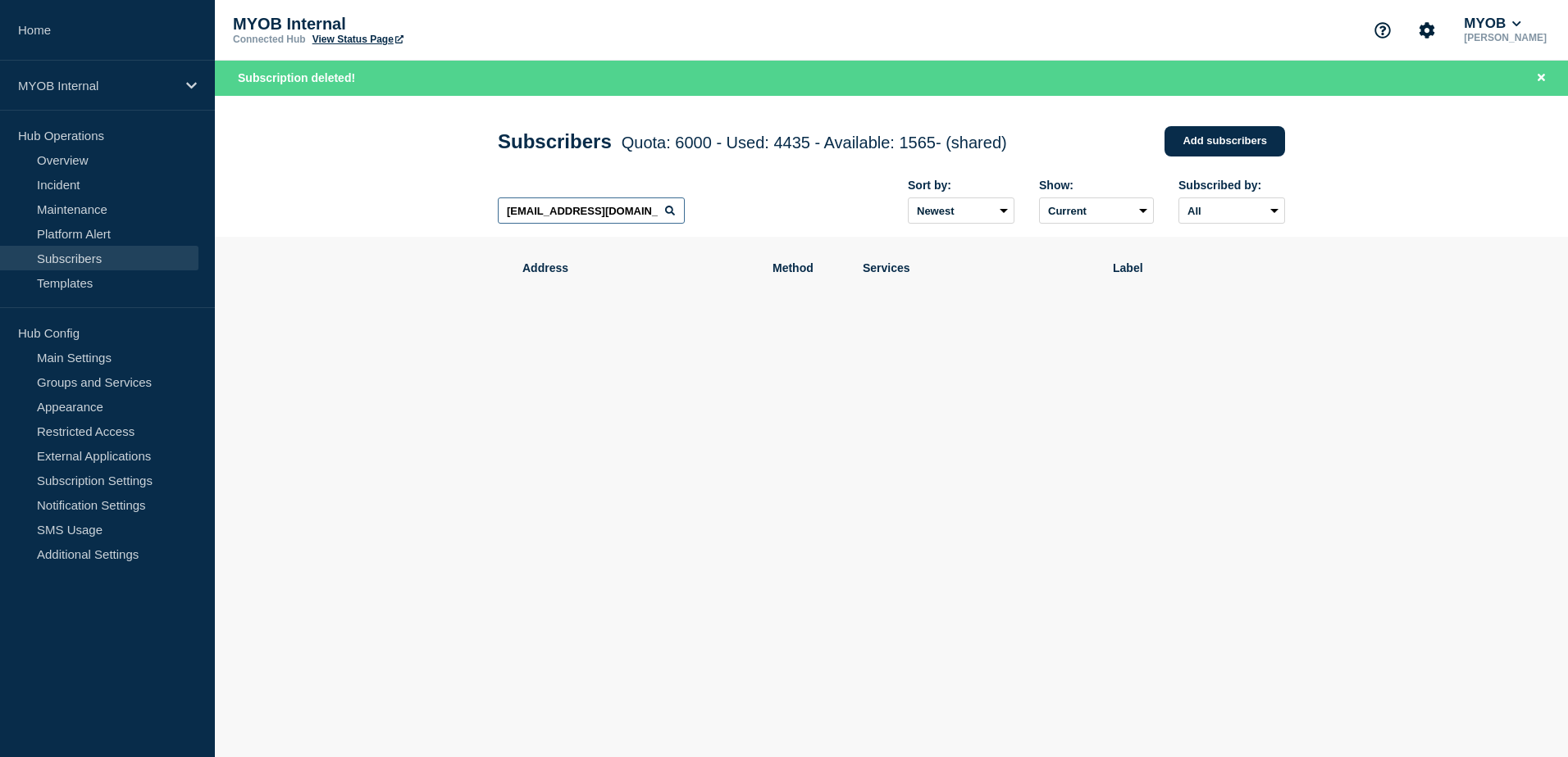
click at [617, 220] on input "[EMAIL_ADDRESS][DOMAIN_NAME]" at bounding box center [591, 210] width 187 height 26
drag, startPoint x: 573, startPoint y: 216, endPoint x: 427, endPoint y: 218, distance: 146.0
click at [427, 218] on header "Subscribers Quota: 6000 - Used: 4435 - Available: 1565 - (shared) Quota Used Av…" at bounding box center [890, 167] width 1352 height 142
paste input "[PERSON_NAME][EMAIL_ADDRESS][DOMAIN_NAME]"
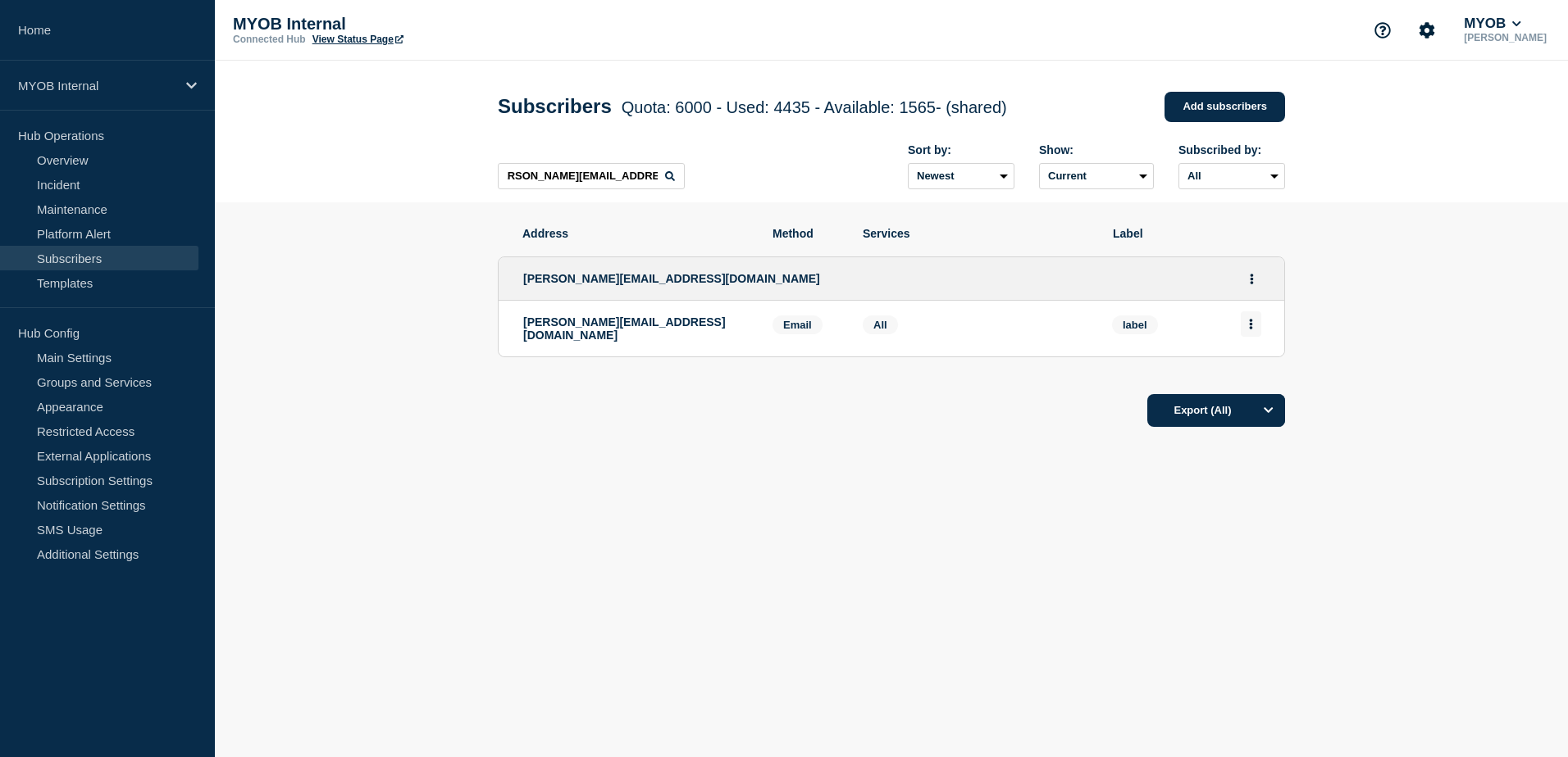
click at [1249, 329] on icon "Actions" at bounding box center [1251, 324] width 5 height 11
click at [1258, 373] on button "Delete" at bounding box center [1251, 371] width 31 height 13
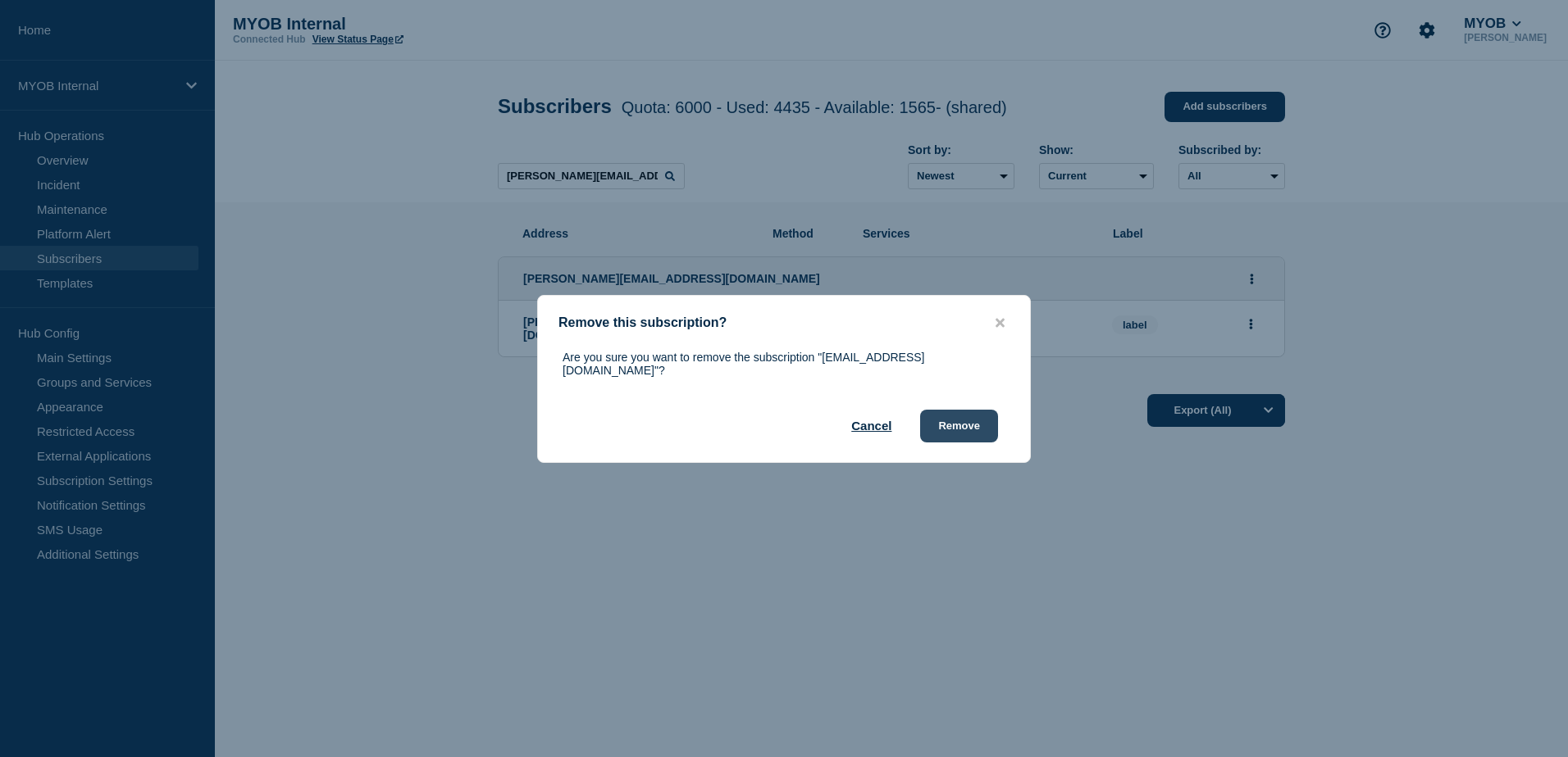
click at [978, 426] on button "Remove" at bounding box center [959, 426] width 78 height 33
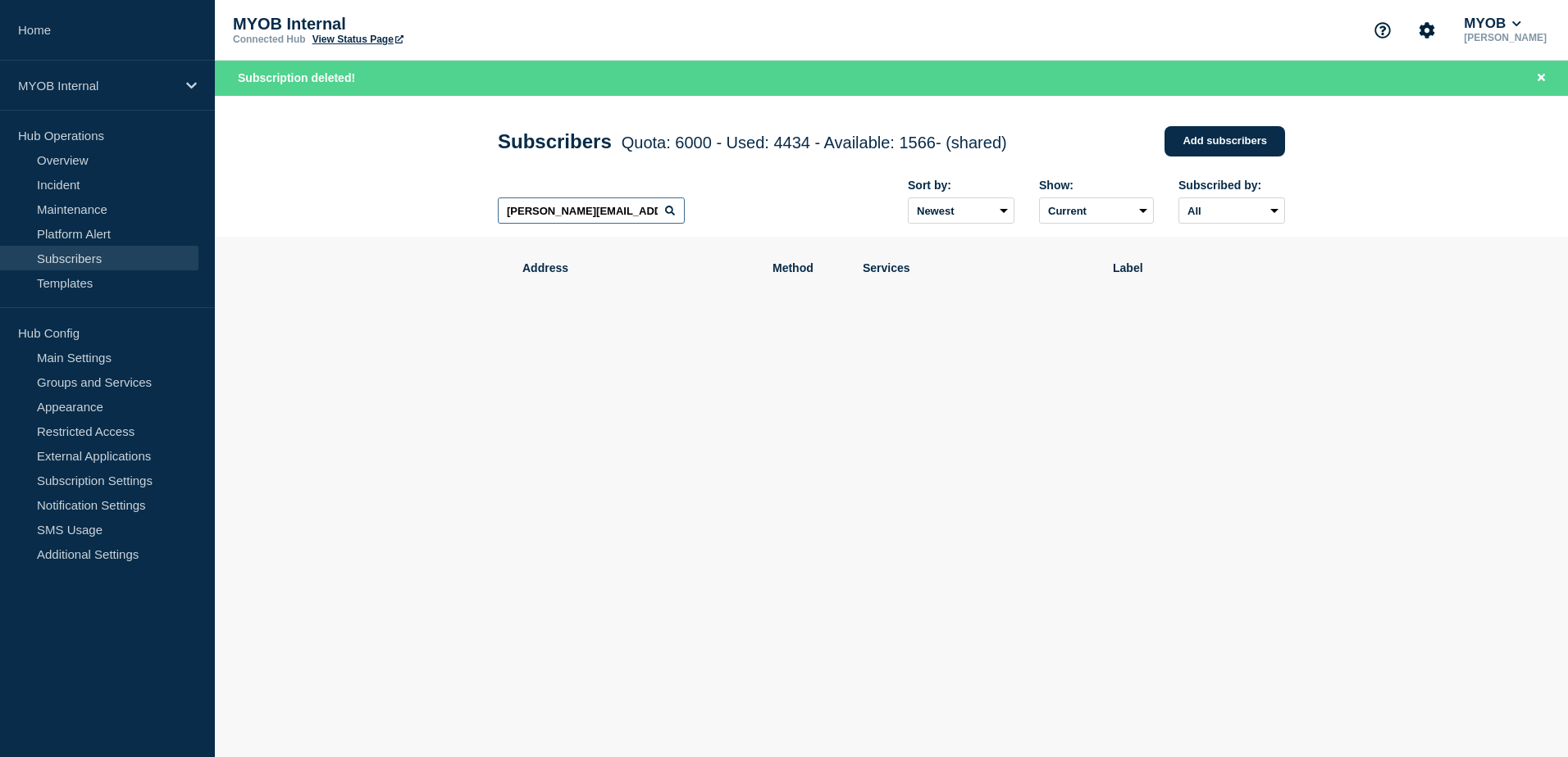
scroll to position [0, 17]
drag, startPoint x: 504, startPoint y: 217, endPoint x: 834, endPoint y: 239, distance: 330.7
click at [834, 237] on div "[PERSON_NAME][EMAIL_ADDRESS][DOMAIN_NAME] Sort by: Newest Oldest Show: Current …" at bounding box center [890, 202] width 787 height 72
paste input "[PERSON_NAME][EMAIL_ADDRESS][PERSON_NAME][DOMAIN_NAME]"
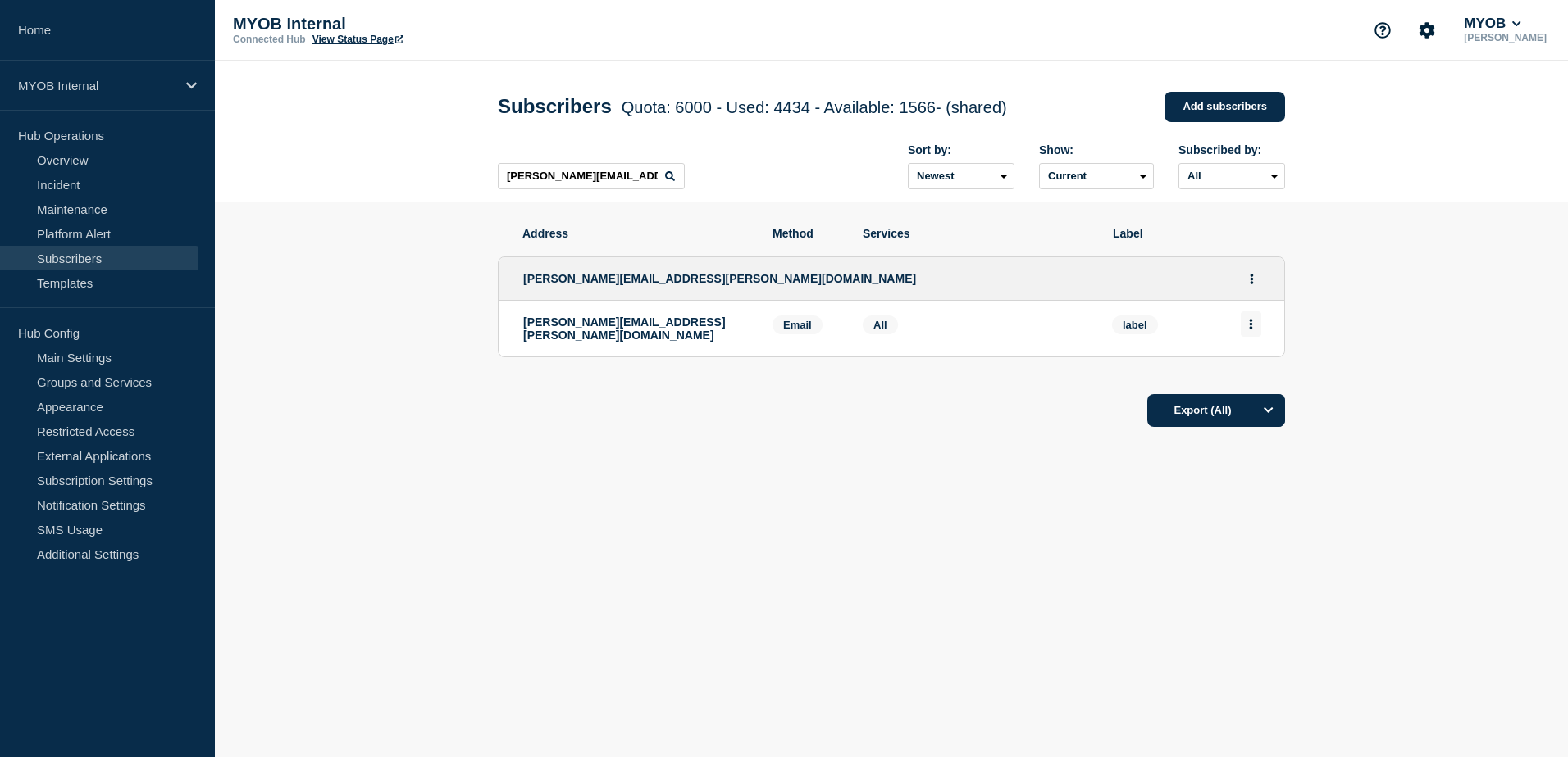
click at [1251, 326] on icon "Actions" at bounding box center [1251, 324] width 5 height 11
click at [1257, 374] on button "Delete" at bounding box center [1251, 371] width 31 height 13
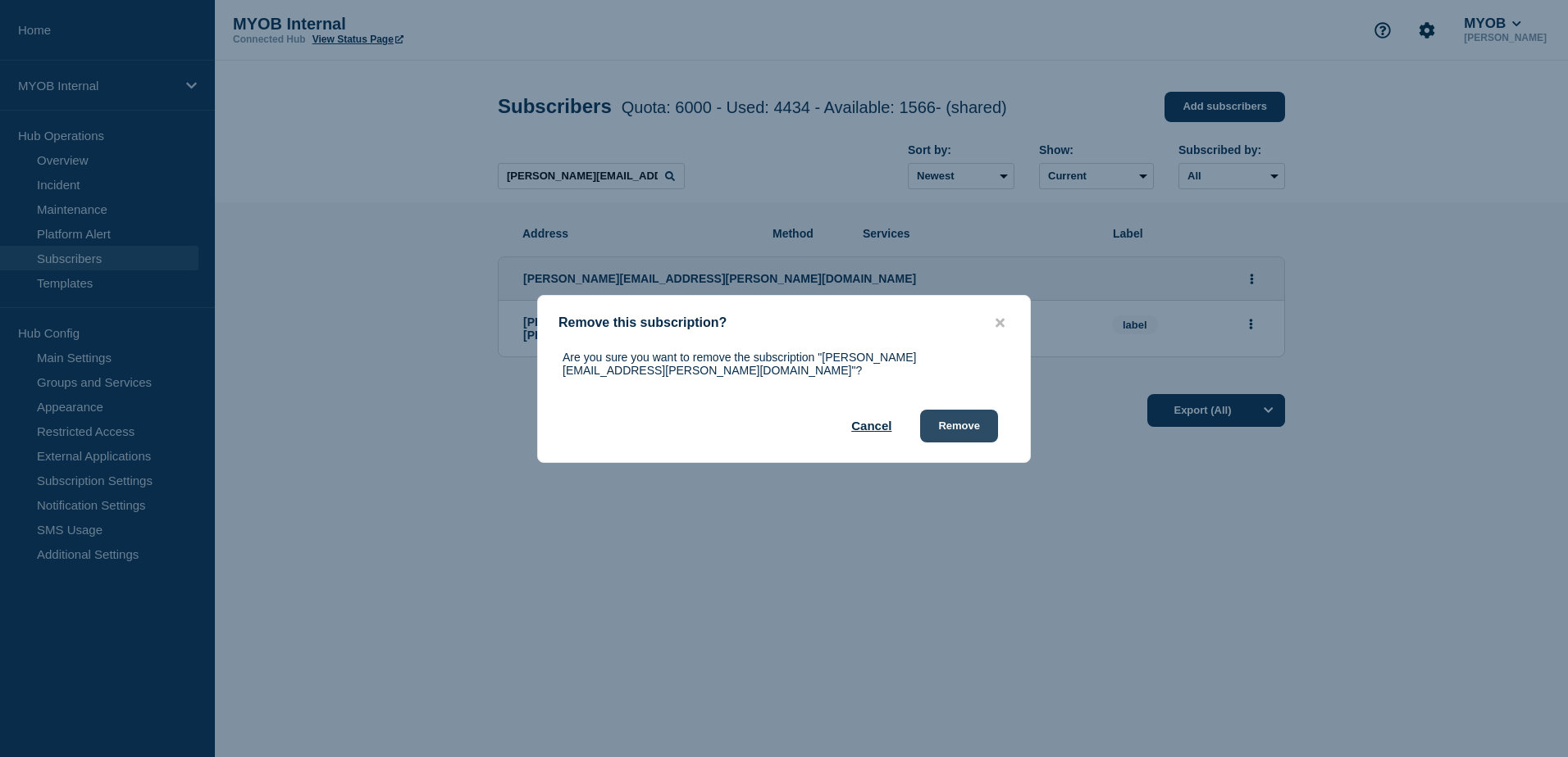
click at [977, 419] on button "Remove" at bounding box center [959, 426] width 78 height 33
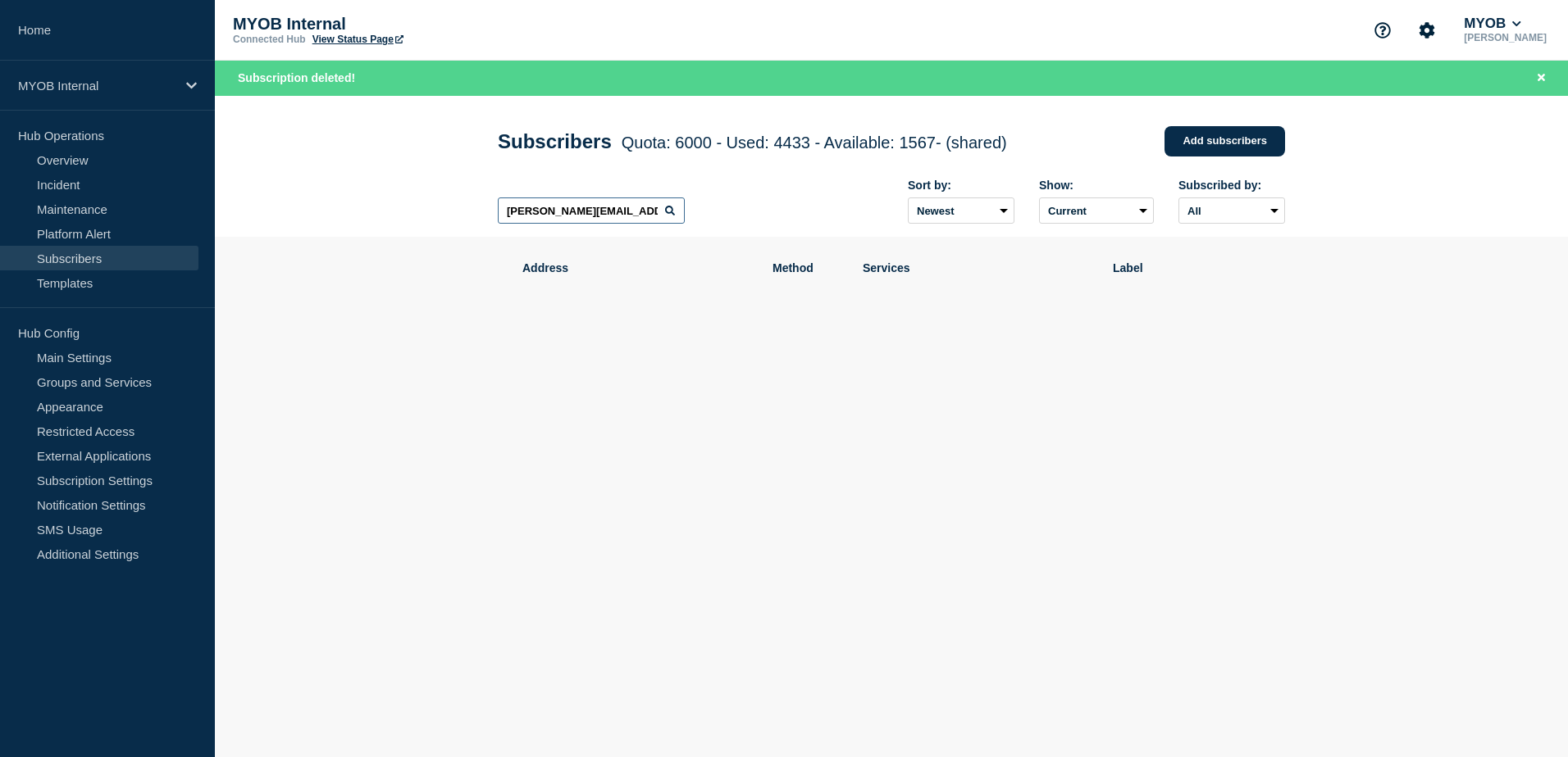
drag, startPoint x: 636, startPoint y: 216, endPoint x: 436, endPoint y: 206, distance: 200.2
click at [436, 206] on header "Subscribers Quota: 6000 - Used: 4433 - Available: 1567 - (shared) Quota Used Av…" at bounding box center [890, 167] width 1352 height 142
paste input "[DOMAIN_NAME][EMAIL_ADDRESS][DOMAIN_NAME]"
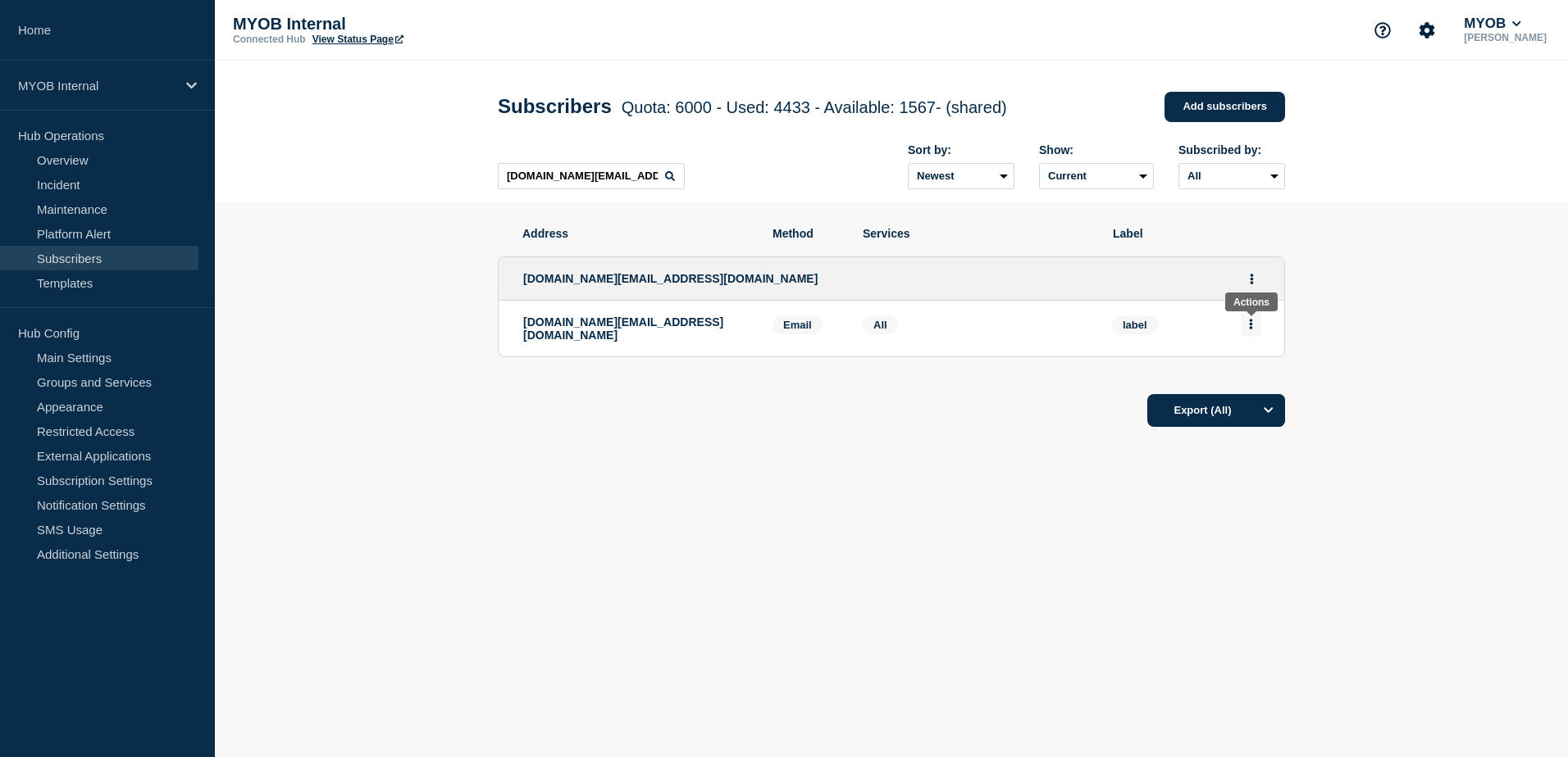
click at [1248, 333] on button "Actions" at bounding box center [1250, 324] width 21 height 25
click at [1250, 376] on button "Delete" at bounding box center [1251, 371] width 31 height 13
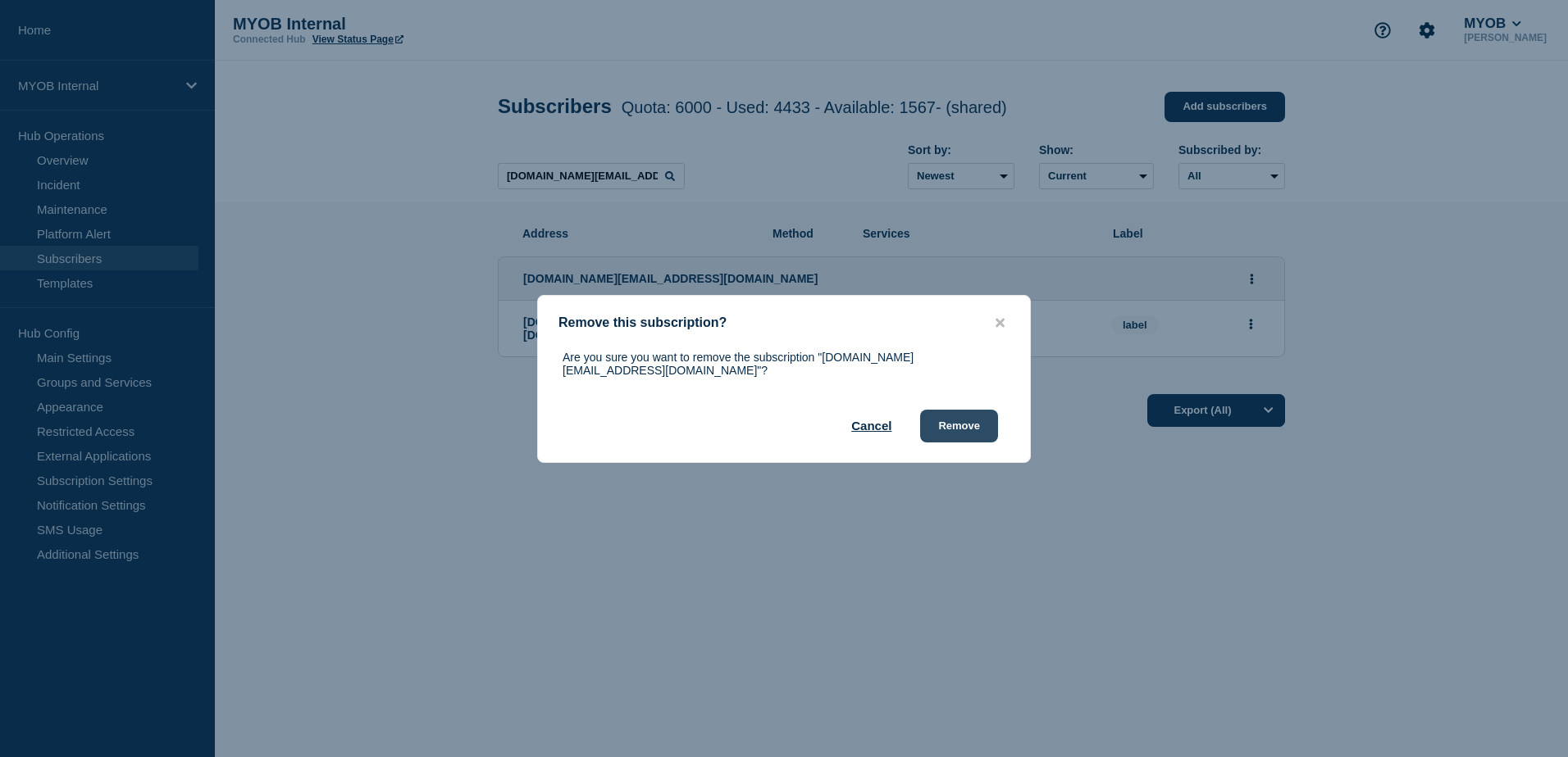
click at [986, 419] on button "Remove" at bounding box center [959, 426] width 78 height 33
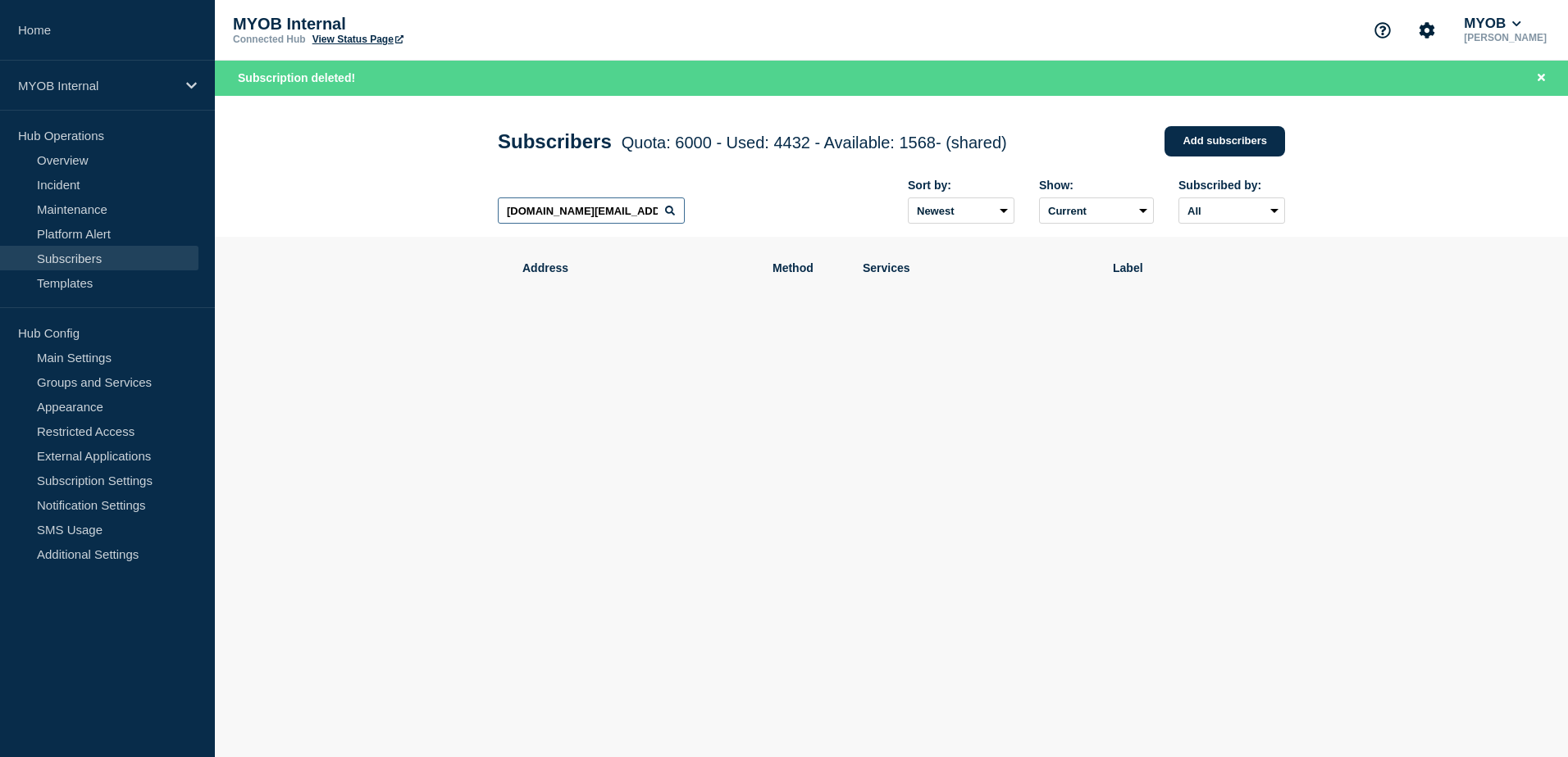
drag, startPoint x: 645, startPoint y: 214, endPoint x: 298, endPoint y: 203, distance: 347.2
click at [298, 203] on header "Subscribers Quota: 6000 - Used: 4432 - Available: 1568 - (shared) Quota Used Av…" at bounding box center [890, 167] width 1352 height 142
paste input "[EMAIL_ADDRESS][DOMAIN_NAME]"
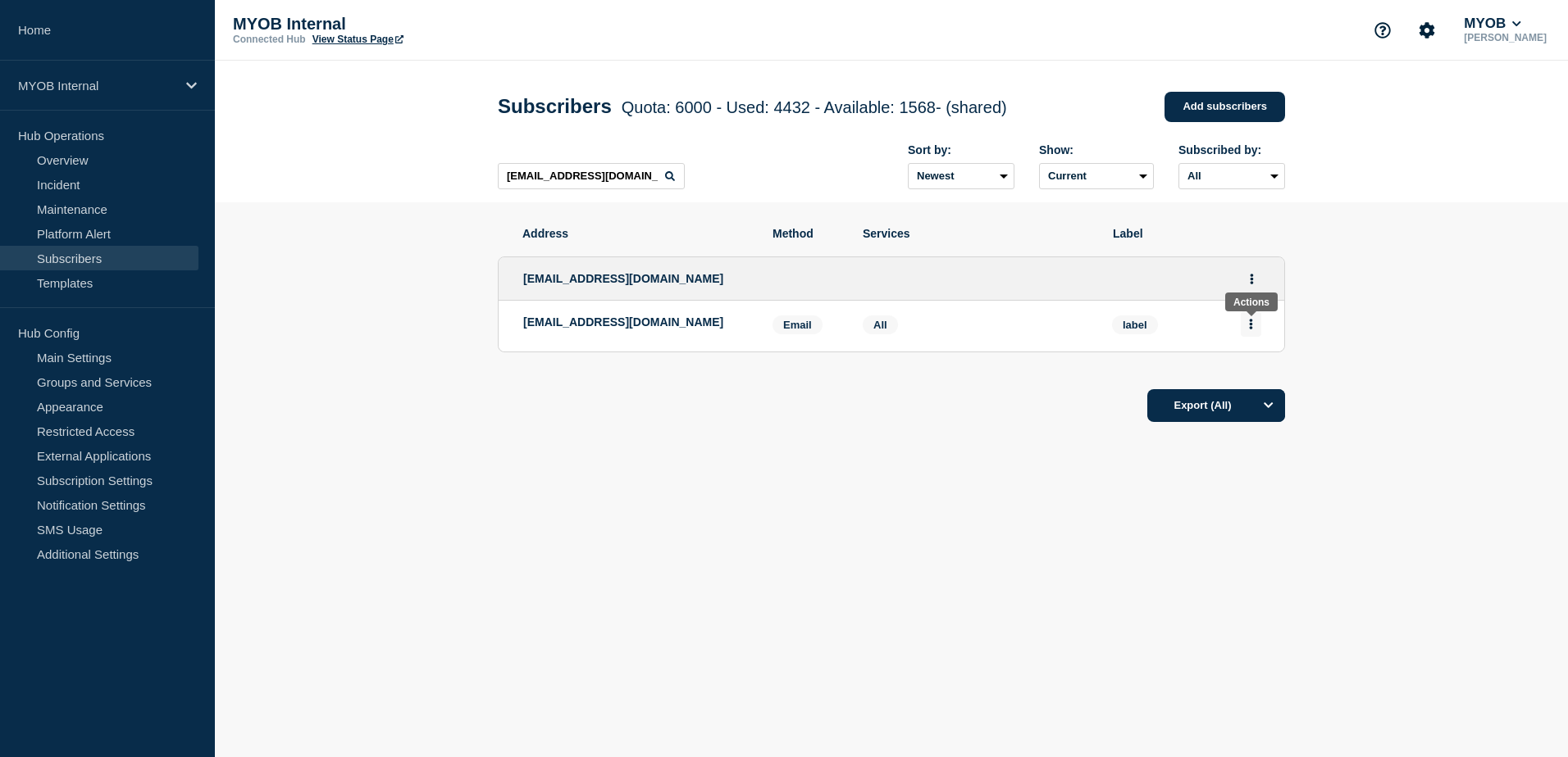
click at [1247, 329] on button "Actions" at bounding box center [1250, 324] width 21 height 25
click at [1236, 372] on button "Delete" at bounding box center [1251, 371] width 31 height 13
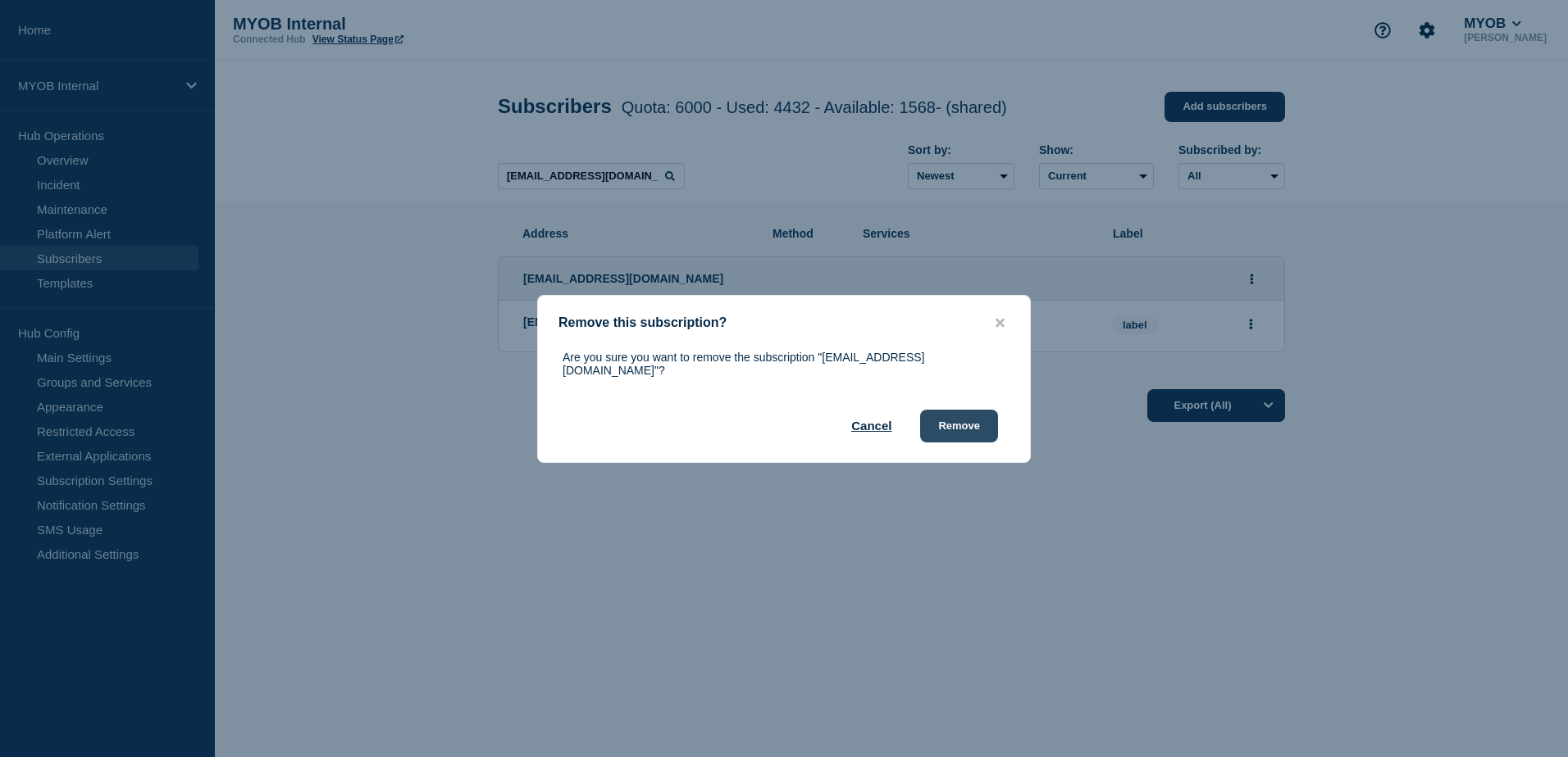
click at [980, 426] on button "Remove" at bounding box center [959, 426] width 78 height 33
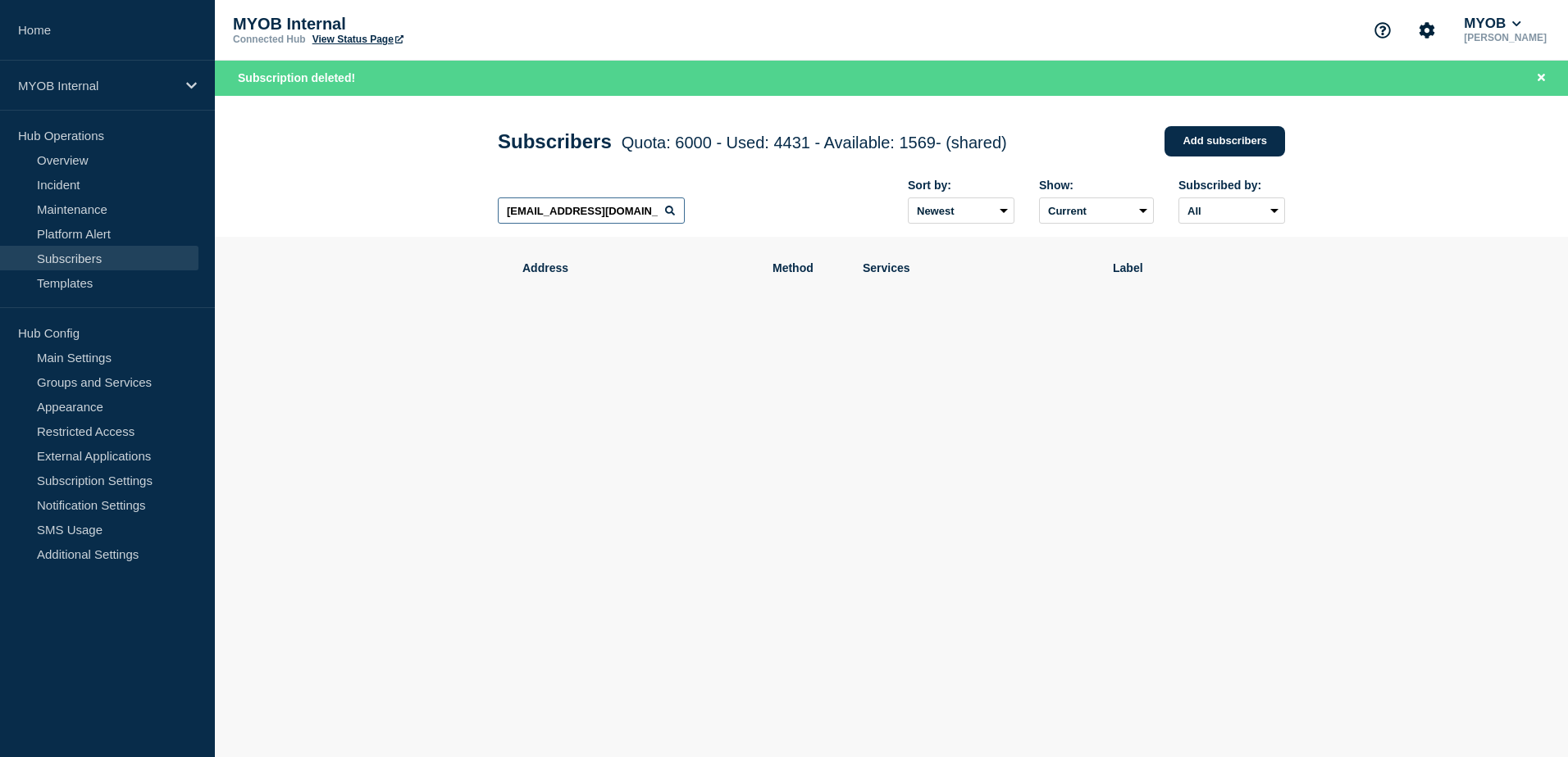
drag, startPoint x: 659, startPoint y: 215, endPoint x: 380, endPoint y: 203, distance: 279.3
click at [380, 203] on header "Subscribers Quota: 6000 - Used: 4431 - Available: 1569 - (shared) Quota Used Av…" at bounding box center [890, 167] width 1352 height 142
paste input "[EMAIL_ADDRESS][PERSON_NAME][DOMAIN_NAME]"
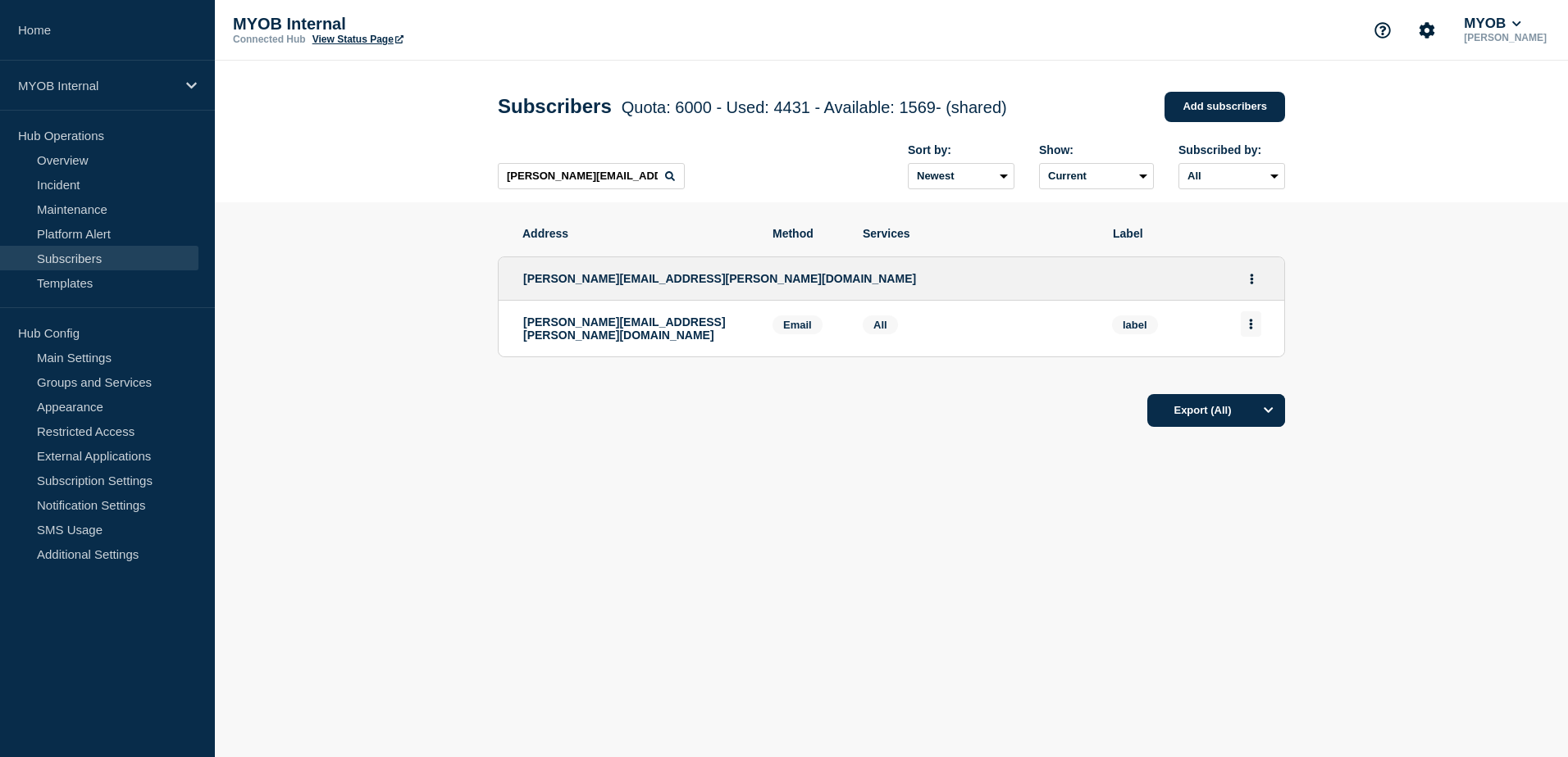
click at [1253, 331] on button "Actions" at bounding box center [1250, 324] width 21 height 25
click at [1264, 376] on button "Delete" at bounding box center [1251, 371] width 31 height 13
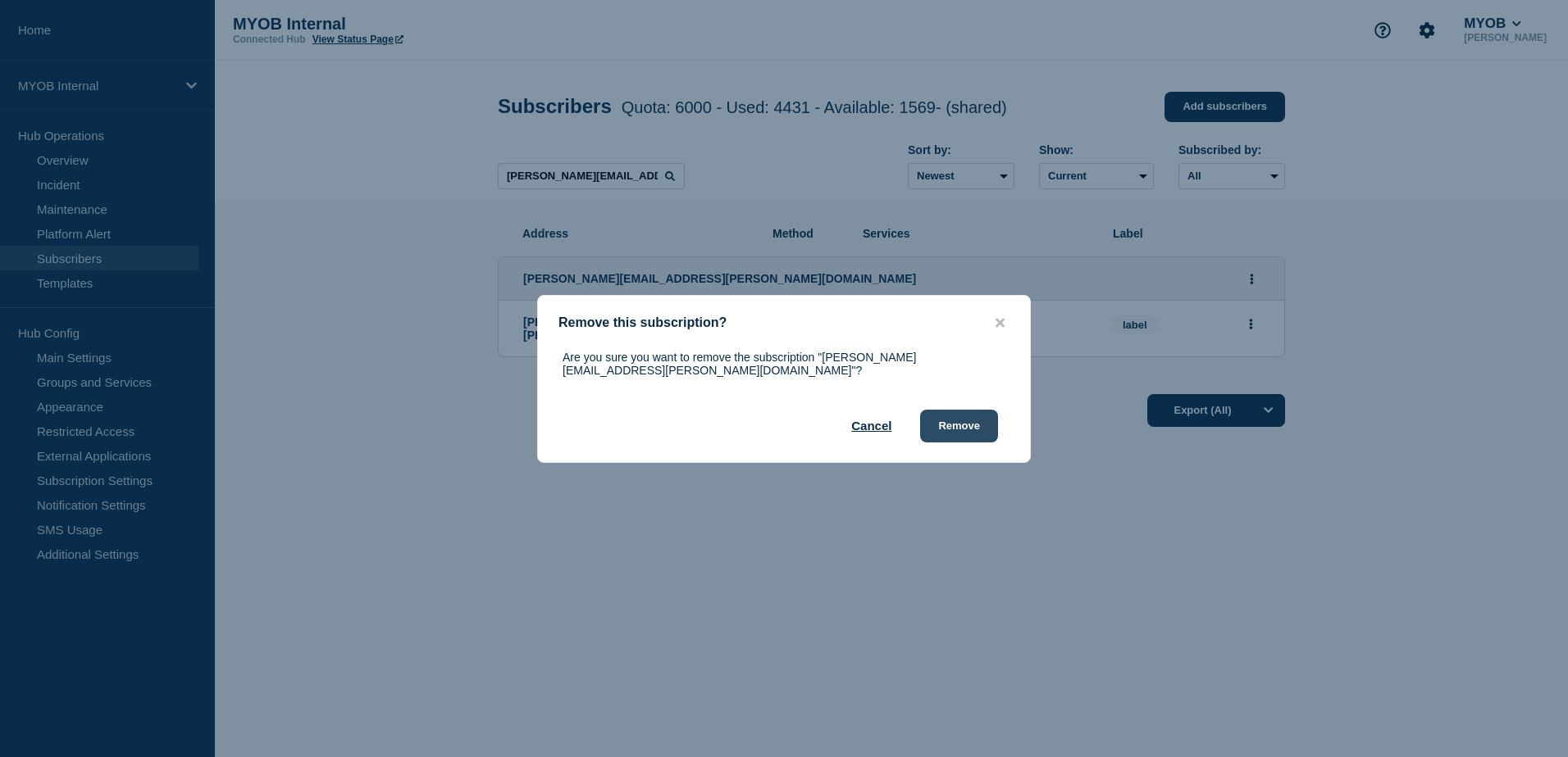
drag, startPoint x: 968, startPoint y: 426, endPoint x: 958, endPoint y: 417, distance: 13.5
click at [969, 426] on button "Remove" at bounding box center [959, 426] width 78 height 33
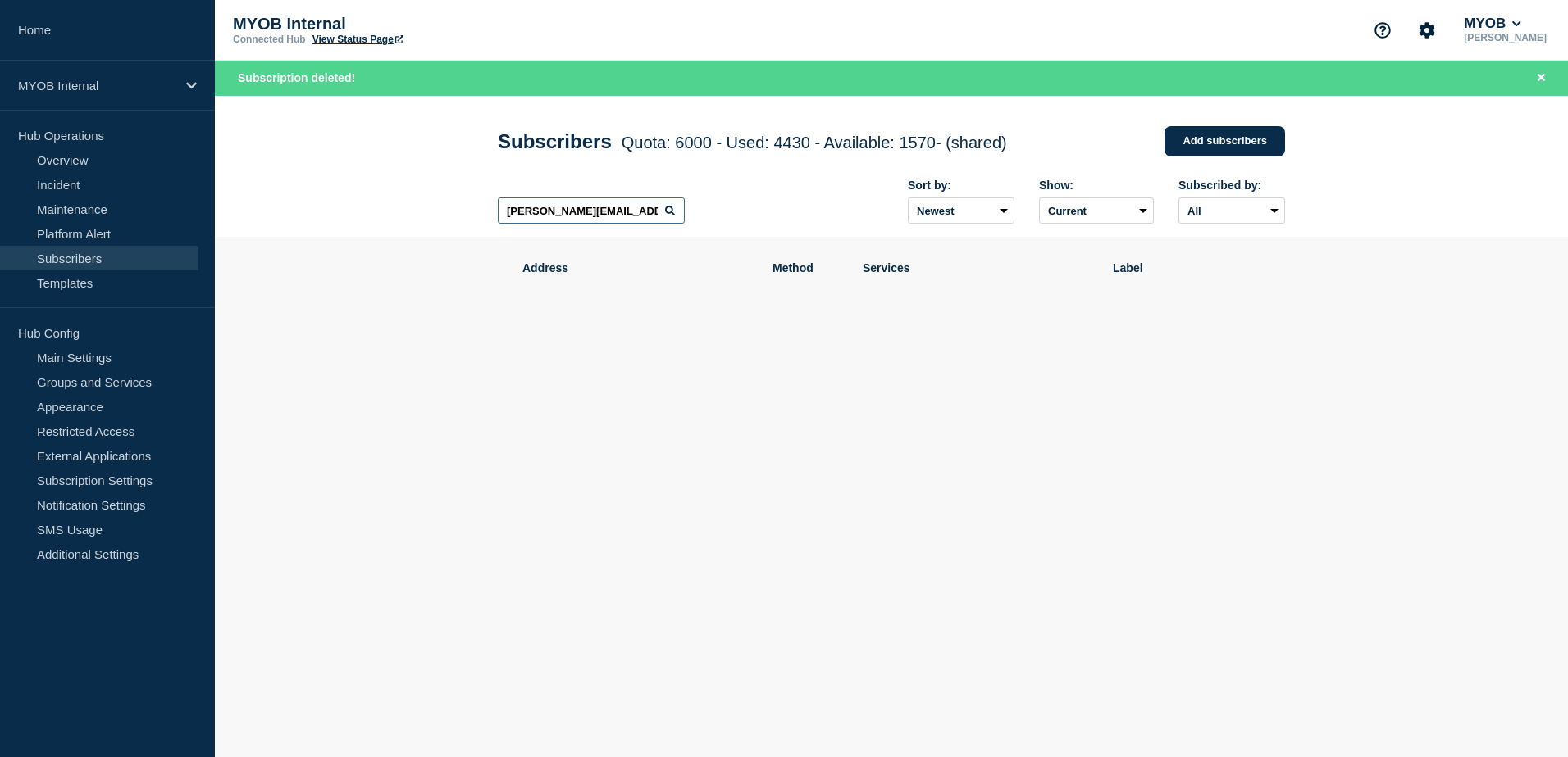
drag, startPoint x: 636, startPoint y: 216, endPoint x: 368, endPoint y: 214, distance: 268.0
click at [368, 214] on header "Subscribers Quota: 6000 - Used: 4430 - Available: 1570 - (shared) Quota Used Av…" at bounding box center [890, 167] width 1352 height 142
paste input "[EMAIL_ADDRESS][PERSON_NAME][DOMAIN_NAME]"
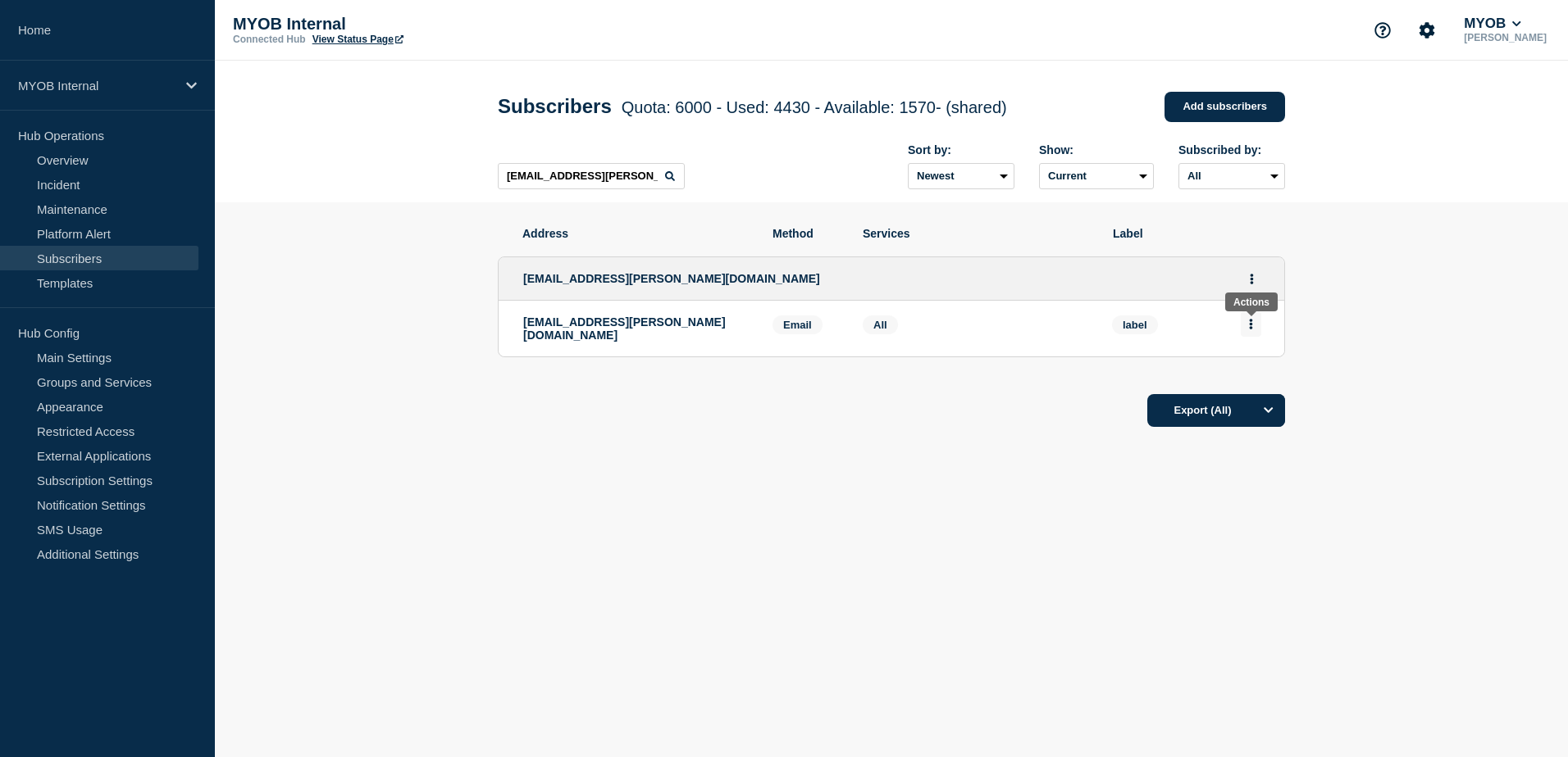
click at [1255, 330] on button "Actions" at bounding box center [1250, 324] width 21 height 25
click at [1257, 368] on button "Delete" at bounding box center [1251, 371] width 31 height 13
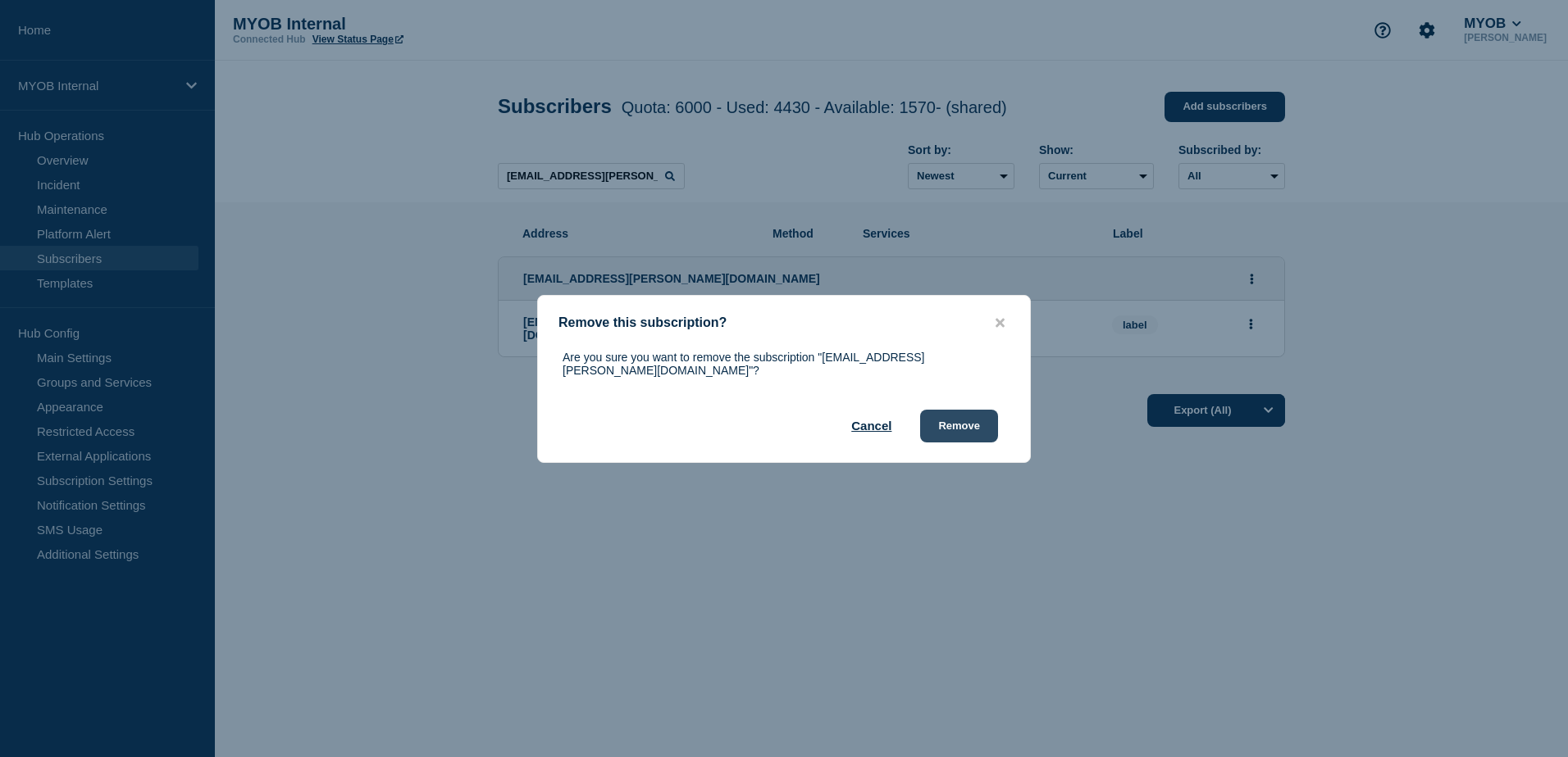
click at [951, 424] on button "Remove" at bounding box center [959, 426] width 78 height 33
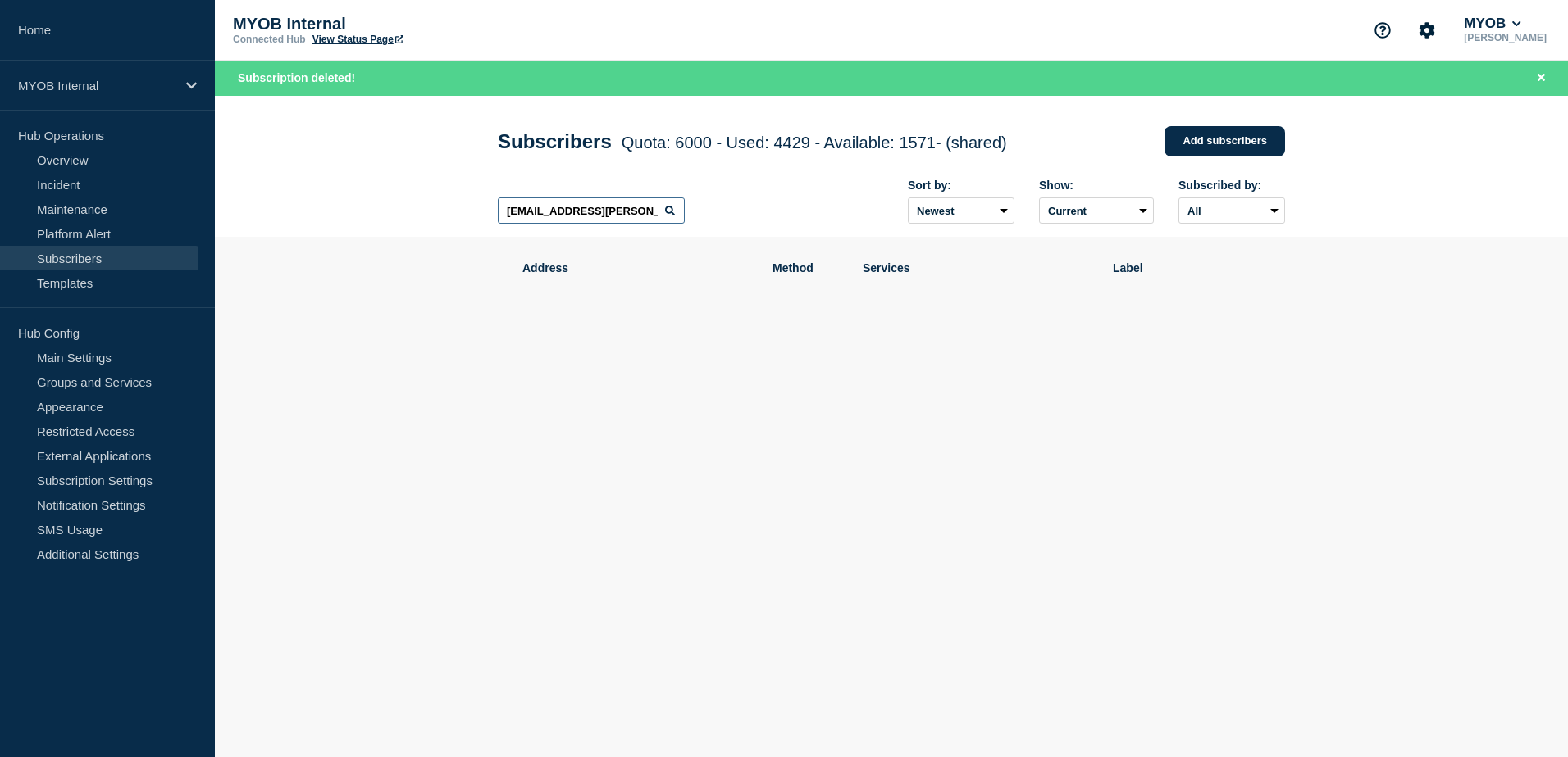
drag, startPoint x: 638, startPoint y: 216, endPoint x: 351, endPoint y: 201, distance: 287.4
click at [351, 201] on header "Subscribers Quota: 6000 - Used: 4429 - Available: 1571 - (shared) Quota Used Av…" at bounding box center [890, 167] width 1352 height 142
paste input "[EMAIL_ADDRESS][DOMAIN_NAME]"
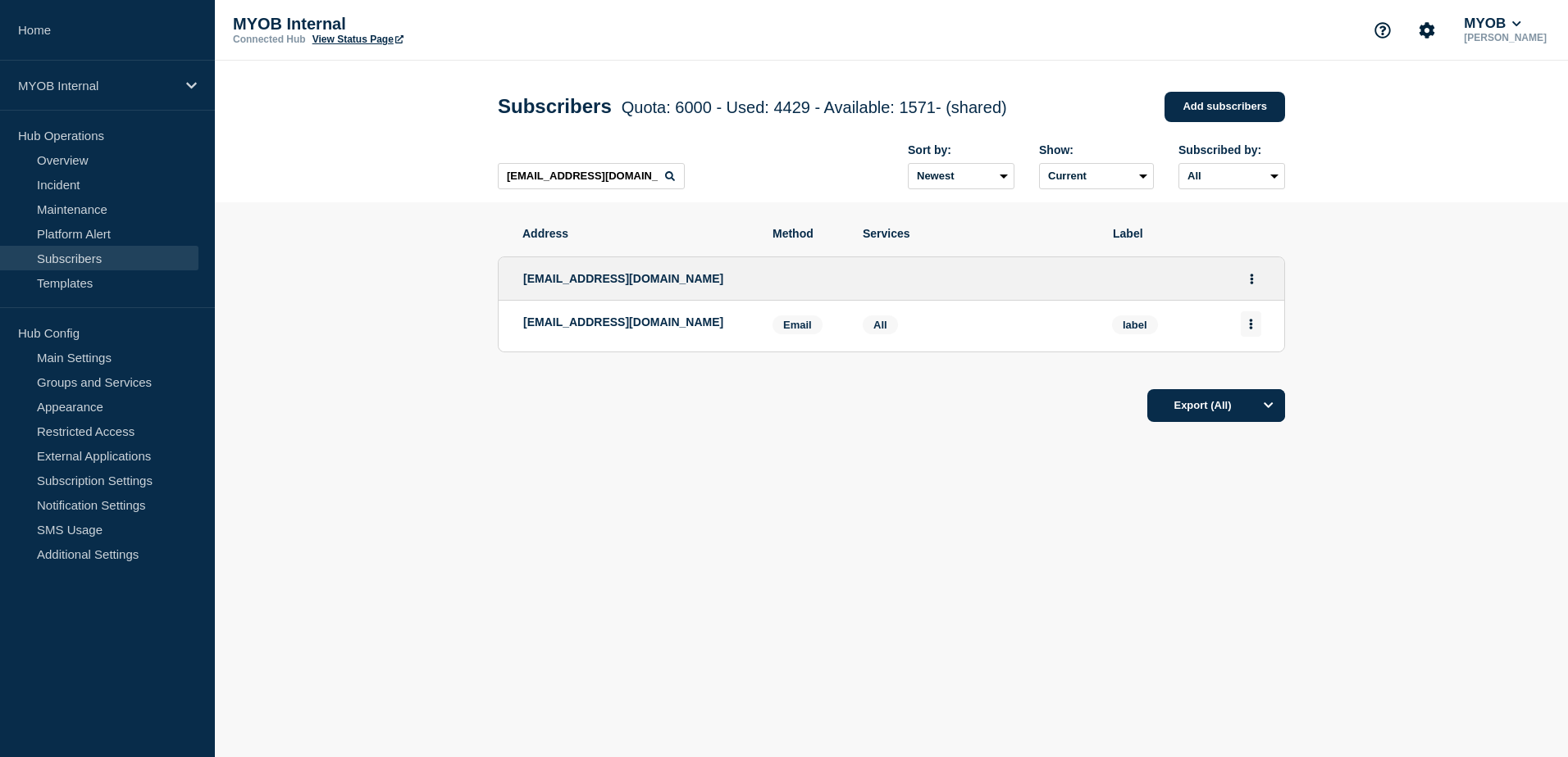
click at [1257, 333] on button "Actions" at bounding box center [1250, 324] width 21 height 25
click at [1258, 366] on div "Delete" at bounding box center [1251, 370] width 77 height 59
click at [1257, 373] on button "Delete" at bounding box center [1251, 371] width 31 height 13
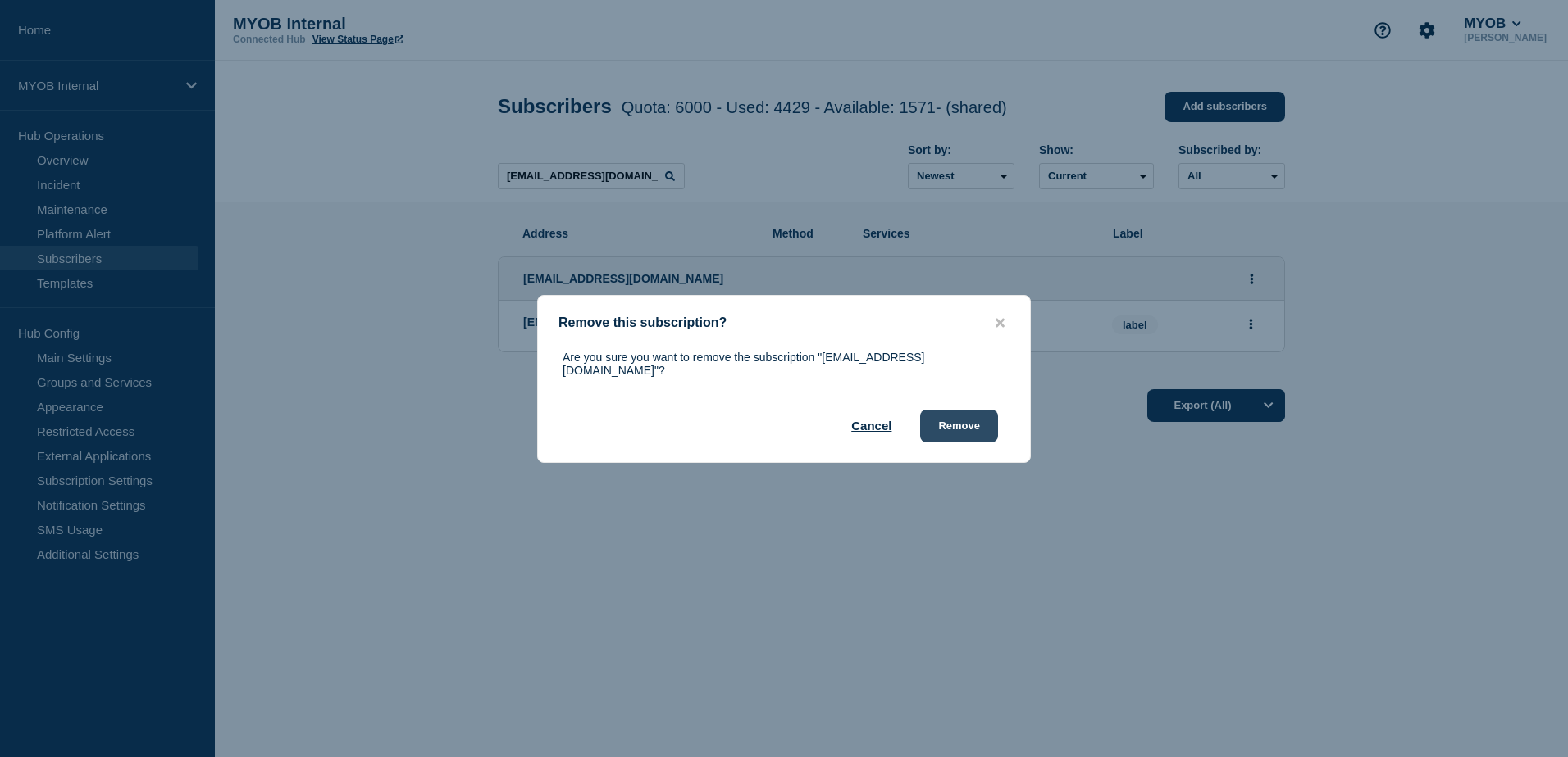
click at [962, 426] on button "Remove" at bounding box center [959, 426] width 78 height 33
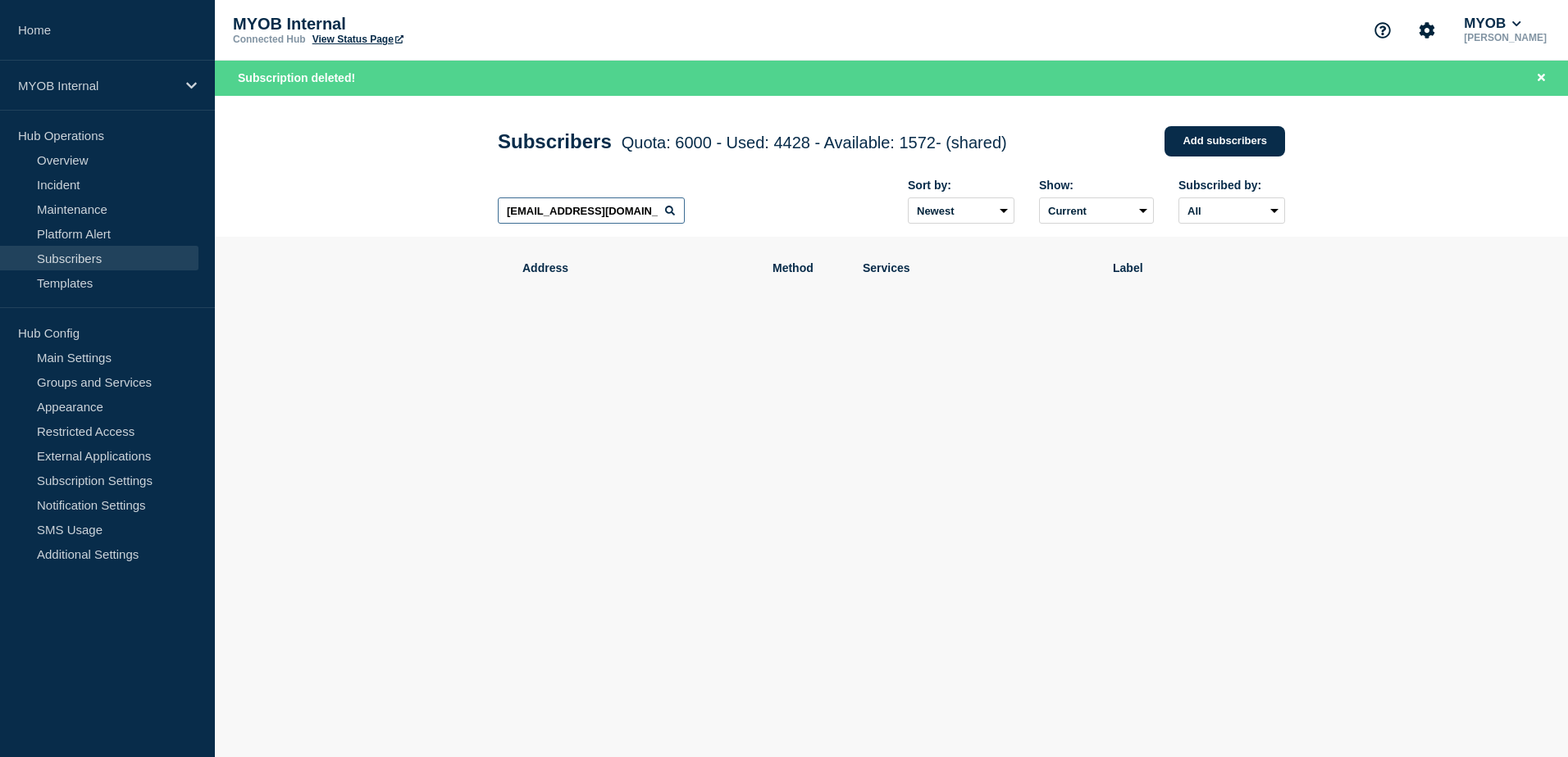
drag, startPoint x: 659, startPoint y: 214, endPoint x: 377, endPoint y: 203, distance: 282.2
click at [377, 203] on header "Subscribers Quota: 6000 - Used: 4428 - Available: 1572 - (shared) Quota Used Av…" at bounding box center [890, 167] width 1352 height 142
paste input "[EMAIL_ADDRESS][DOMAIN_NAME]"
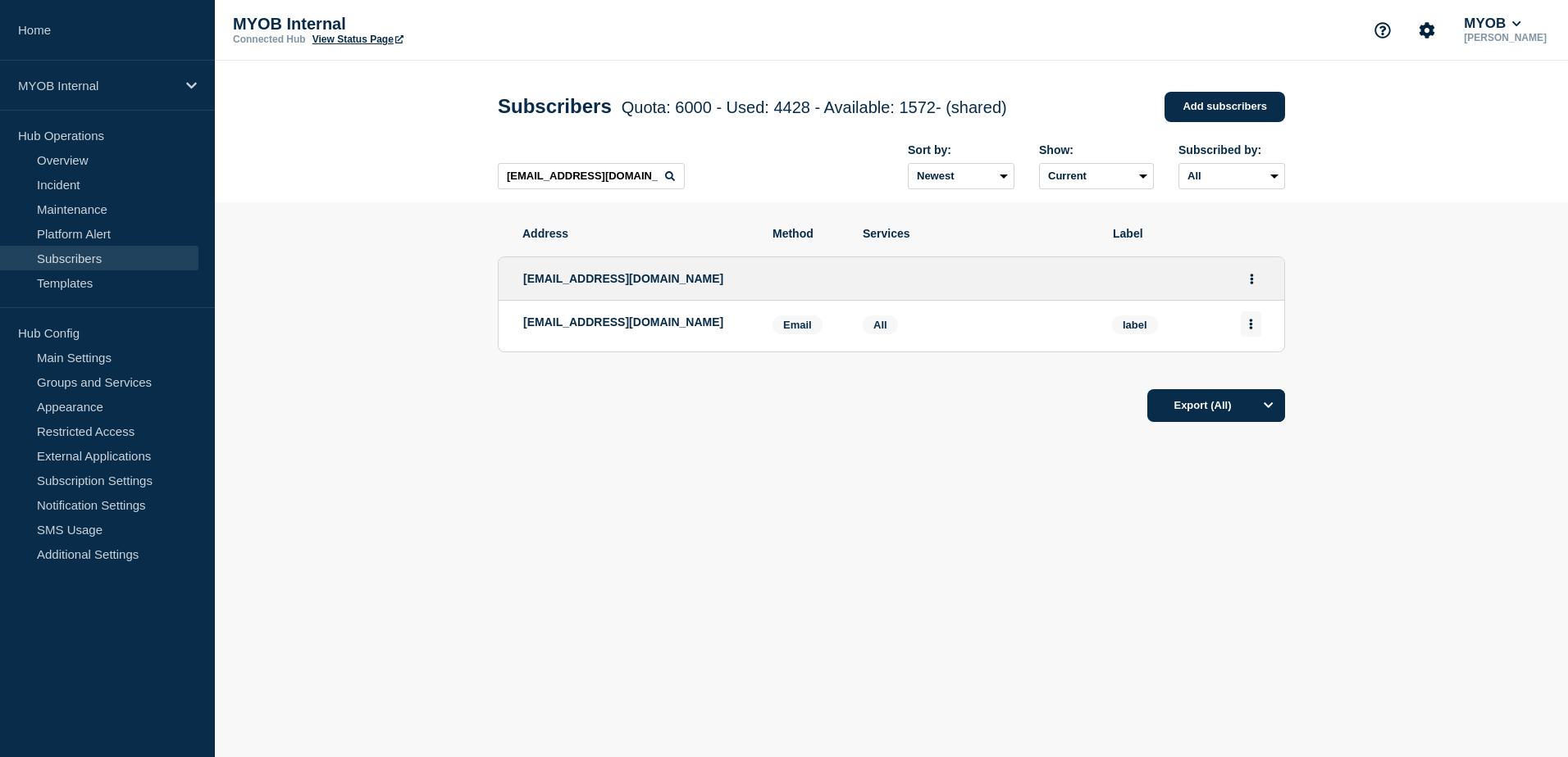
click at [1258, 331] on button "Actions" at bounding box center [1250, 324] width 21 height 25
click at [1265, 377] on button "Delete" at bounding box center [1251, 371] width 31 height 13
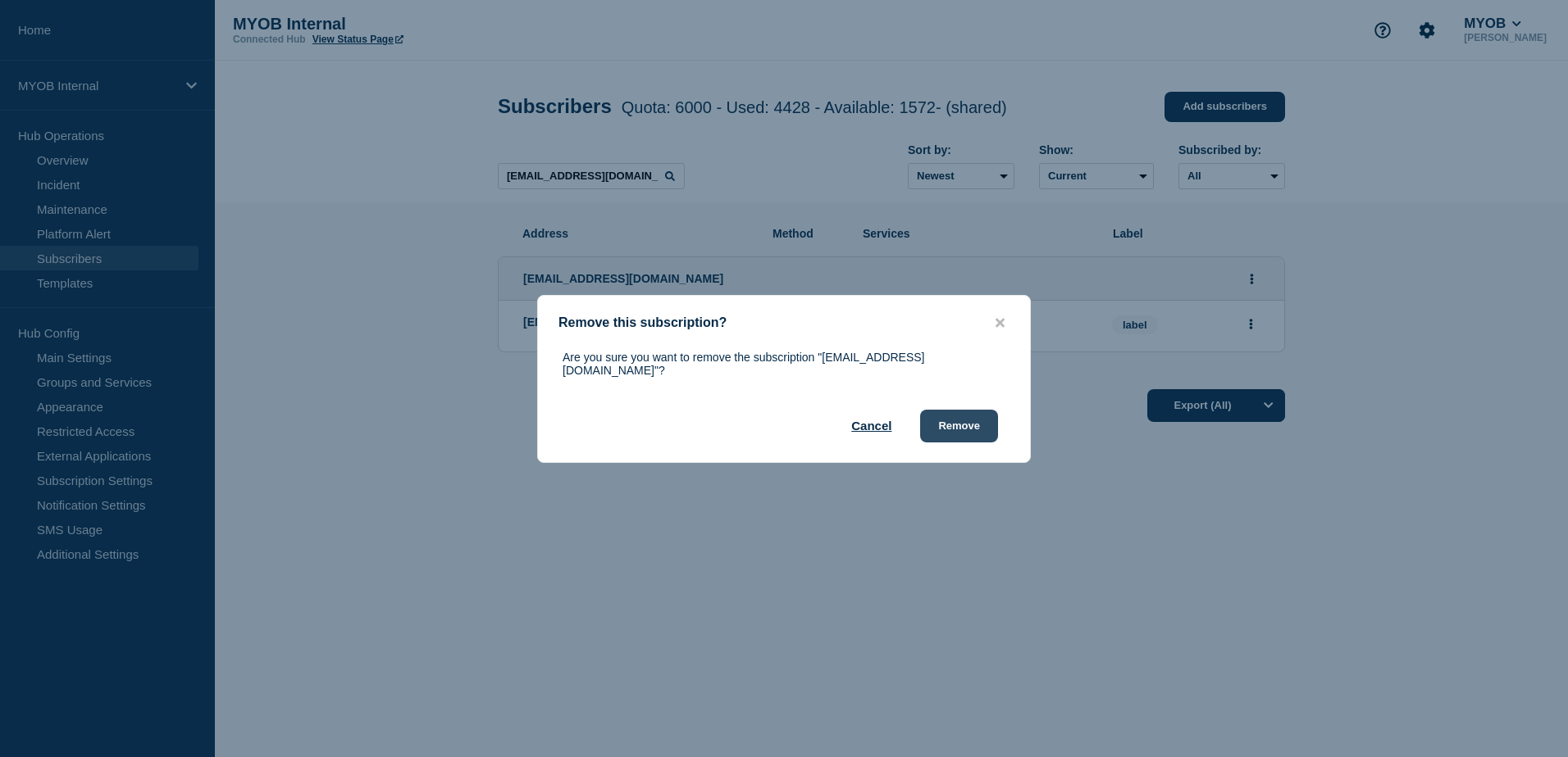
click at [977, 425] on button "Remove" at bounding box center [959, 426] width 78 height 33
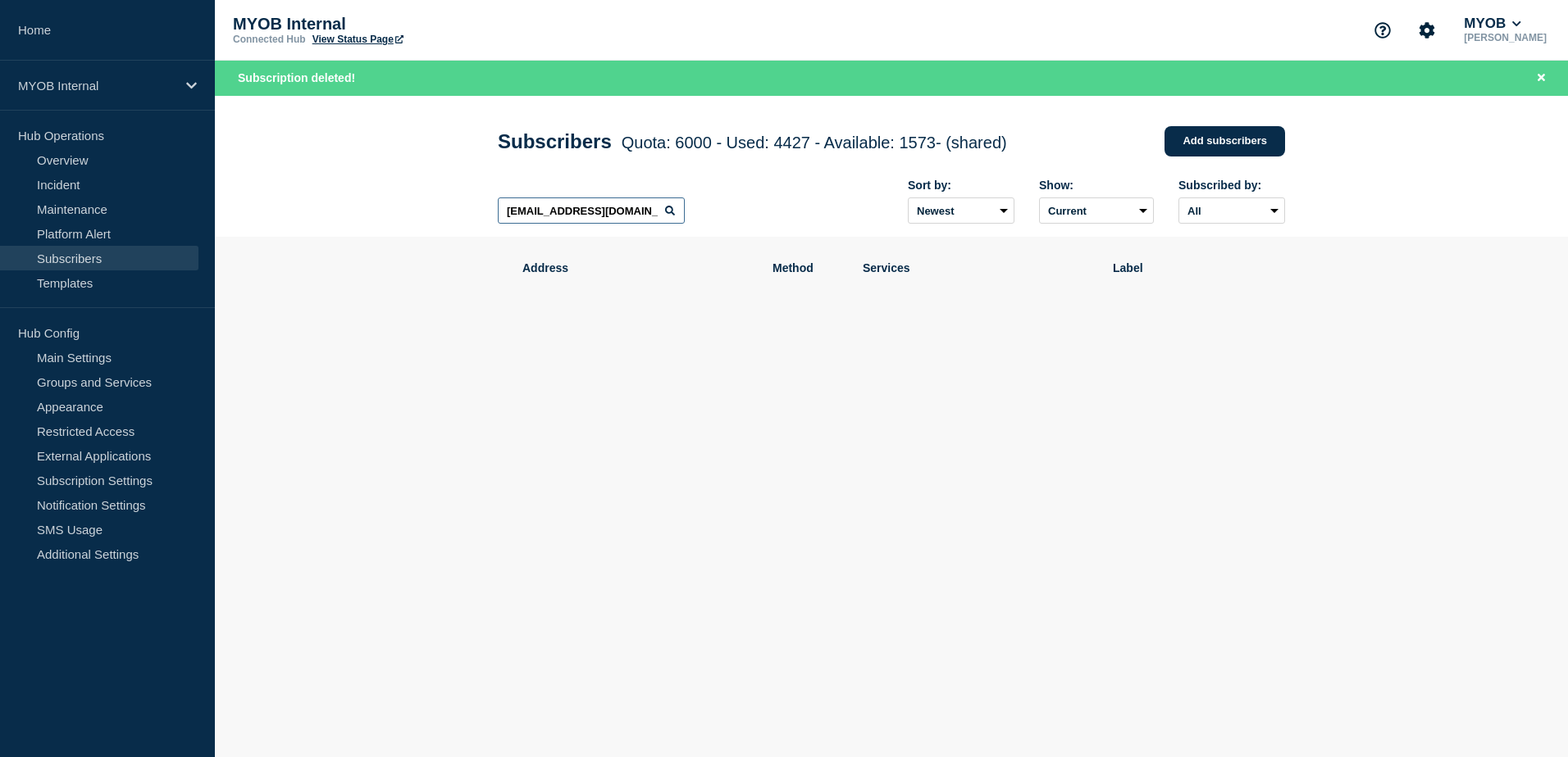
drag, startPoint x: 649, startPoint y: 212, endPoint x: 369, endPoint y: 209, distance: 280.0
click at [369, 209] on header "Subscribers Quota: 6000 - Used: 4427 - Available: 1573 - (shared) Quota Used Av…" at bounding box center [890, 167] width 1352 height 142
paste input "[PERSON_NAME][EMAIL_ADDRESS][PERSON_NAME][DOMAIN_NAME]"
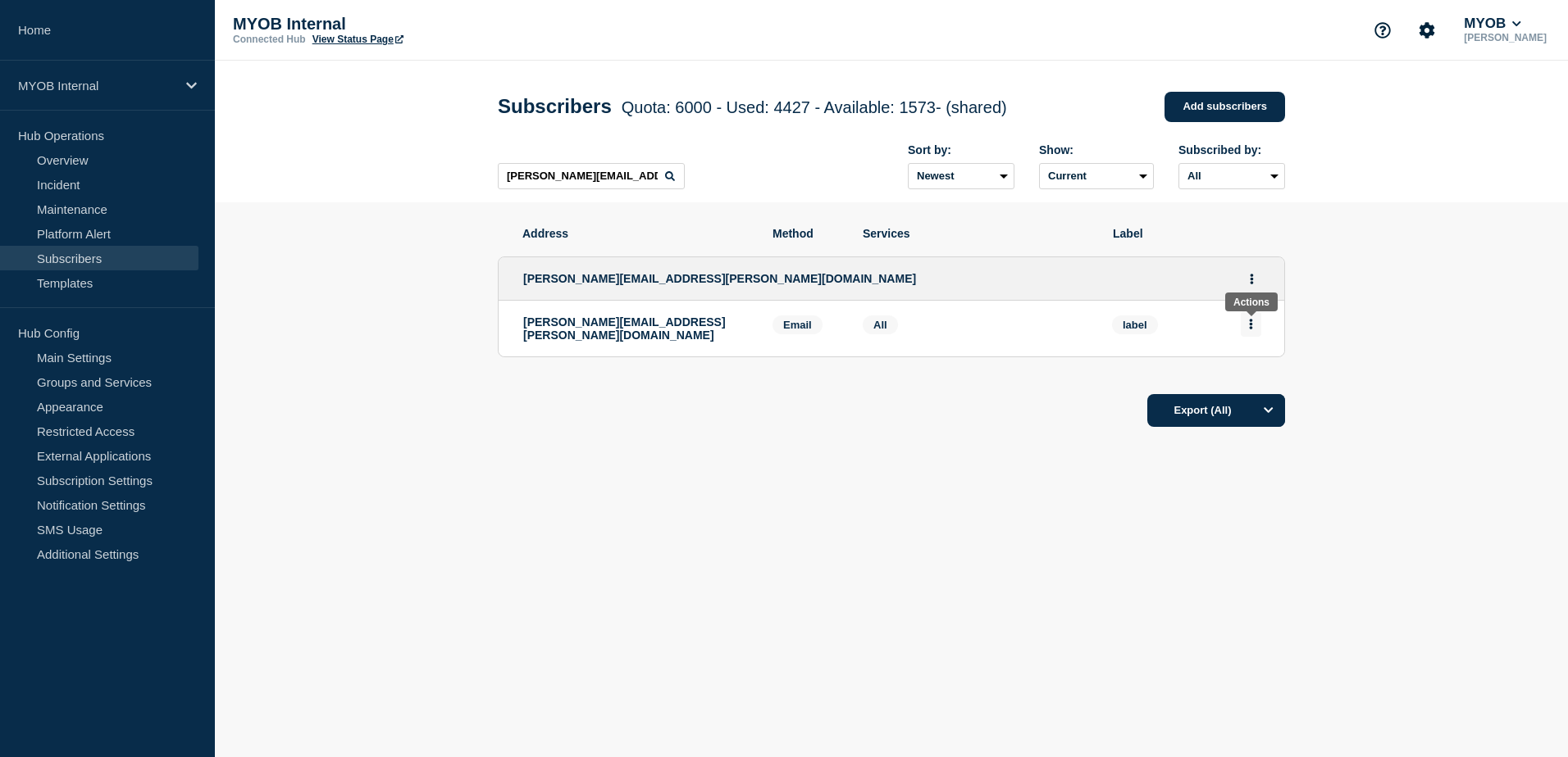
click at [1257, 332] on button "Actions" at bounding box center [1250, 324] width 21 height 25
click at [1258, 376] on button "Delete" at bounding box center [1251, 371] width 31 height 13
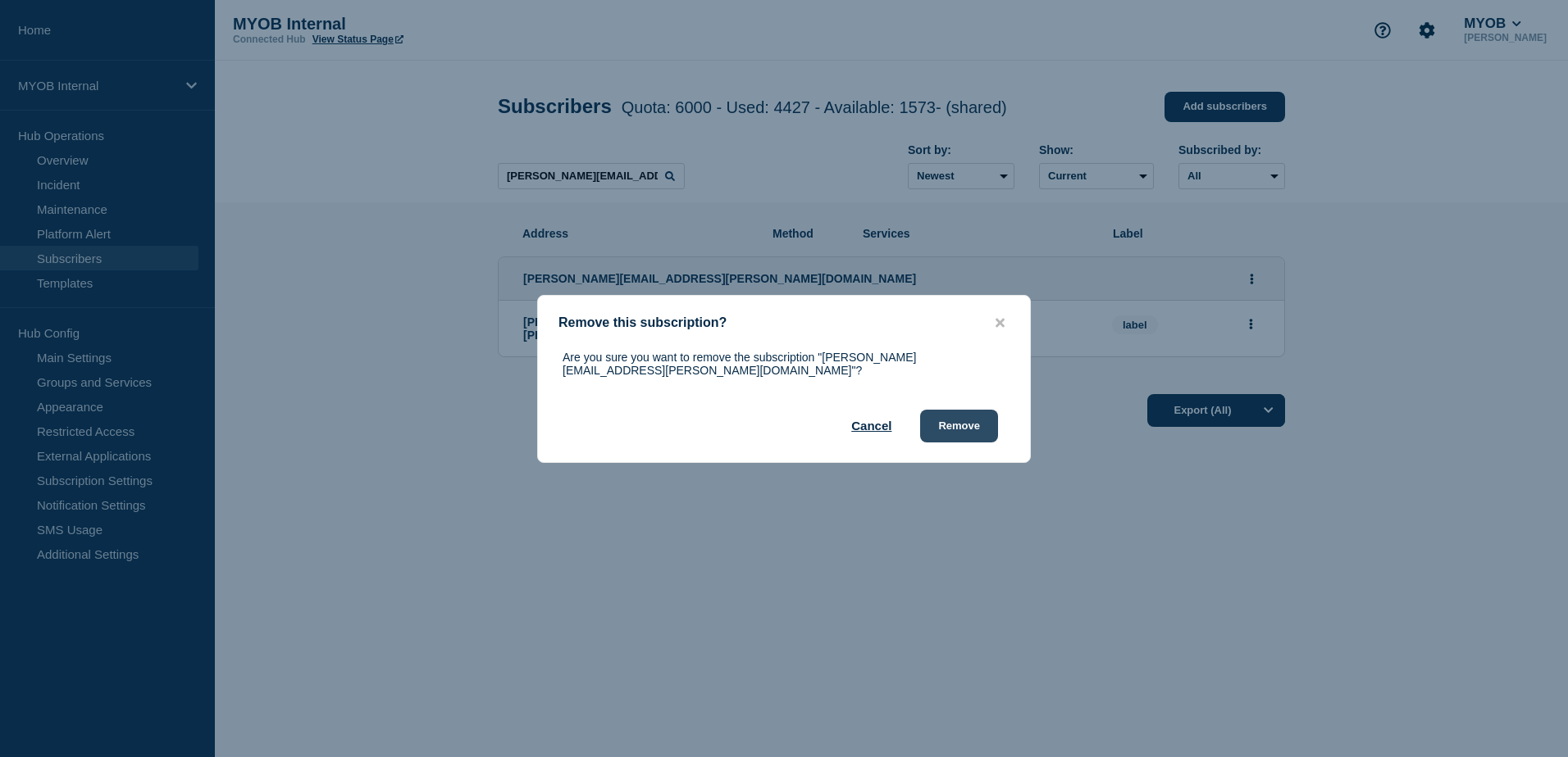
click at [969, 426] on button "Remove" at bounding box center [959, 426] width 78 height 33
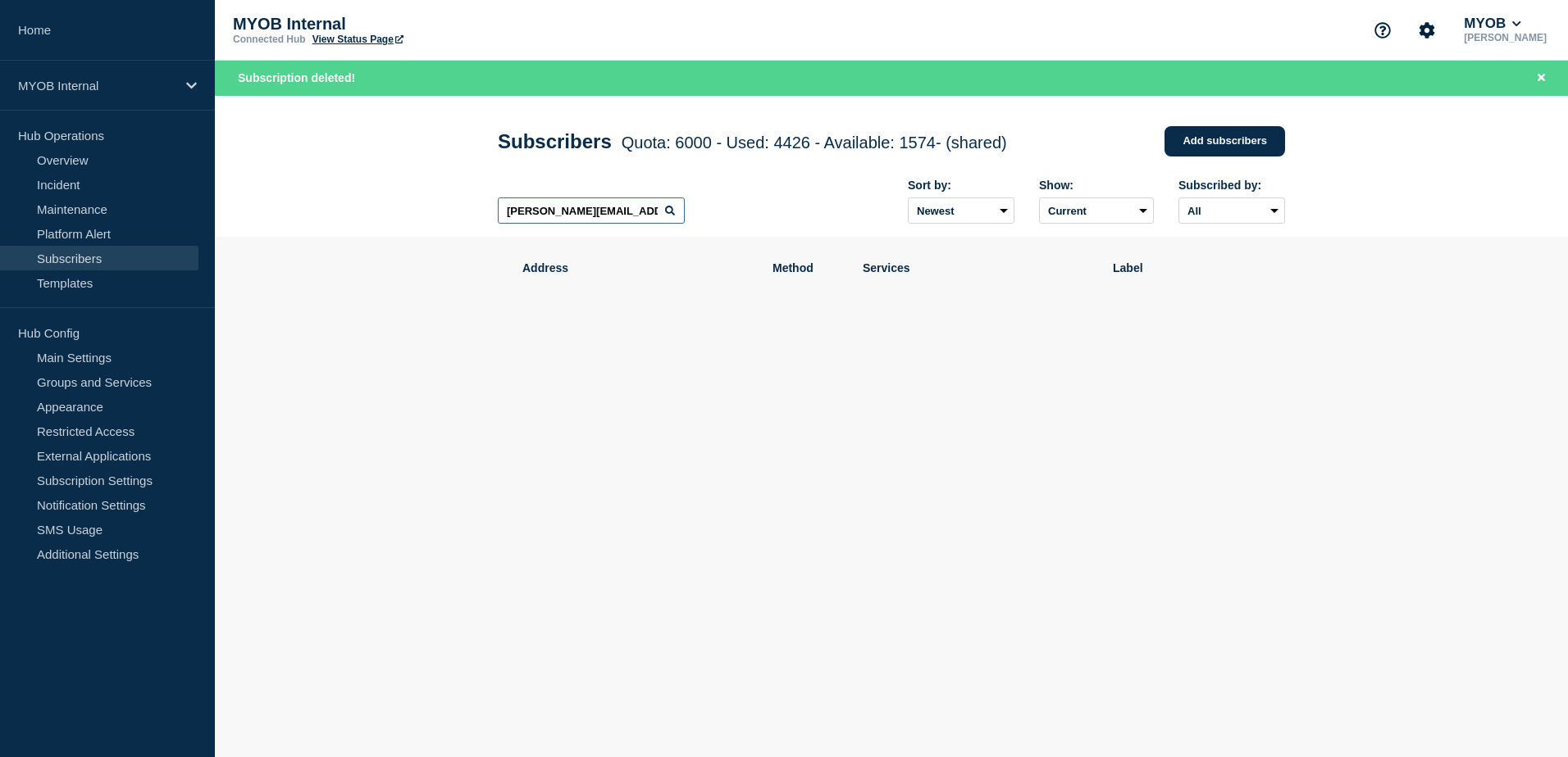
drag, startPoint x: 651, startPoint y: 216, endPoint x: 332, endPoint y: 203, distance: 319.3
click at [332, 203] on header "Subscribers Quota: 6000 - Used: 4426 - Available: 1574 - (shared) Quota Used Av…" at bounding box center [890, 167] width 1352 height 142
paste input "[PERSON_NAME][EMAIL_ADDRESS][PERSON_NAME][DOMAIN_NAME]"
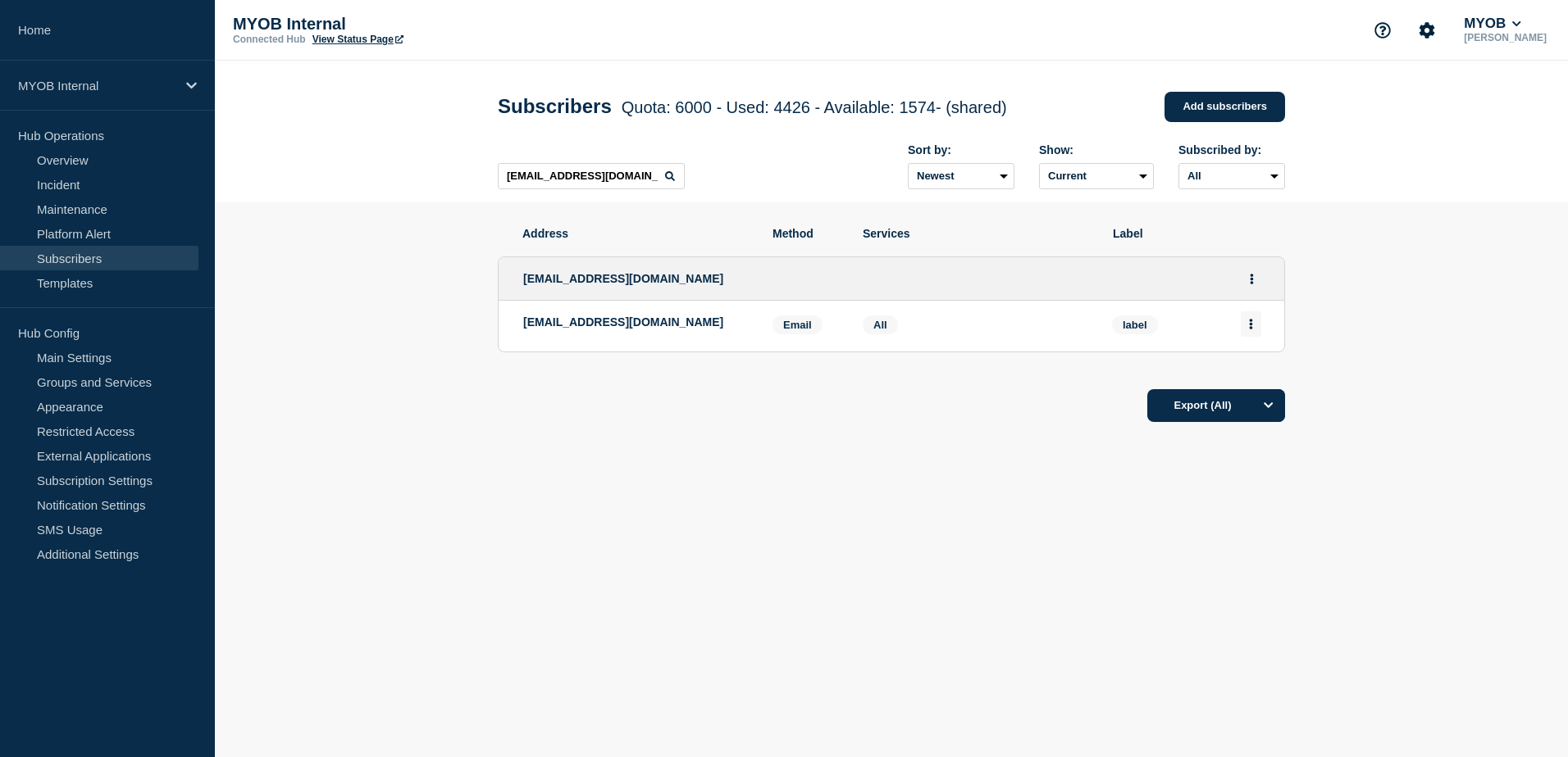
click at [1244, 331] on button "Actions" at bounding box center [1250, 324] width 21 height 25
click at [1240, 375] on button "Delete" at bounding box center [1251, 371] width 31 height 13
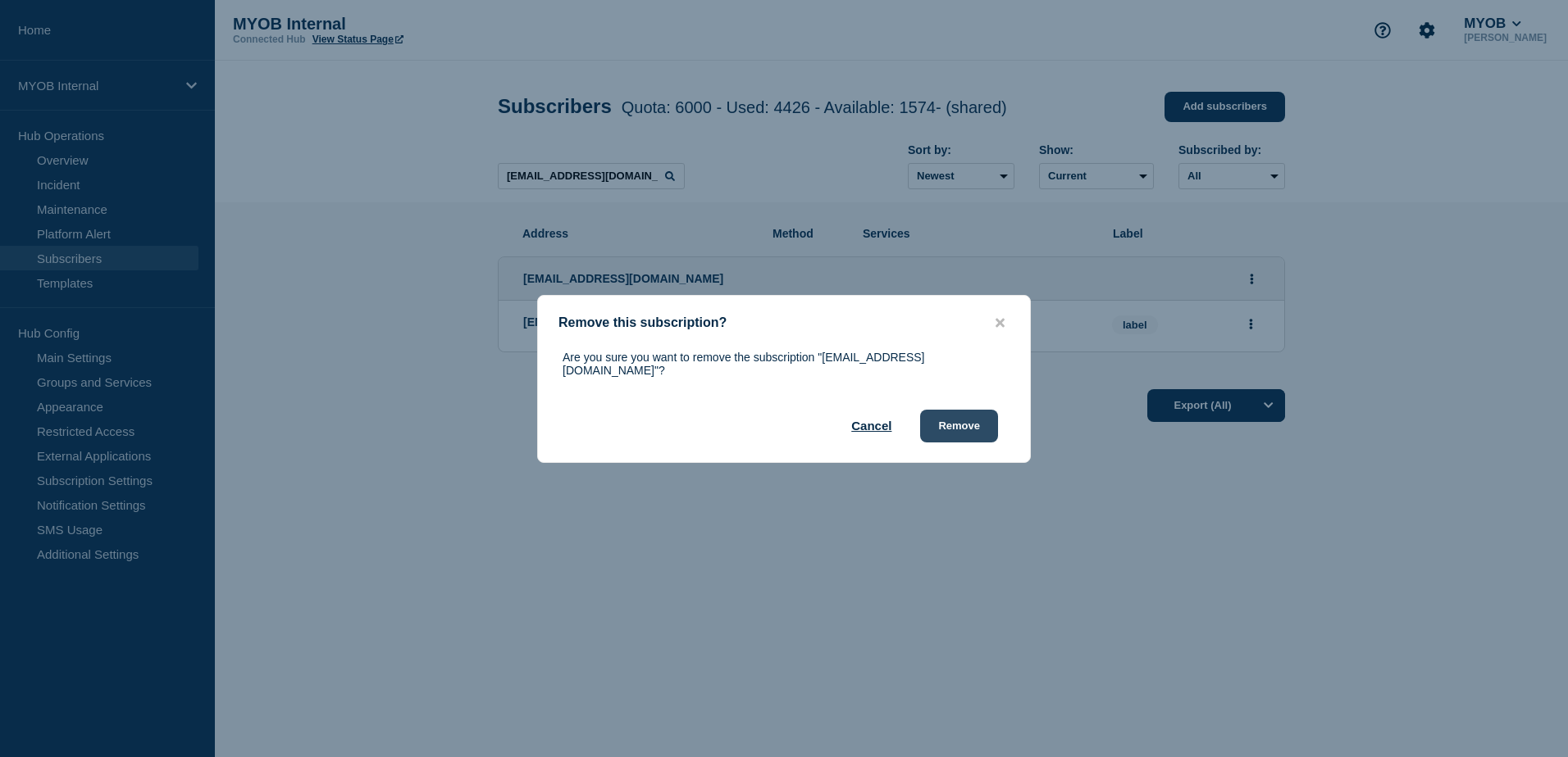
click at [978, 419] on button "Remove" at bounding box center [959, 426] width 78 height 33
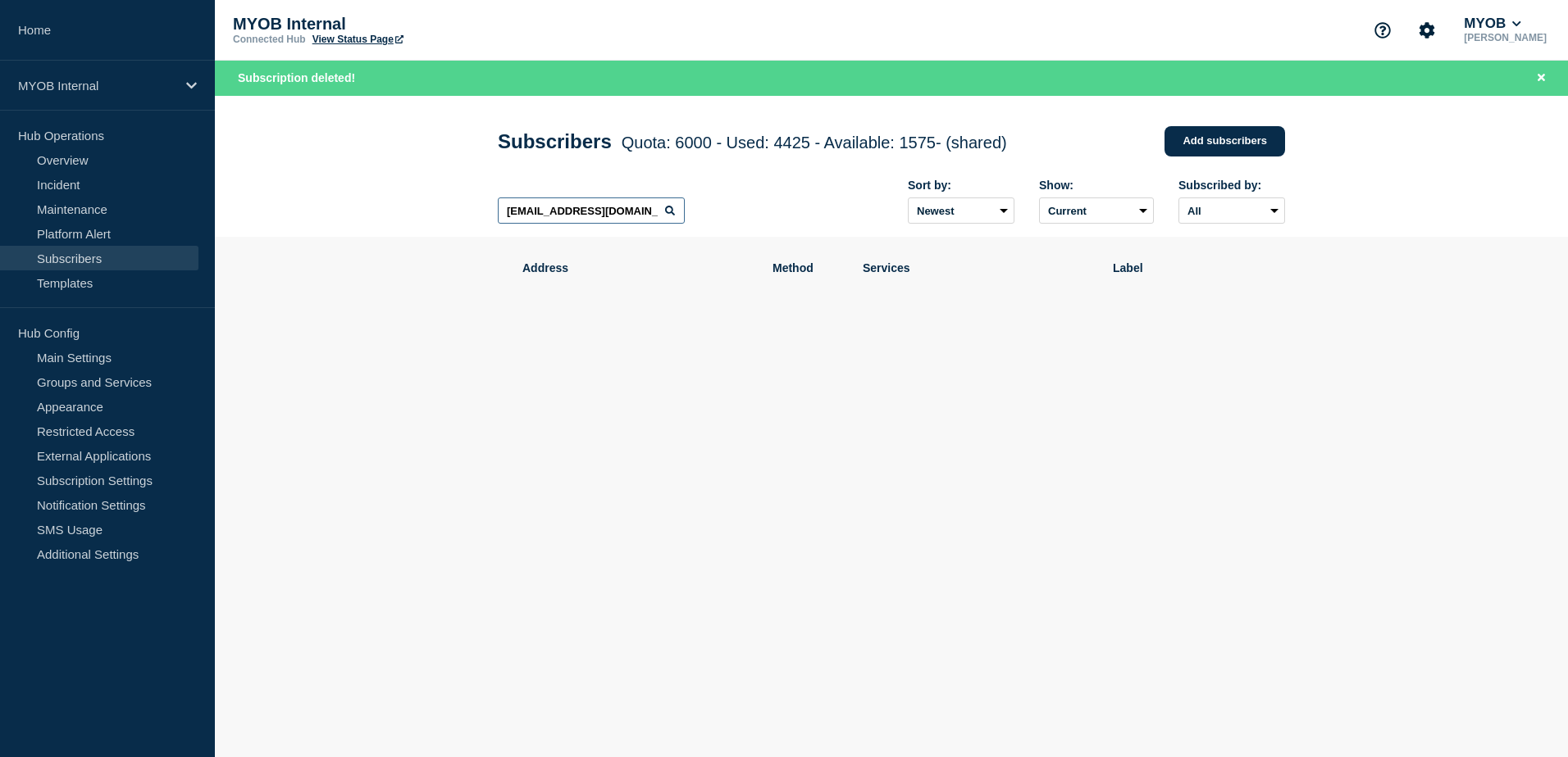
scroll to position [0, 13]
drag, startPoint x: 503, startPoint y: 211, endPoint x: 825, endPoint y: 234, distance: 322.8
click at [825, 234] on div "[EMAIL_ADDRESS][DOMAIN_NAME] Sort by: Newest Oldest Show: Current Deleted Recen…" at bounding box center [890, 202] width 787 height 72
paste input "[PERSON_NAME][EMAIL_ADDRESS][DOMAIN_NAME]"
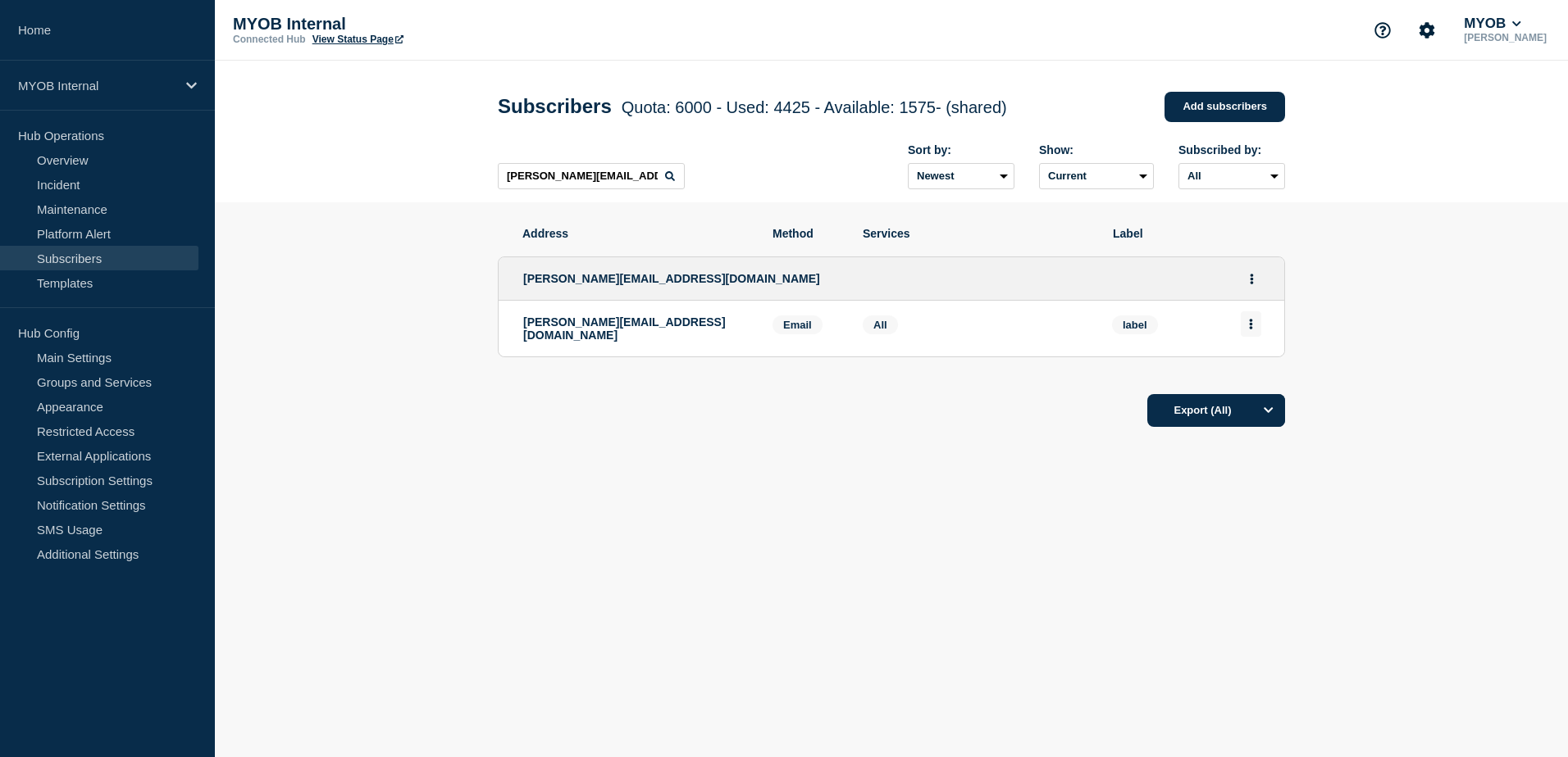
click at [1252, 328] on icon "Actions" at bounding box center [1251, 324] width 4 height 11
click at [1253, 374] on button "Delete" at bounding box center [1251, 371] width 31 height 13
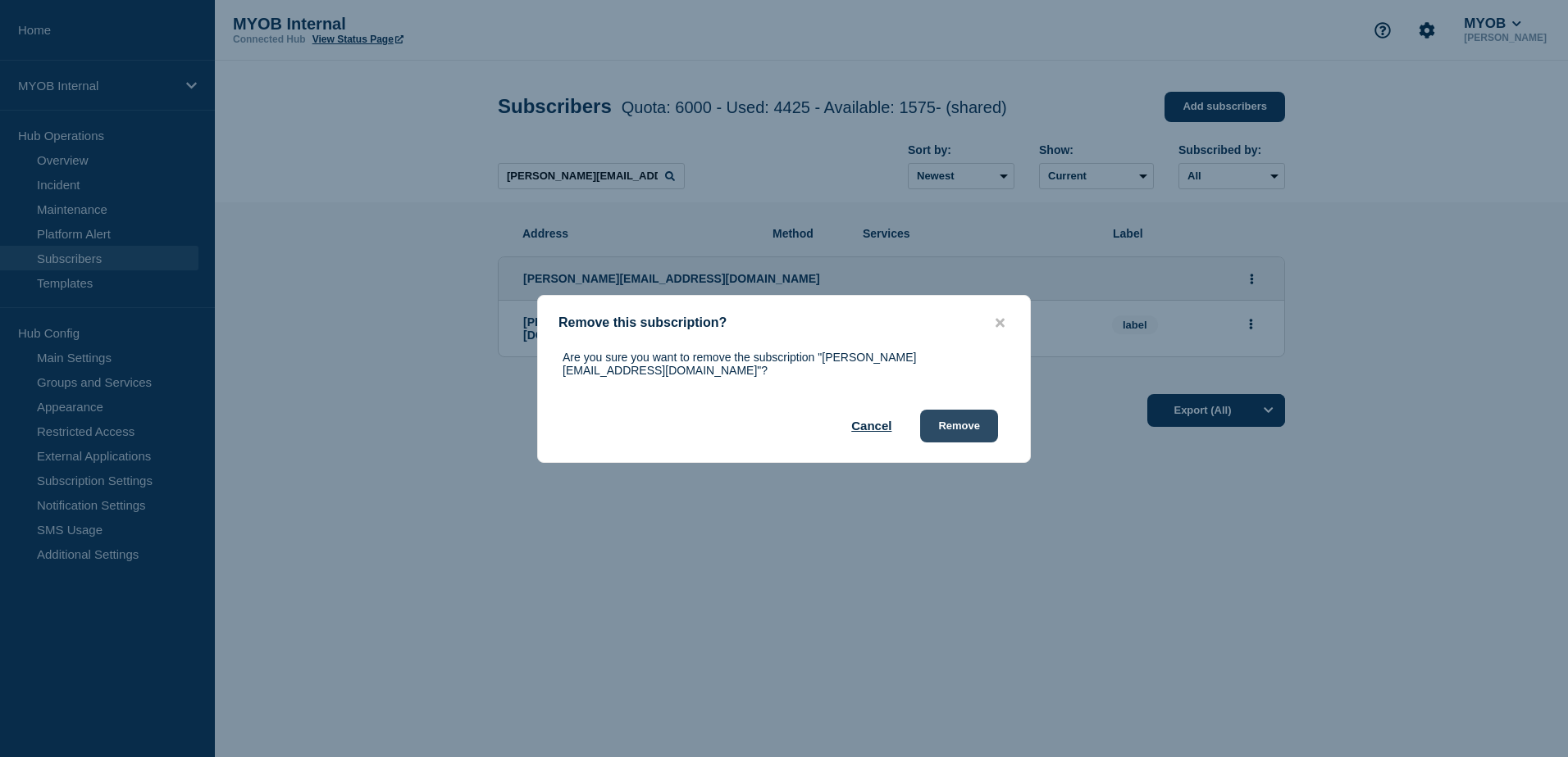
click at [964, 420] on button "Remove" at bounding box center [959, 426] width 78 height 33
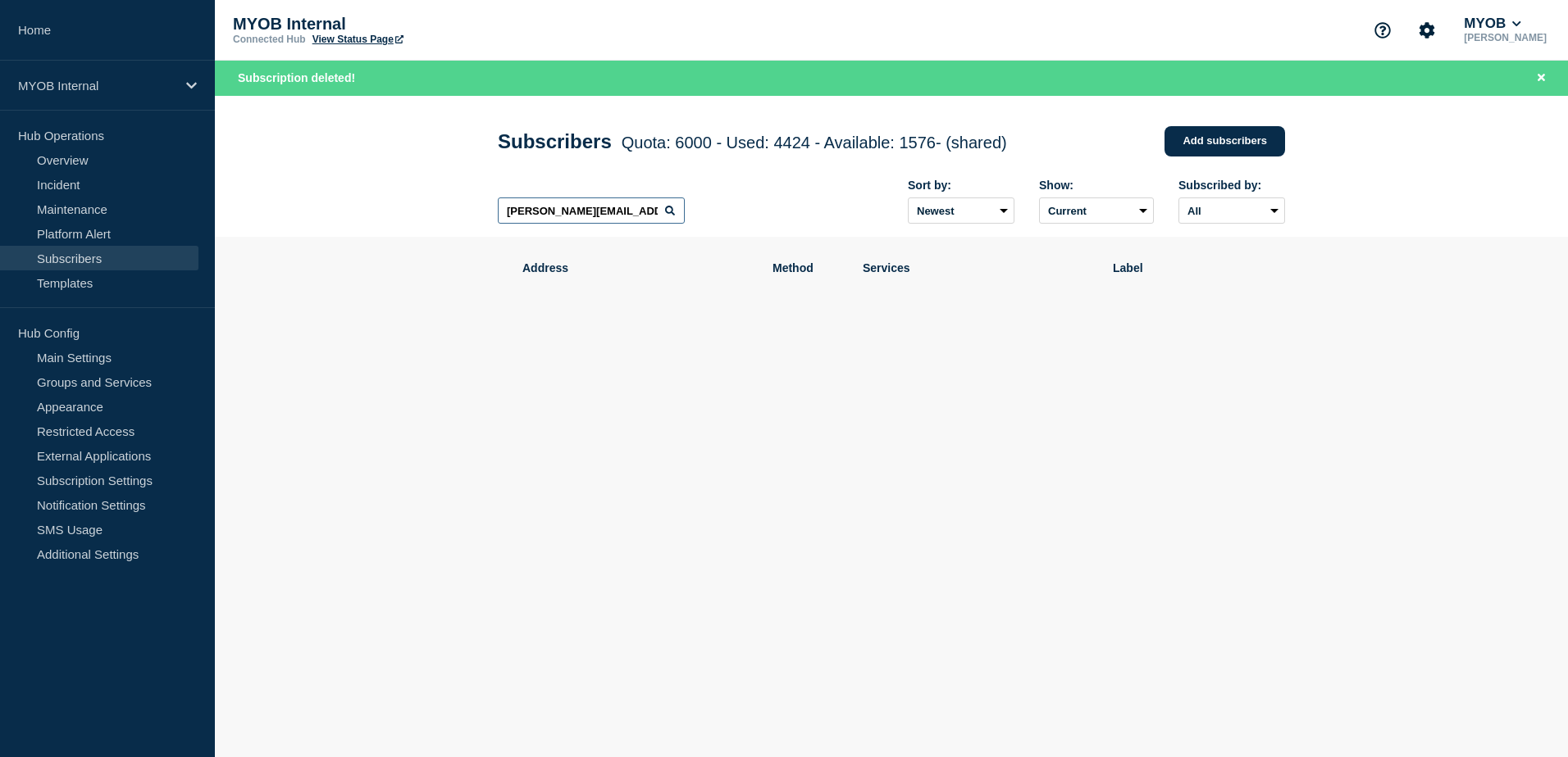
drag, startPoint x: 613, startPoint y: 214, endPoint x: 236, endPoint y: 199, distance: 377.3
click at [236, 199] on header "Subscribers Quota: 6000 - Used: 4424 - Available: 1576 - (shared) Quota Used Av…" at bounding box center [890, 167] width 1352 height 142
paste input "[EMAIL_ADDRESS][DOMAIN_NAME]"
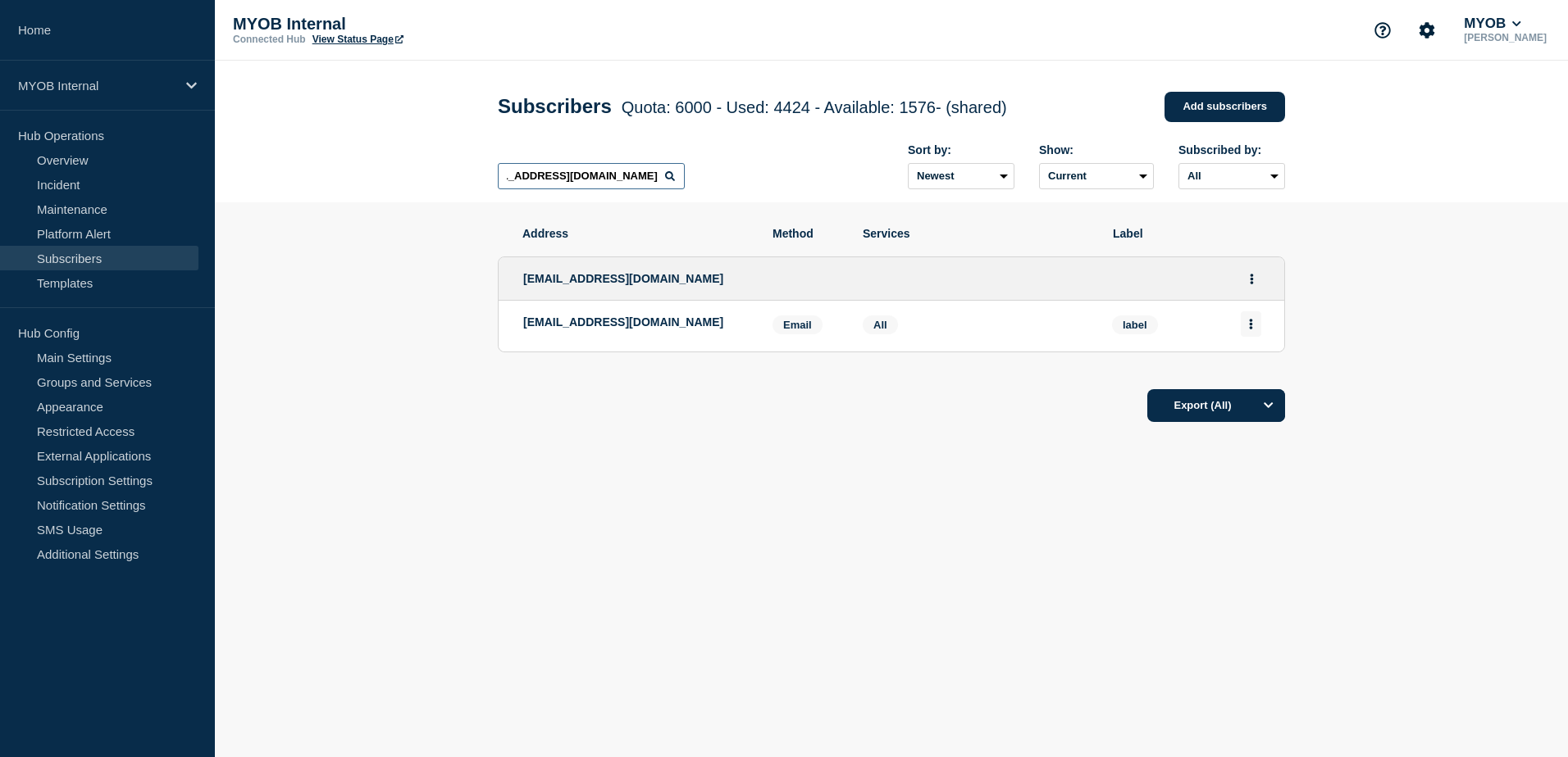
type input "[EMAIL_ADDRESS][DOMAIN_NAME]"
click at [1251, 323] on icon "Actions" at bounding box center [1251, 324] width 4 height 11
click at [1256, 370] on button "Delete" at bounding box center [1251, 371] width 31 height 13
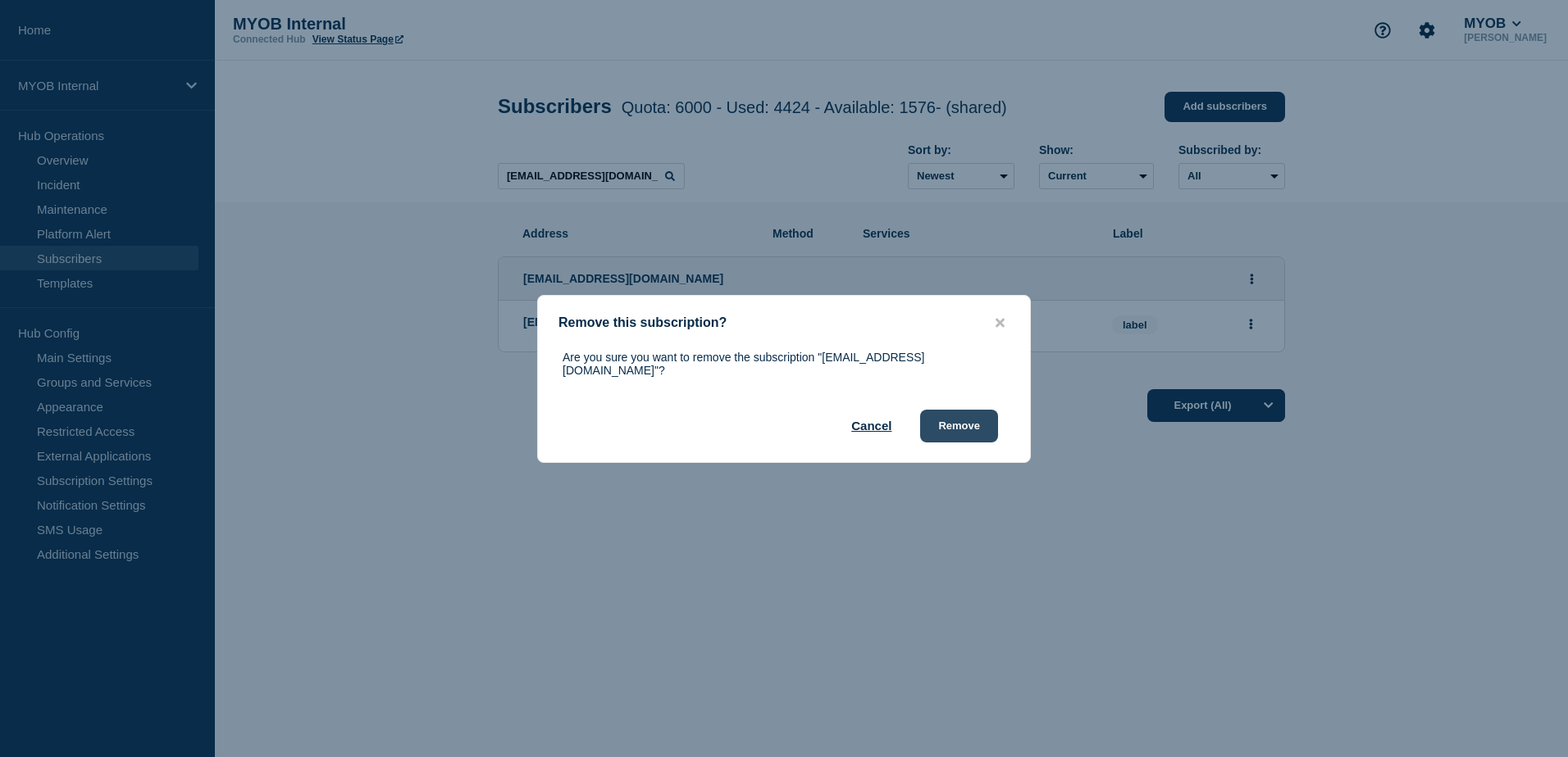
click at [958, 415] on button "Remove" at bounding box center [959, 426] width 78 height 33
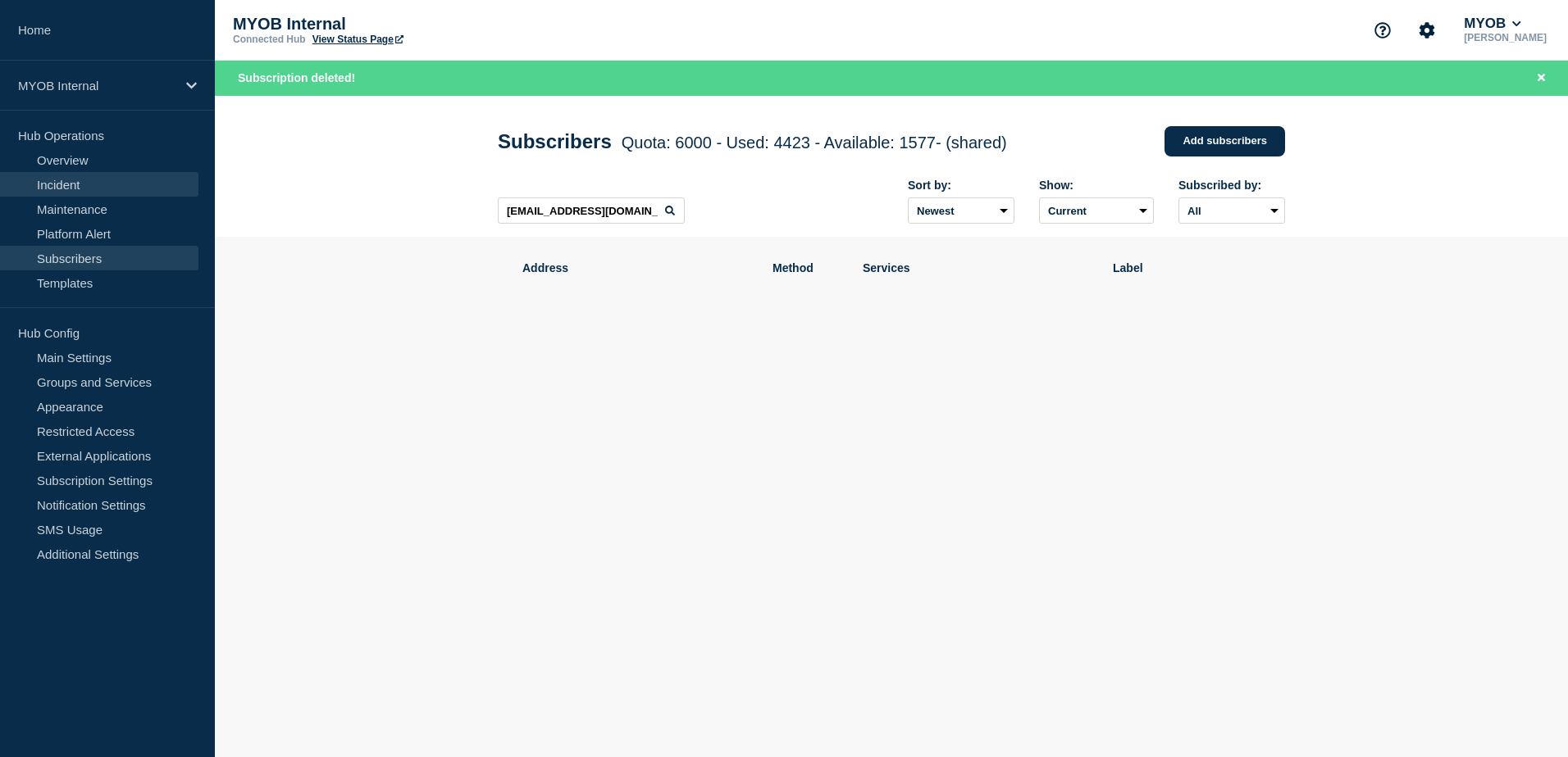
click at [82, 186] on link "Incident" at bounding box center [99, 184] width 198 height 24
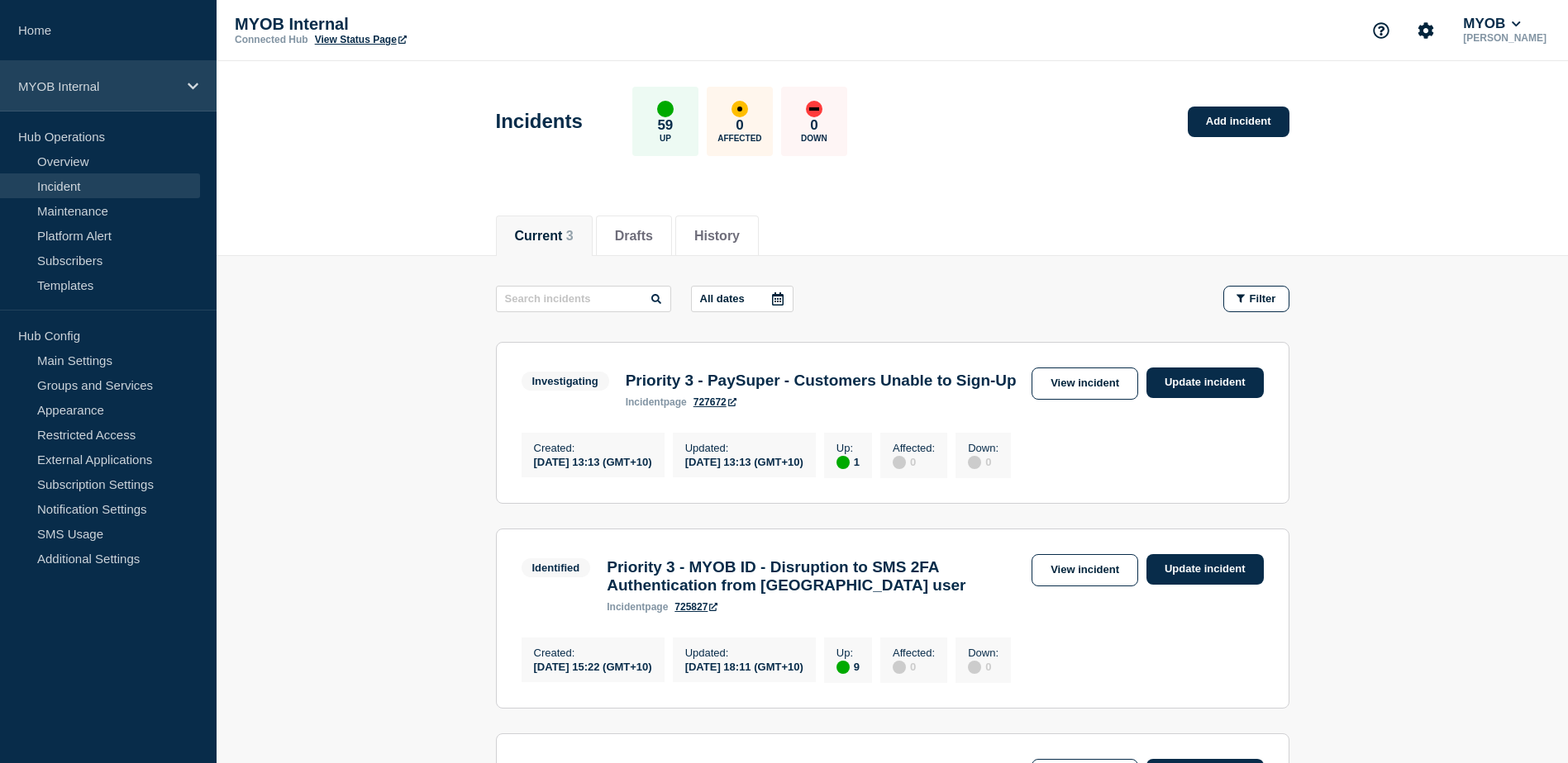
click at [195, 84] on icon at bounding box center [193, 87] width 11 height 13
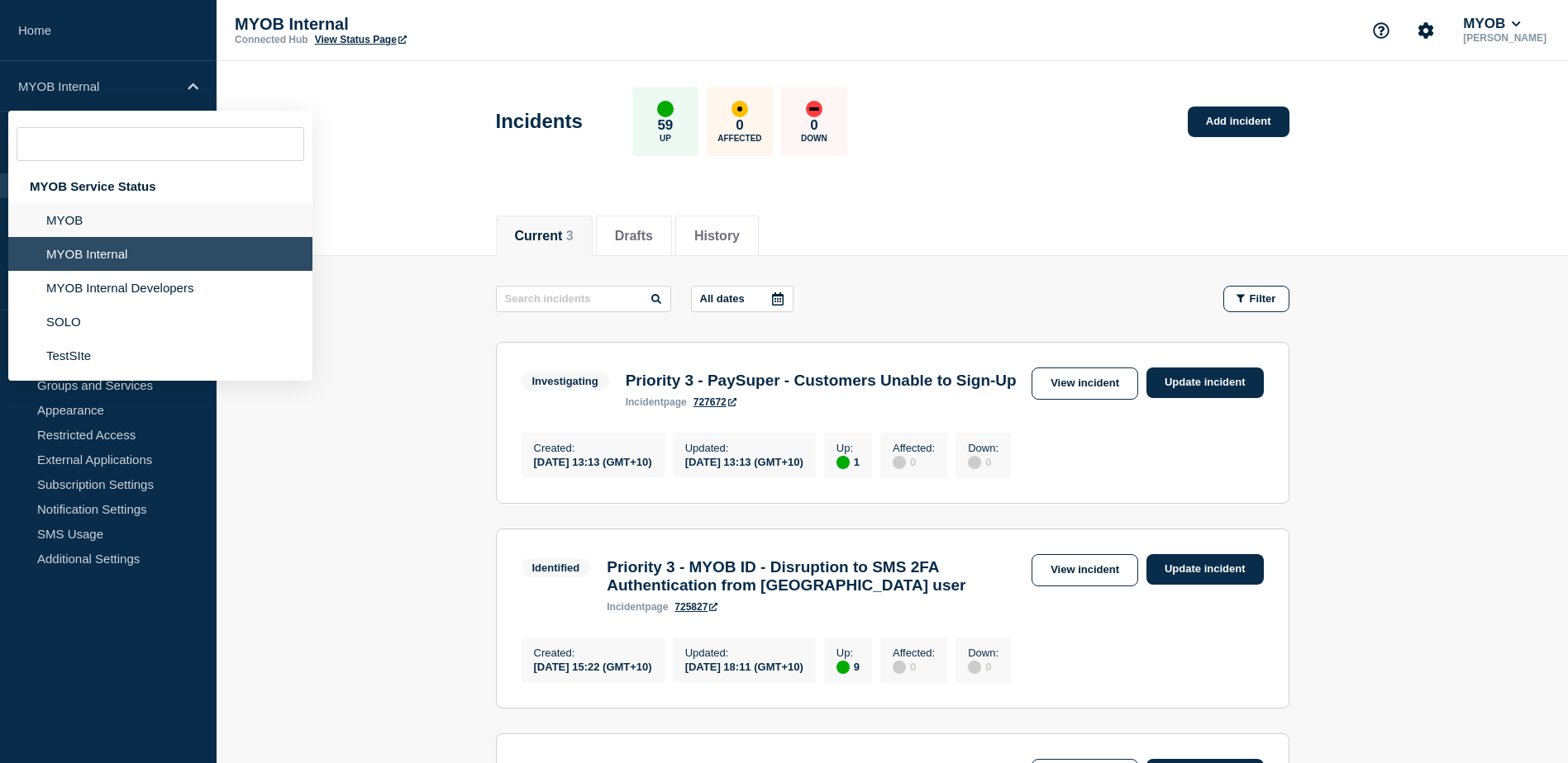
click at [77, 215] on li "MYOB" at bounding box center [160, 220] width 304 height 34
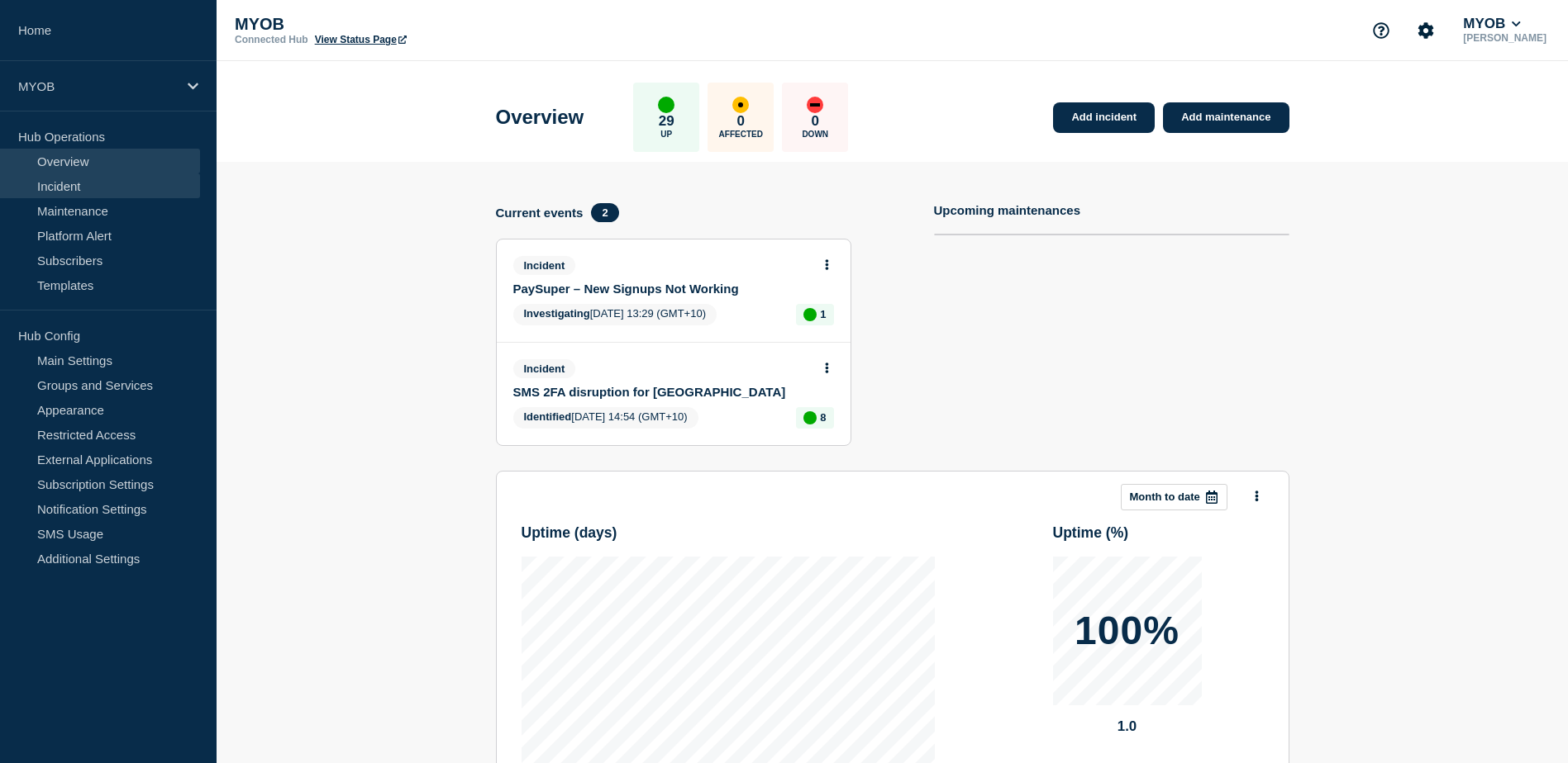
click at [47, 179] on link "Incident" at bounding box center [100, 185] width 200 height 25
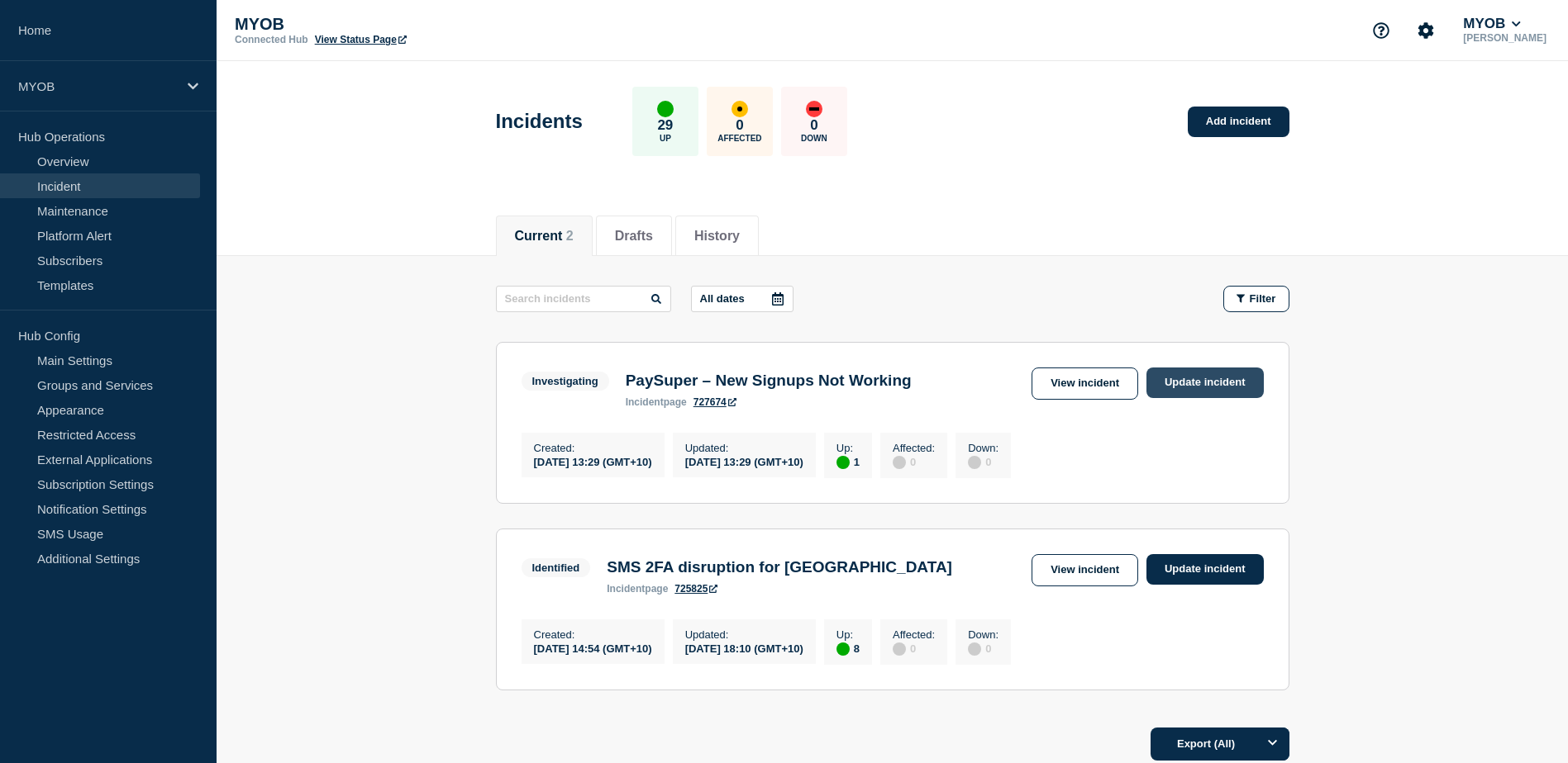
click at [1215, 387] on link "Update incident" at bounding box center [1205, 382] width 118 height 30
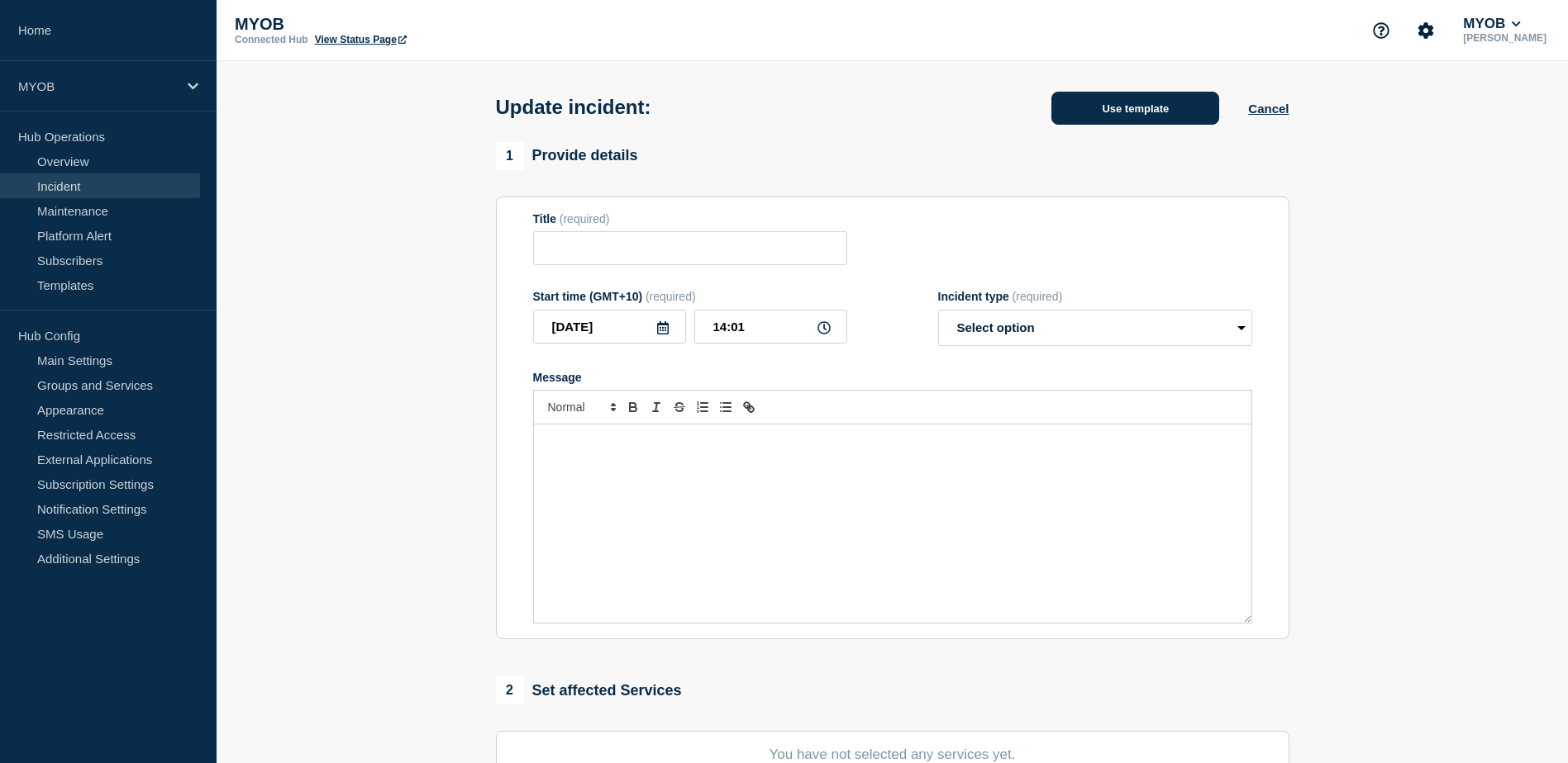
type input "PaySuper – New Signups Not Working"
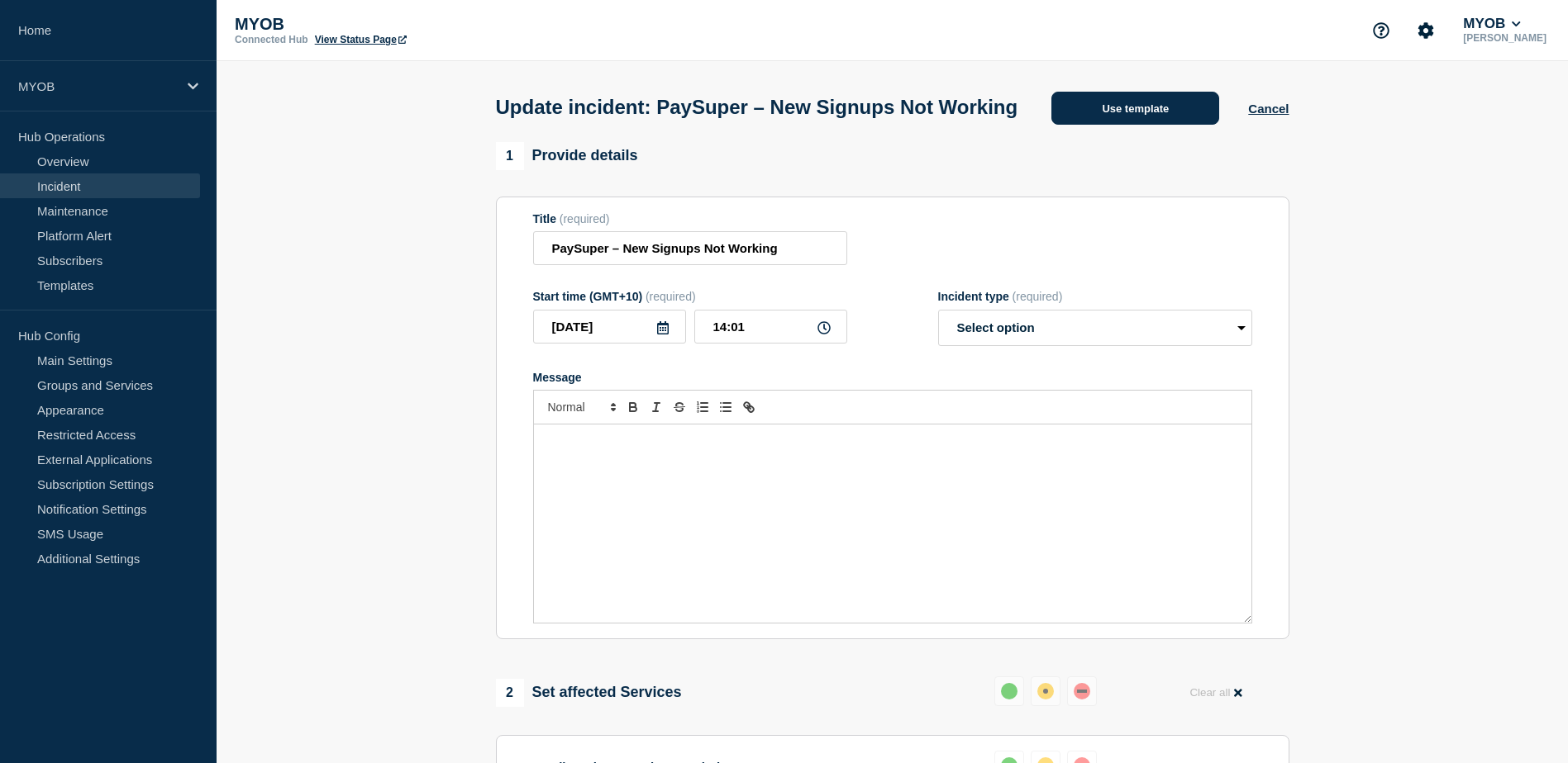
click at [1154, 124] on button "Use template" at bounding box center [1135, 108] width 168 height 33
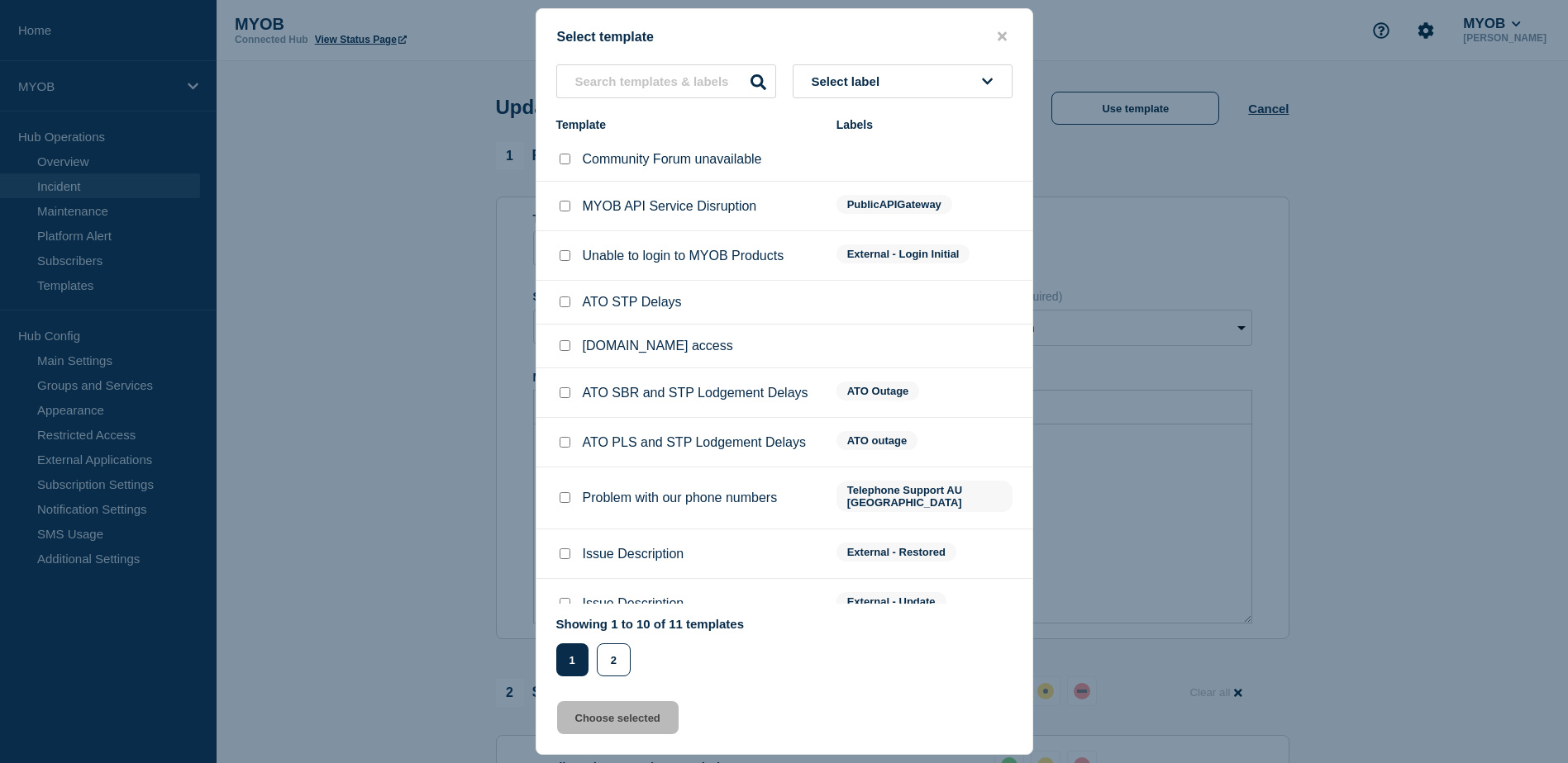
click at [566, 549] on input "Issue Description checkbox" at bounding box center [565, 554] width 11 height 11
checkbox input "true"
click at [637, 727] on button "Choose selected" at bounding box center [617, 717] width 121 height 33
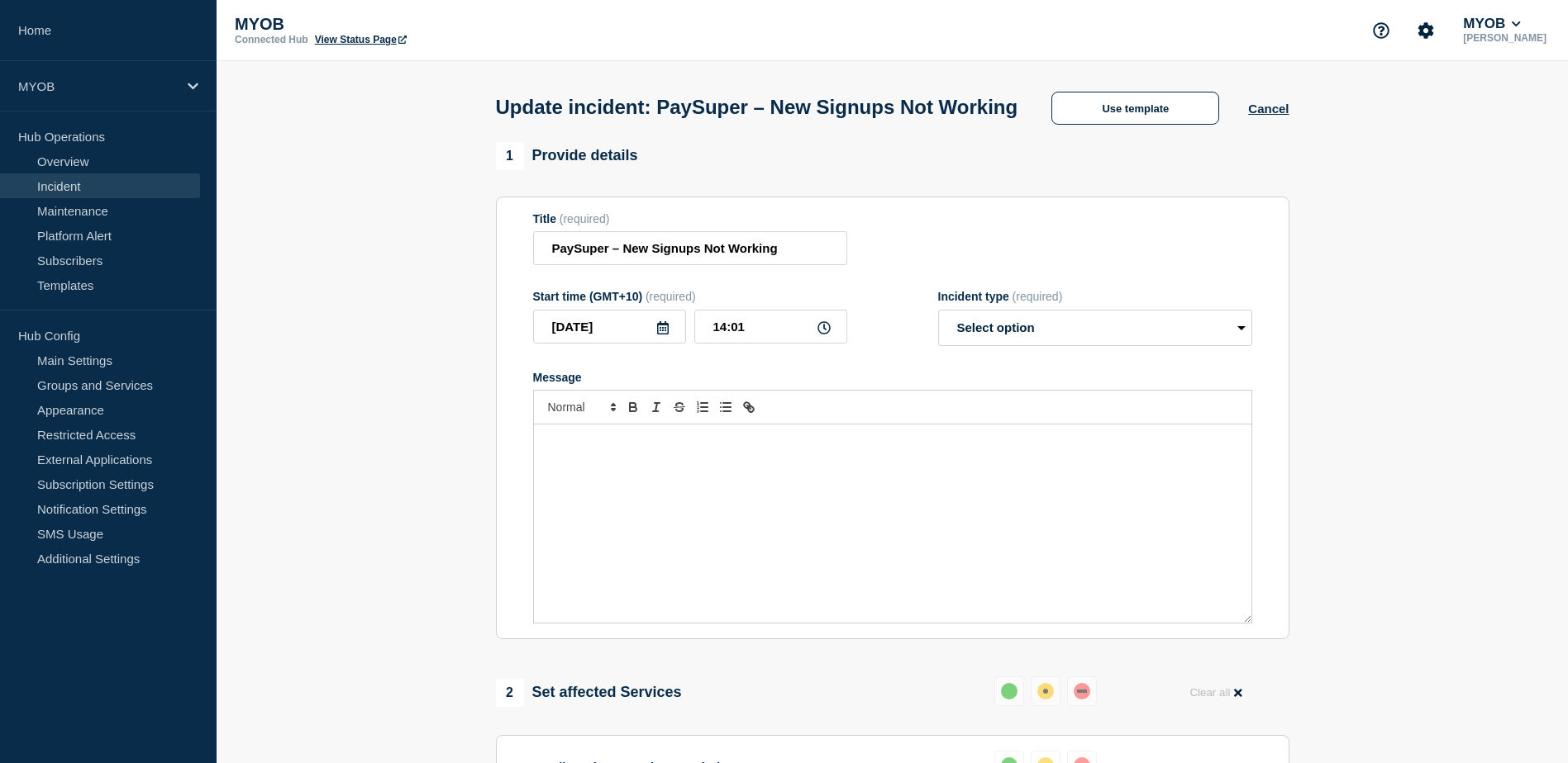
select select "resolved"
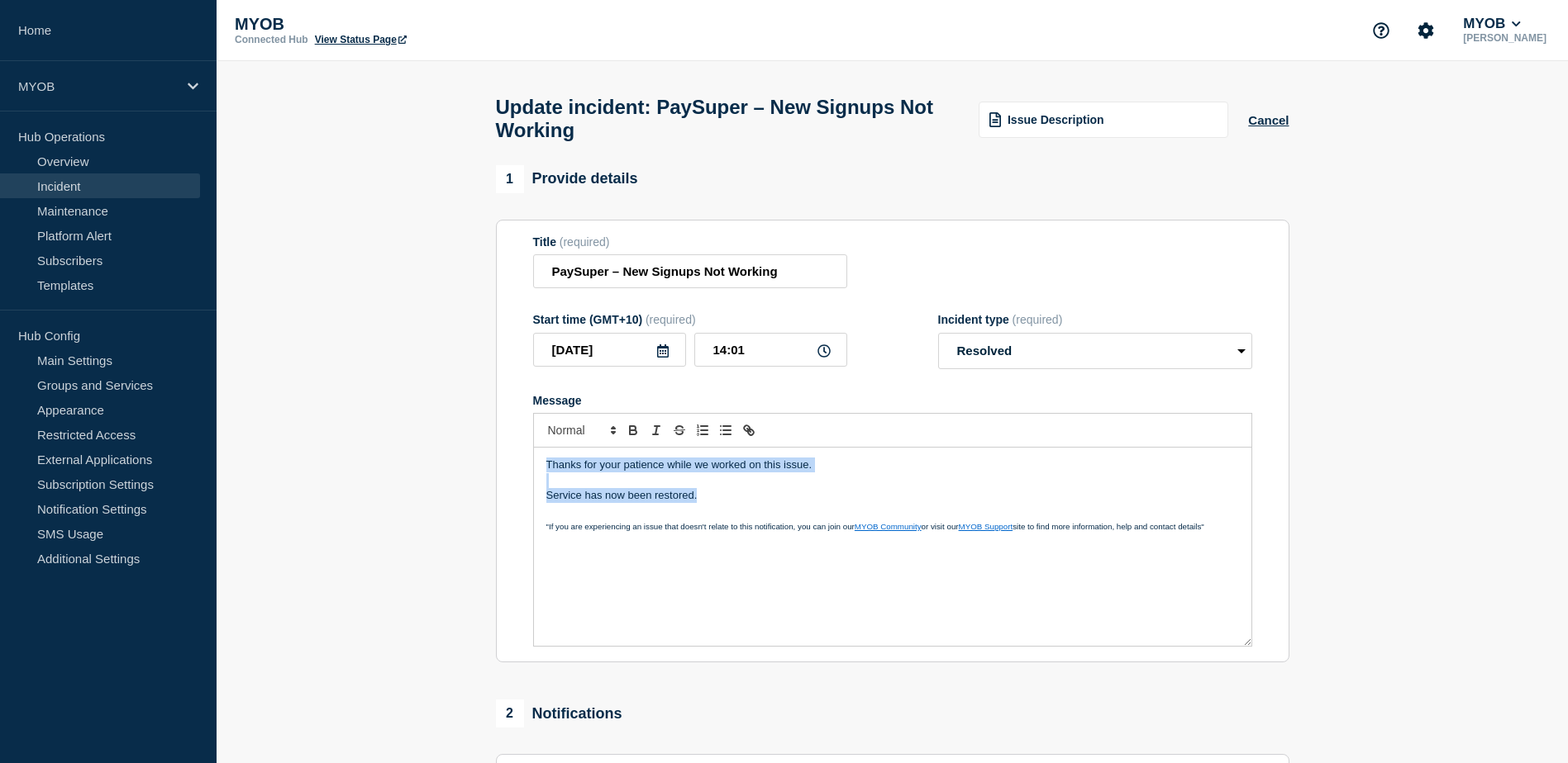
drag, startPoint x: 721, startPoint y: 502, endPoint x: 493, endPoint y: 460, distance: 231.8
click at [493, 460] on div "1 Provide details Title (required) PaySuper – New Signups Not Working Start tim…" at bounding box center [892, 606] width 813 height 883
copy div "Thanks for your patience while we worked on this issue. Service has now been re…"
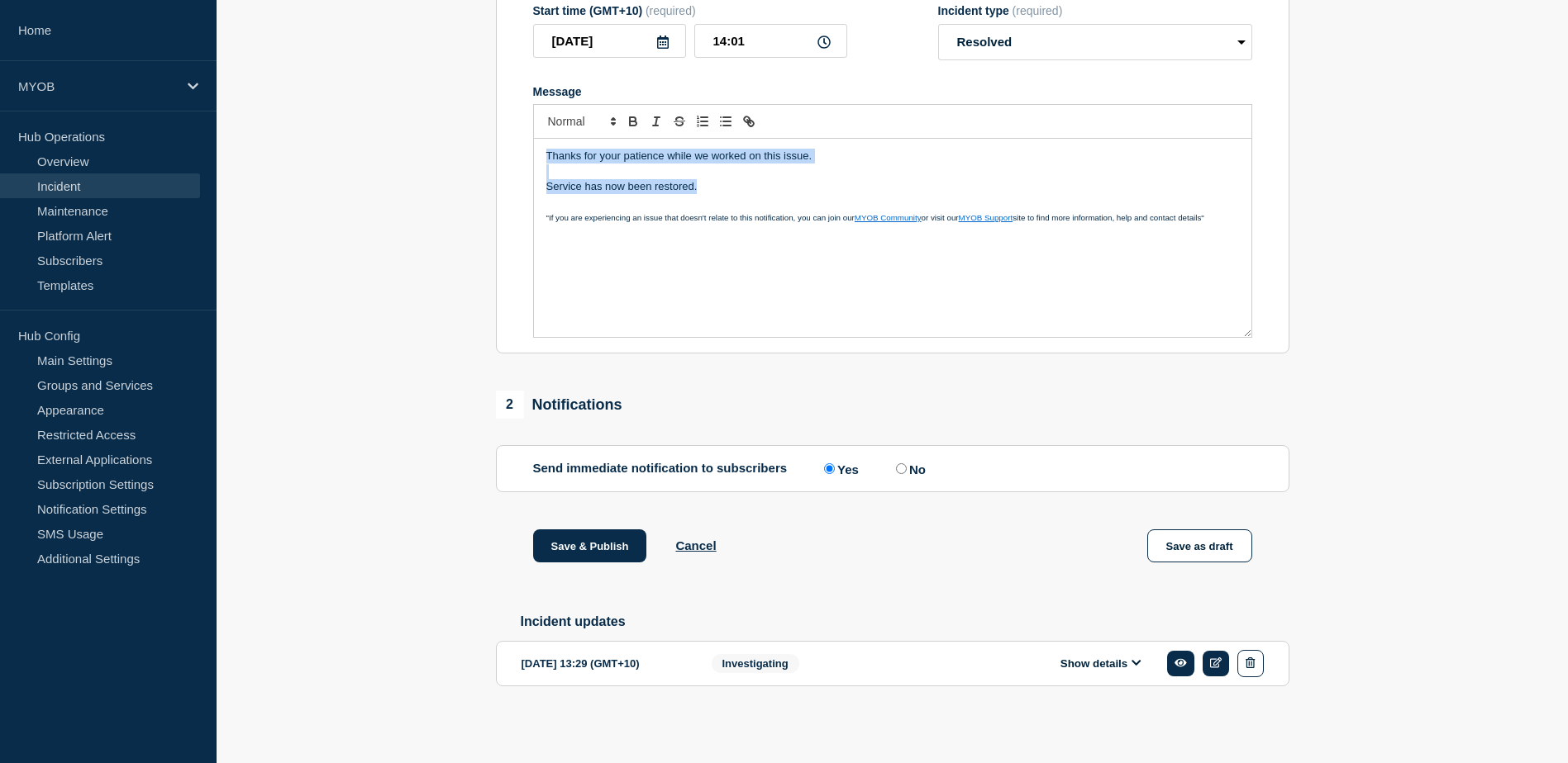
scroll to position [321, 0]
drag, startPoint x: 592, startPoint y: 542, endPoint x: 752, endPoint y: 635, distance: 185.1
click at [592, 541] on button "Save & Publish" at bounding box center [590, 546] width 114 height 33
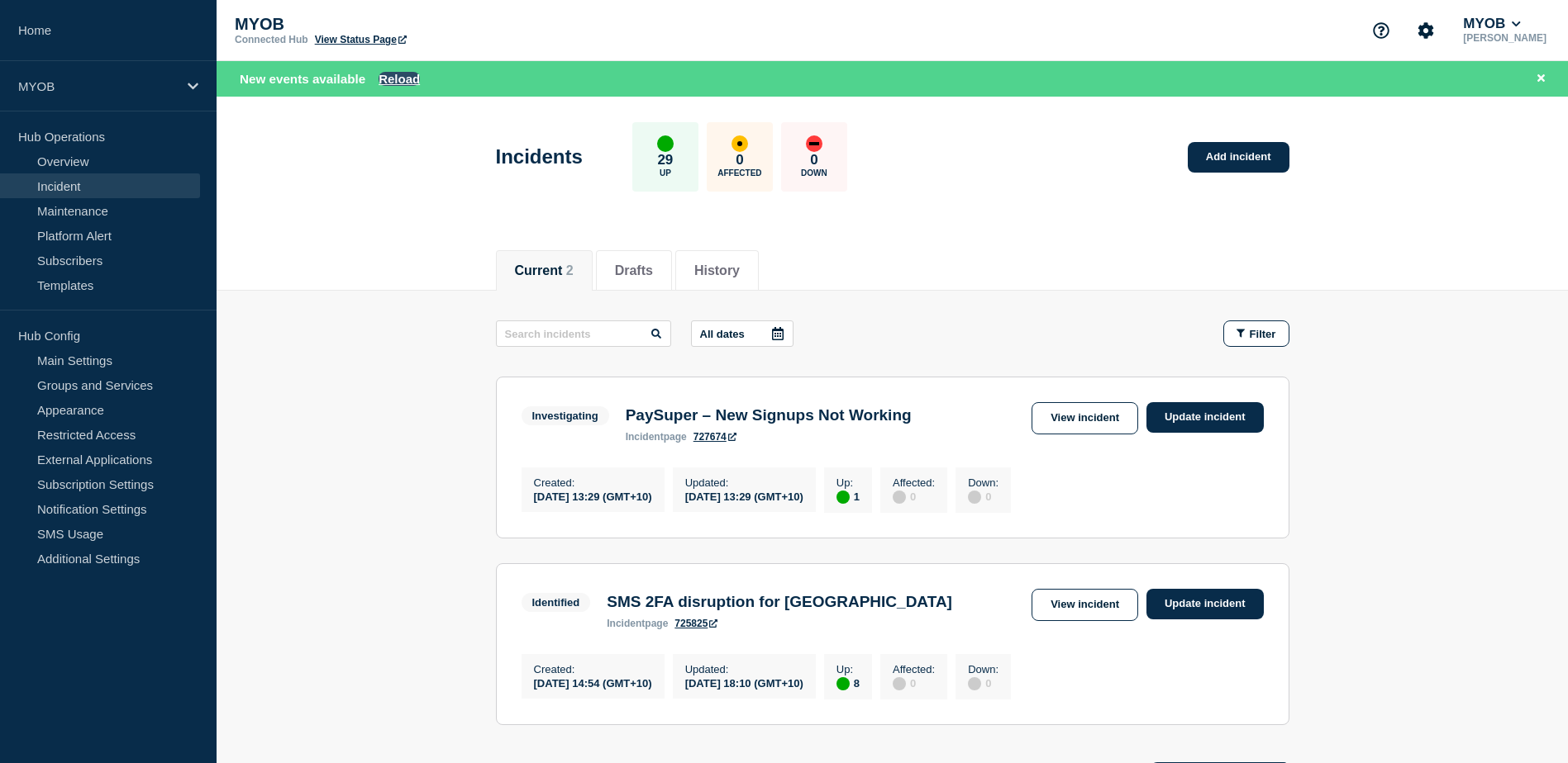
click at [418, 74] on button "Reload" at bounding box center [399, 78] width 41 height 14
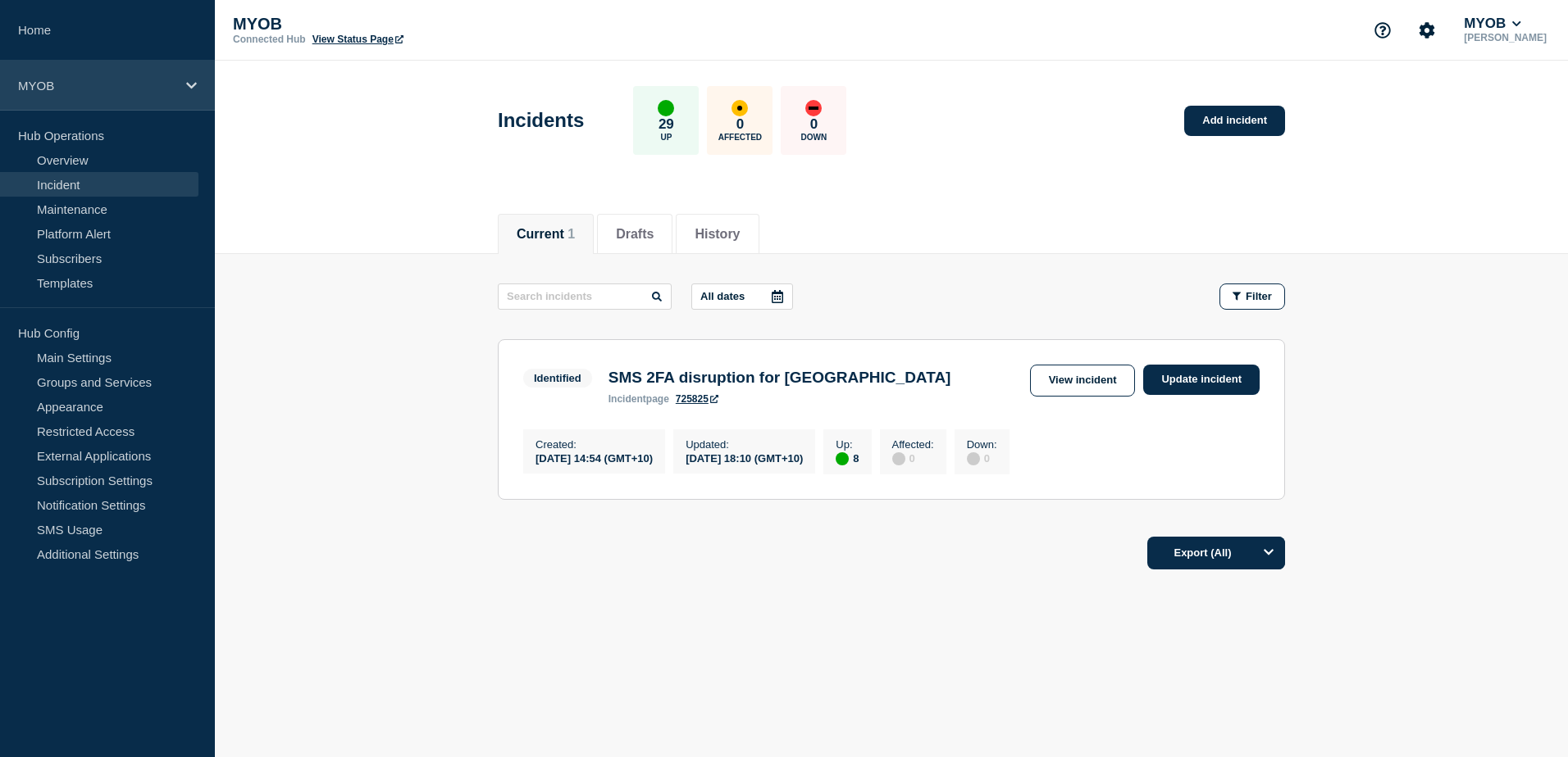
click at [188, 85] on icon at bounding box center [191, 86] width 11 height 13
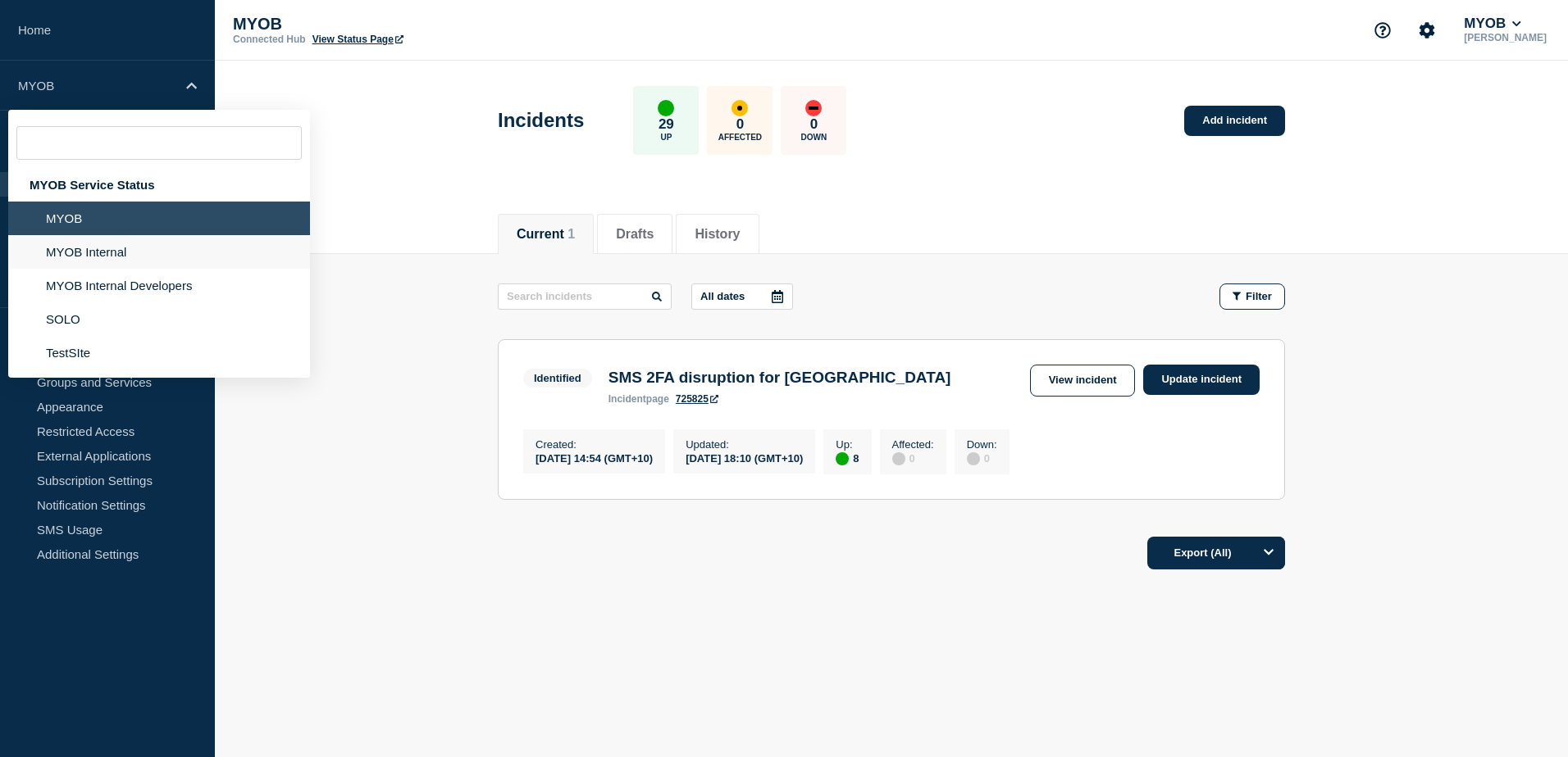
click at [114, 248] on li "MYOB Internal" at bounding box center [159, 252] width 302 height 34
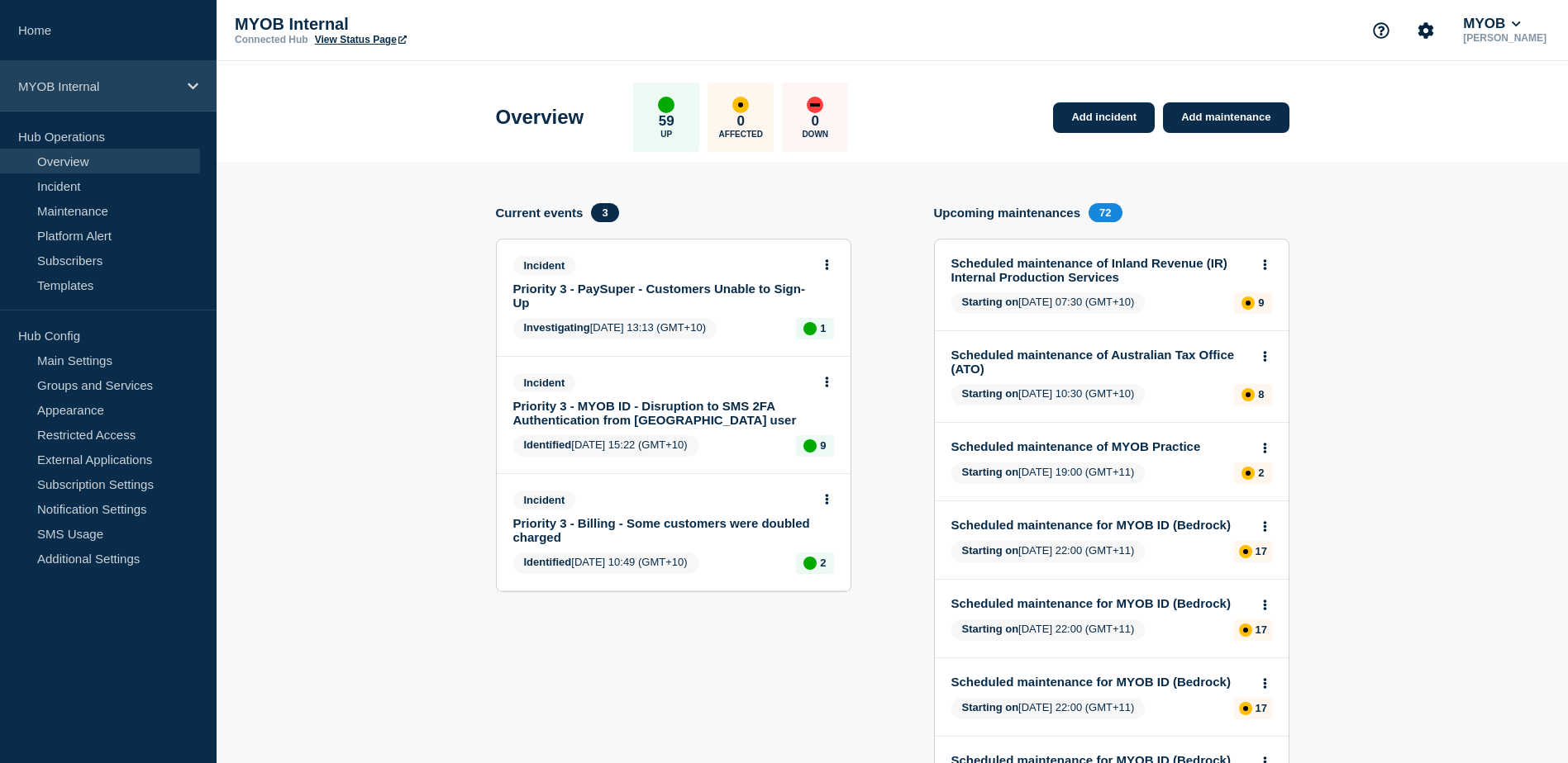
click at [195, 86] on icon at bounding box center [193, 86] width 11 height 6
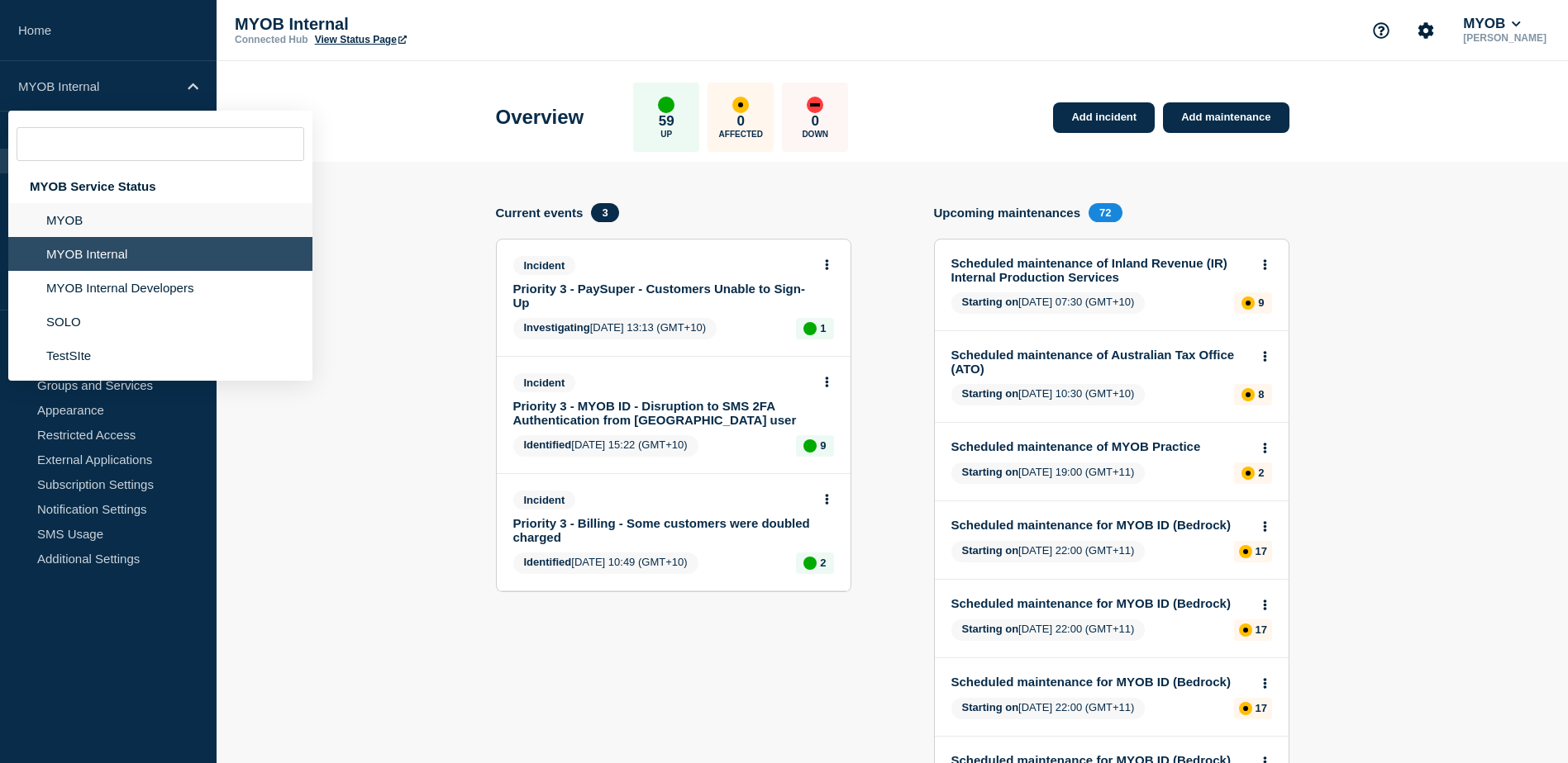
click at [72, 213] on li "MYOB" at bounding box center [160, 220] width 304 height 34
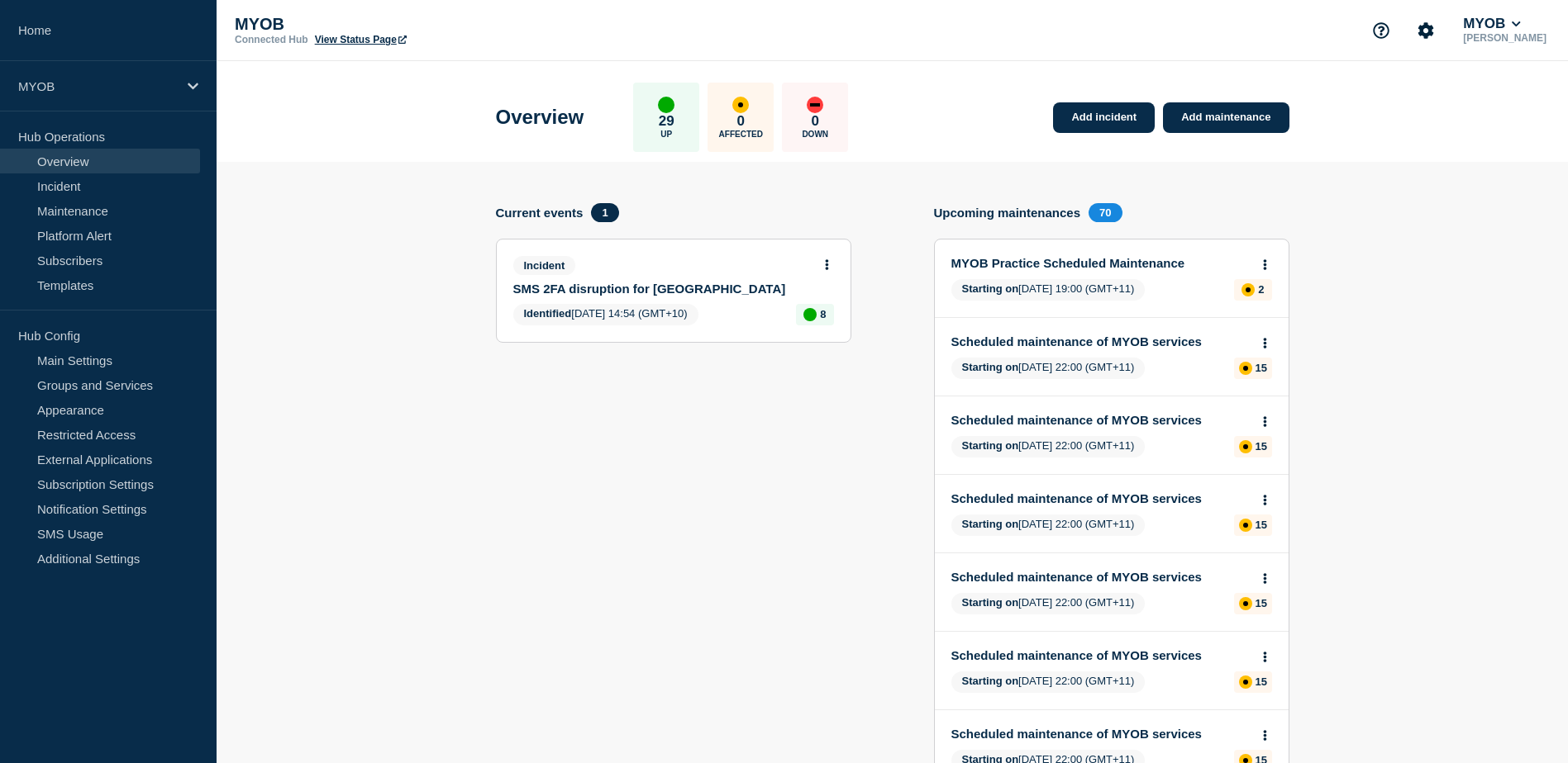
click at [609, 289] on link "SMS 2FA disruption for [GEOGRAPHIC_DATA]" at bounding box center [662, 288] width 299 height 14
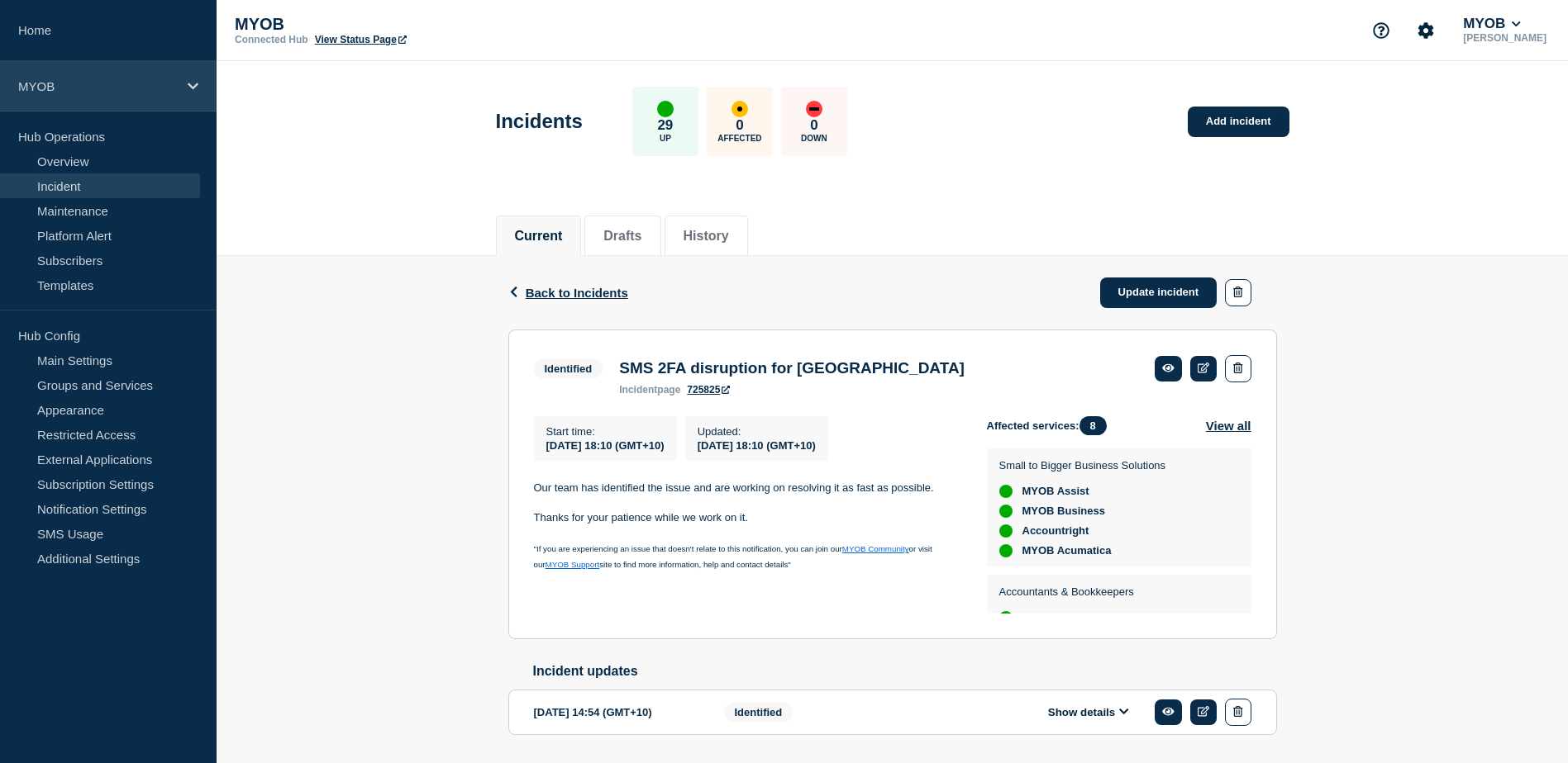
click at [197, 88] on icon at bounding box center [193, 87] width 11 height 13
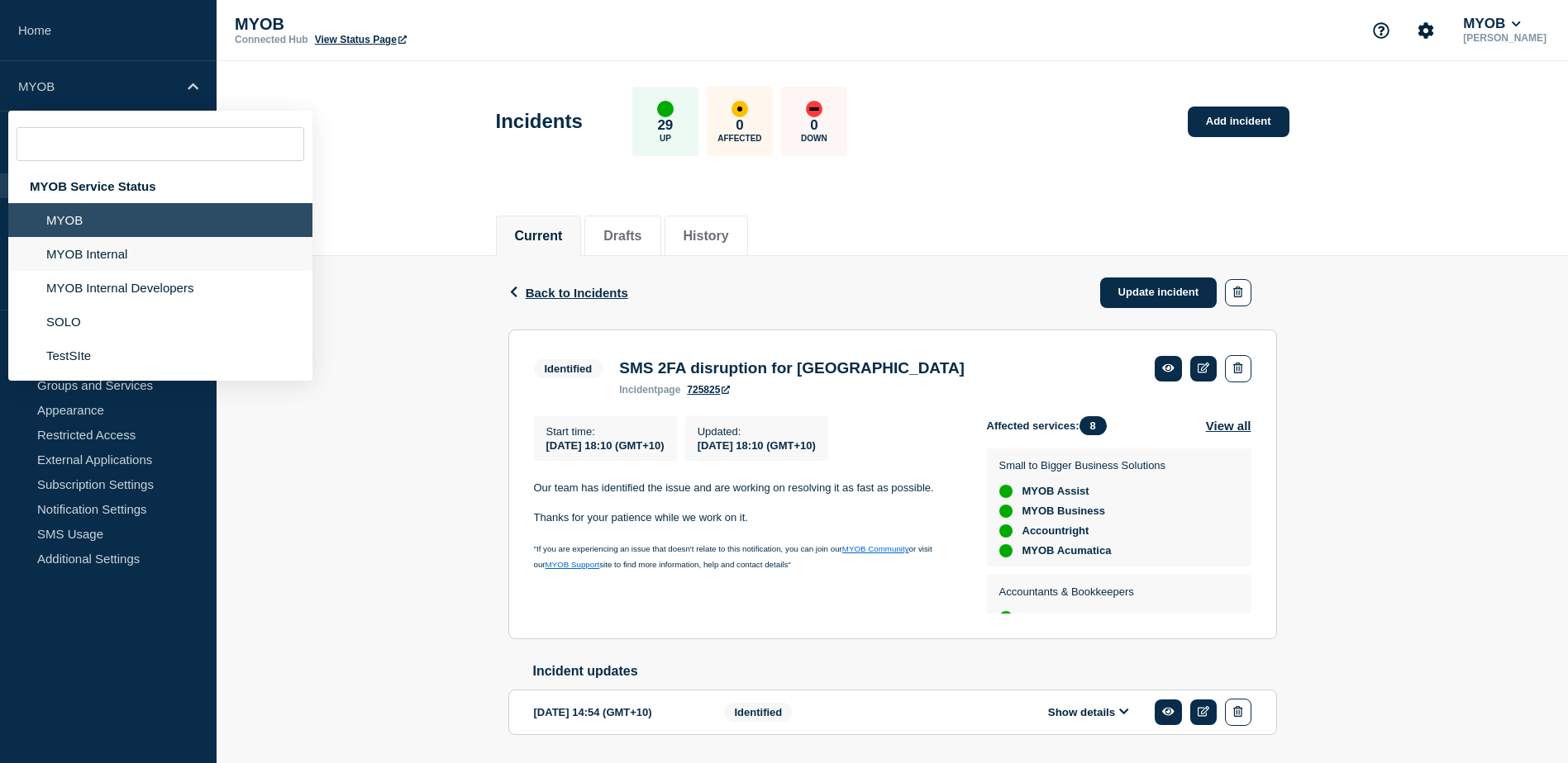
click at [97, 257] on li "MYOB Internal" at bounding box center [160, 254] width 304 height 34
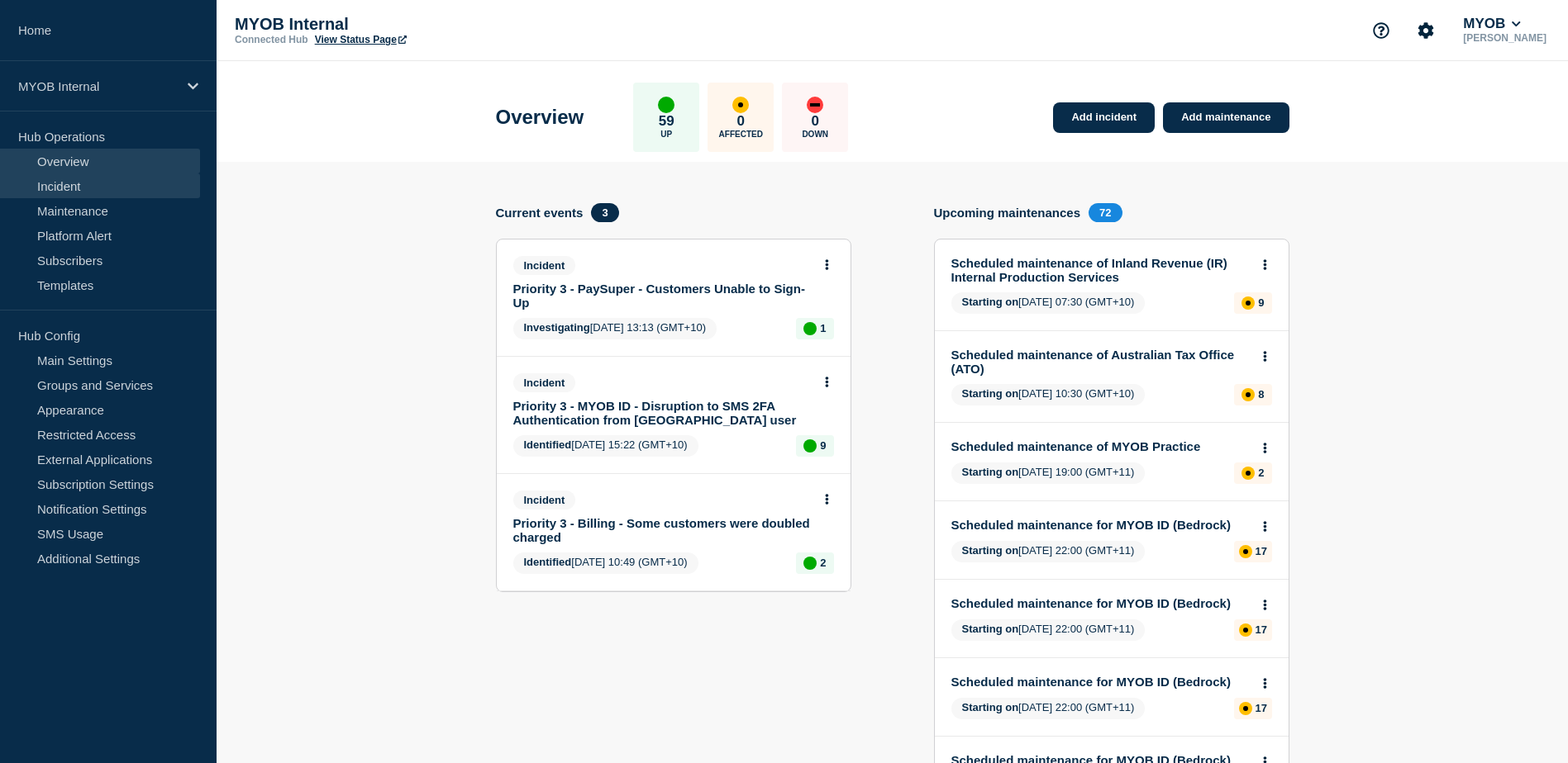
click at [55, 186] on link "Incident" at bounding box center [100, 185] width 200 height 25
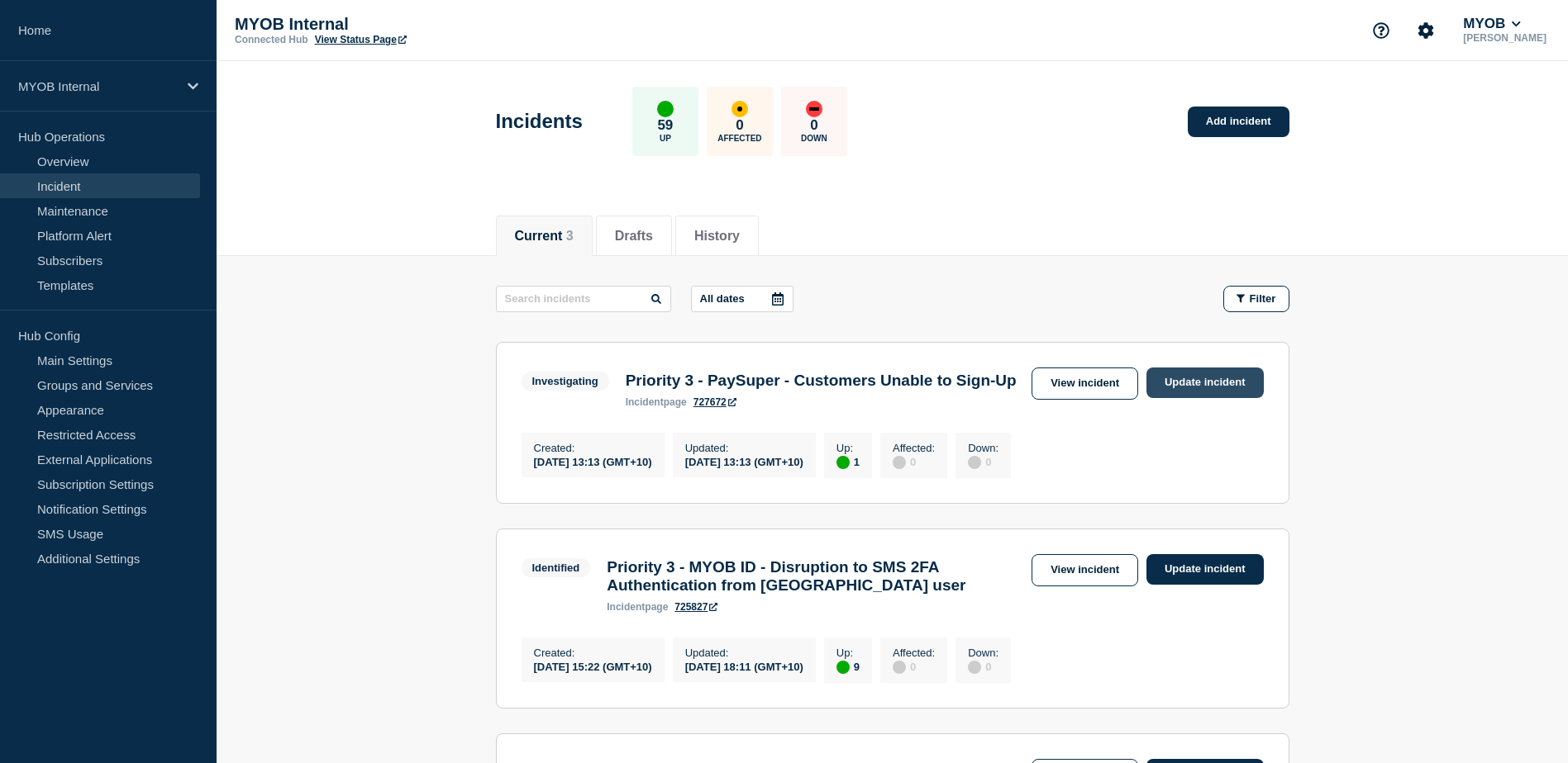
click at [1250, 383] on link "Update incident" at bounding box center [1205, 382] width 118 height 30
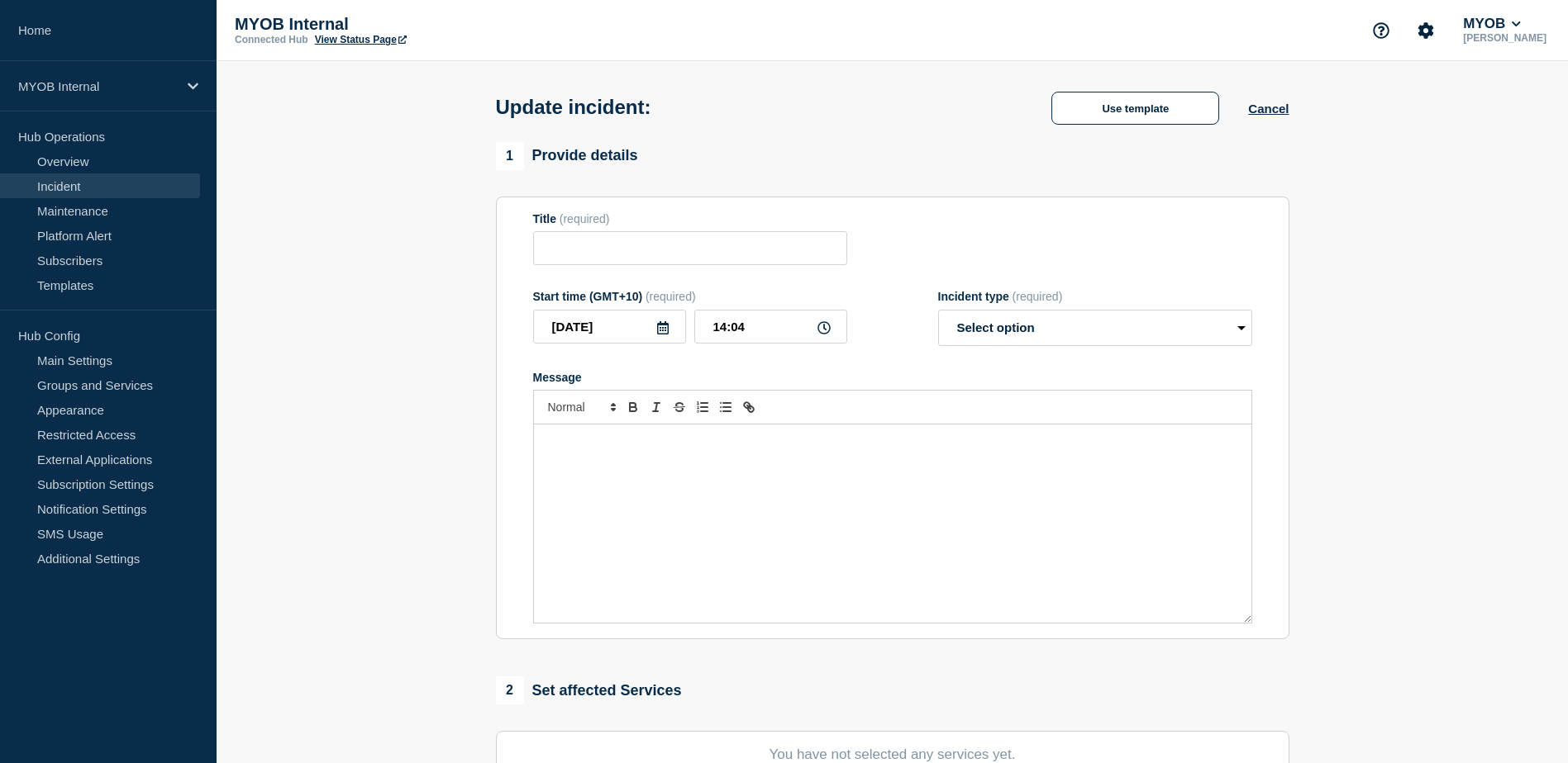
type input "Priority 3 - PaySuper - Customers Unable to Sign-Up"
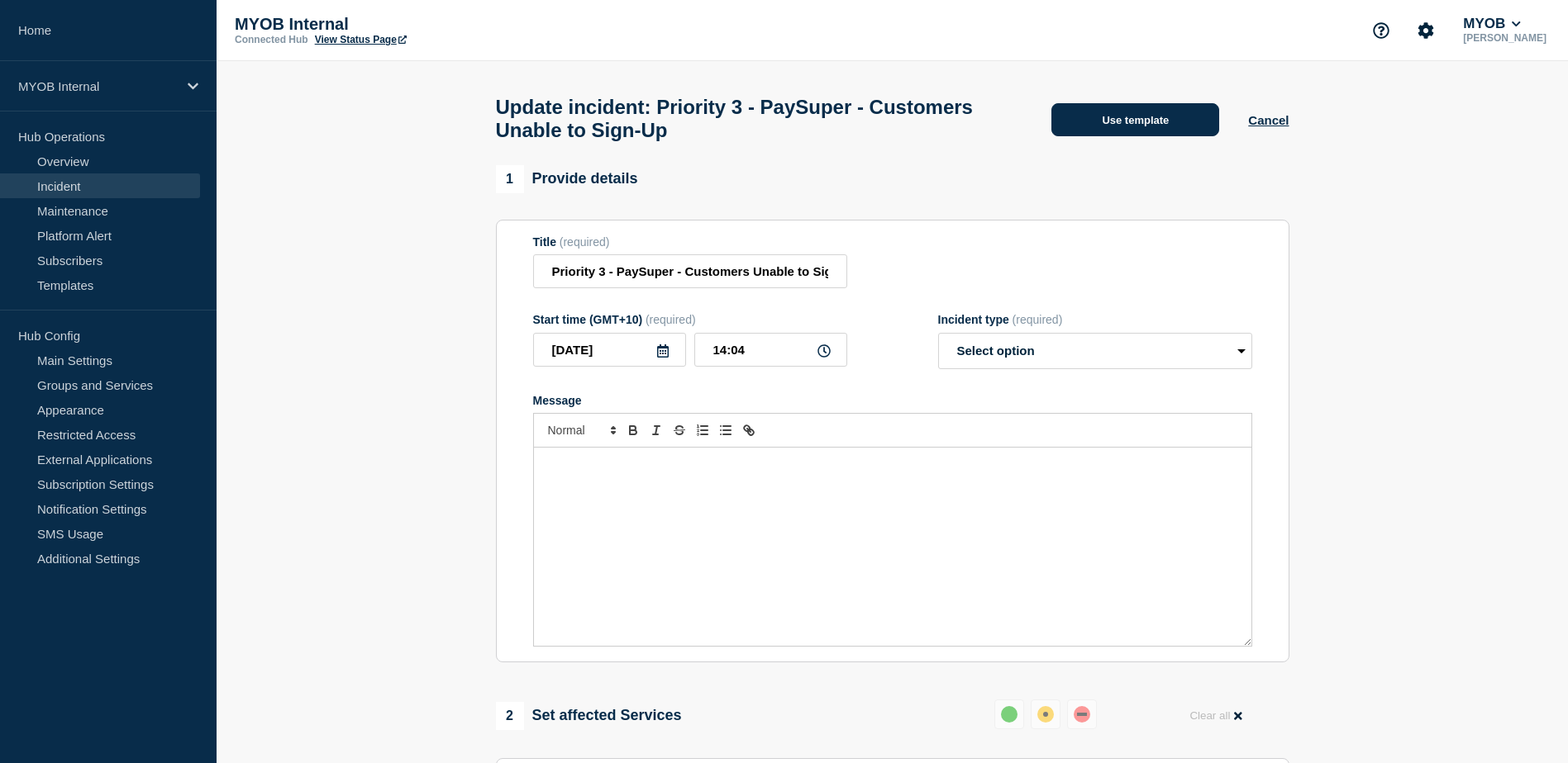
click at [1134, 115] on button "Use template" at bounding box center [1135, 120] width 168 height 33
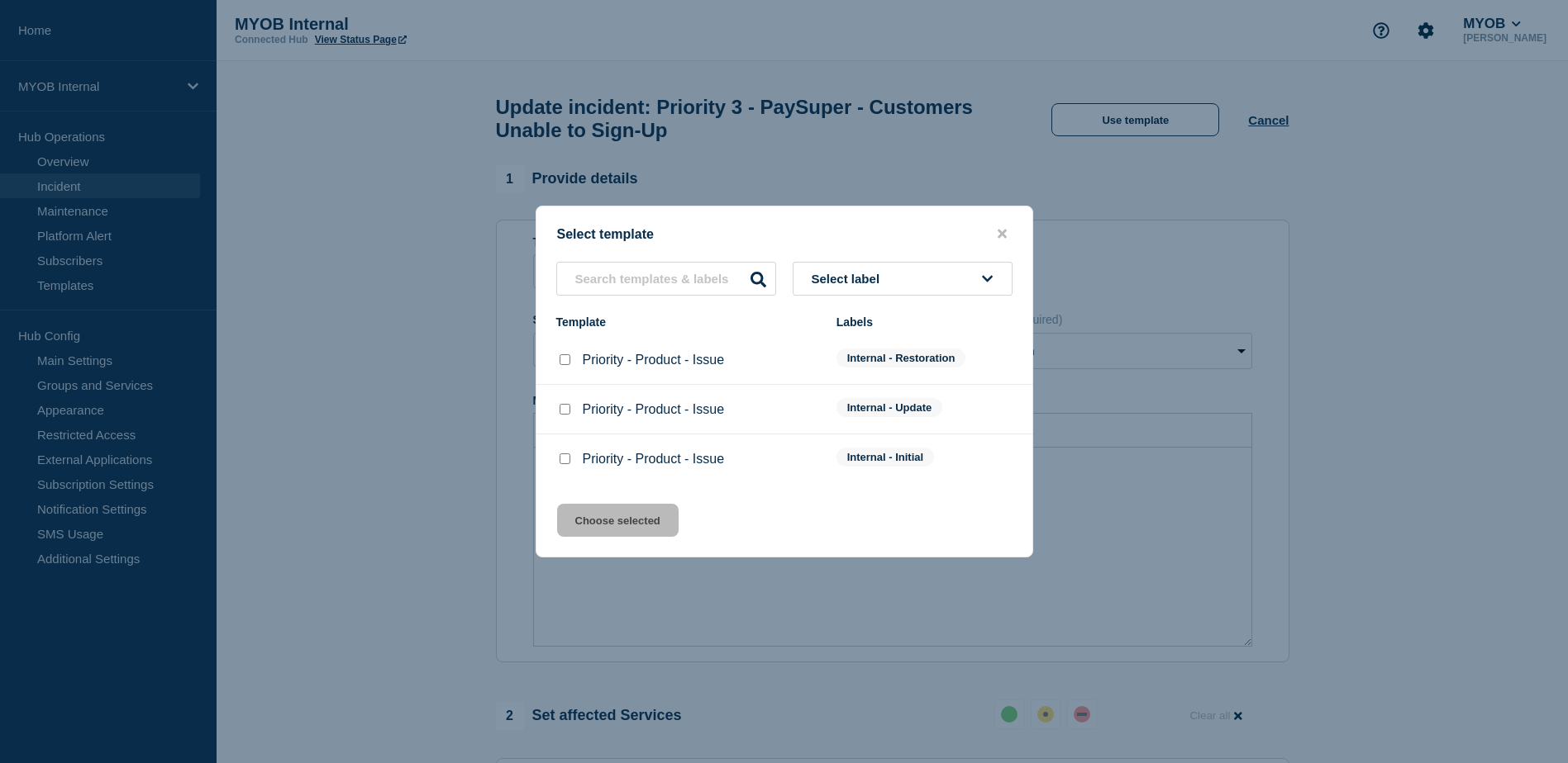
click at [562, 361] on input "Priority - Product - Issue checkbox" at bounding box center [565, 360] width 11 height 11
checkbox input "true"
click at [639, 518] on button "Choose selected" at bounding box center [617, 520] width 121 height 33
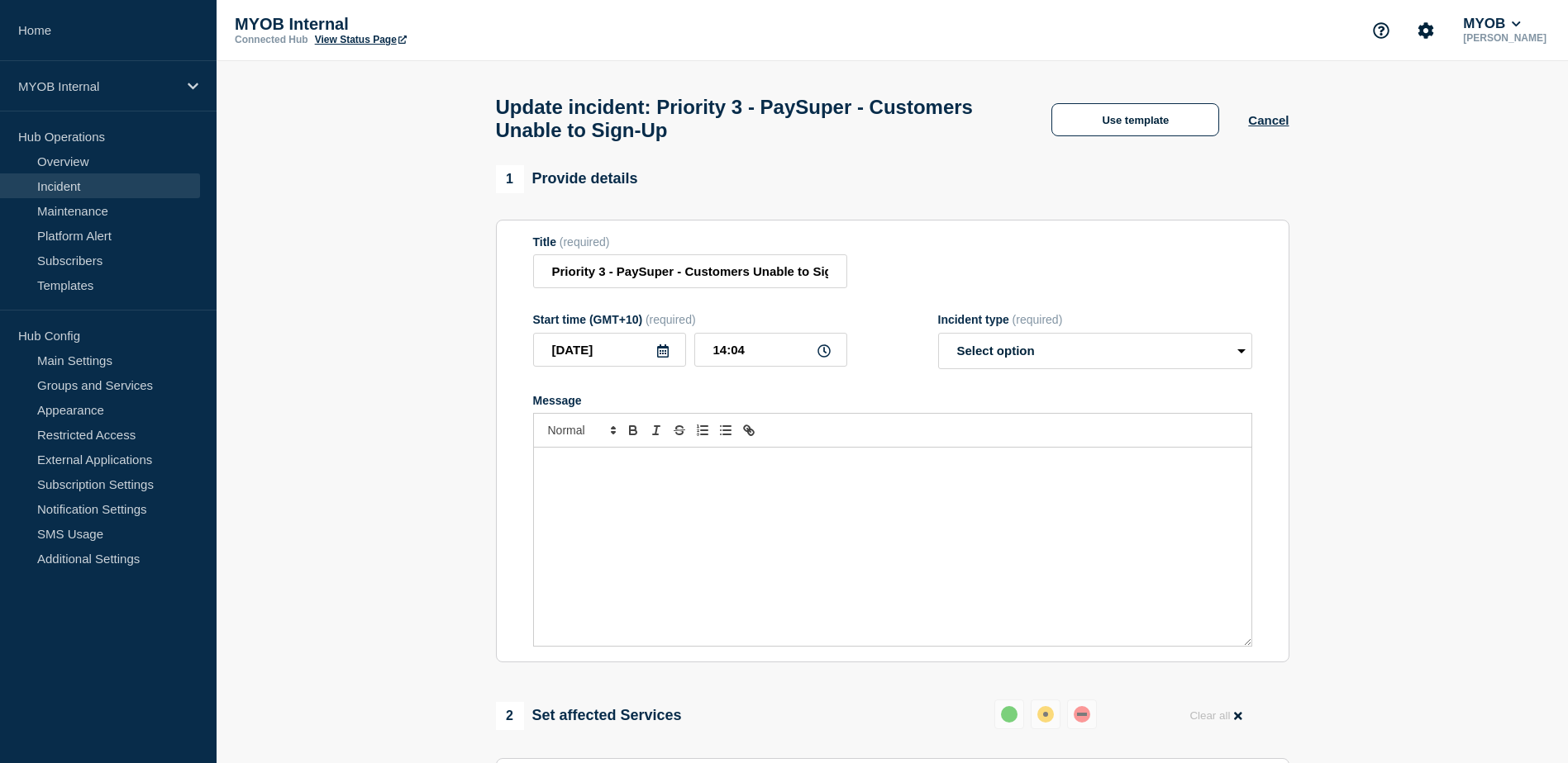
select select "resolved"
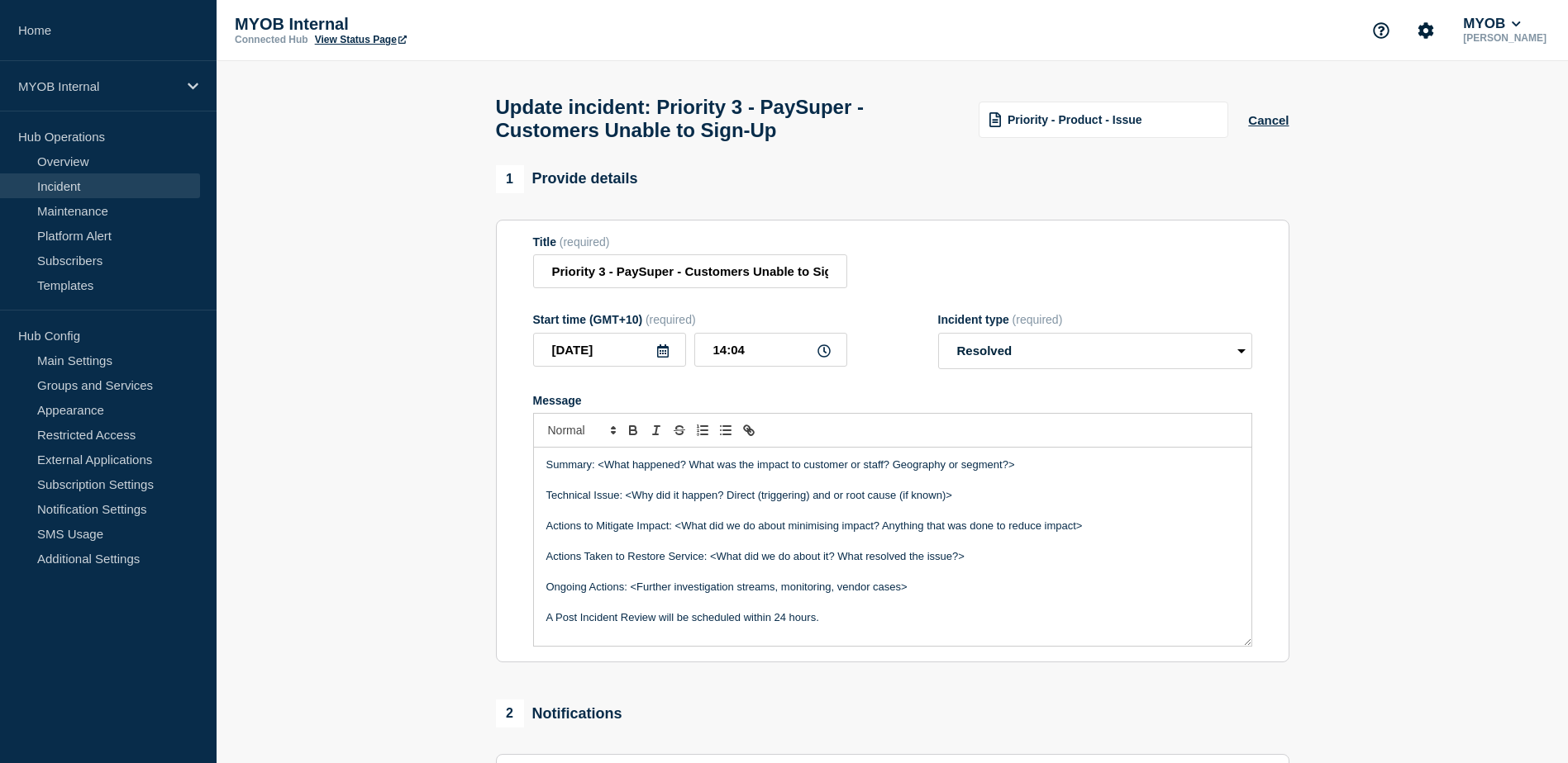
drag, startPoint x: 1043, startPoint y: 479, endPoint x: 597, endPoint y: 469, distance: 446.1
click at [597, 469] on p "Summary: <What happened? What was the impact to customer or staff? Geography or…" at bounding box center [892, 465] width 693 height 15
click at [856, 473] on p "Summary: After a feature toggle [DATE] at 11:40 am AEST" at bounding box center [892, 465] width 693 height 15
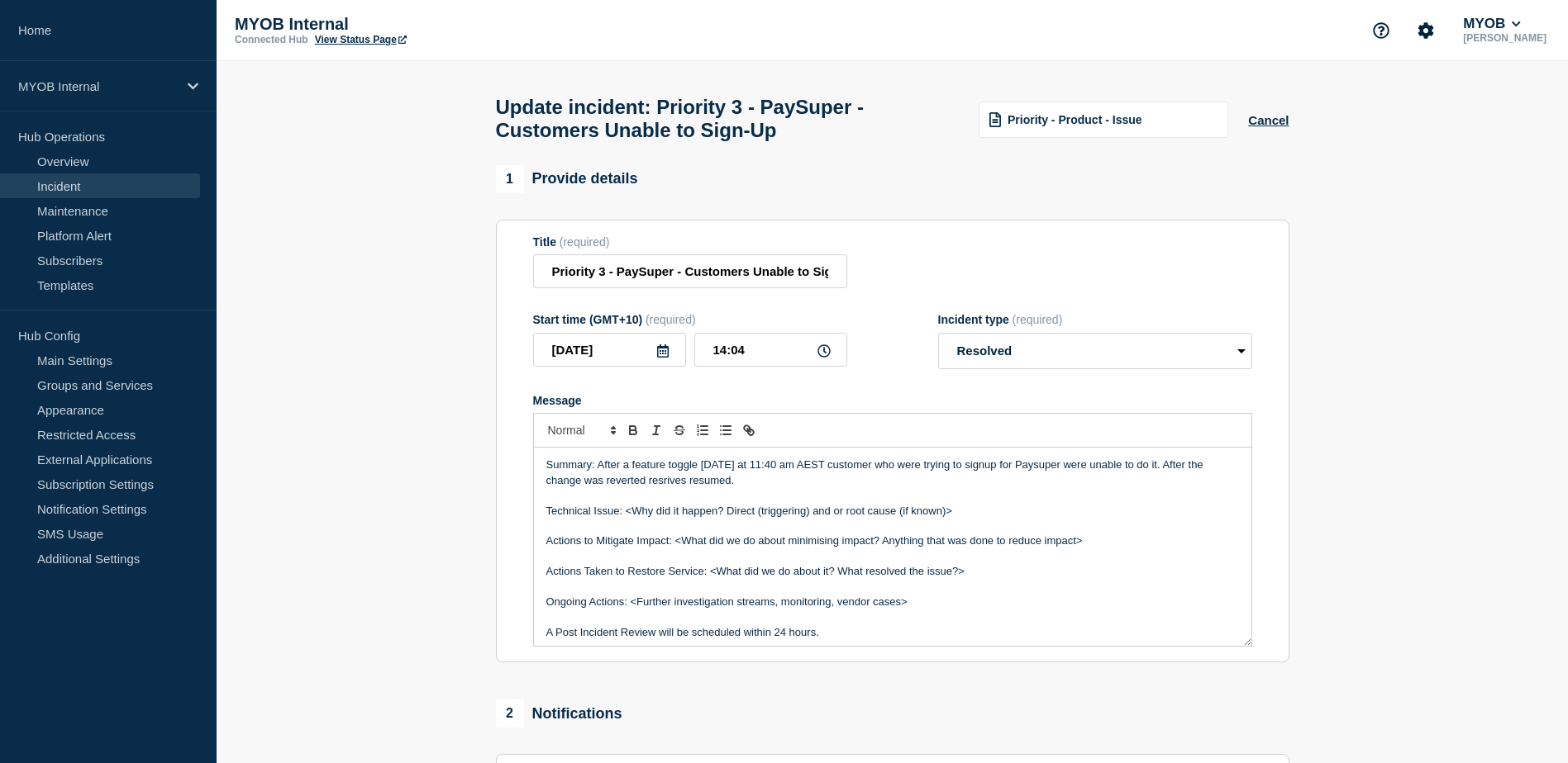
drag, startPoint x: 783, startPoint y: 495, endPoint x: 597, endPoint y: 473, distance: 187.3
click at [597, 473] on p "Summary: After a feature toggle [DATE] at 11:40 am AEST customer who were tryin…" at bounding box center [892, 472] width 693 height 30
copy p "After a feature toggle [DATE] at 11:40 am AEST customer who were trying to sign…"
click at [821, 486] on p "Summary: After a feature toggle [DATE] at 11:40 am AEST customer who were tryin…" at bounding box center [892, 472] width 693 height 30
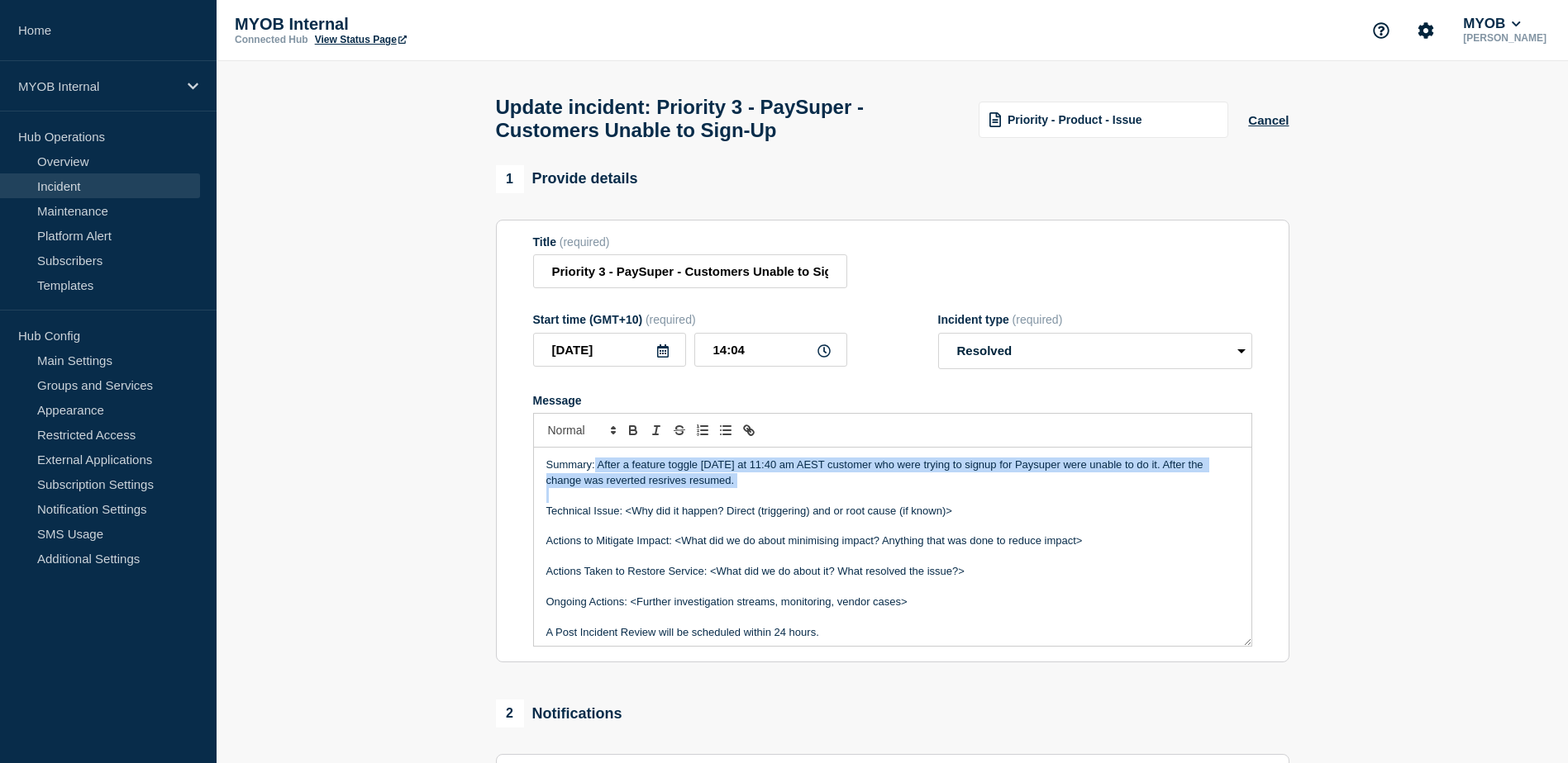
drag, startPoint x: 746, startPoint y: 499, endPoint x: 596, endPoint y: 472, distance: 152.4
click at [596, 472] on div "Summary: After a feature toggle [DATE] at 11:40 am AEST customer who were tryin…" at bounding box center [893, 547] width 718 height 198
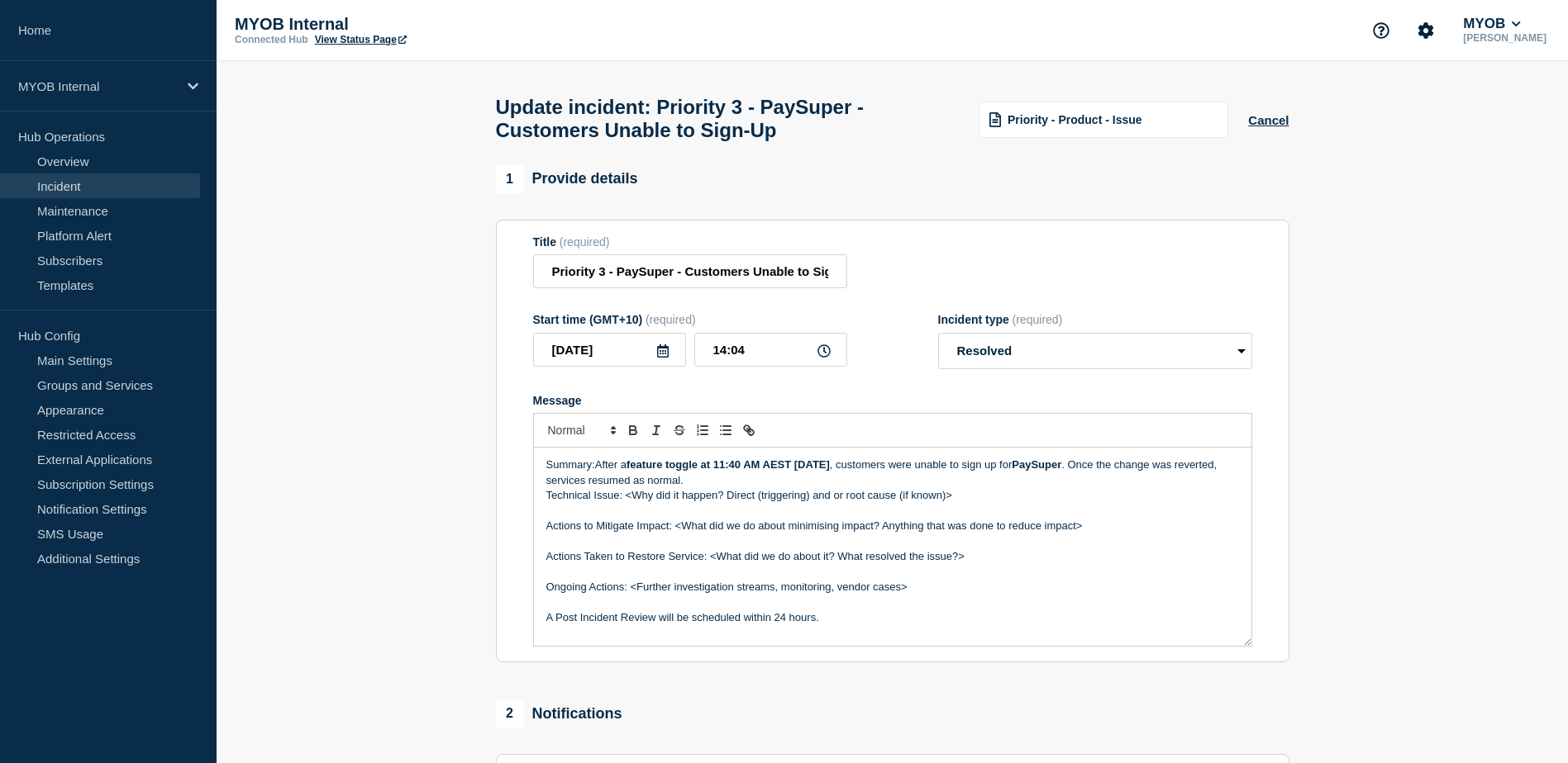
drag, startPoint x: 843, startPoint y: 474, endPoint x: 630, endPoint y: 474, distance: 213.0
click at [630, 471] on strong "feature toggle at 11:40 AM AEST [DATE]" at bounding box center [728, 465] width 204 height 13
click at [640, 436] on icon "Toggle bold text" at bounding box center [633, 430] width 15 height 15
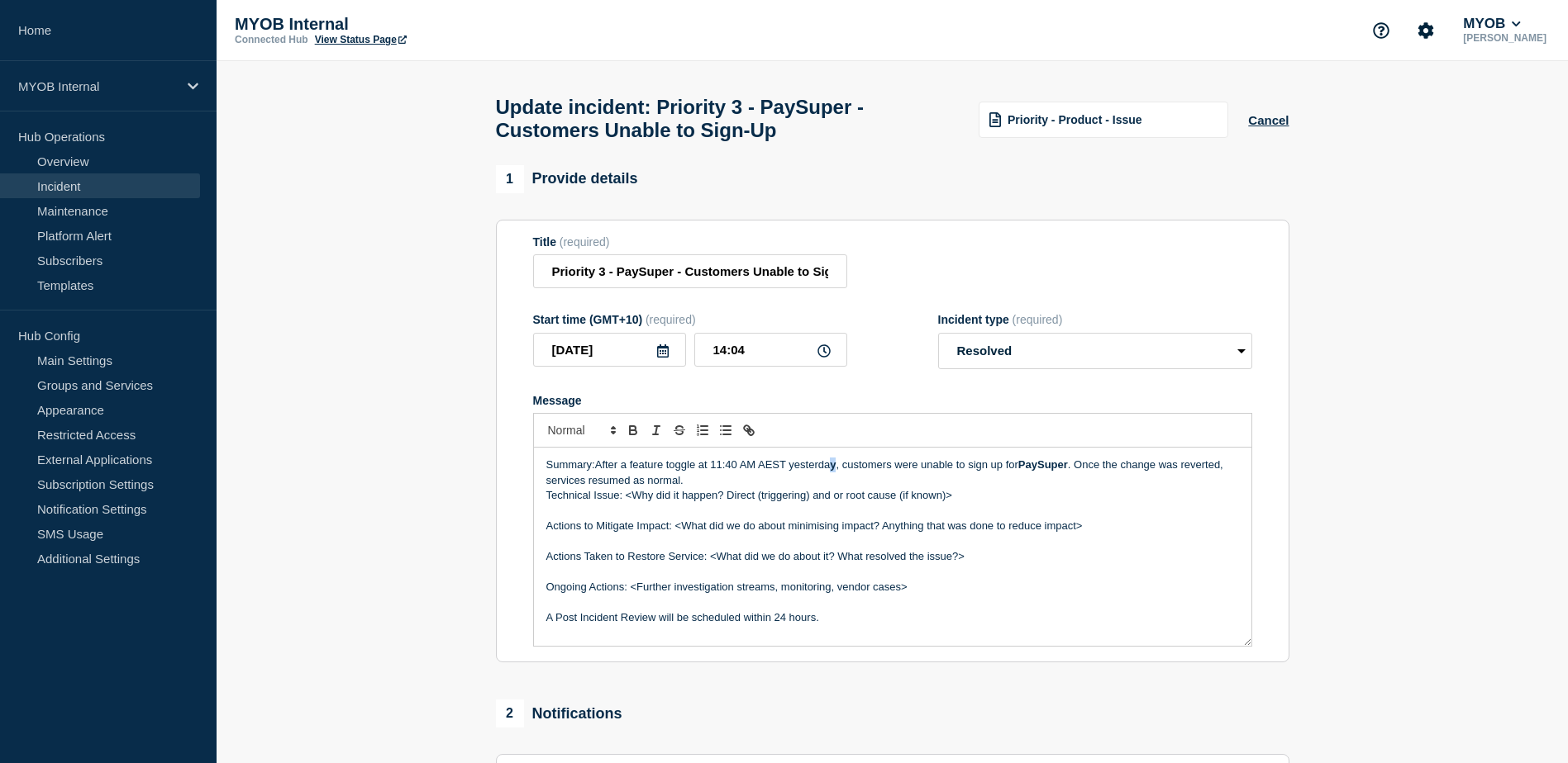
click at [828, 475] on p "Summary:After a feature toggle at 11:40 AM AEST yesterda y , customers were una…" at bounding box center [892, 472] width 693 height 30
click at [636, 438] on icon "Toggle bold text" at bounding box center [633, 430] width 15 height 15
drag, startPoint x: 1067, startPoint y: 473, endPoint x: 1017, endPoint y: 473, distance: 50.0
click at [1017, 473] on p "Summary:After a feature toggle at 11:40 AM AEST [DATE], customers were unable t…" at bounding box center [892, 472] width 693 height 30
click at [630, 434] on icon "Toggle bold text" at bounding box center [633, 433] width 6 height 5
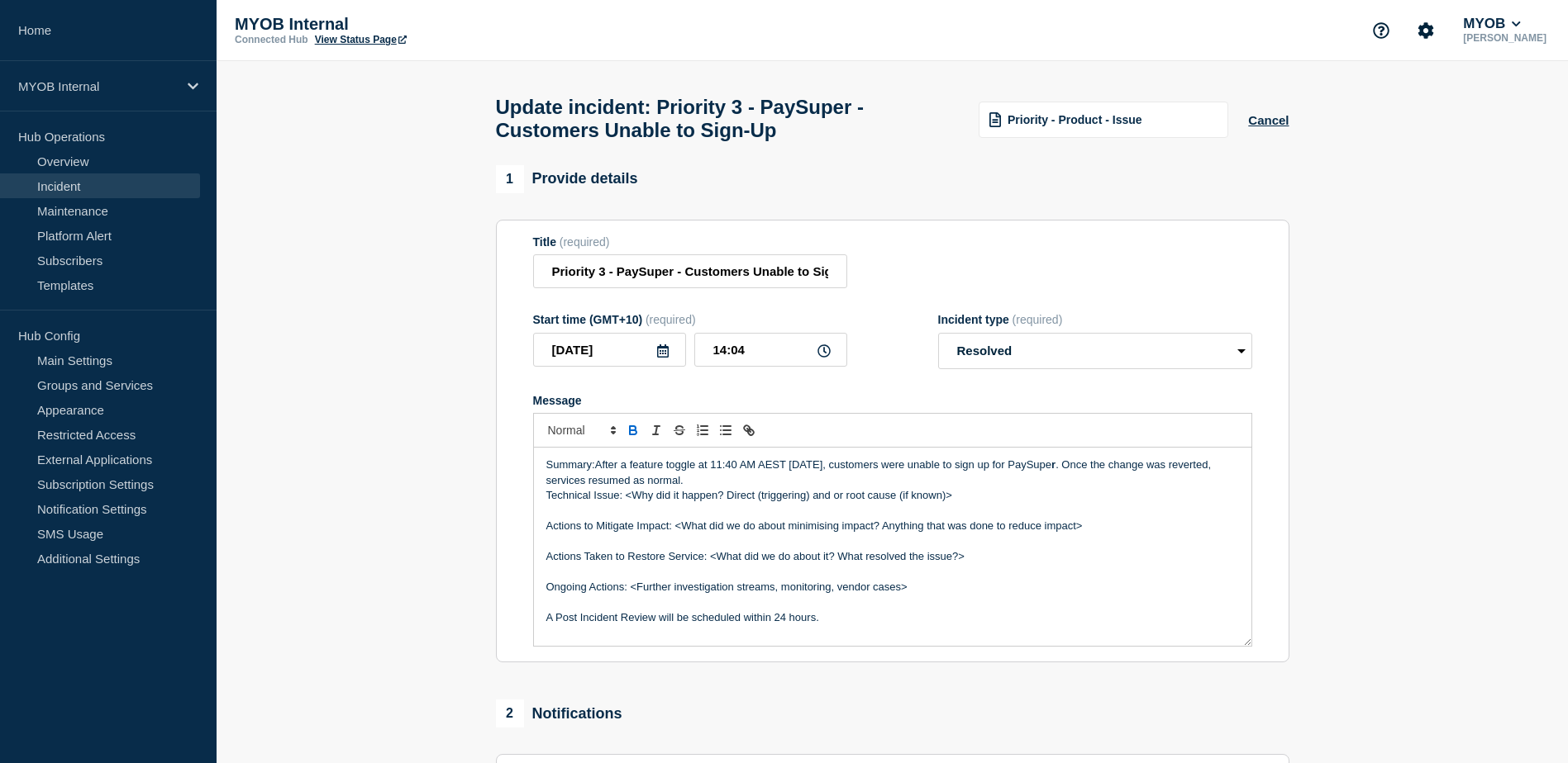
click at [630, 434] on icon "Toggle bold text" at bounding box center [633, 433] width 6 height 5
click at [639, 438] on icon "Toggle bold text" at bounding box center [633, 430] width 15 height 15
click at [596, 467] on p "Summary:After a feature toggle at 11:40 AM AEST [DATE], customers were unable t…" at bounding box center [892, 472] width 693 height 30
click at [727, 487] on p "Summary: After a feature toggle at 11:40 AM AEST [DATE], customers were unable …" at bounding box center [892, 472] width 693 height 30
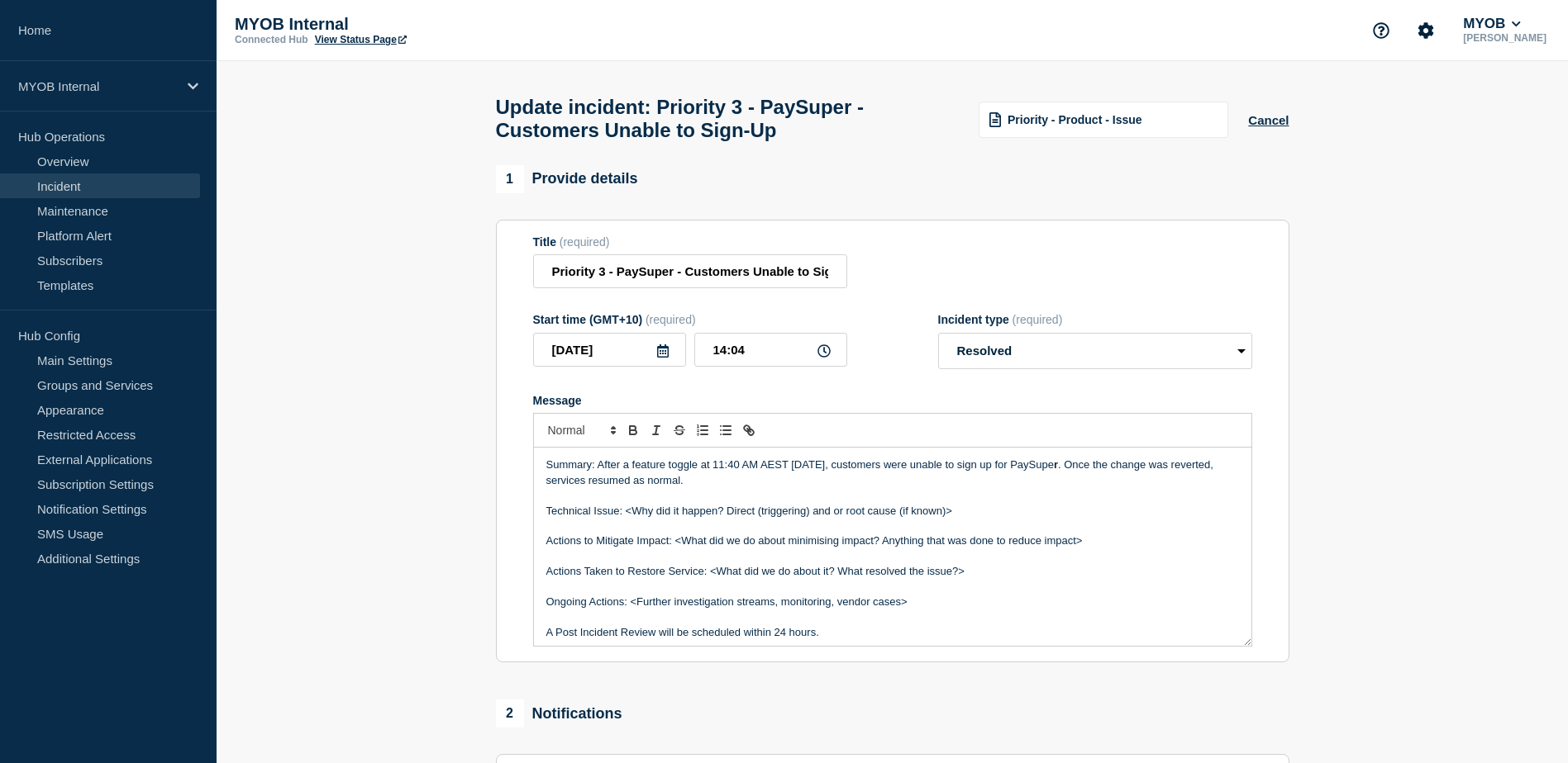
drag, startPoint x: 964, startPoint y: 521, endPoint x: 627, endPoint y: 520, distance: 337.0
click at [627, 518] on p "Technical Issue: <Why did it happen? Direct (triggering) and or root cause (if …" at bounding box center [892, 511] width 693 height 15
drag, startPoint x: 1102, startPoint y: 552, endPoint x: 529, endPoint y: 550, distance: 573.0
click at [529, 550] on section "Title (required) Priority 3 - PaySuper - Customers Unable to Sign-Up Start time…" at bounding box center [892, 442] width 794 height 444
drag, startPoint x: 981, startPoint y: 551, endPoint x: 712, endPoint y: 548, distance: 269.0
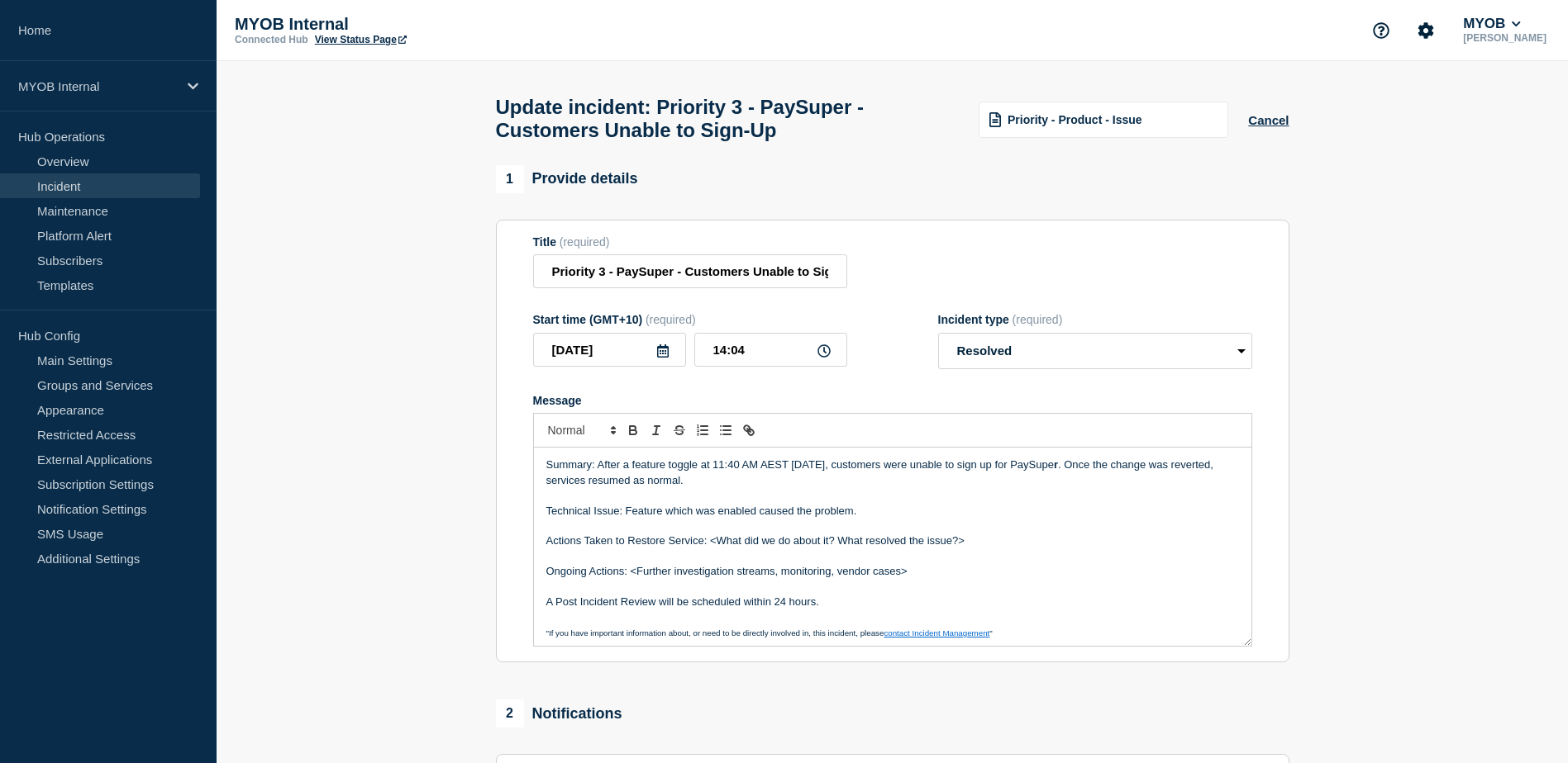
click at [712, 548] on p "Actions Taken to Restore Service: <What did we do about it? What resolved the i…" at bounding box center [892, 541] width 693 height 15
drag, startPoint x: 938, startPoint y: 587, endPoint x: 632, endPoint y: 580, distance: 306.1
click at [632, 580] on div "Summary: After a feature toggle at 11:40 AM AEST [DATE], customers were unable …" at bounding box center [893, 547] width 718 height 198
drag, startPoint x: 826, startPoint y: 620, endPoint x: 531, endPoint y: 599, distance: 295.7
click at [531, 599] on section "Title (required) Priority 3 - PaySuper - Customers Unable to Sign-Up Start time…" at bounding box center [892, 442] width 794 height 444
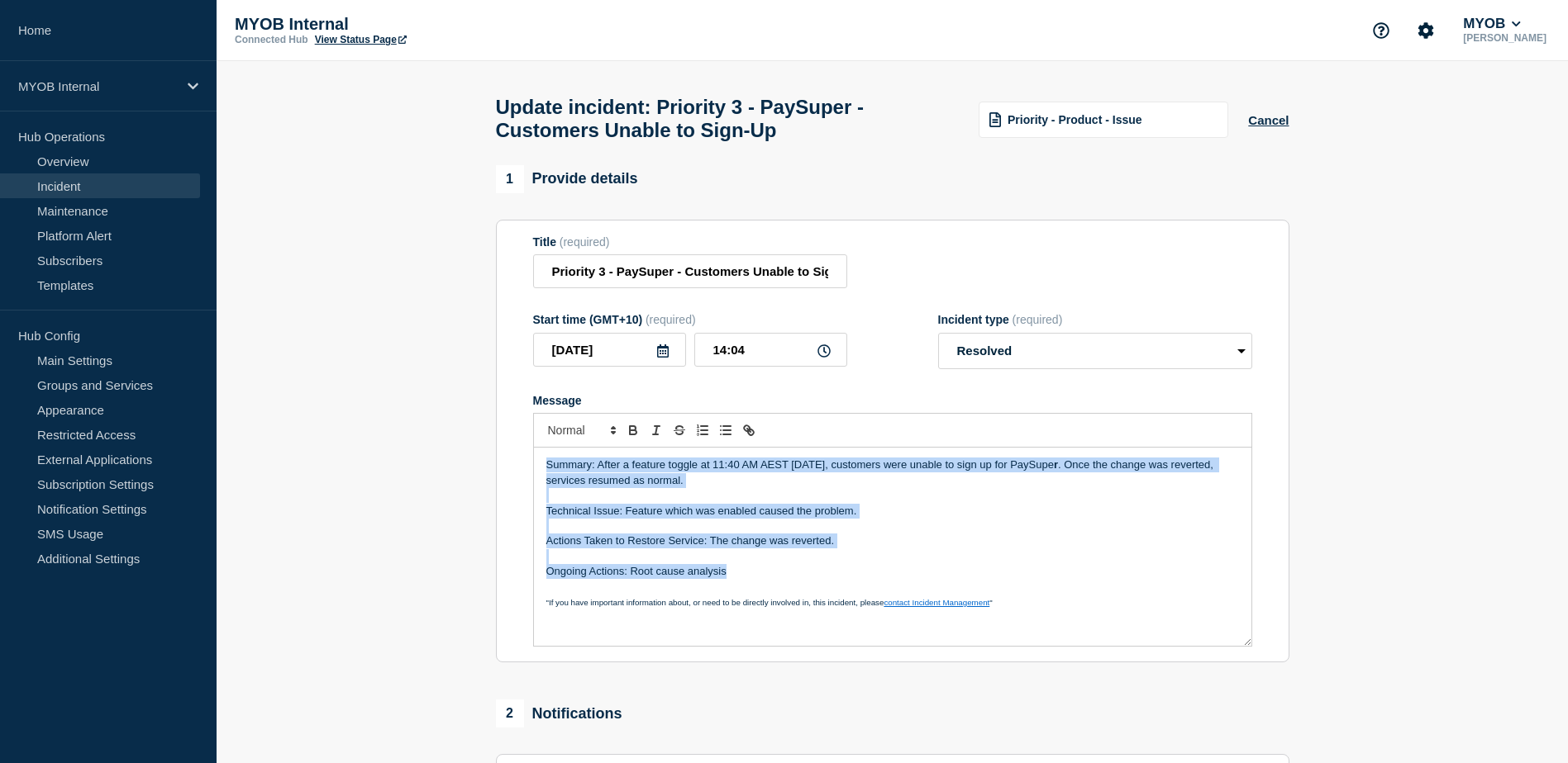
drag, startPoint x: 756, startPoint y: 583, endPoint x: 514, endPoint y: 456, distance: 273.3
click at [514, 456] on section "Title (required) Priority 3 - PaySuper - Customers Unable to Sign-Up Start time…" at bounding box center [892, 442] width 794 height 444
copy div "Summary: After a feature toggle at 11:40 AM AEST [DATE], customers were unable …"
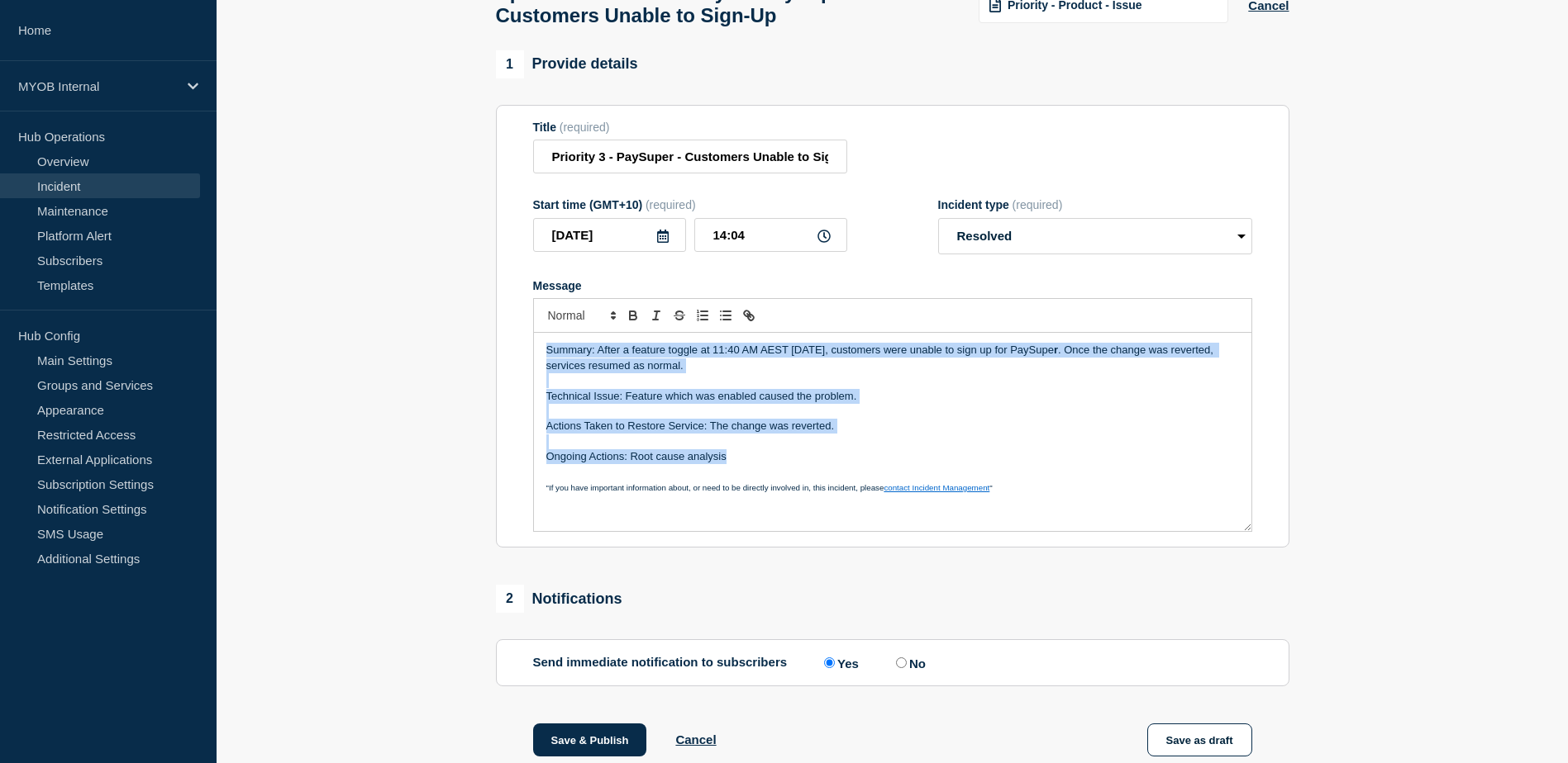
scroll to position [248, 0]
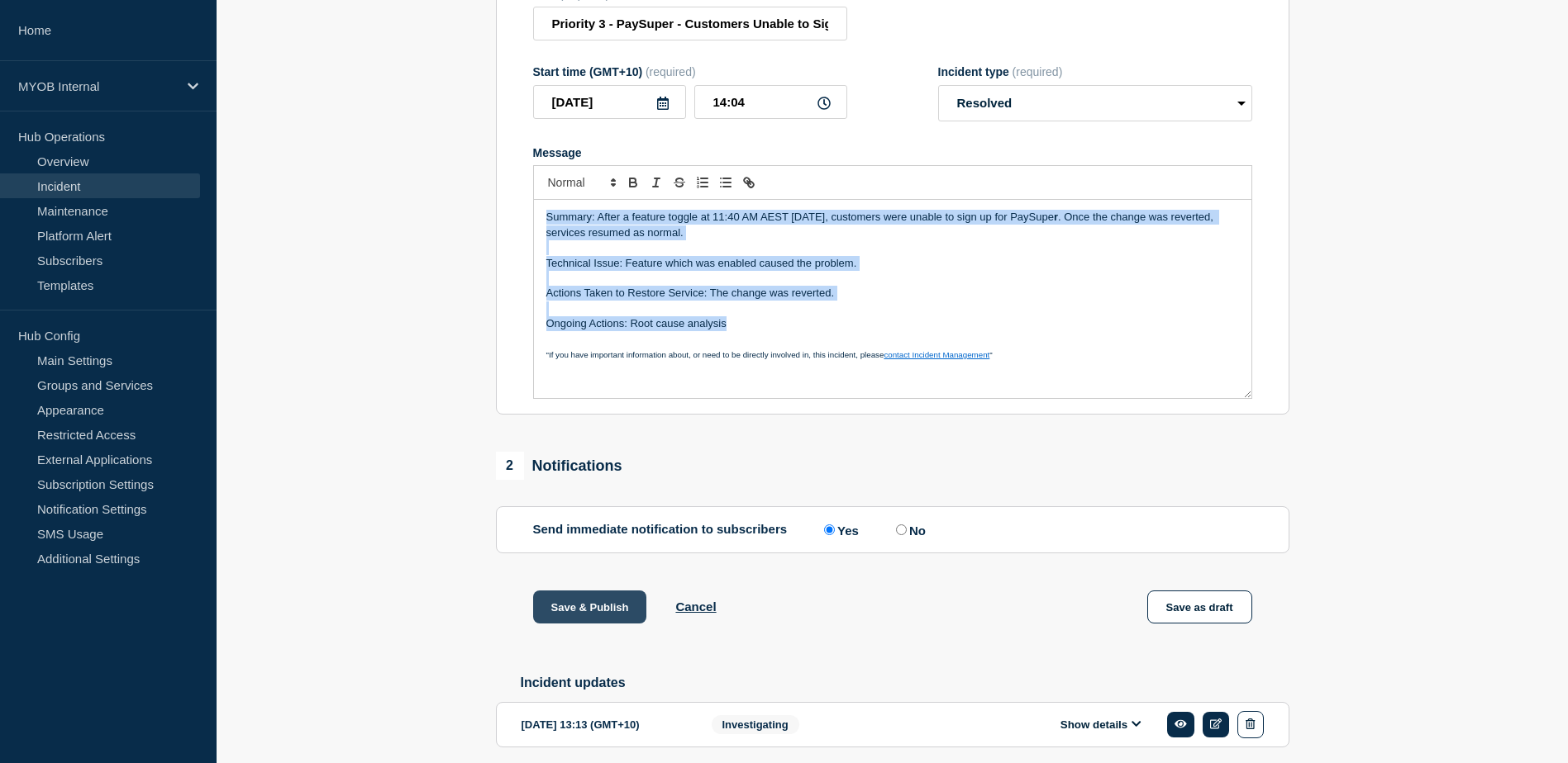
click at [607, 622] on button "Save & Publish" at bounding box center [590, 607] width 114 height 33
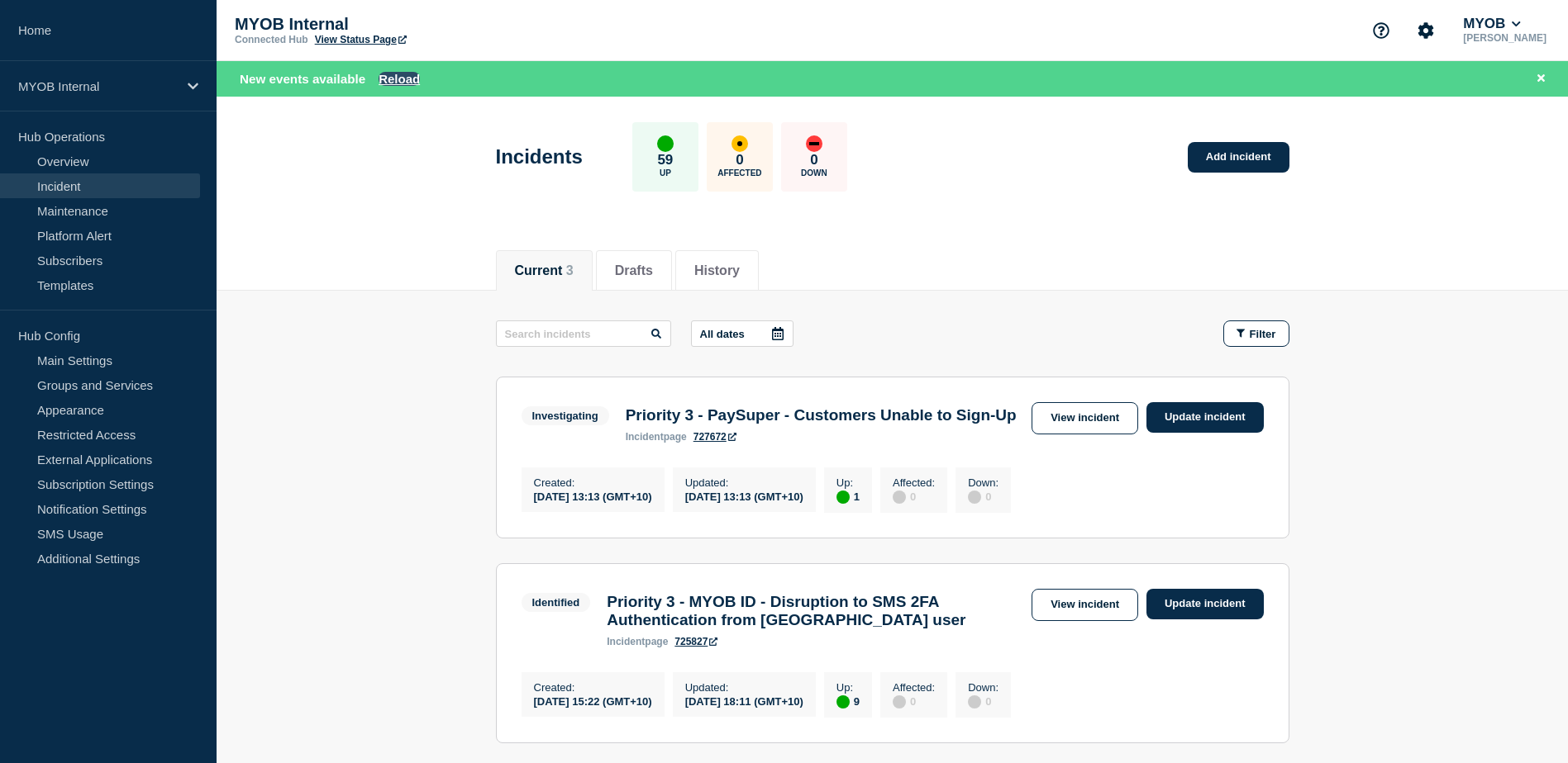
click at [404, 74] on button "Reload" at bounding box center [399, 78] width 41 height 14
